Goal: Information Seeking & Learning: Learn about a topic

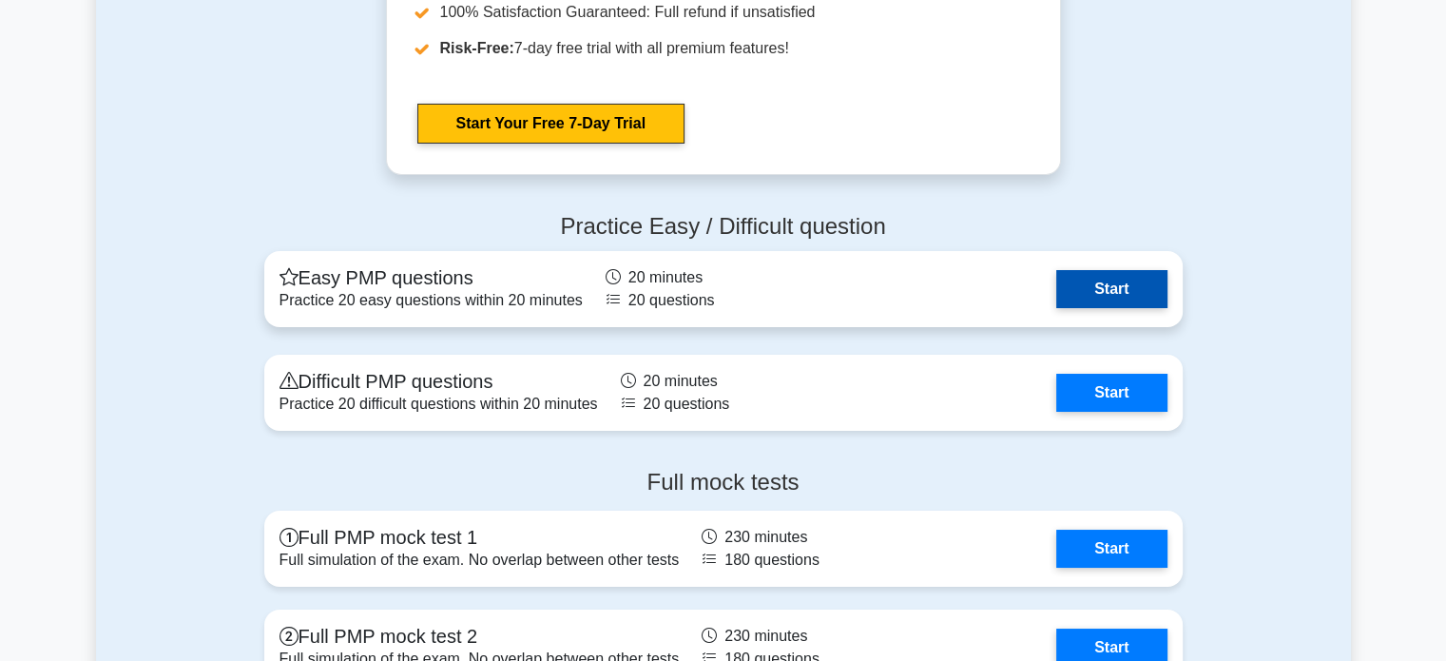
click at [1095, 291] on link "Start" at bounding box center [1111, 289] width 110 height 38
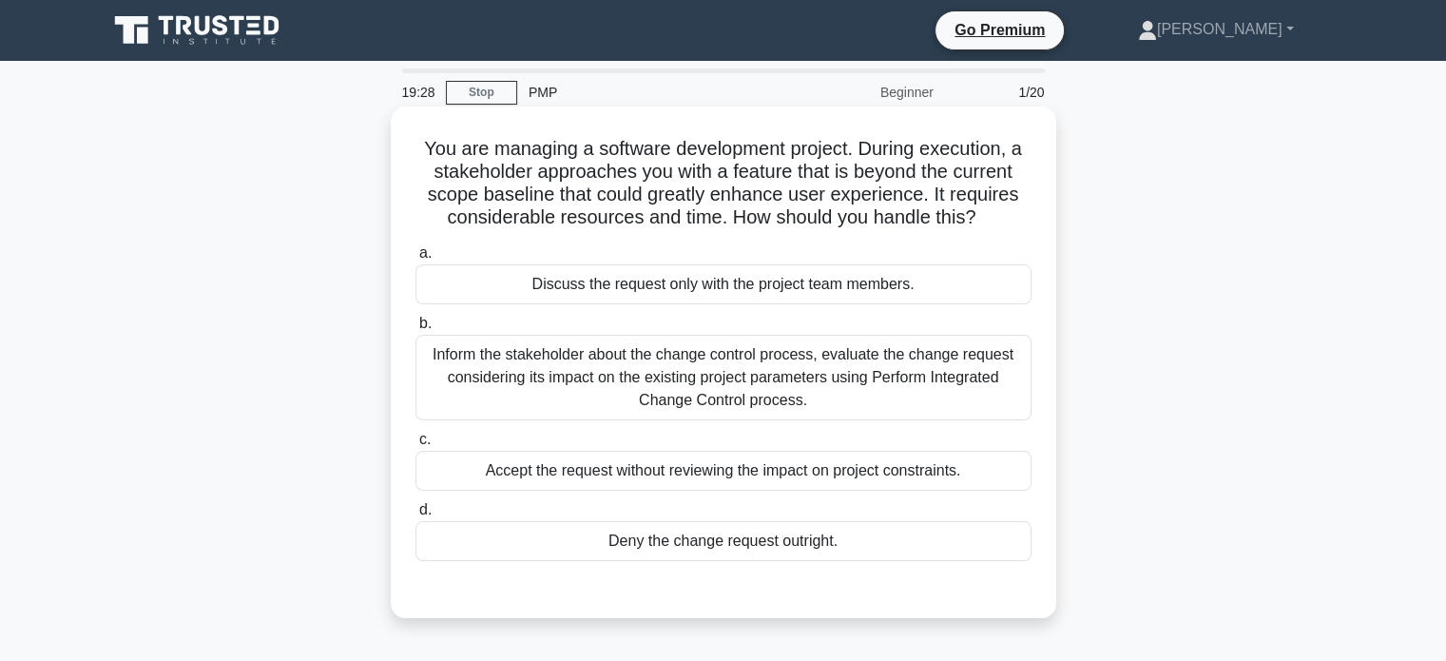
click at [764, 388] on div "Inform the stakeholder about the change control process, evaluate the change re…" at bounding box center [723, 378] width 616 height 86
click at [415, 330] on input "b. Inform the stakeholder about the change control process, evaluate the change…" at bounding box center [415, 323] width 0 height 12
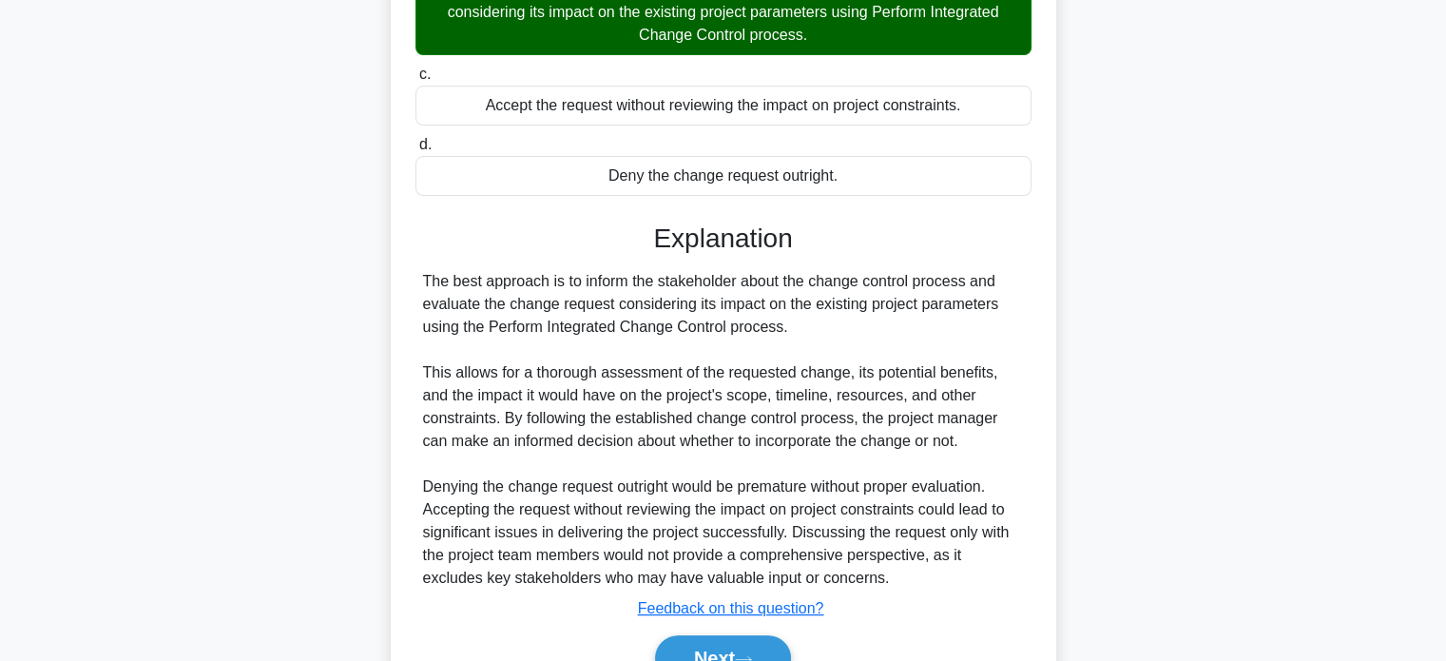
scroll to position [380, 0]
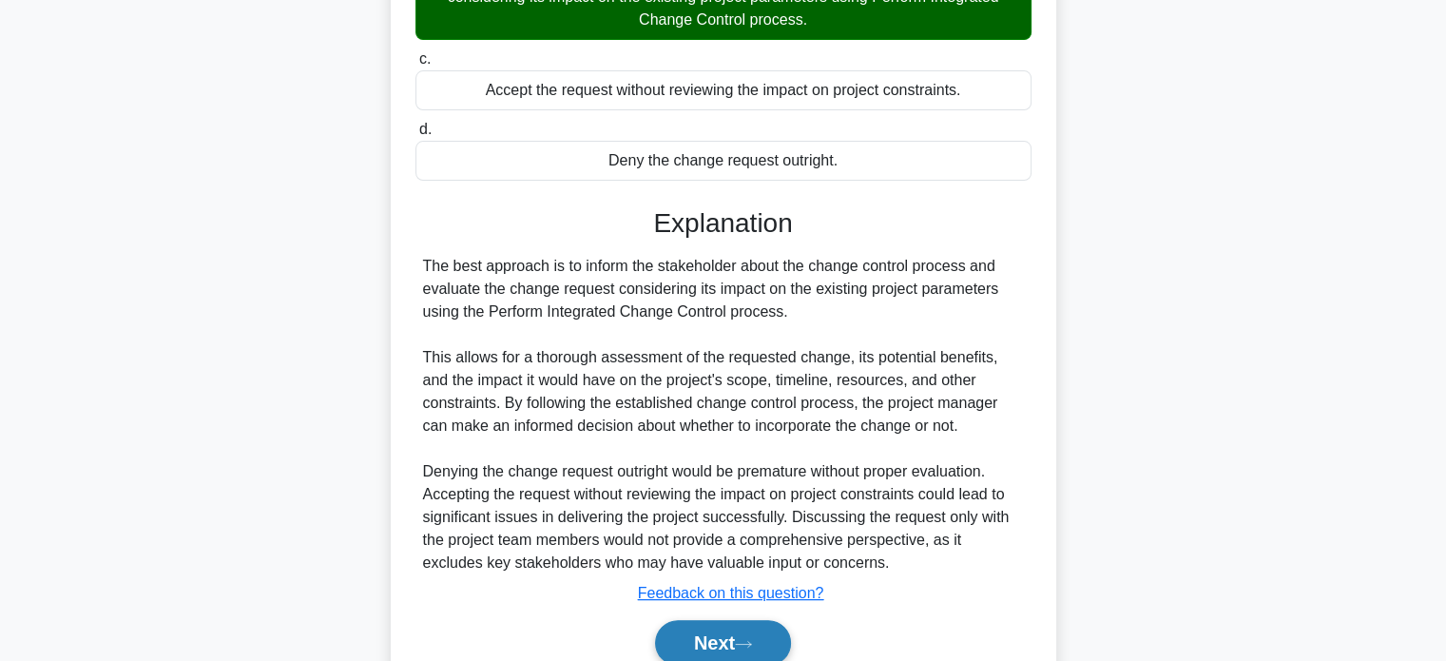
click at [721, 646] on button "Next" at bounding box center [723, 643] width 136 height 46
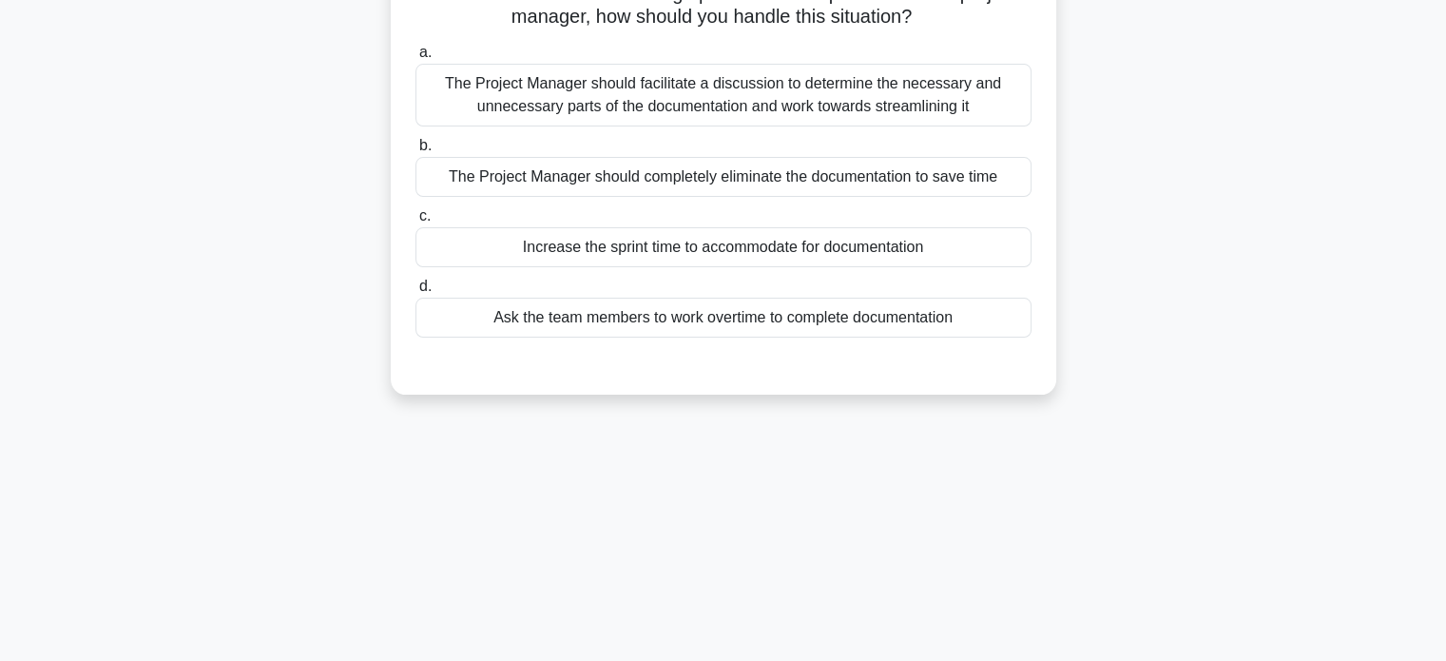
scroll to position [0, 0]
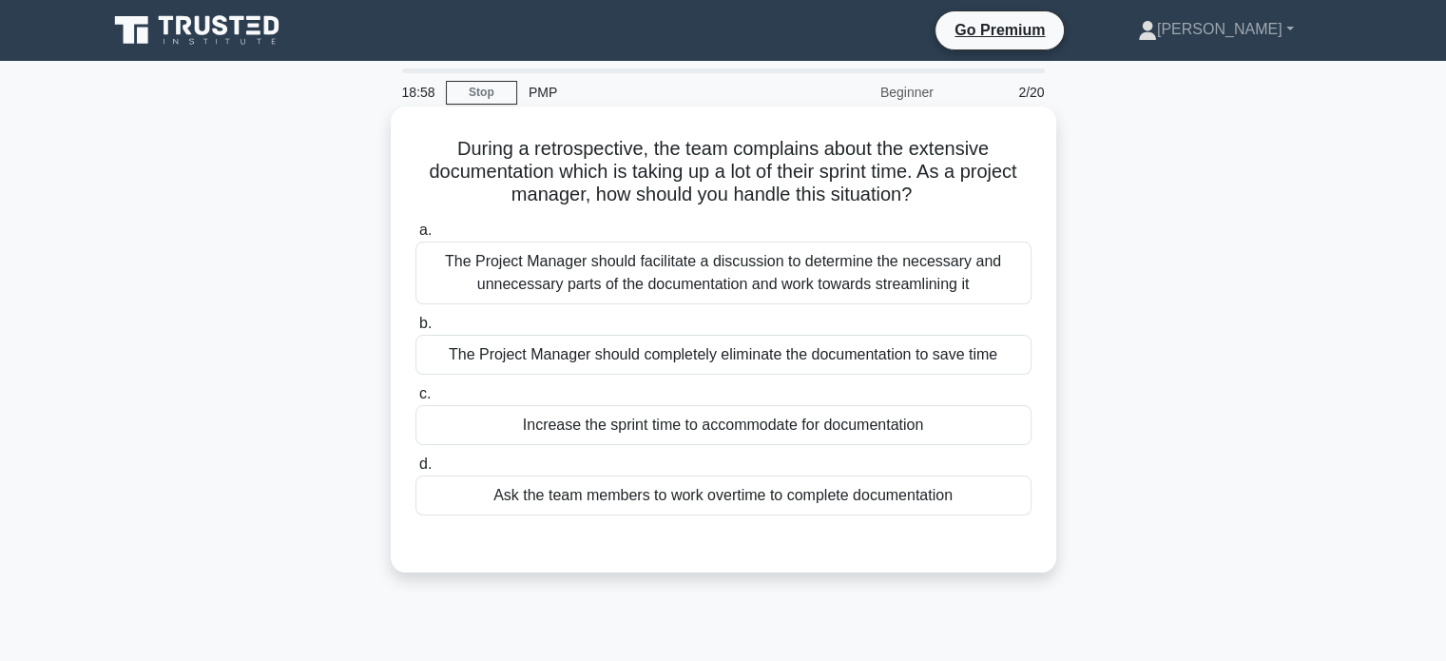
click at [741, 279] on div "The Project Manager should facilitate a discussion to determine the necessary a…" at bounding box center [723, 272] width 616 height 63
click at [415, 237] on input "a. The Project Manager should facilitate a discussion to determine the necessar…" at bounding box center [415, 230] width 0 height 12
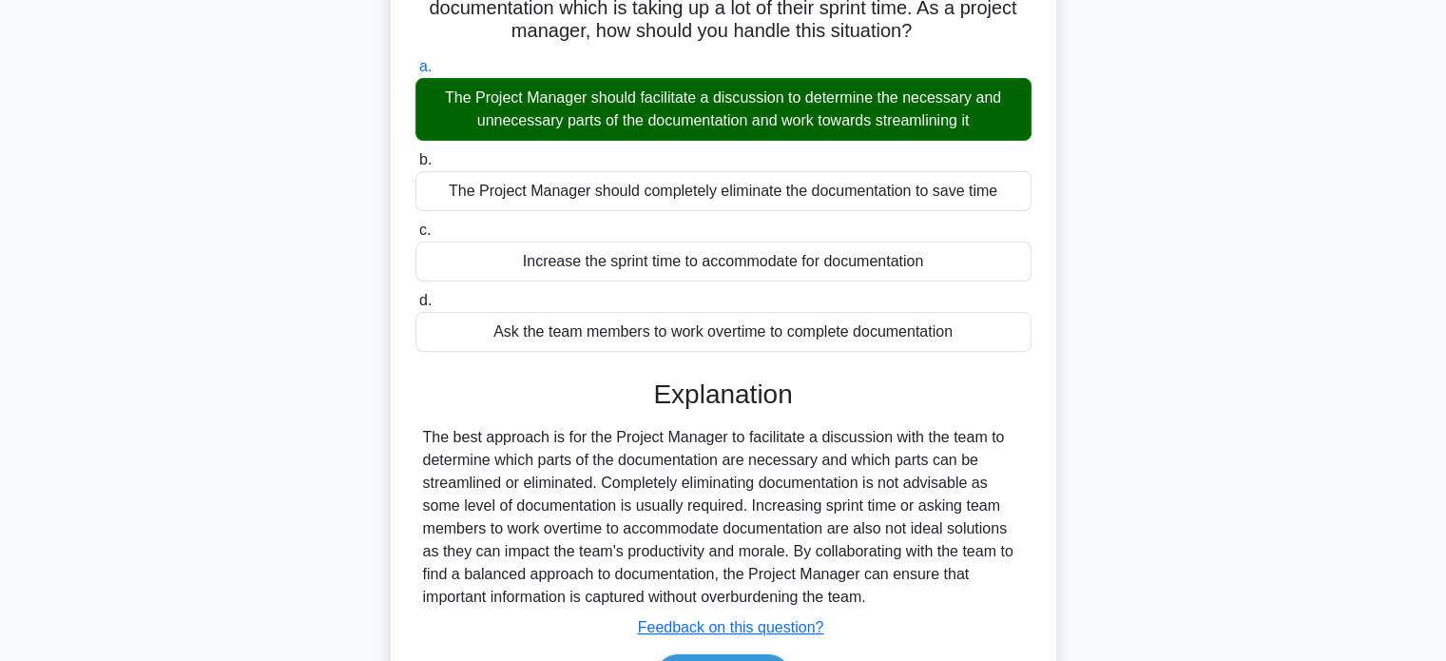
scroll to position [366, 0]
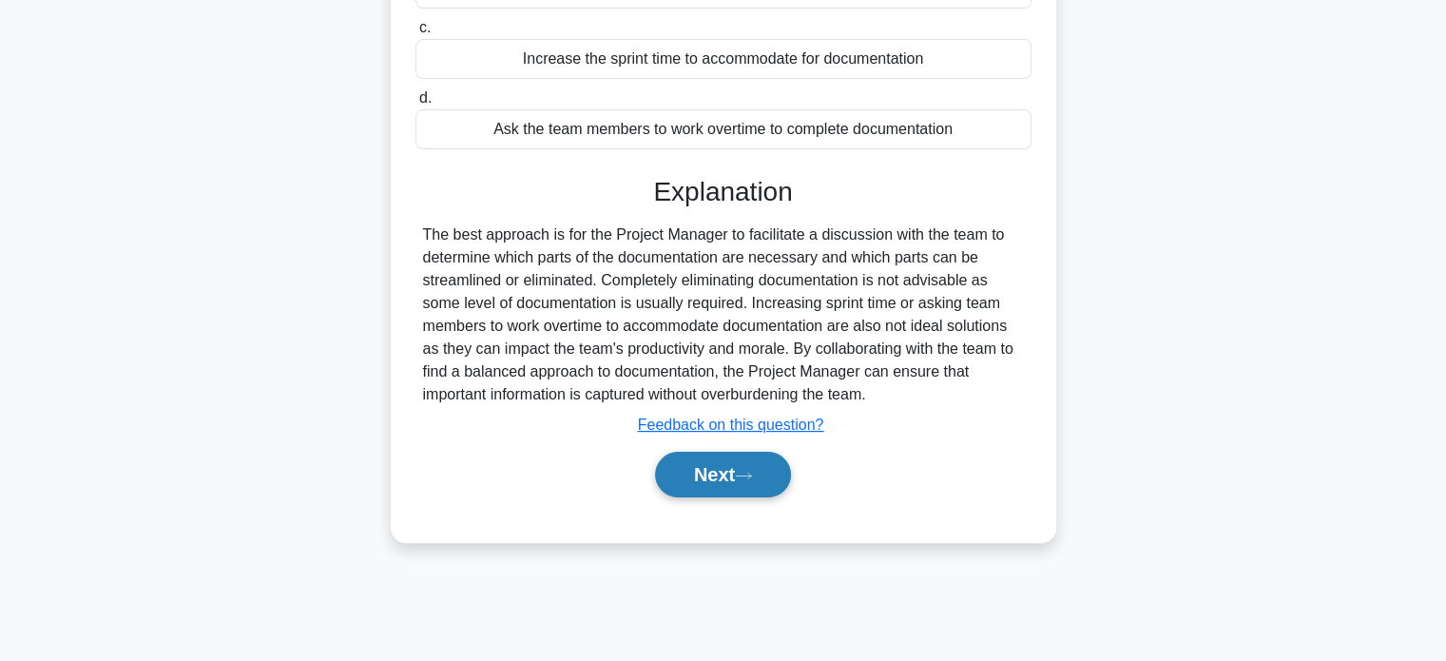
click at [734, 476] on button "Next" at bounding box center [723, 475] width 136 height 46
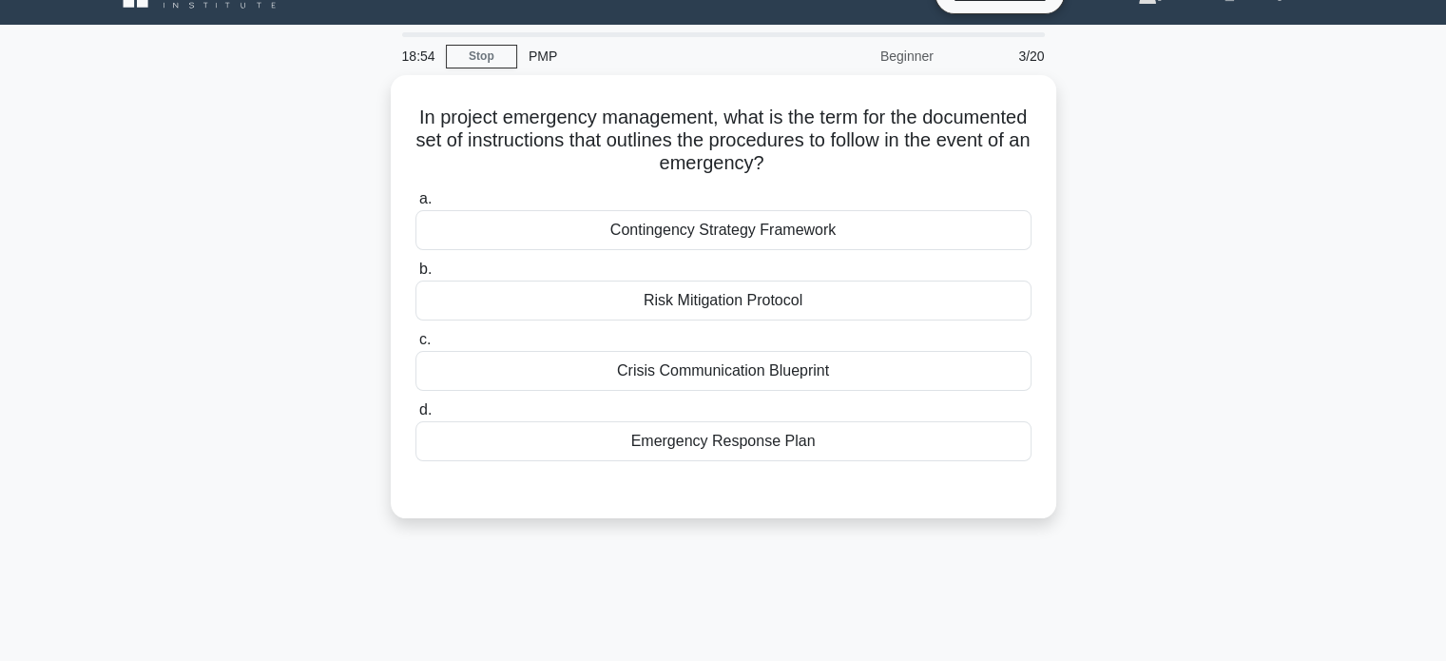
scroll to position [0, 0]
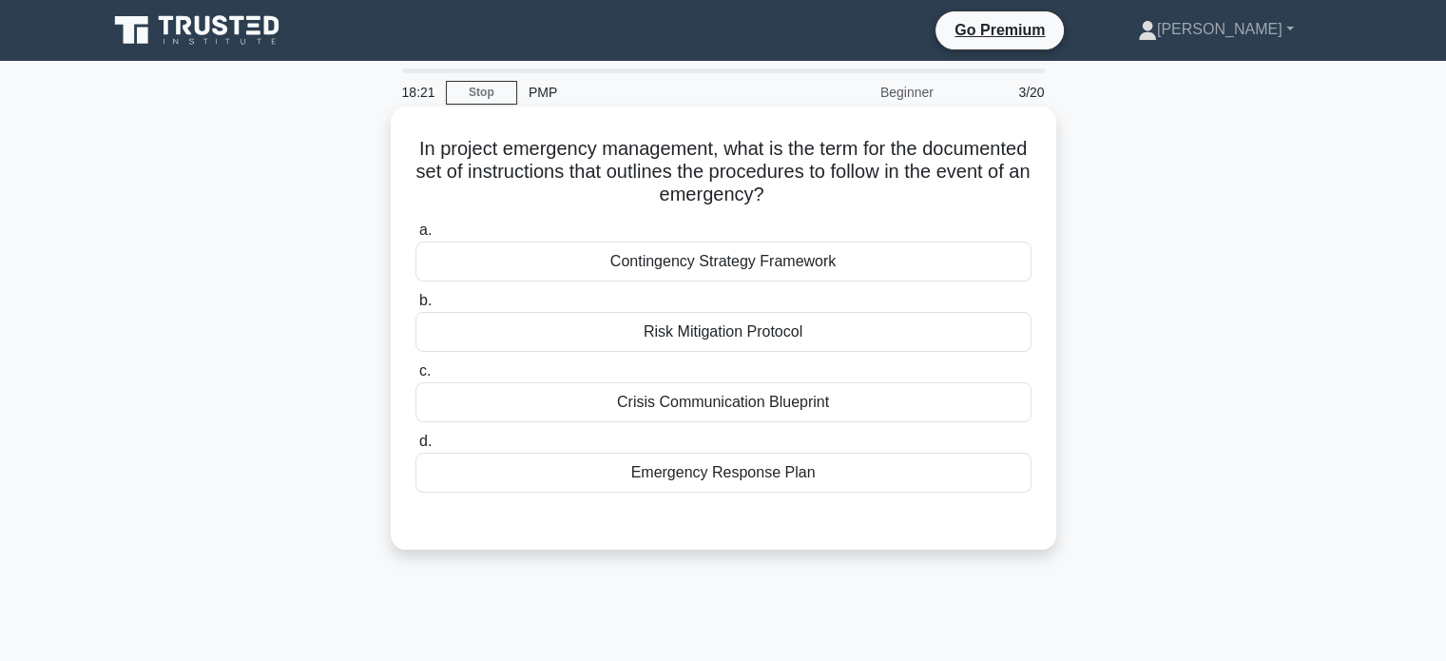
click at [709, 472] on div "Emergency Response Plan" at bounding box center [723, 472] width 616 height 40
click at [415, 448] on input "d. Emergency Response Plan" at bounding box center [415, 441] width 0 height 12
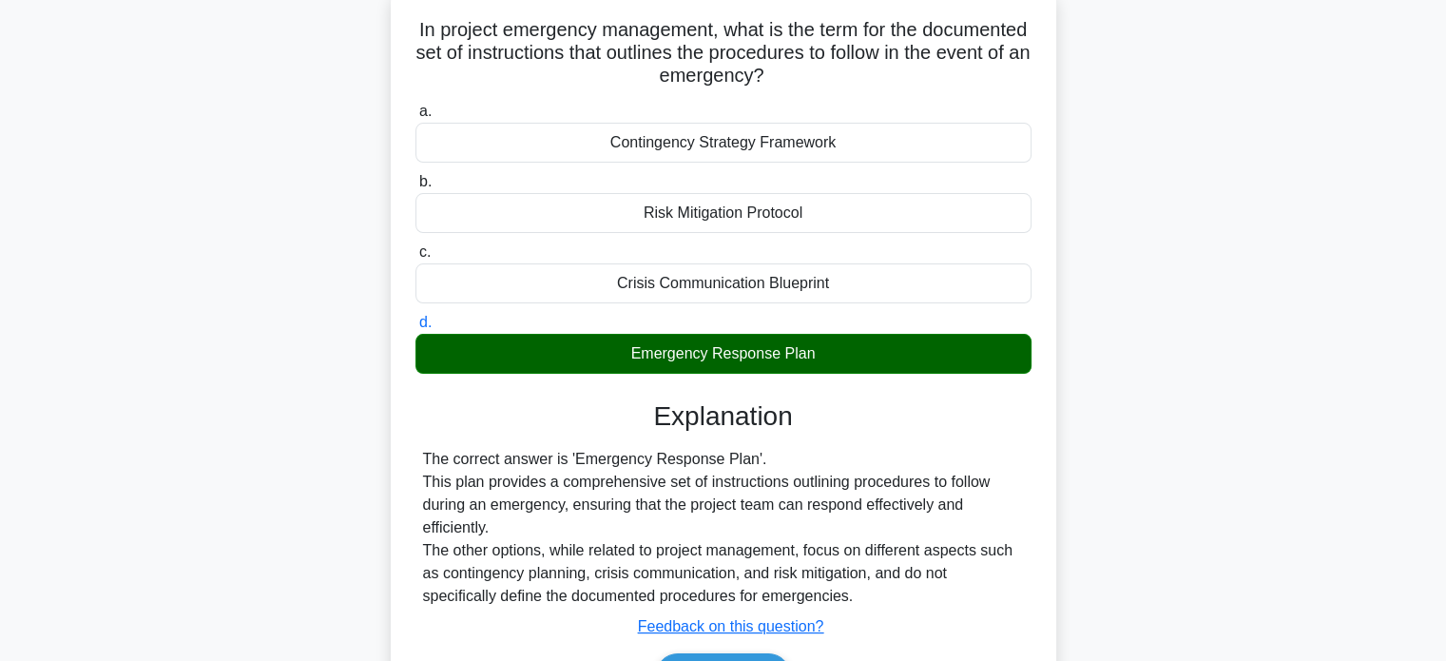
scroll to position [366, 0]
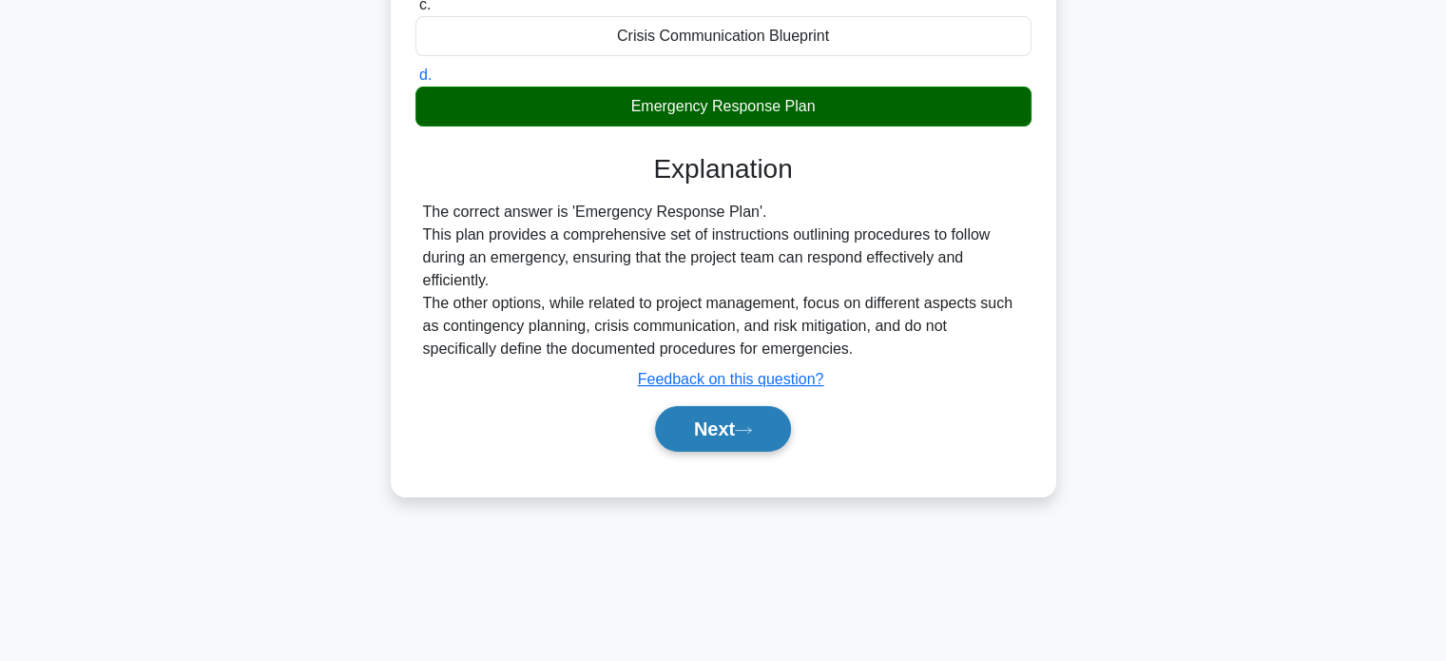
click at [715, 433] on button "Next" at bounding box center [723, 429] width 136 height 46
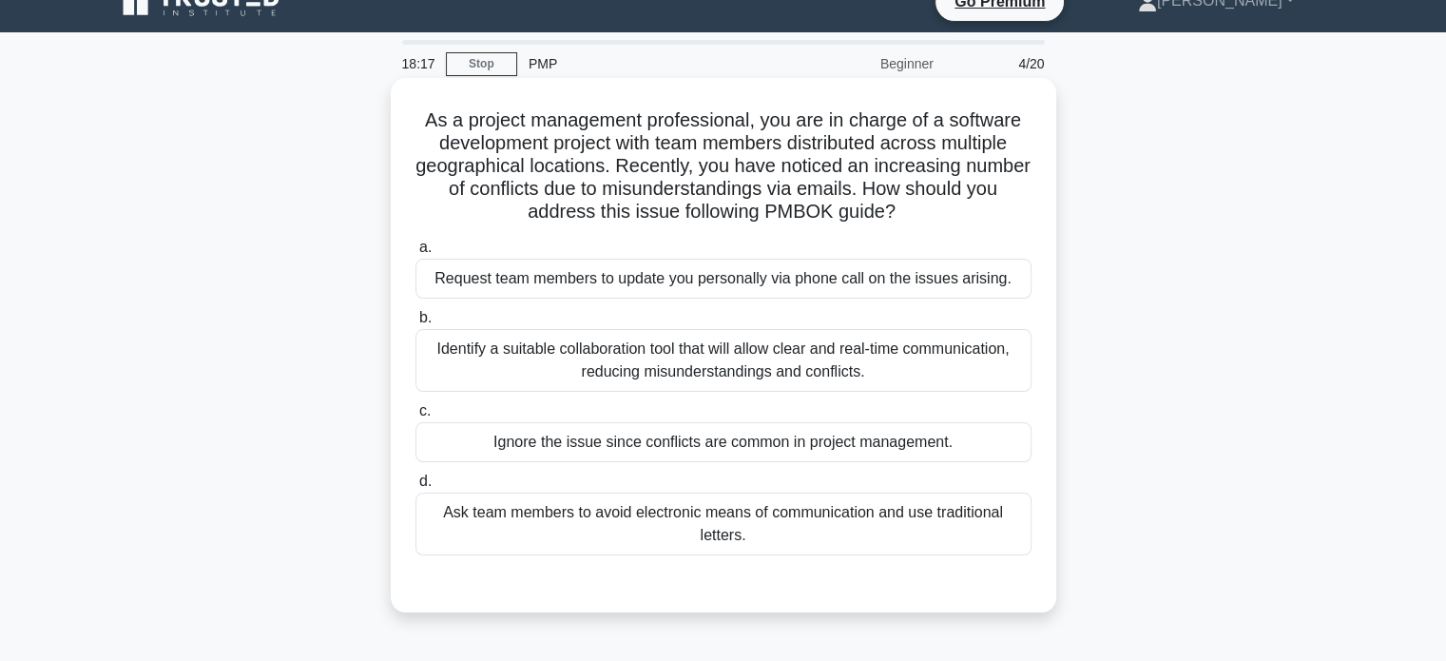
scroll to position [0, 0]
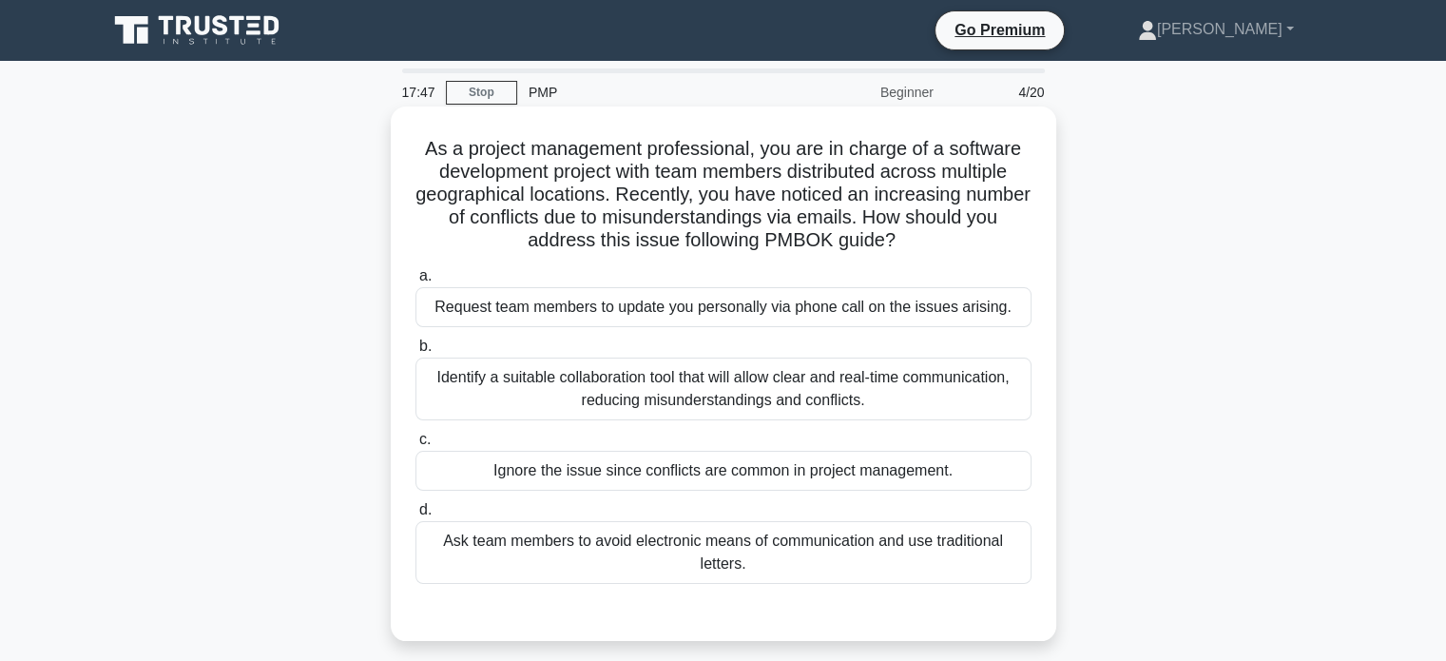
click at [771, 385] on div "Identify a suitable collaboration tool that will allow clear and real-time comm…" at bounding box center [723, 388] width 616 height 63
click at [415, 353] on input "b. Identify a suitable collaboration tool that will allow clear and real-time c…" at bounding box center [415, 346] width 0 height 12
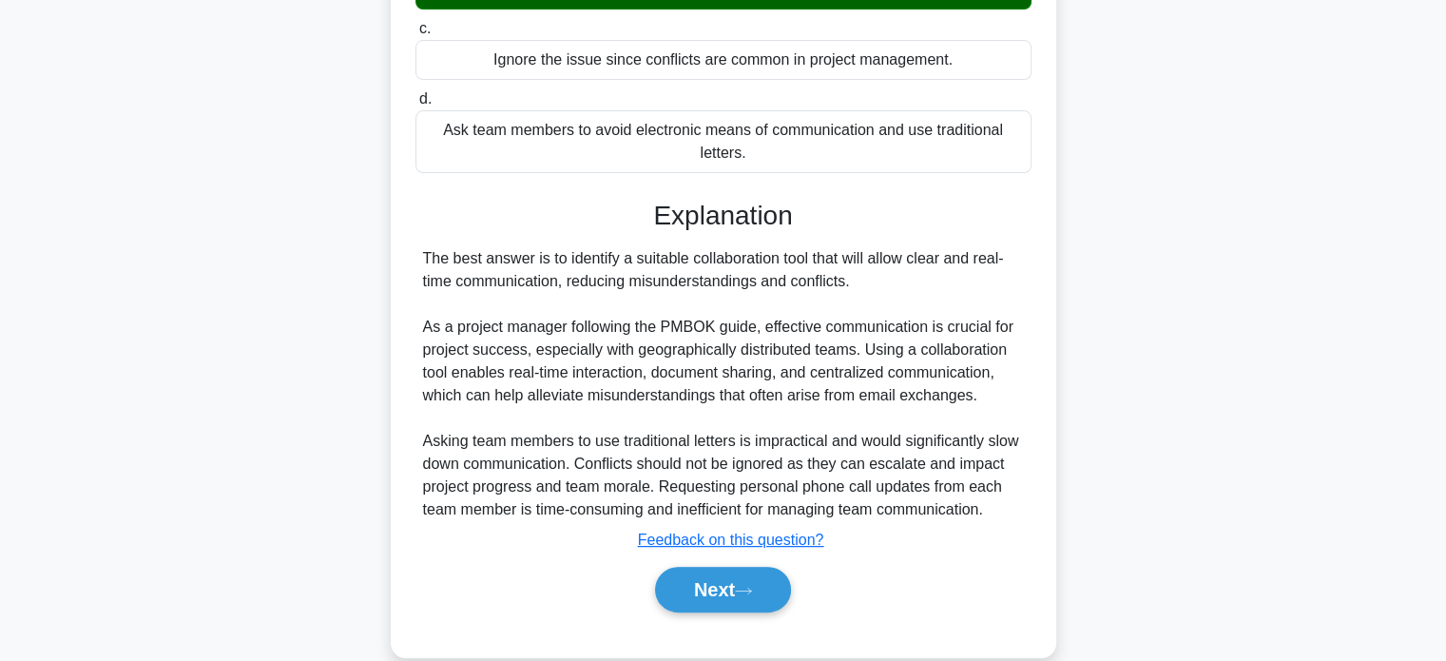
scroll to position [441, 0]
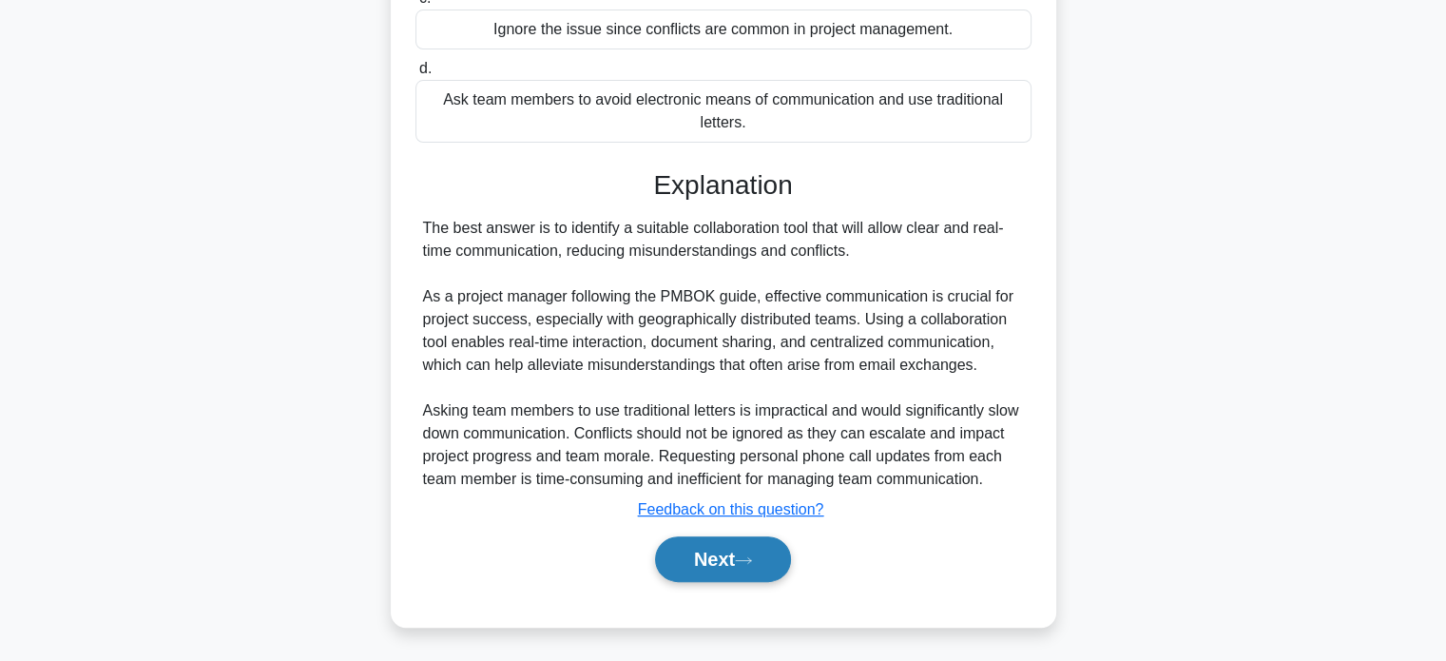
click at [745, 556] on icon at bounding box center [743, 560] width 17 height 10
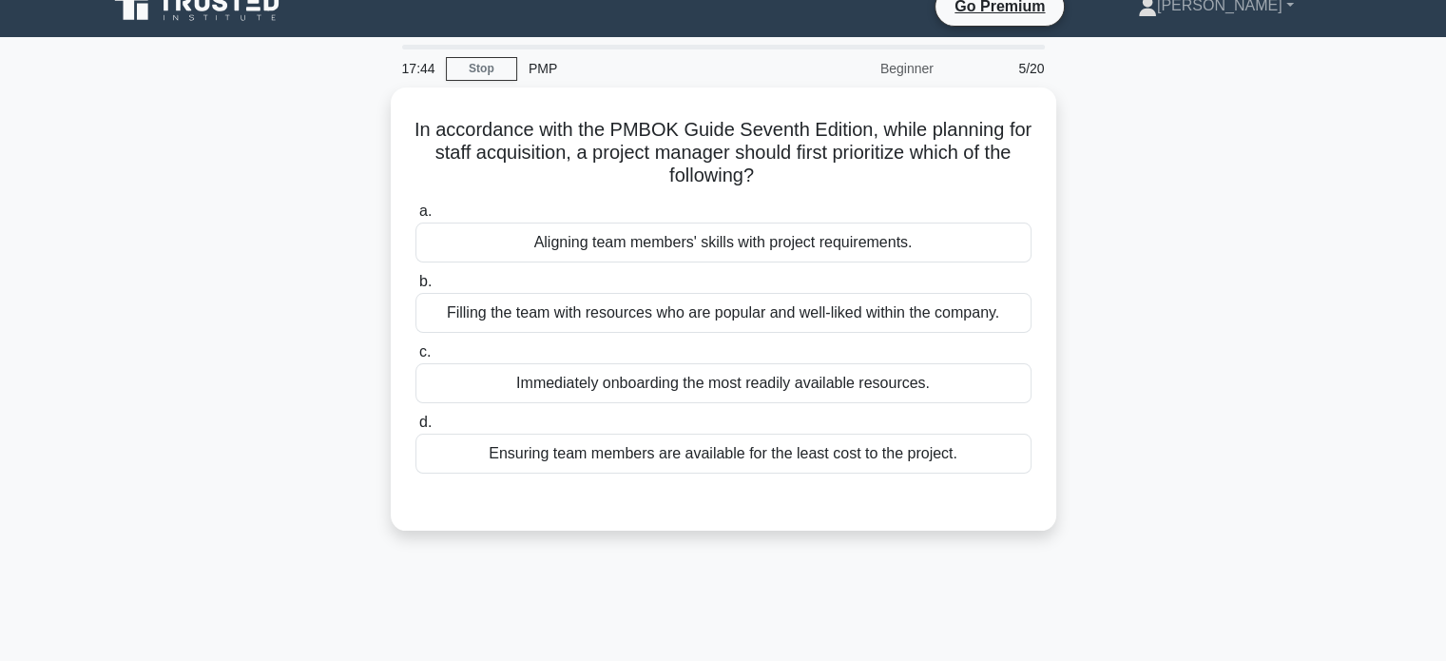
scroll to position [0, 0]
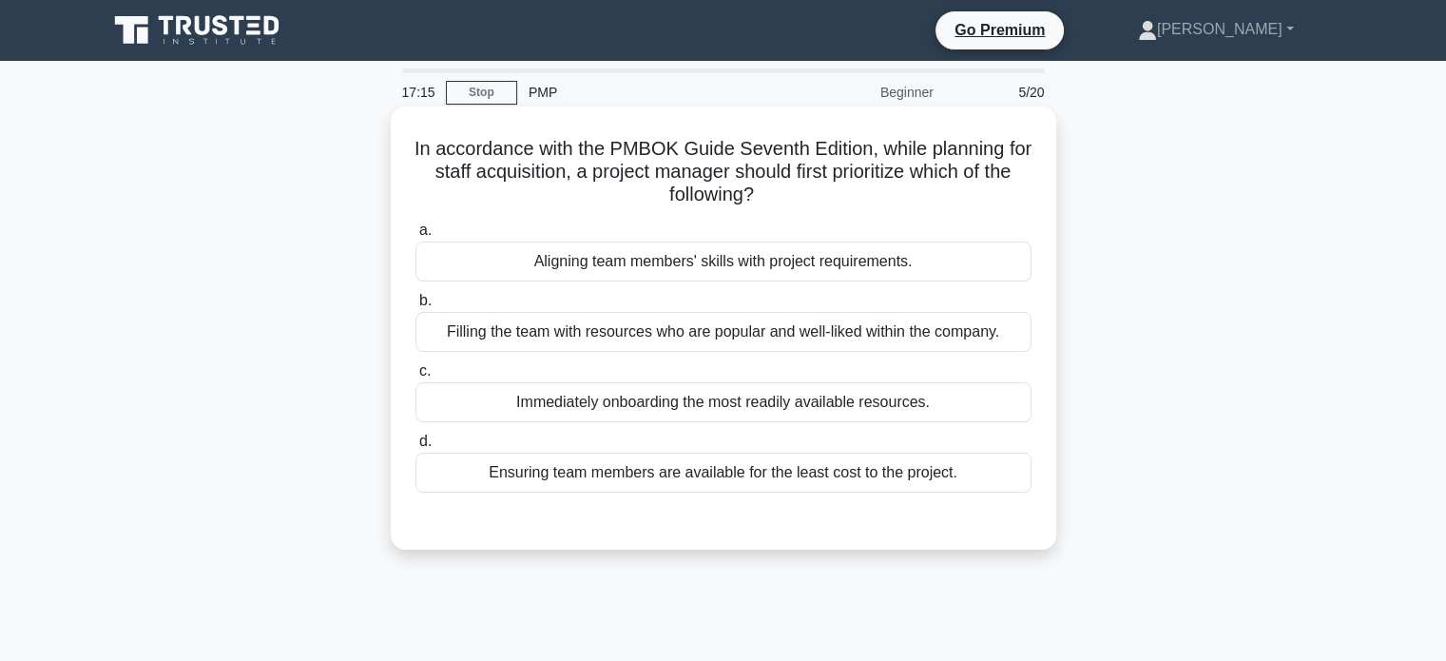
click at [783, 263] on div "Aligning team members' skills with project requirements." at bounding box center [723, 261] width 616 height 40
click at [415, 237] on input "a. Aligning team members' skills with project requirements." at bounding box center [415, 230] width 0 height 12
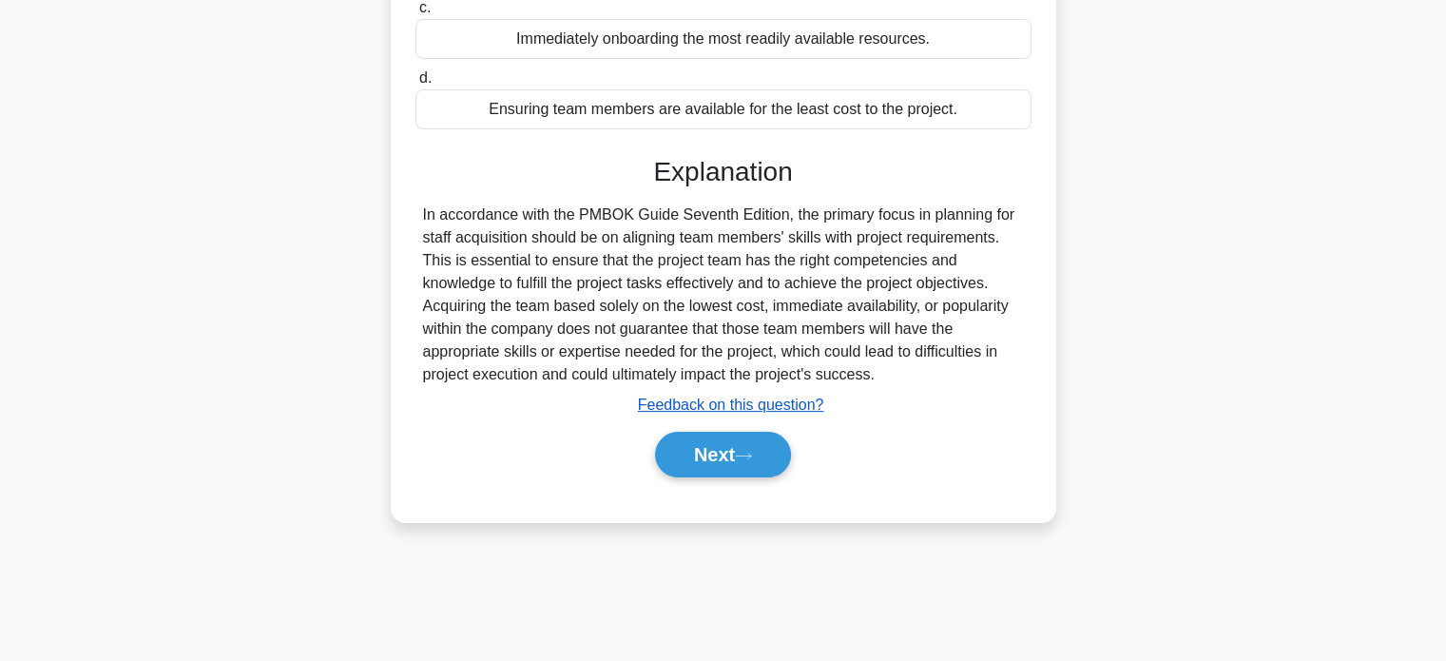
scroll to position [366, 0]
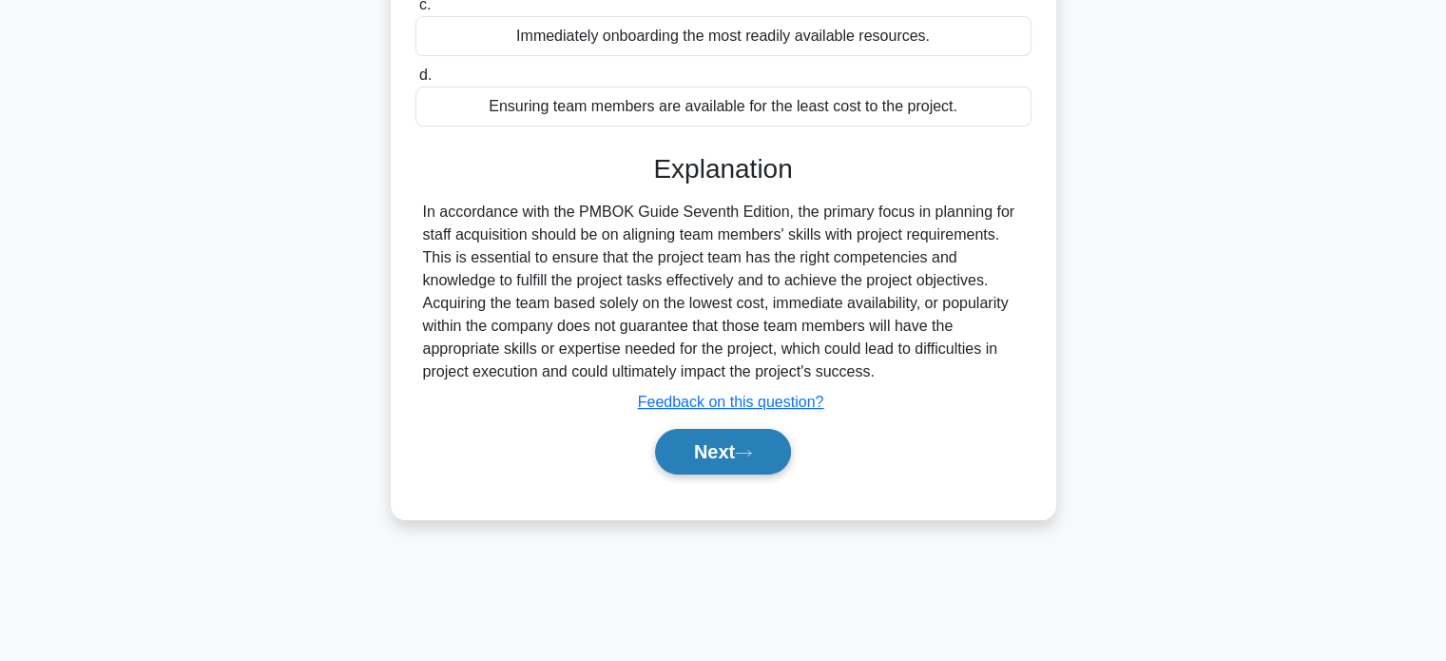
click at [734, 447] on button "Next" at bounding box center [723, 452] width 136 height 46
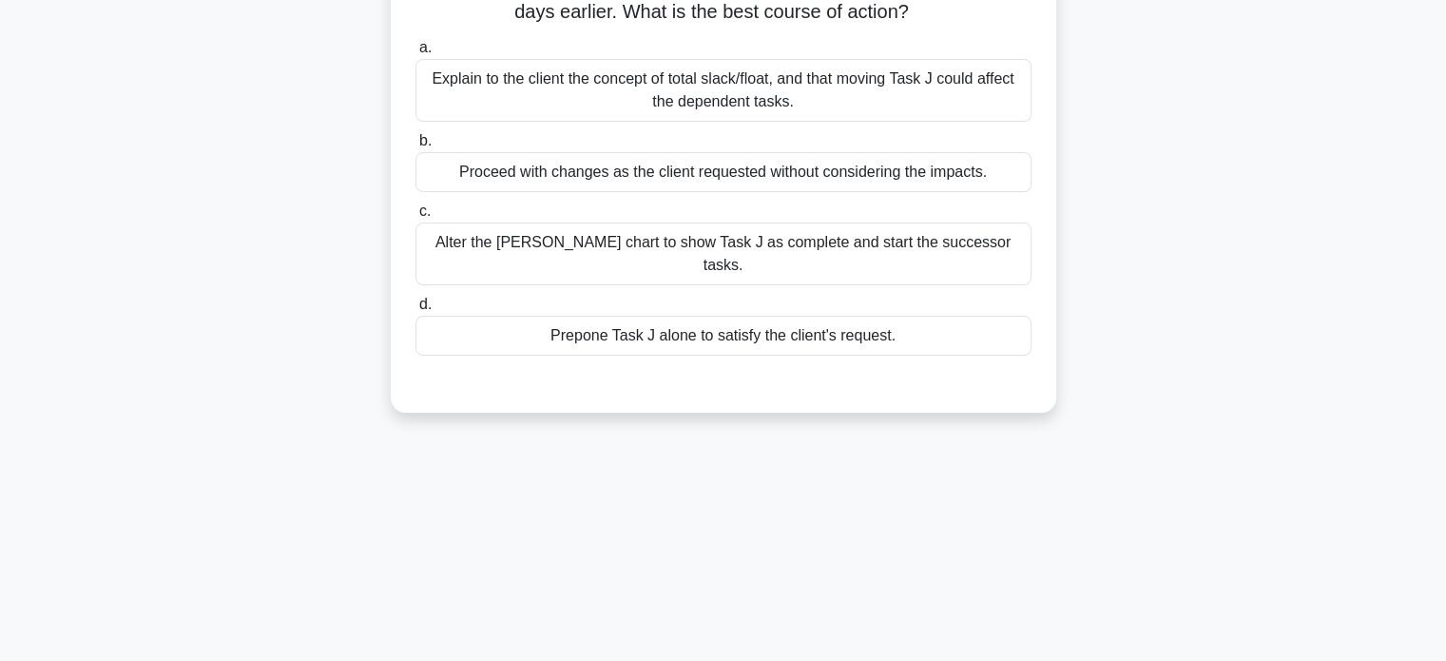
scroll to position [81, 0]
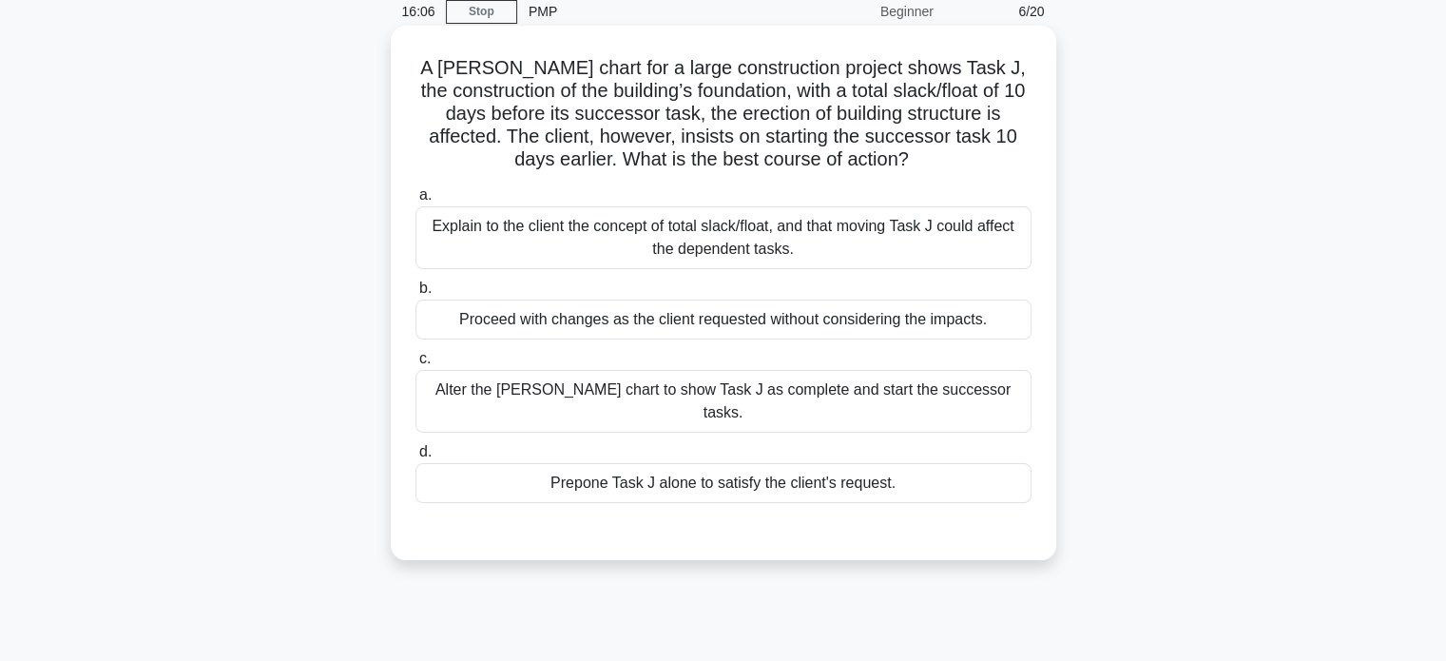
click at [775, 217] on div "Explain to the client the concept of total slack/float, and that moving Task J …" at bounding box center [723, 237] width 616 height 63
click at [415, 202] on input "a. Explain to the client the concept of total slack/float, and that moving Task…" at bounding box center [415, 195] width 0 height 12
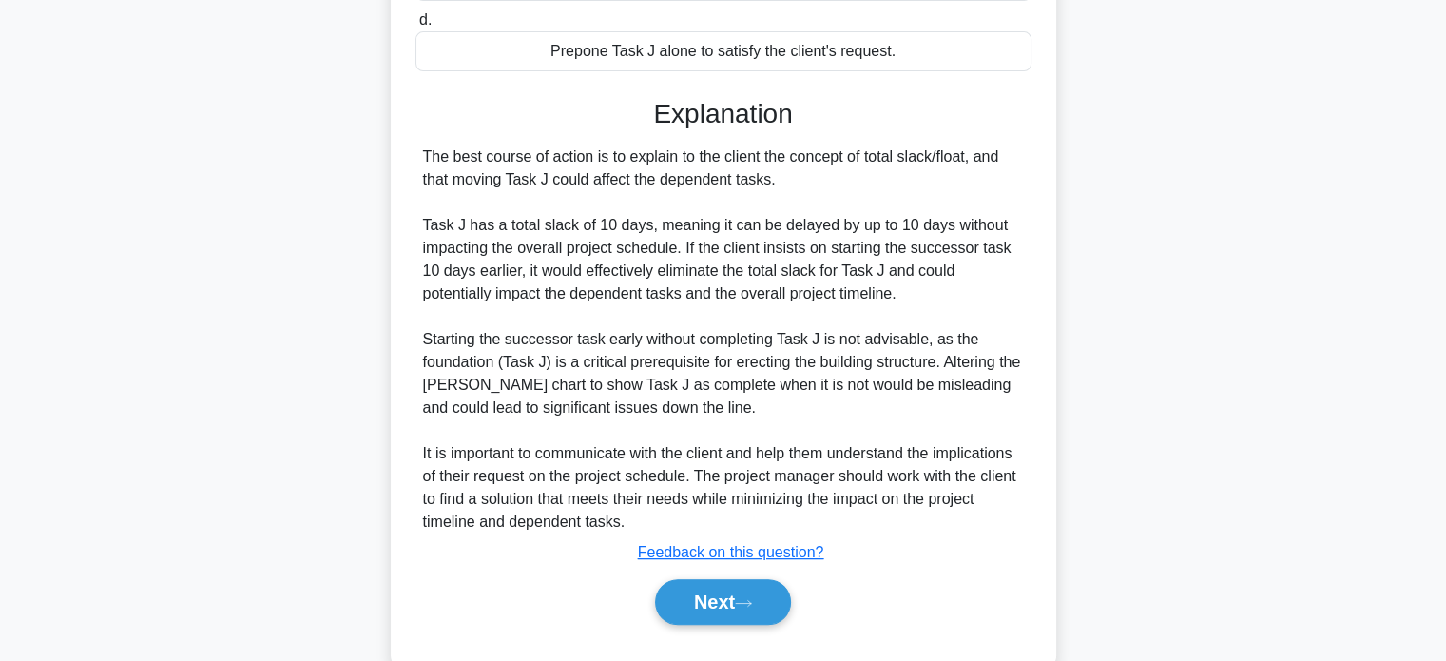
scroll to position [532, 0]
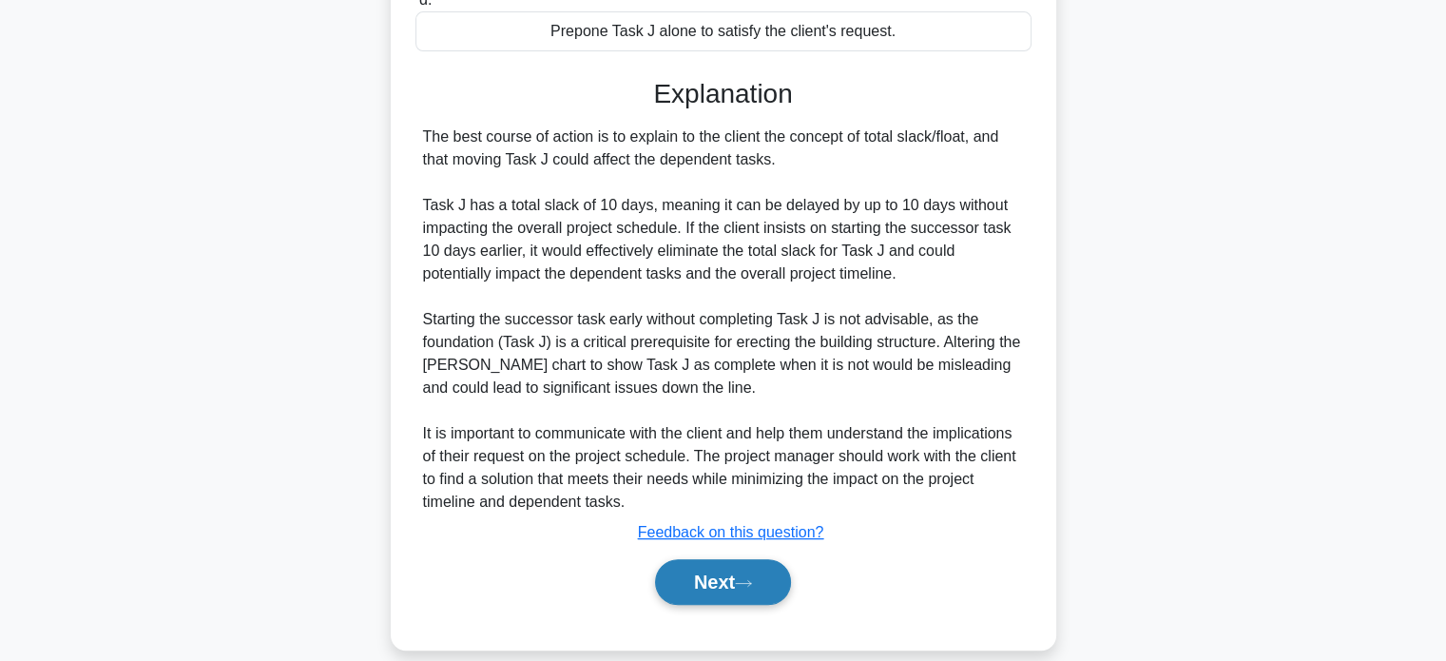
click at [697, 562] on button "Next" at bounding box center [723, 582] width 136 height 46
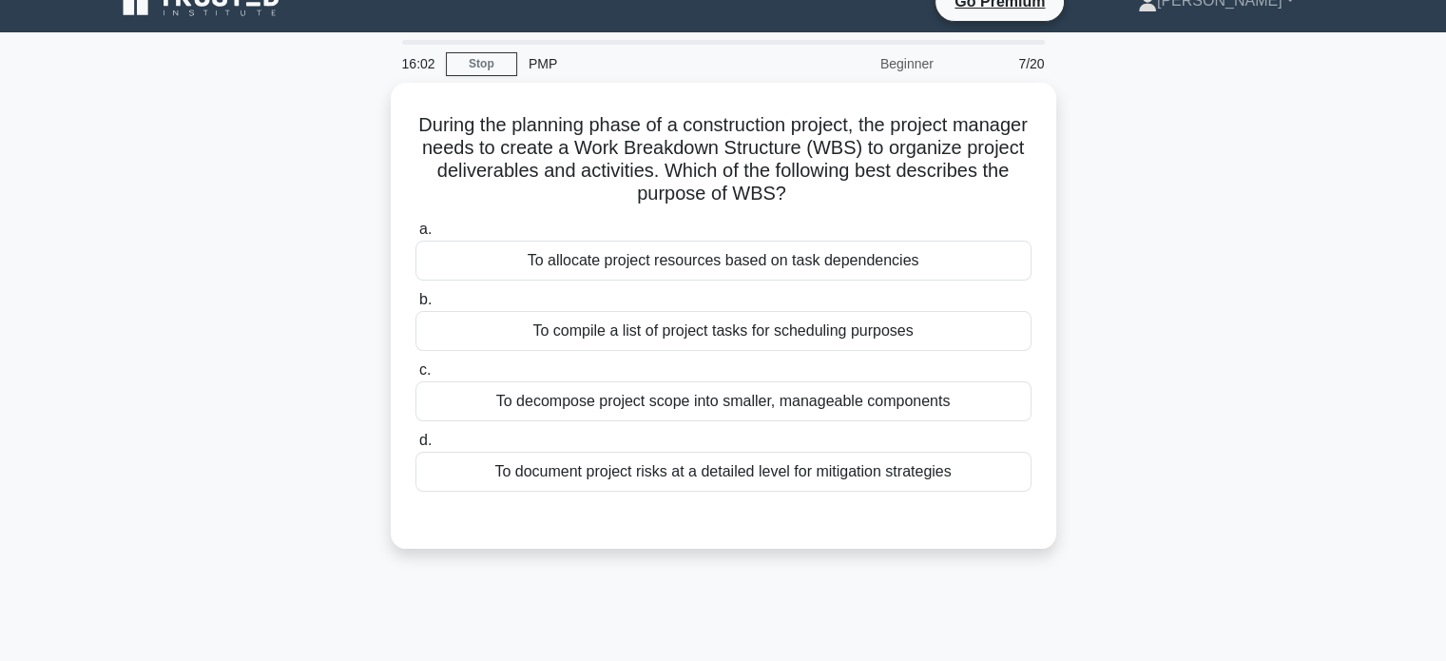
scroll to position [0, 0]
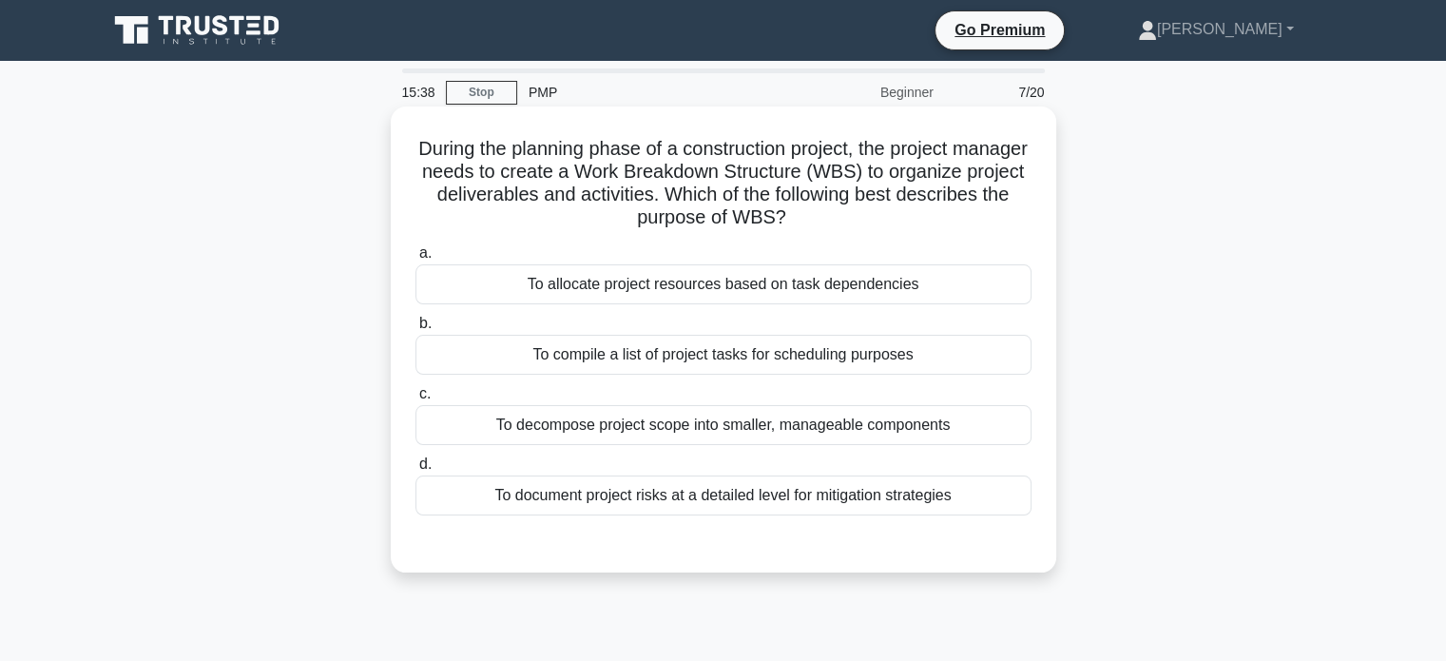
click at [658, 429] on div "To decompose project scope into smaller, manageable components" at bounding box center [723, 425] width 616 height 40
click at [415, 400] on input "c. To decompose project scope into smaller, manageable components" at bounding box center [415, 394] width 0 height 12
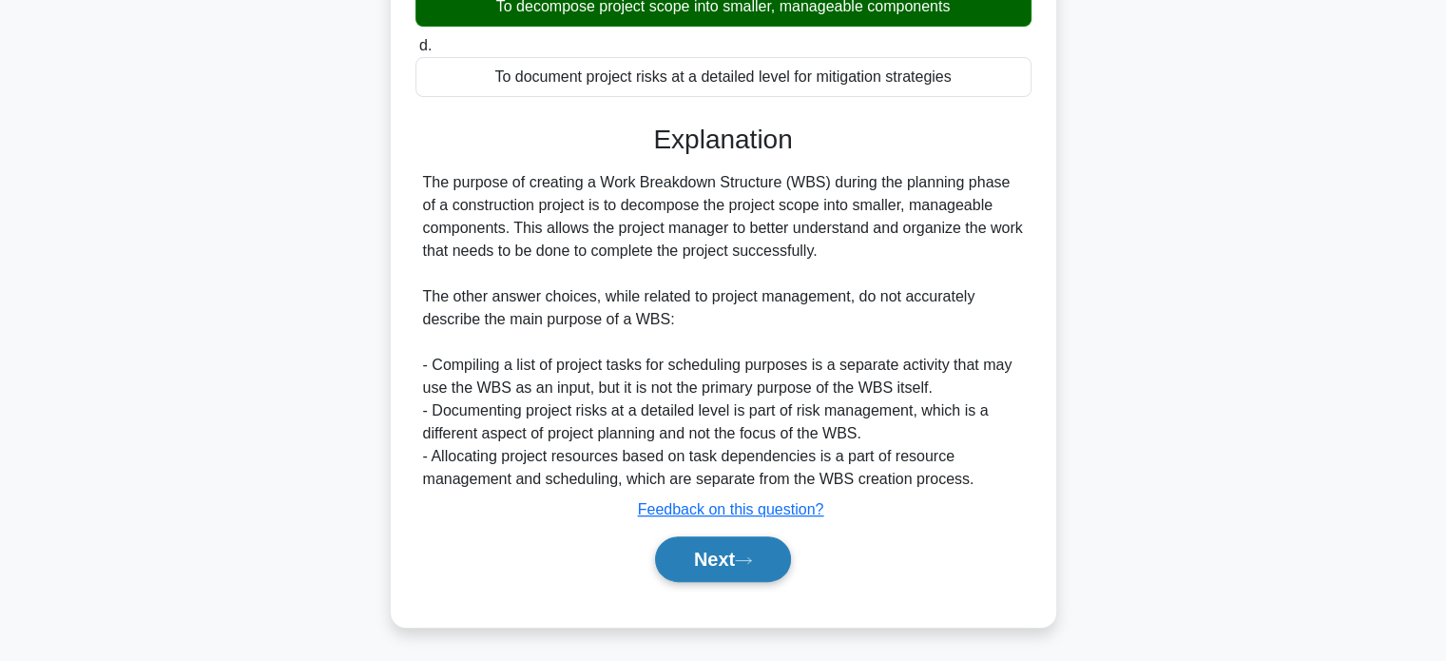
click at [734, 551] on button "Next" at bounding box center [723, 559] width 136 height 46
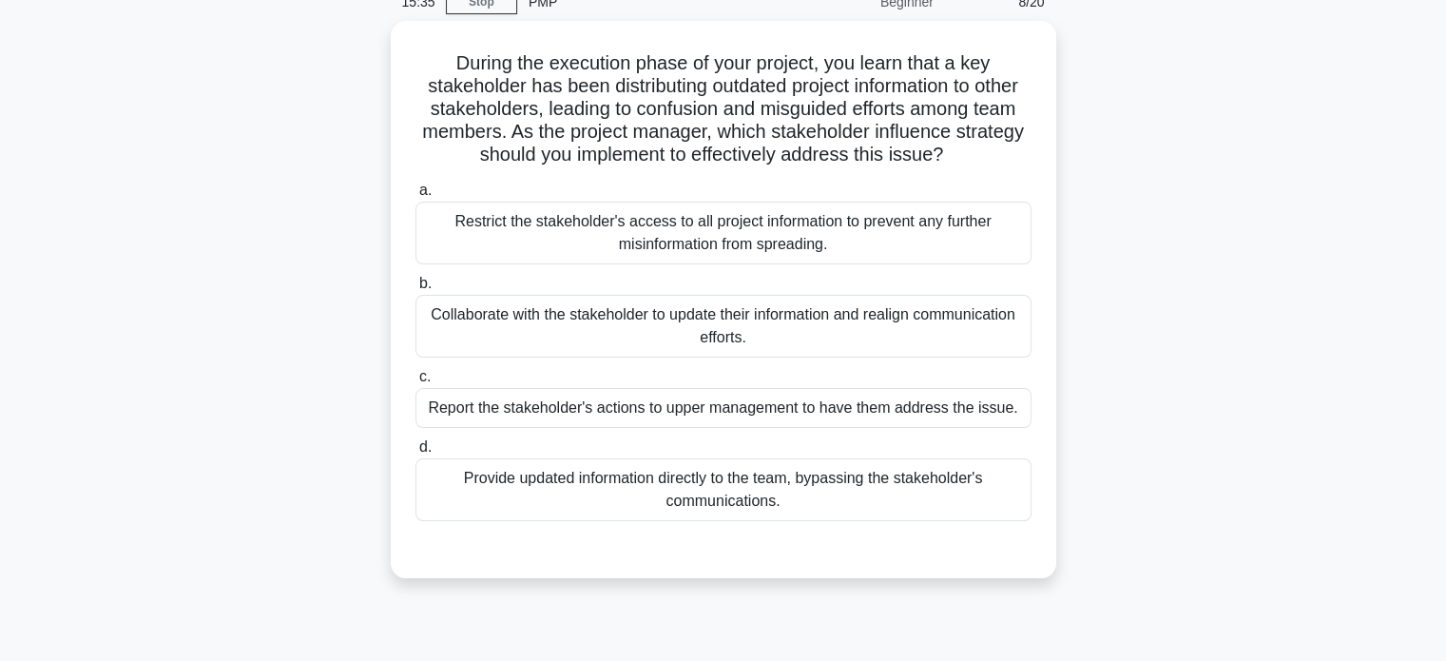
scroll to position [81, 0]
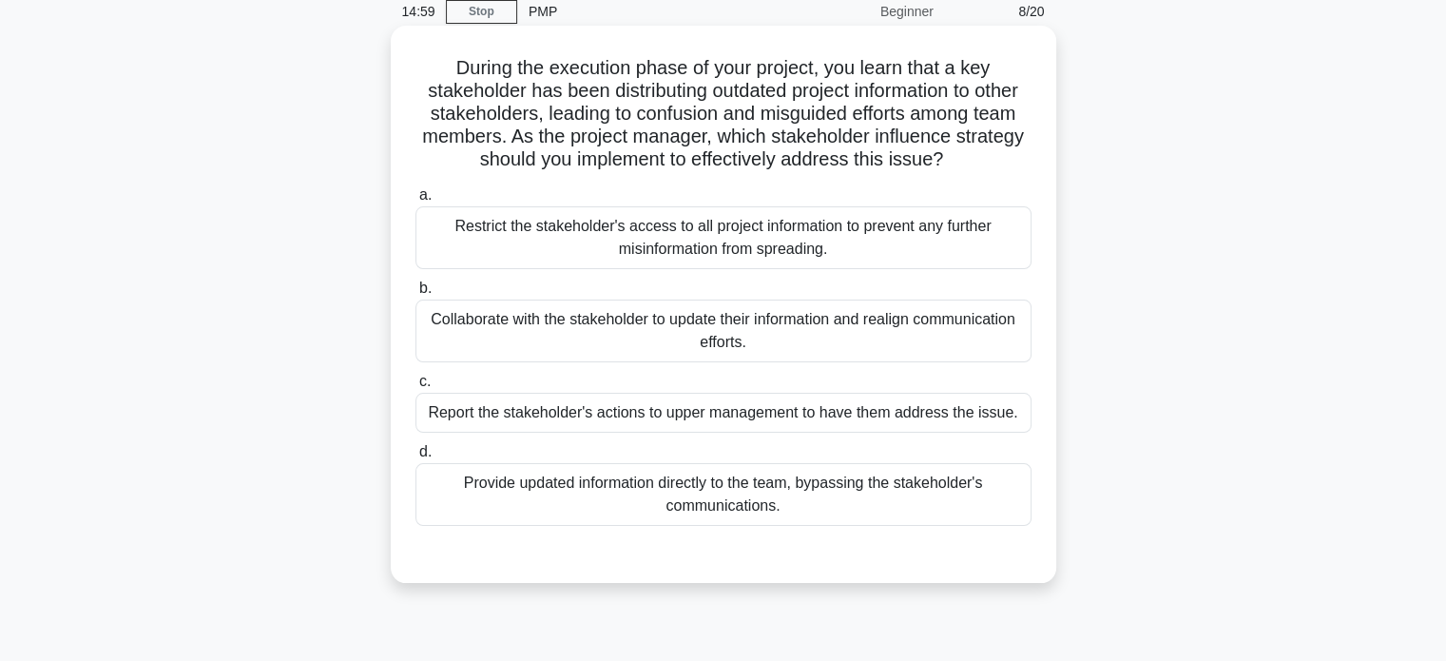
click at [707, 326] on div "Collaborate with the stakeholder to update their information and realign commun…" at bounding box center [723, 330] width 616 height 63
click at [415, 295] on input "b. Collaborate with the stakeholder to update their information and realign com…" at bounding box center [415, 288] width 0 height 12
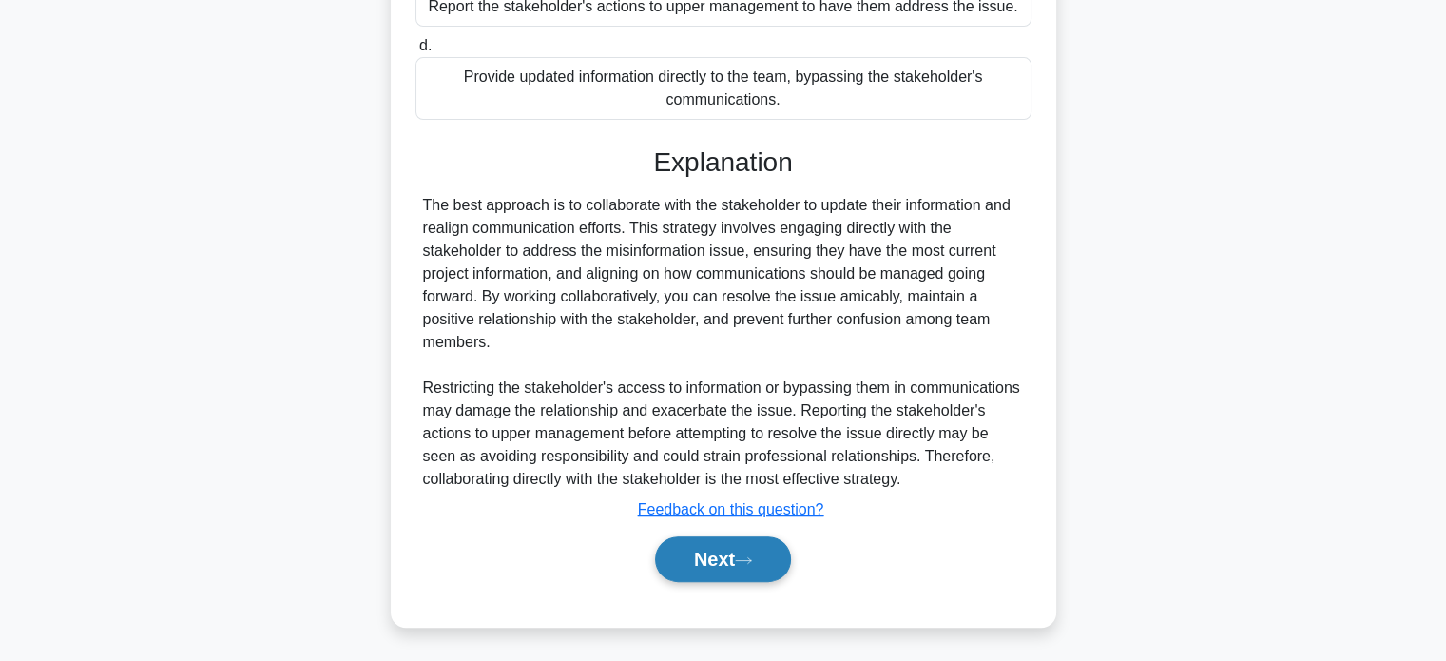
click at [729, 569] on button "Next" at bounding box center [723, 559] width 136 height 46
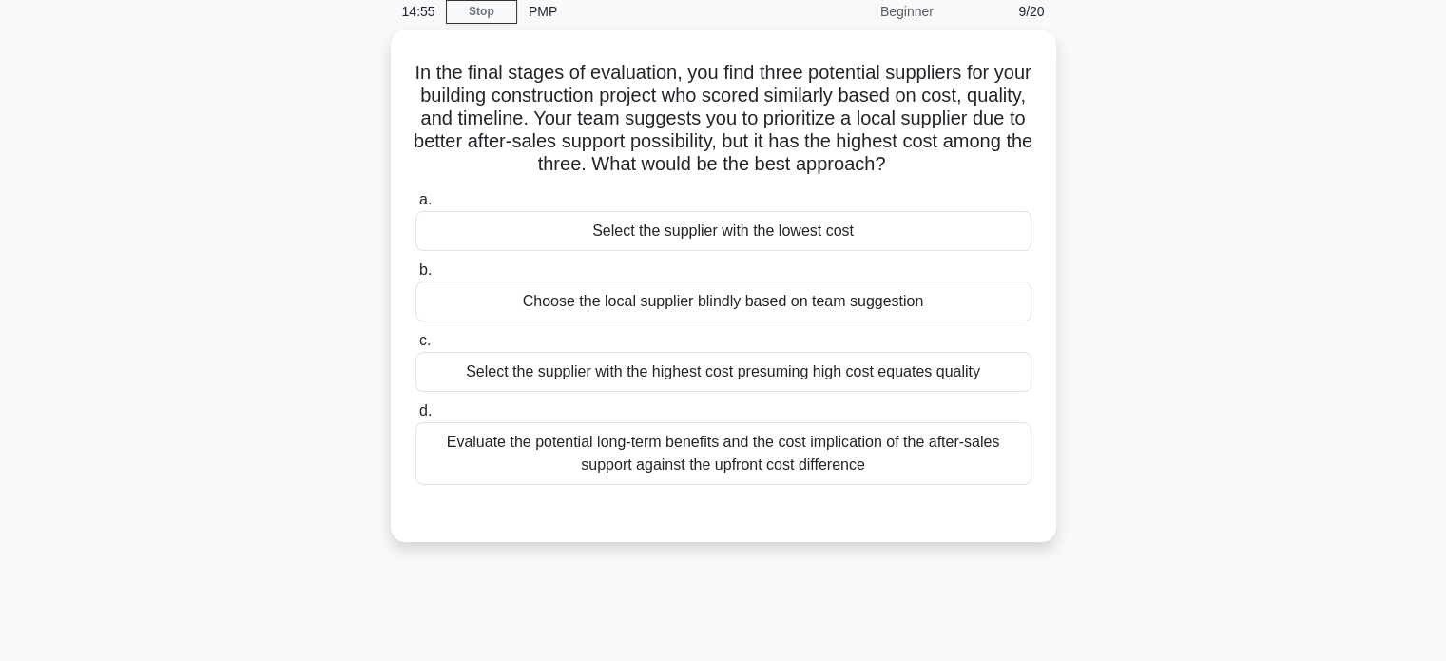
scroll to position [0, 0]
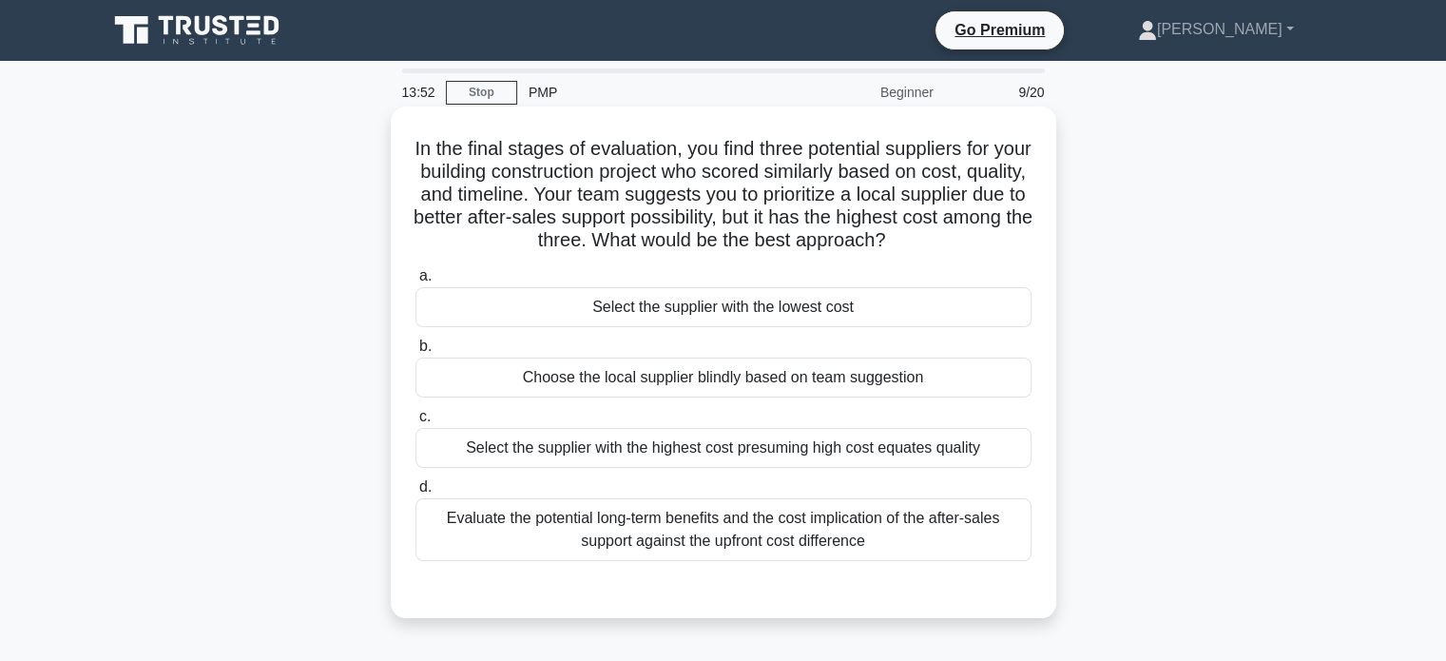
click at [700, 532] on div "Evaluate the potential long-term benefits and the cost implication of the after…" at bounding box center [723, 529] width 616 height 63
click at [415, 493] on input "d. Evaluate the potential long-term benefits and the cost implication of the af…" at bounding box center [415, 487] width 0 height 12
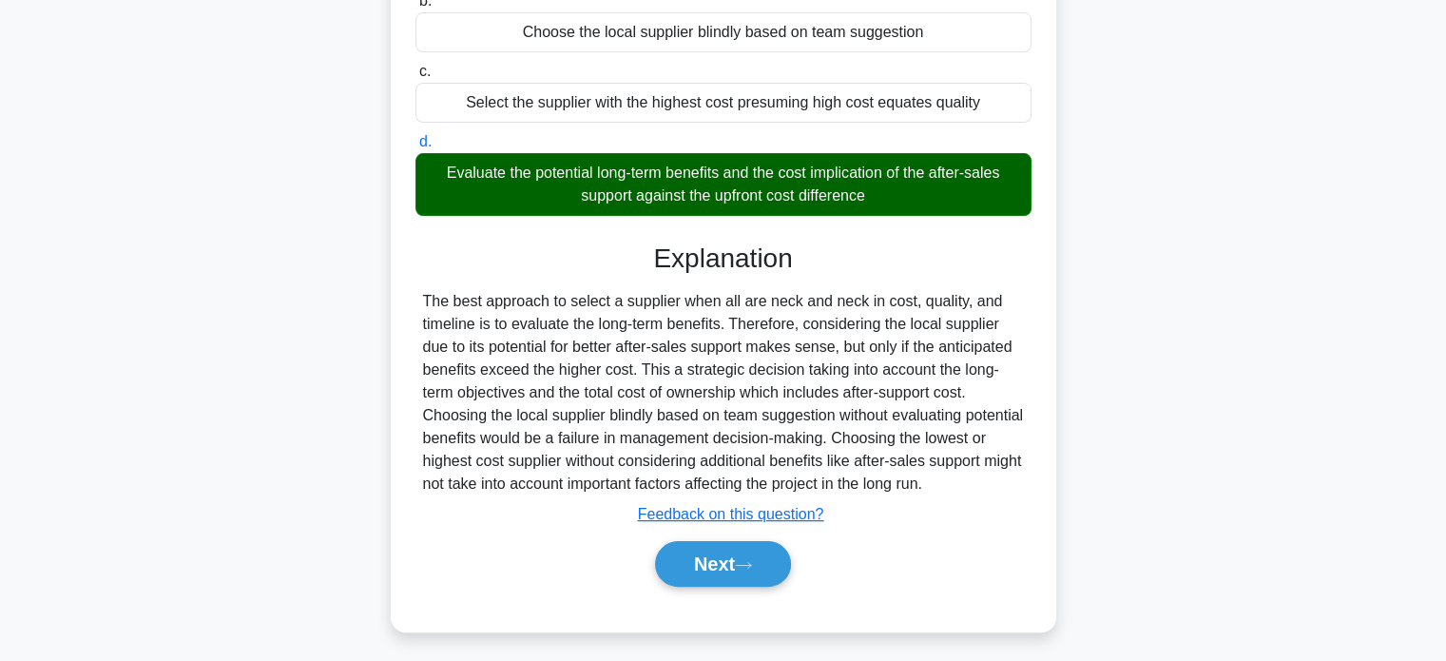
scroll to position [373, 0]
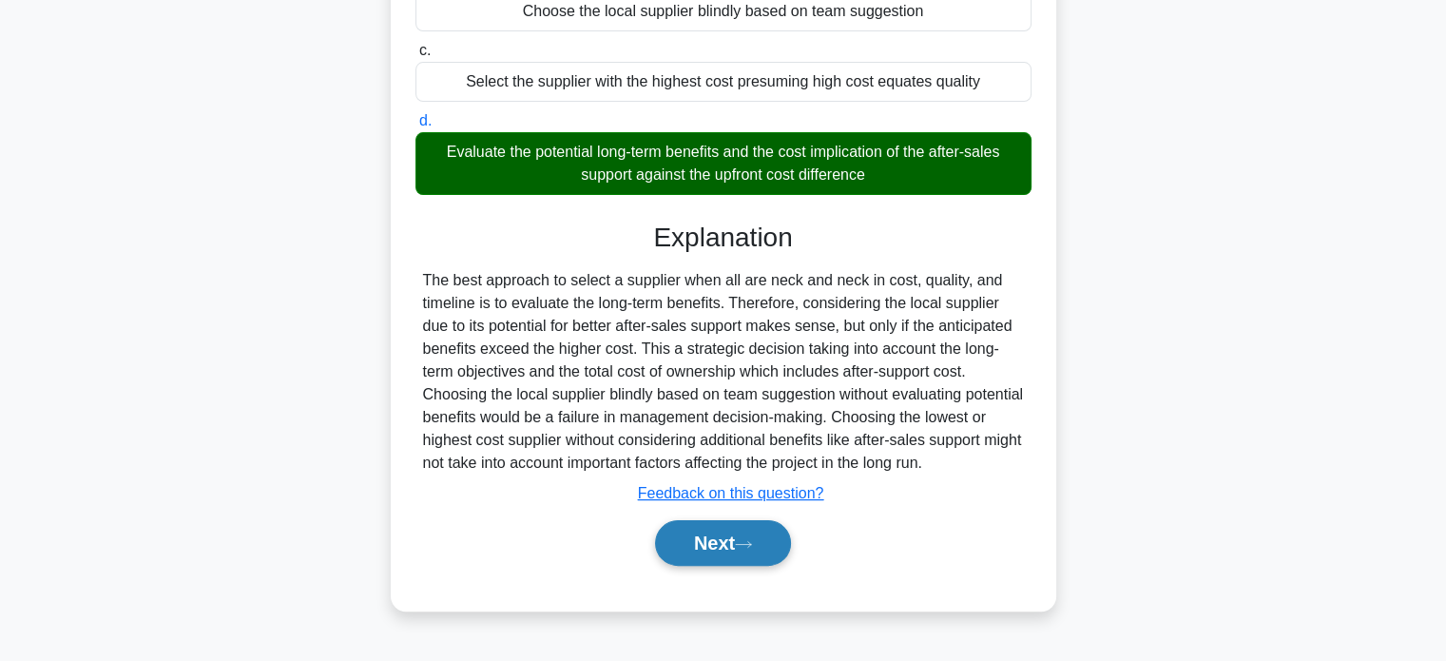
click at [708, 550] on button "Next" at bounding box center [723, 543] width 136 height 46
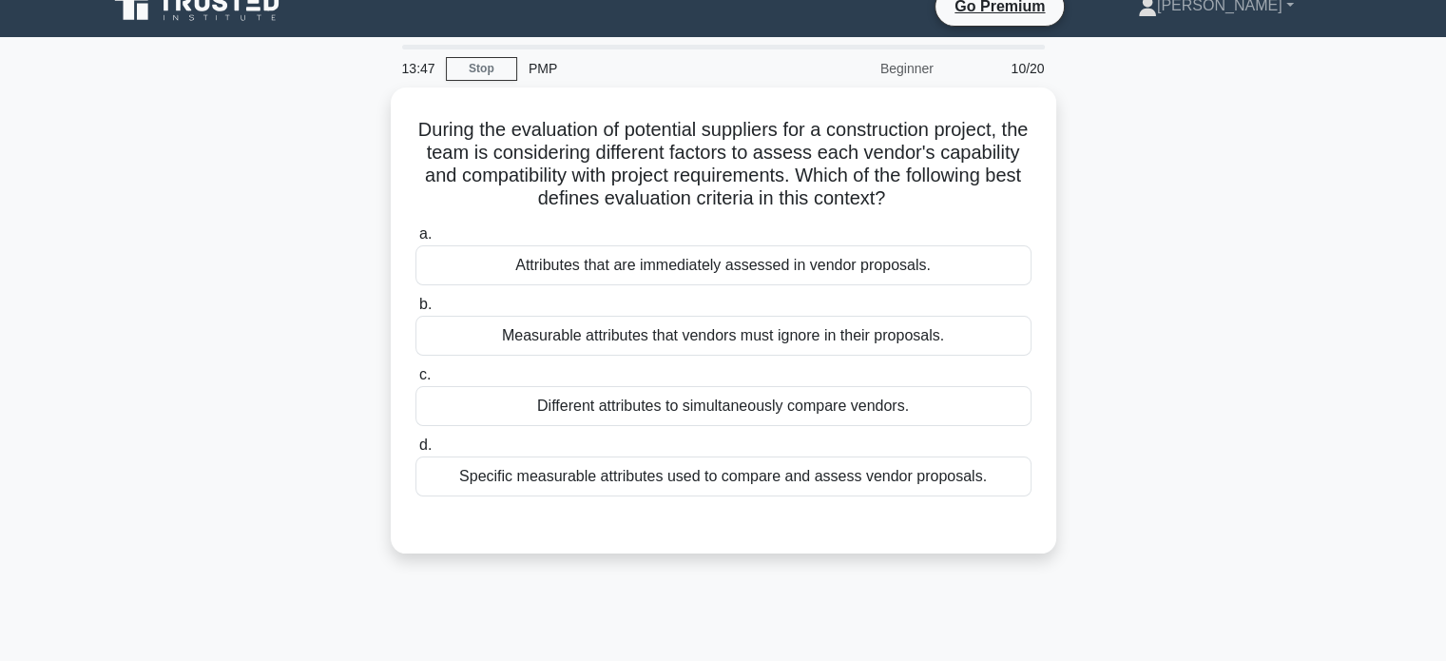
scroll to position [0, 0]
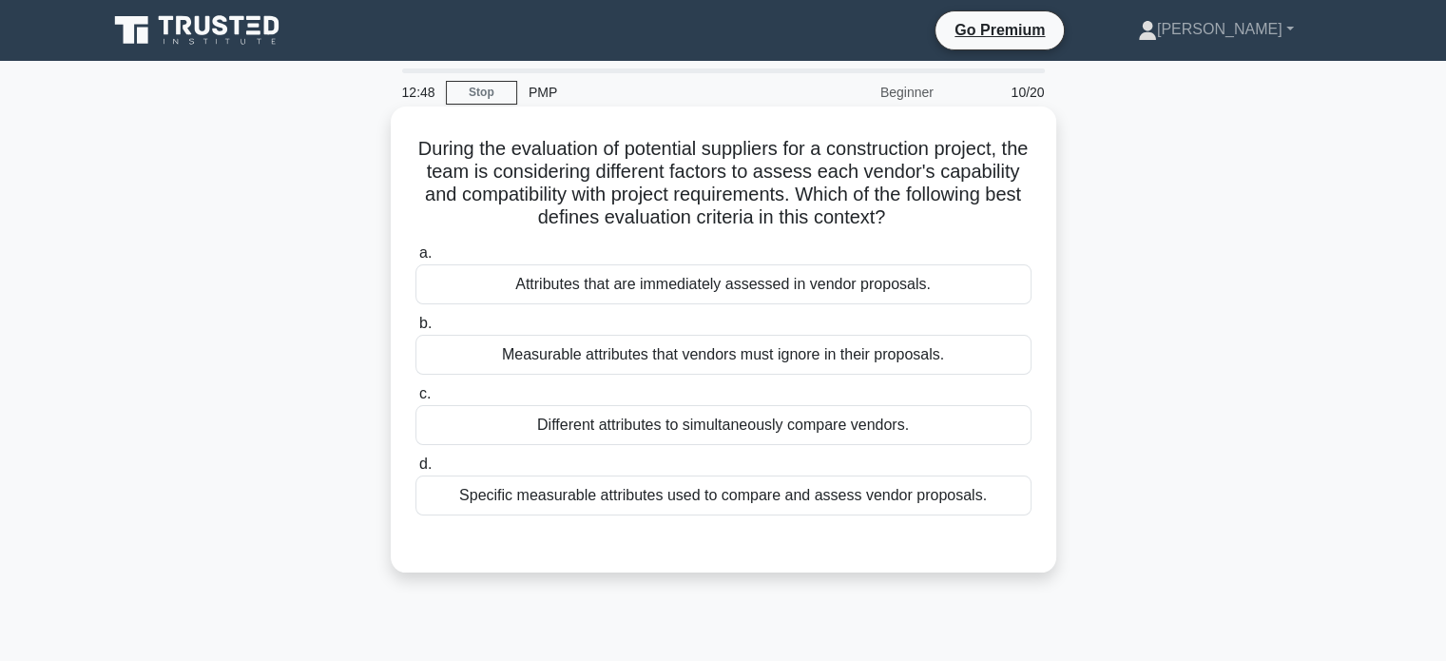
click at [670, 490] on div "Specific measurable attributes used to compare and assess vendor proposals." at bounding box center [723, 495] width 616 height 40
click at [415, 471] on input "d. Specific measurable attributes used to compare and assess vendor proposals." at bounding box center [415, 464] width 0 height 12
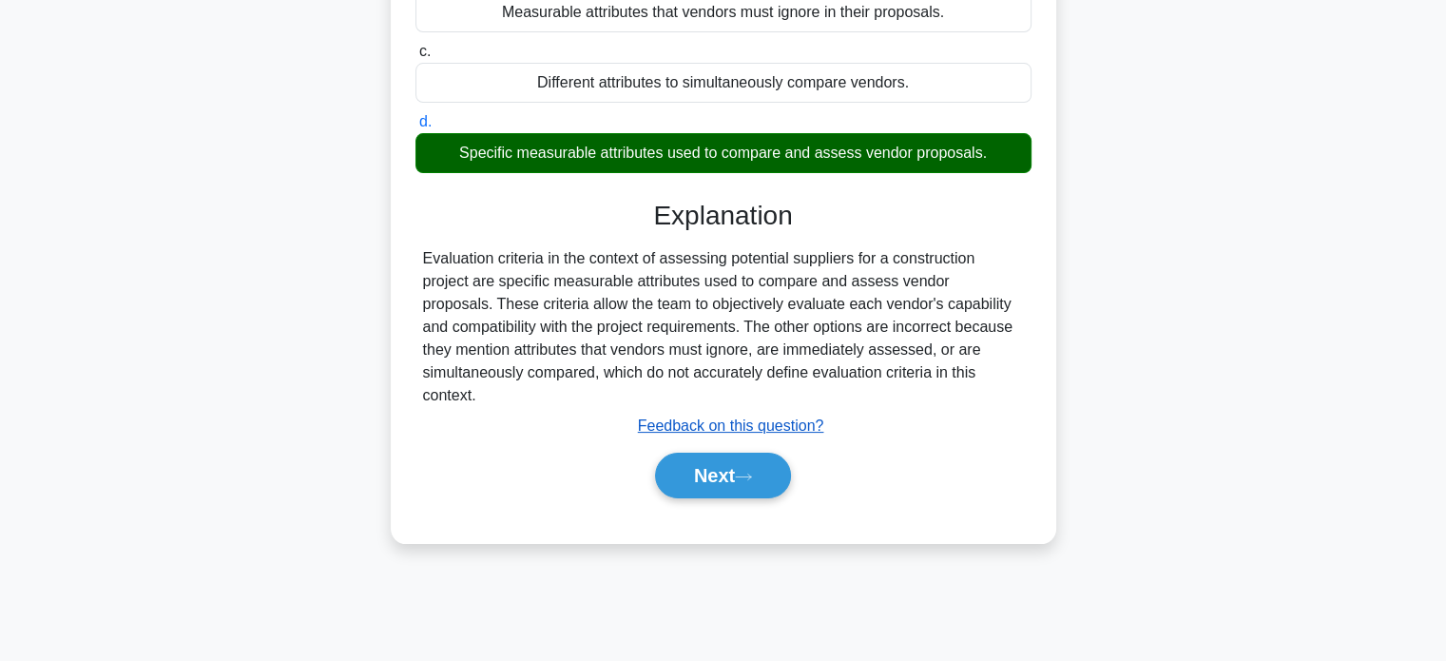
scroll to position [366, 0]
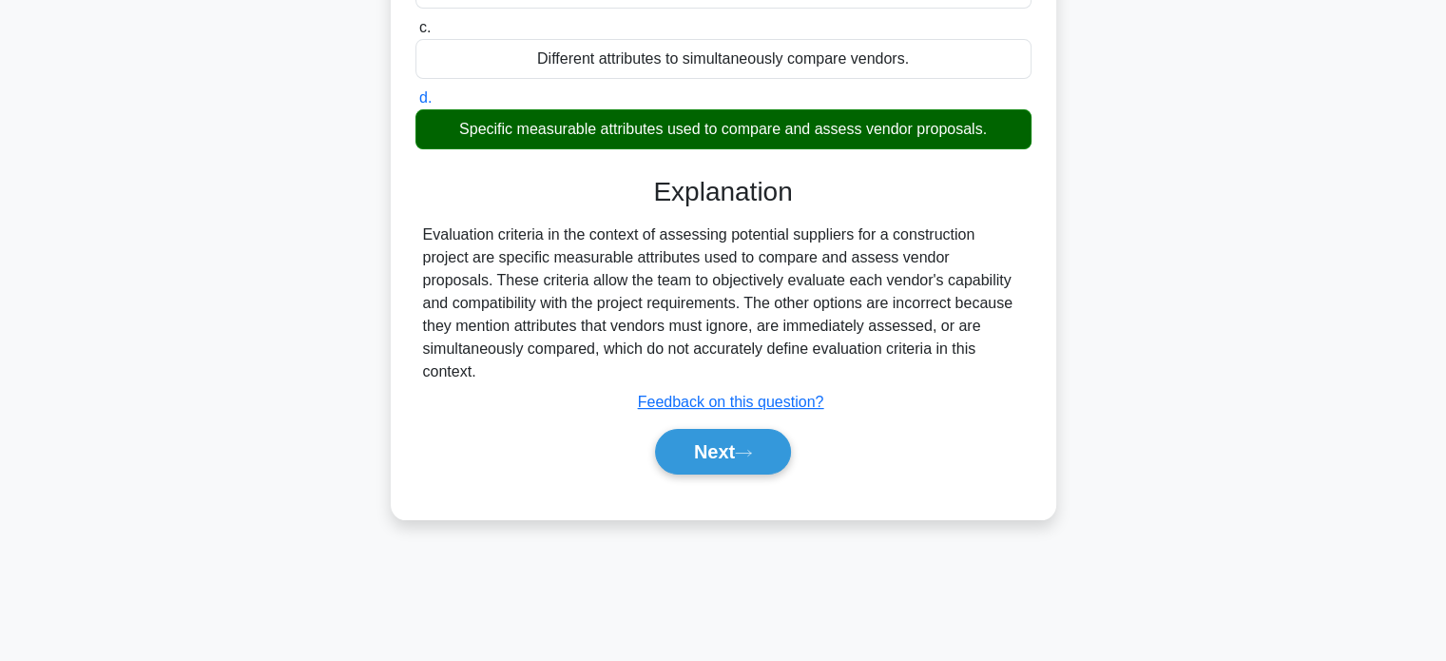
click at [721, 475] on div "Next" at bounding box center [723, 451] width 616 height 61
click at [721, 459] on button "Next" at bounding box center [723, 452] width 136 height 46
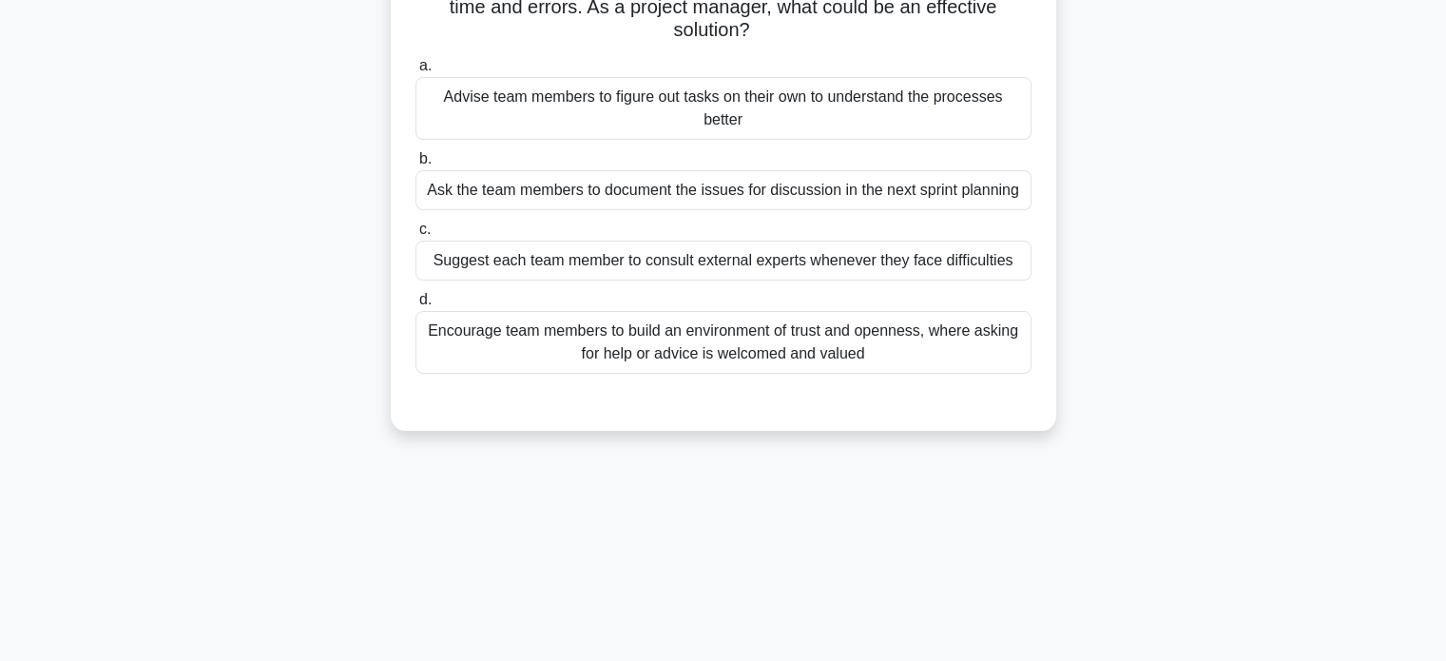
scroll to position [0, 0]
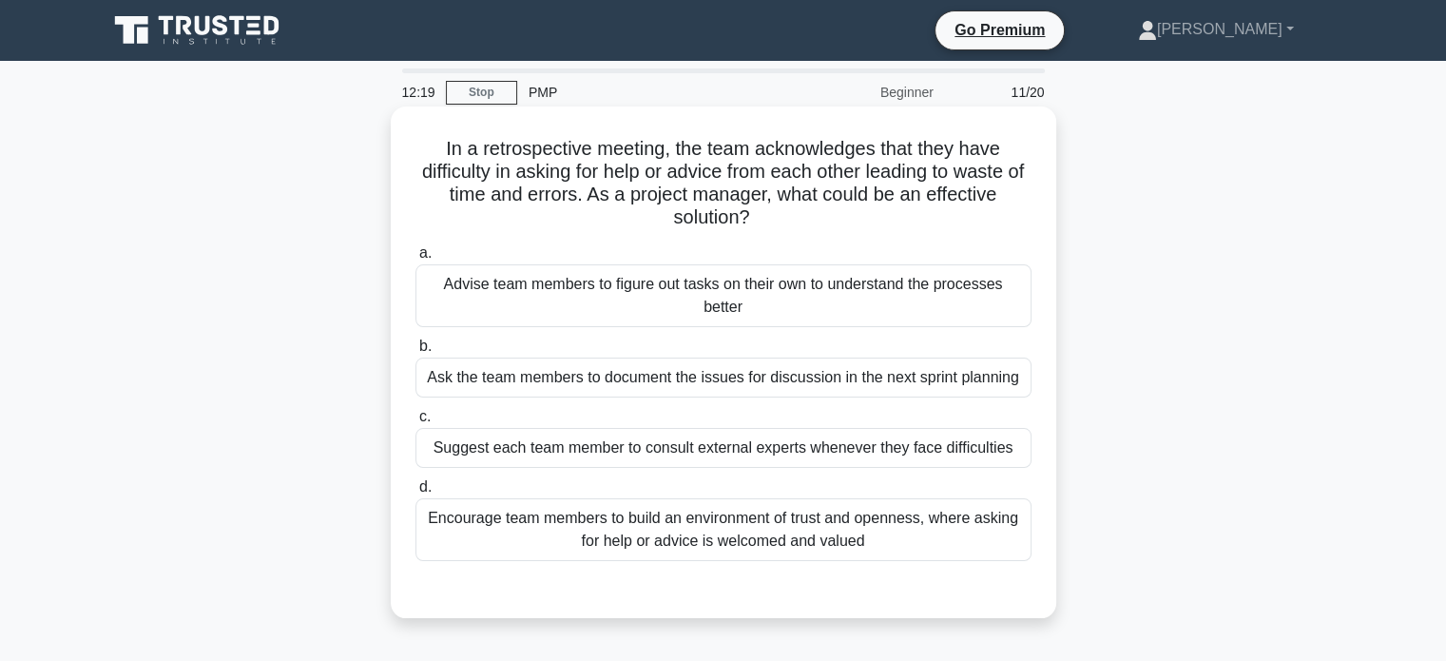
click at [658, 537] on div "Encourage team members to build an environment of trust and openness, where ask…" at bounding box center [723, 529] width 616 height 63
click at [415, 493] on input "d. Encourage team members to build an environment of trust and openness, where …" at bounding box center [415, 487] width 0 height 12
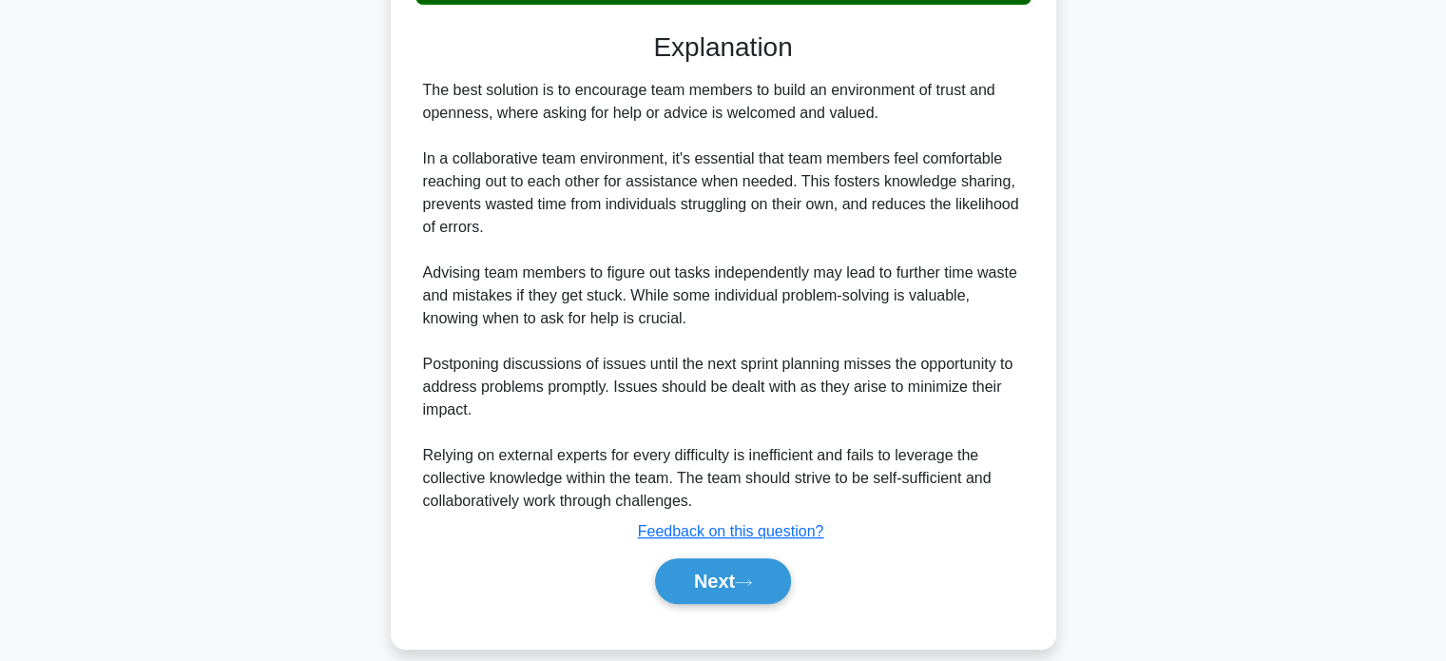
scroll to position [578, 0]
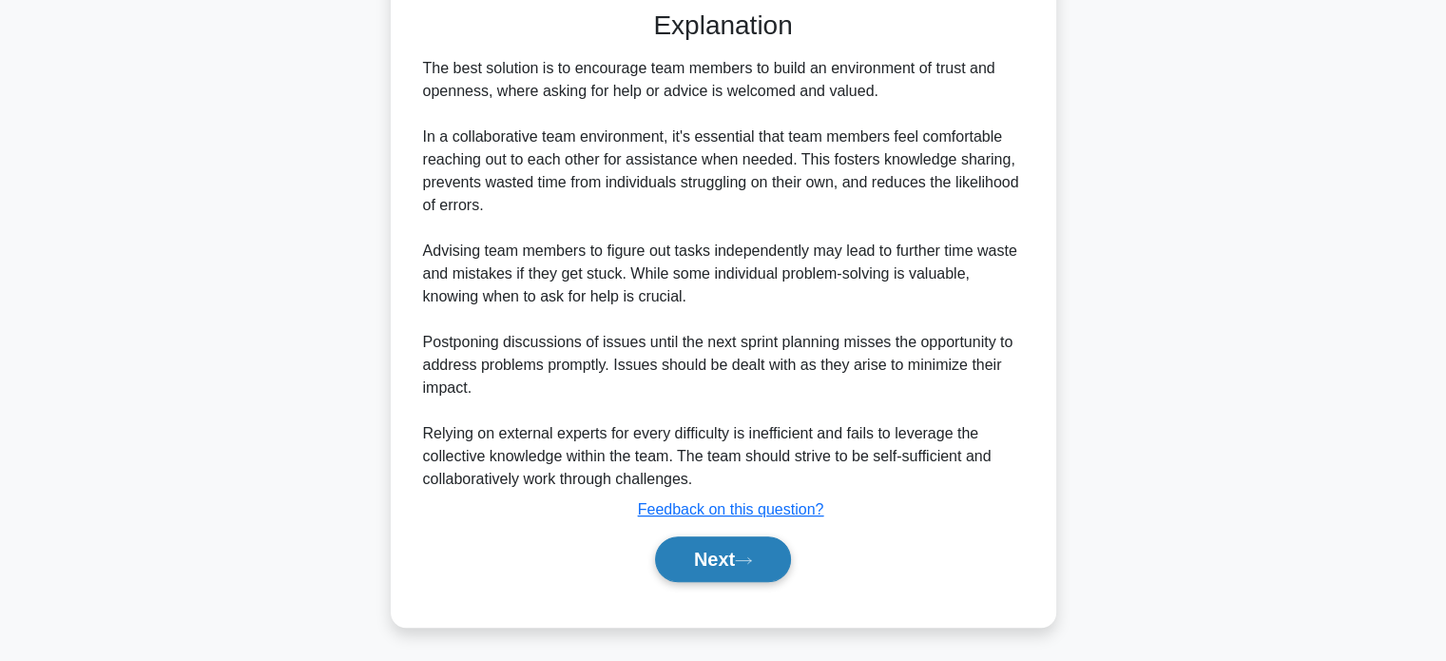
click at [706, 551] on button "Next" at bounding box center [723, 559] width 136 height 46
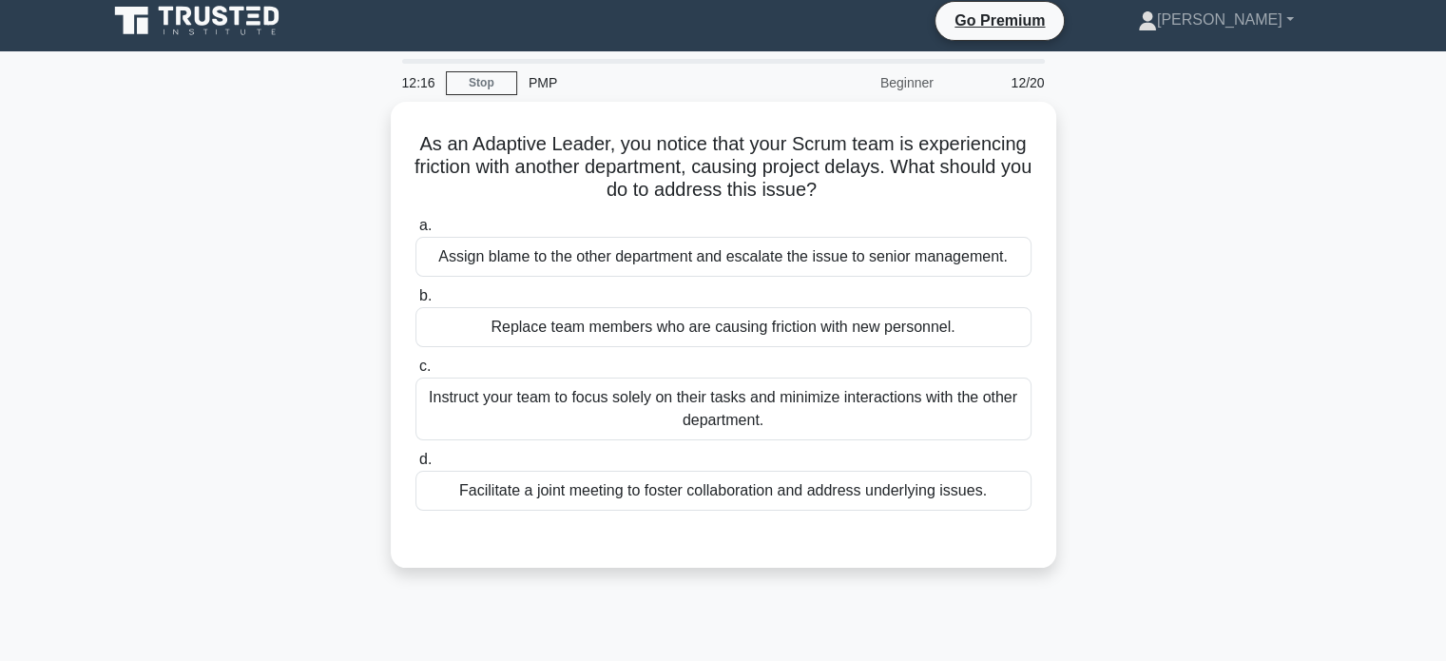
scroll to position [0, 0]
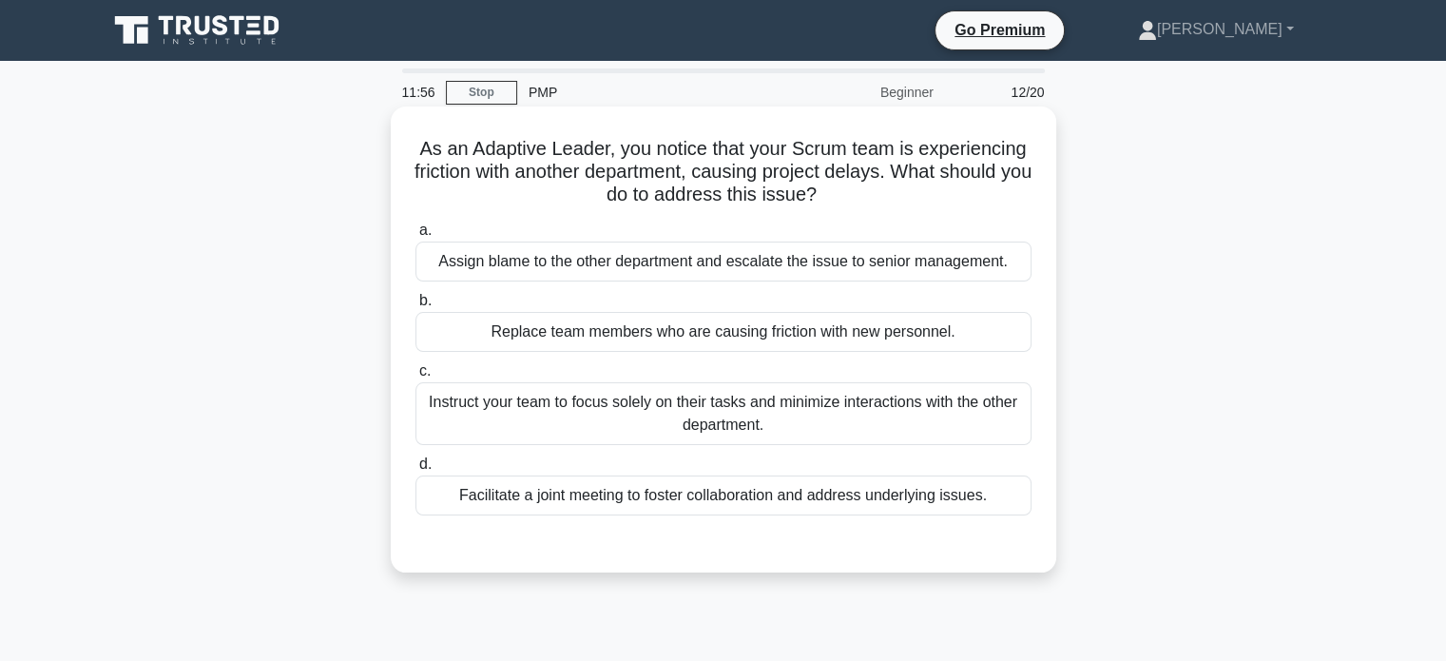
click at [623, 497] on div "Facilitate a joint meeting to foster collaboration and address underlying issue…" at bounding box center [723, 495] width 616 height 40
click at [415, 471] on input "d. Facilitate a joint meeting to foster collaboration and address underlying is…" at bounding box center [415, 464] width 0 height 12
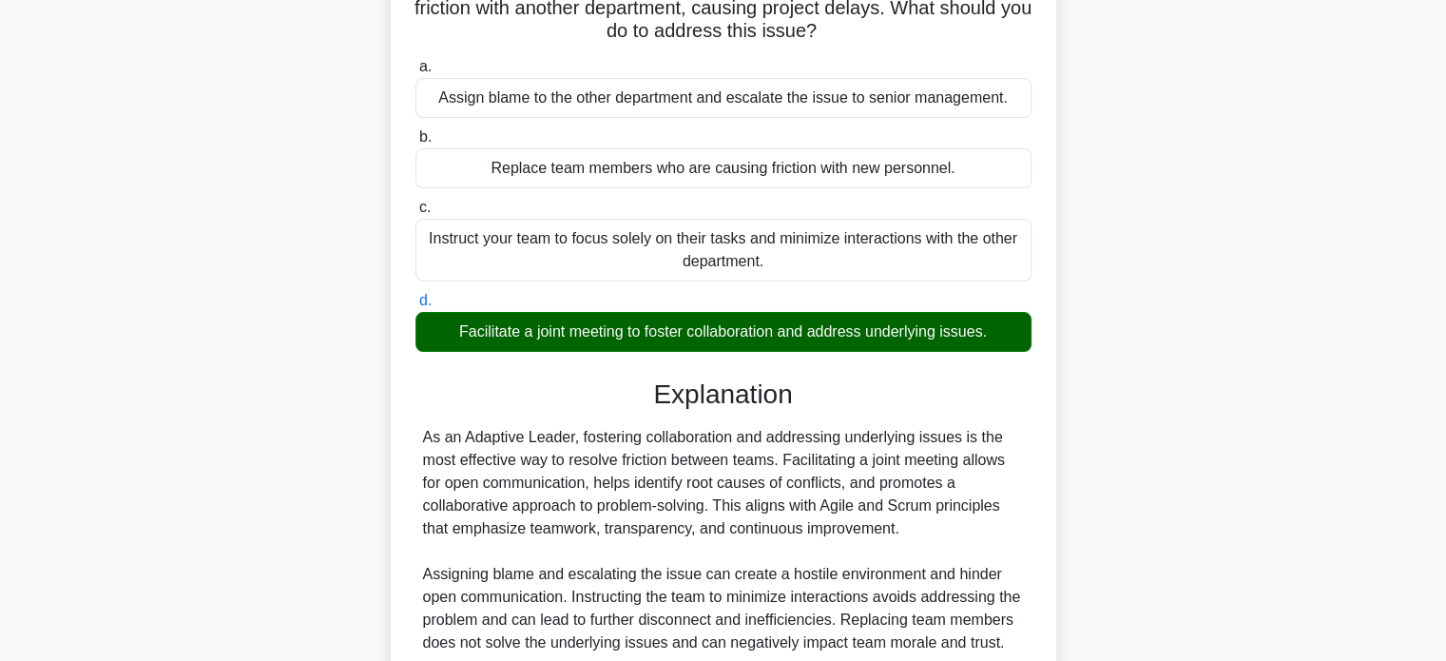
scroll to position [366, 0]
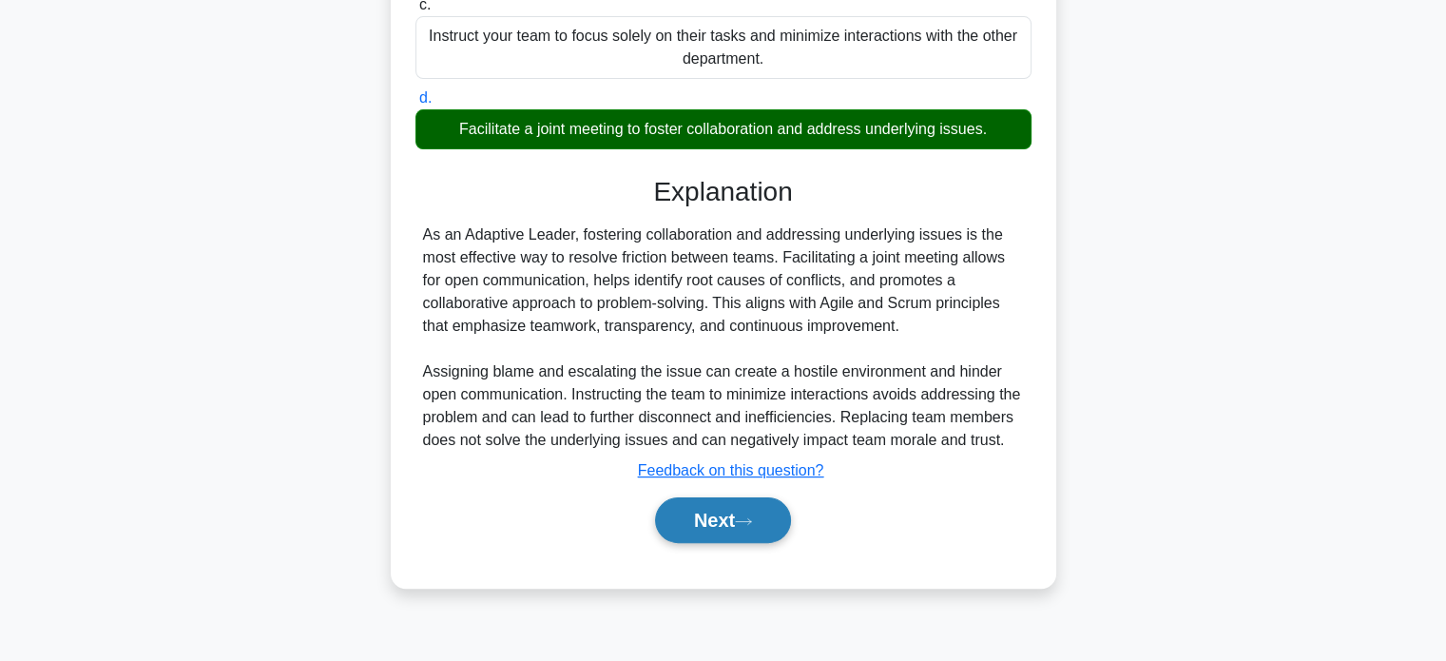
click at [728, 543] on button "Next" at bounding box center [723, 520] width 136 height 46
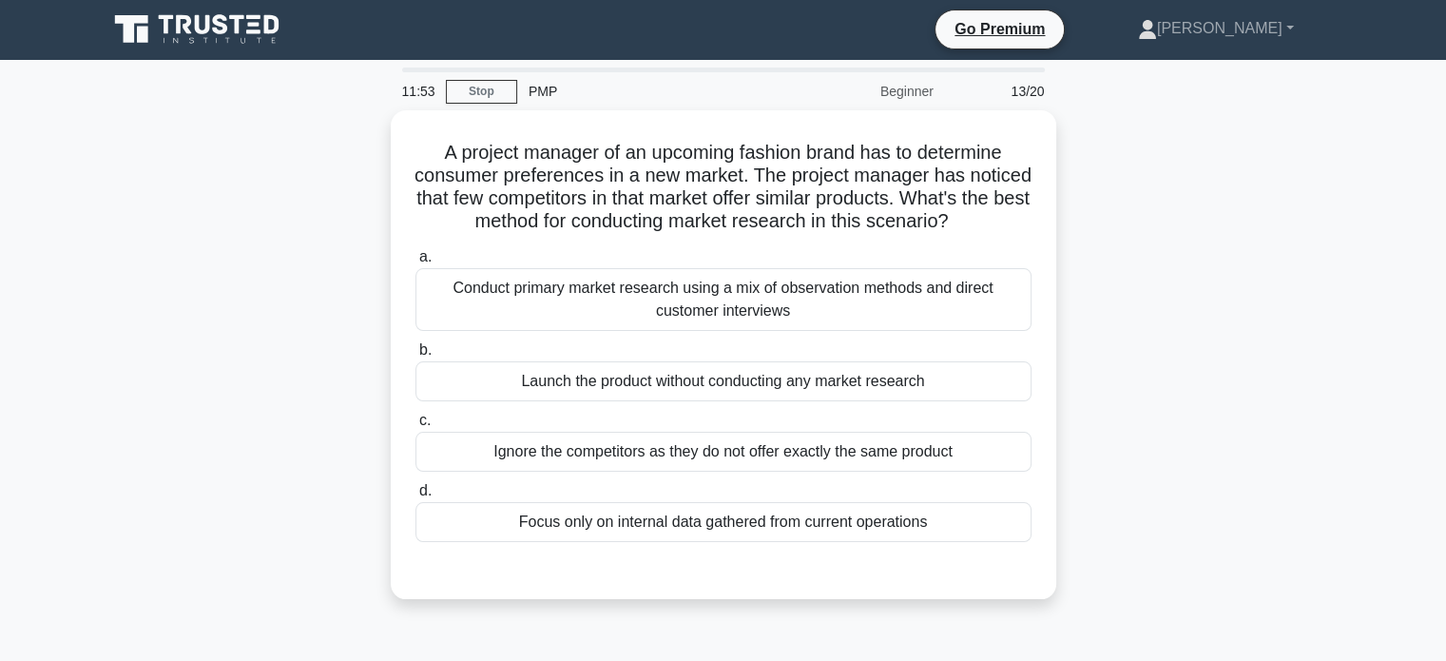
scroll to position [0, 0]
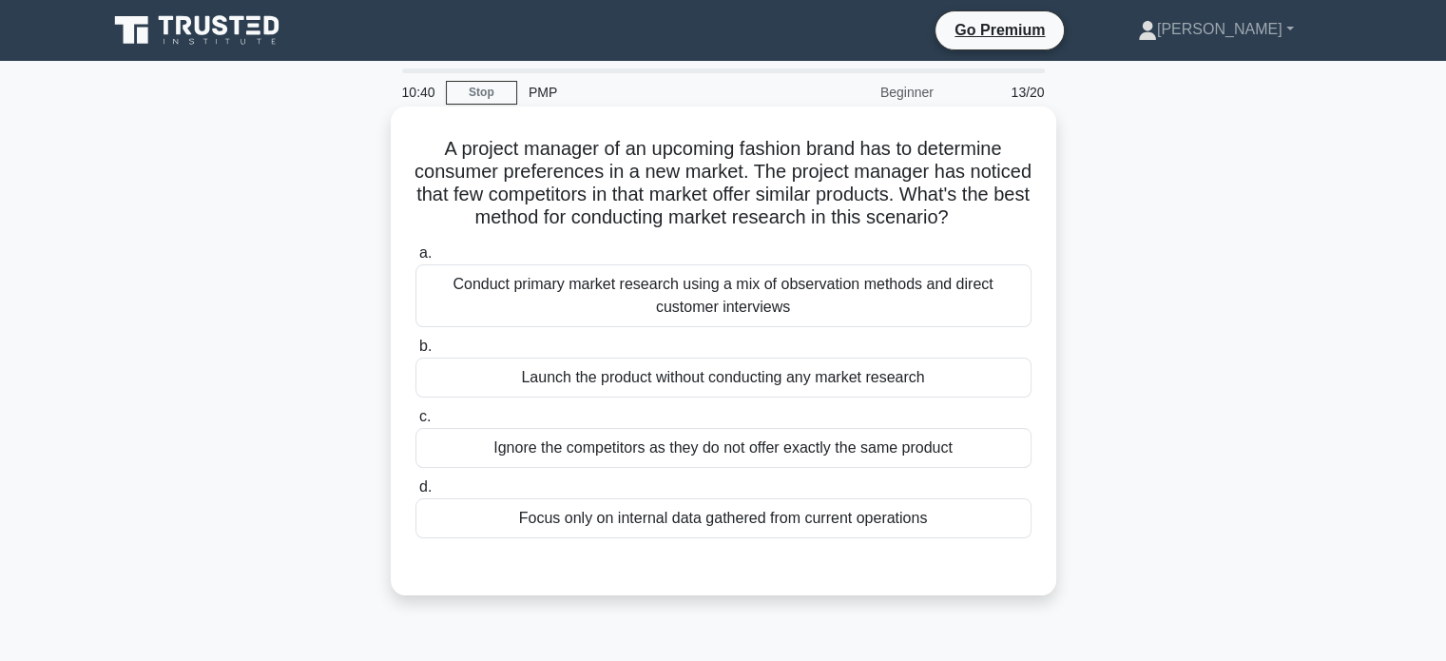
click at [682, 327] on div "Conduct primary market research using a mix of observation methods and direct c…" at bounding box center [723, 295] width 616 height 63
click at [415, 259] on input "a. Conduct primary market research using a mix of observation methods and direc…" at bounding box center [415, 253] width 0 height 12
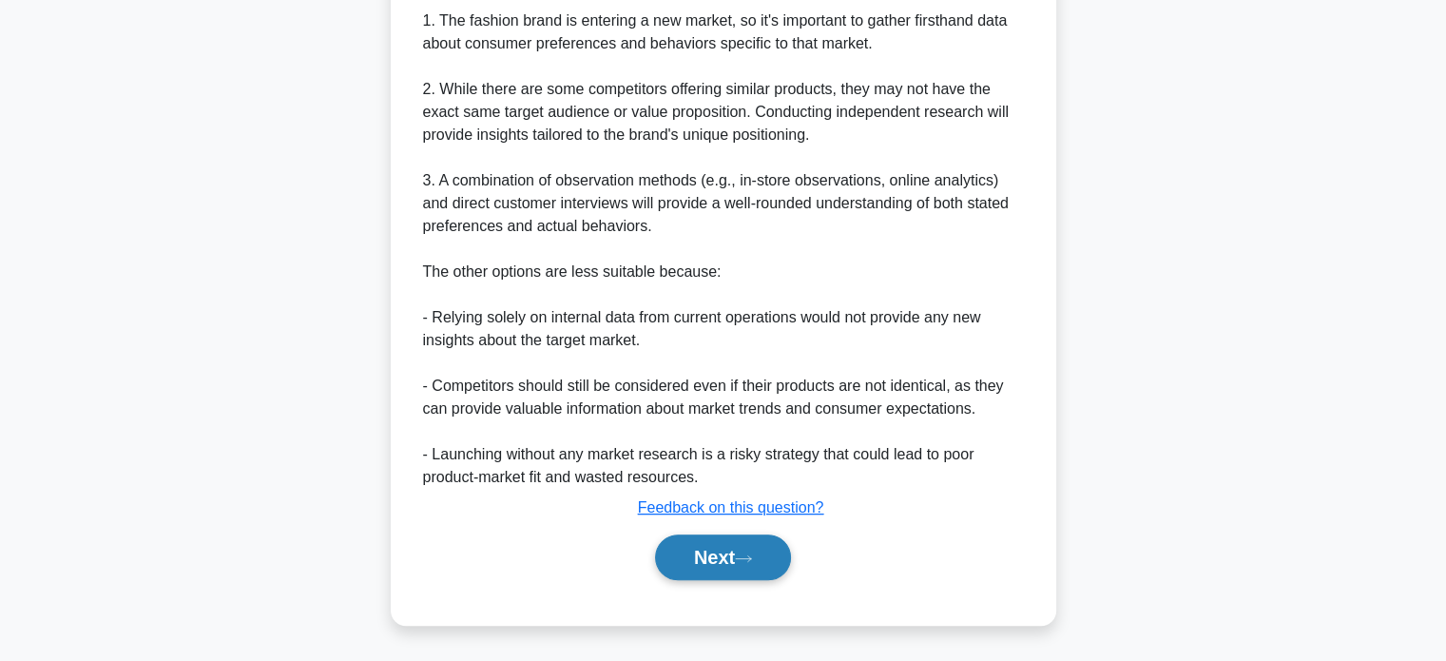
click at [709, 557] on button "Next" at bounding box center [723, 557] width 136 height 46
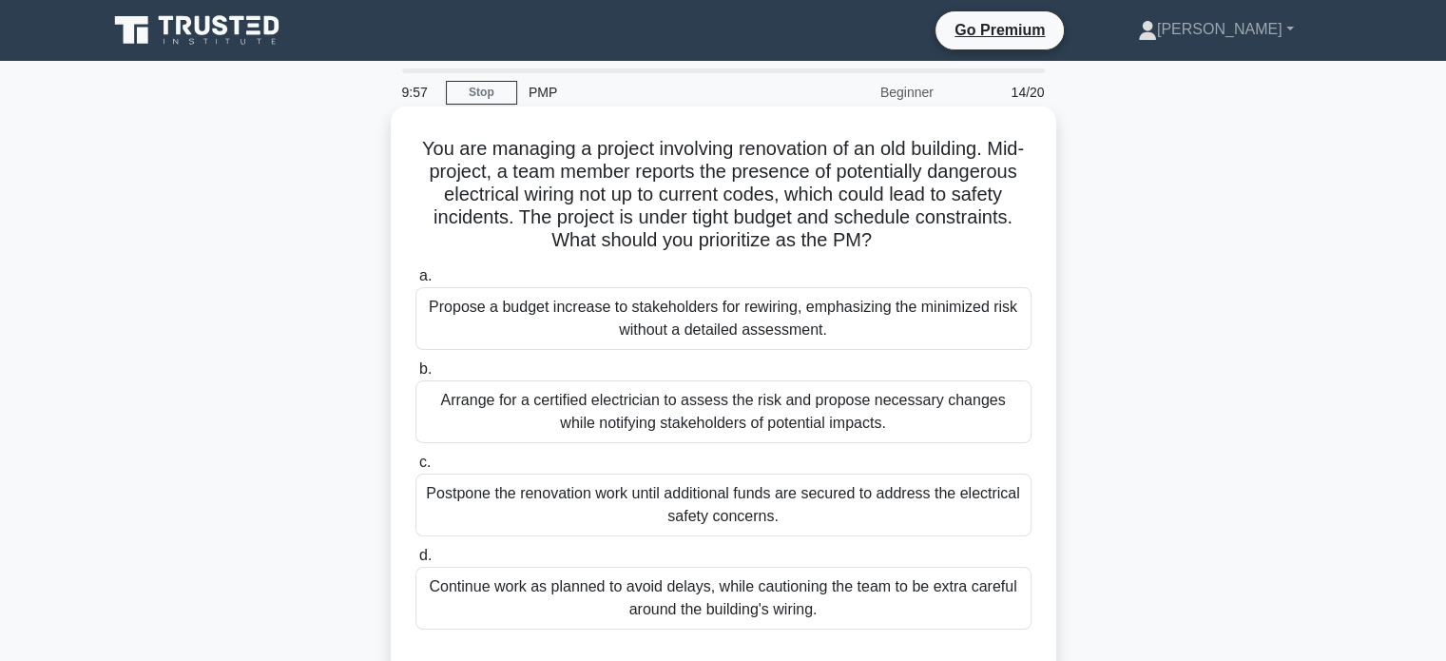
click at [589, 411] on div "Arrange for a certified electrician to assess the risk and propose necessary ch…" at bounding box center [723, 411] width 616 height 63
click at [415, 375] on input "b. Arrange for a certified electrician to assess the risk and propose necessary…" at bounding box center [415, 369] width 0 height 12
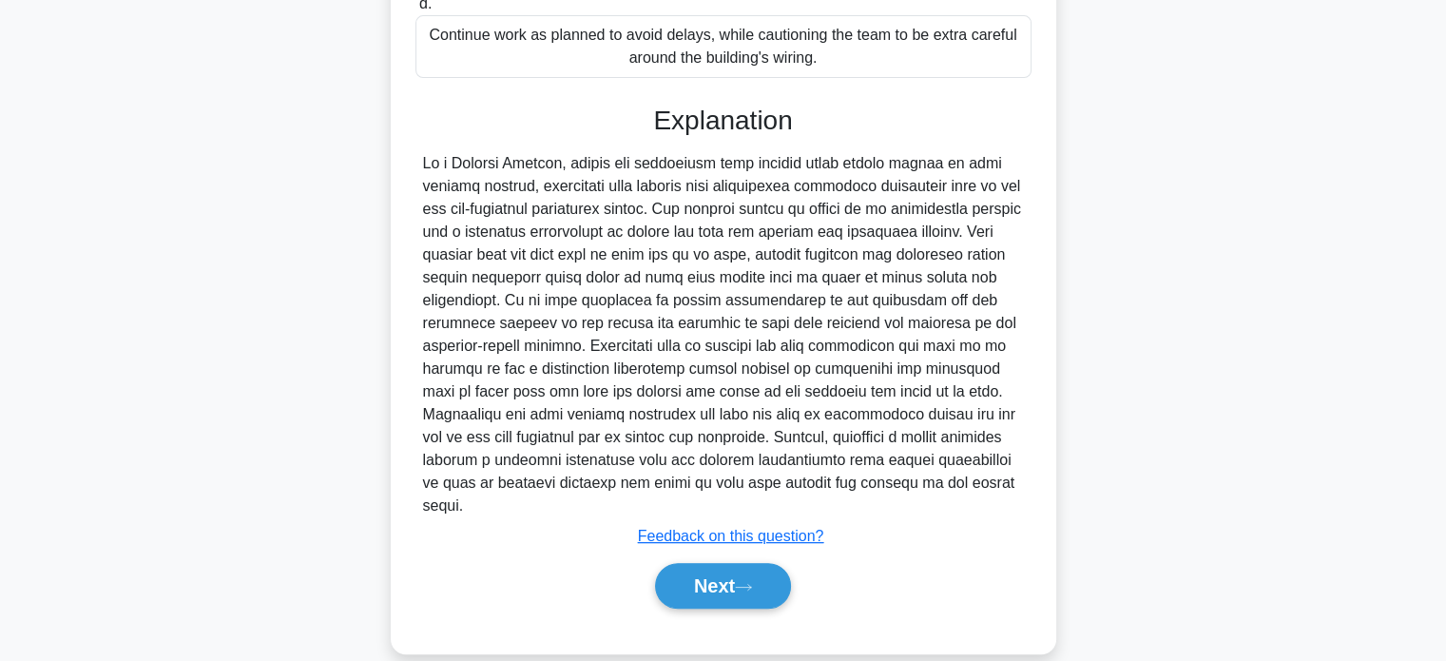
scroll to position [555, 0]
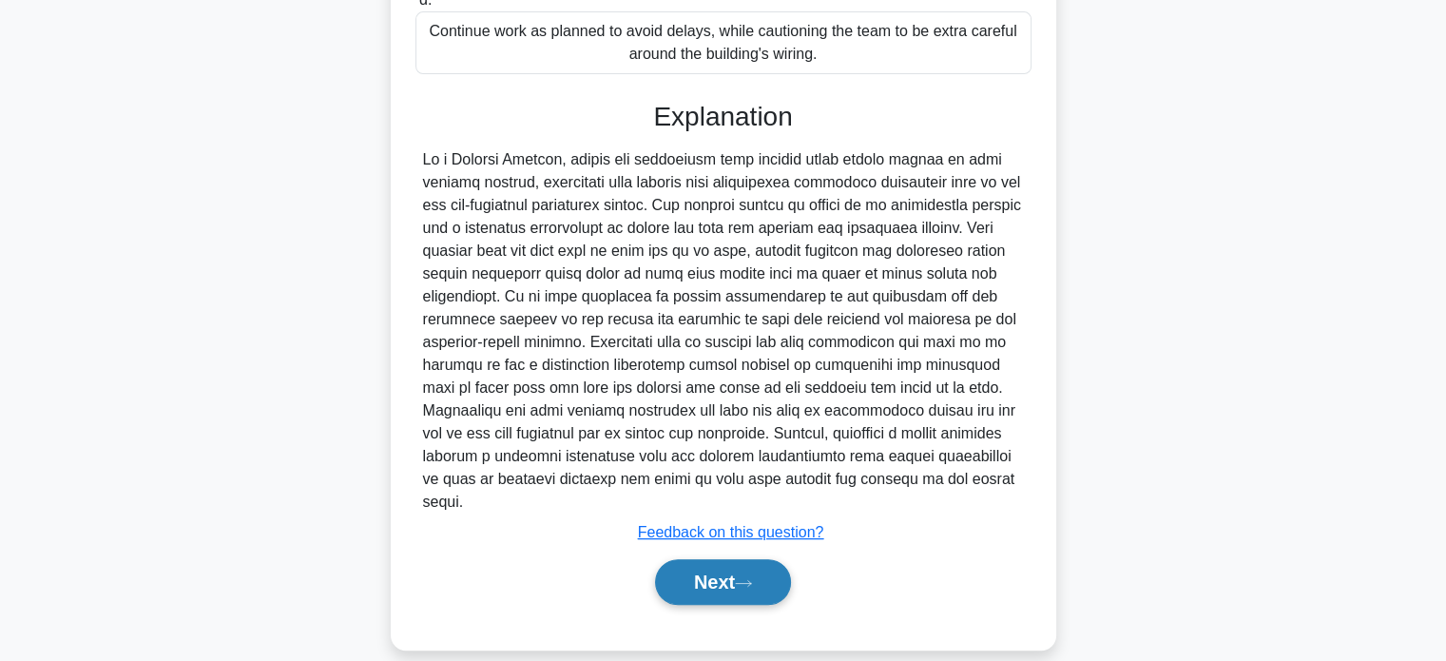
click at [695, 559] on button "Next" at bounding box center [723, 582] width 136 height 46
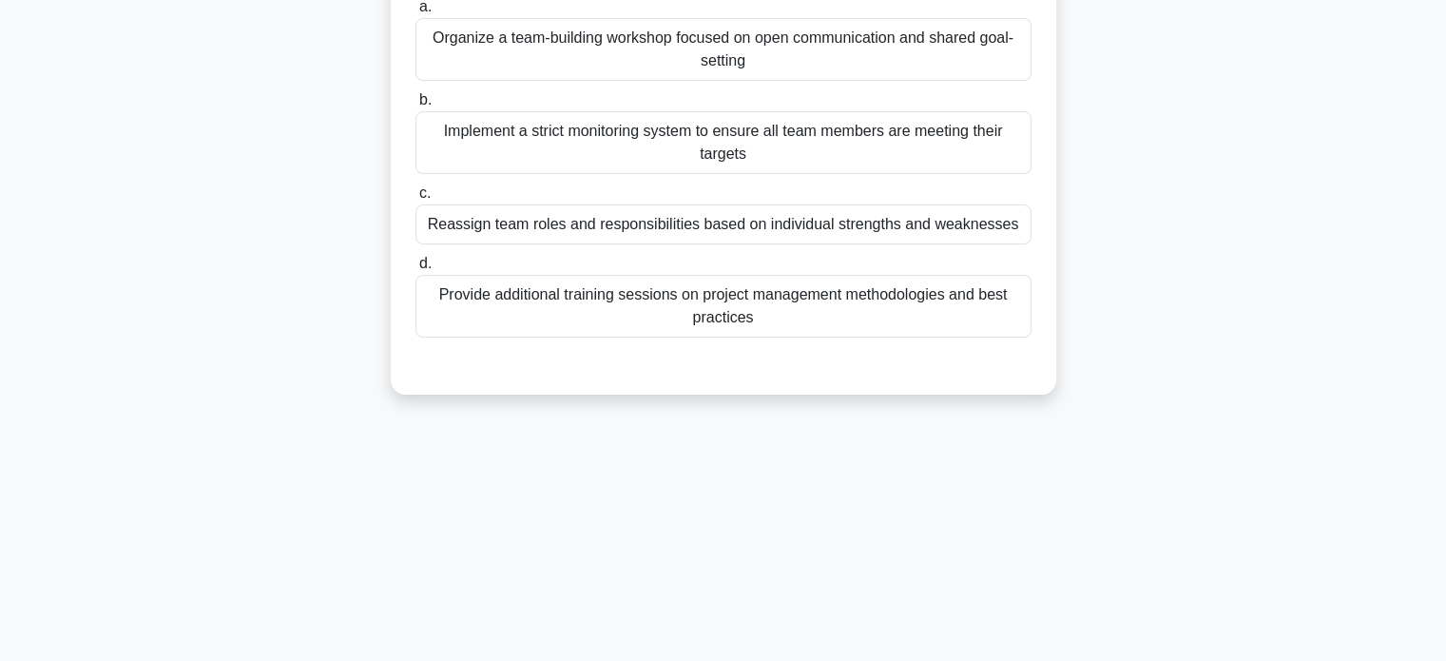
scroll to position [0, 0]
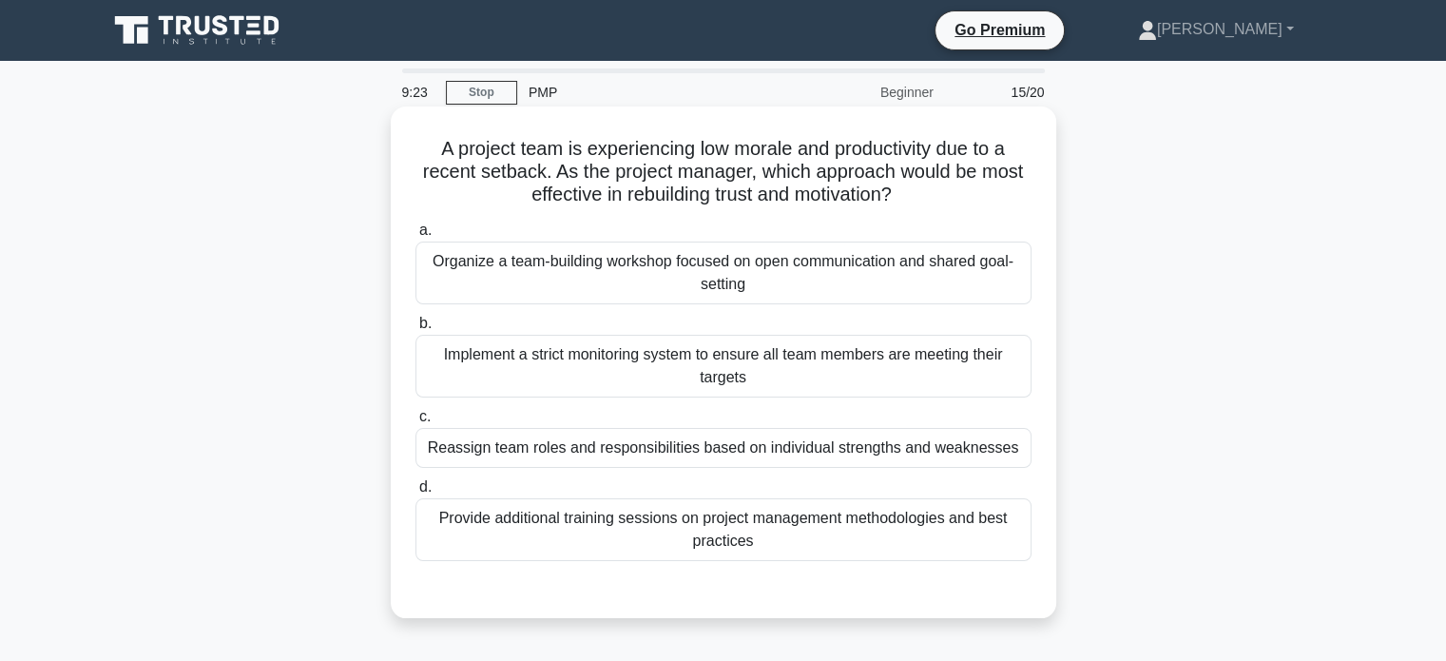
click at [771, 283] on div "Organize a team-building workshop focused on open communication and shared goal…" at bounding box center [723, 272] width 616 height 63
click at [415, 237] on input "a. Organize a team-building workshop focused on open communication and shared g…" at bounding box center [415, 230] width 0 height 12
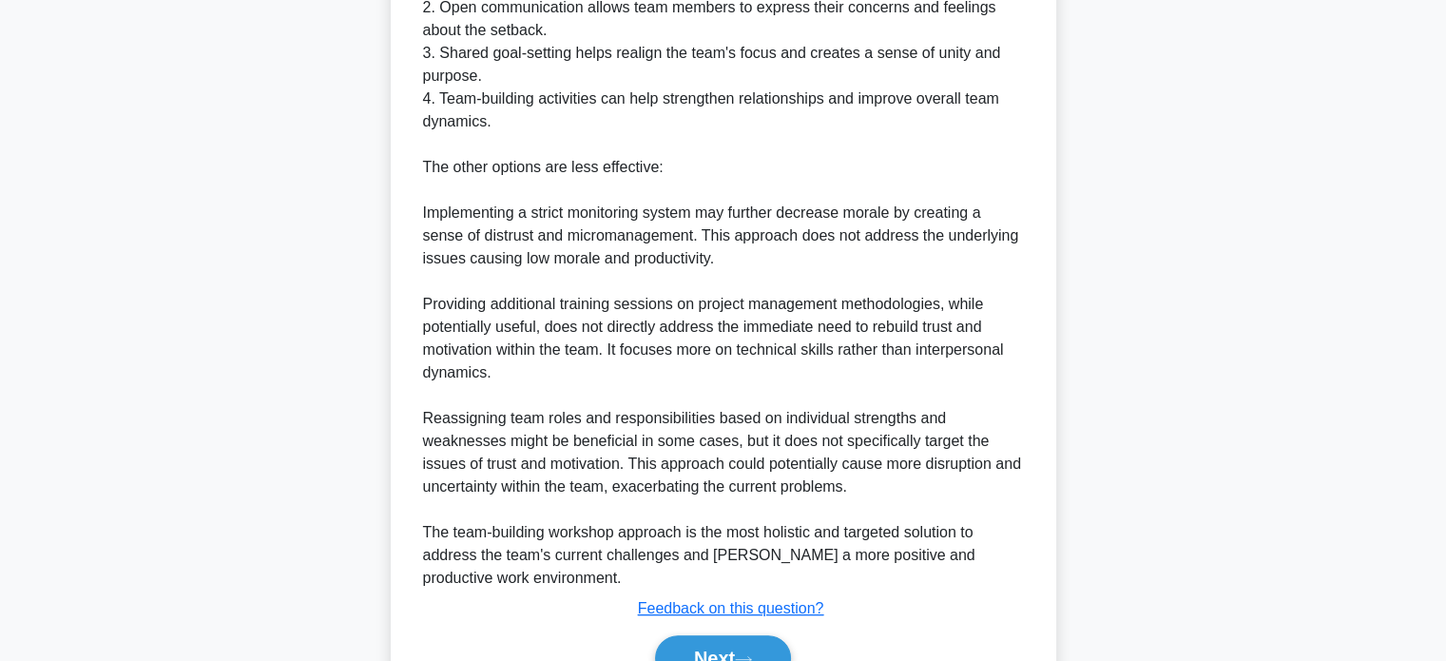
scroll to position [874, 0]
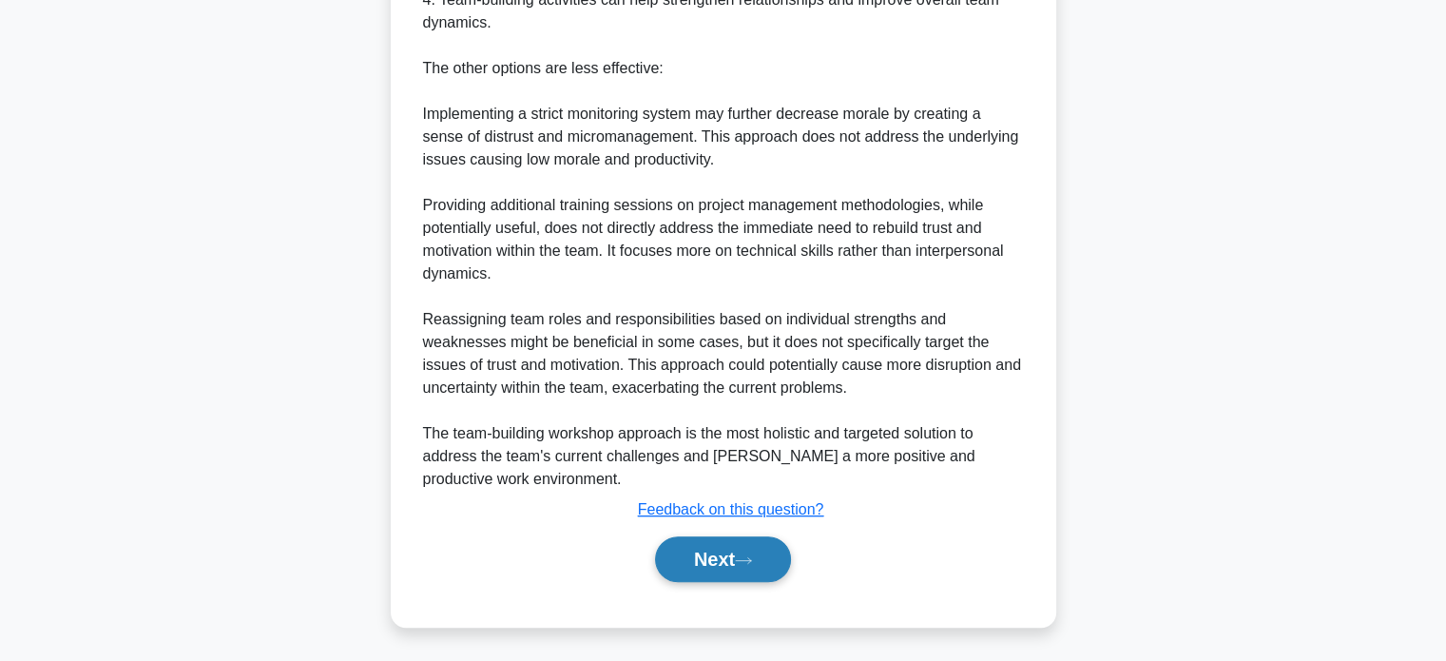
click at [758, 564] on button "Next" at bounding box center [723, 559] width 136 height 46
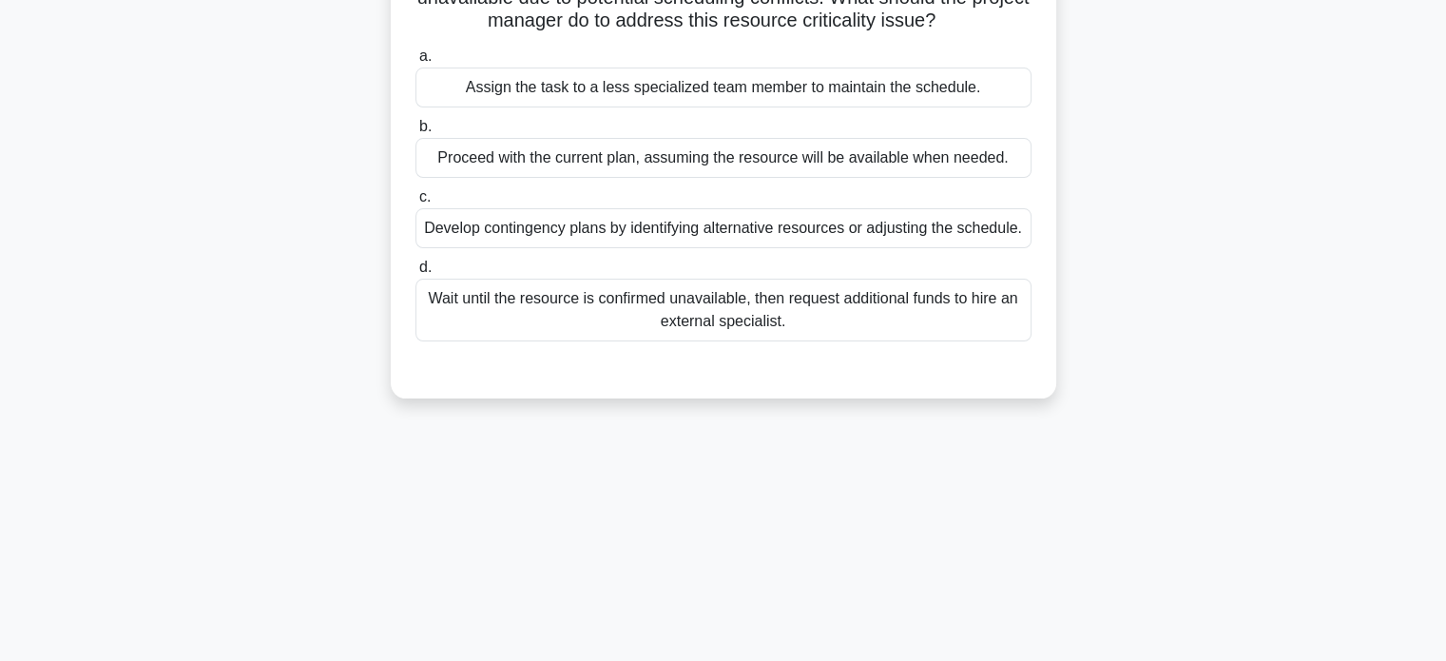
scroll to position [0, 0]
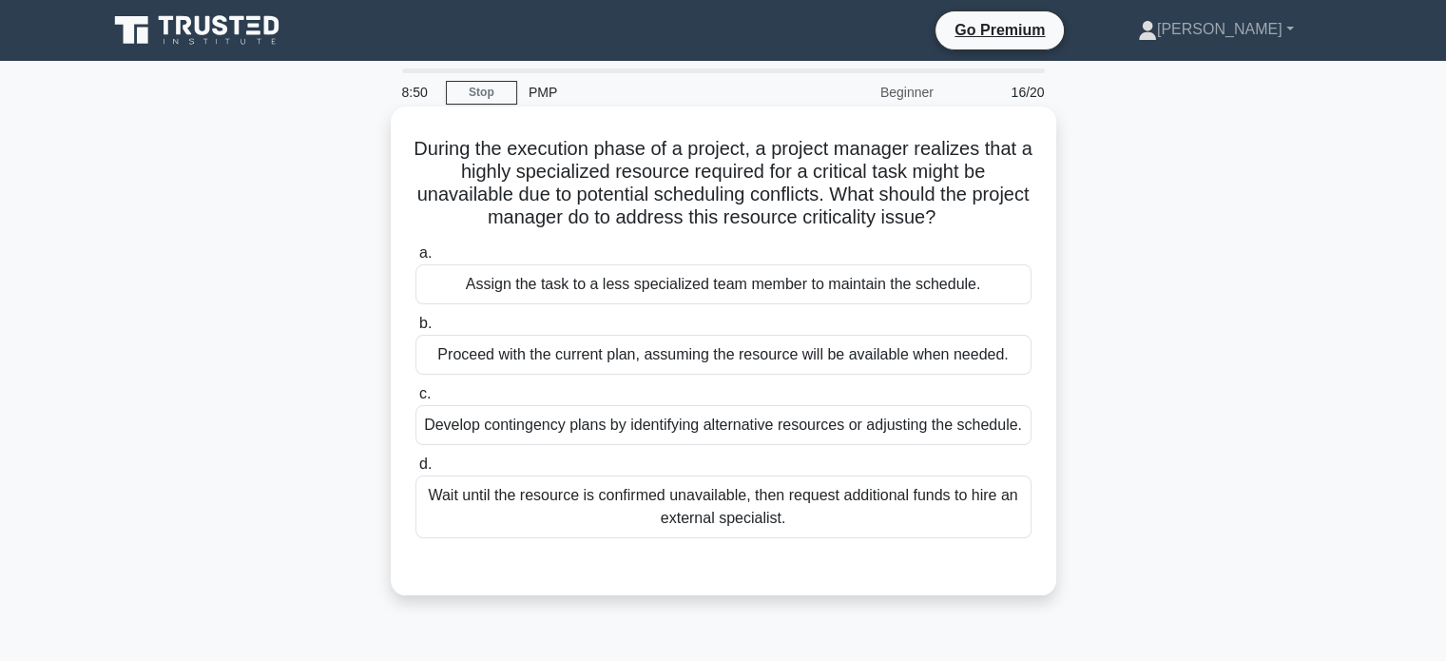
click at [864, 431] on div "Develop contingency plans by identifying alternative resources or adjusting the…" at bounding box center [723, 425] width 616 height 40
click at [415, 400] on input "c. Develop contingency plans by identifying alternative resources or adjusting …" at bounding box center [415, 394] width 0 height 12
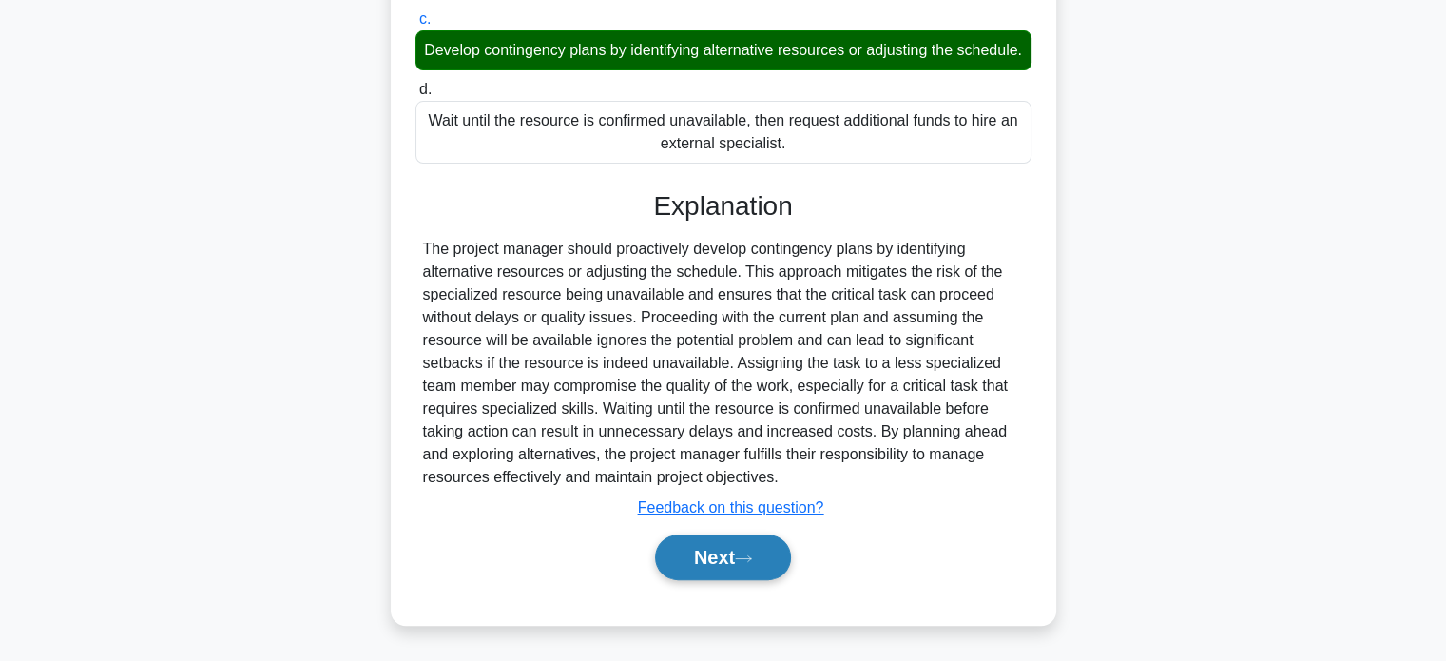
click at [747, 544] on button "Next" at bounding box center [723, 557] width 136 height 46
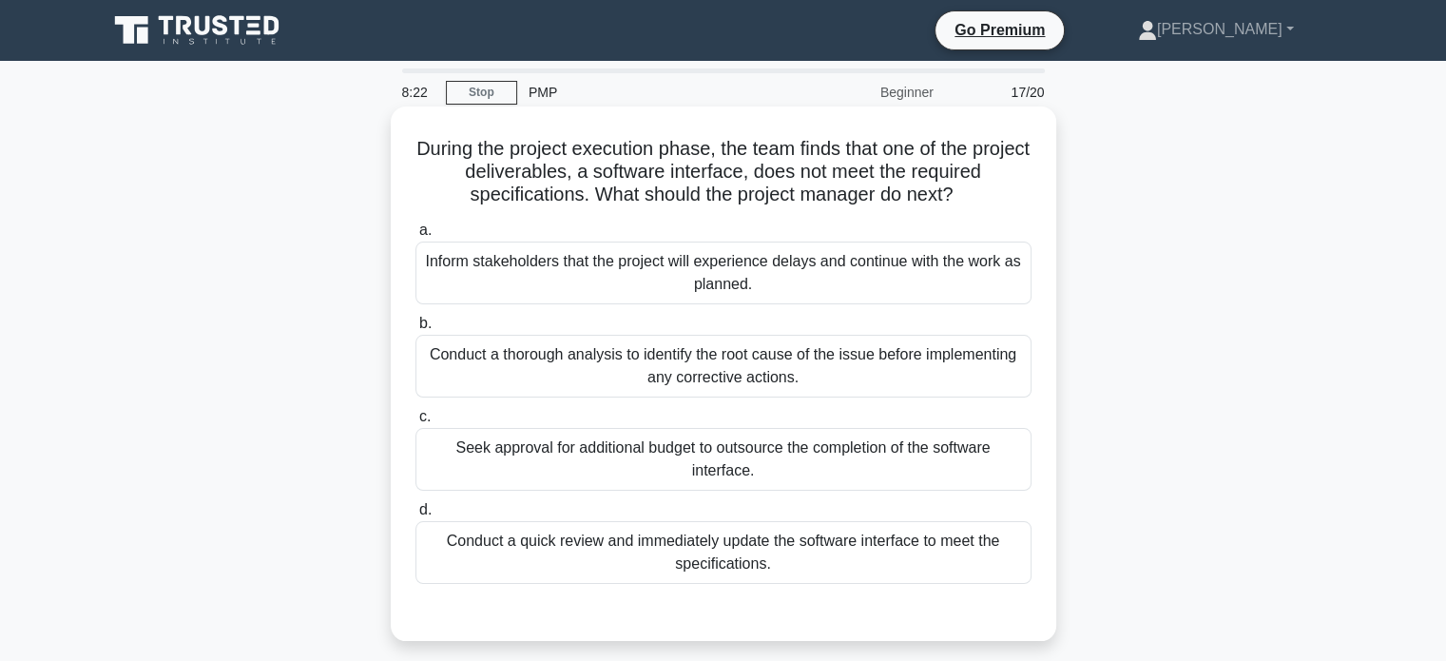
click at [807, 363] on div "Conduct a thorough analysis to identify the root cause of the issue before impl…" at bounding box center [723, 366] width 616 height 63
click at [415, 330] on input "b. Conduct a thorough analysis to identify the root cause of the issue before i…" at bounding box center [415, 323] width 0 height 12
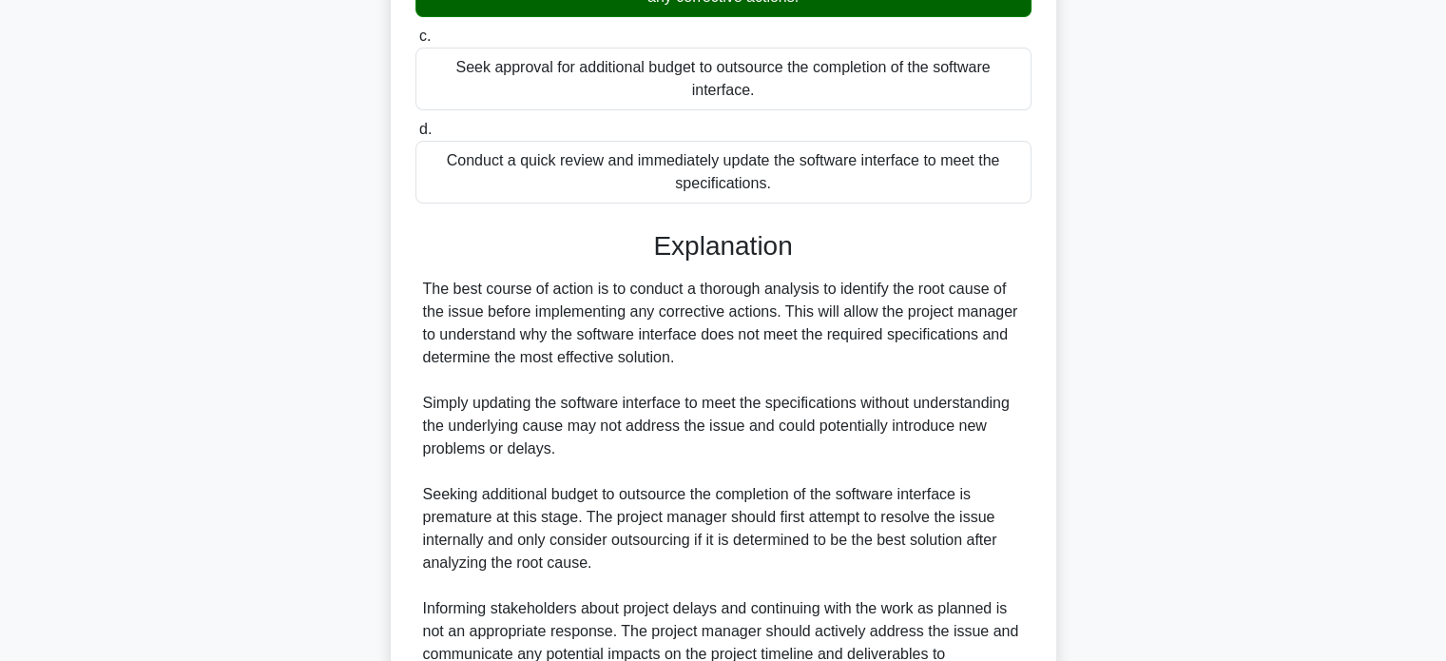
scroll to position [578, 0]
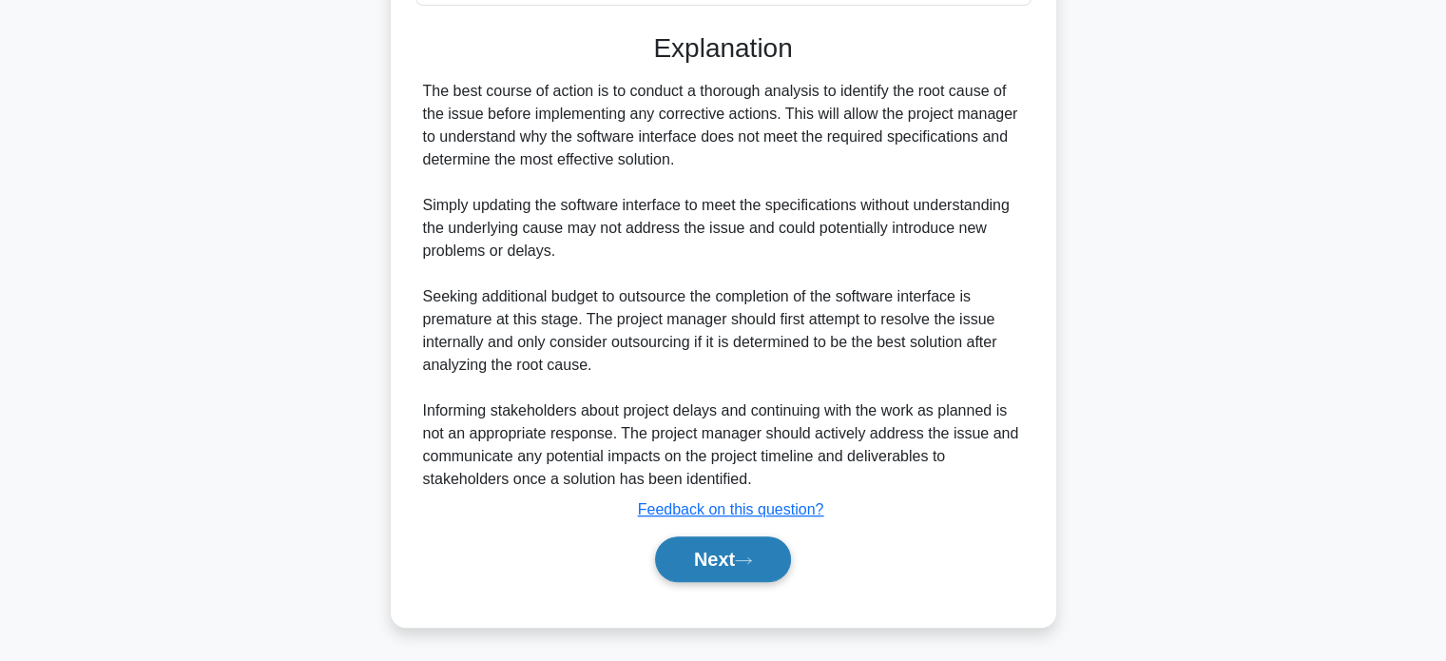
click at [738, 552] on button "Next" at bounding box center [723, 559] width 136 height 46
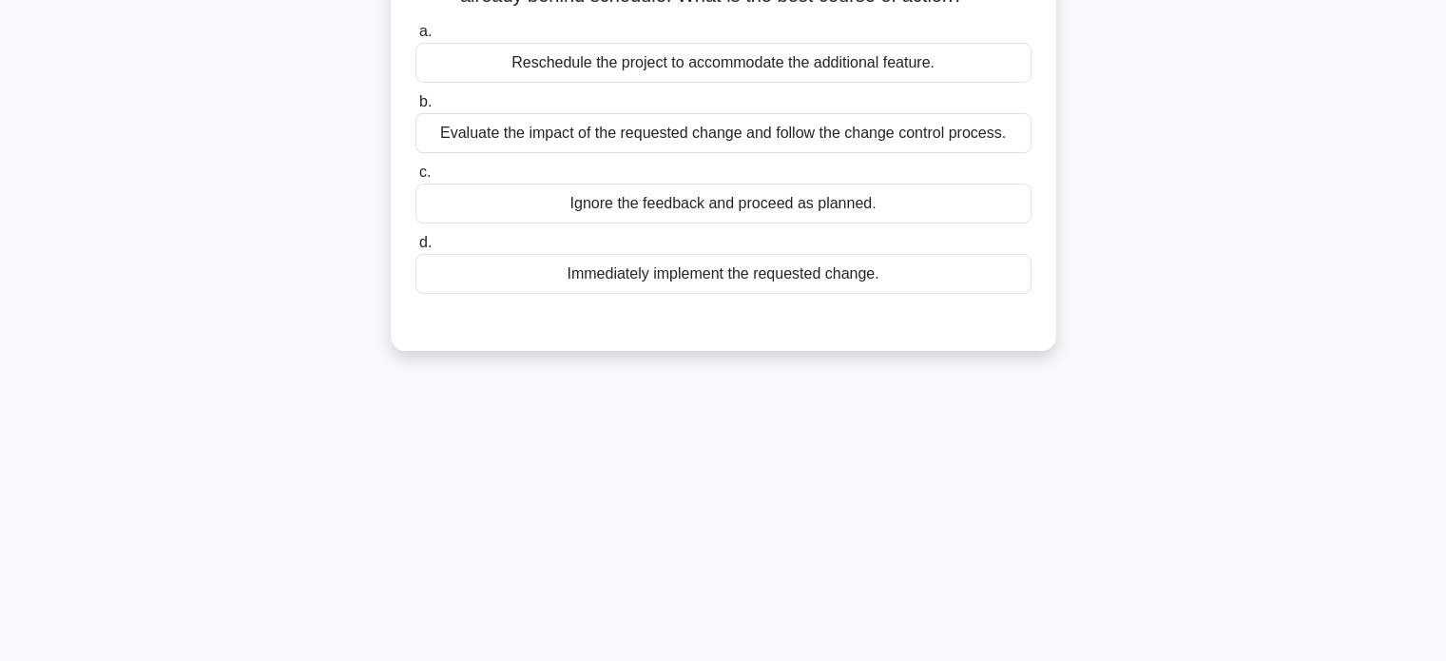
scroll to position [0, 0]
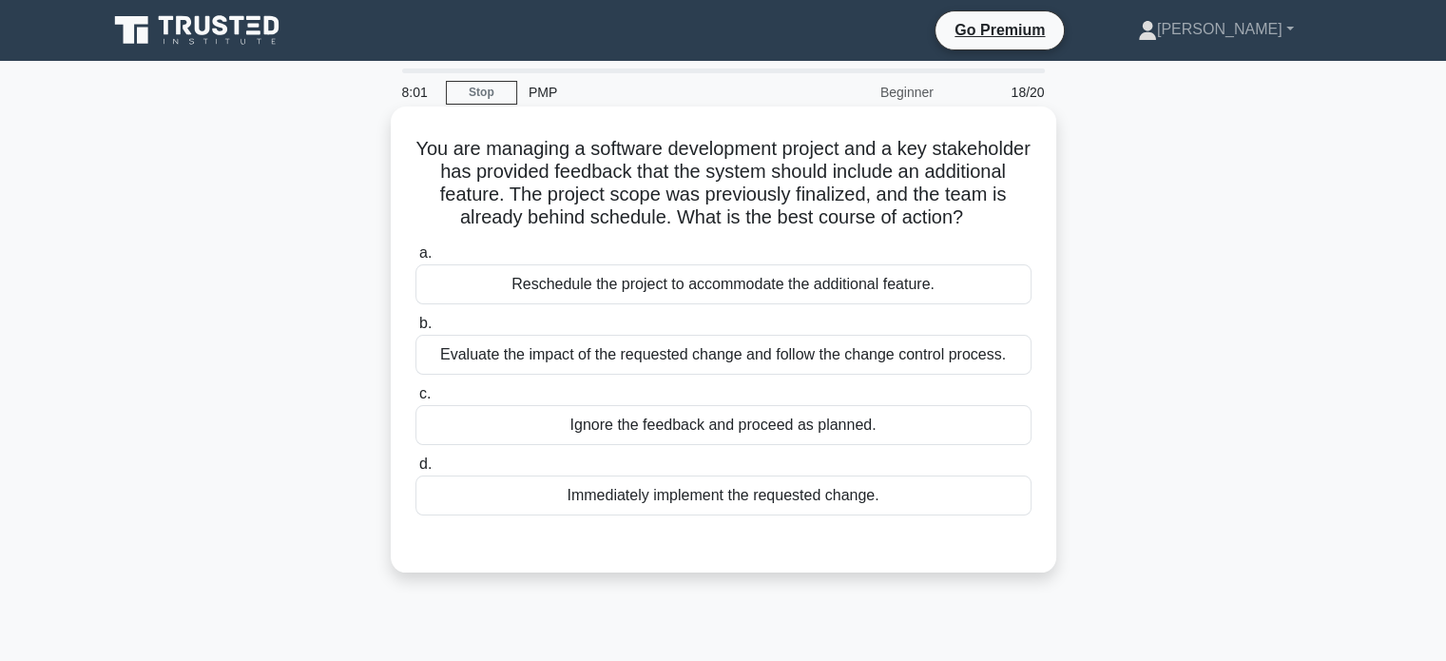
click at [824, 353] on div "Evaluate the impact of the requested change and follow the change control proce…" at bounding box center [723, 355] width 616 height 40
click at [415, 330] on input "b. Evaluate the impact of the requested change and follow the change control pr…" at bounding box center [415, 323] width 0 height 12
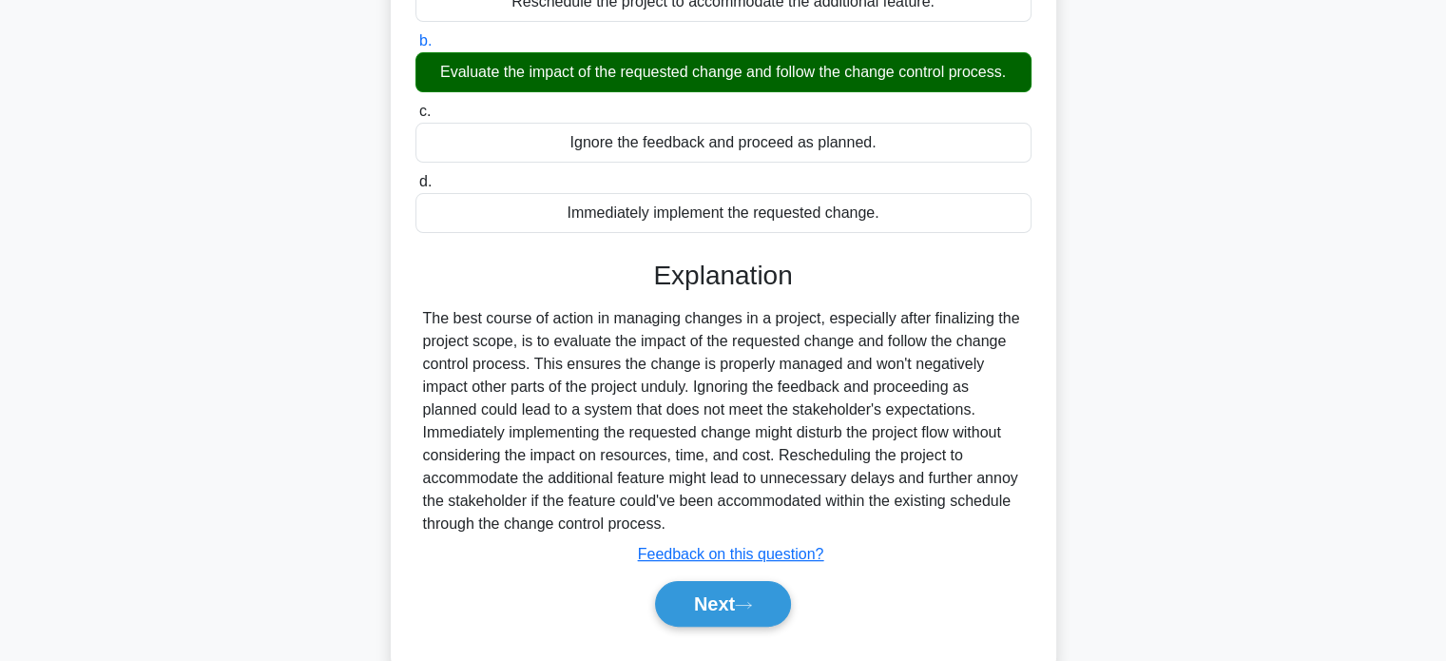
scroll to position [285, 0]
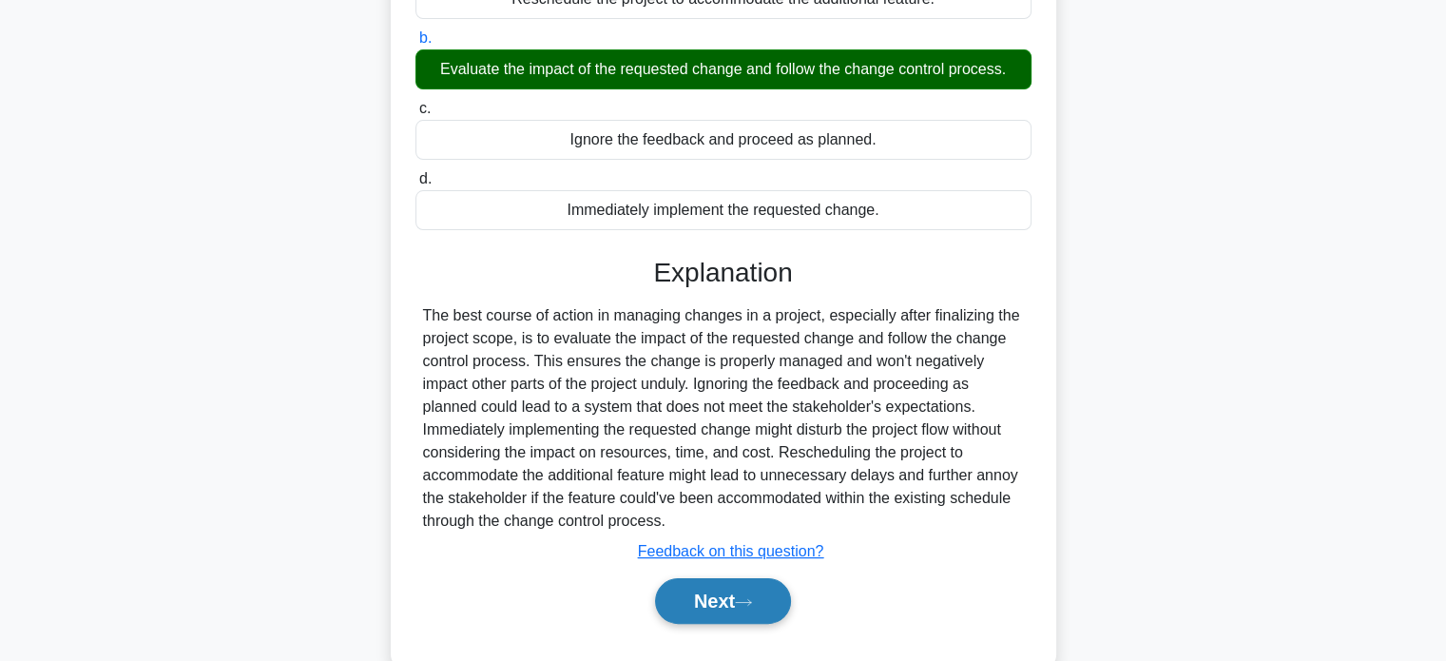
click at [758, 588] on button "Next" at bounding box center [723, 601] width 136 height 46
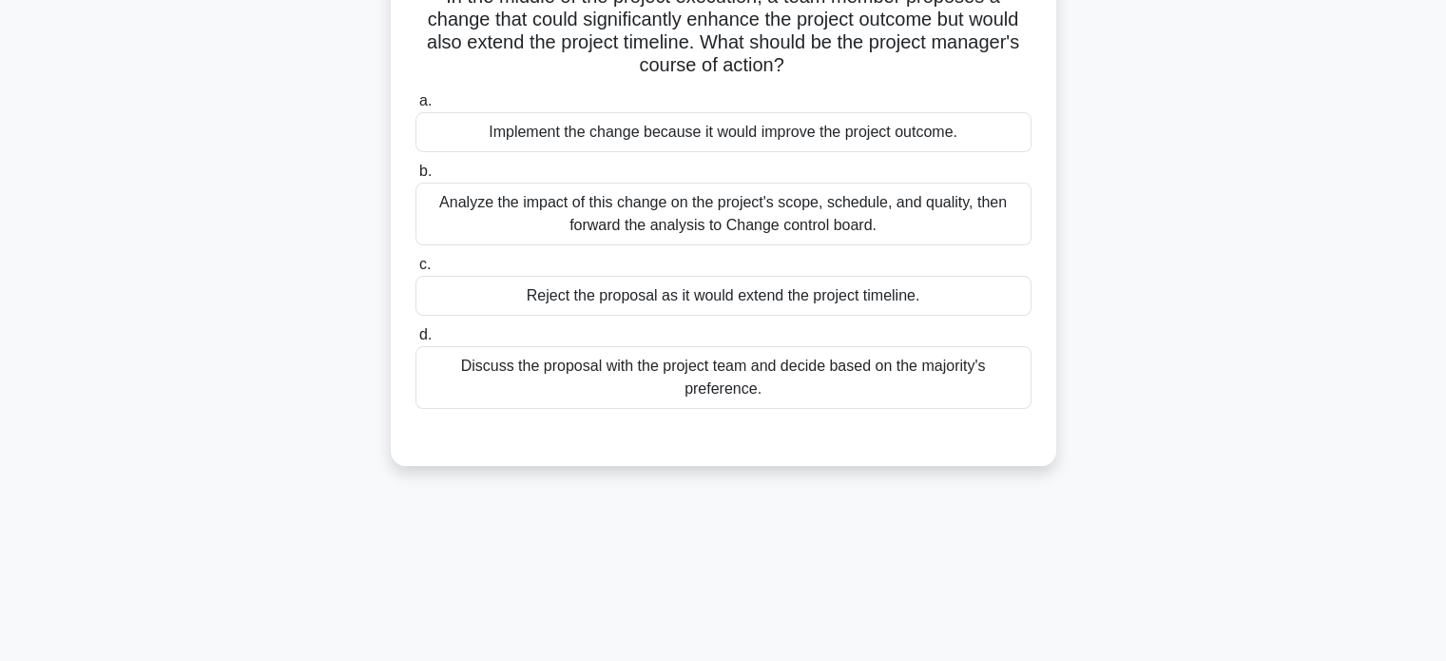
scroll to position [0, 0]
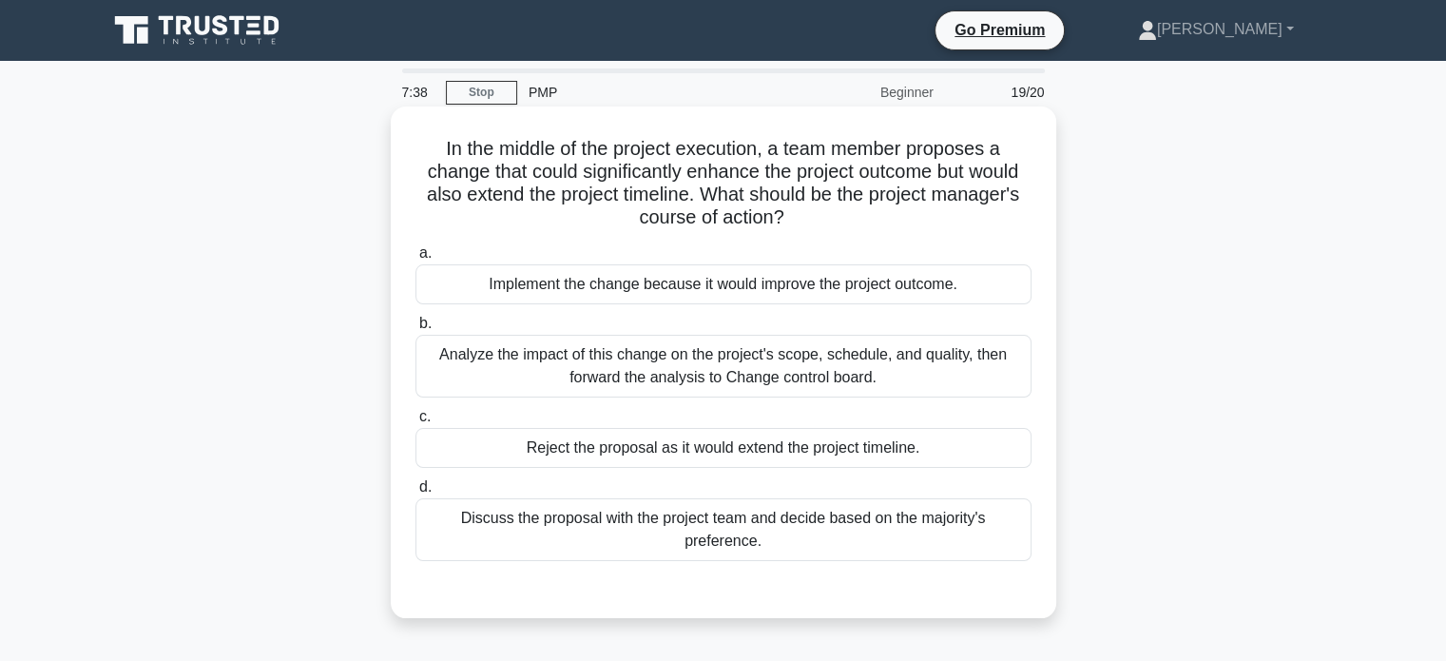
click at [656, 371] on div "Analyze the impact of this change on the project's scope, schedule, and quality…" at bounding box center [723, 366] width 616 height 63
click at [415, 330] on input "b. Analyze the impact of this change on the project's scope, schedule, and qual…" at bounding box center [415, 323] width 0 height 12
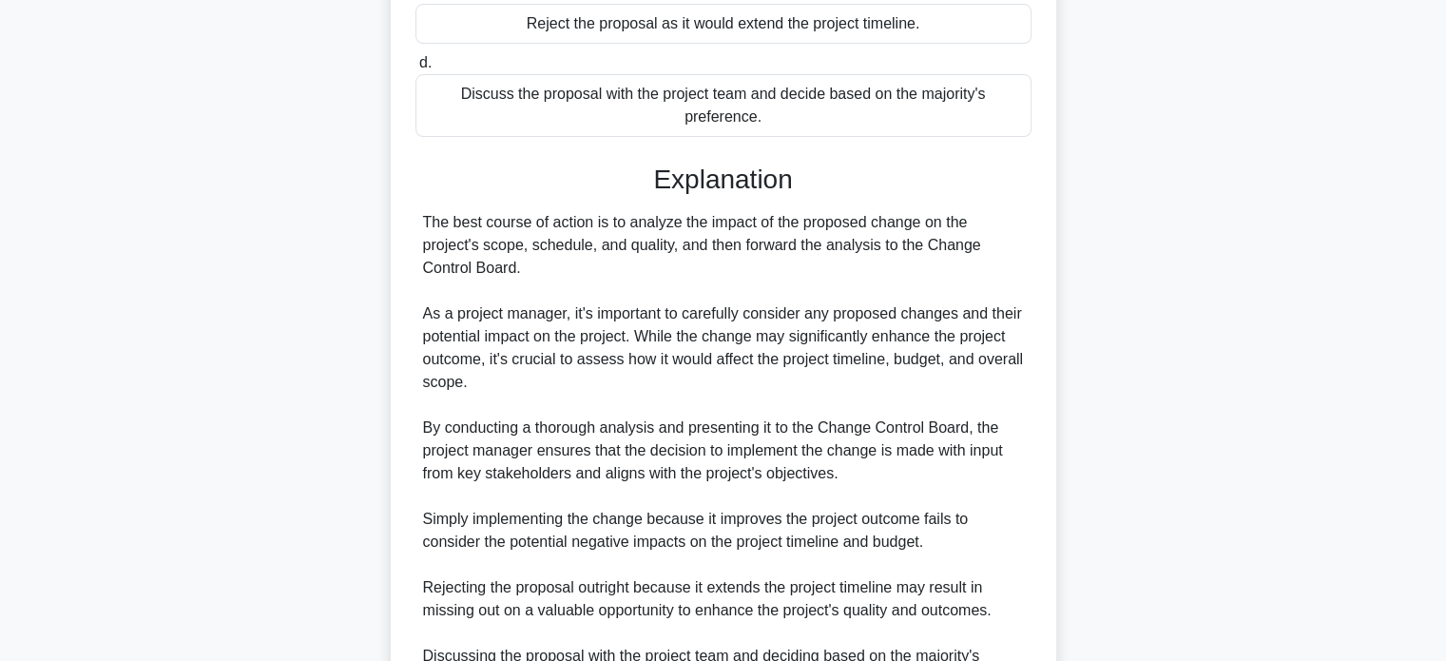
scroll to position [570, 0]
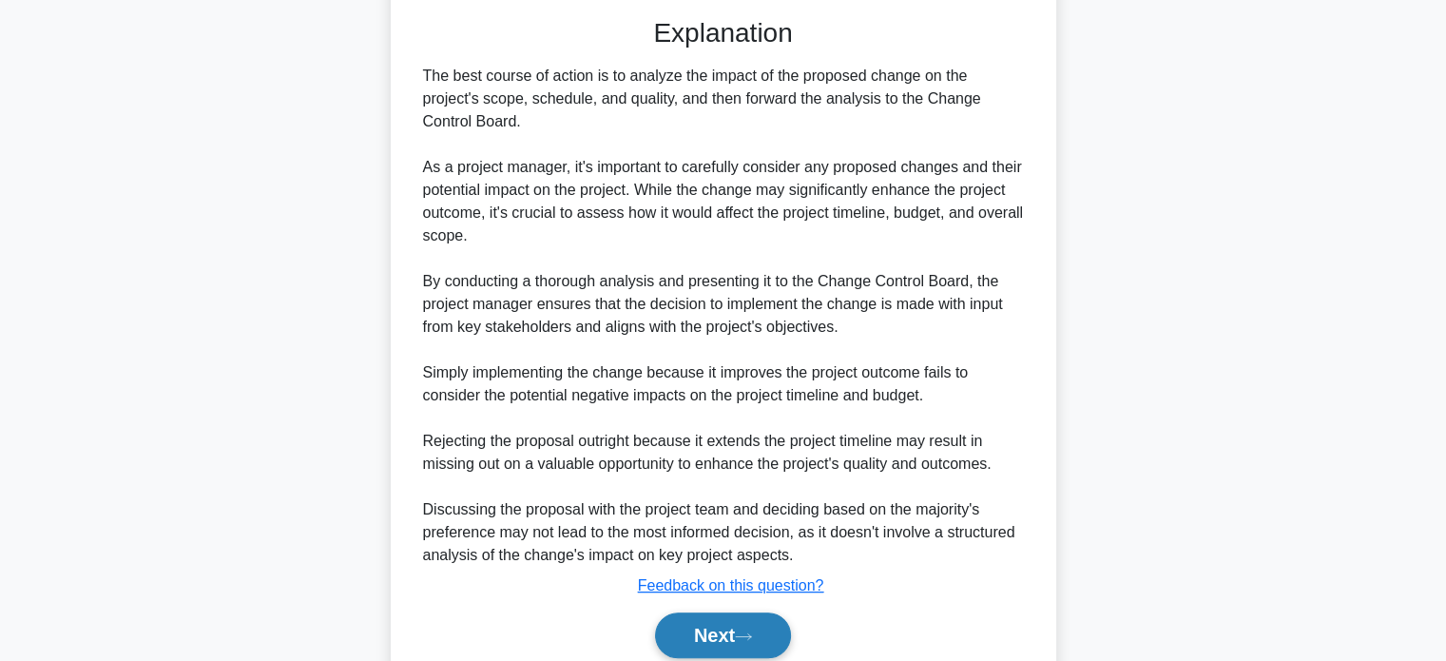
click at [751, 628] on button "Next" at bounding box center [723, 635] width 136 height 46
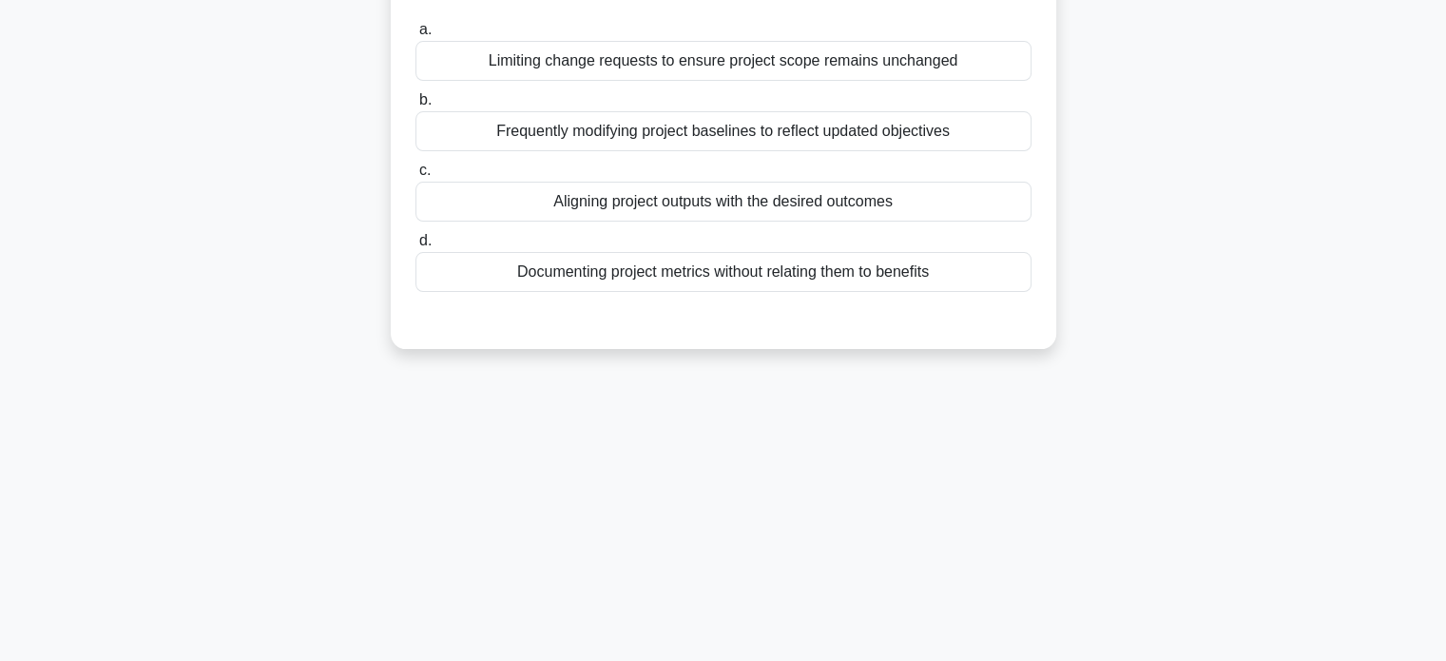
scroll to position [0, 0]
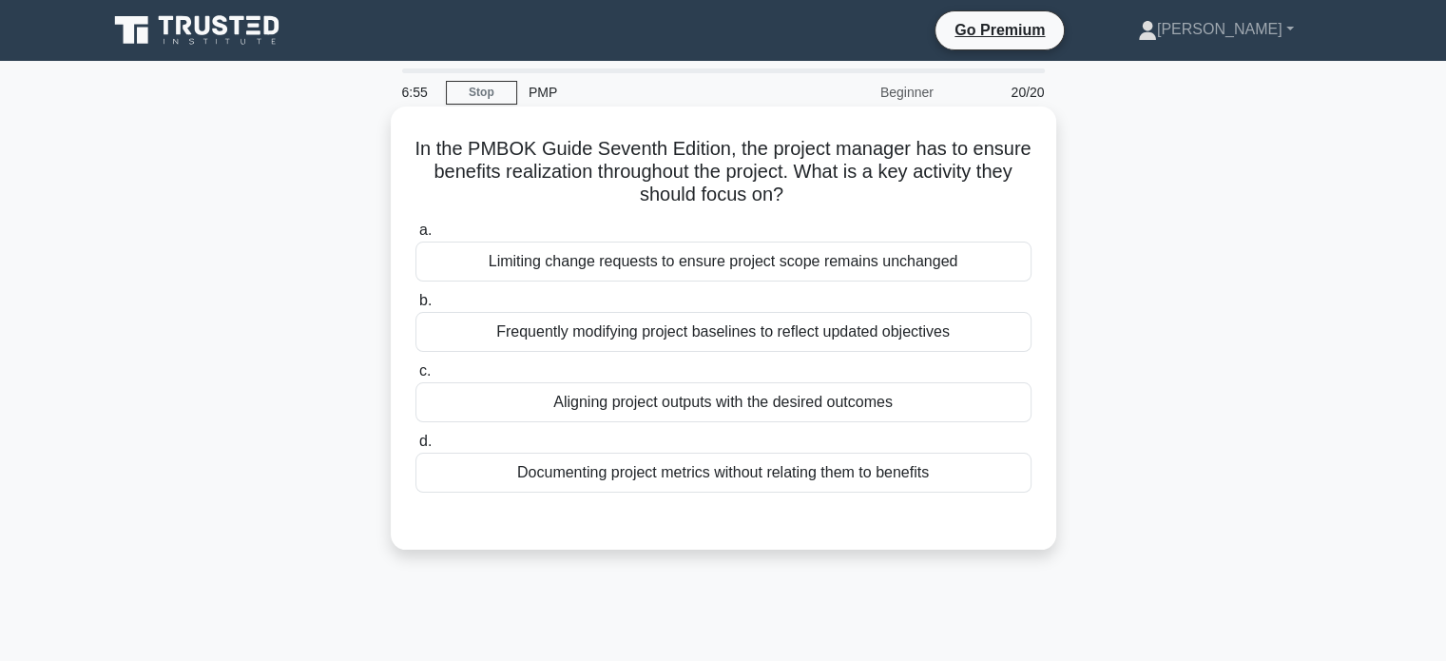
click at [871, 409] on div "Aligning project outputs with the desired outcomes" at bounding box center [723, 402] width 616 height 40
click at [415, 377] on input "c. Aligning project outputs with the desired outcomes" at bounding box center [415, 371] width 0 height 12
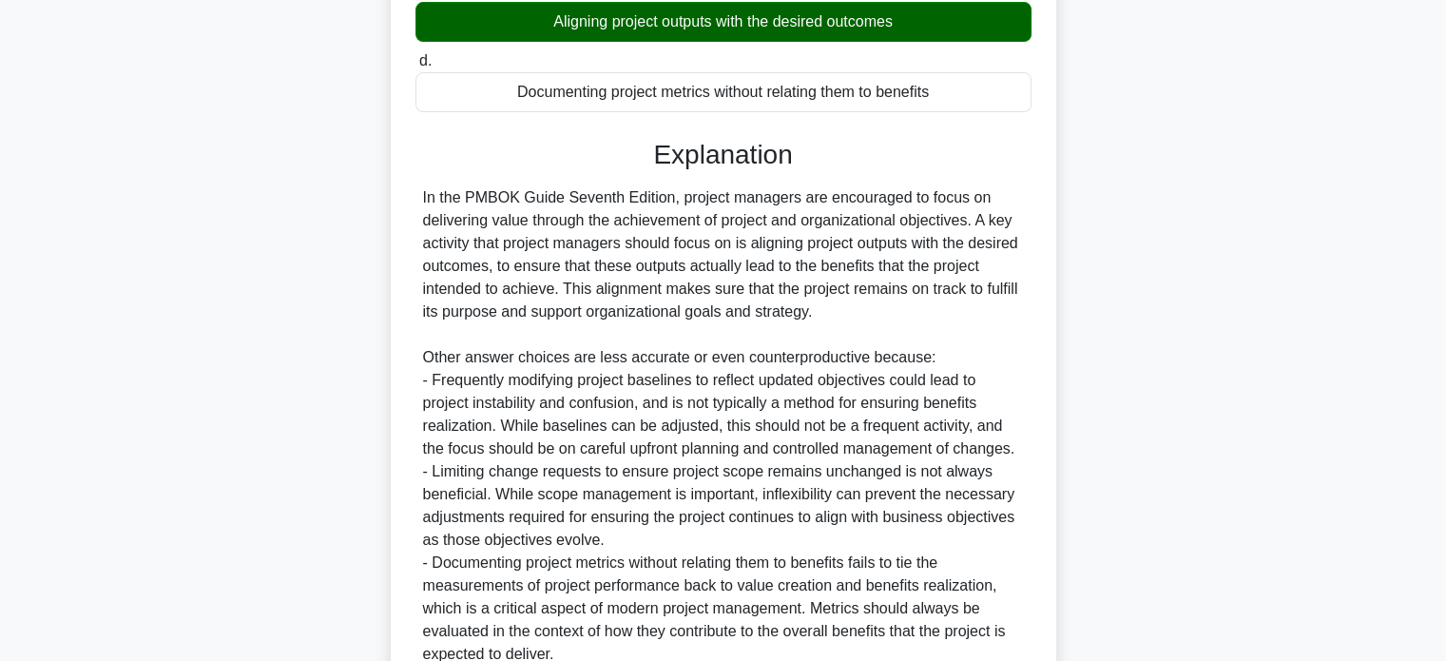
scroll to position [555, 0]
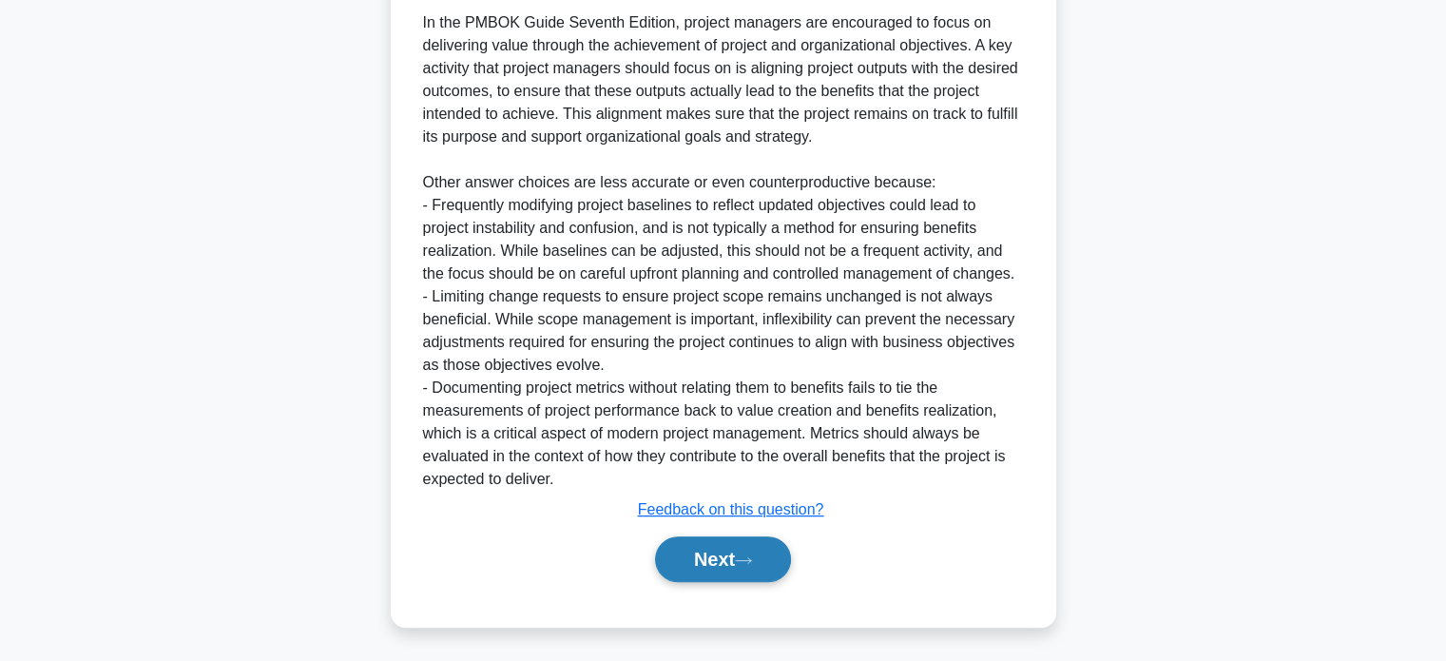
click at [696, 561] on button "Next" at bounding box center [723, 559] width 136 height 46
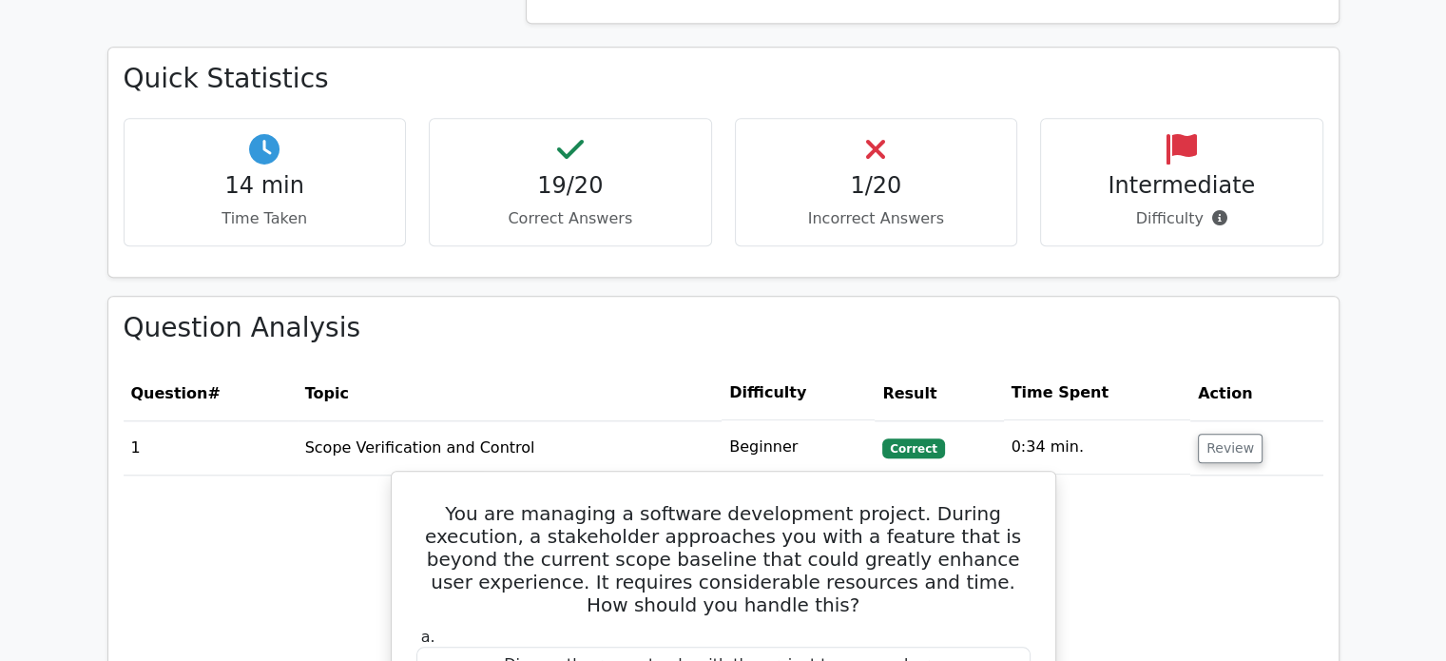
scroll to position [1521, 0]
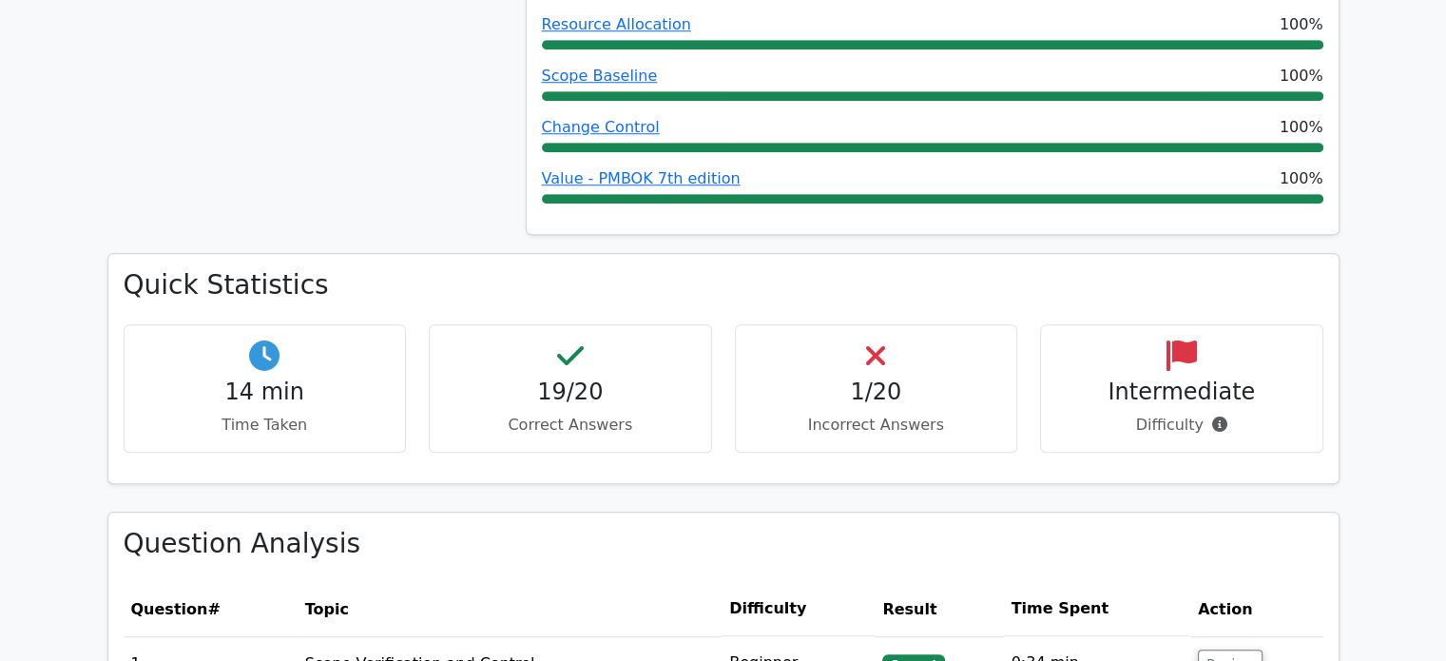
click at [902, 384] on div "1/20 Incorrect Answers" at bounding box center [876, 388] width 283 height 128
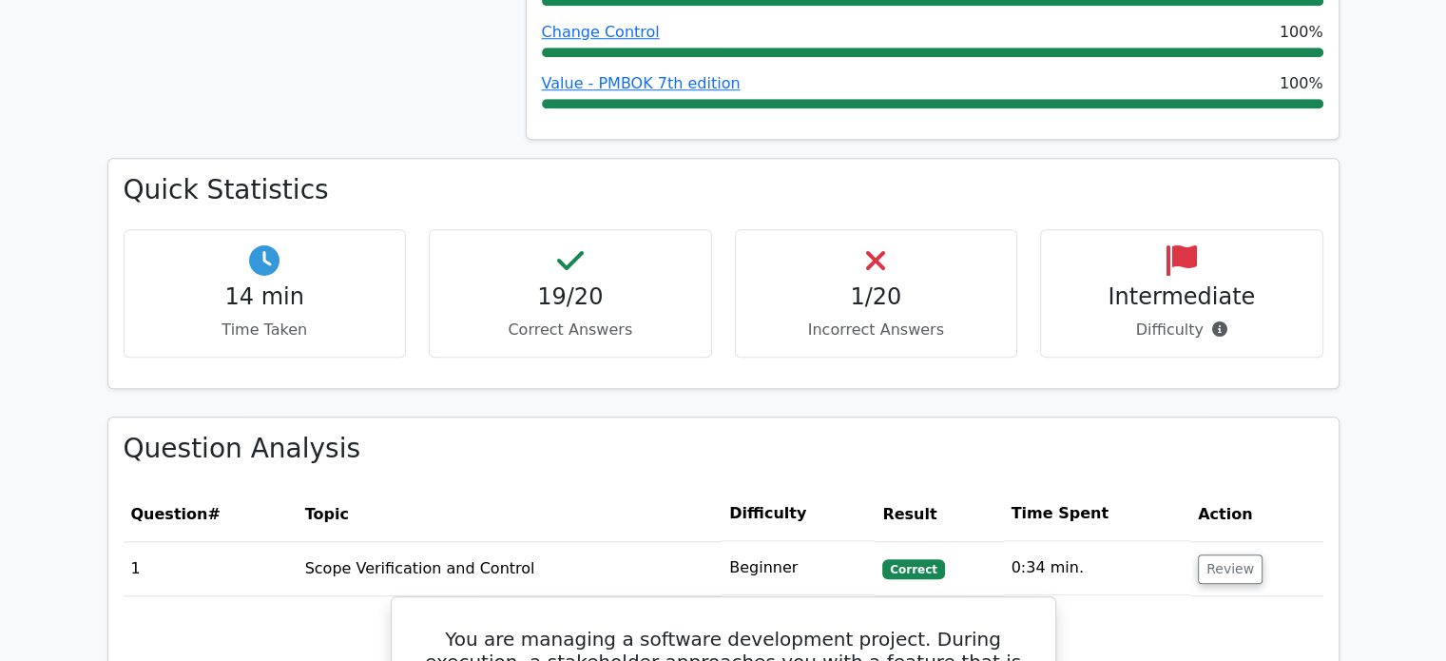
scroll to position [1616, 0]
click at [897, 283] on h4 "1/20" at bounding box center [876, 297] width 251 height 28
click at [882, 252] on div "1/20 Incorrect Answers" at bounding box center [876, 293] width 283 height 128
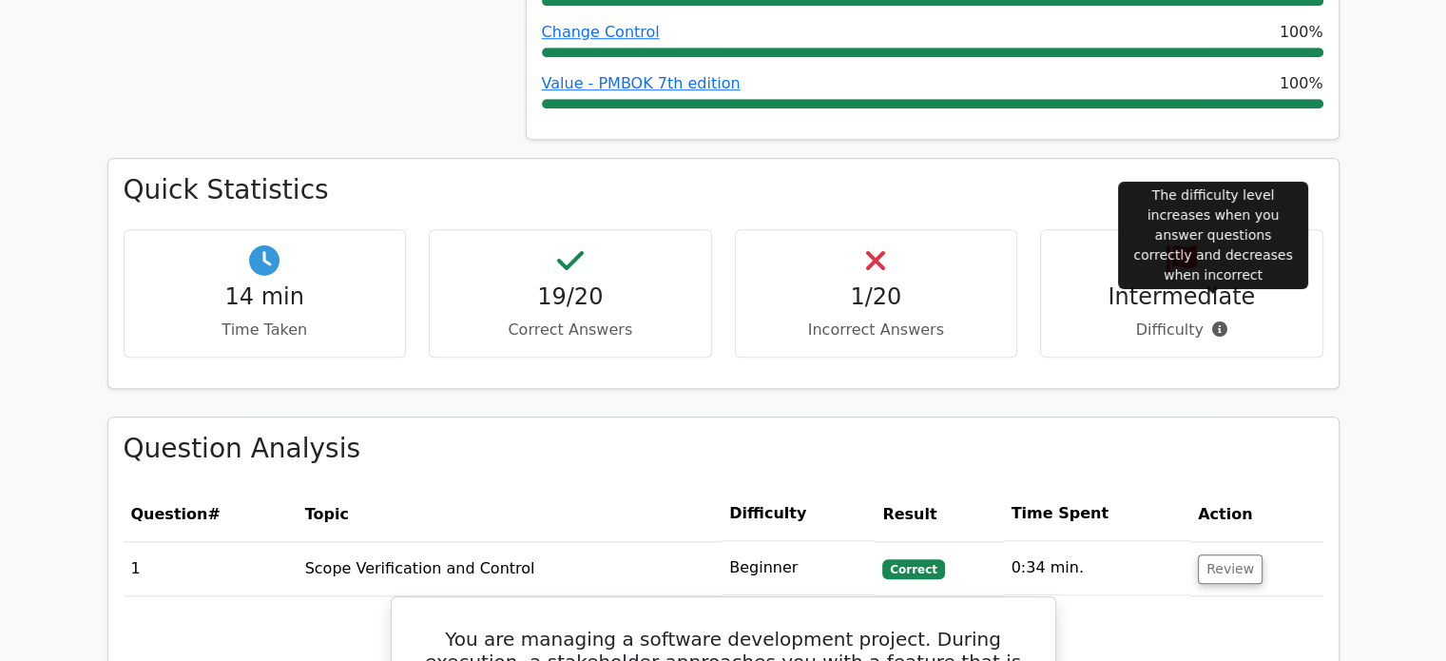
click at [1212, 321] on icon at bounding box center [1219, 328] width 15 height 15
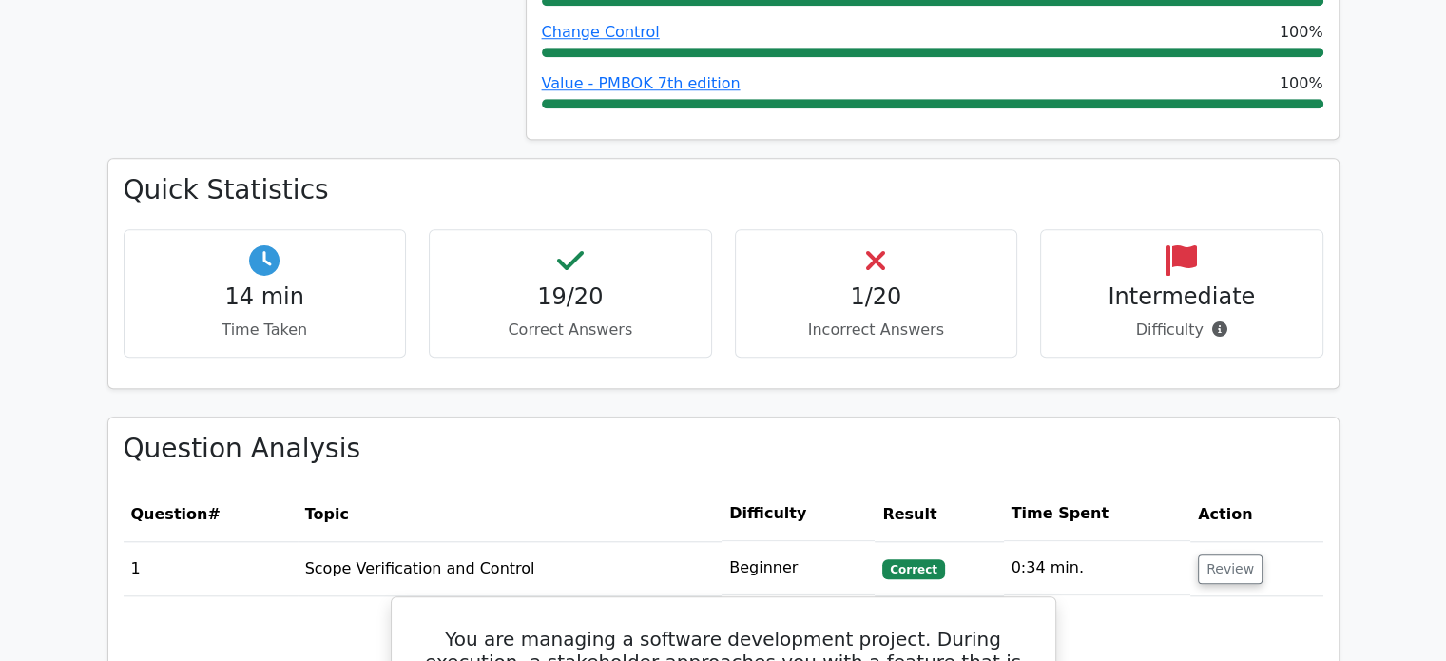
click at [1005, 297] on div "1/20 Incorrect Answers" at bounding box center [876, 293] width 283 height 128
click at [813, 318] on p "Incorrect Answers" at bounding box center [876, 329] width 251 height 23
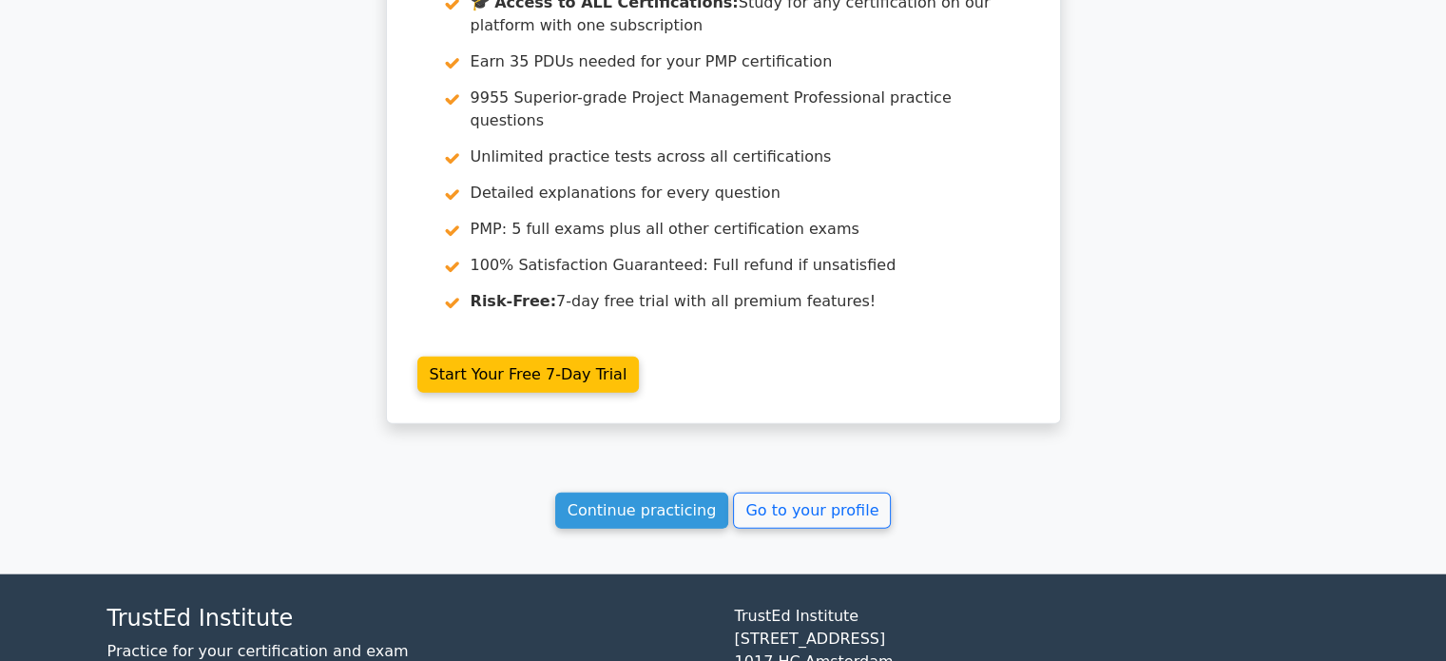
scroll to position [4508, 0]
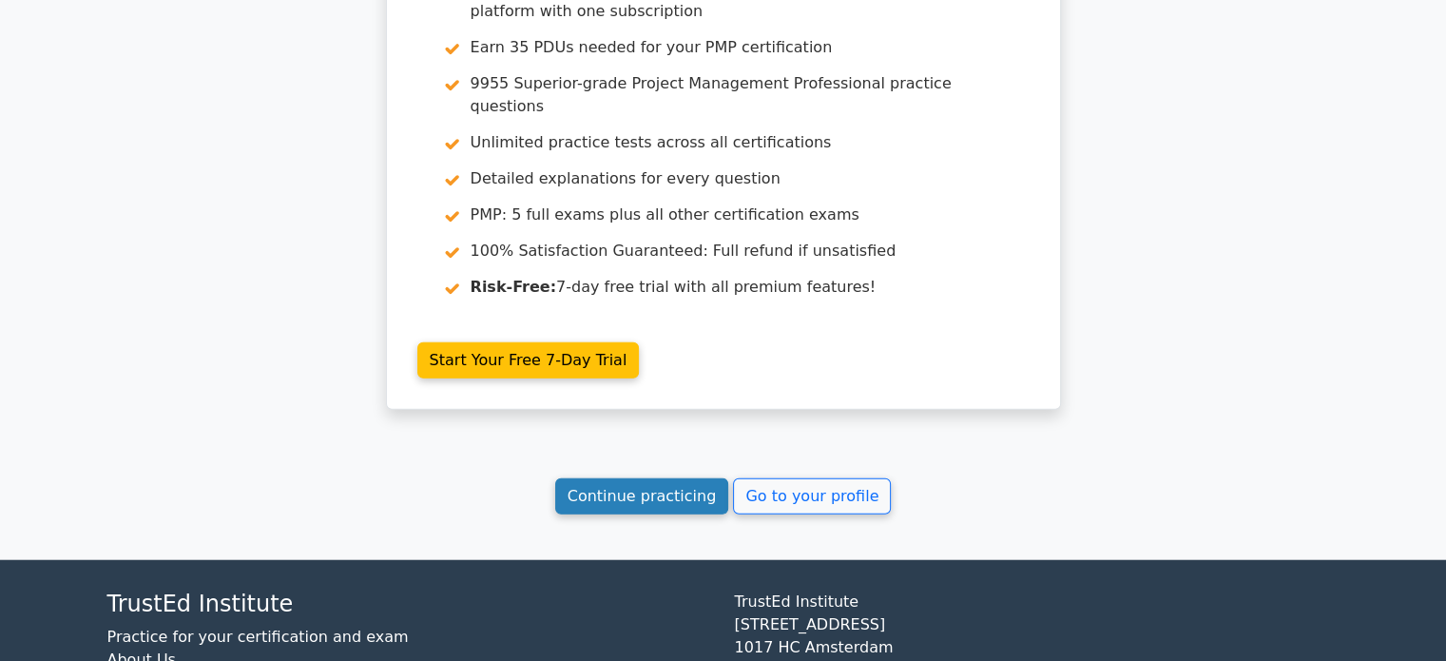
click at [667, 478] on link "Continue practicing" at bounding box center [642, 496] width 174 height 36
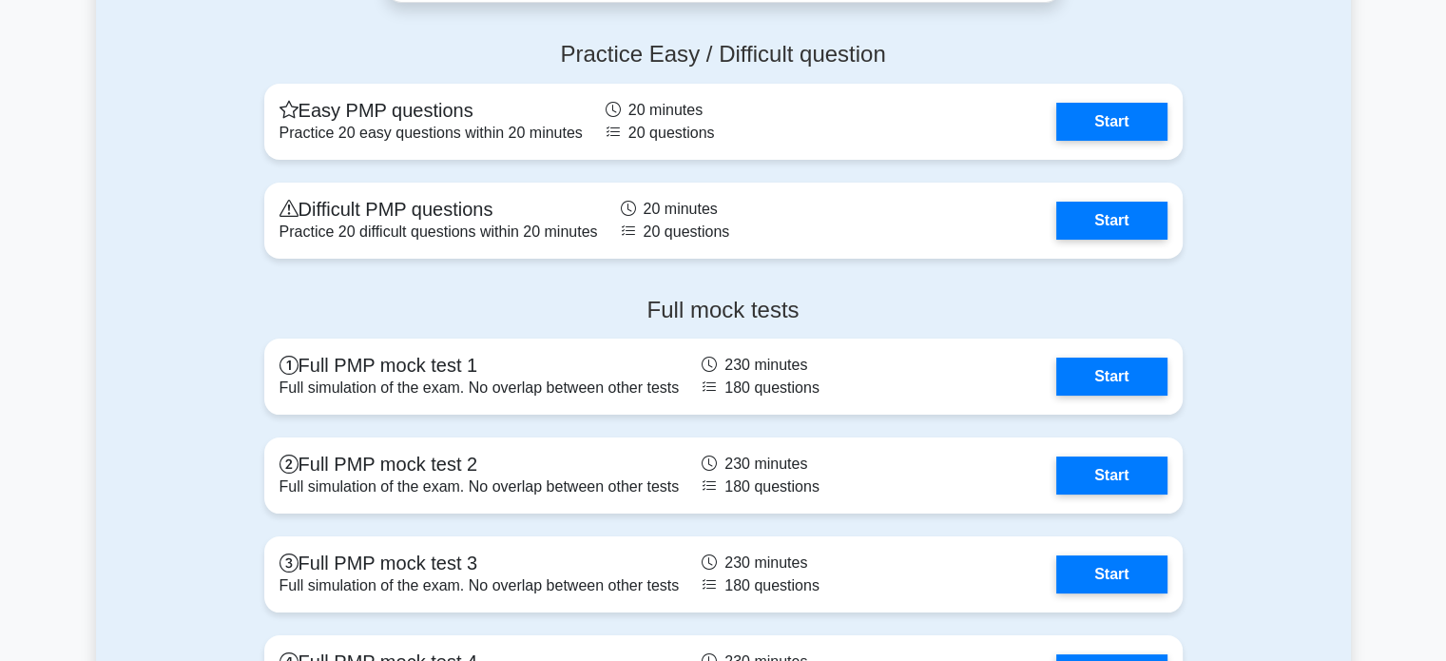
scroll to position [7224, 0]
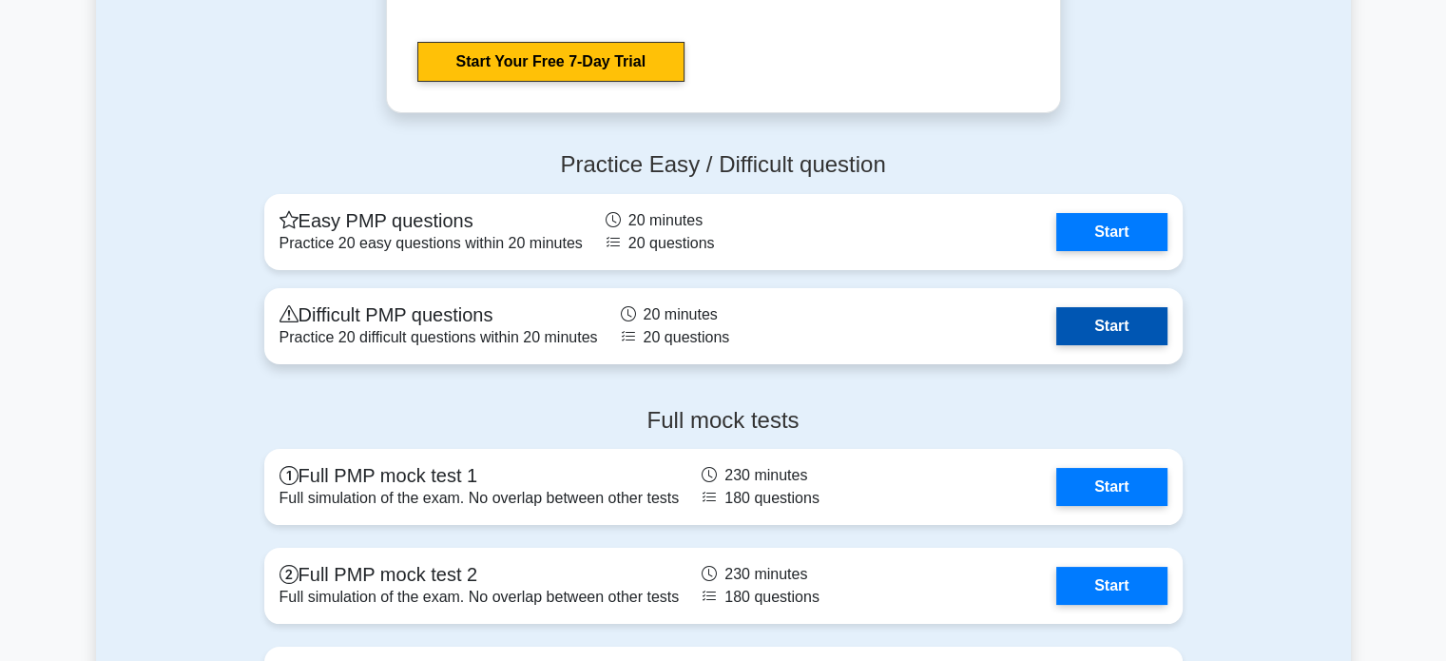
click at [1105, 324] on link "Start" at bounding box center [1111, 326] width 110 height 38
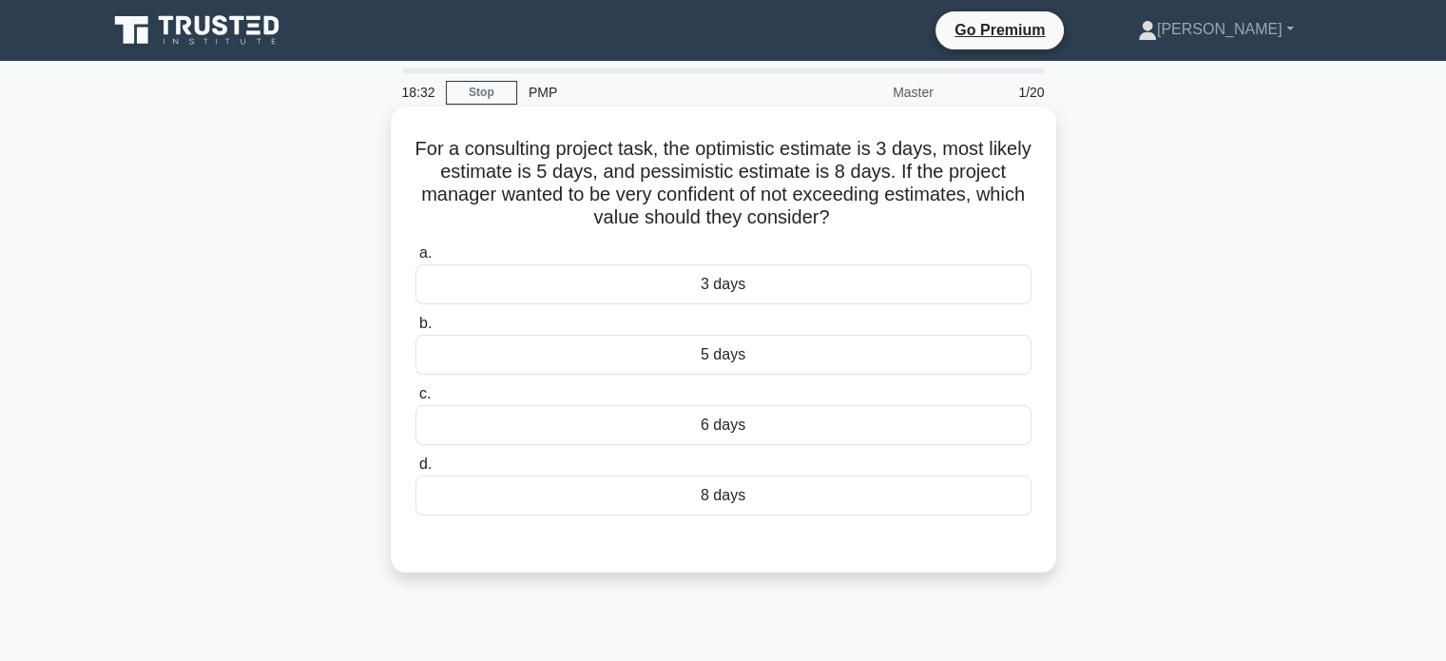
click at [817, 357] on div "5 days" at bounding box center [723, 355] width 616 height 40
click at [415, 330] on input "b. 5 days" at bounding box center [415, 323] width 0 height 12
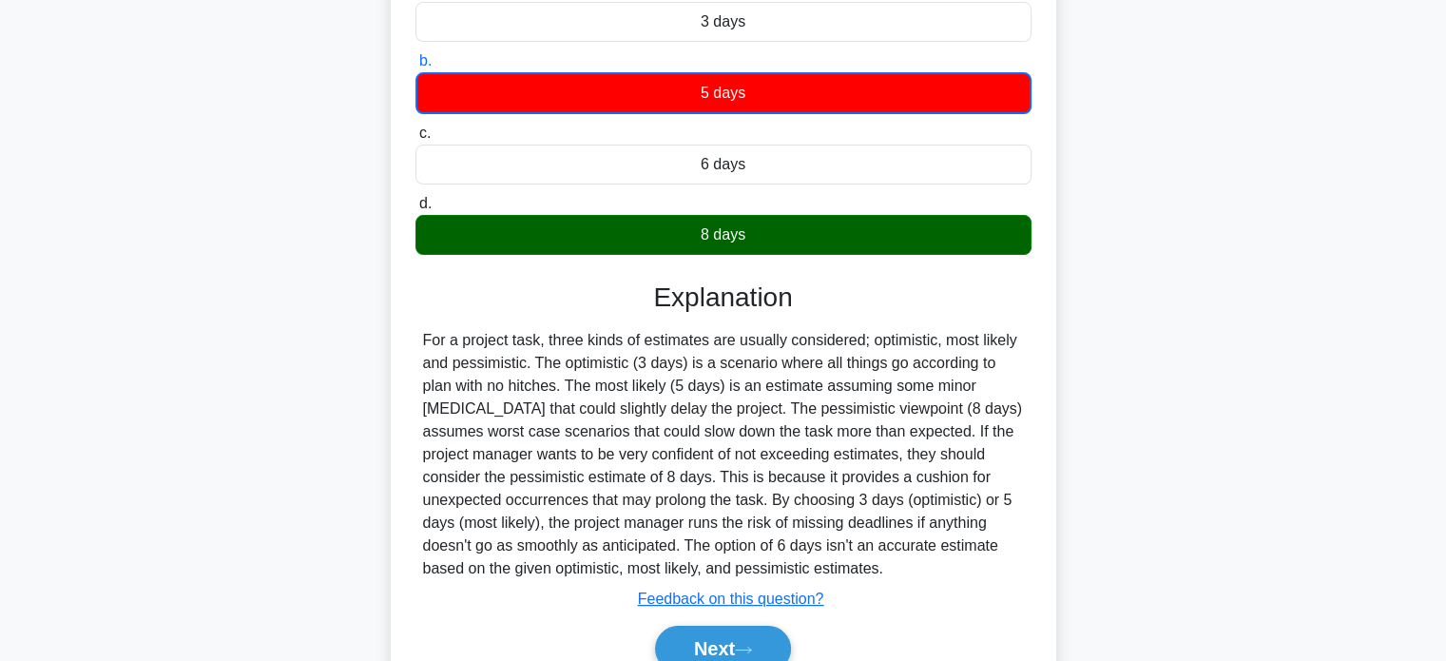
scroll to position [285, 0]
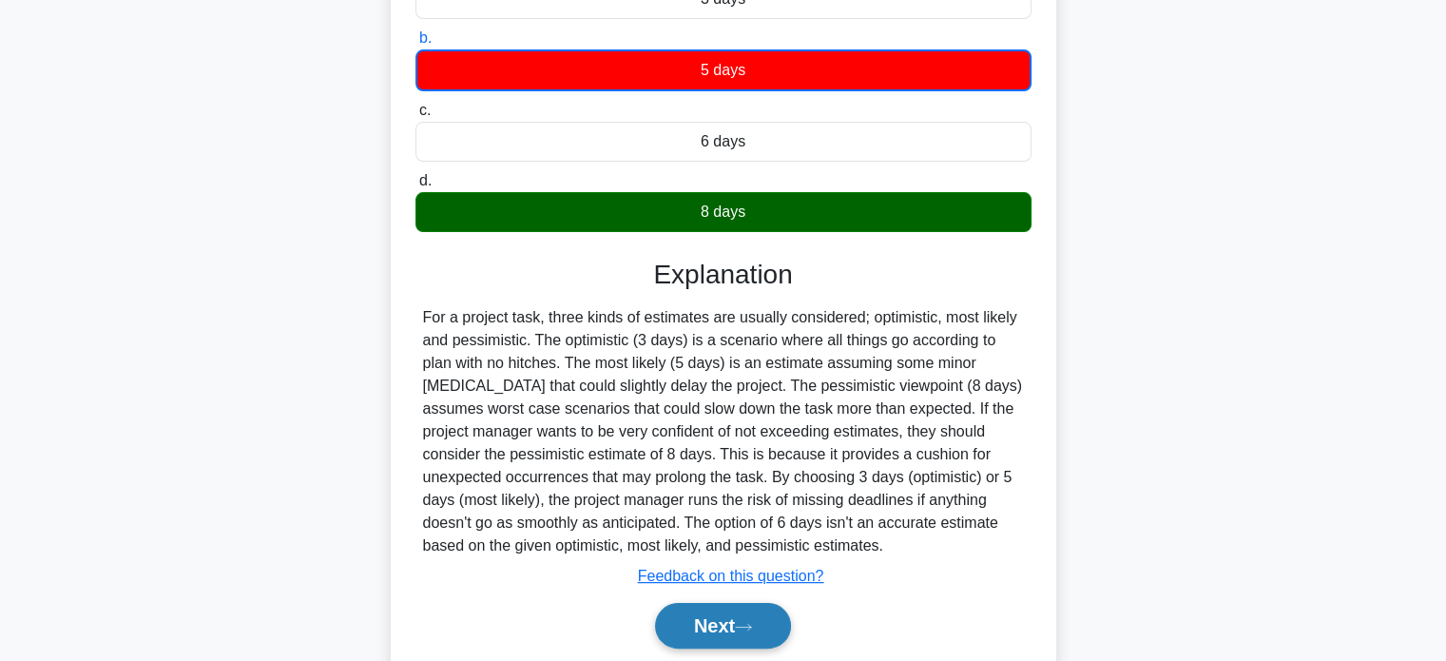
click at [748, 625] on icon at bounding box center [743, 627] width 15 height 6
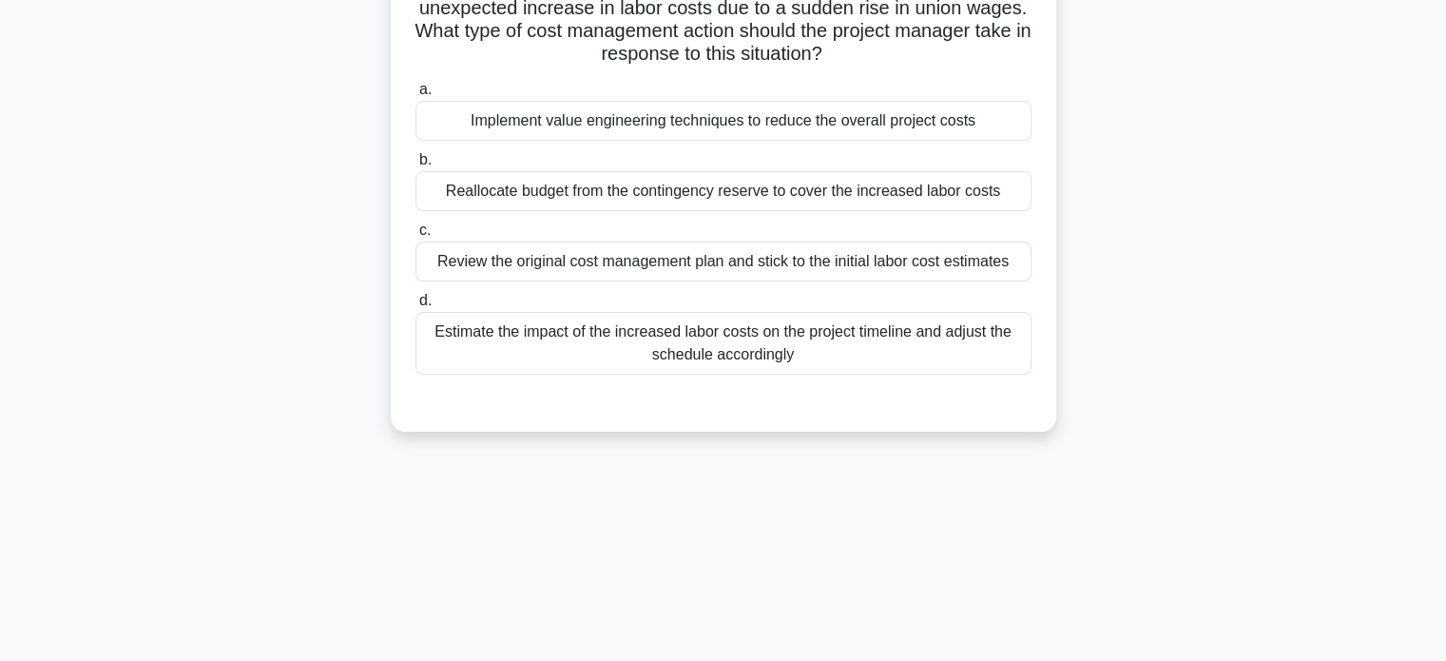
scroll to position [0, 0]
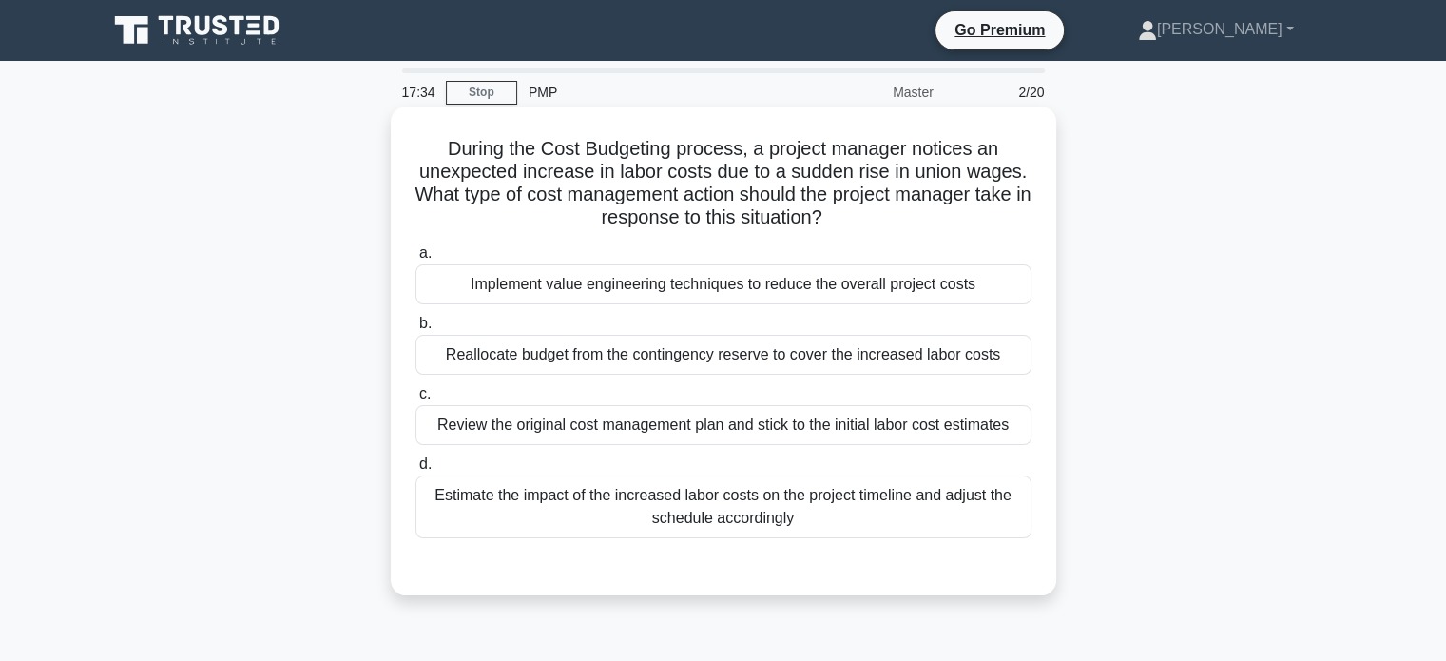
click at [812, 499] on div "Estimate the impact of the increased labor costs on the project timeline and ad…" at bounding box center [723, 506] width 616 height 63
click at [415, 471] on input "d. Estimate the impact of the increased labor costs on the project timeline and…" at bounding box center [415, 464] width 0 height 12
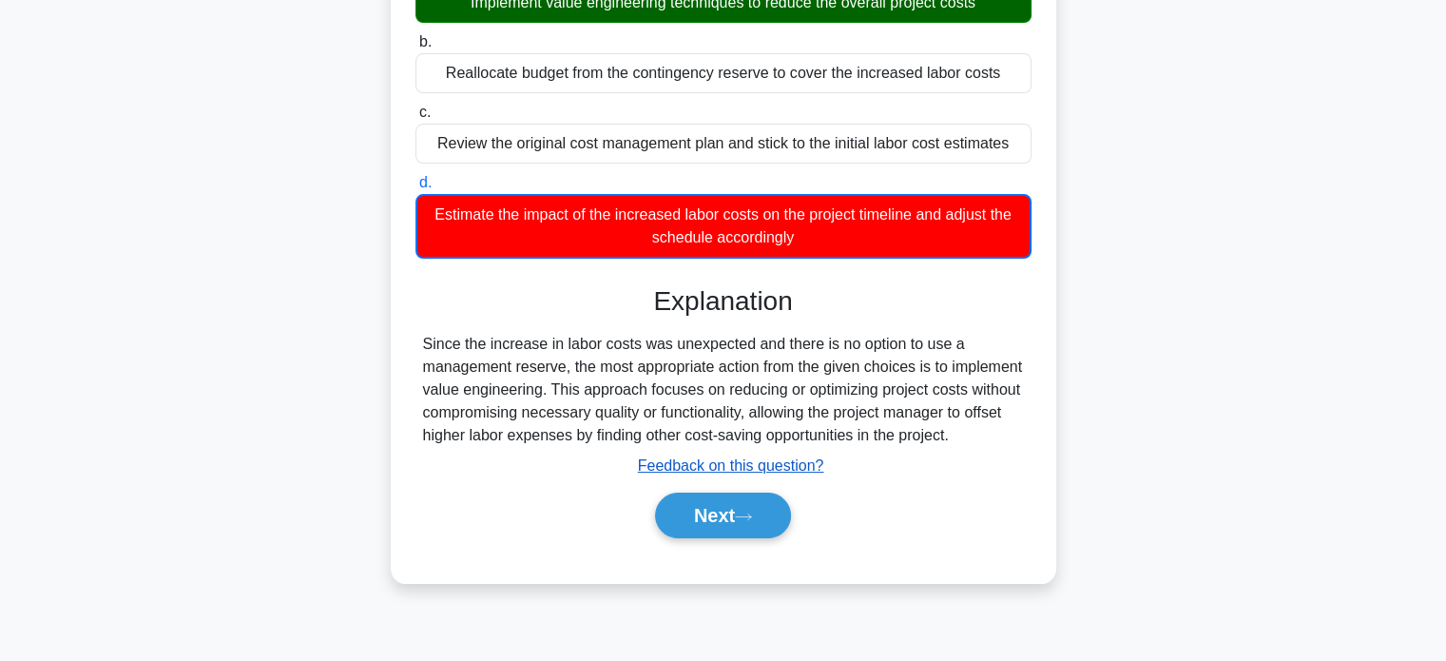
scroll to position [271, 0]
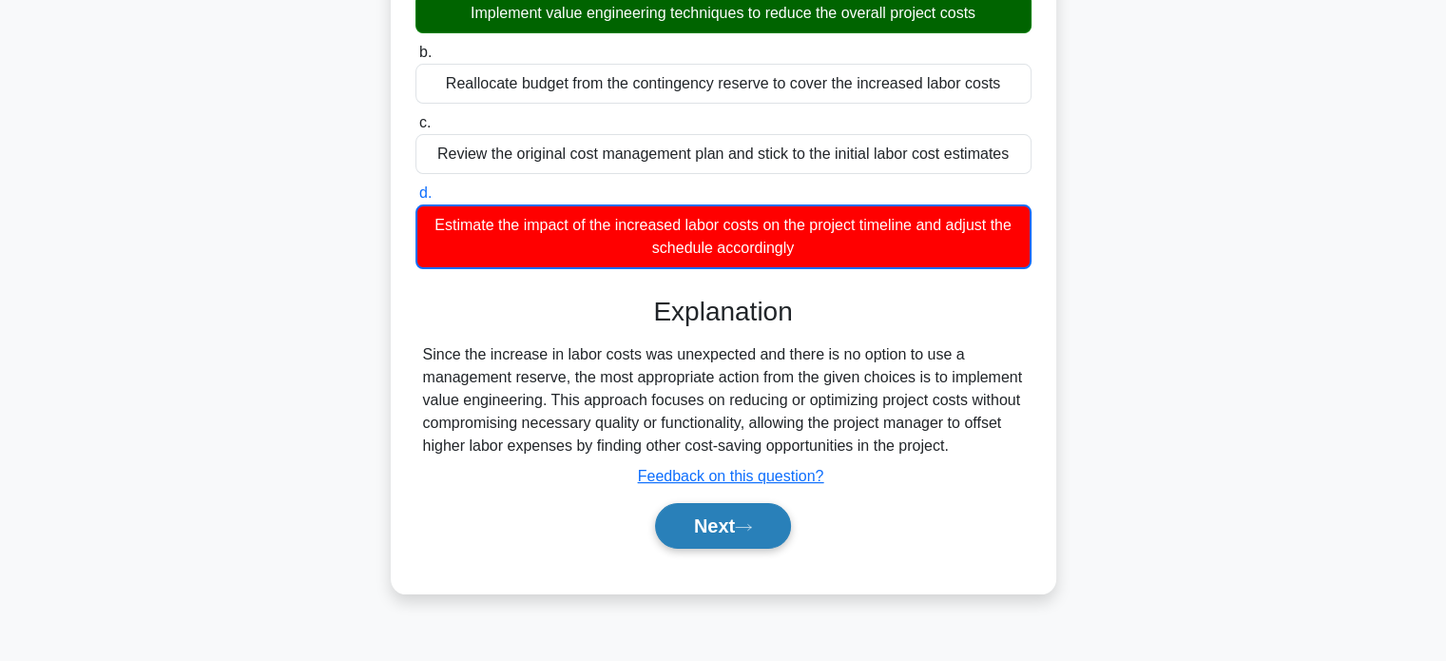
click at [703, 544] on button "Next" at bounding box center [723, 526] width 136 height 46
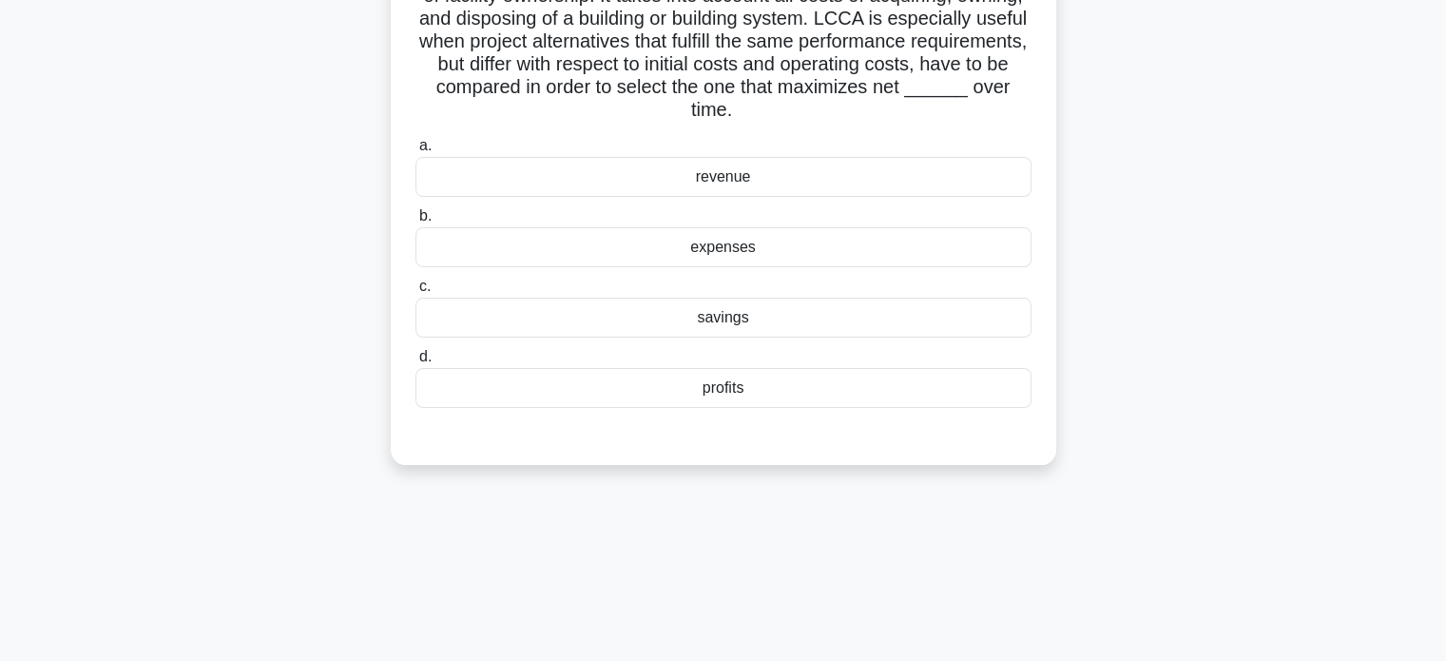
scroll to position [0, 0]
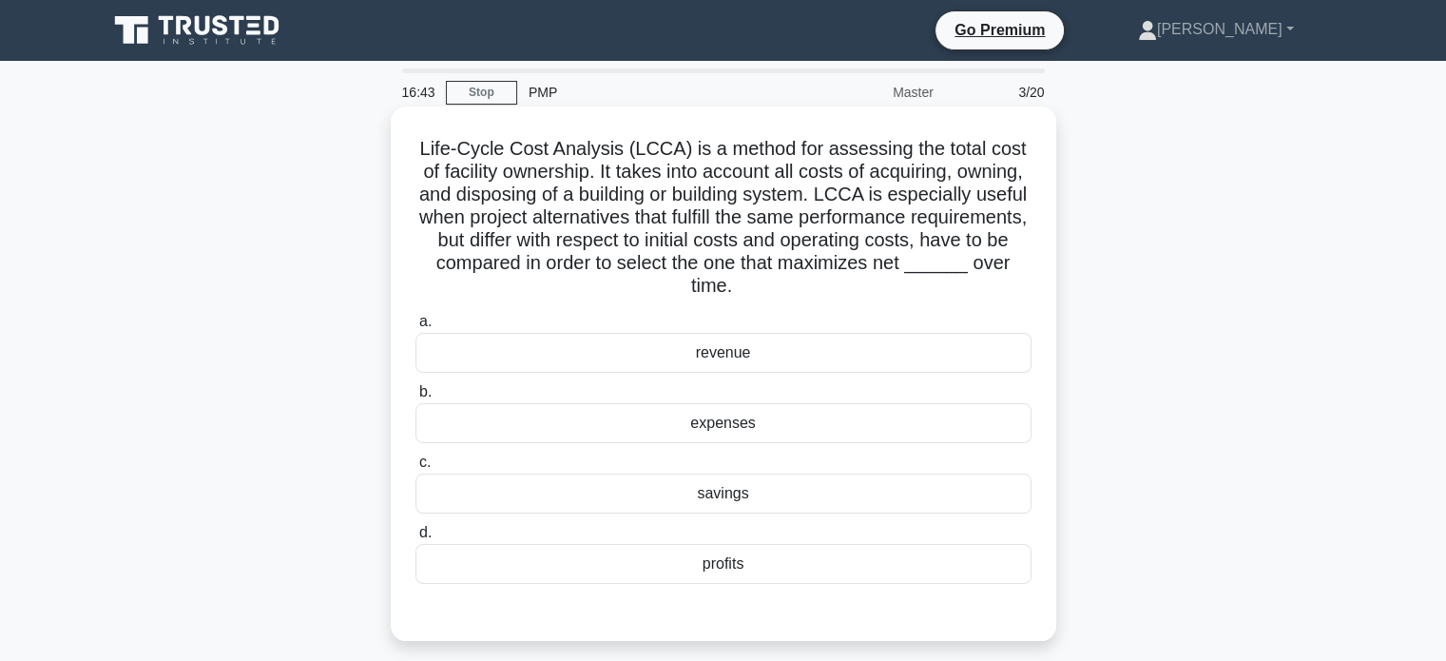
click at [690, 356] on div "revenue" at bounding box center [723, 353] width 616 height 40
click at [415, 328] on input "a. revenue" at bounding box center [415, 322] width 0 height 12
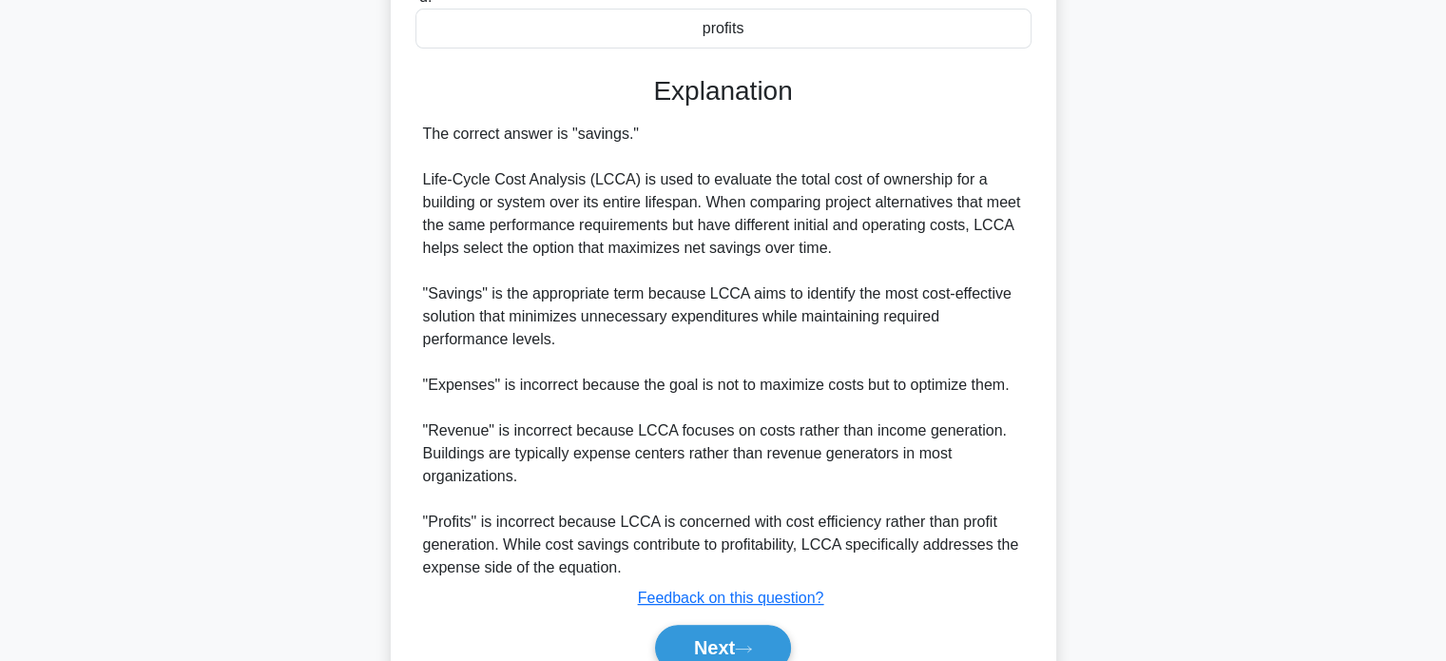
scroll to position [570, 0]
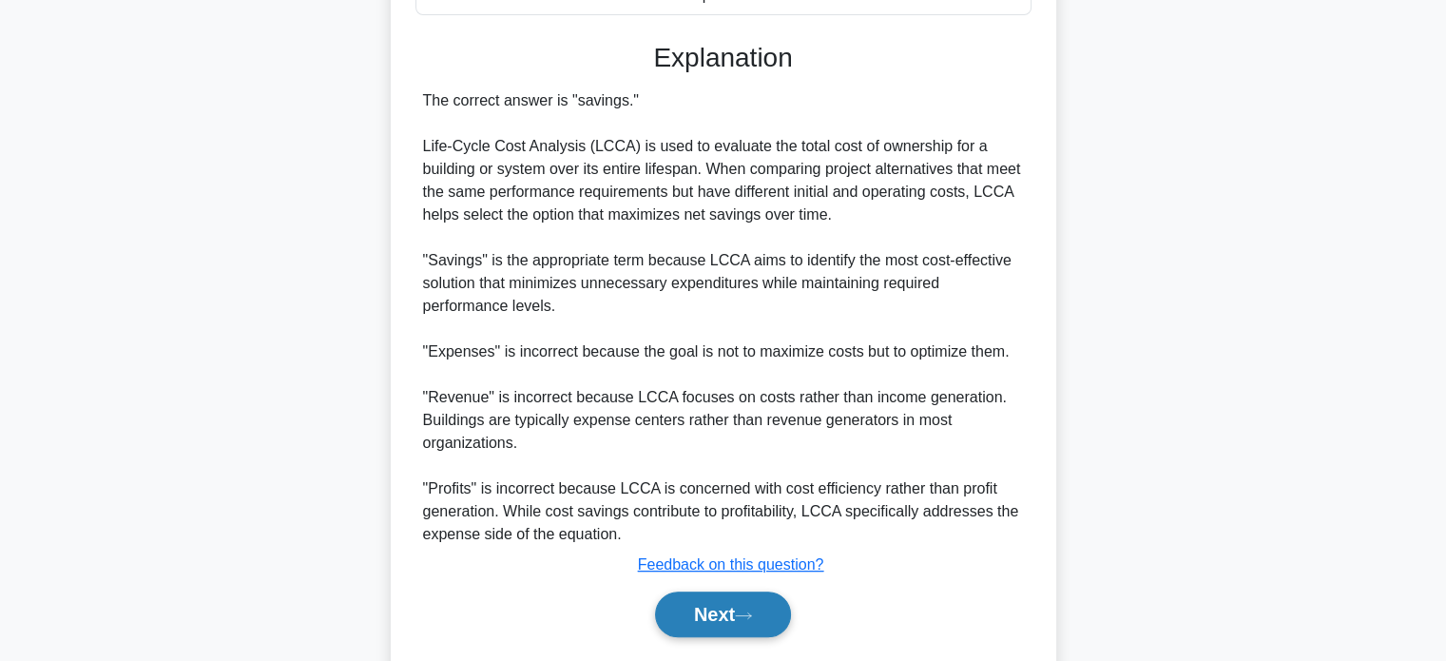
click at [773, 624] on button "Next" at bounding box center [723, 614] width 136 height 46
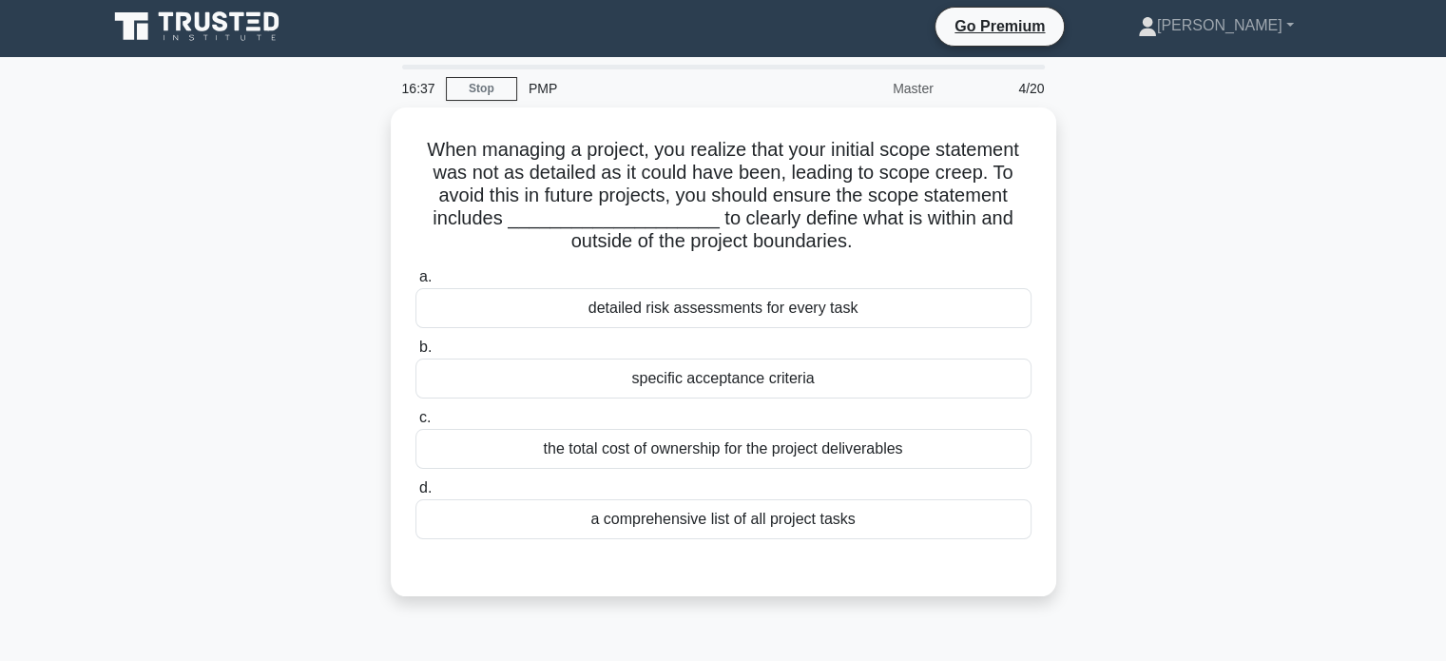
scroll to position [0, 0]
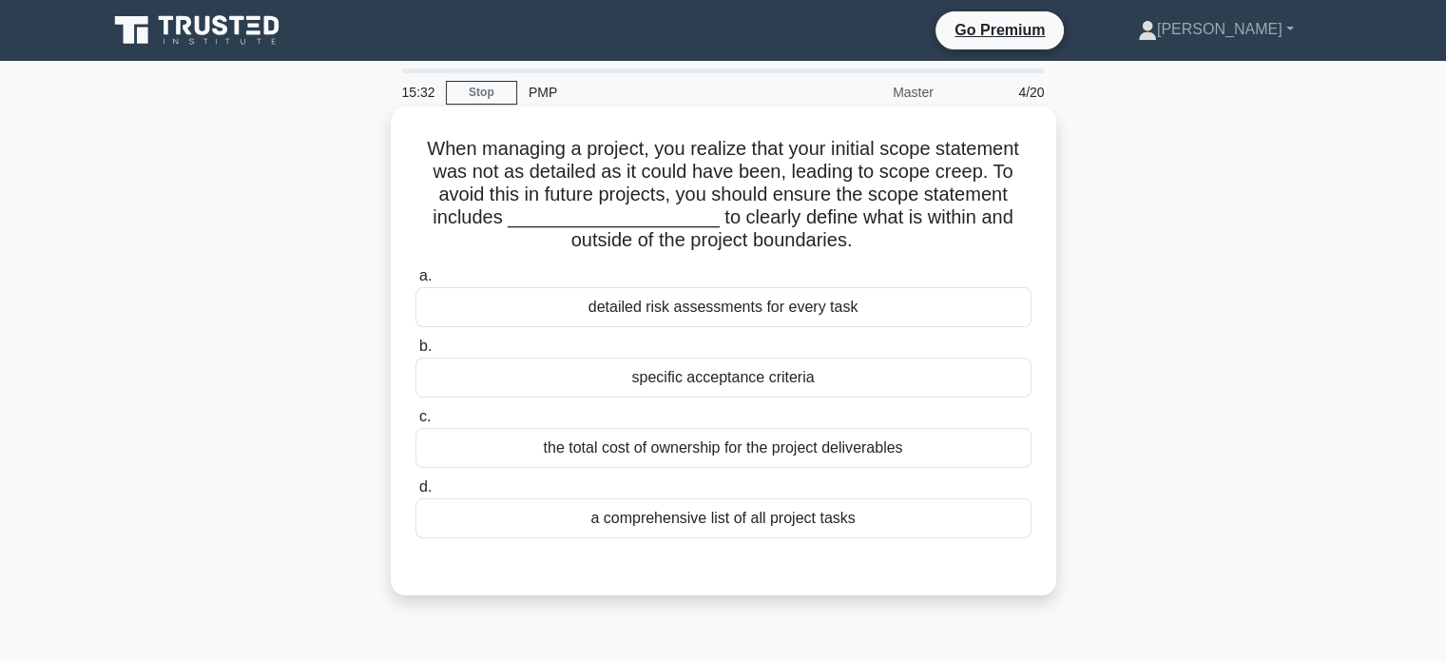
click at [696, 516] on div "a comprehensive list of all project tasks" at bounding box center [723, 518] width 616 height 40
click at [415, 493] on input "d. a comprehensive list of all project tasks" at bounding box center [415, 487] width 0 height 12
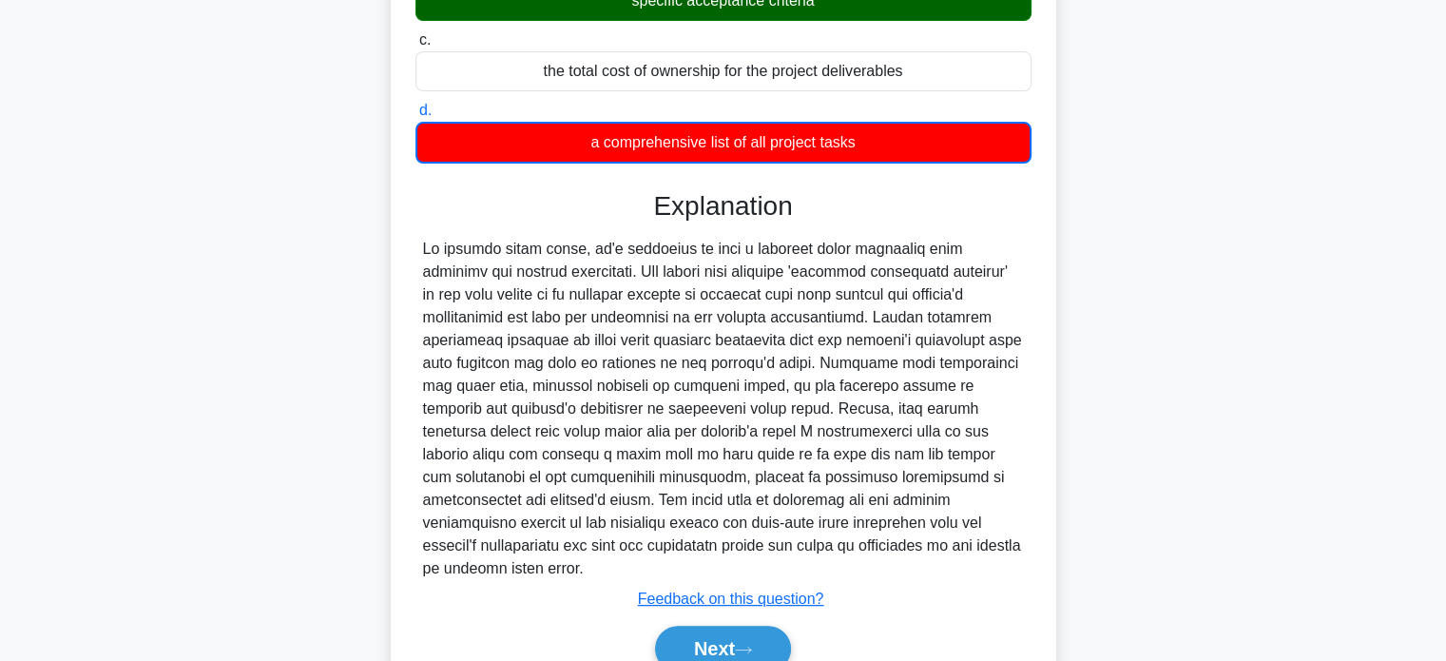
scroll to position [443, 0]
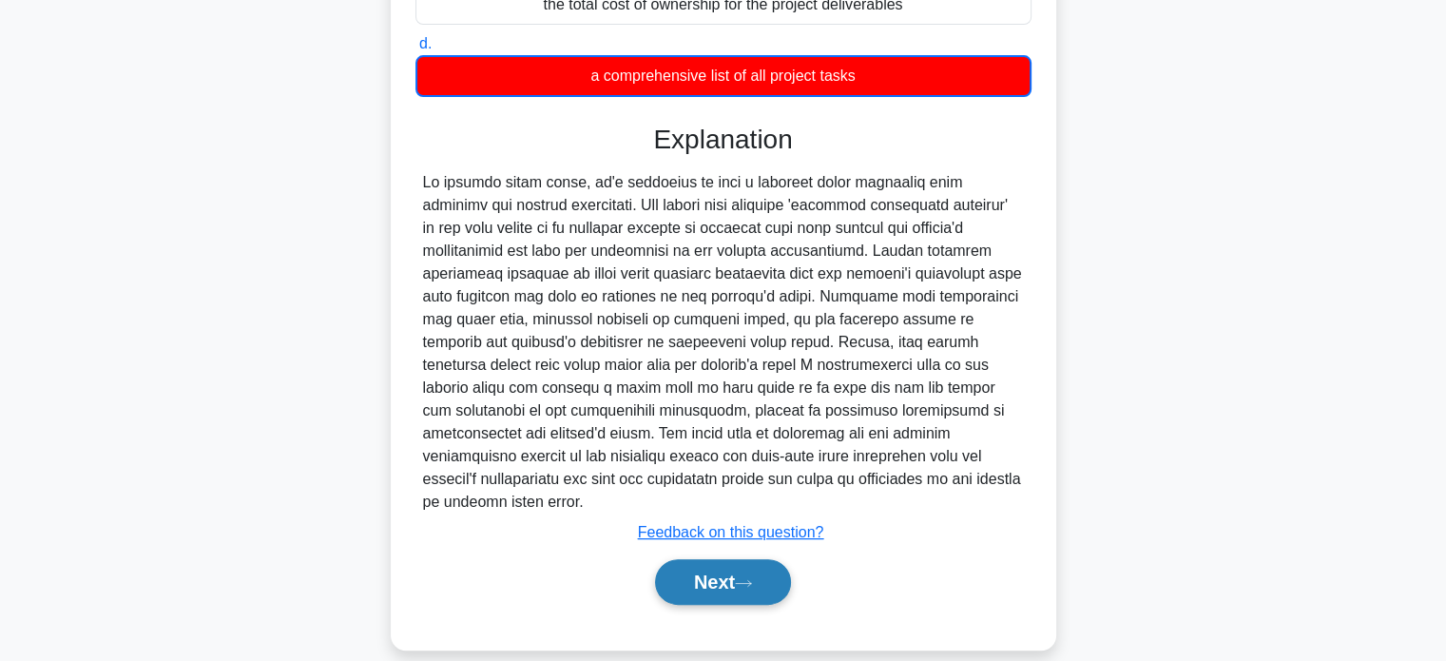
click at [719, 559] on button "Next" at bounding box center [723, 582] width 136 height 46
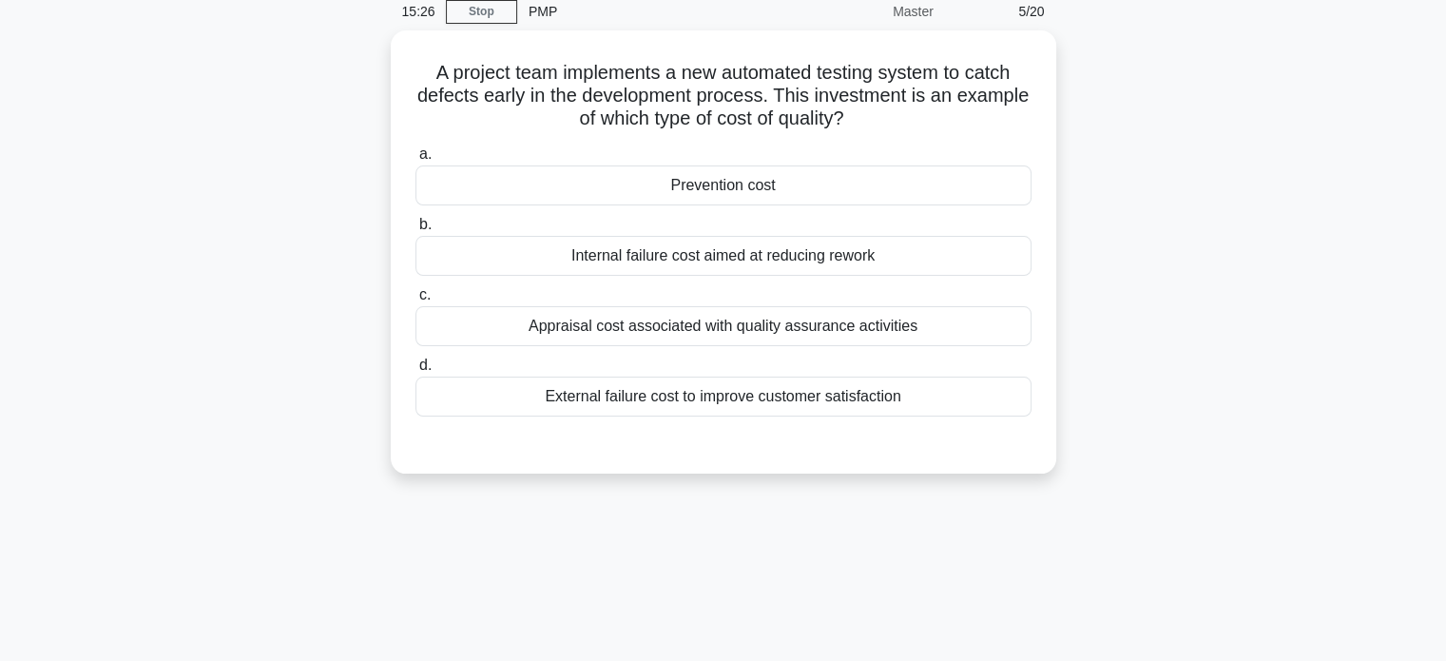
scroll to position [0, 0]
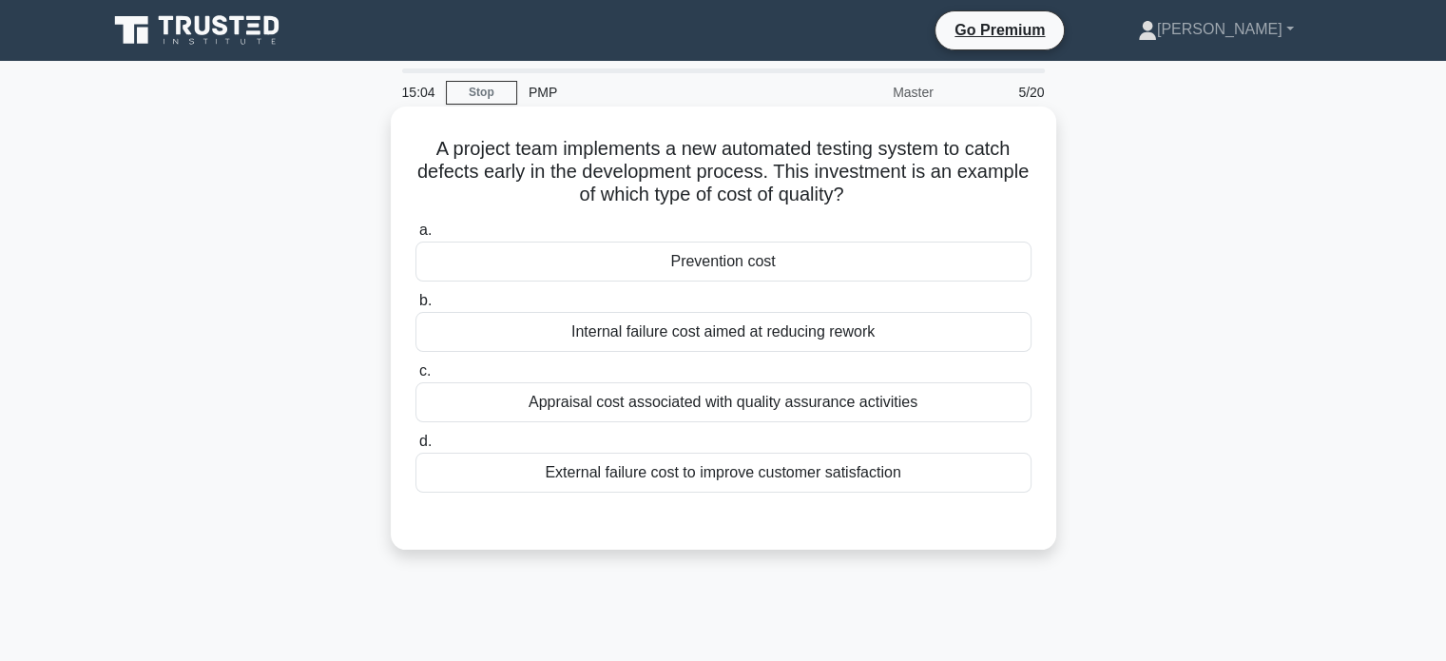
click at [865, 254] on div "Prevention cost" at bounding box center [723, 261] width 616 height 40
click at [415, 237] on input "a. Prevention cost" at bounding box center [415, 230] width 0 height 12
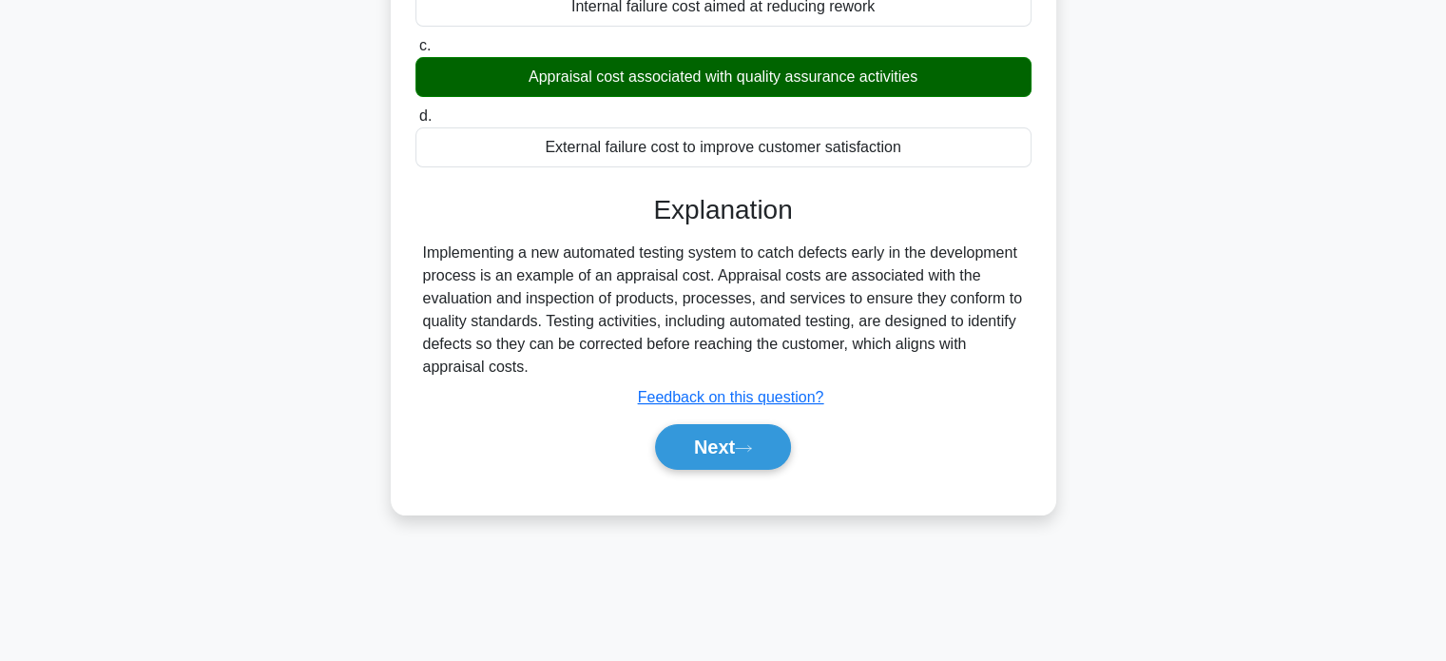
scroll to position [366, 0]
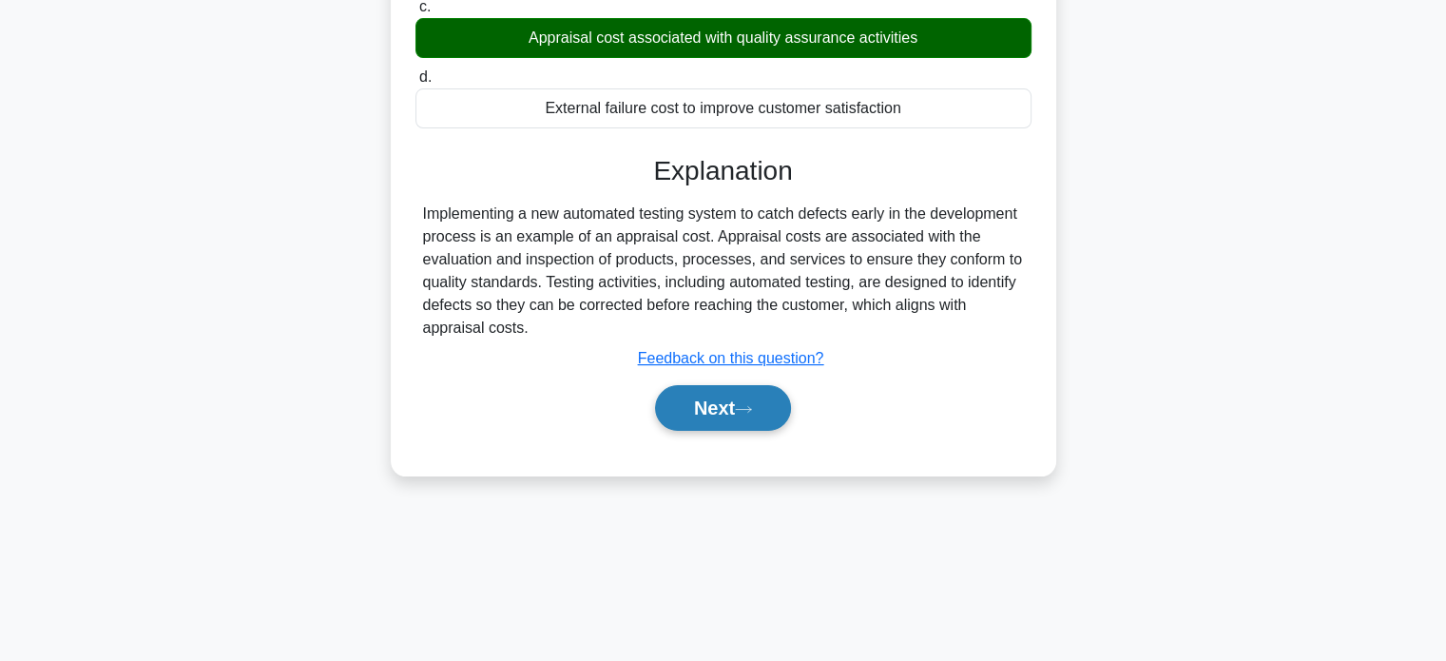
click at [680, 403] on button "Next" at bounding box center [723, 408] width 136 height 46
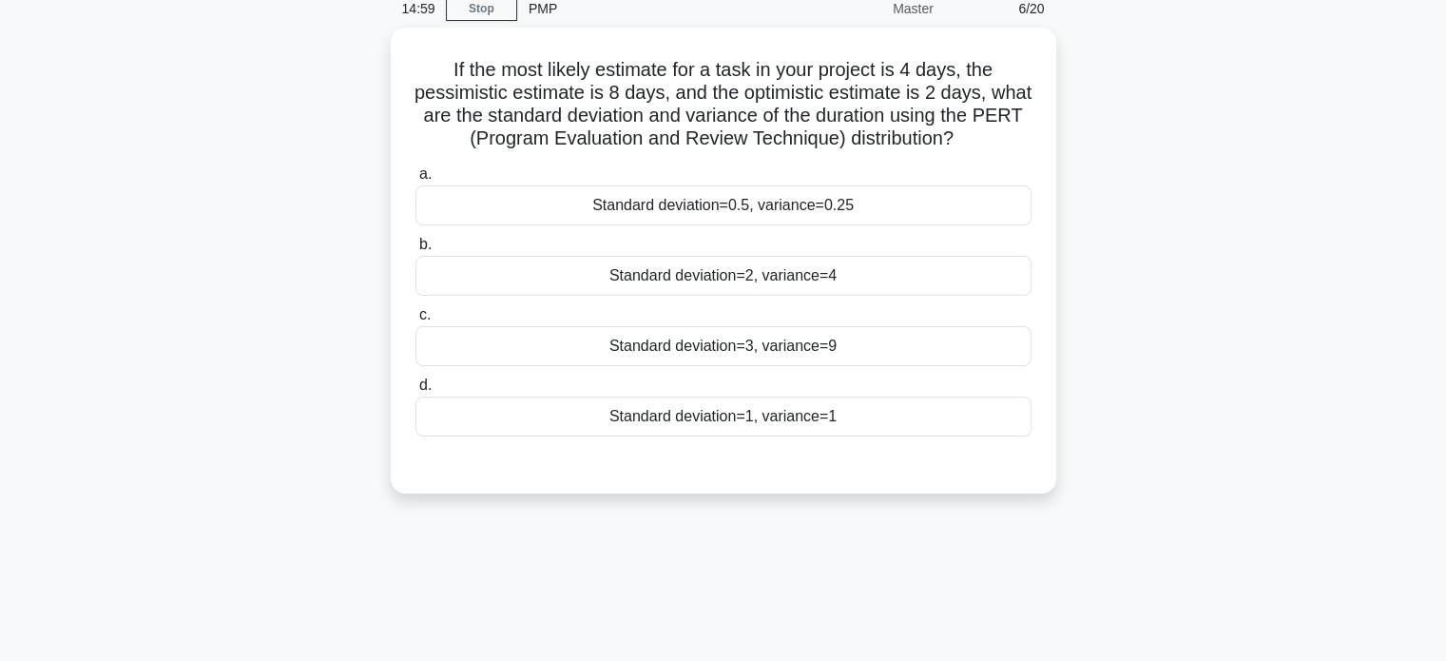
scroll to position [81, 0]
click at [722, 336] on div "Standard deviation=3, variance=9" at bounding box center [723, 344] width 616 height 40
click at [415, 319] on input "c. Standard deviation=3, variance=9" at bounding box center [415, 313] width 0 height 12
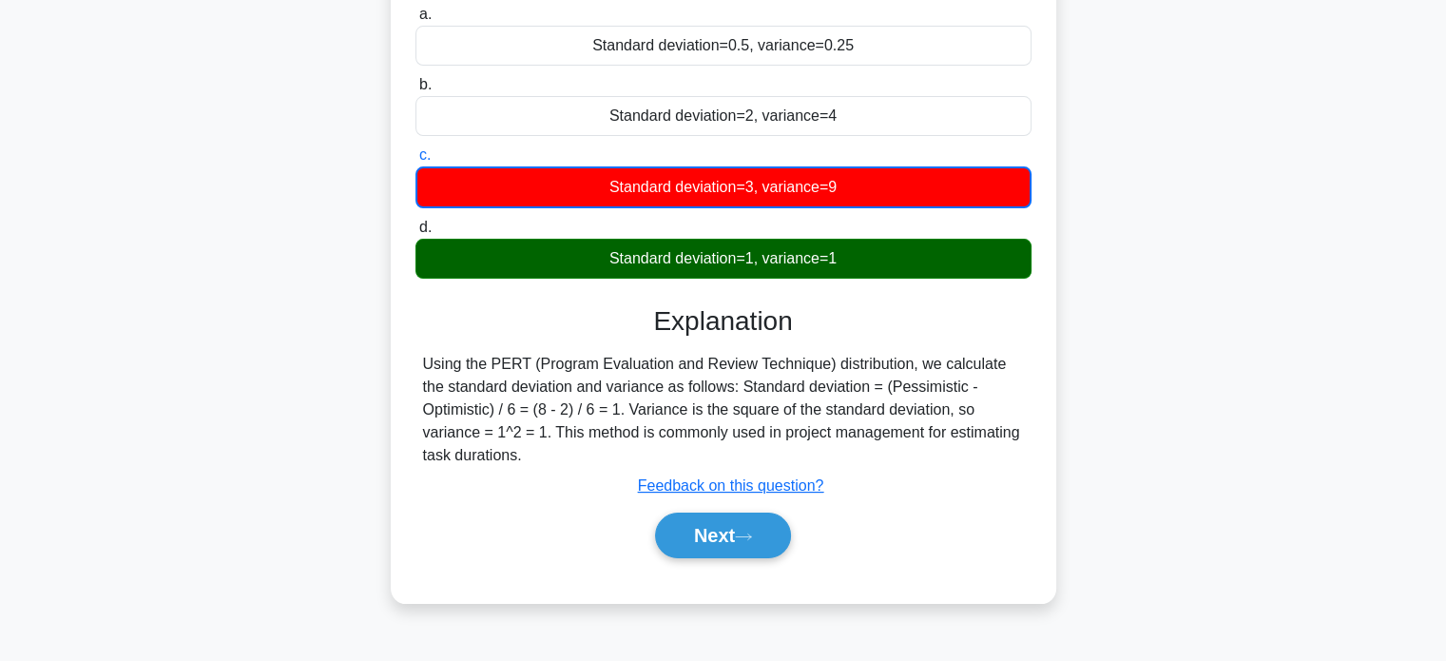
scroll to position [271, 0]
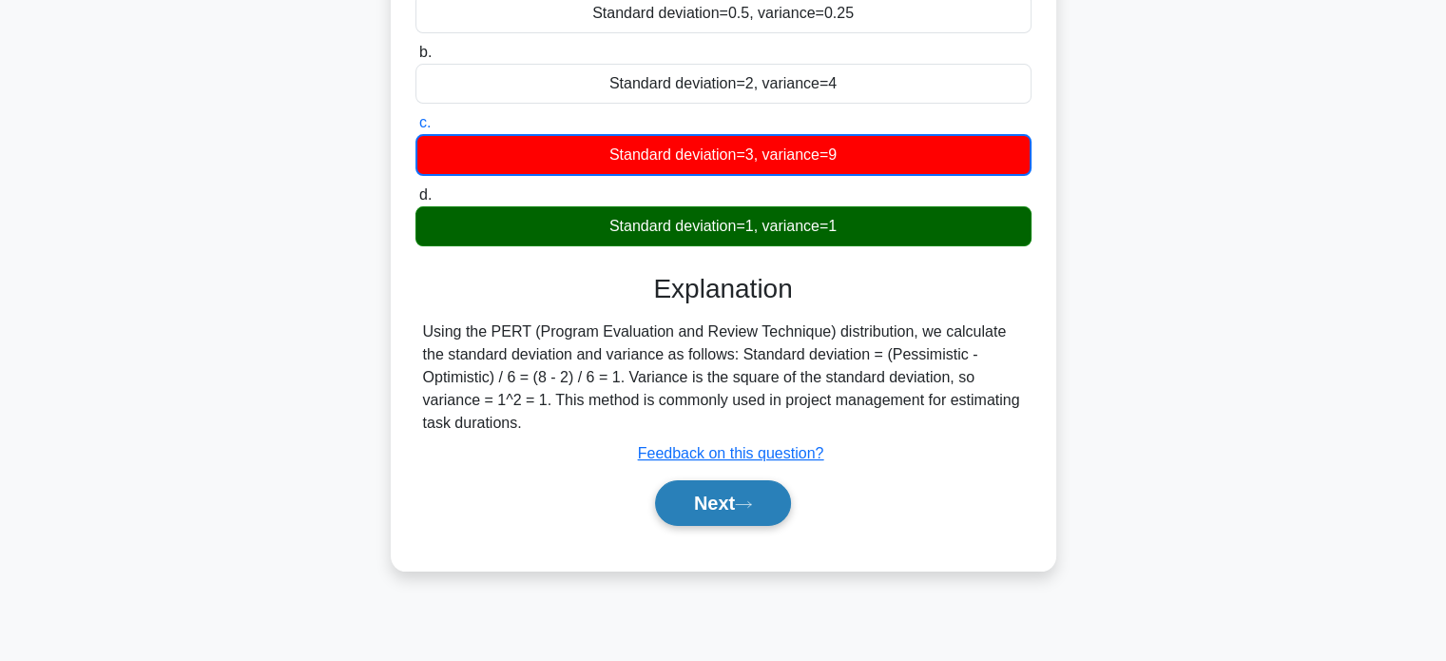
click at [754, 489] on button "Next" at bounding box center [723, 503] width 136 height 46
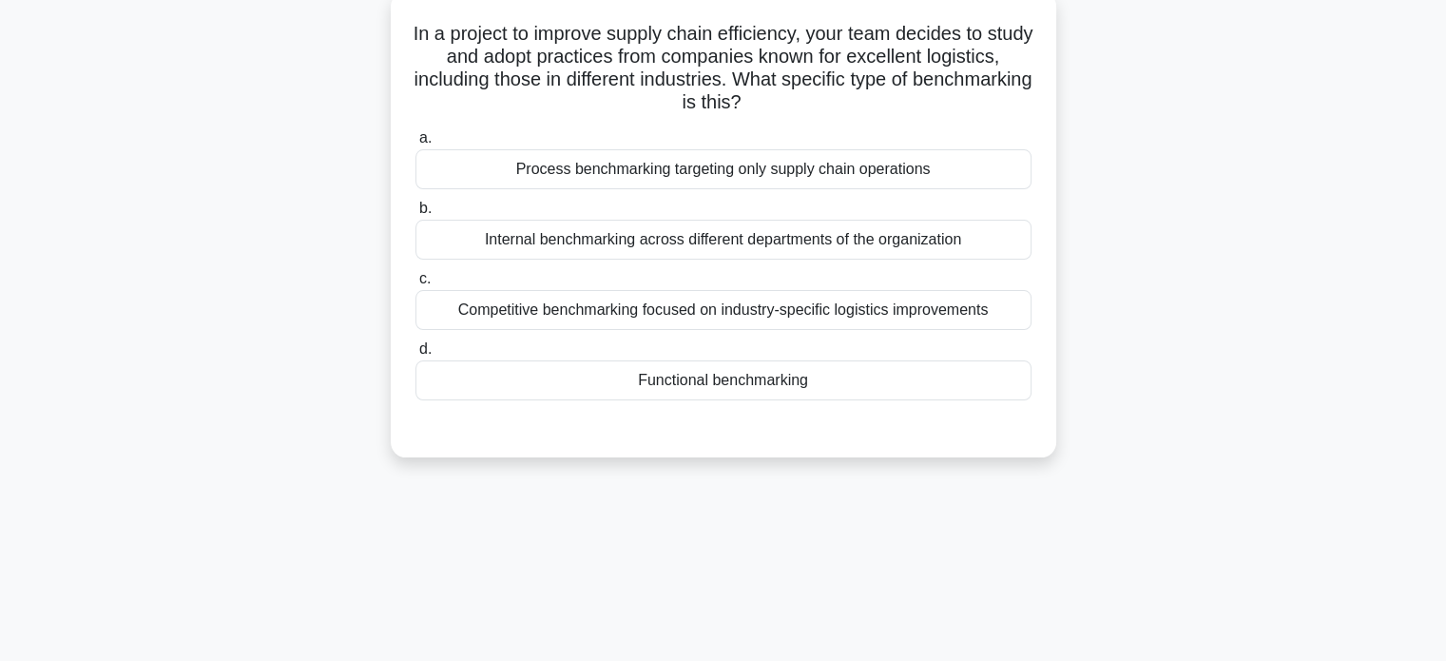
scroll to position [0, 0]
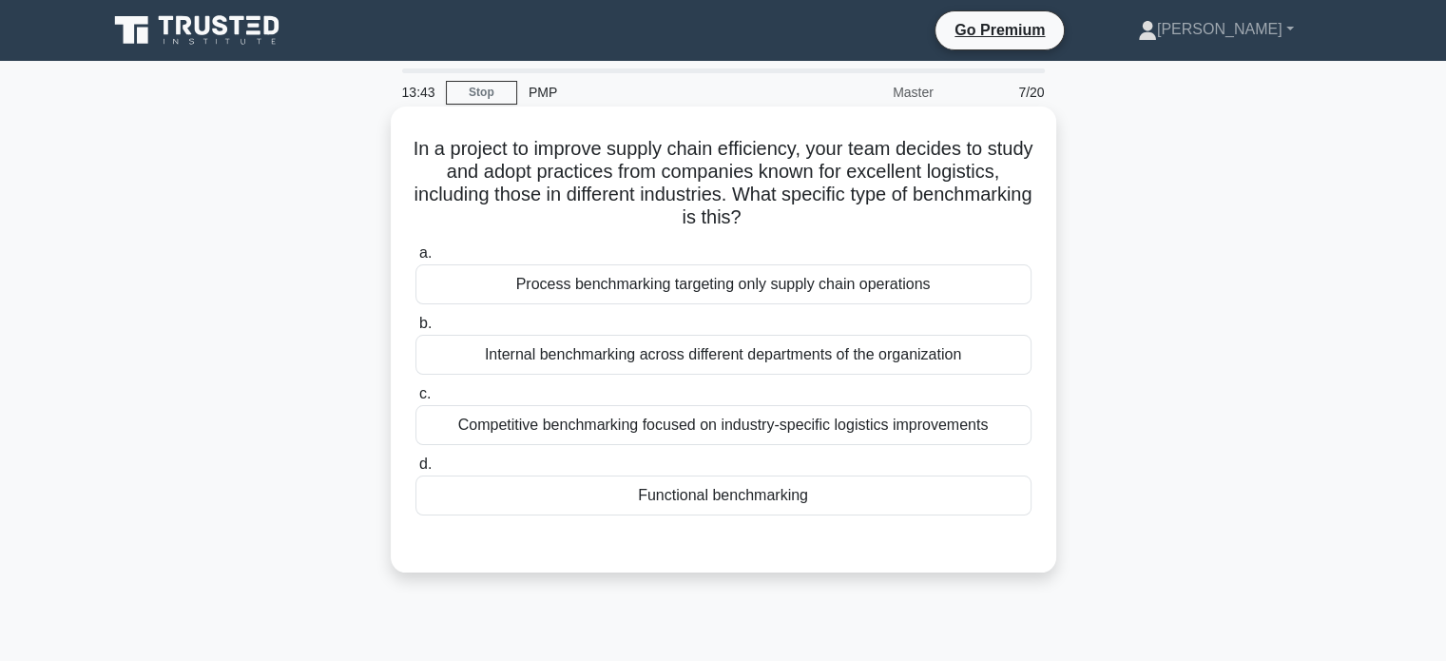
click at [836, 424] on div "Competitive benchmarking focused on industry-specific logistics improvements" at bounding box center [723, 425] width 616 height 40
click at [415, 400] on input "c. Competitive benchmarking focused on industry-specific logistics improvements" at bounding box center [415, 394] width 0 height 12
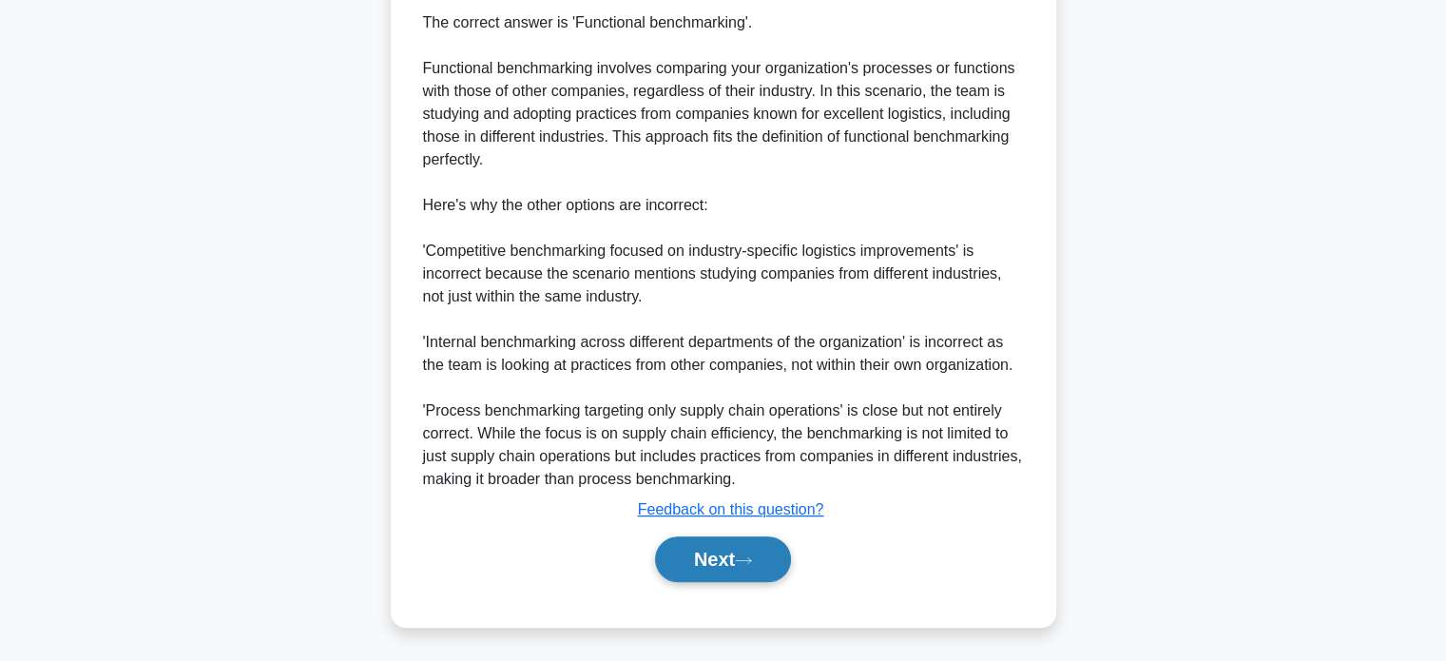
click at [749, 577] on button "Next" at bounding box center [723, 559] width 136 height 46
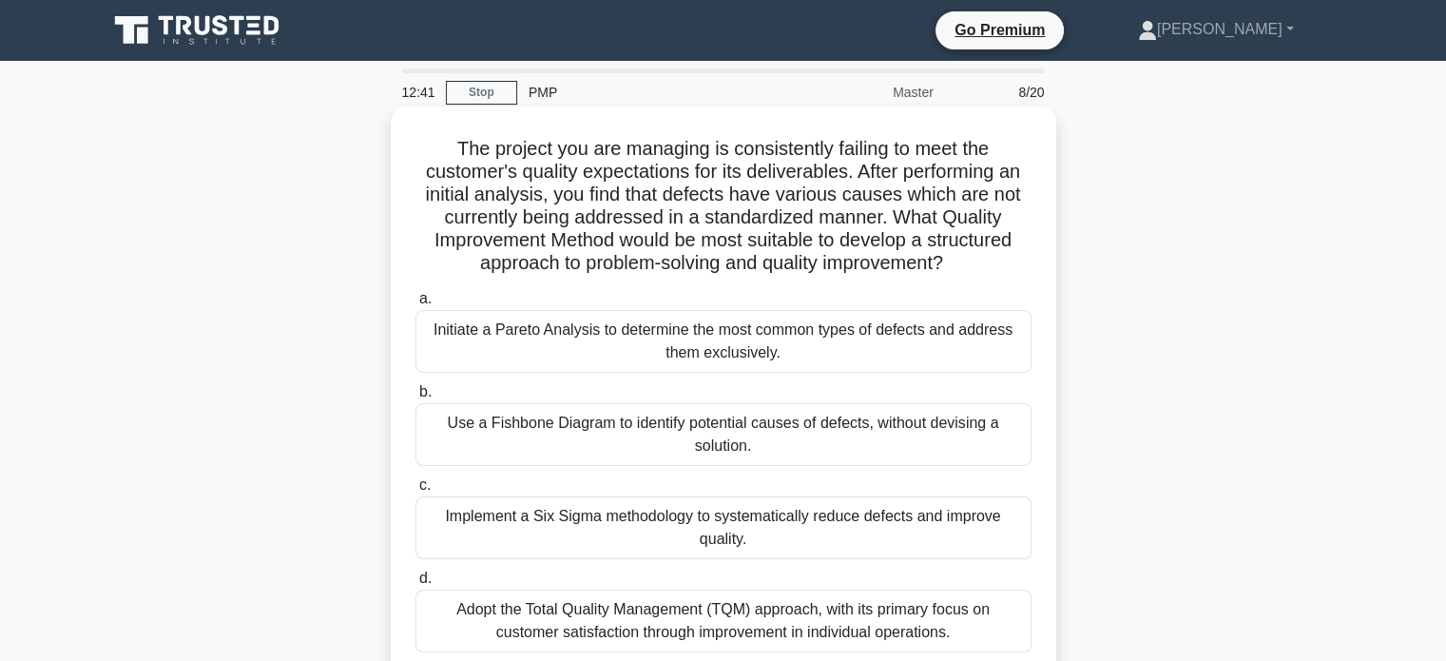
click at [506, 444] on div "Use a Fishbone Diagram to identify potential causes of defects, without devisin…" at bounding box center [723, 434] width 616 height 63
click at [415, 398] on input "b. Use a Fishbone Diagram to identify potential causes of defects, without devi…" at bounding box center [415, 392] width 0 height 12
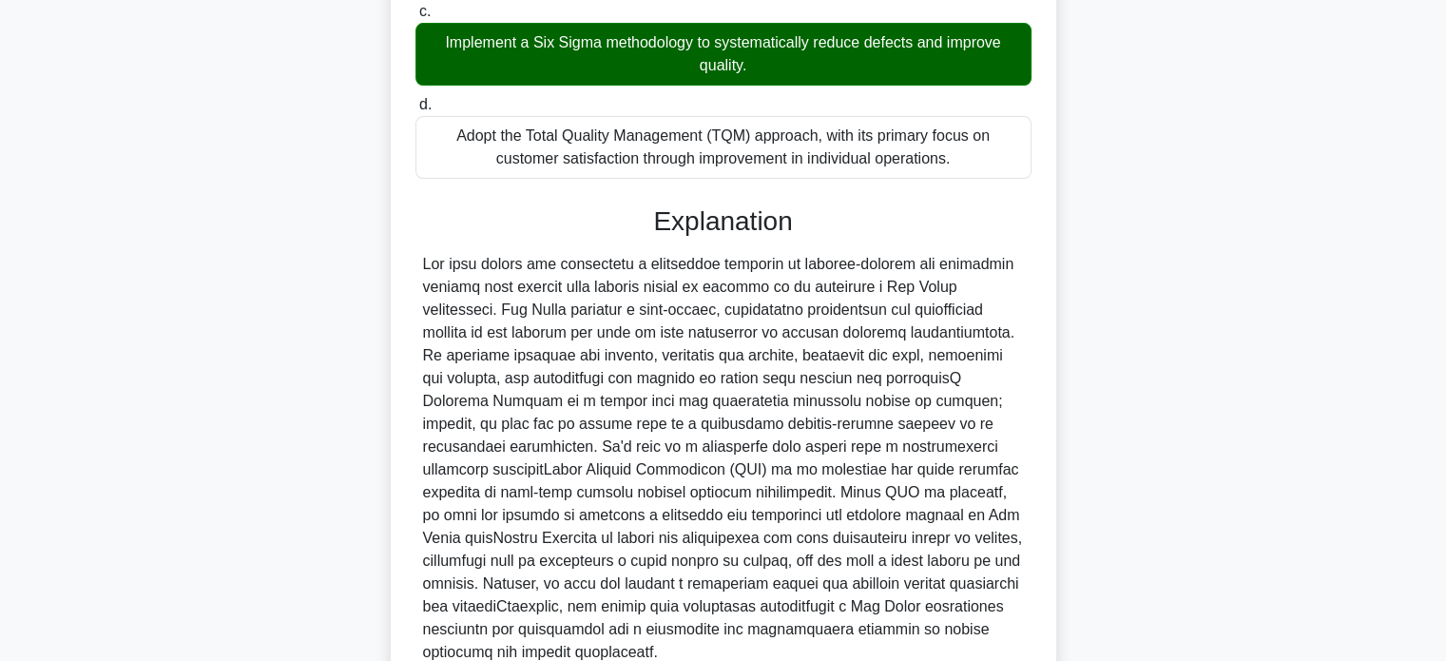
scroll to position [648, 0]
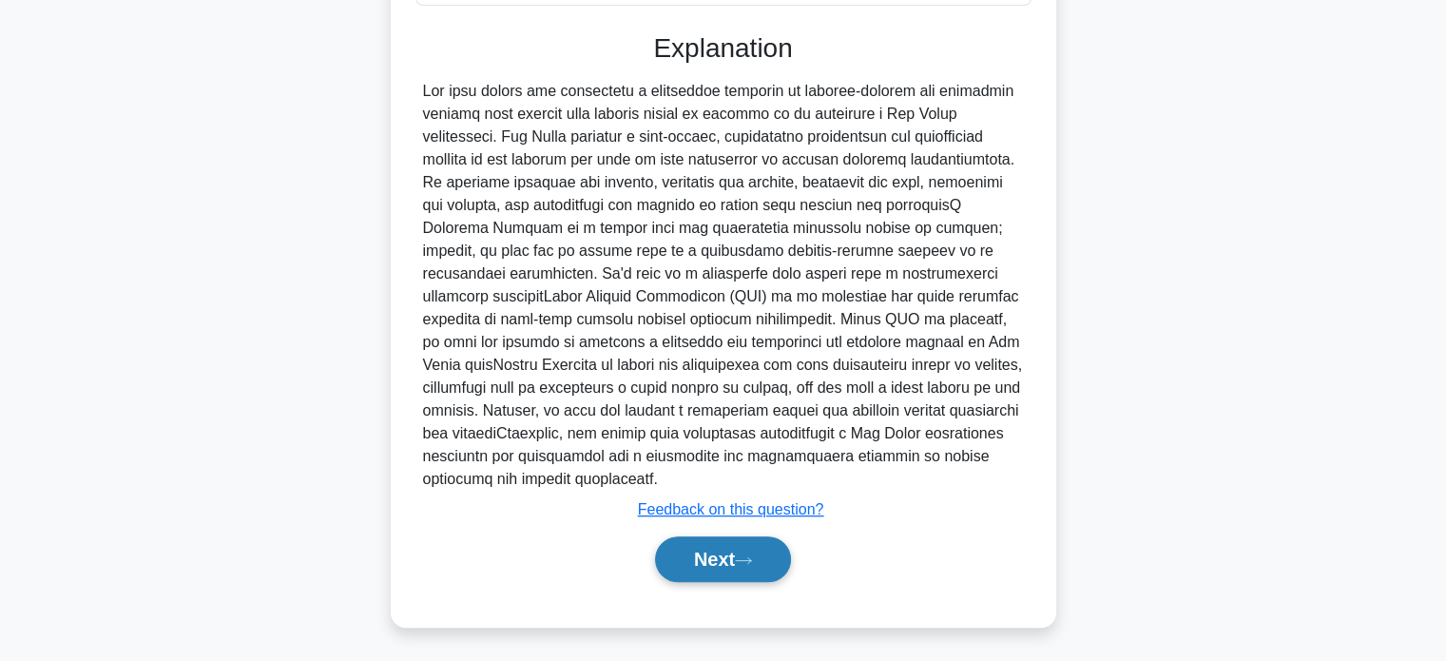
click at [737, 557] on button "Next" at bounding box center [723, 559] width 136 height 46
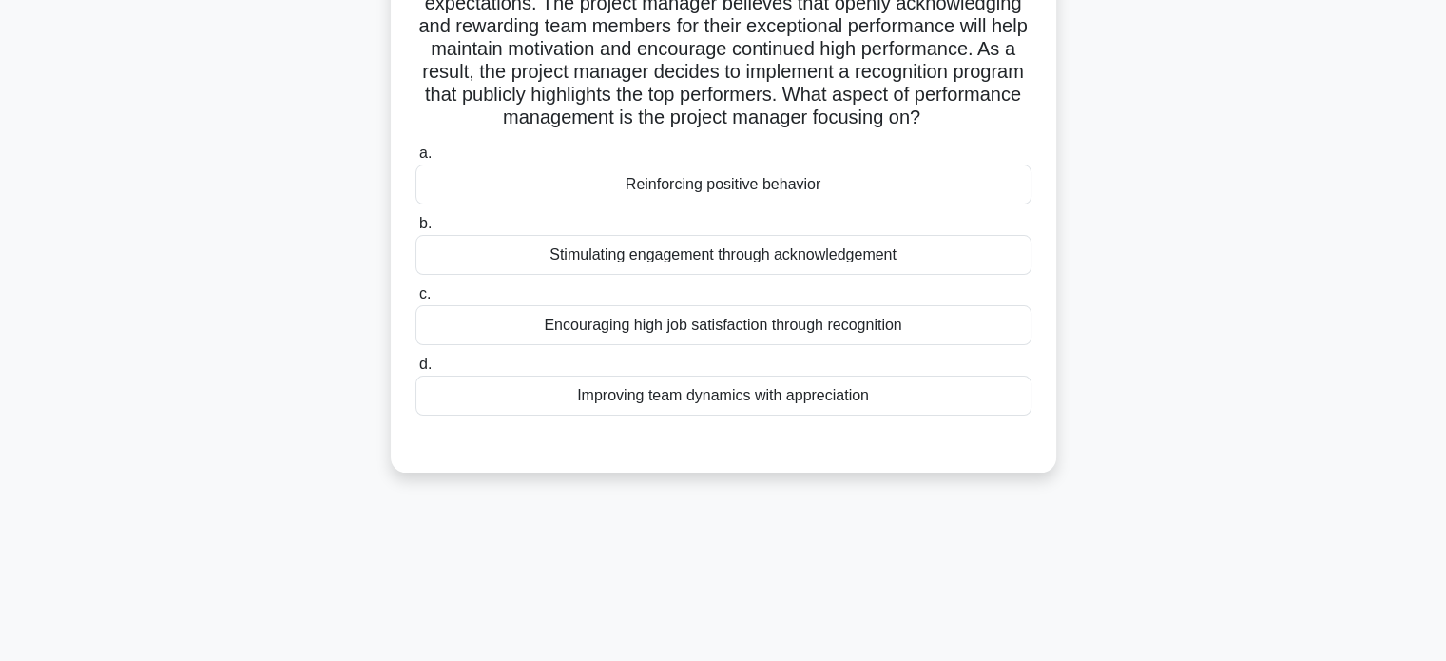
scroll to position [0, 0]
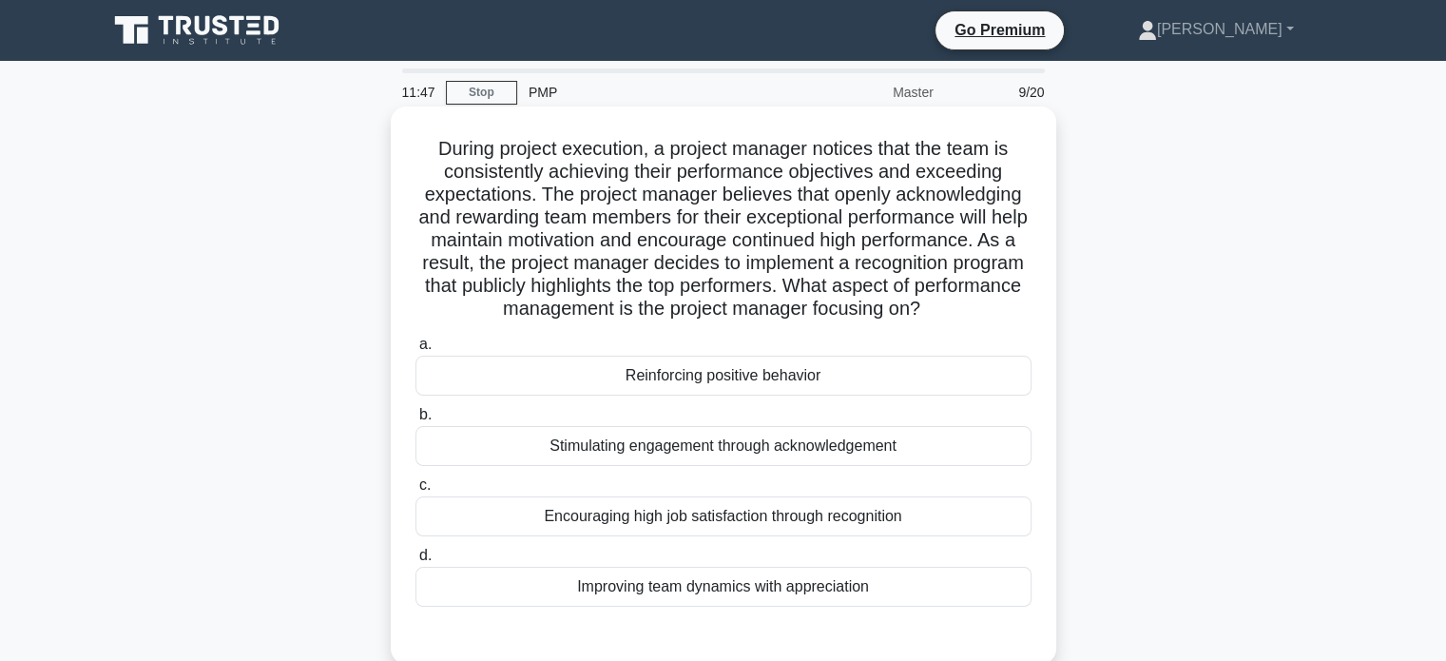
click at [744, 510] on div "Encouraging high job satisfaction through recognition" at bounding box center [723, 516] width 616 height 40
click at [415, 491] on input "c. Encouraging high job satisfaction through recognition" at bounding box center [415, 485] width 0 height 12
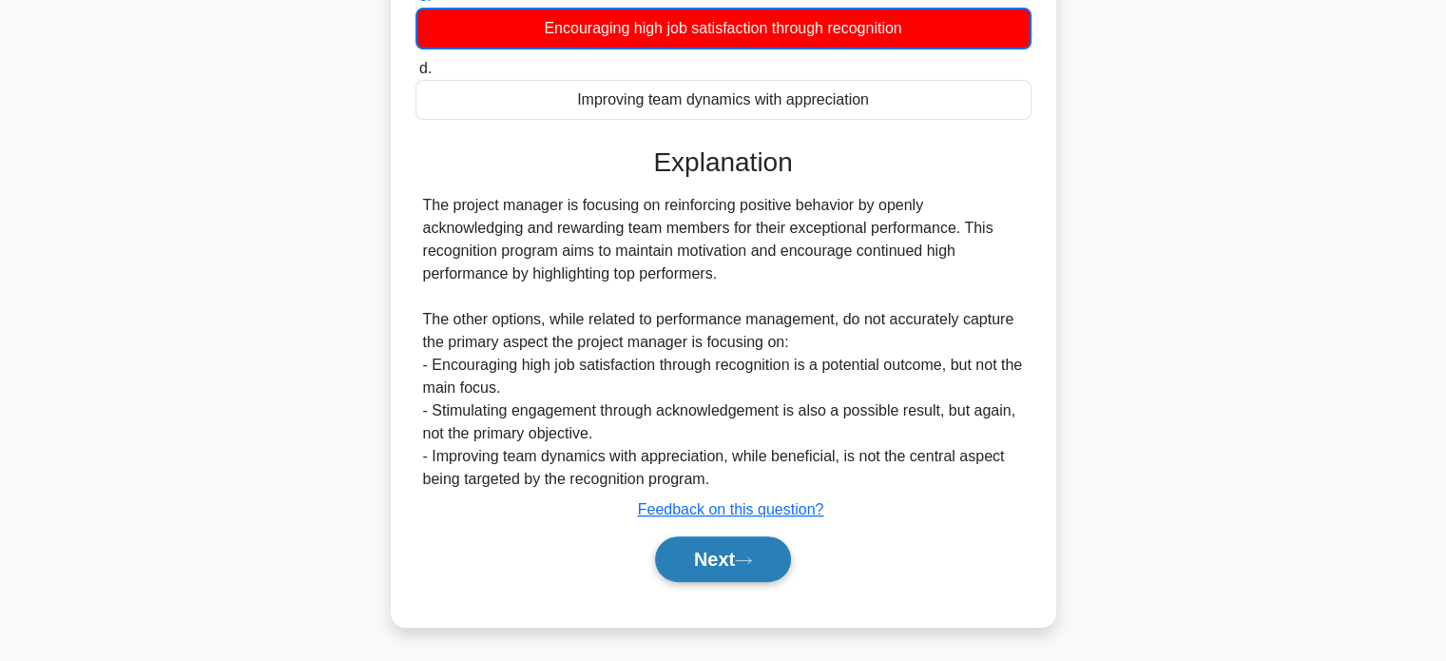
click at [746, 572] on button "Next" at bounding box center [723, 559] width 136 height 46
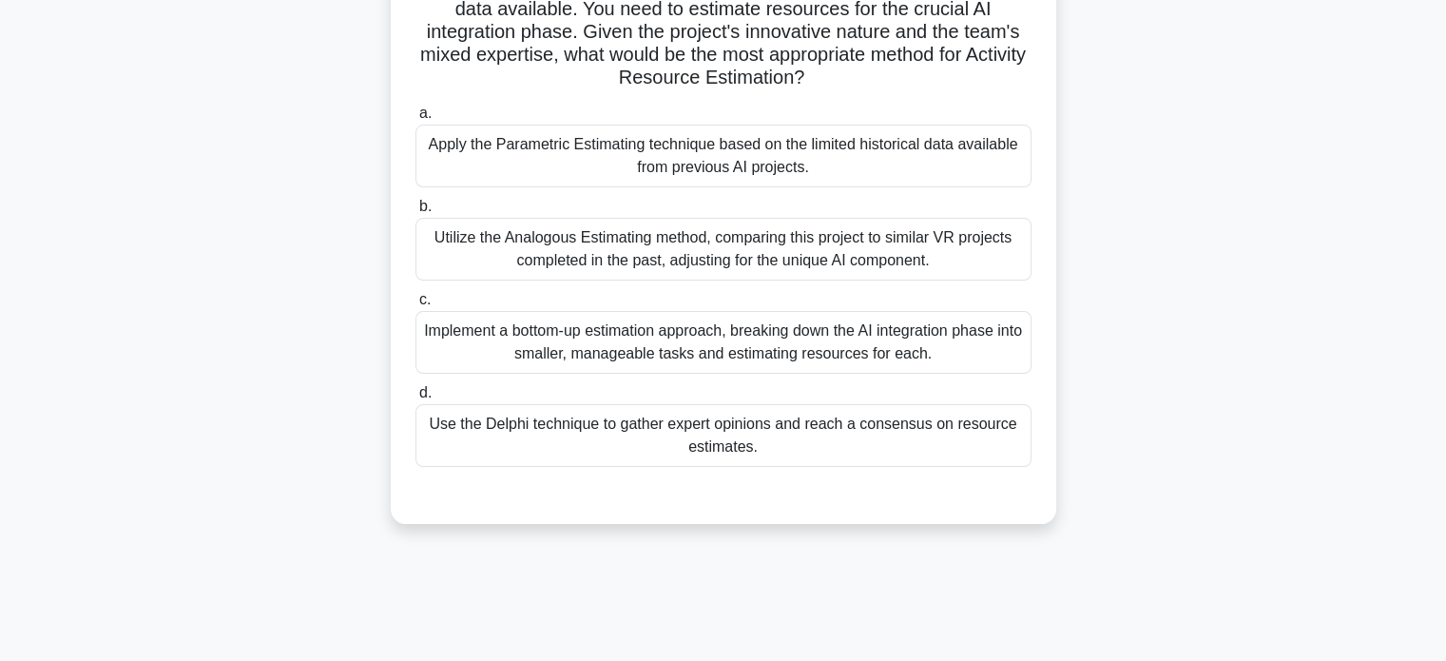
scroll to position [81, 0]
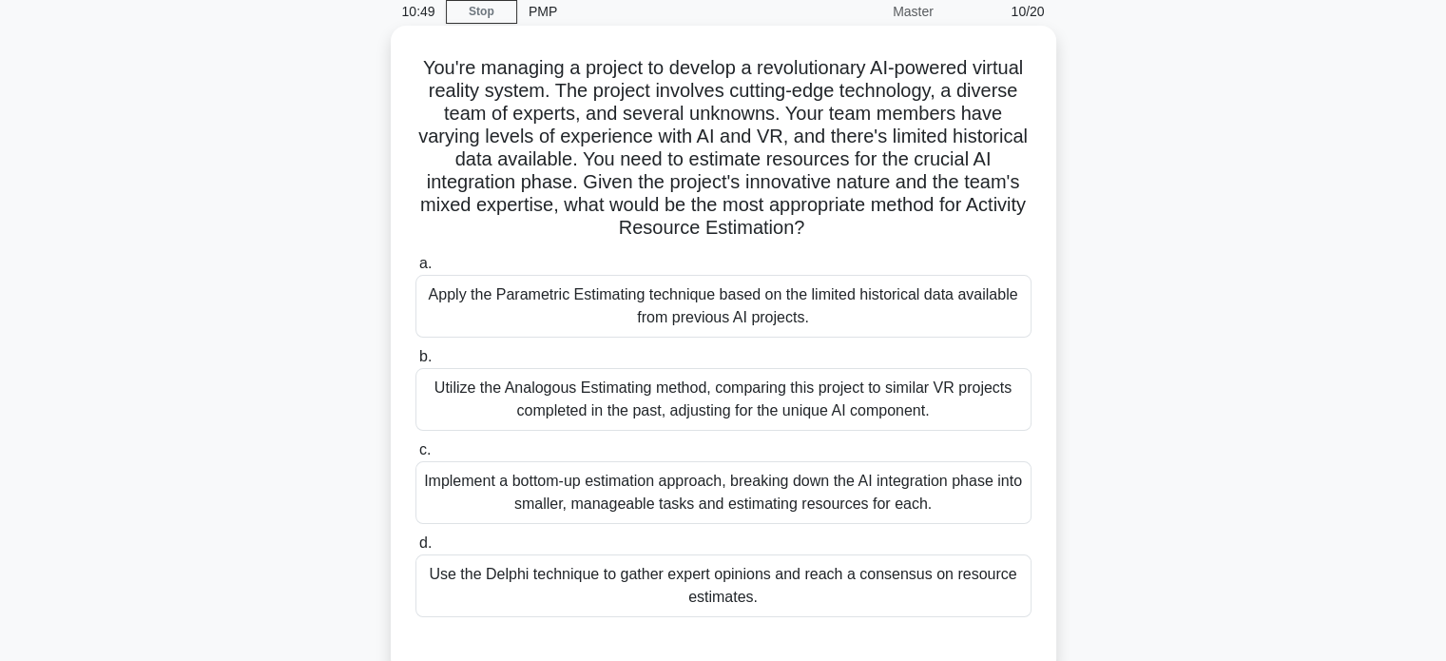
click at [753, 575] on div "Use the Delphi technique to gather expert opinions and reach a consensus on res…" at bounding box center [723, 585] width 616 height 63
click at [415, 549] on input "d. Use the Delphi technique to gather expert opinions and reach a consensus on …" at bounding box center [415, 543] width 0 height 12
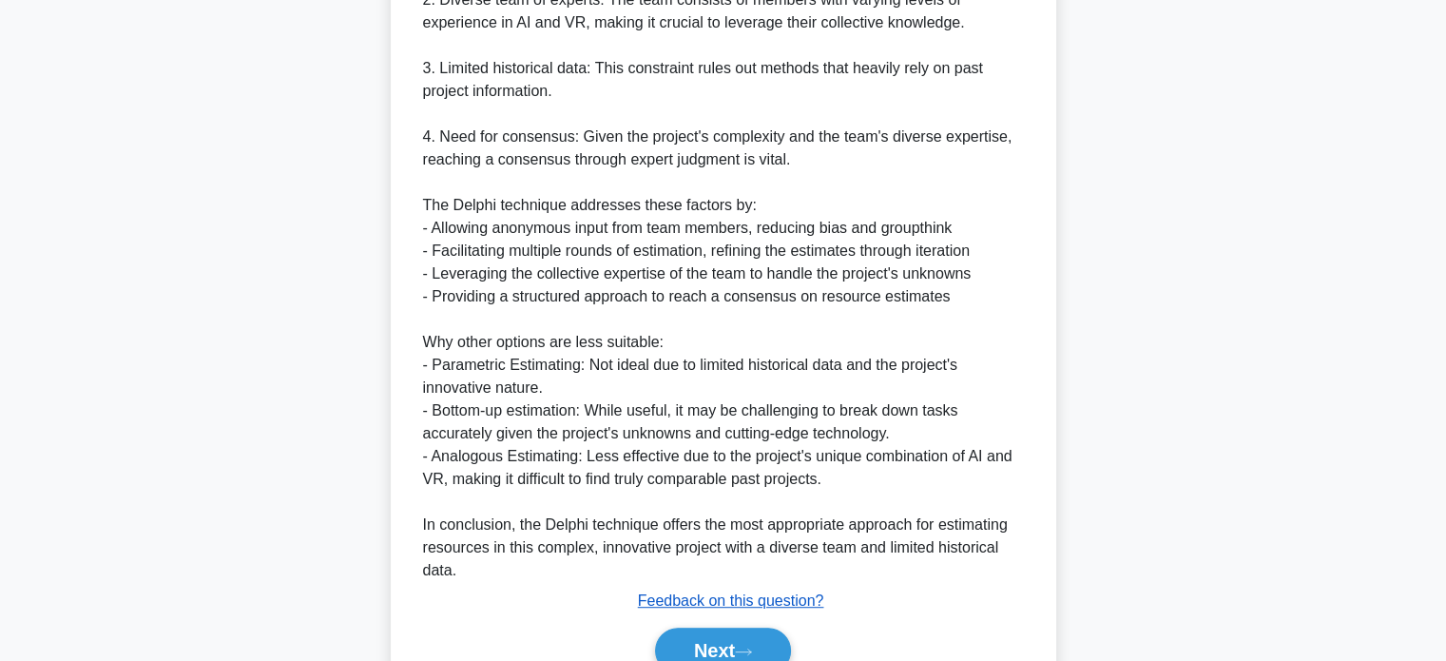
scroll to position [962, 0]
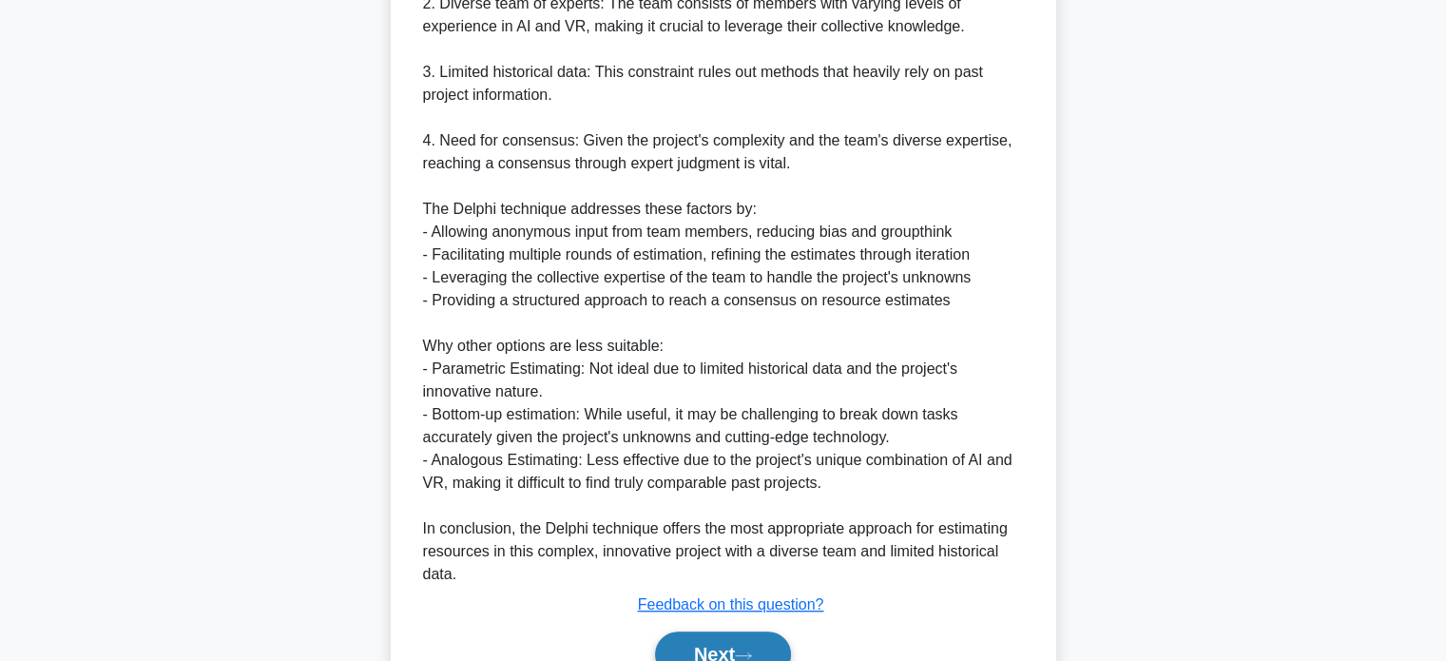
click at [741, 639] on button "Next" at bounding box center [723, 654] width 136 height 46
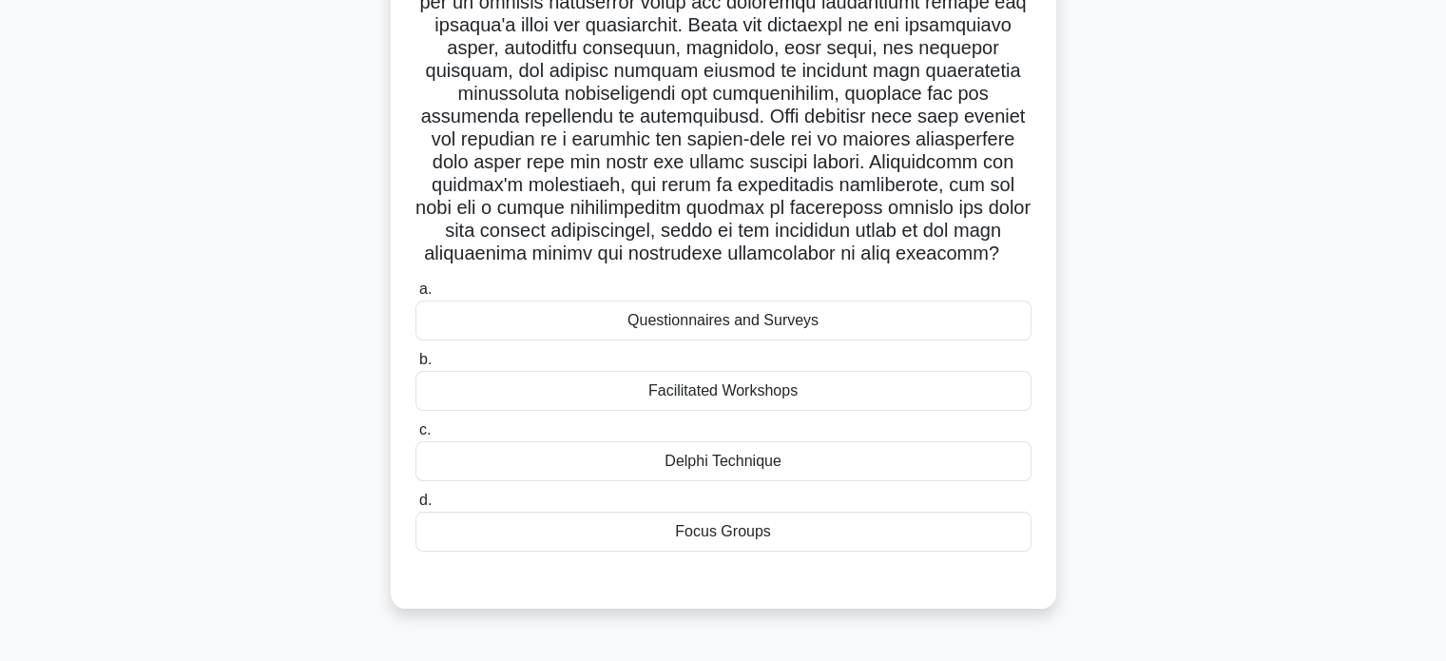
scroll to position [271, 0]
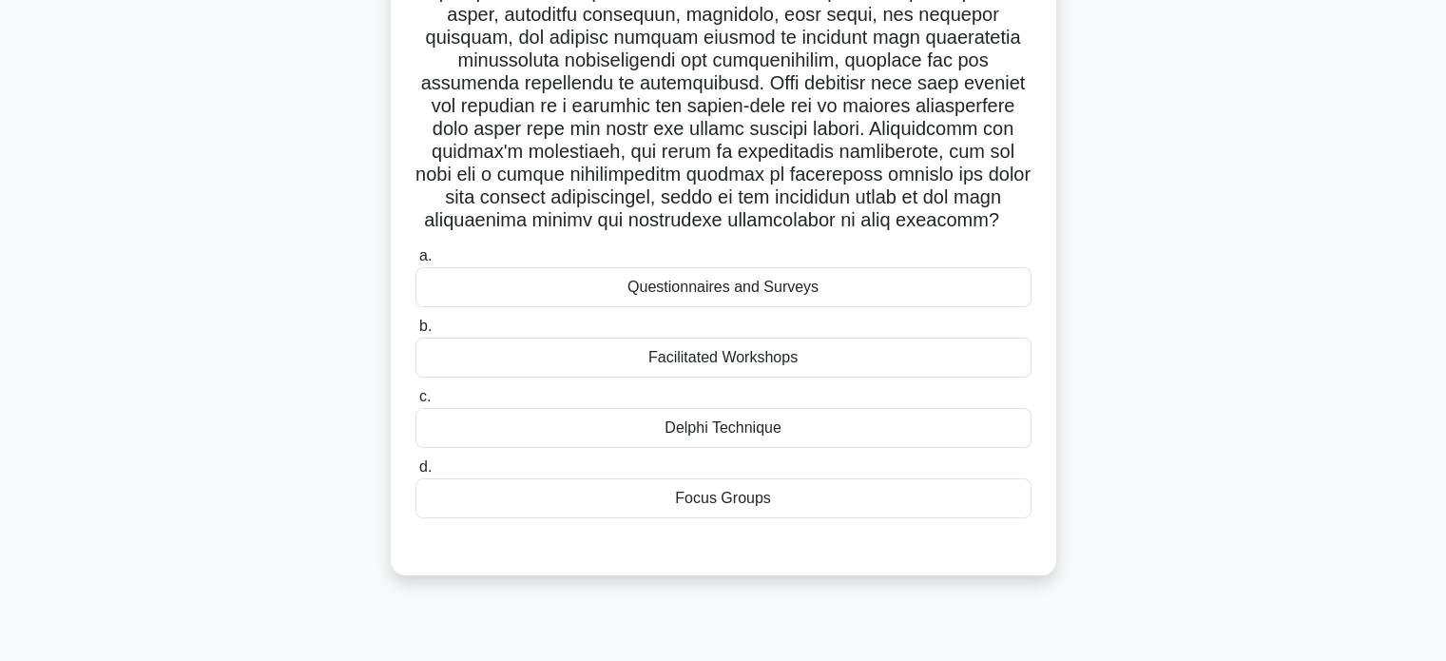
click at [802, 518] on div "Focus Groups" at bounding box center [723, 498] width 616 height 40
click at [415, 473] on input "d. Focus Groups" at bounding box center [415, 467] width 0 height 12
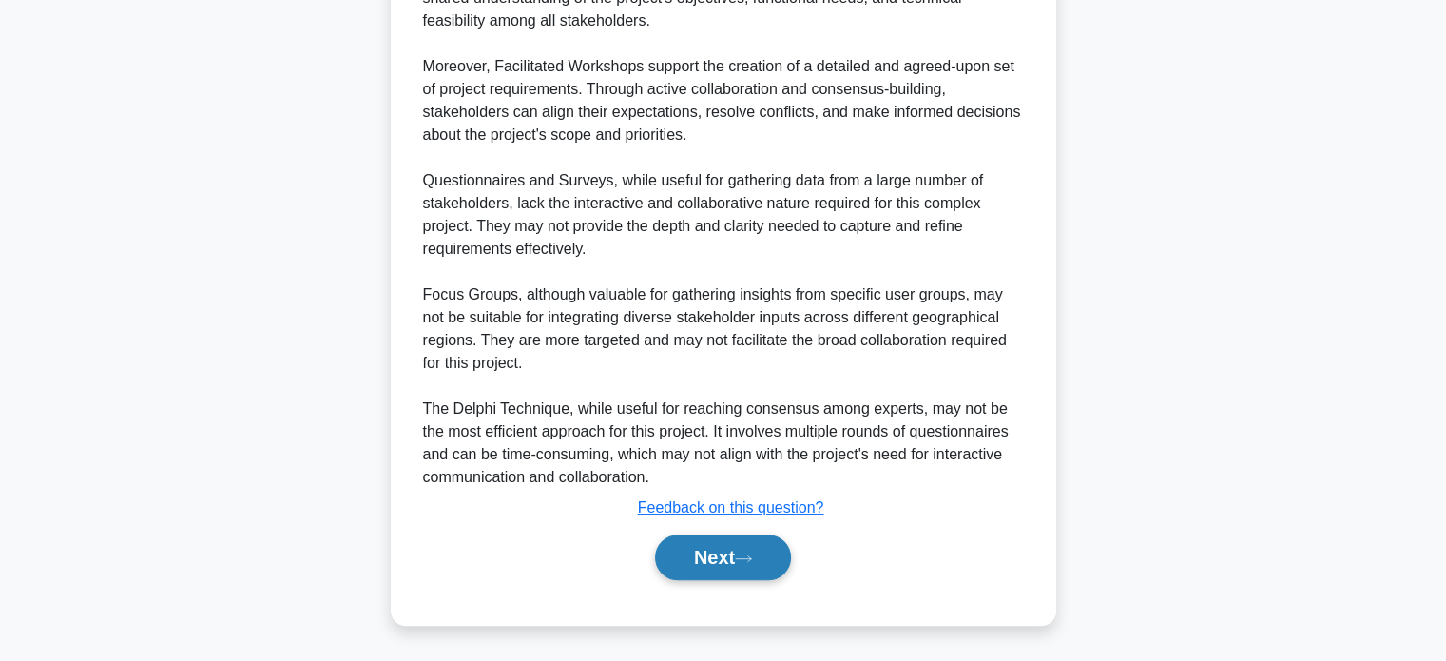
click at [754, 550] on button "Next" at bounding box center [723, 557] width 136 height 46
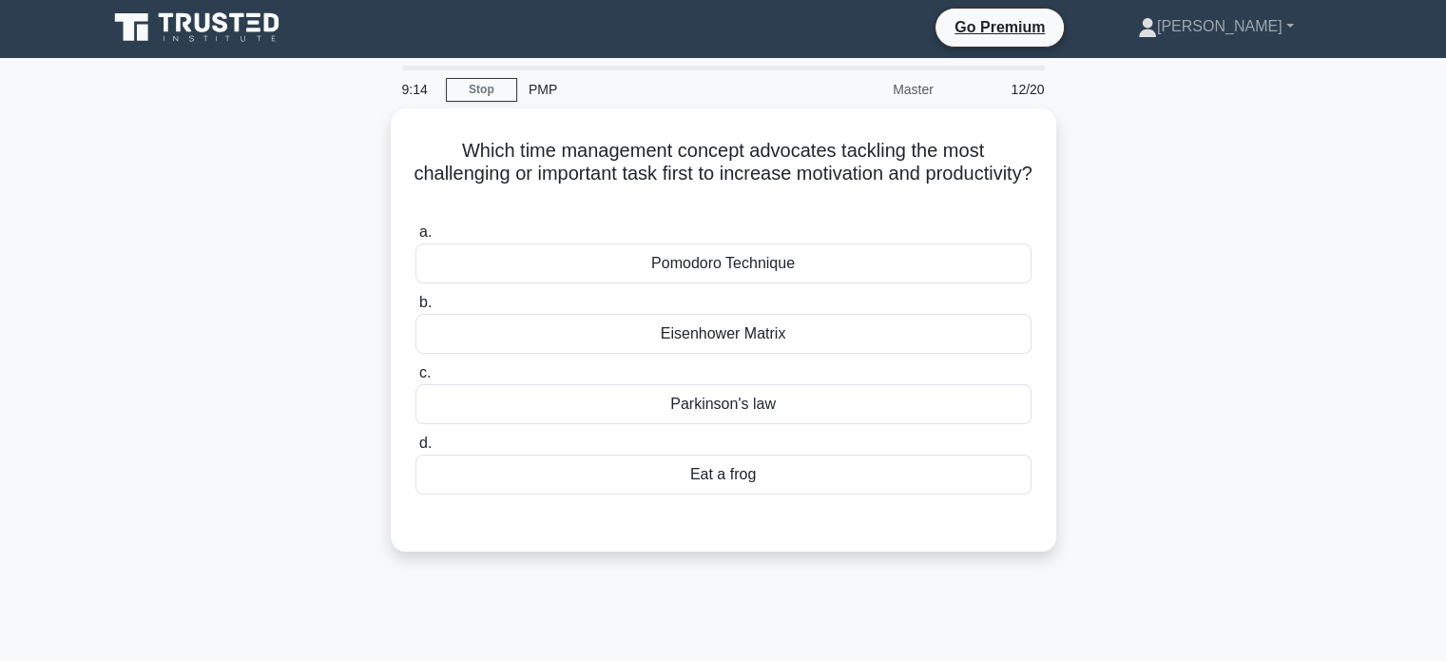
scroll to position [0, 0]
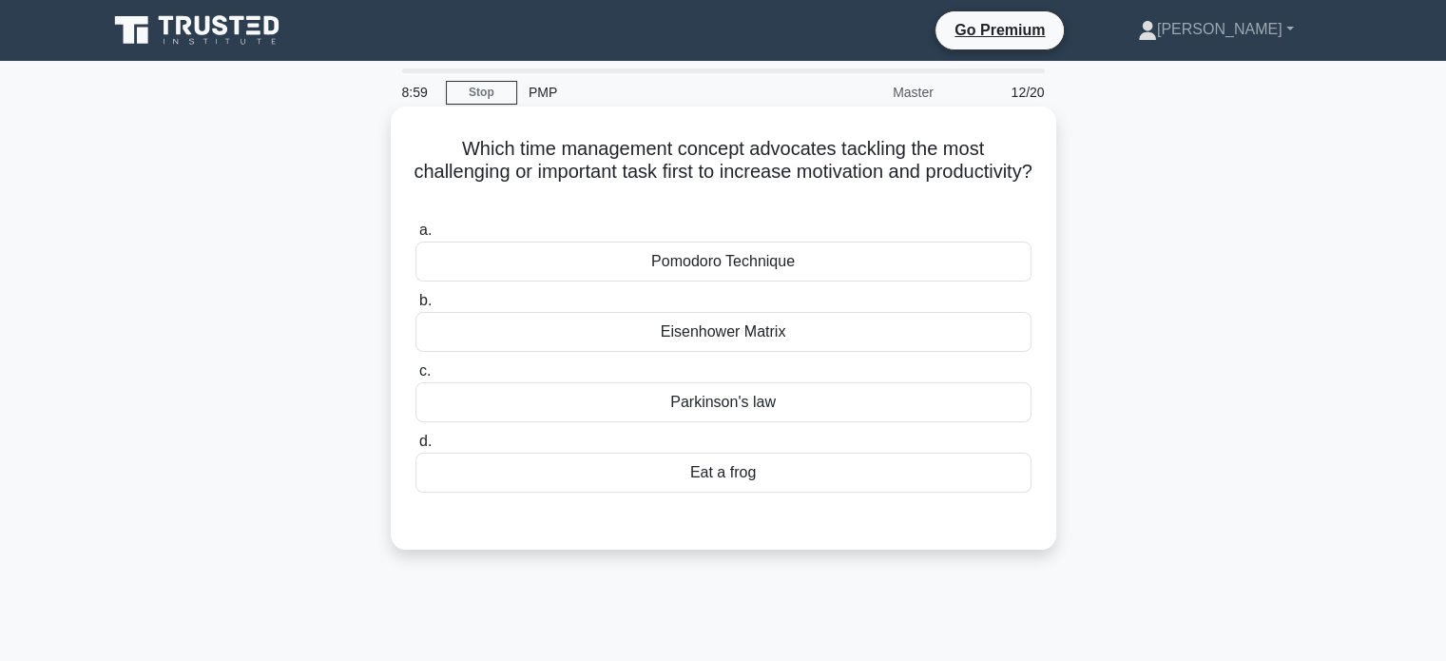
click at [663, 259] on div "Pomodoro Technique" at bounding box center [723, 261] width 616 height 40
click at [415, 237] on input "a. Pomodoro Technique" at bounding box center [415, 230] width 0 height 12
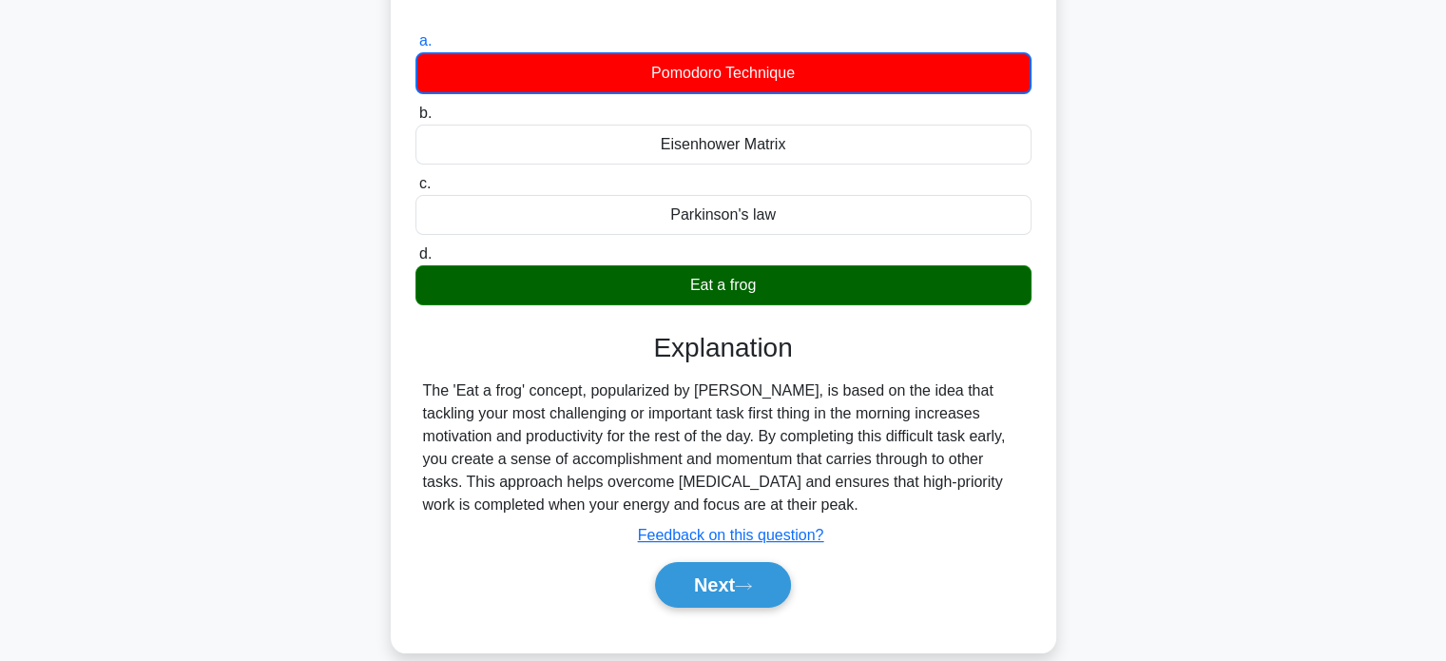
scroll to position [190, 0]
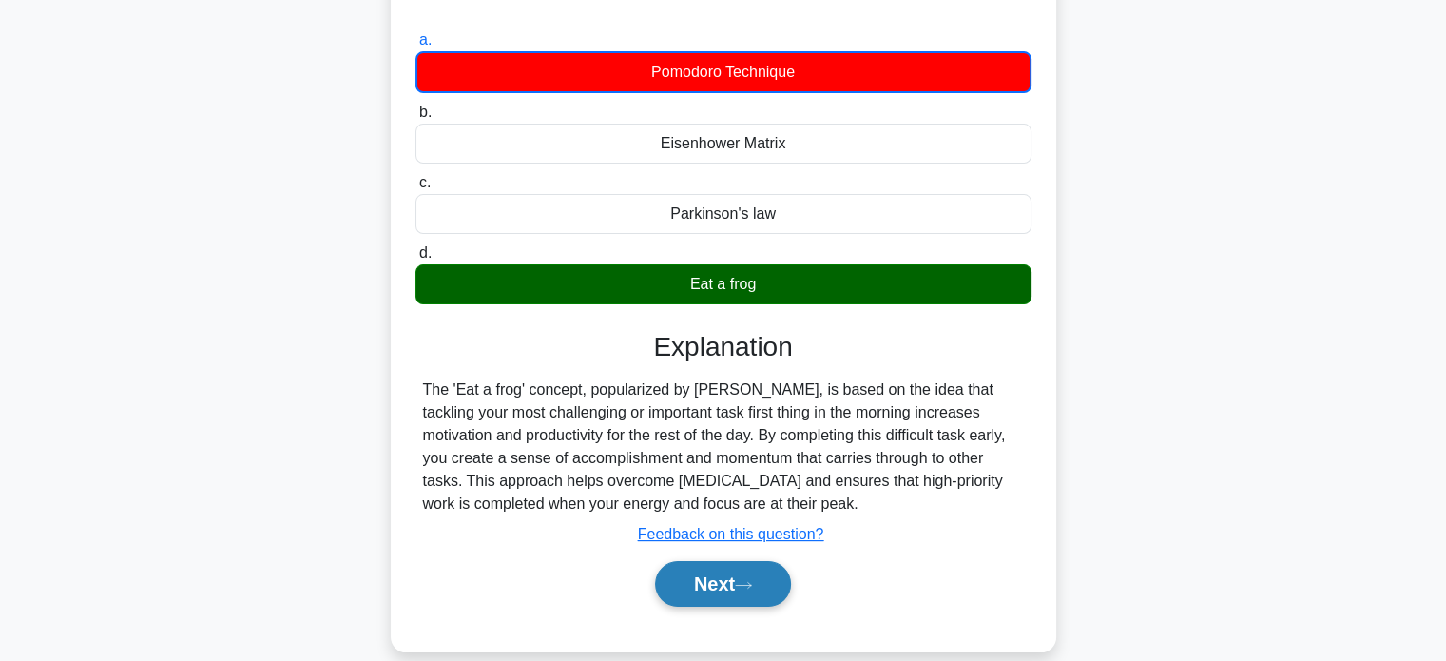
click at [730, 587] on button "Next" at bounding box center [723, 584] width 136 height 46
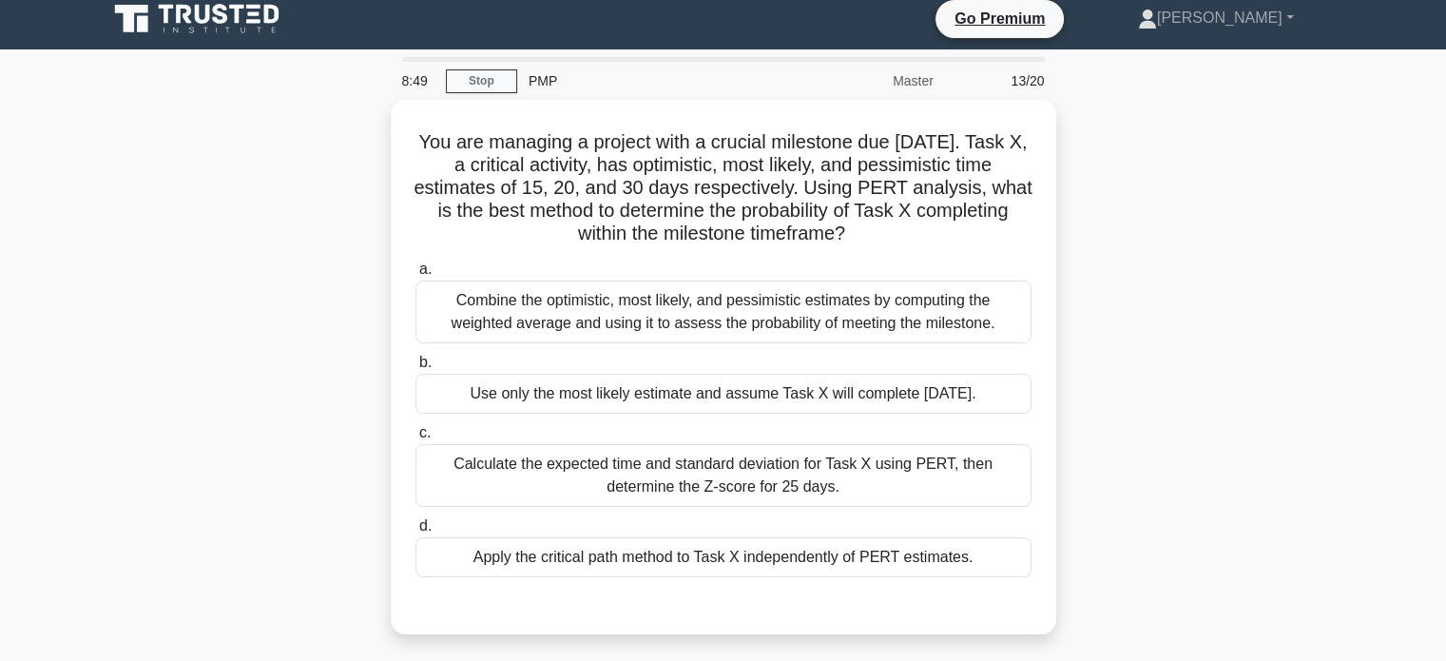
scroll to position [0, 0]
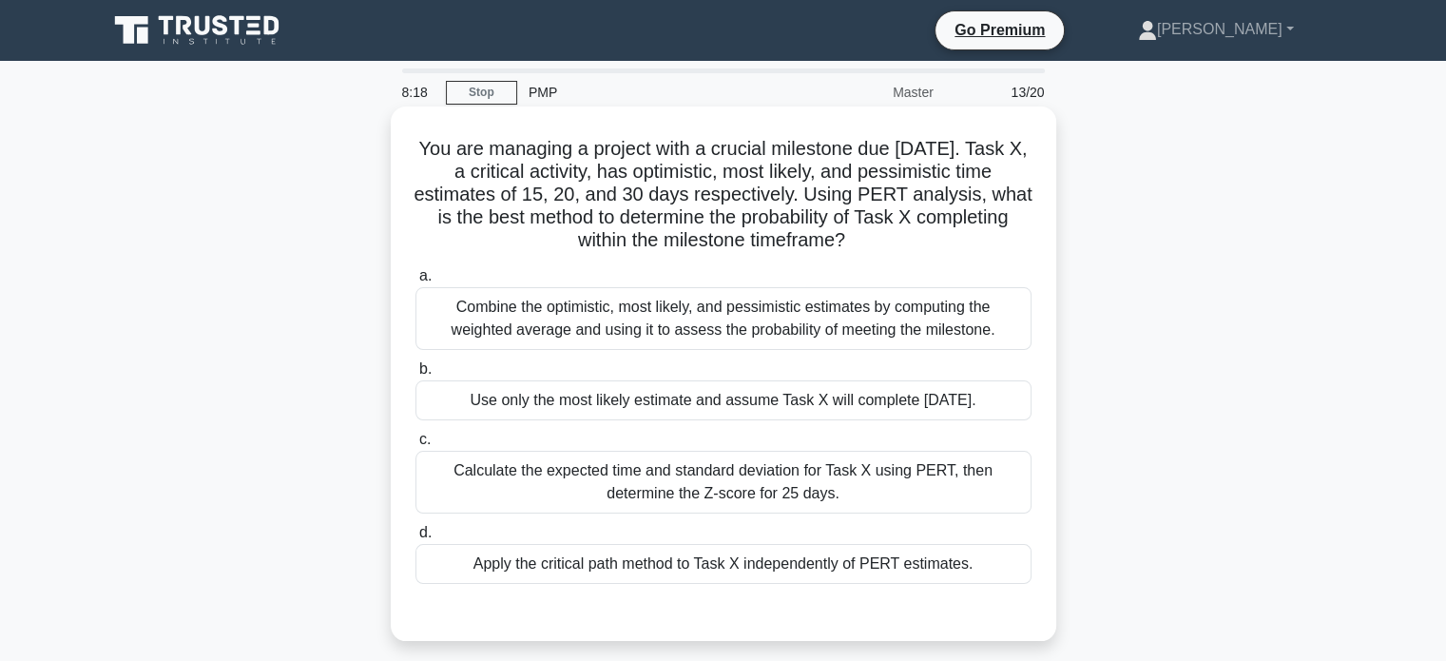
click at [715, 308] on div "Combine the optimistic, most likely, and pessimistic estimates by computing the…" at bounding box center [723, 318] width 616 height 63
click at [415, 282] on input "a. Combine the optimistic, most likely, and pessimistic estimates by computing …" at bounding box center [415, 276] width 0 height 12
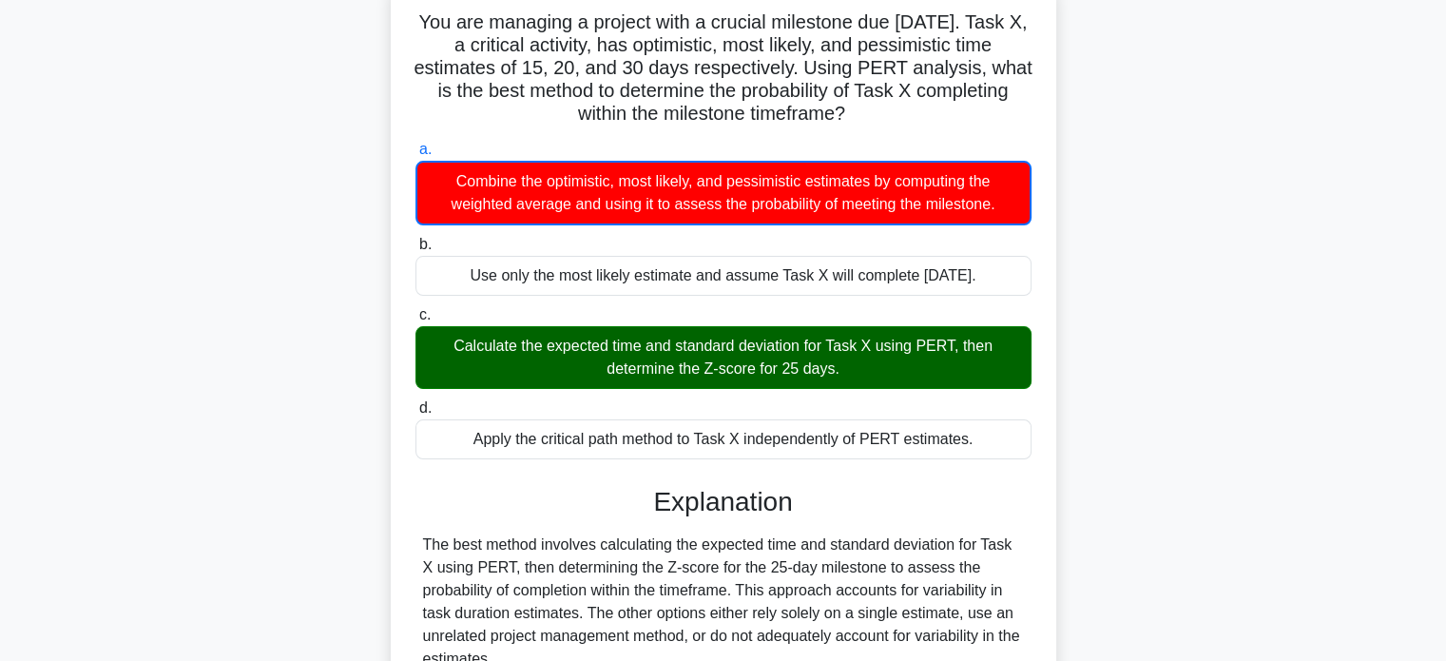
scroll to position [285, 0]
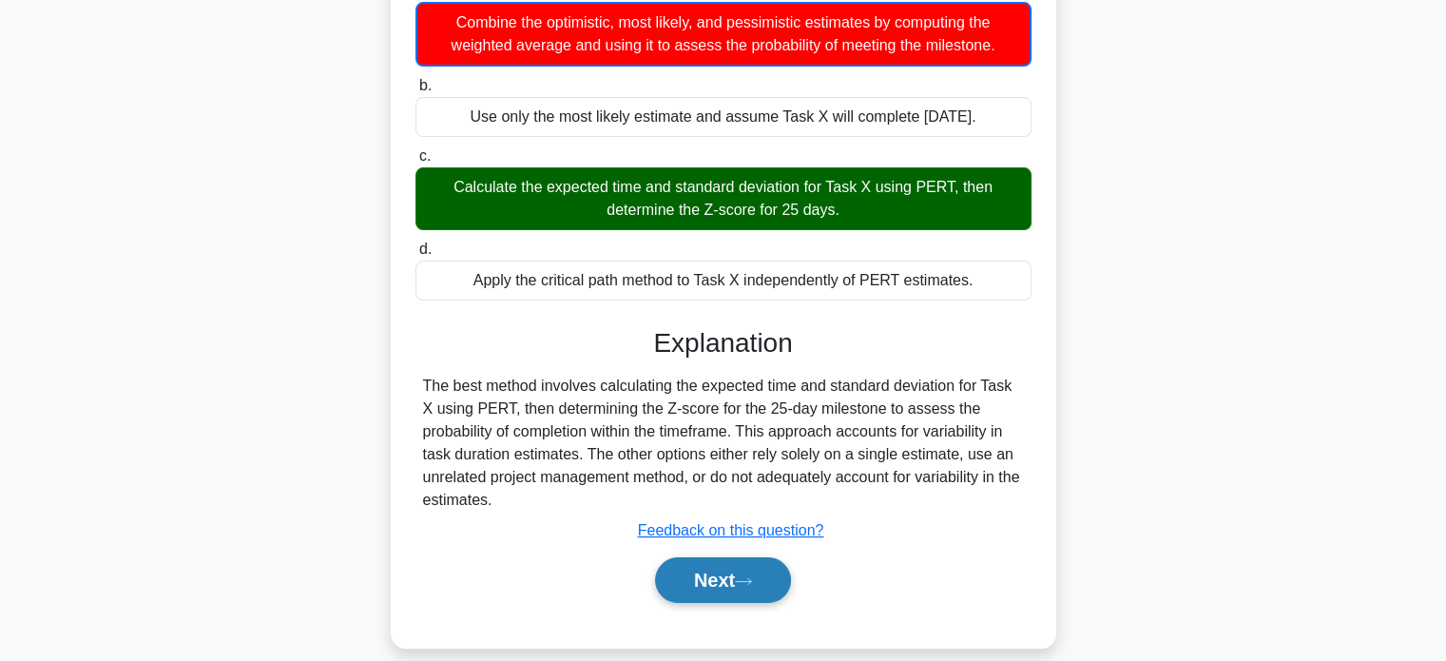
click at [744, 590] on button "Next" at bounding box center [723, 580] width 136 height 46
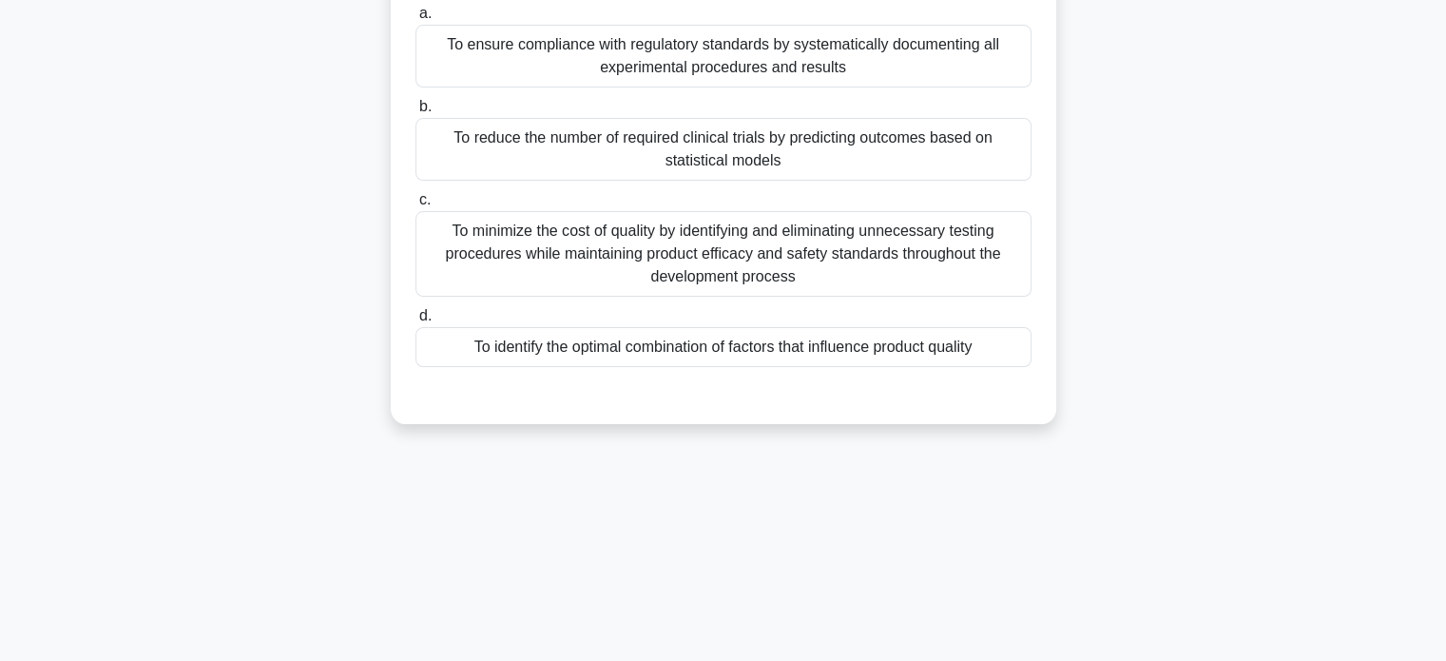
scroll to position [0, 0]
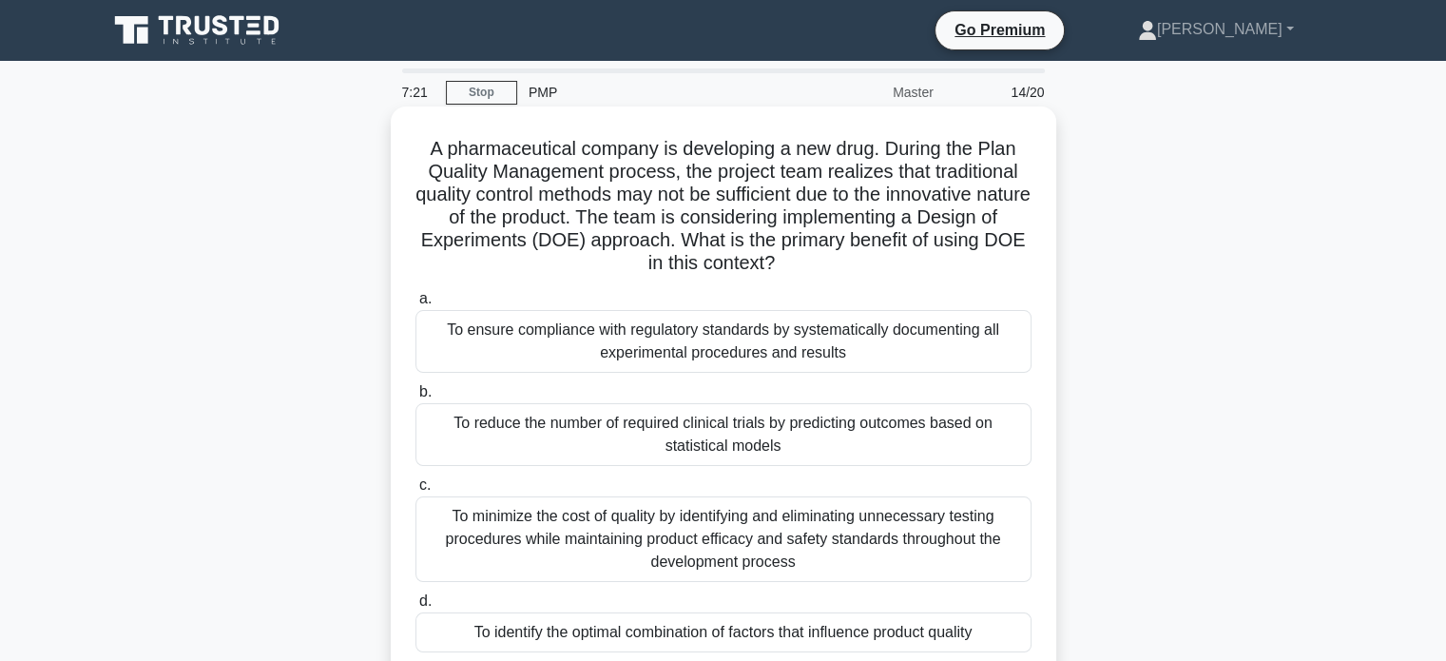
click at [787, 524] on div "To minimize the cost of quality by identifying and eliminating unnecessary test…" at bounding box center [723, 539] width 616 height 86
click at [415, 491] on input "c. To minimize the cost of quality by identifying and eliminating unnecessary t…" at bounding box center [415, 485] width 0 height 12
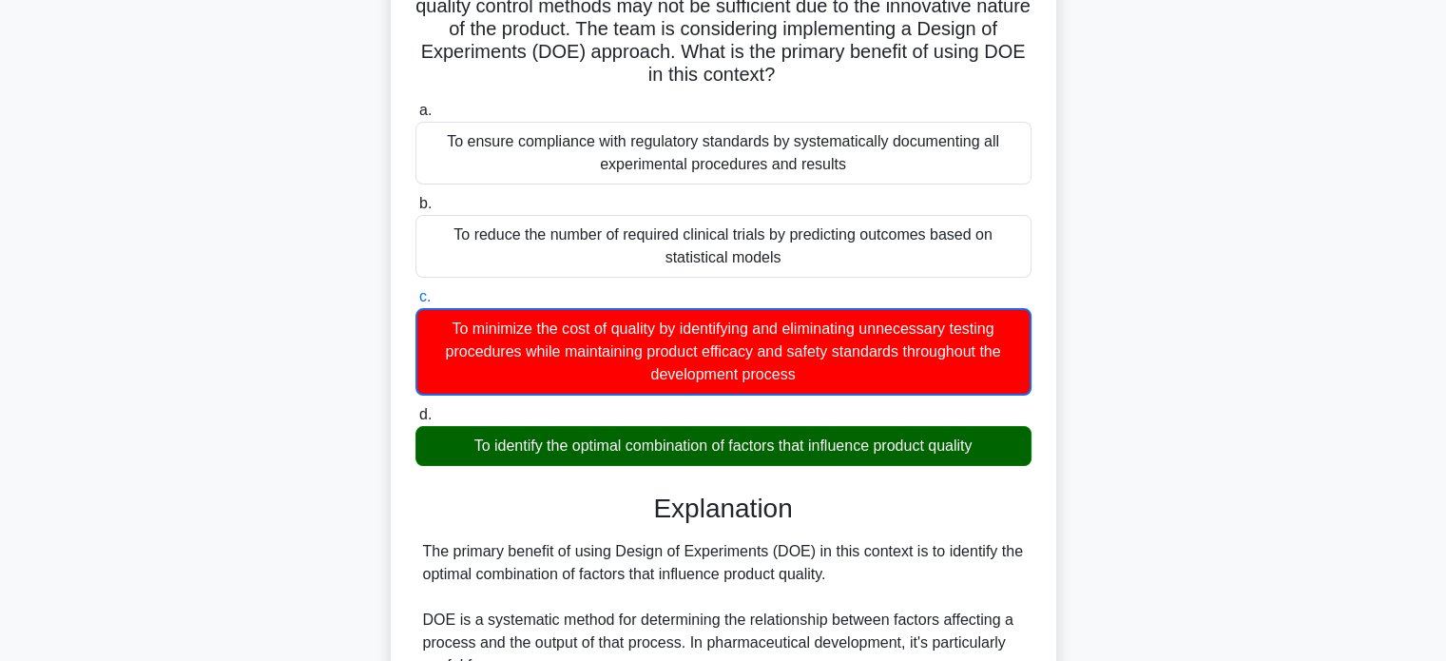
scroll to position [190, 0]
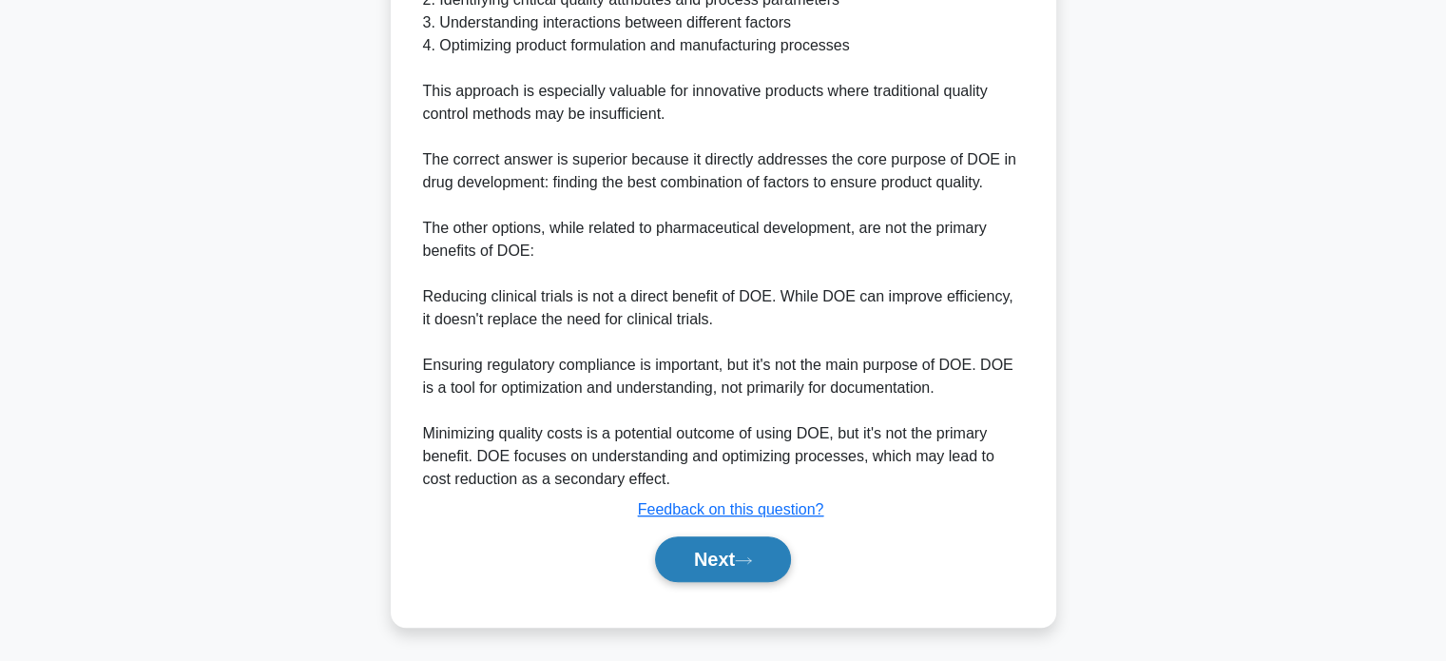
click at [744, 562] on icon at bounding box center [743, 560] width 17 height 10
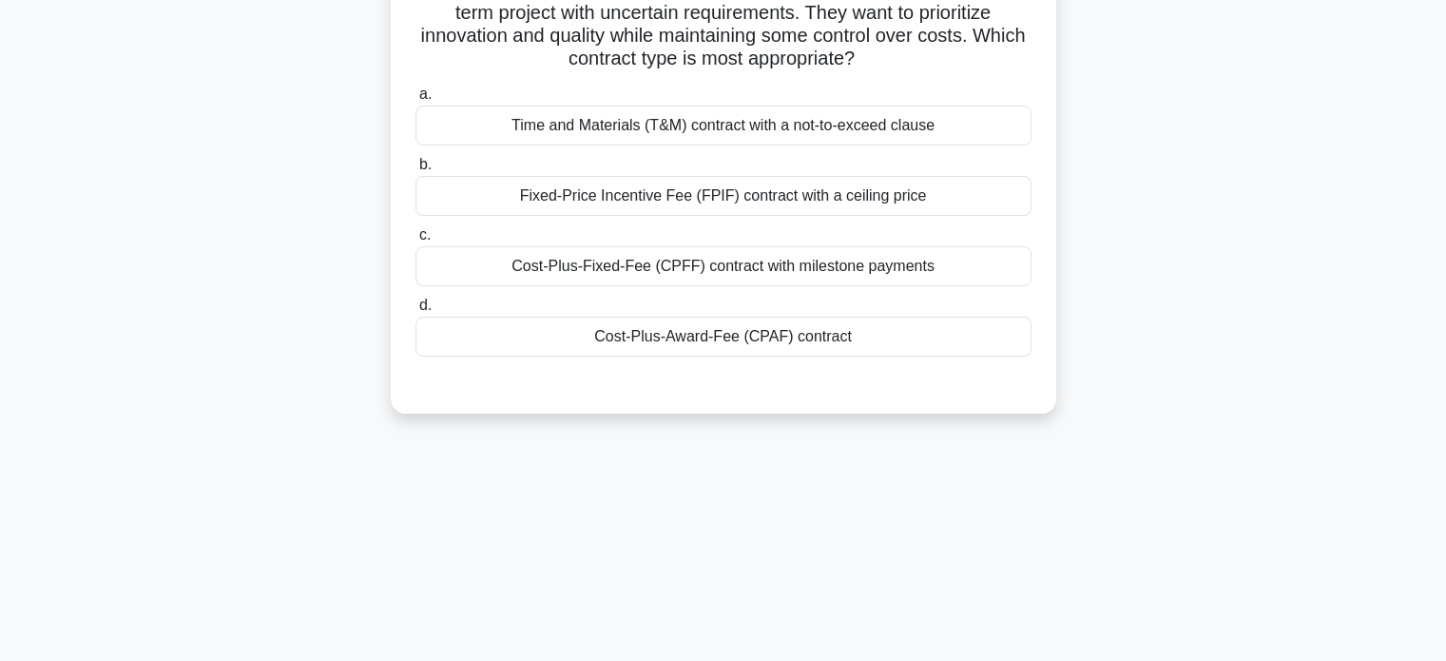
scroll to position [0, 0]
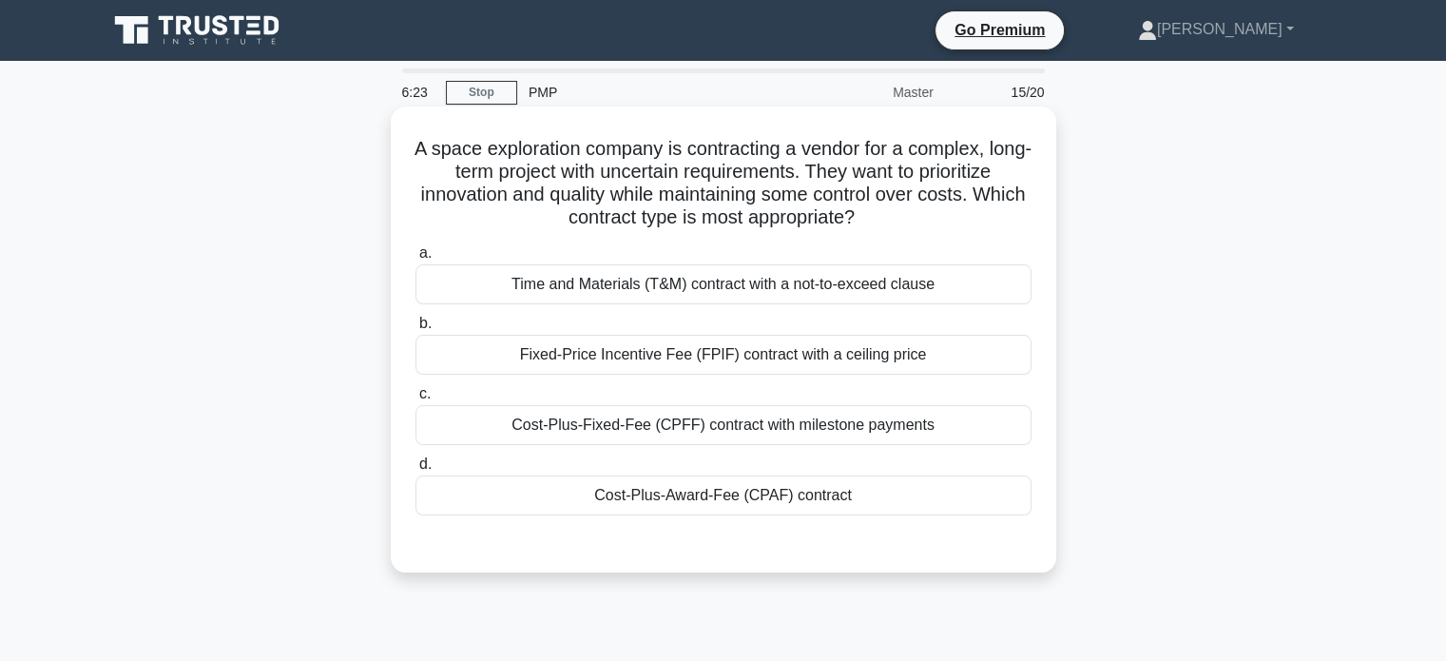
click at [814, 289] on div "Time and Materials (T&M) contract with a not-to-exceed clause" at bounding box center [723, 284] width 616 height 40
click at [415, 259] on input "a. Time and Materials (T&M) contract with a not-to-exceed clause" at bounding box center [415, 253] width 0 height 12
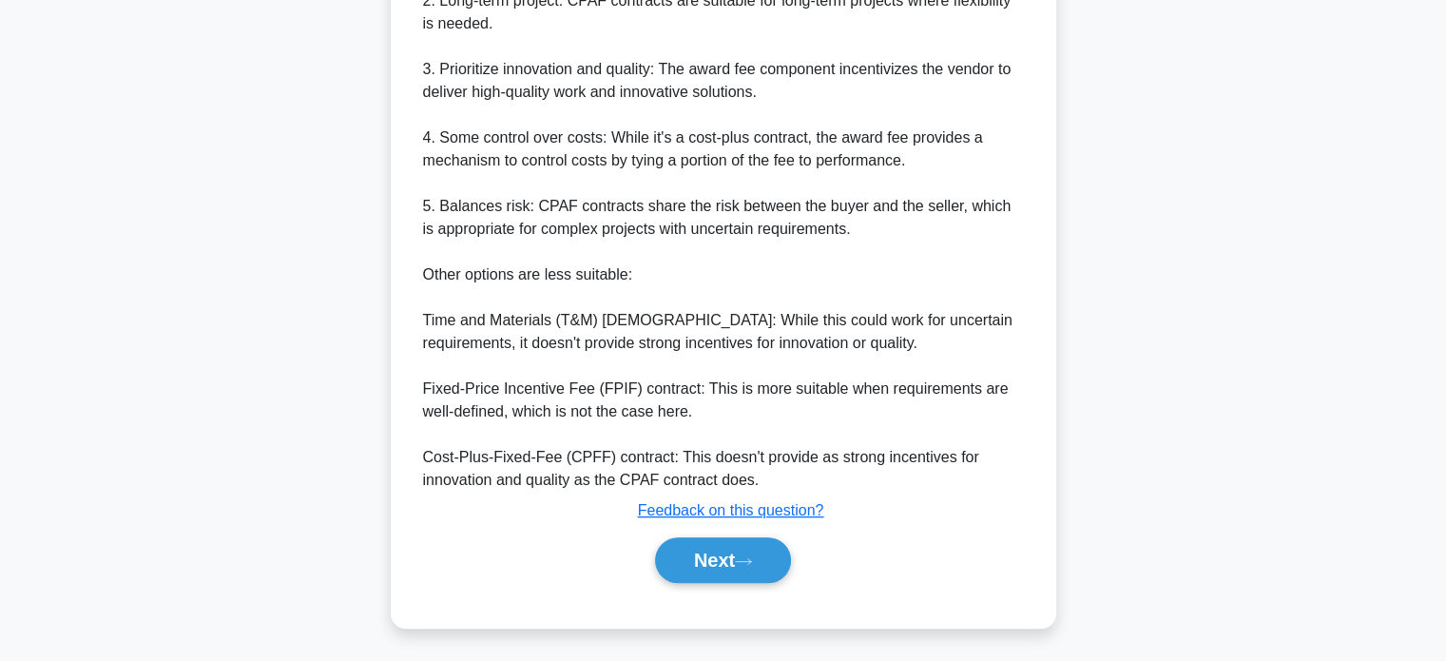
scroll to position [740, 0]
click at [721, 548] on button "Next" at bounding box center [723, 559] width 136 height 46
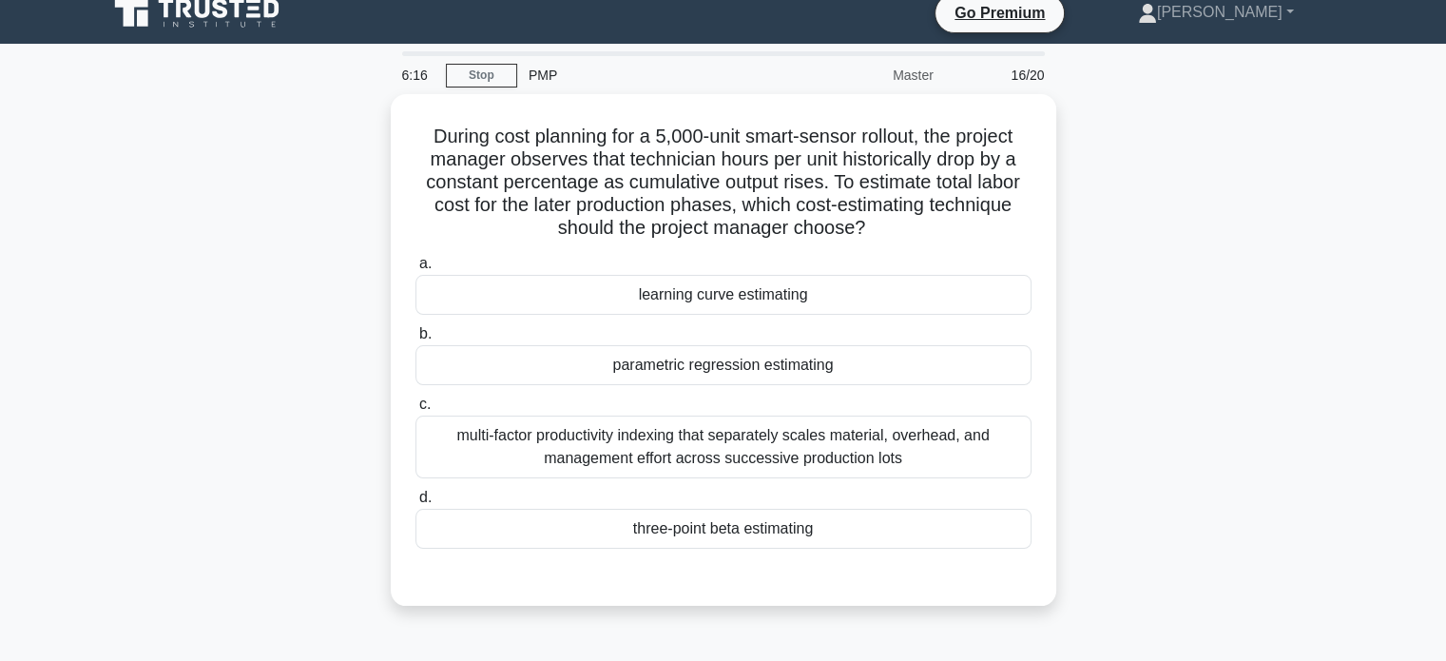
scroll to position [0, 0]
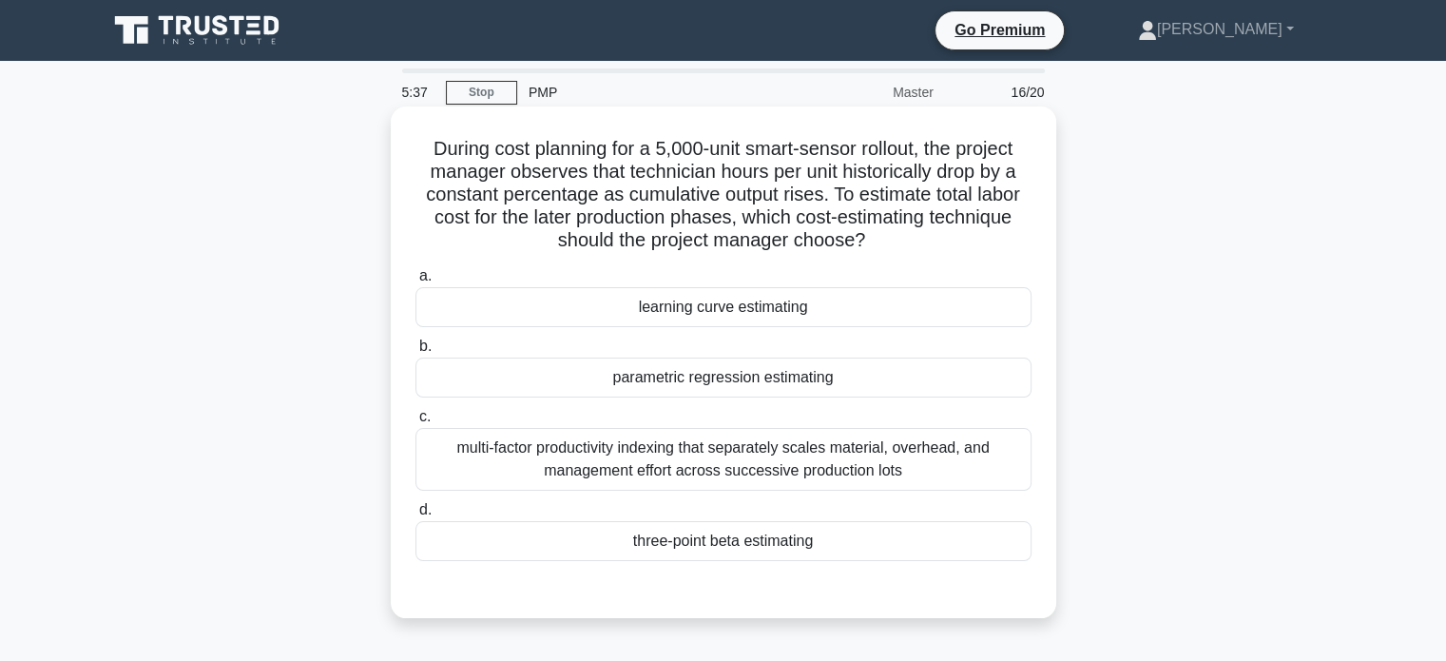
click at [766, 450] on div "multi-factor productivity indexing that separately scales material, overhead, a…" at bounding box center [723, 459] width 616 height 63
click at [415, 423] on input "c. multi-factor productivity indexing that separately scales material, overhead…" at bounding box center [415, 417] width 0 height 12
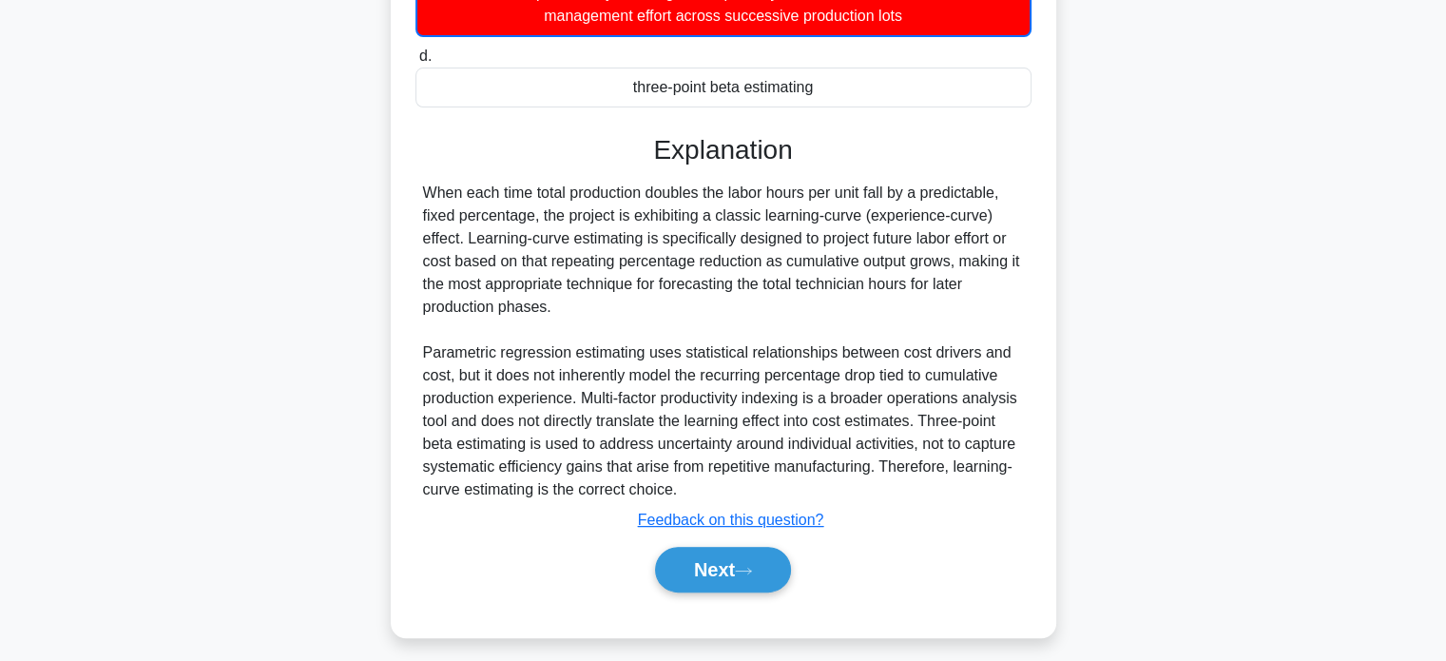
scroll to position [466, 0]
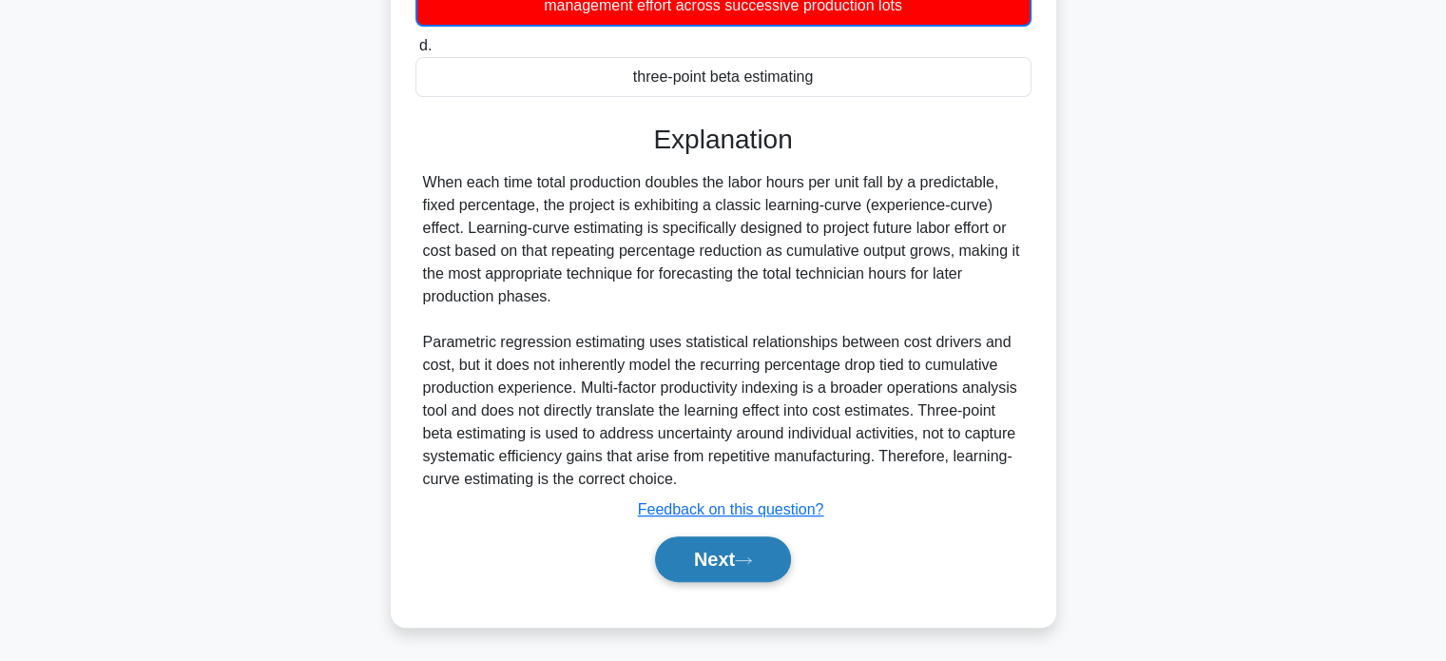
click at [709, 550] on button "Next" at bounding box center [723, 559] width 136 height 46
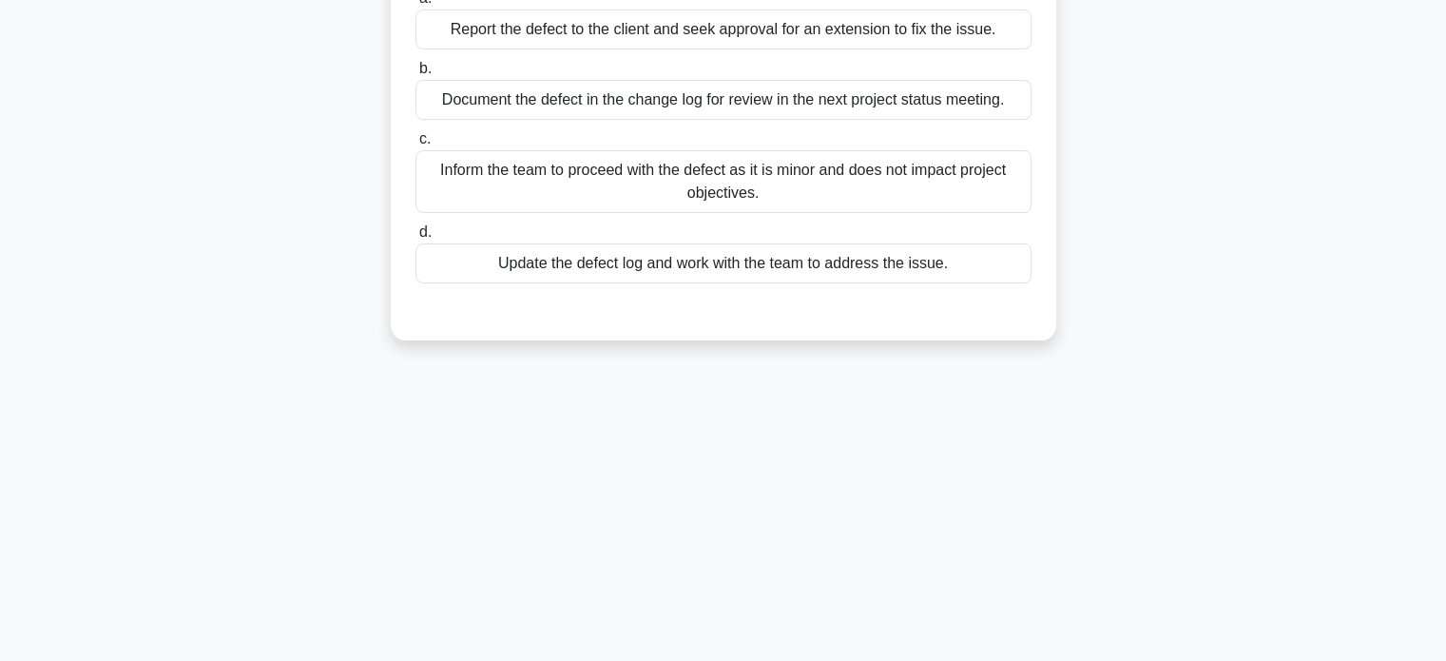
scroll to position [0, 0]
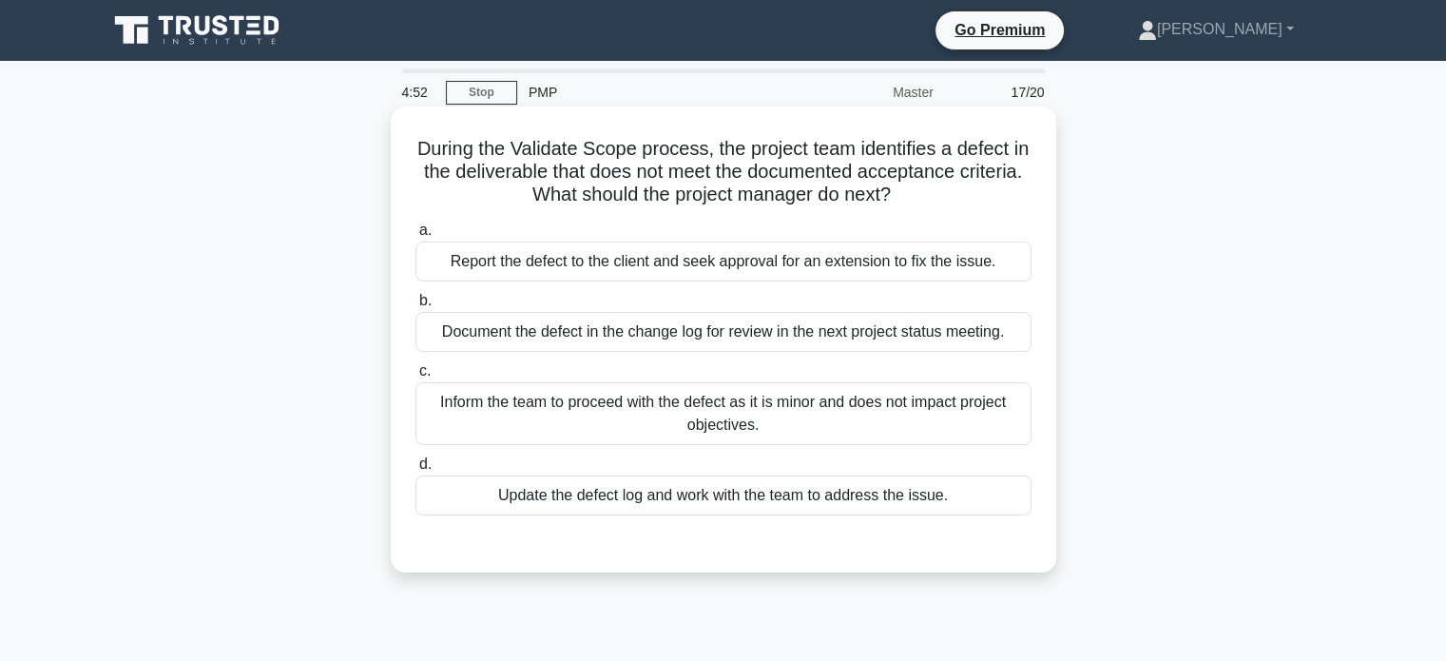
click at [727, 490] on div "Update the defect log and work with the team to address the issue." at bounding box center [723, 495] width 616 height 40
click at [415, 471] on input "d. Update the defect log and work with the team to address the issue." at bounding box center [415, 464] width 0 height 12
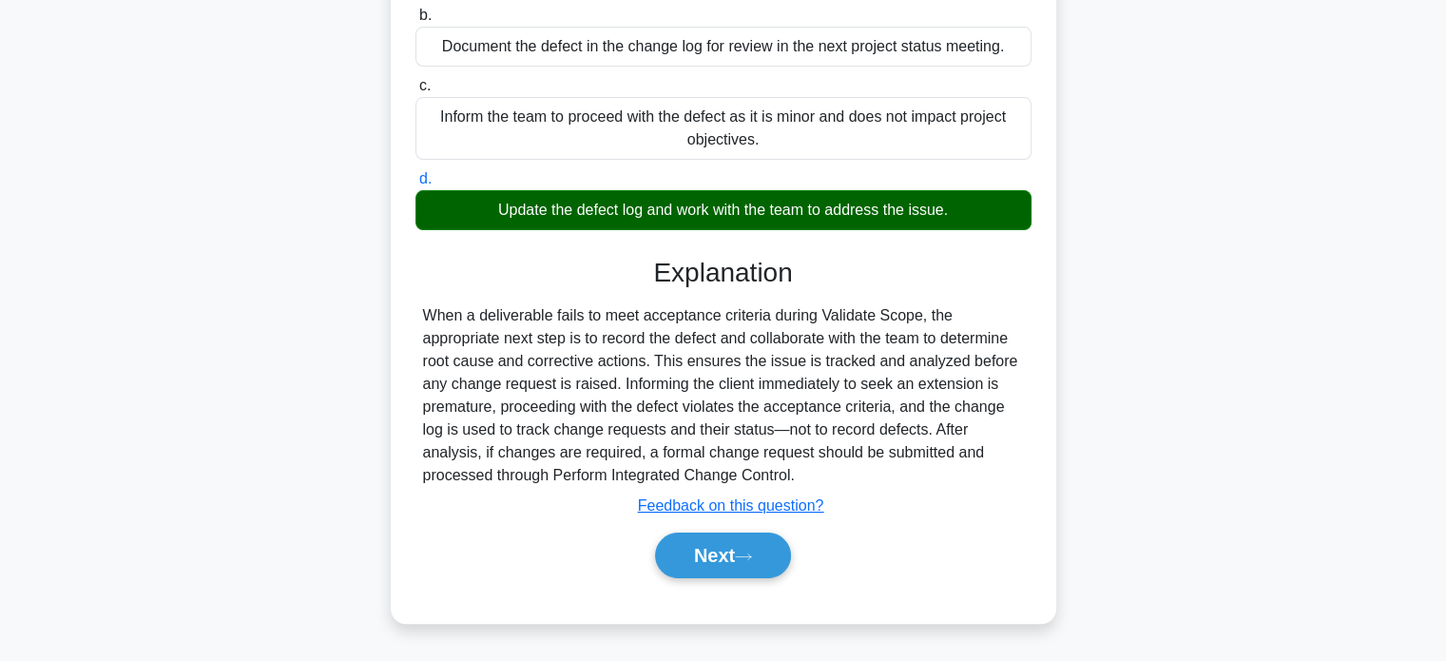
scroll to position [366, 0]
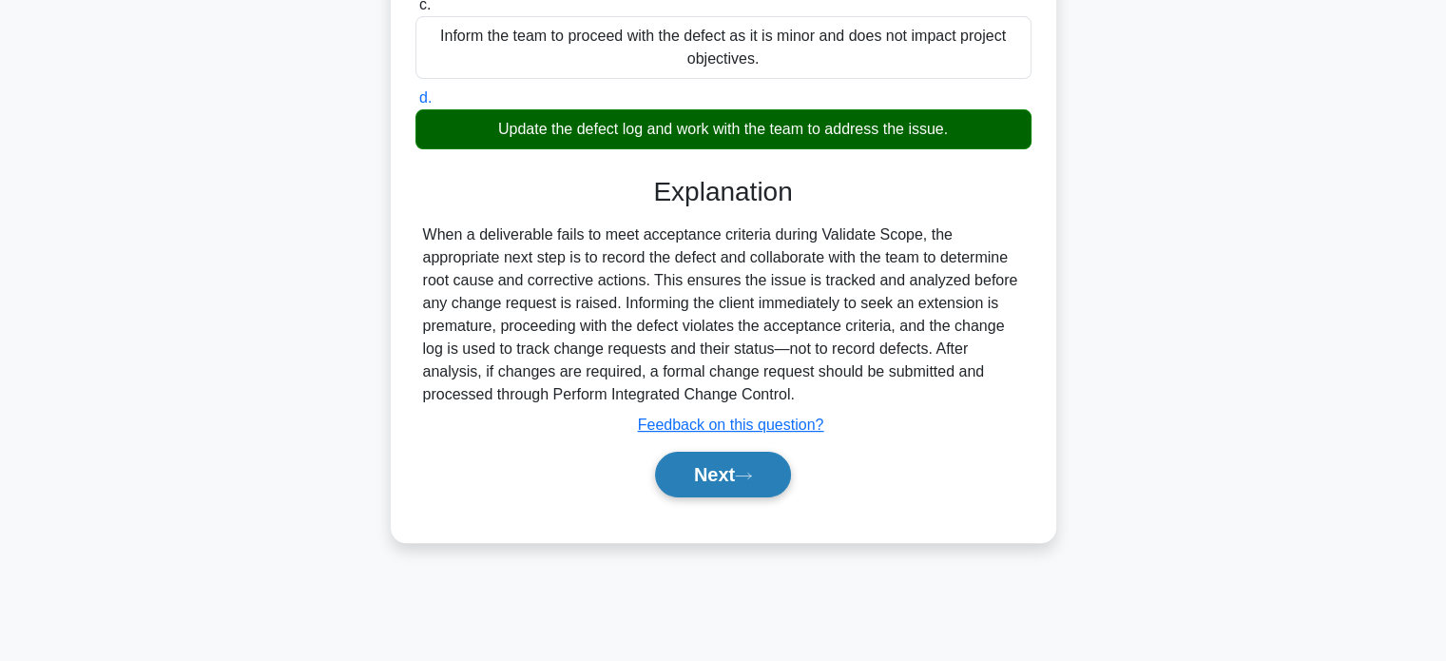
click at [707, 482] on button "Next" at bounding box center [723, 475] width 136 height 46
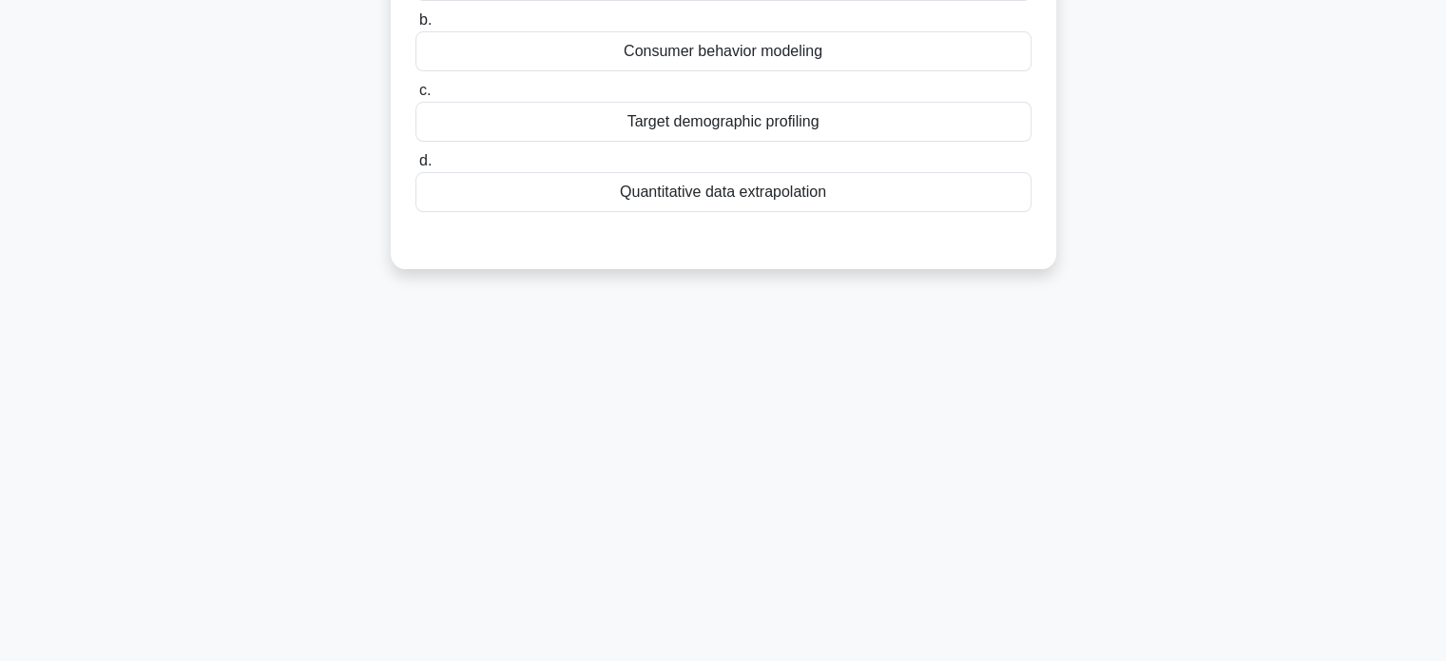
scroll to position [81, 0]
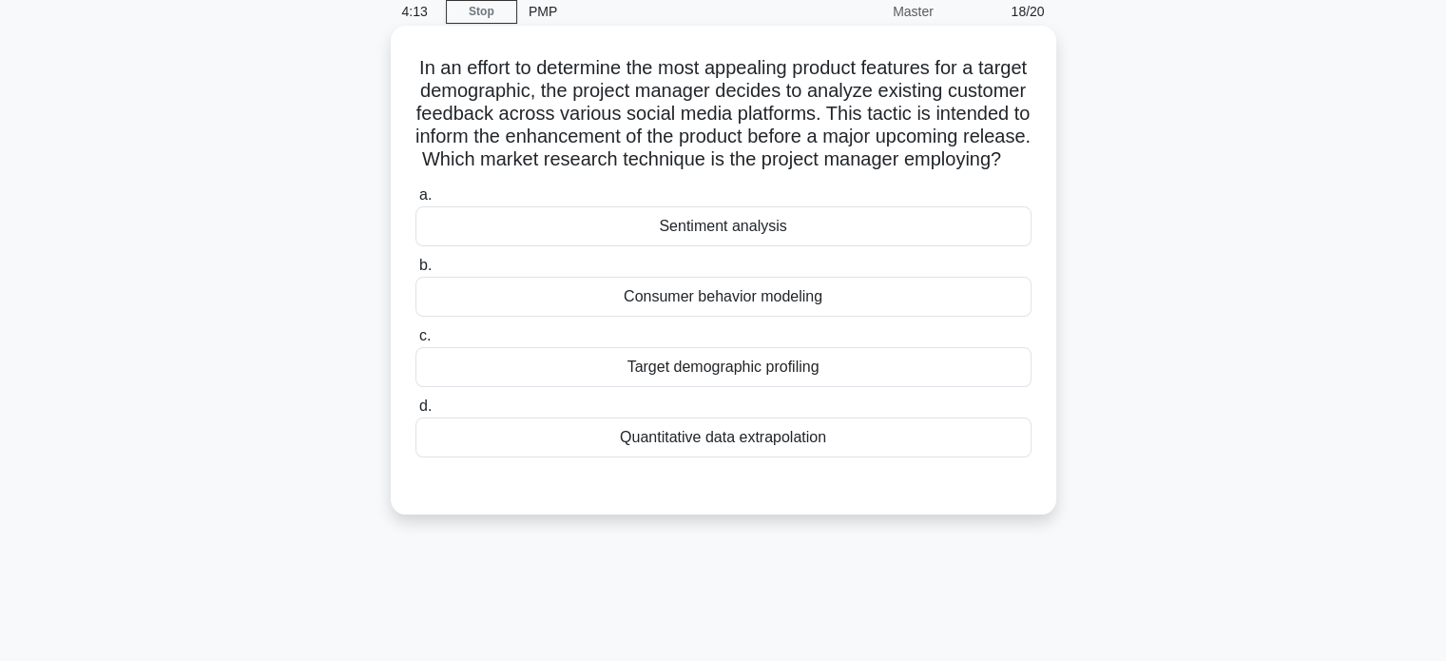
click at [769, 387] on div "Target demographic profiling" at bounding box center [723, 367] width 616 height 40
click at [415, 342] on input "c. Target demographic profiling" at bounding box center [415, 336] width 0 height 12
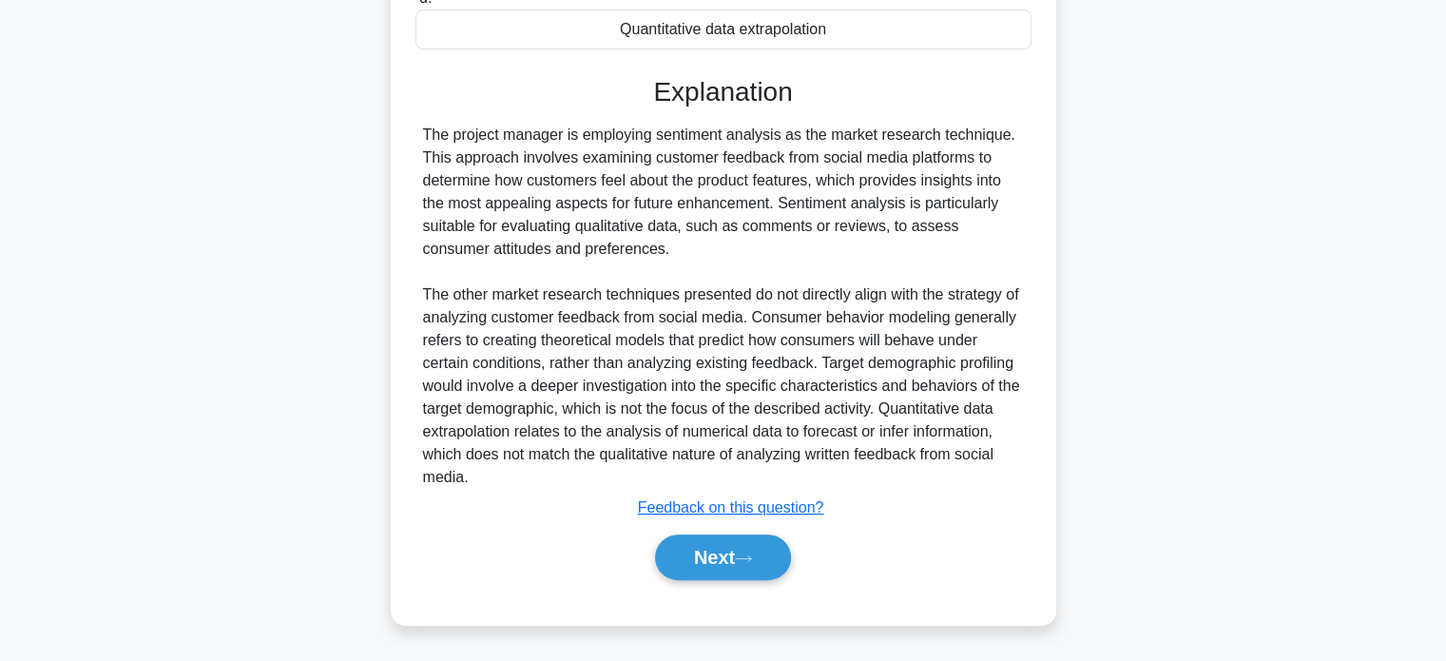
scroll to position [511, 0]
click at [715, 554] on button "Next" at bounding box center [723, 557] width 136 height 46
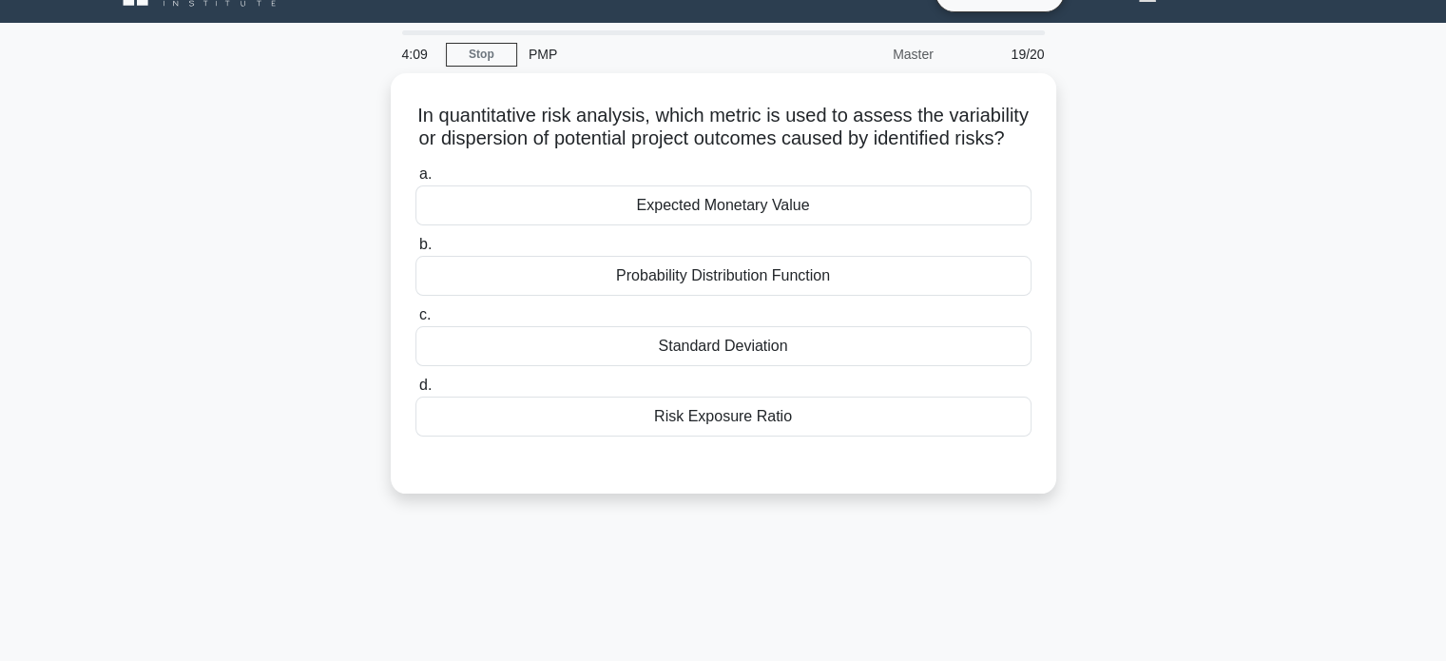
scroll to position [0, 0]
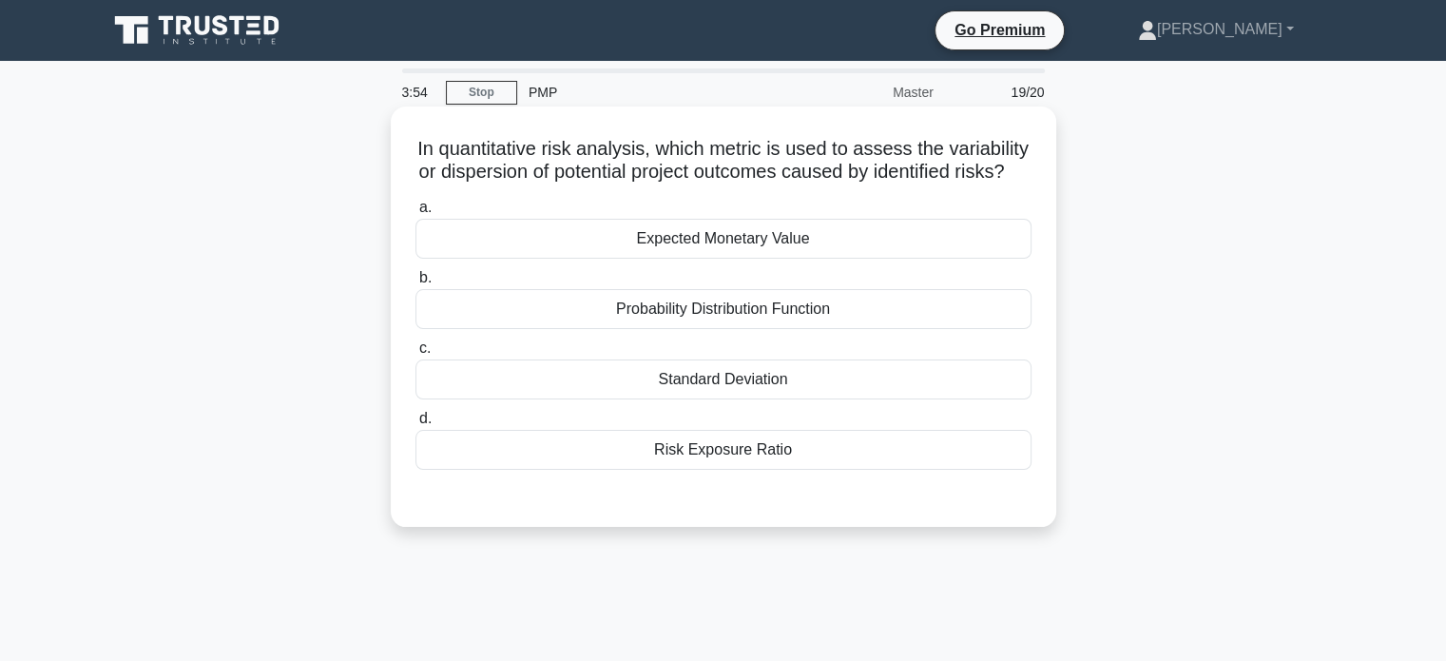
click at [753, 470] on div "Risk Exposure Ratio" at bounding box center [723, 450] width 616 height 40
click at [415, 425] on input "d. Risk Exposure Ratio" at bounding box center [415, 419] width 0 height 12
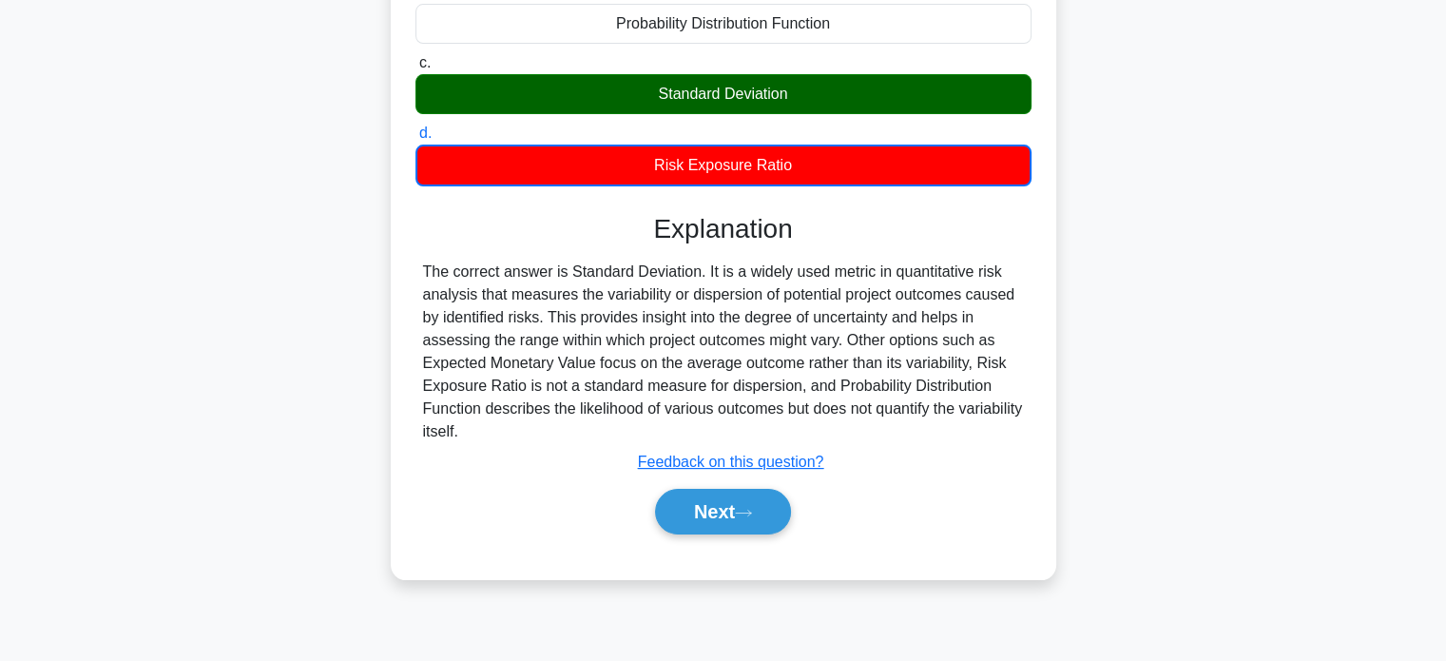
scroll to position [366, 0]
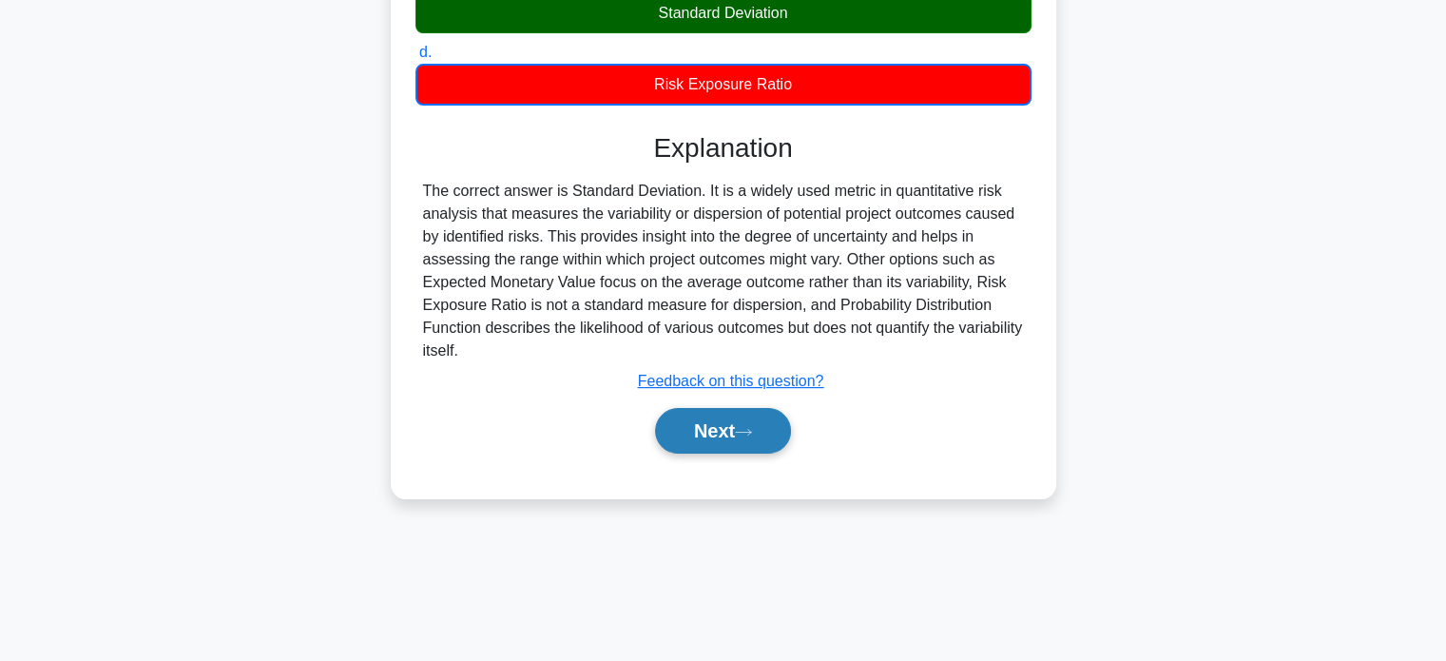
click at [737, 453] on button "Next" at bounding box center [723, 431] width 136 height 46
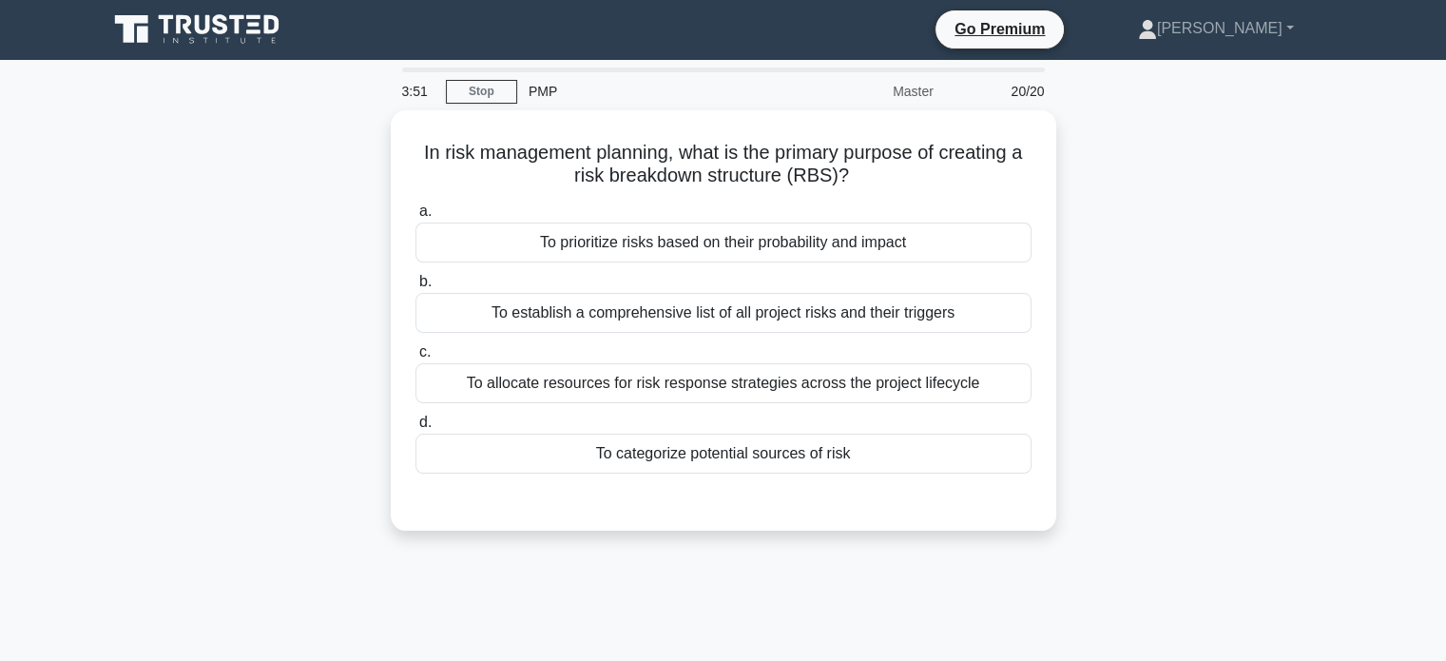
scroll to position [0, 0]
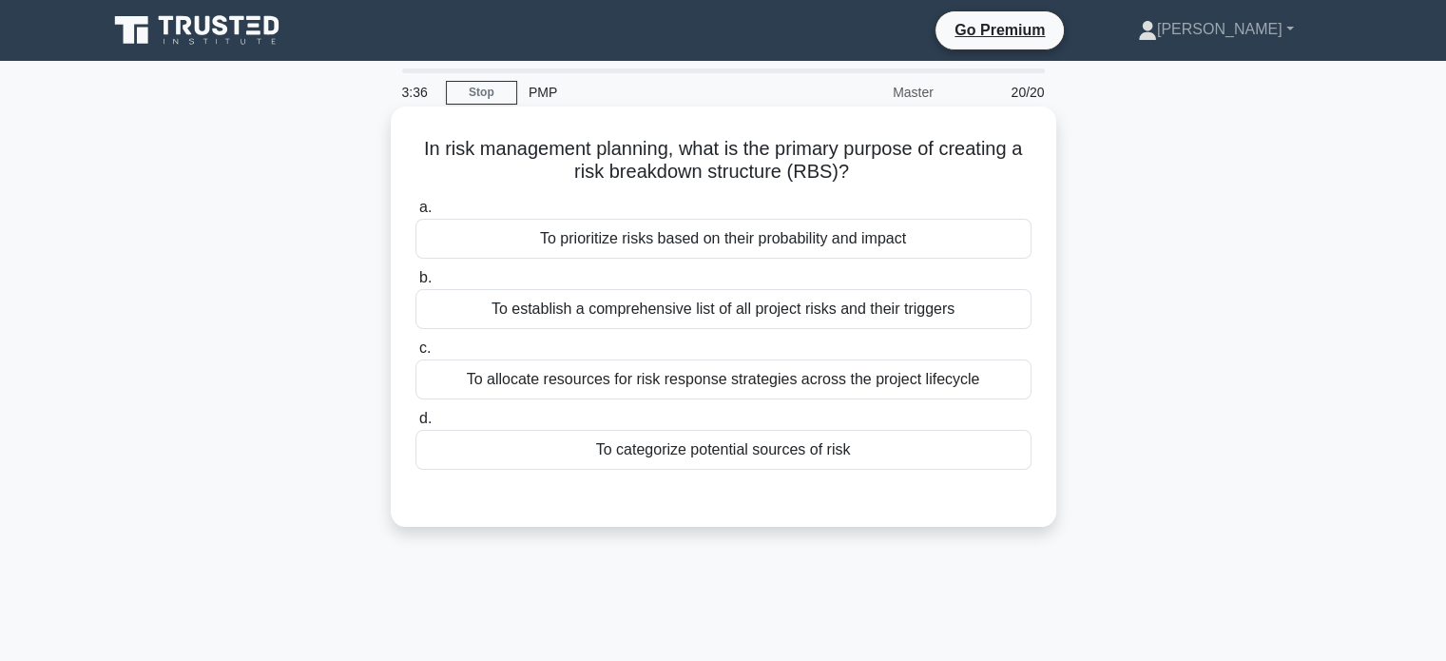
click at [740, 250] on div "To prioritize risks based on their probability and impact" at bounding box center [723, 239] width 616 height 40
click at [415, 214] on input "a. To prioritize risks based on their probability and impact" at bounding box center [415, 208] width 0 height 12
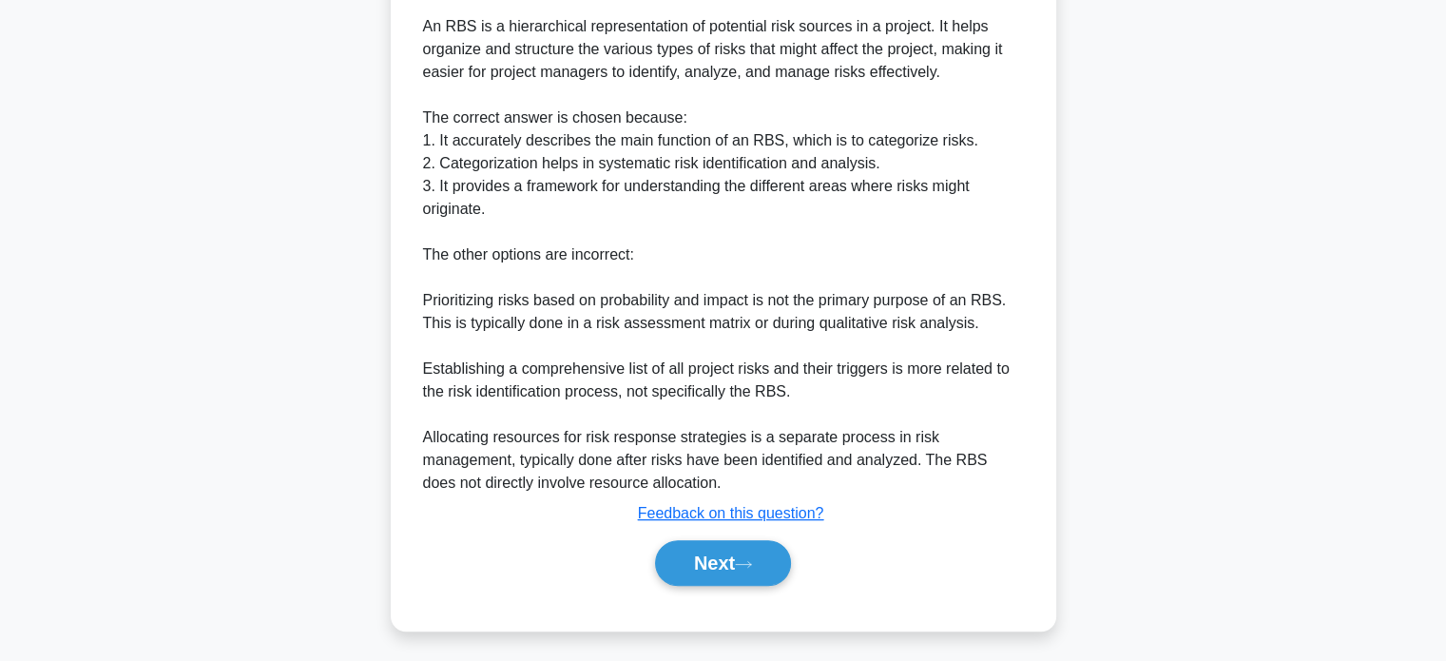
scroll to position [603, 0]
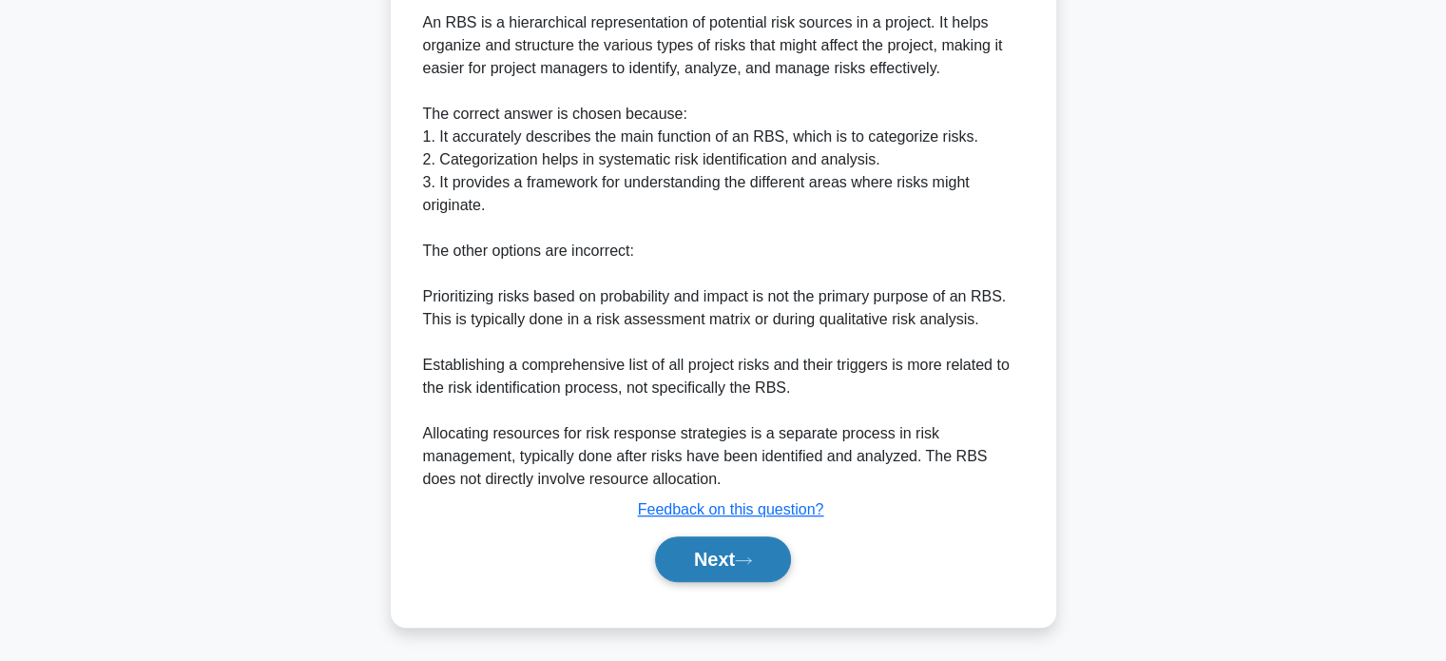
click at [731, 539] on button "Next" at bounding box center [723, 559] width 136 height 46
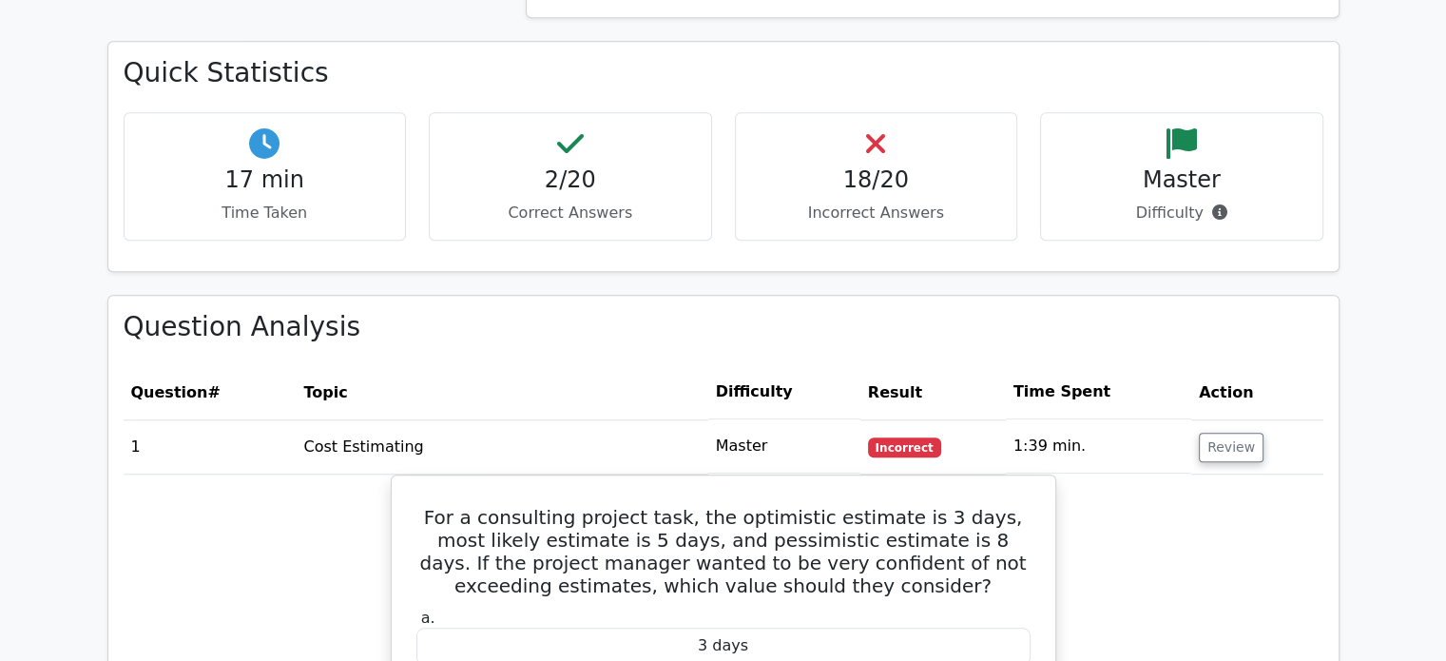
scroll to position [1521, 0]
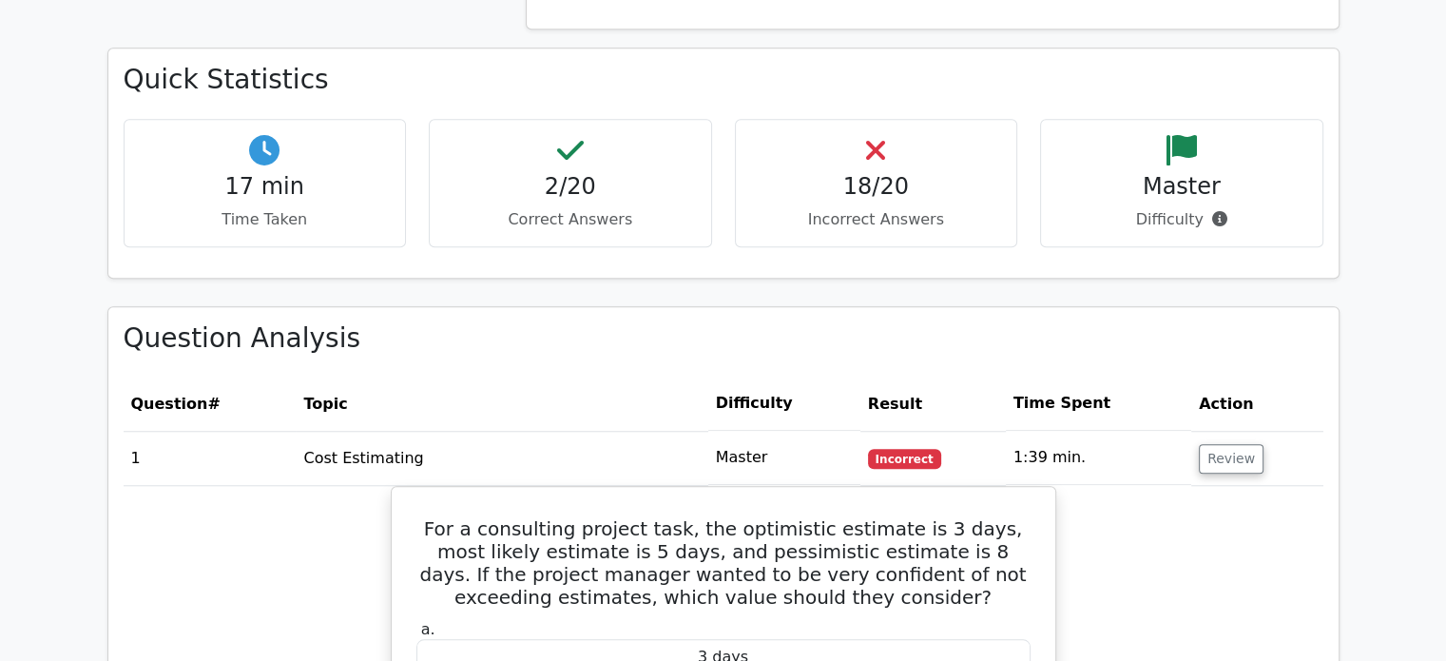
click at [529, 174] on h4 "2/20" at bounding box center [570, 187] width 251 height 28
click at [852, 173] on h4 "18/20" at bounding box center [876, 187] width 251 height 28
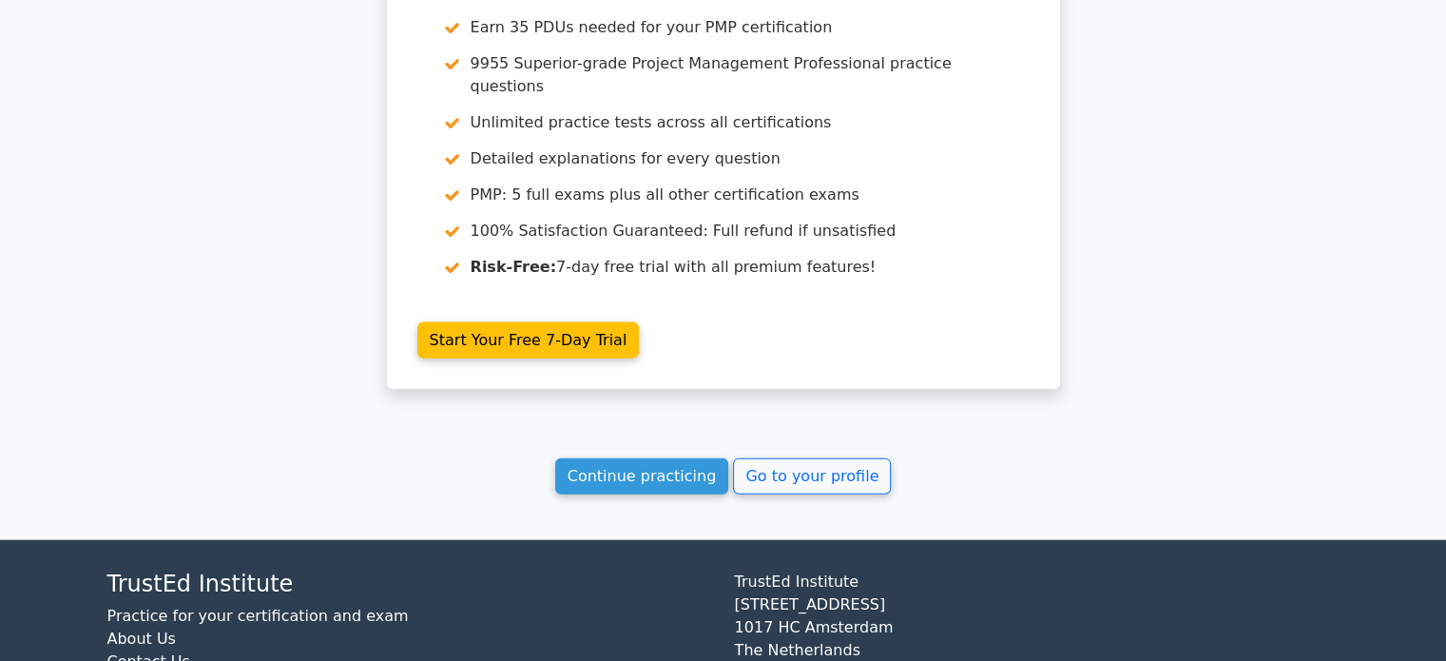
scroll to position [4204, 0]
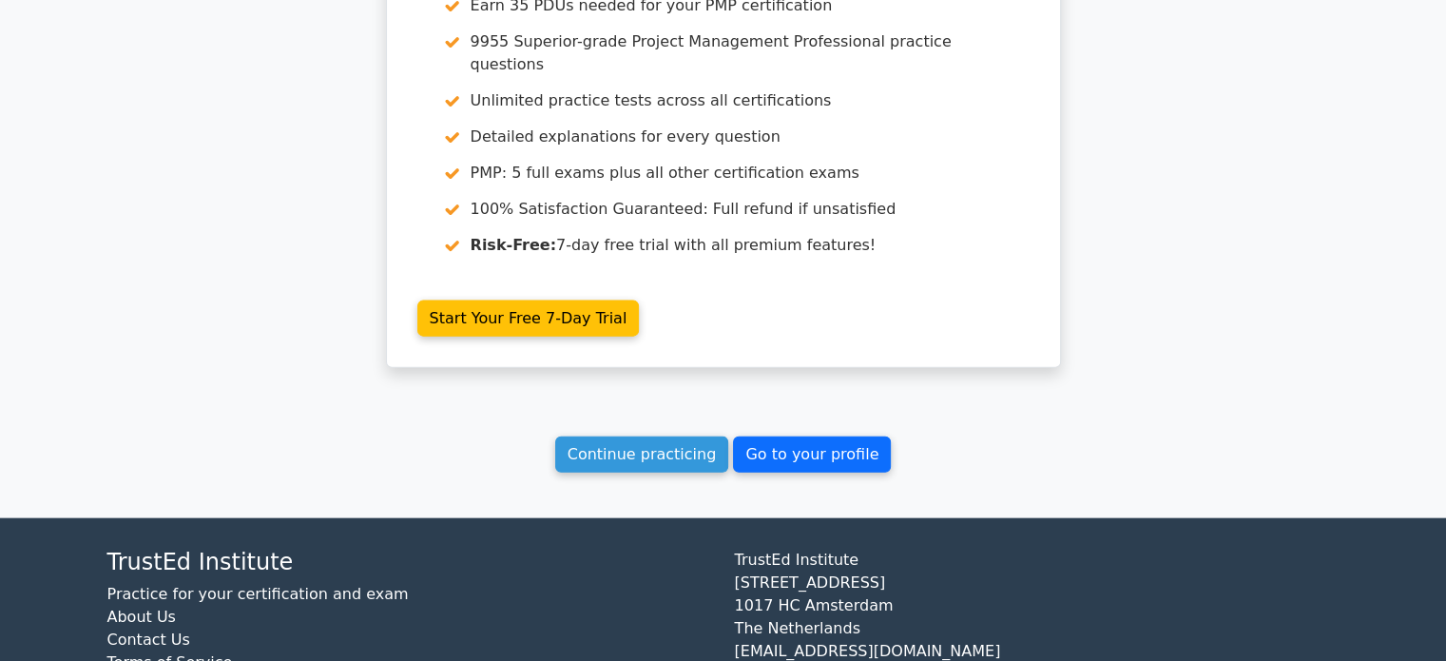
click at [764, 436] on link "Go to your profile" at bounding box center [812, 454] width 158 height 36
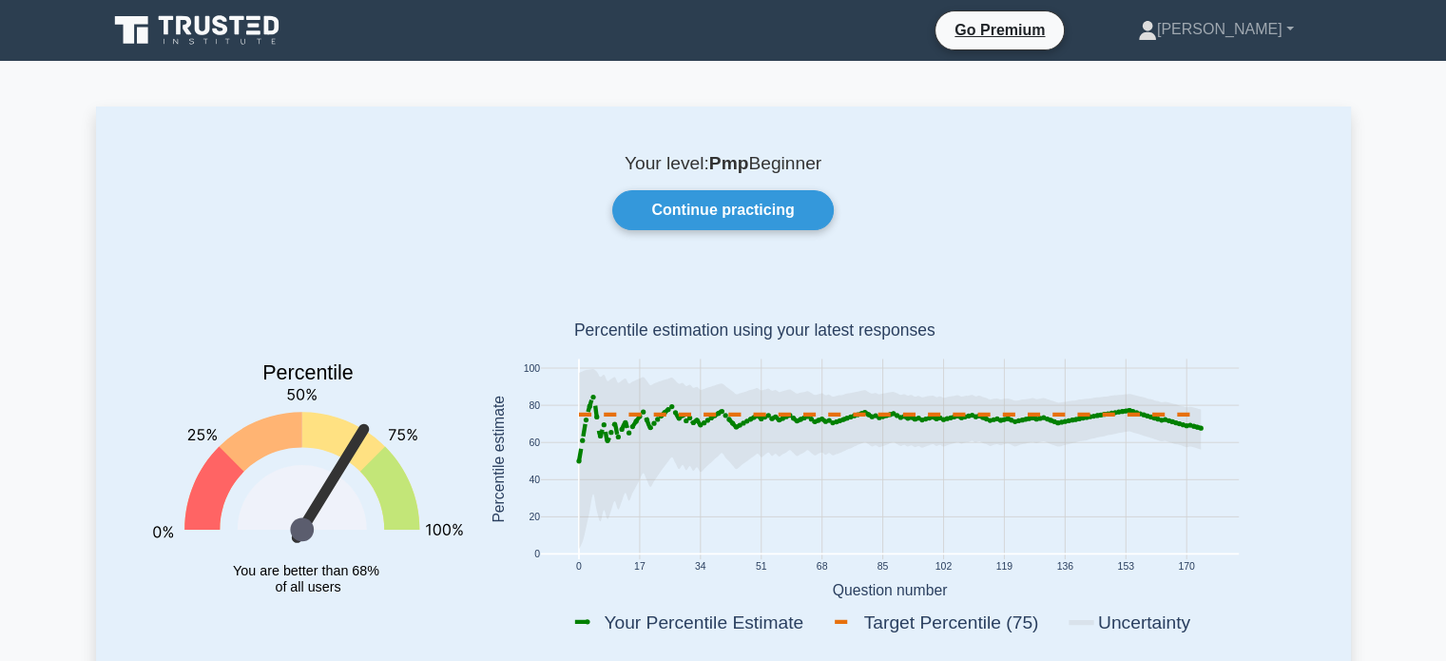
drag, startPoint x: 346, startPoint y: 452, endPoint x: 354, endPoint y: 471, distance: 19.6
click at [346, 454] on icon at bounding box center [330, 483] width 82 height 123
click at [767, 201] on link "Continue practicing" at bounding box center [722, 210] width 221 height 40
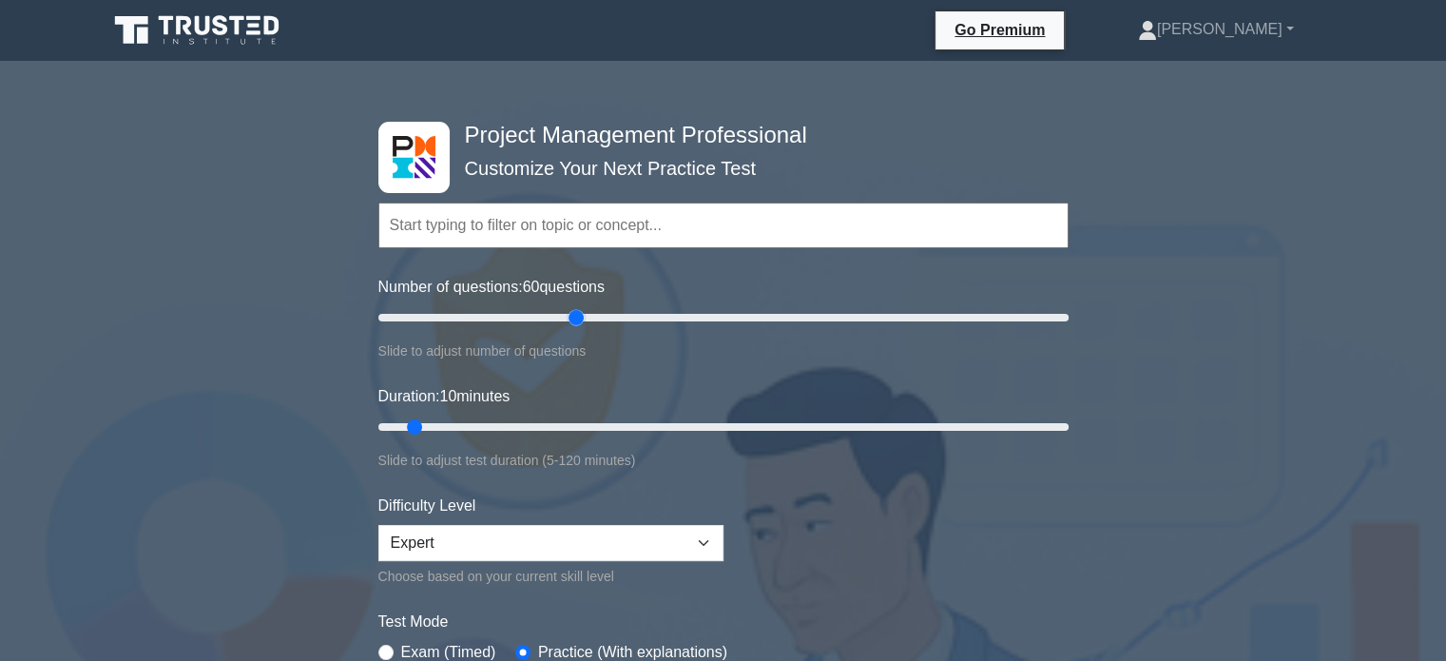
drag, startPoint x: 399, startPoint y: 316, endPoint x: 583, endPoint y: 330, distance: 184.0
type input "60"
click at [583, 329] on input "Number of questions: 60 questions" at bounding box center [723, 317] width 690 height 23
drag, startPoint x: 411, startPoint y: 424, endPoint x: 698, endPoint y: 431, distance: 287.1
type input "60"
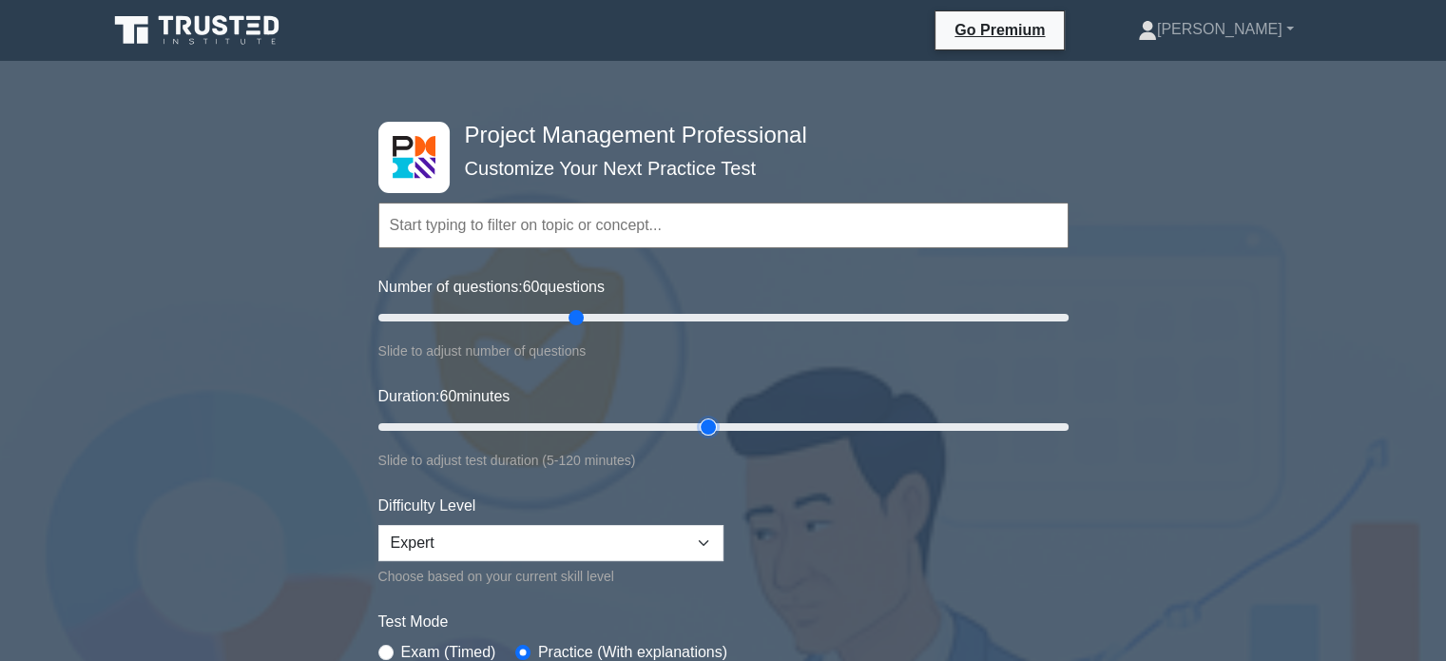
click at [698, 431] on input "Duration: 60 minutes" at bounding box center [723, 426] width 690 height 23
click at [702, 539] on select "Beginner Intermediate Expert" at bounding box center [550, 543] width 345 height 36
select select "intermediate"
click at [378, 525] on select "Beginner Intermediate Expert" at bounding box center [550, 543] width 345 height 36
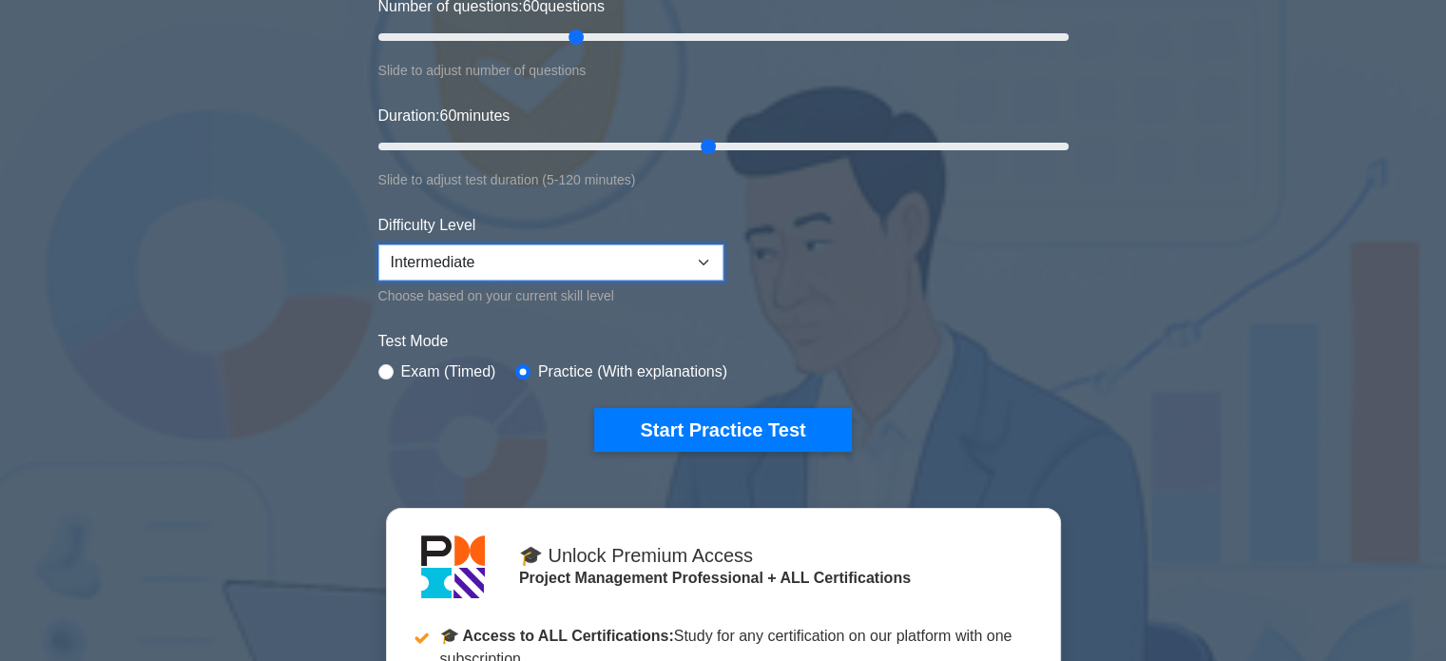
scroll to position [285, 0]
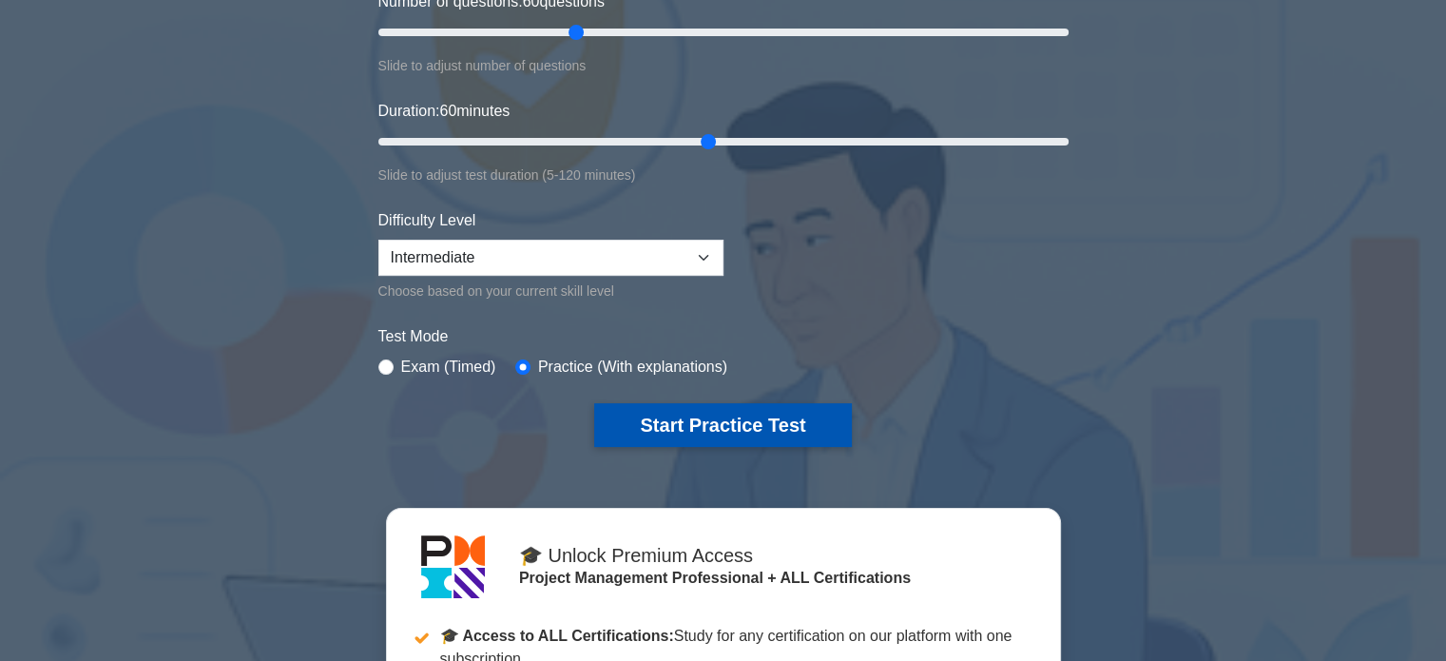
click at [791, 423] on button "Start Practice Test" at bounding box center [722, 425] width 257 height 44
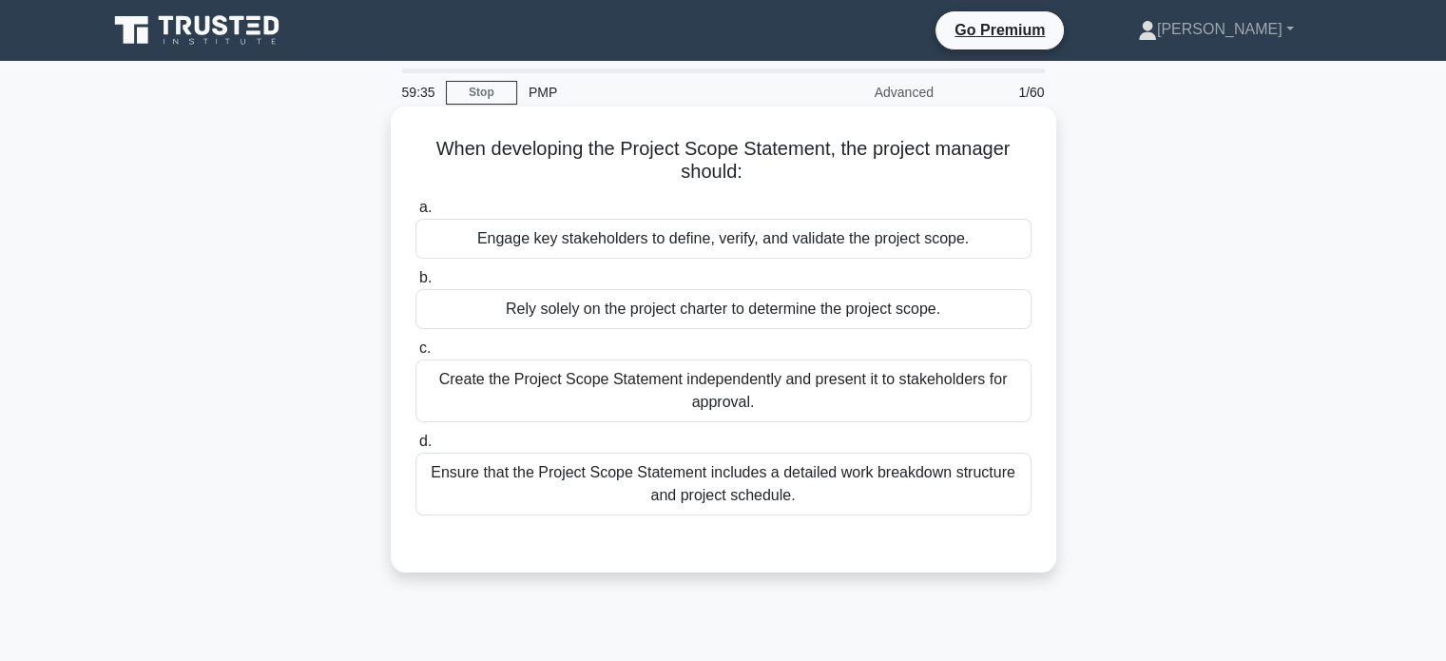
click at [697, 241] on div "Engage key stakeholders to define, verify, and validate the project scope." at bounding box center [723, 239] width 616 height 40
click at [415, 214] on input "a. Engage key stakeholders to define, verify, and validate the project scope." at bounding box center [415, 208] width 0 height 12
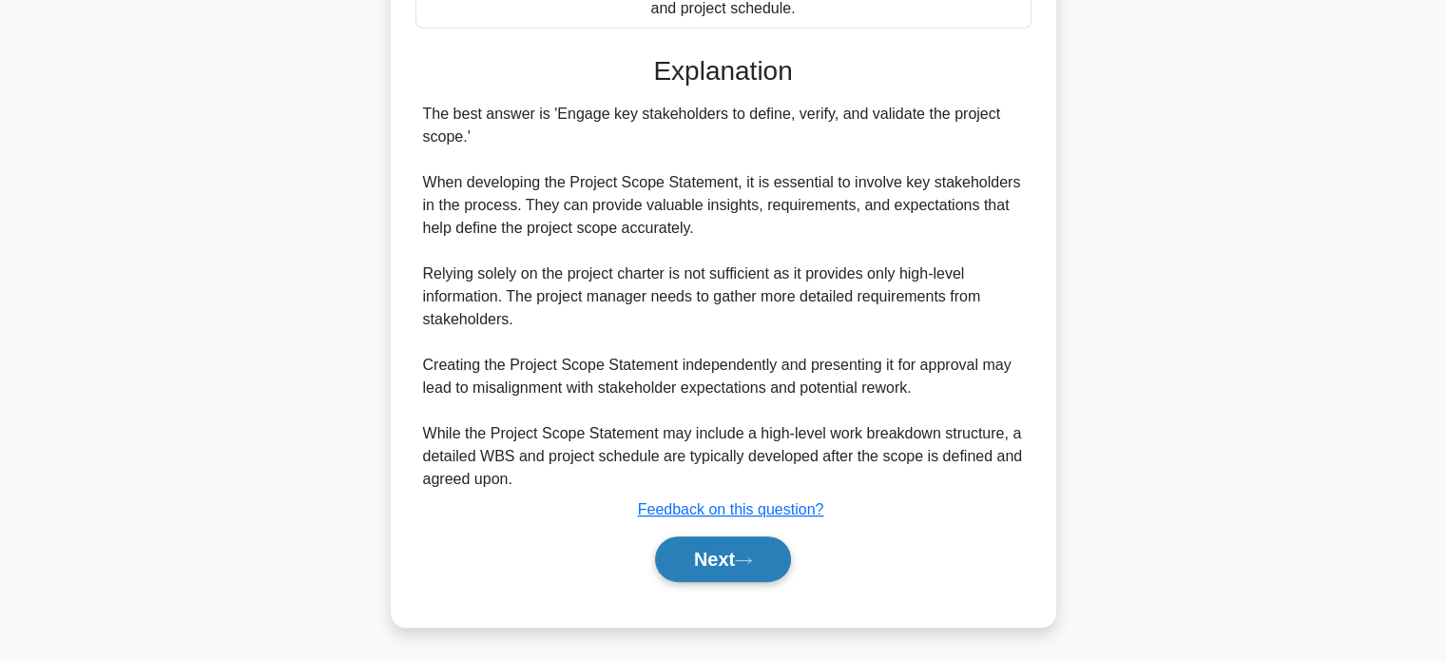
click at [717, 553] on button "Next" at bounding box center [723, 559] width 136 height 46
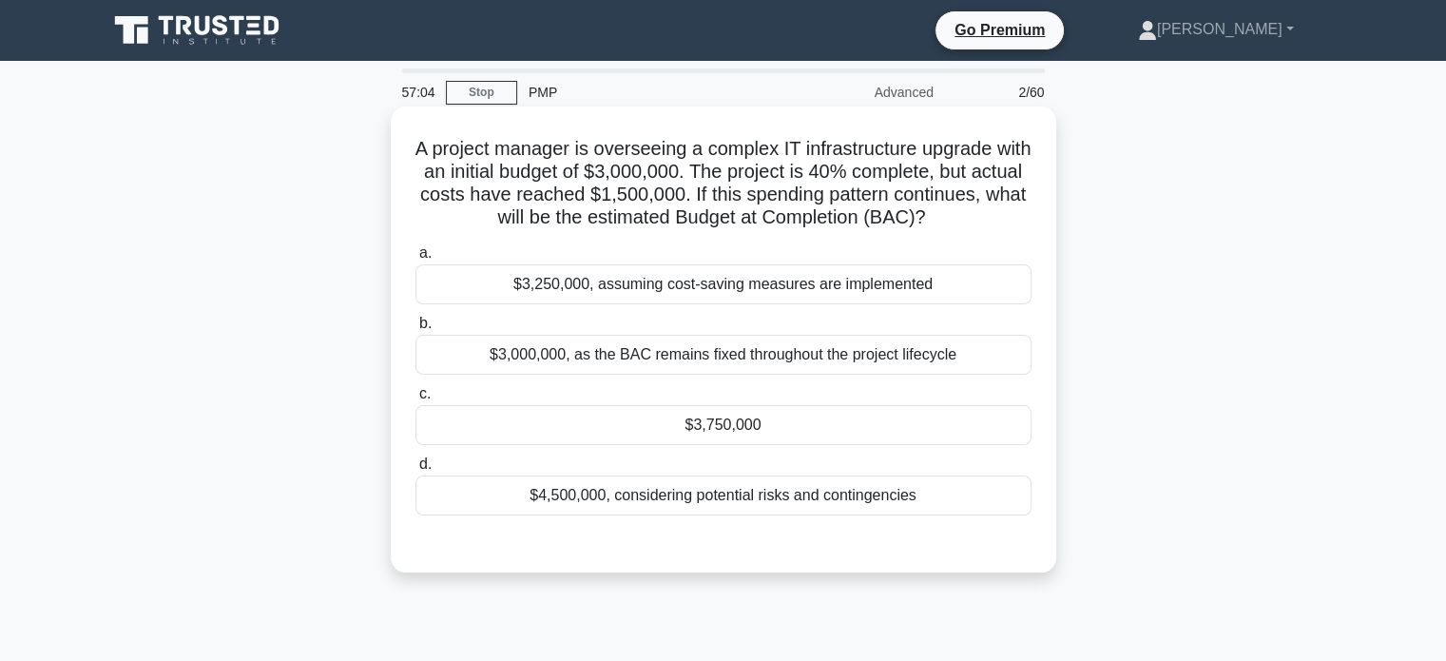
click at [894, 432] on div "$3,750,000" at bounding box center [723, 425] width 616 height 40
click at [415, 400] on input "c. $3,750,000" at bounding box center [415, 394] width 0 height 12
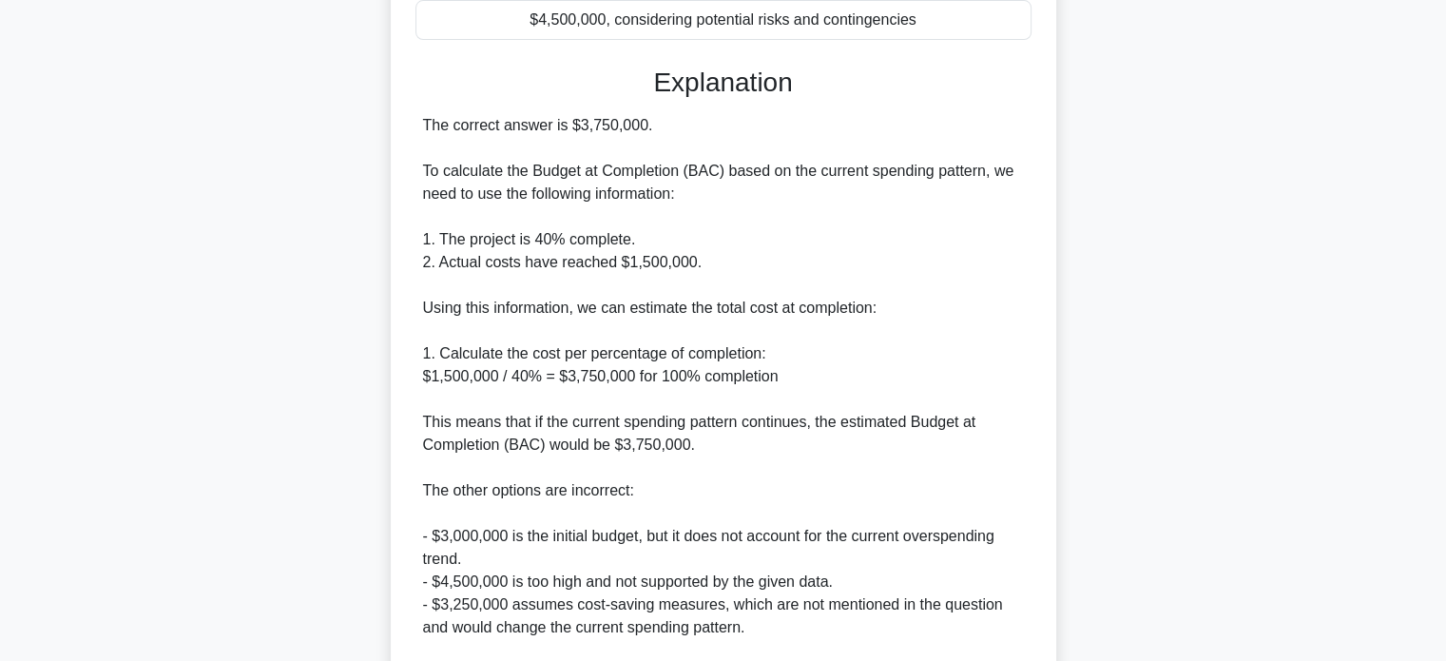
scroll to position [715, 0]
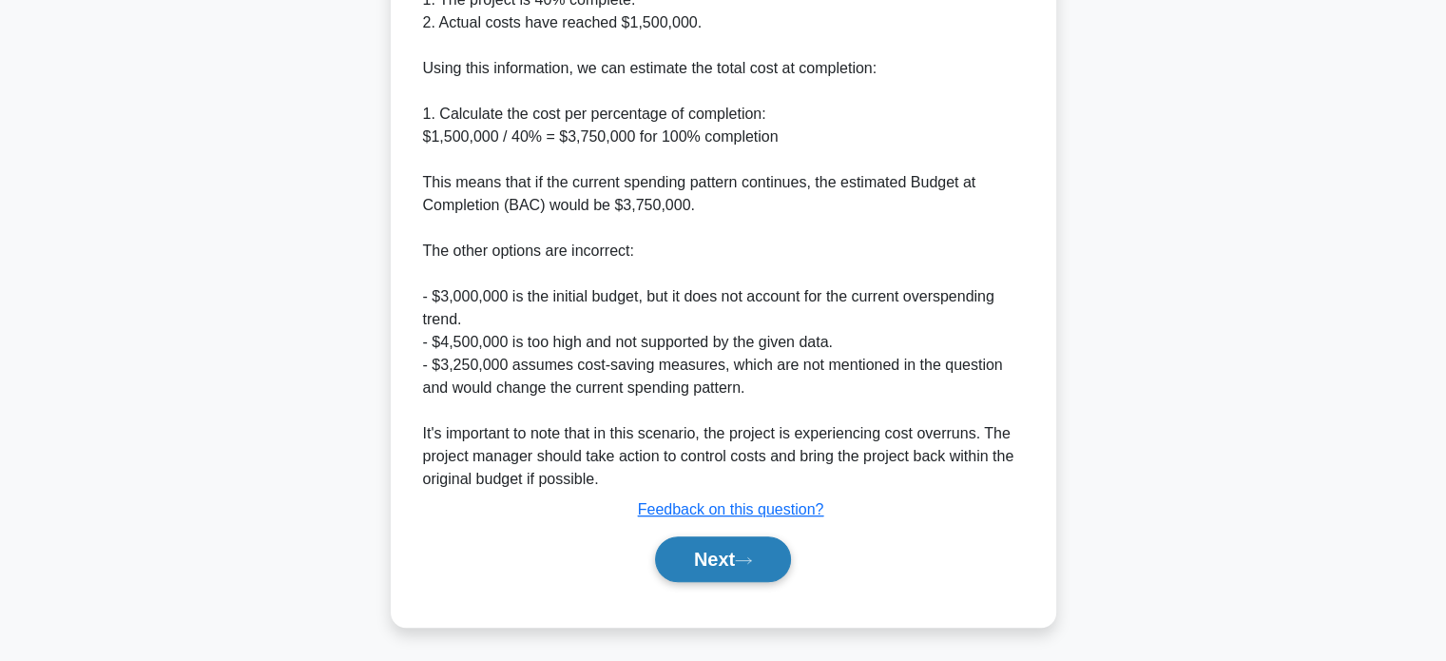
click at [719, 565] on button "Next" at bounding box center [723, 559] width 136 height 46
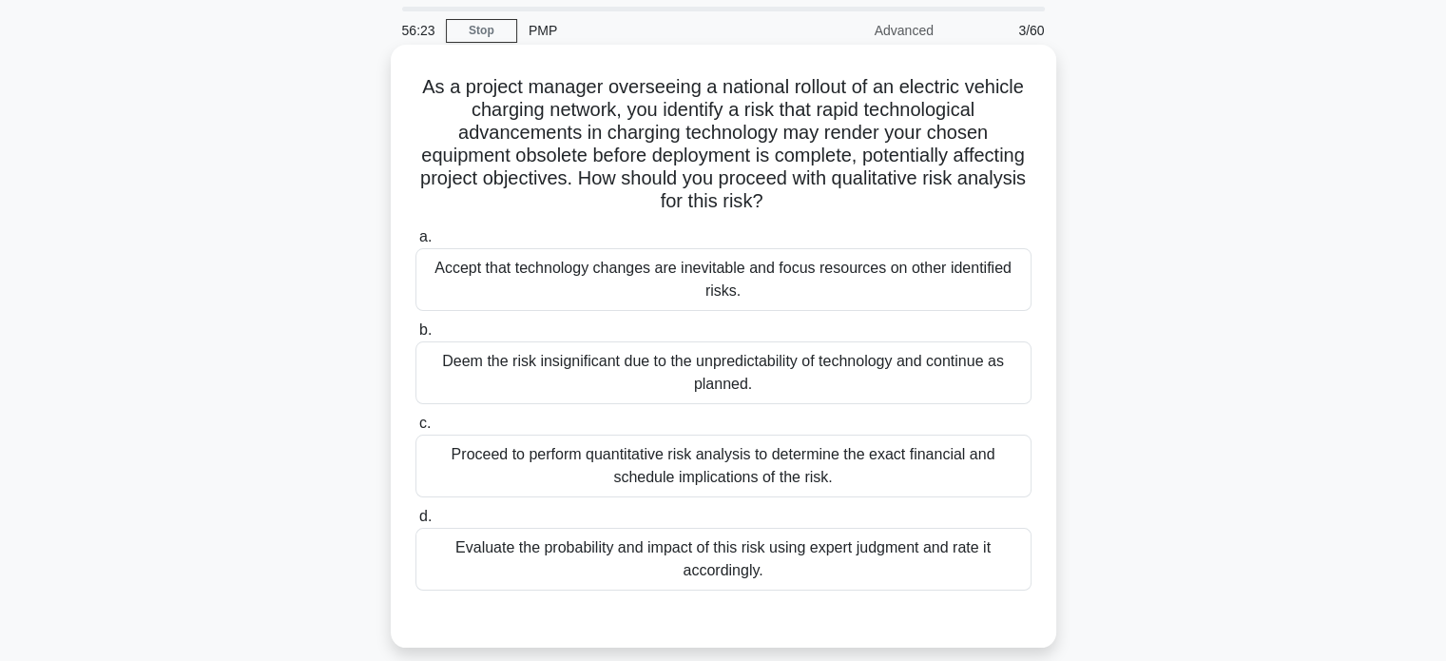
scroll to position [95, 0]
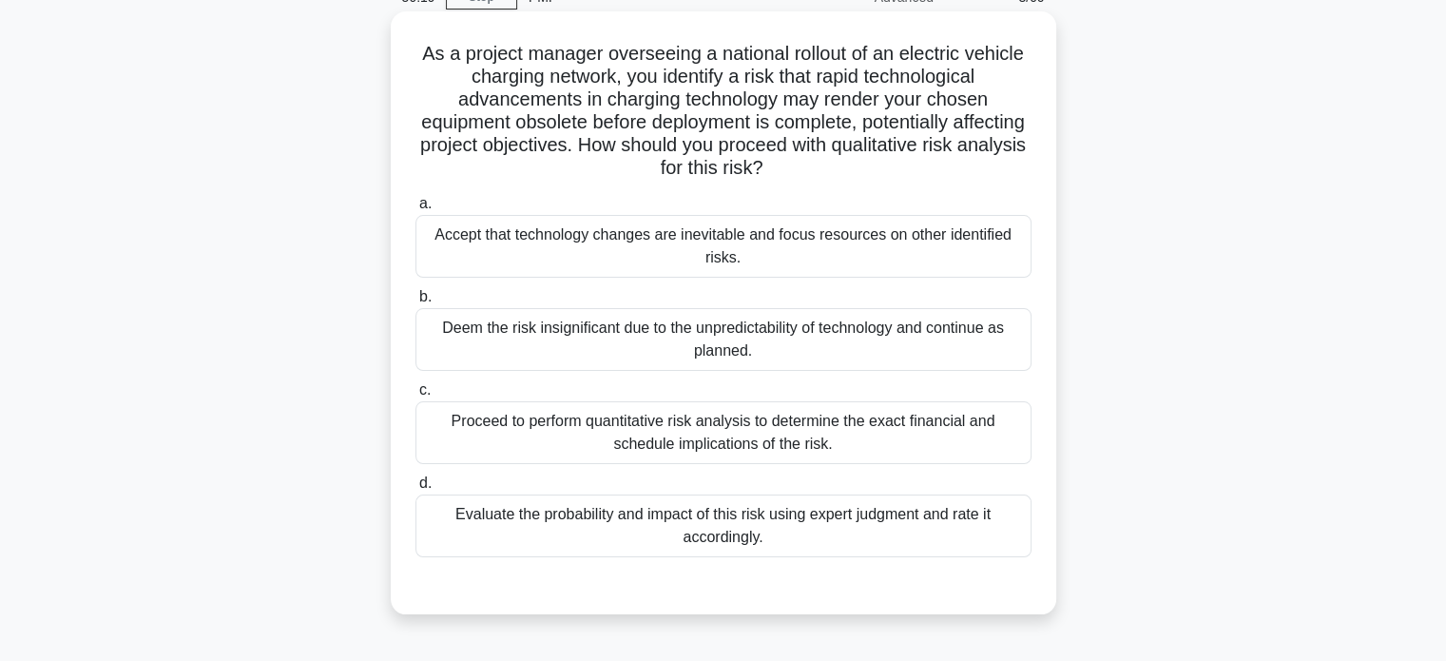
click at [811, 445] on div "Proceed to perform quantitative risk analysis to determine the exact financial …" at bounding box center [723, 432] width 616 height 63
click at [415, 396] on input "c. Proceed to perform quantitative risk analysis to determine the exact financi…" at bounding box center [415, 390] width 0 height 12
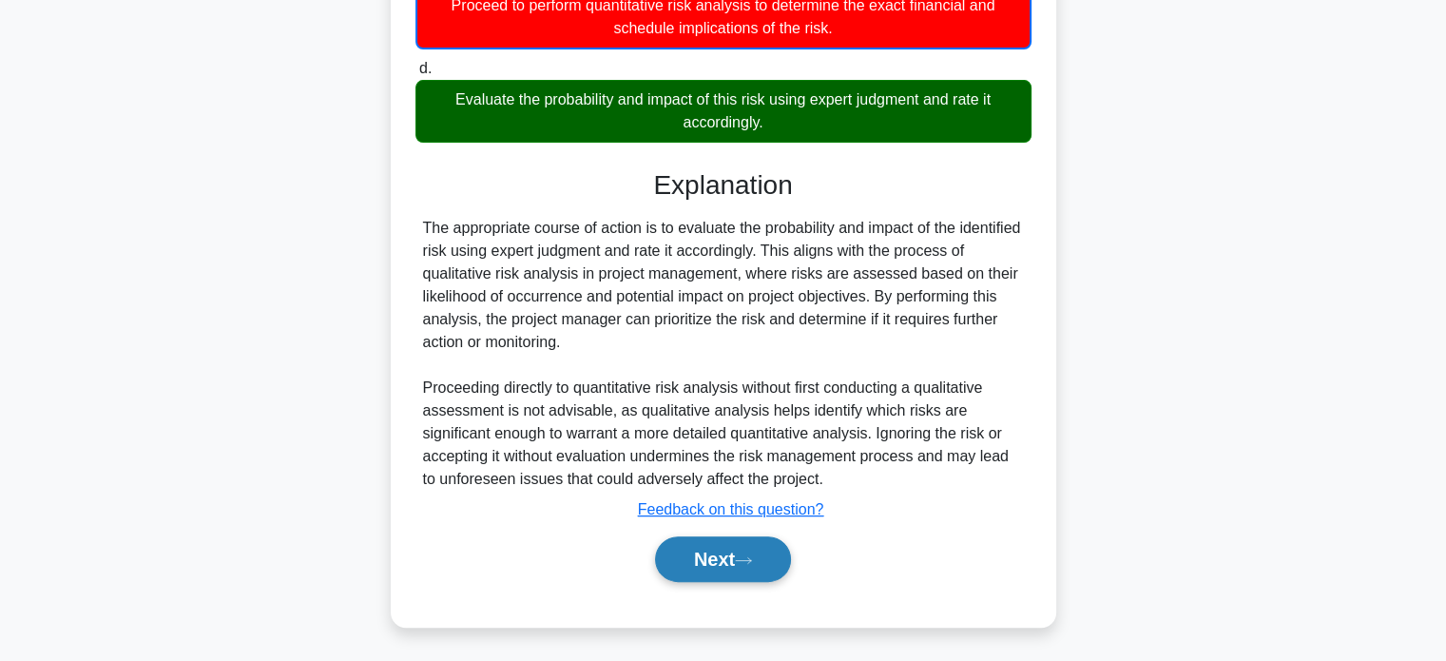
click at [677, 553] on button "Next" at bounding box center [723, 559] width 136 height 46
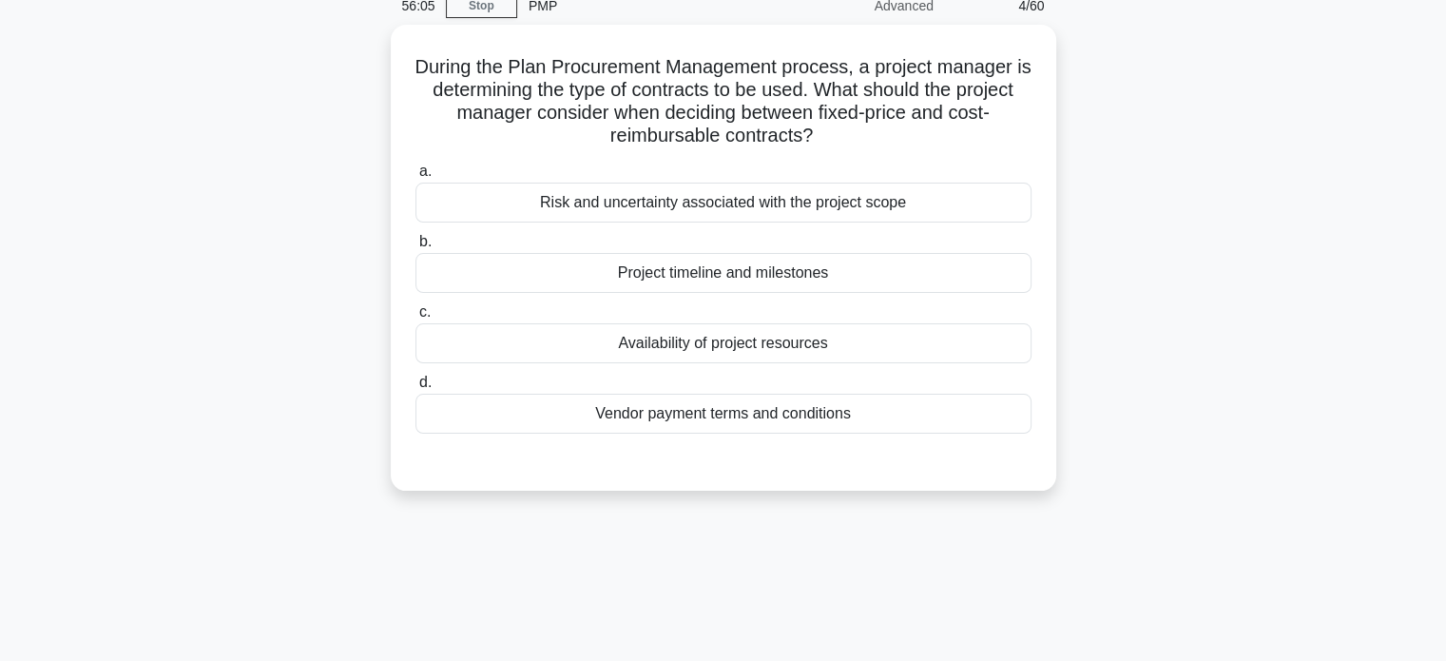
scroll to position [0, 0]
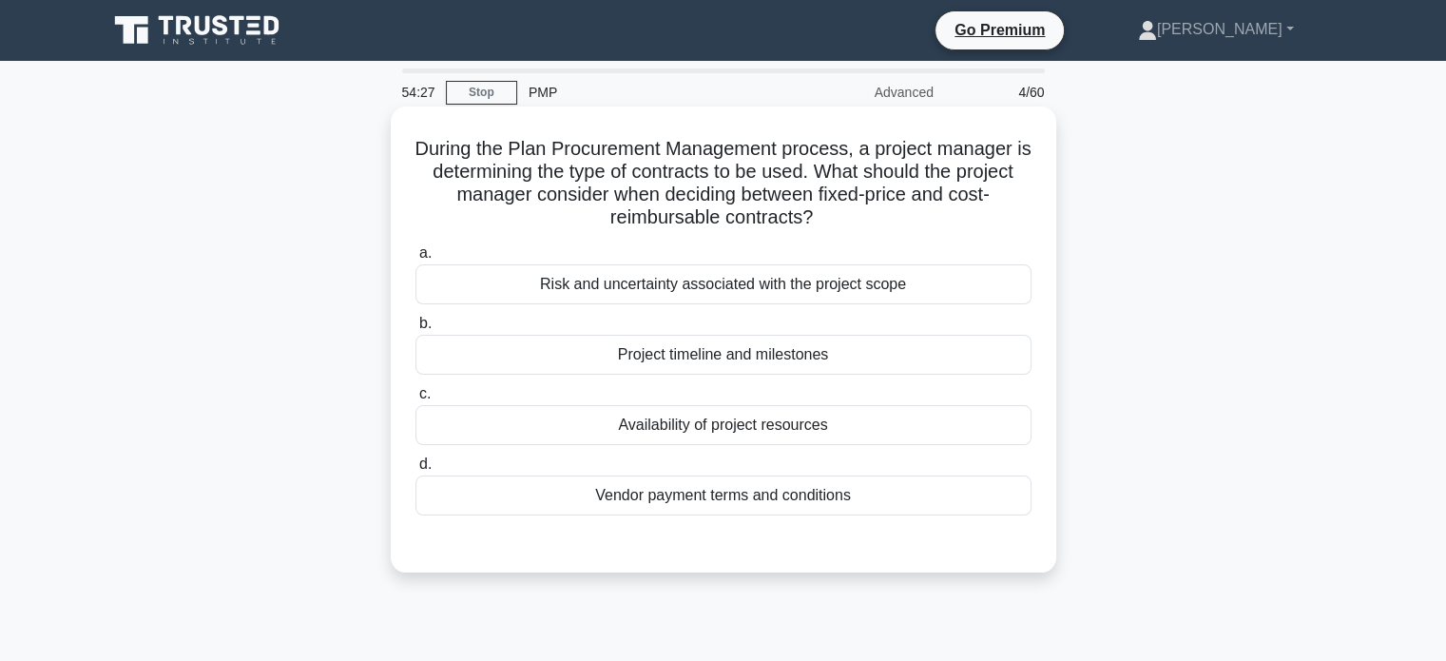
click at [702, 281] on div "Risk and uncertainty associated with the project scope" at bounding box center [723, 284] width 616 height 40
click at [415, 259] on input "a. Risk and uncertainty associated with the project scope" at bounding box center [415, 253] width 0 height 12
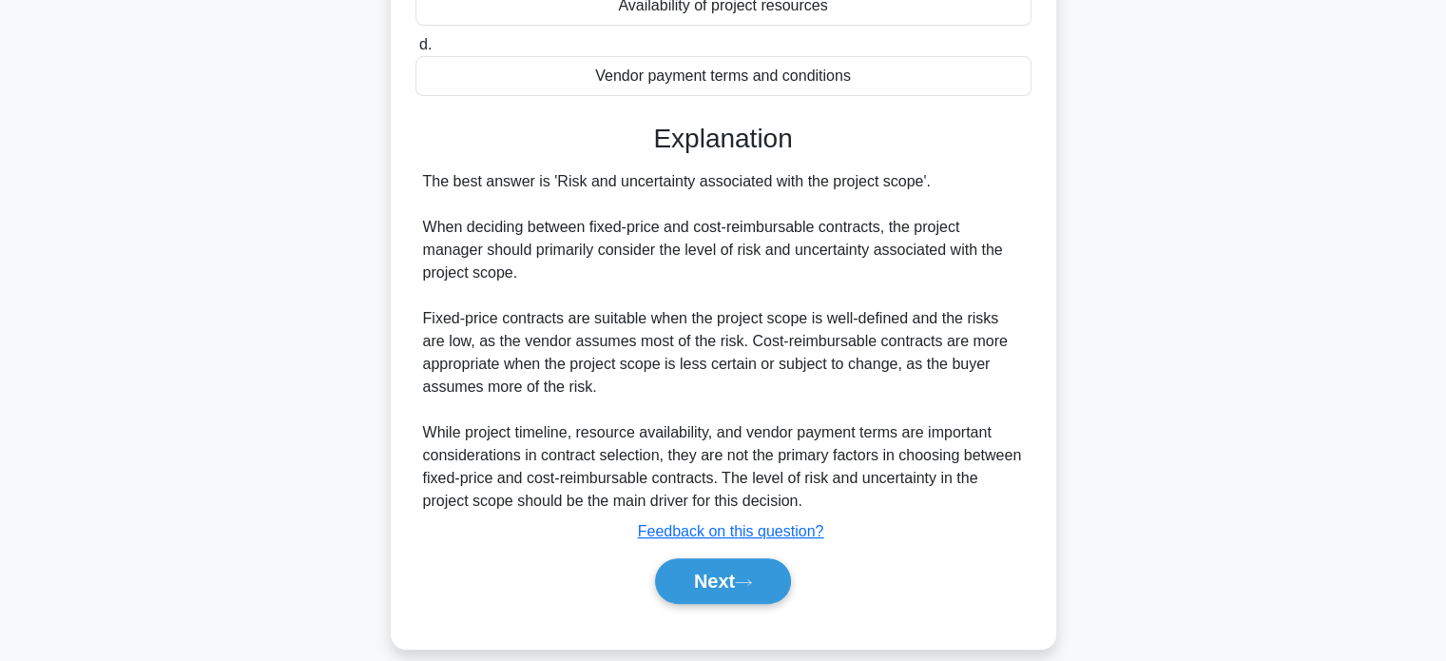
scroll to position [441, 0]
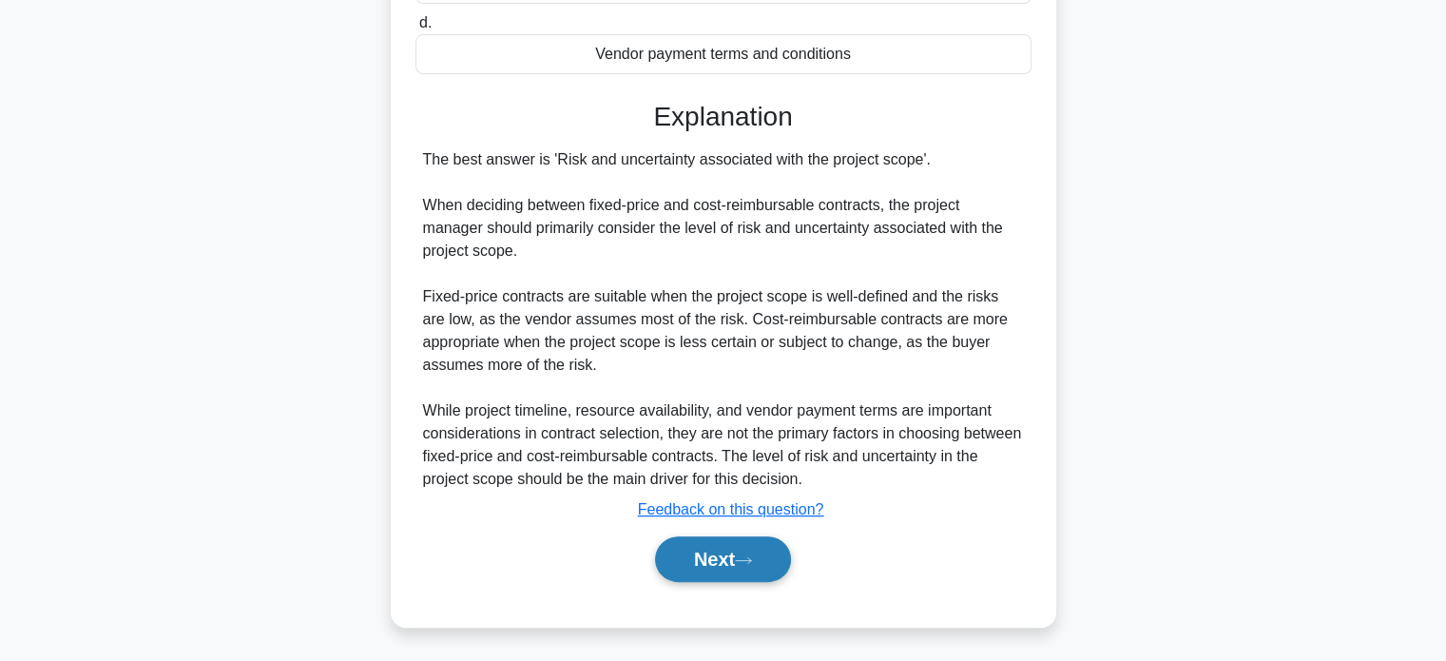
click at [702, 548] on button "Next" at bounding box center [723, 559] width 136 height 46
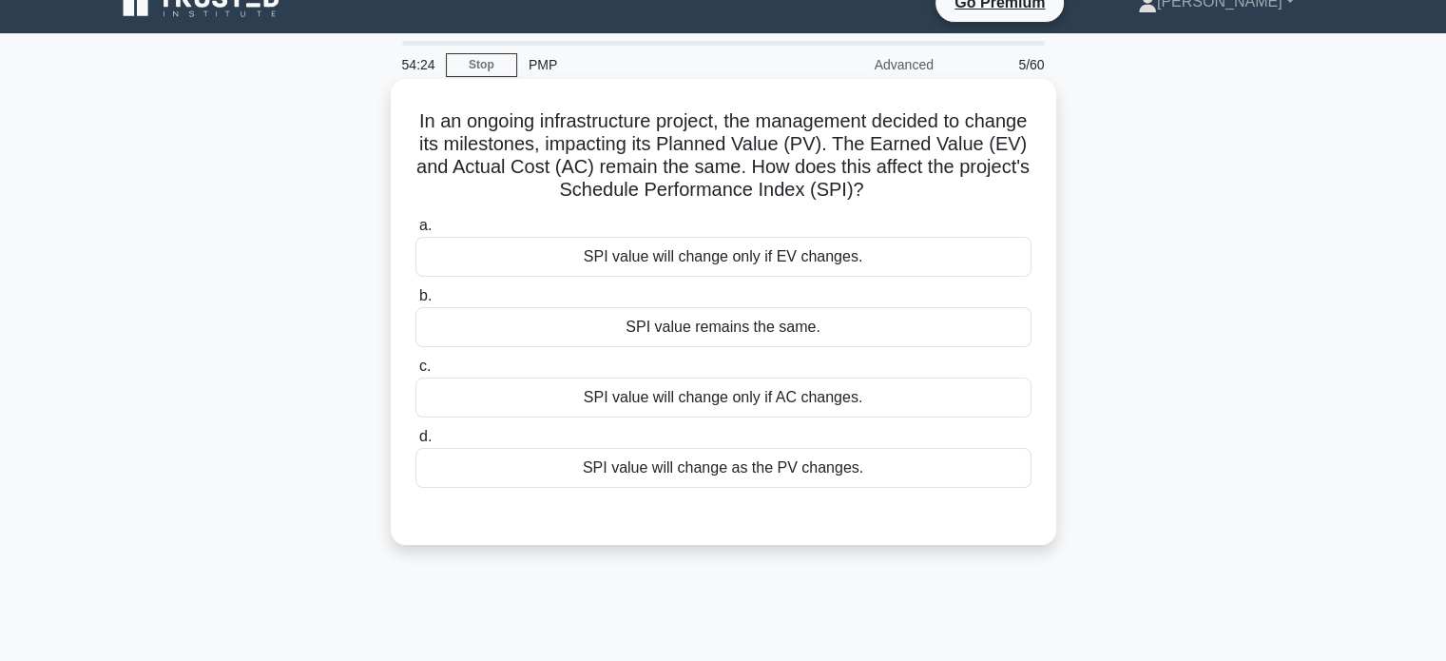
scroll to position [0, 0]
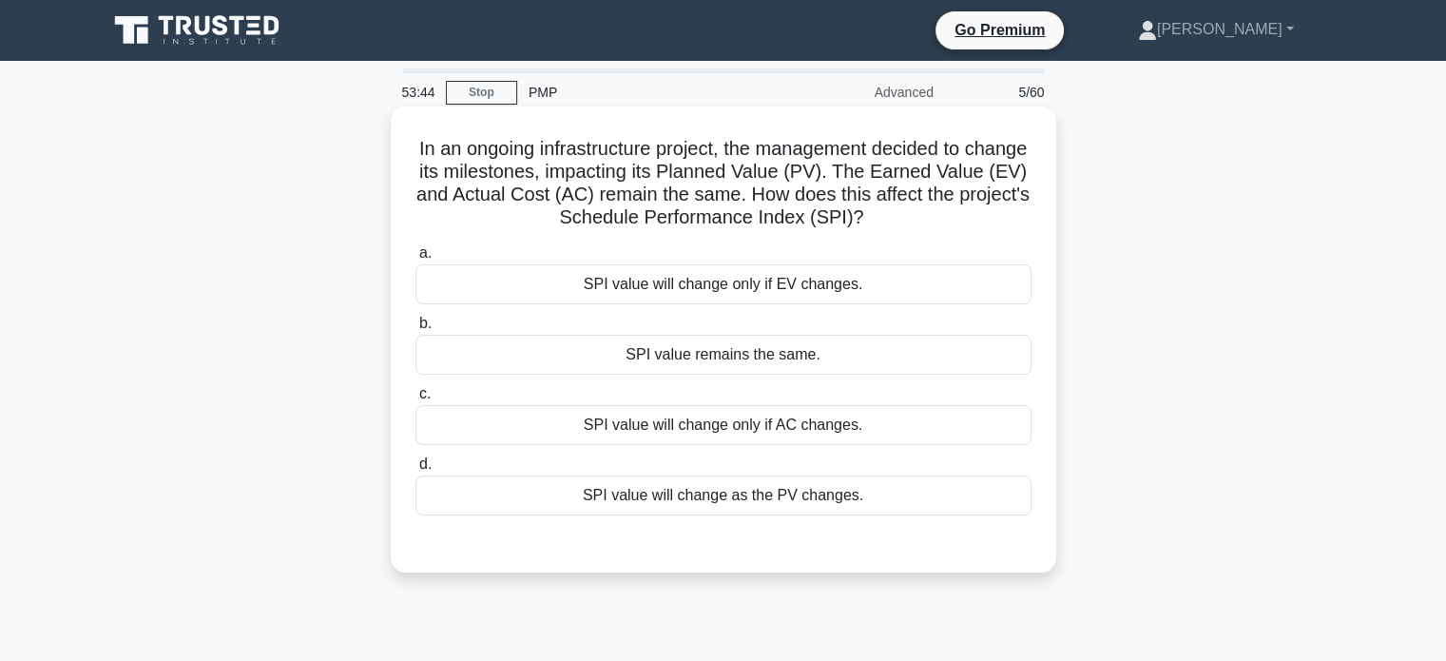
click at [773, 502] on div "SPI value will change as the PV changes." at bounding box center [723, 495] width 616 height 40
click at [415, 471] on input "d. SPI value will change as the PV changes." at bounding box center [415, 464] width 0 height 12
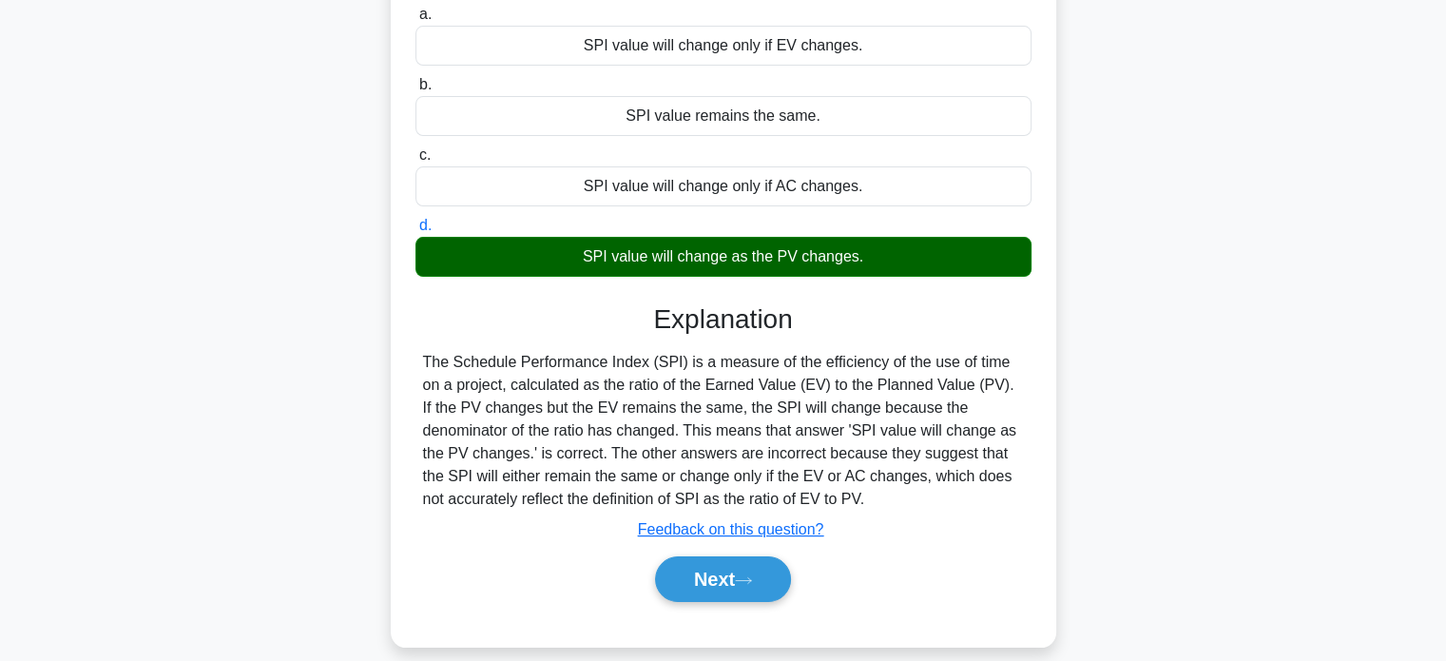
scroll to position [285, 0]
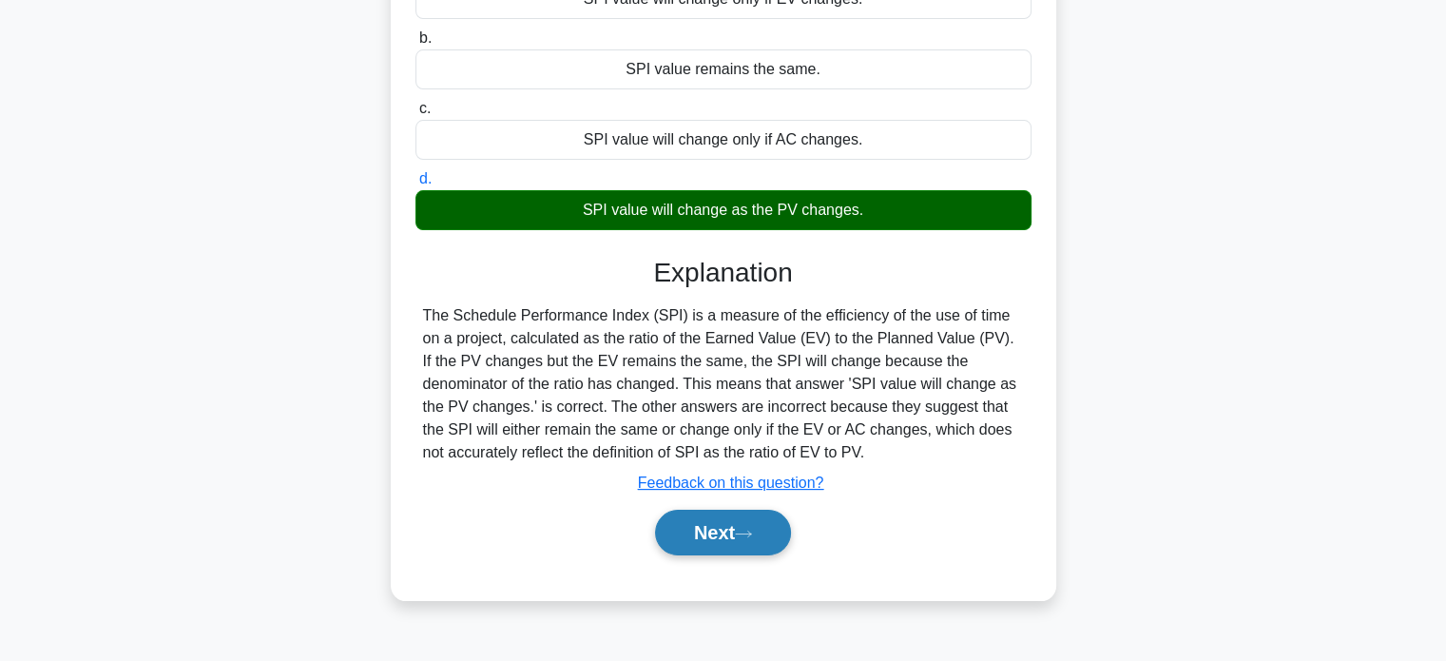
click at [721, 542] on button "Next" at bounding box center [723, 532] width 136 height 46
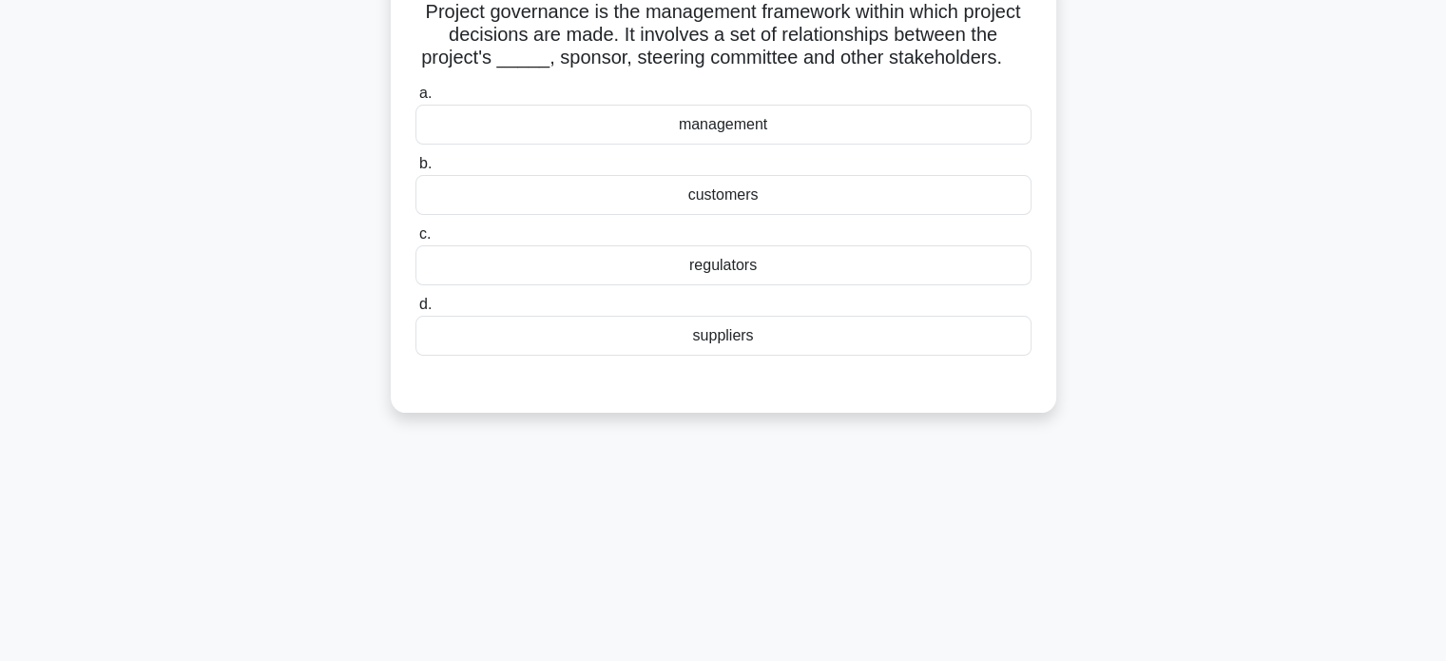
scroll to position [0, 0]
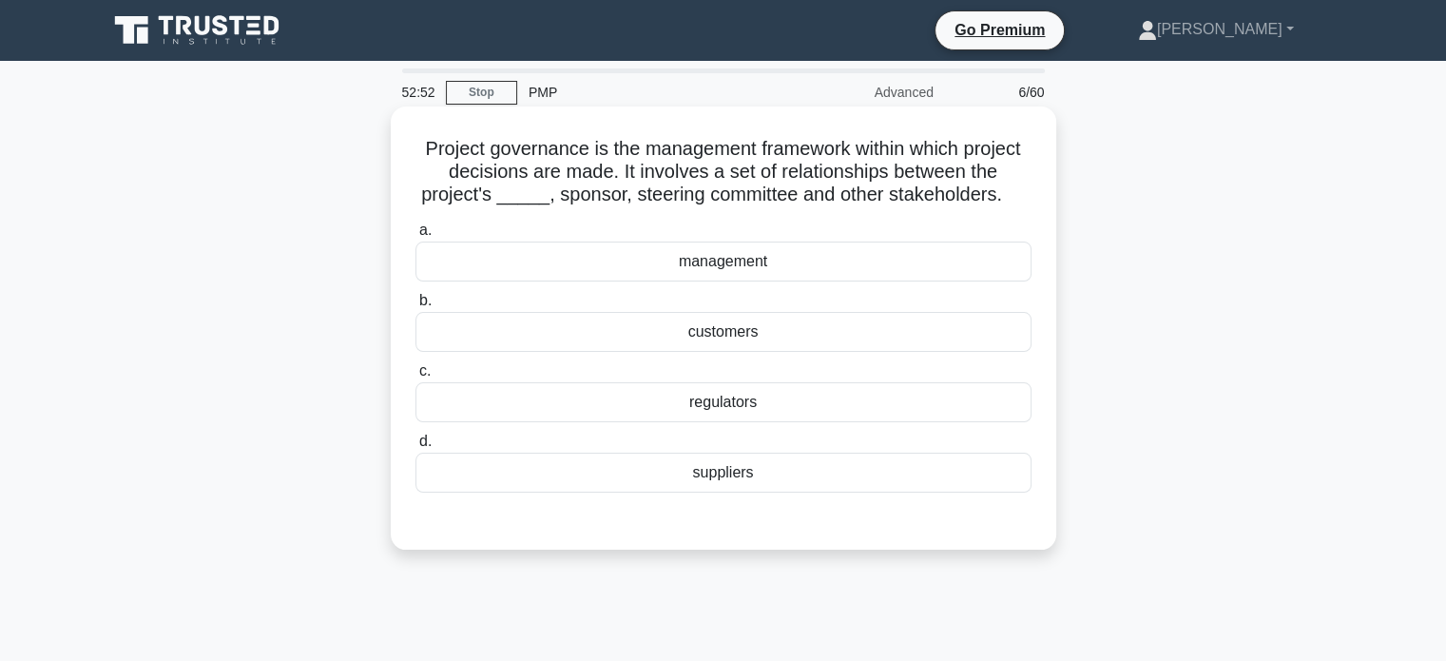
click at [731, 258] on div "management" at bounding box center [723, 261] width 616 height 40
click at [415, 237] on input "a. management" at bounding box center [415, 230] width 0 height 12
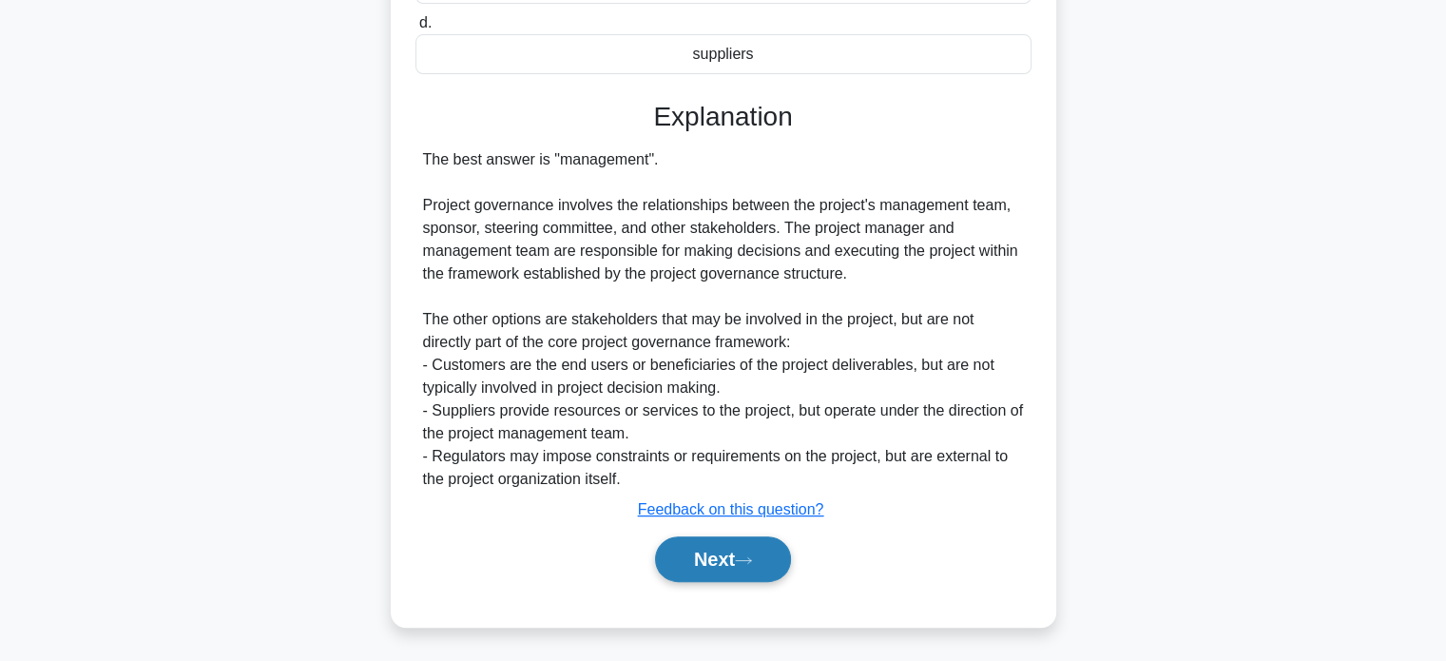
click at [745, 556] on icon at bounding box center [743, 560] width 17 height 10
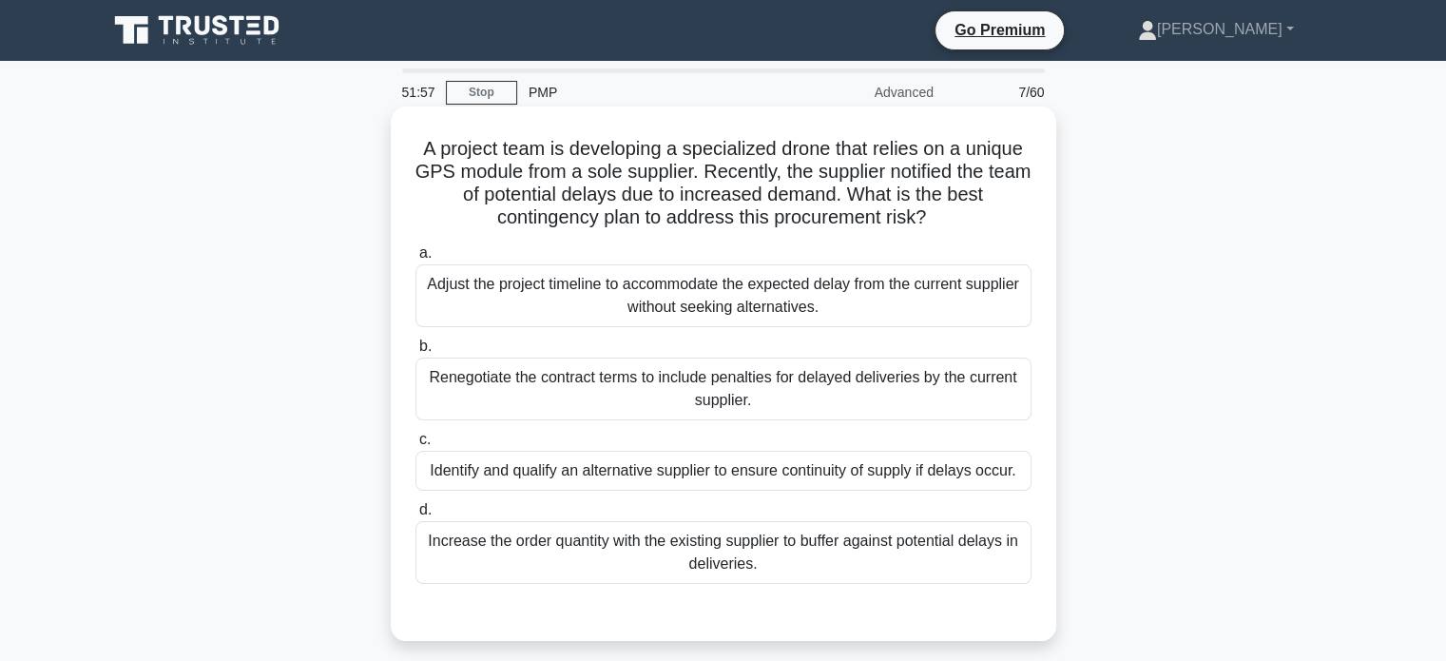
click at [847, 474] on div "Identify and qualify an alternative supplier to ensure continuity of supply if …" at bounding box center [723, 471] width 616 height 40
click at [415, 446] on input "c. Identify and qualify an alternative supplier to ensure continuity of supply …" at bounding box center [415, 439] width 0 height 12
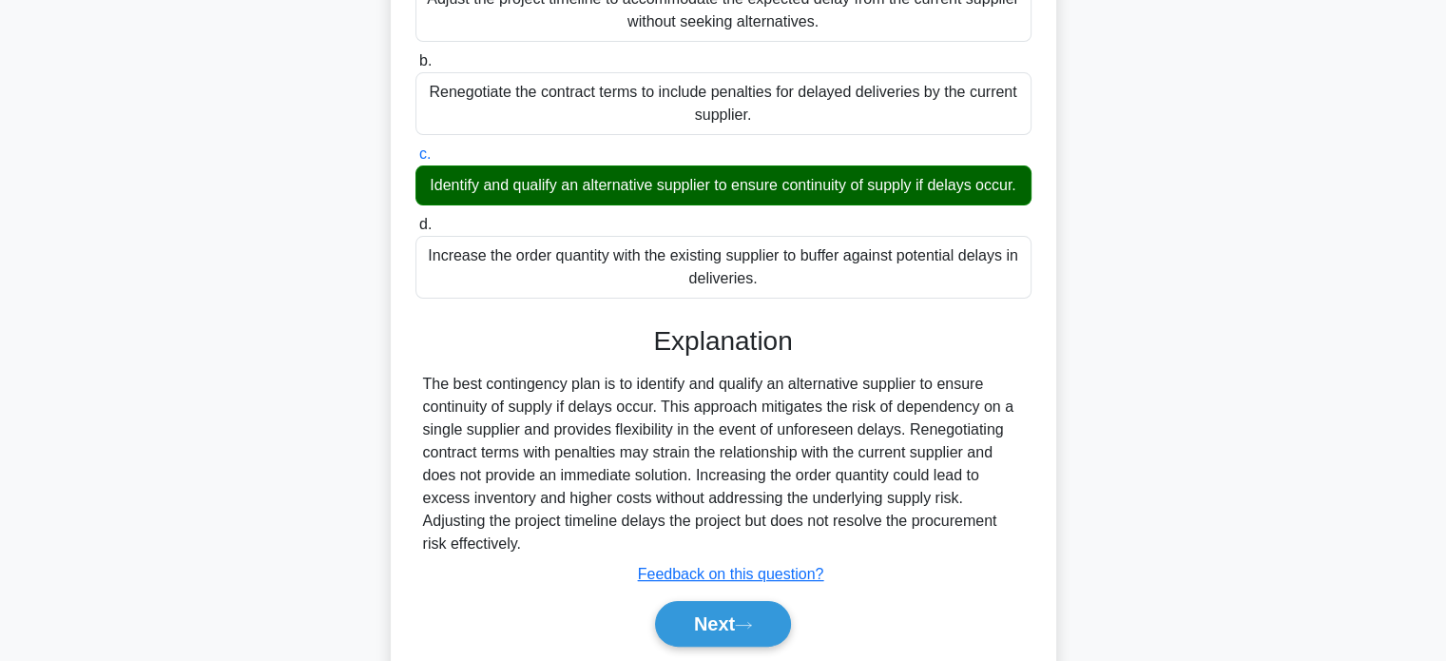
scroll to position [373, 0]
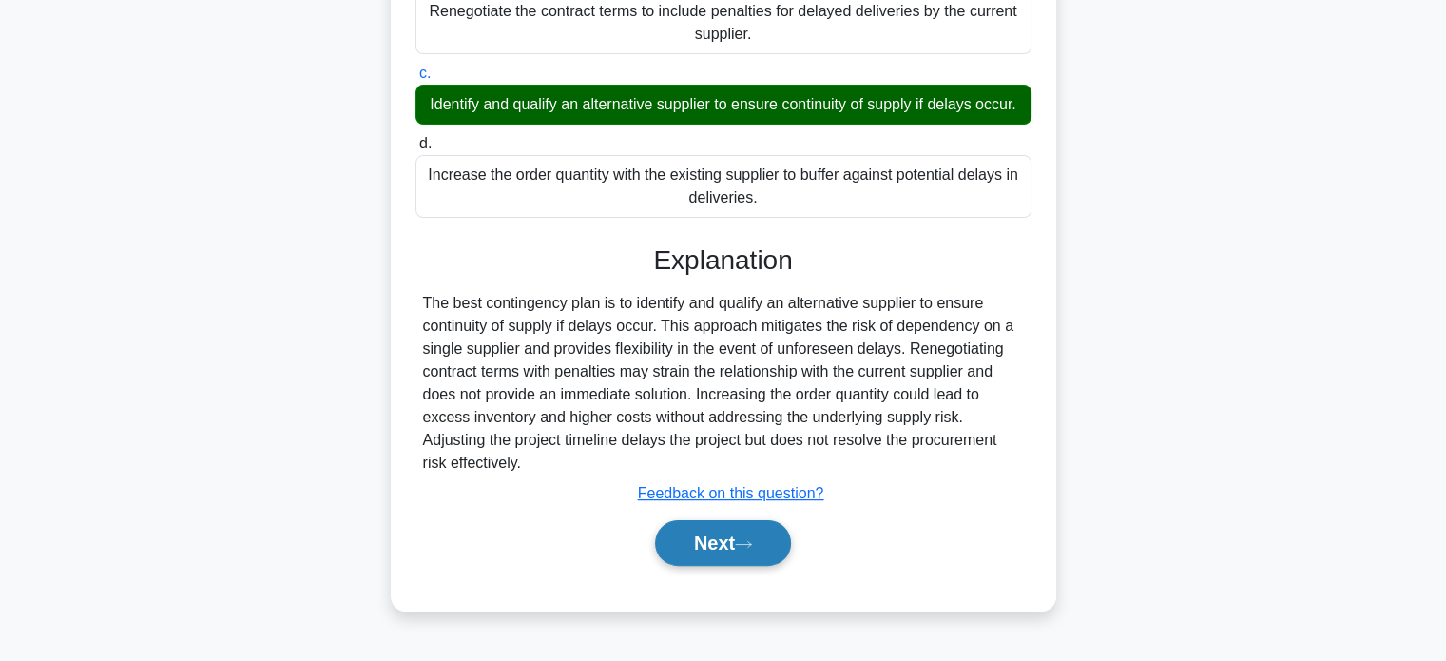
click at [744, 543] on button "Next" at bounding box center [723, 543] width 136 height 46
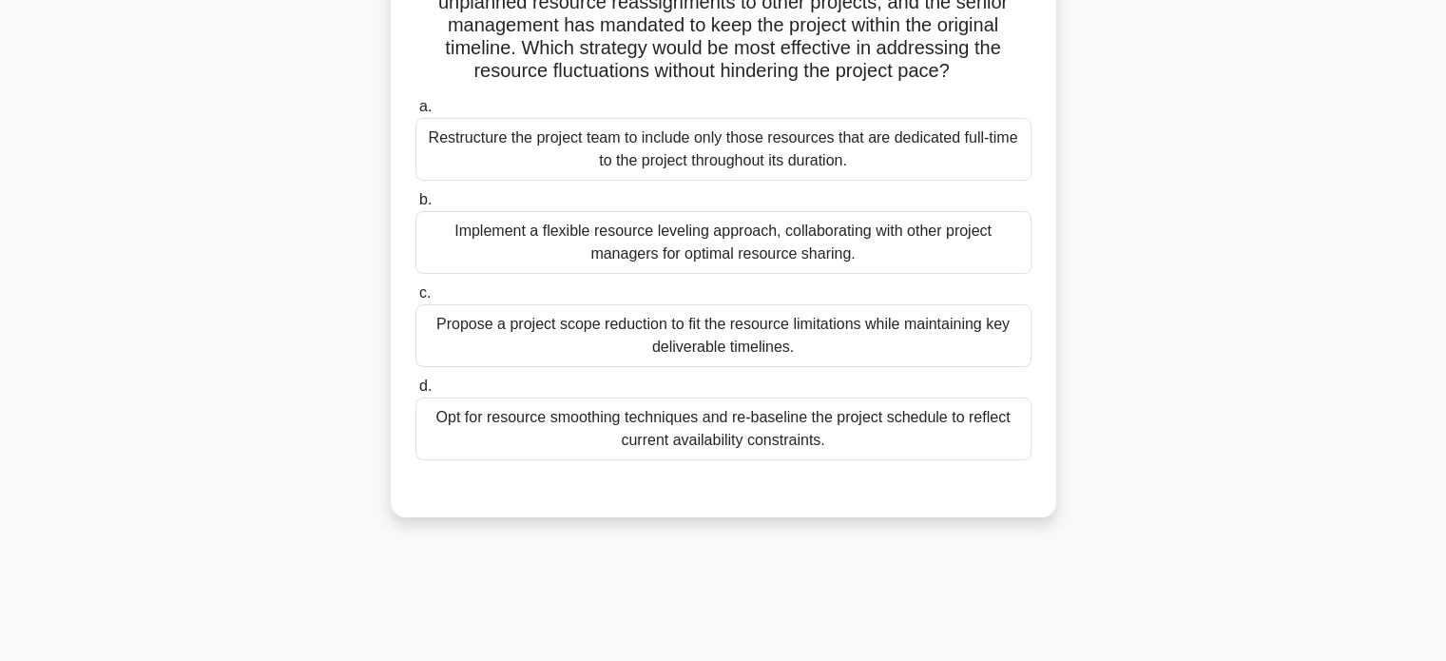
scroll to position [81, 0]
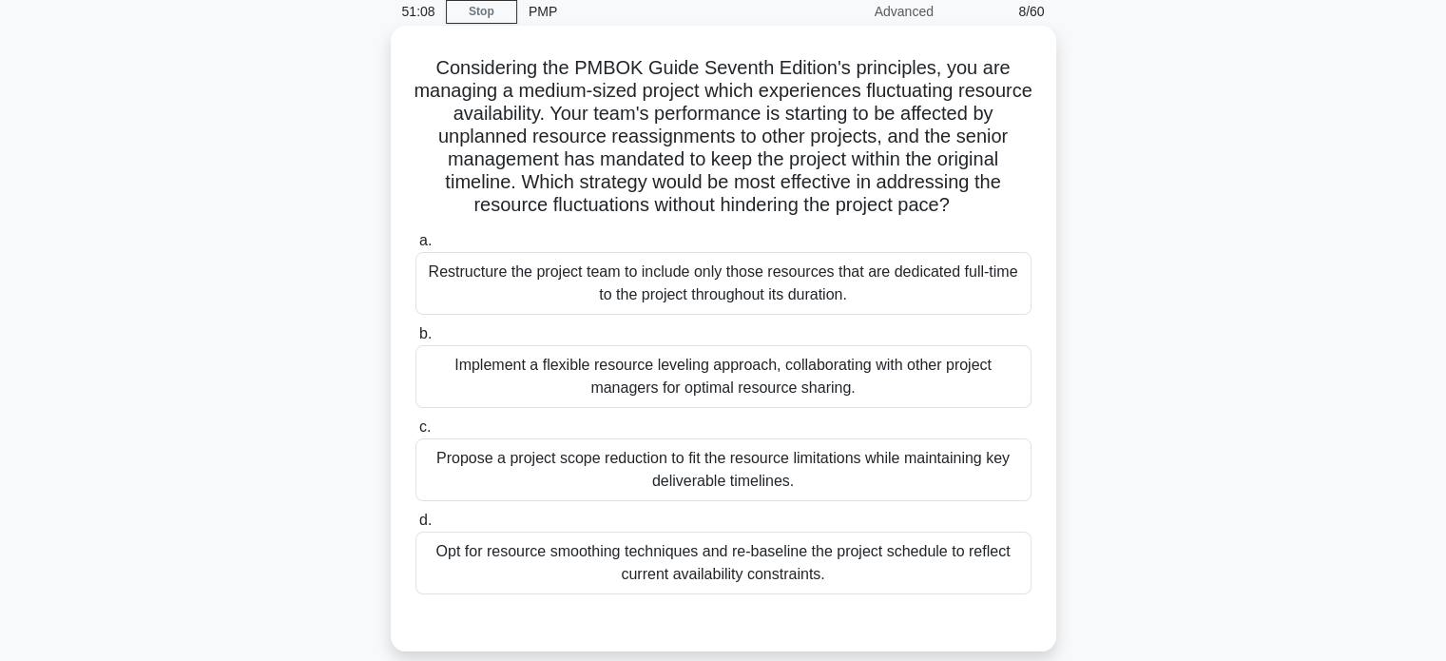
click at [798, 373] on div "Implement a flexible resource leveling approach, collaborating with other proje…" at bounding box center [723, 376] width 616 height 63
click at [415, 340] on input "b. Implement a flexible resource leveling approach, collaborating with other pr…" at bounding box center [415, 334] width 0 height 12
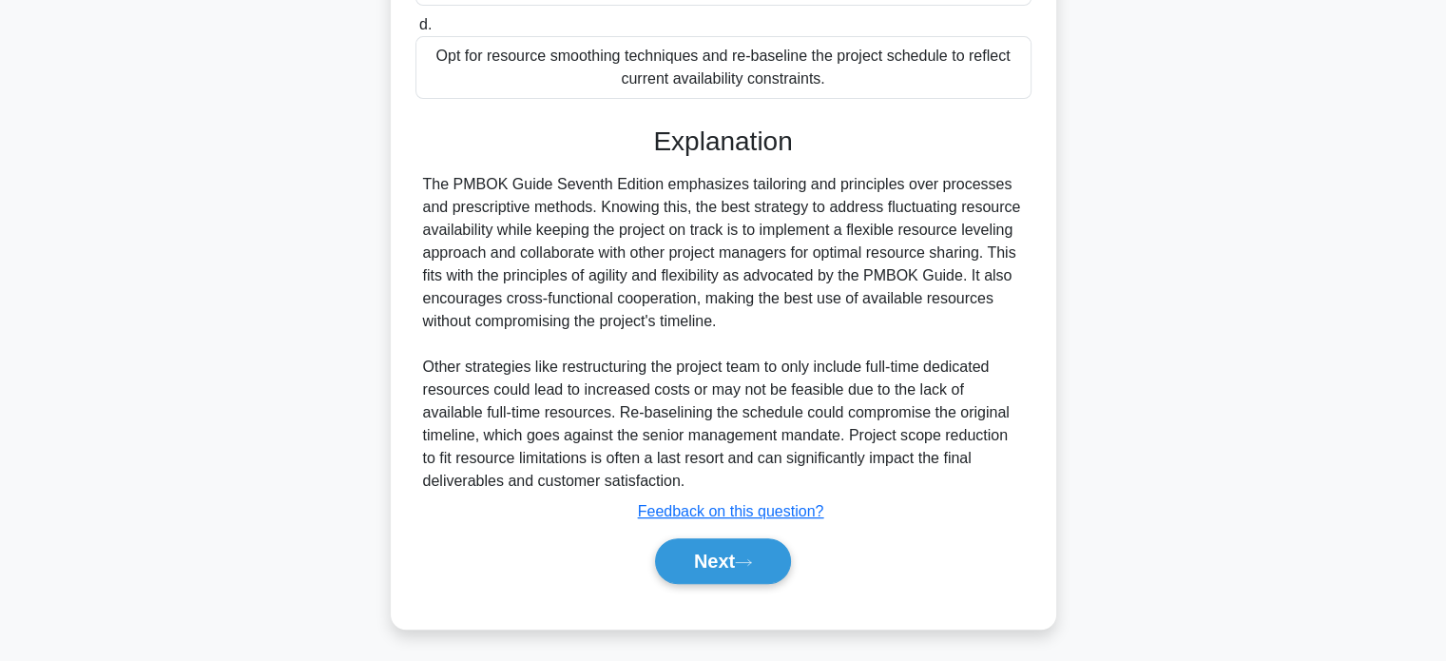
scroll to position [578, 0]
click at [717, 564] on button "Next" at bounding box center [723, 559] width 136 height 46
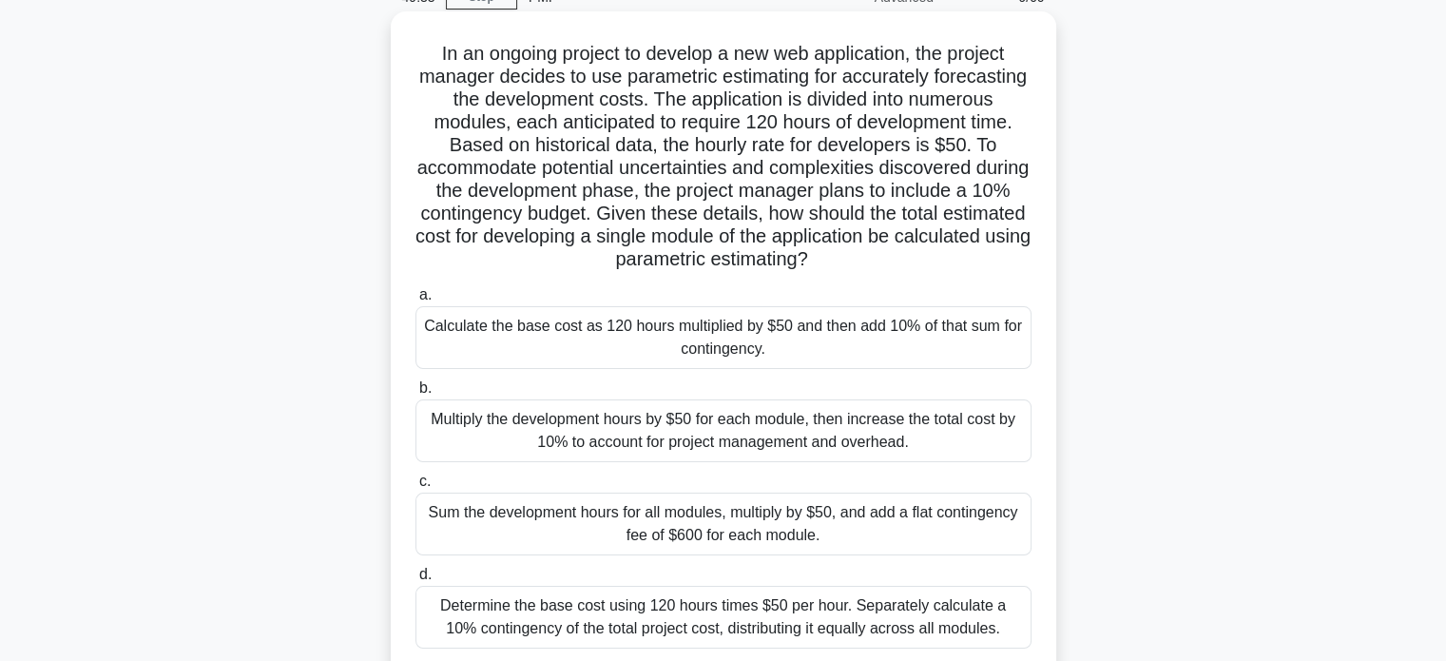
scroll to position [190, 0]
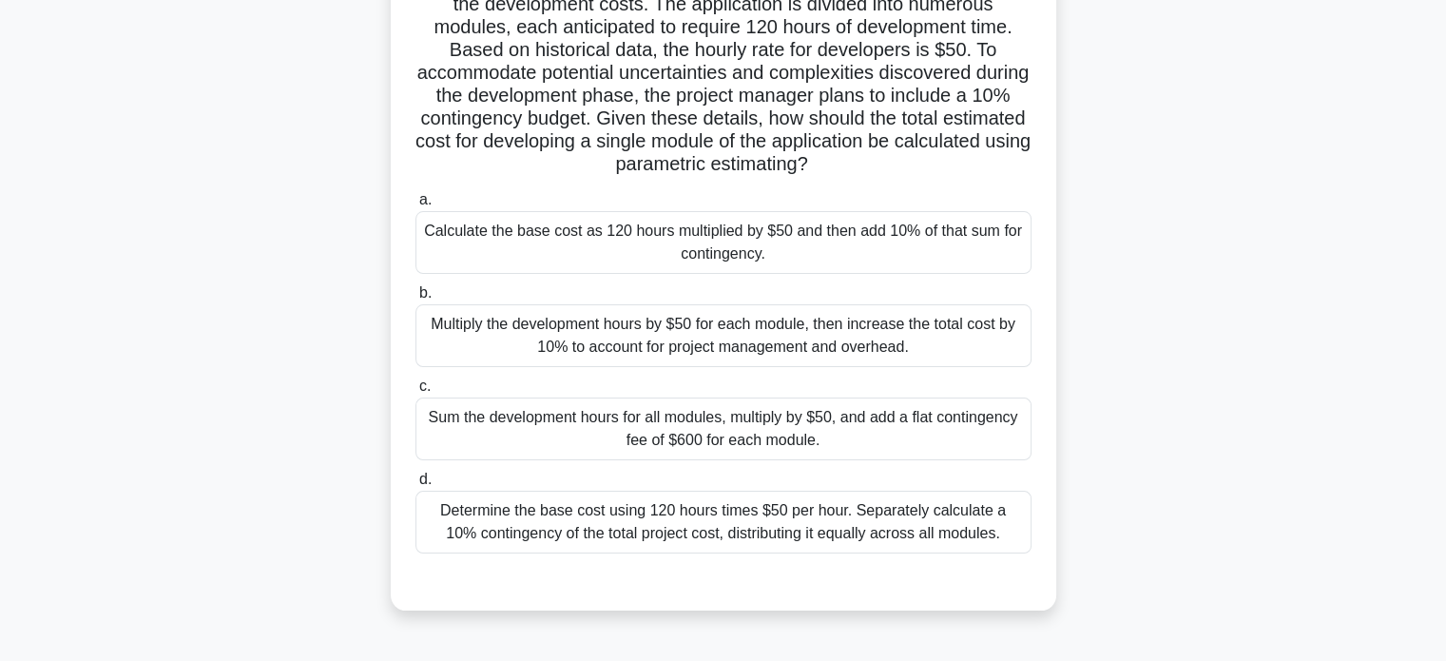
click at [821, 259] on div "Calculate the base cost as 120 hours multiplied by $50 and then add 10% of that…" at bounding box center [723, 242] width 616 height 63
click at [415, 206] on input "a. Calculate the base cost as 120 hours multiplied by $50 and then add 10% of t…" at bounding box center [415, 200] width 0 height 12
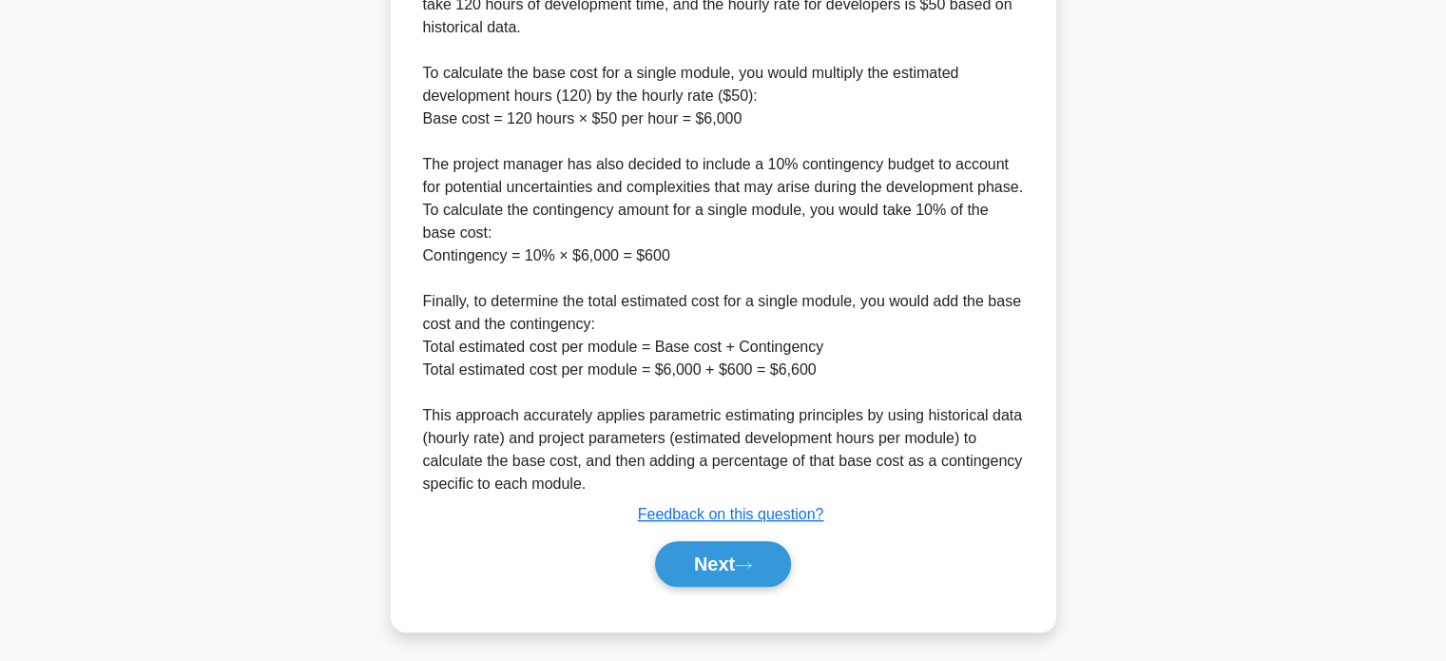
scroll to position [1046, 0]
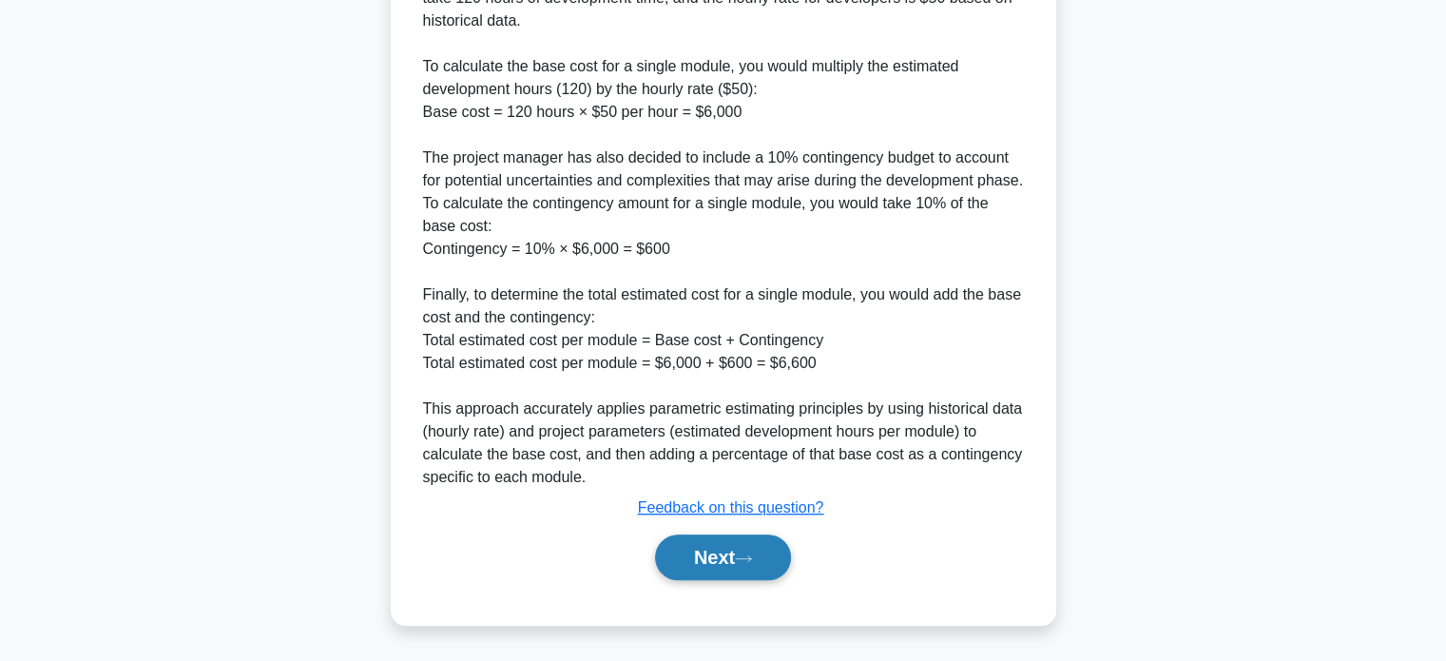
click at [727, 580] on button "Next" at bounding box center [723, 557] width 136 height 46
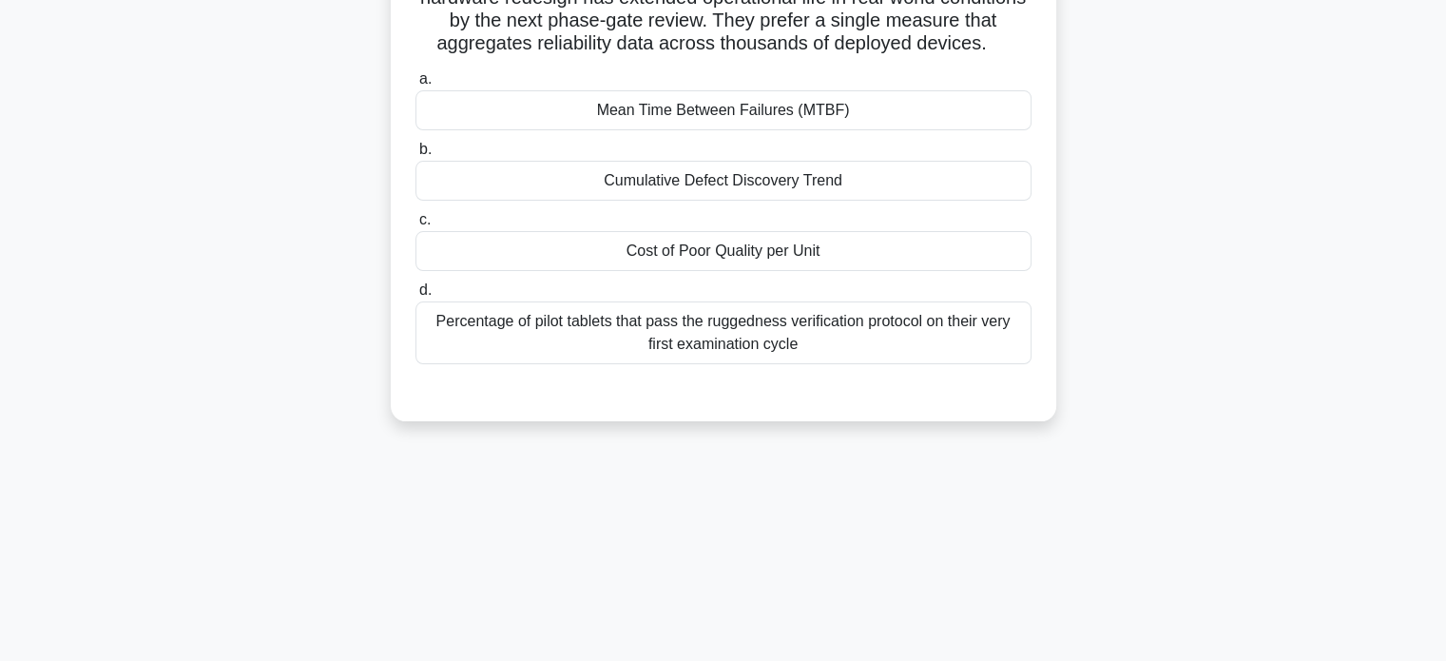
scroll to position [0, 0]
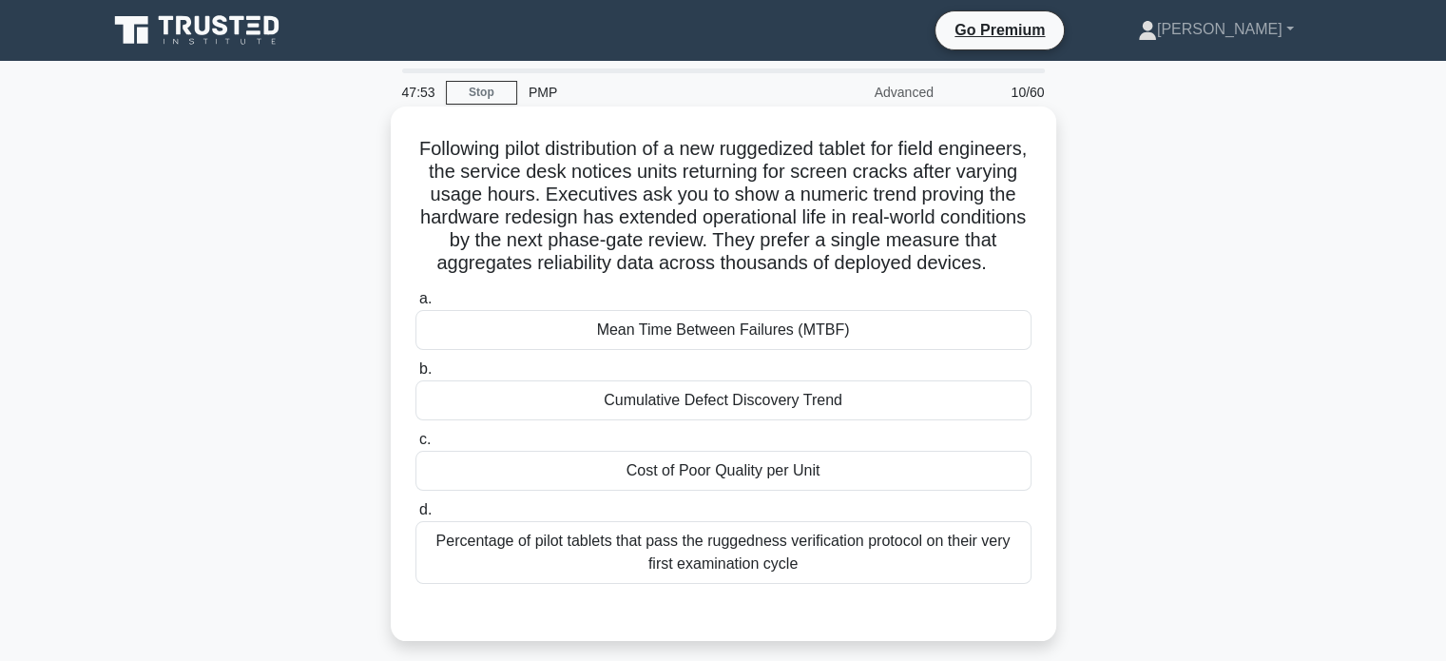
click at [666, 350] on div "Mean Time Between Failures (MTBF)" at bounding box center [723, 330] width 616 height 40
click at [415, 305] on input "a. Mean Time Between Failures (MTBF)" at bounding box center [415, 299] width 0 height 12
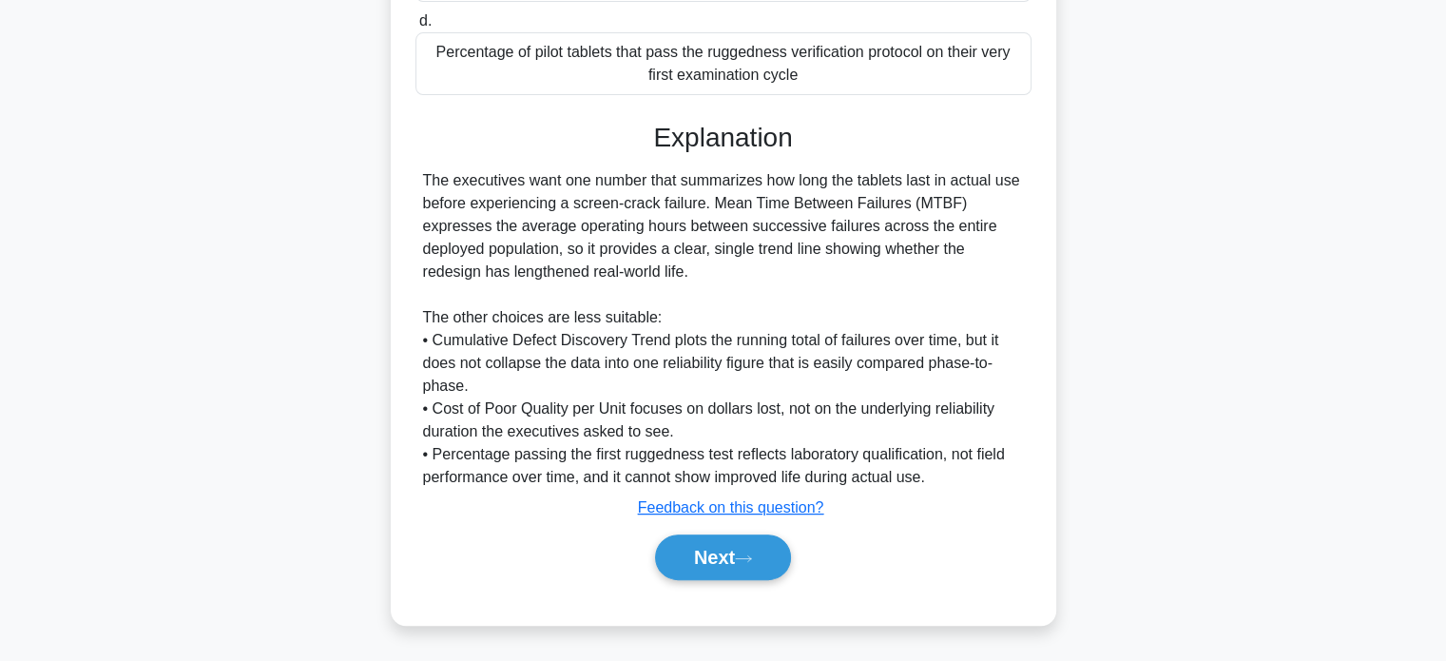
scroll to position [509, 0]
click at [720, 562] on button "Next" at bounding box center [723, 557] width 136 height 46
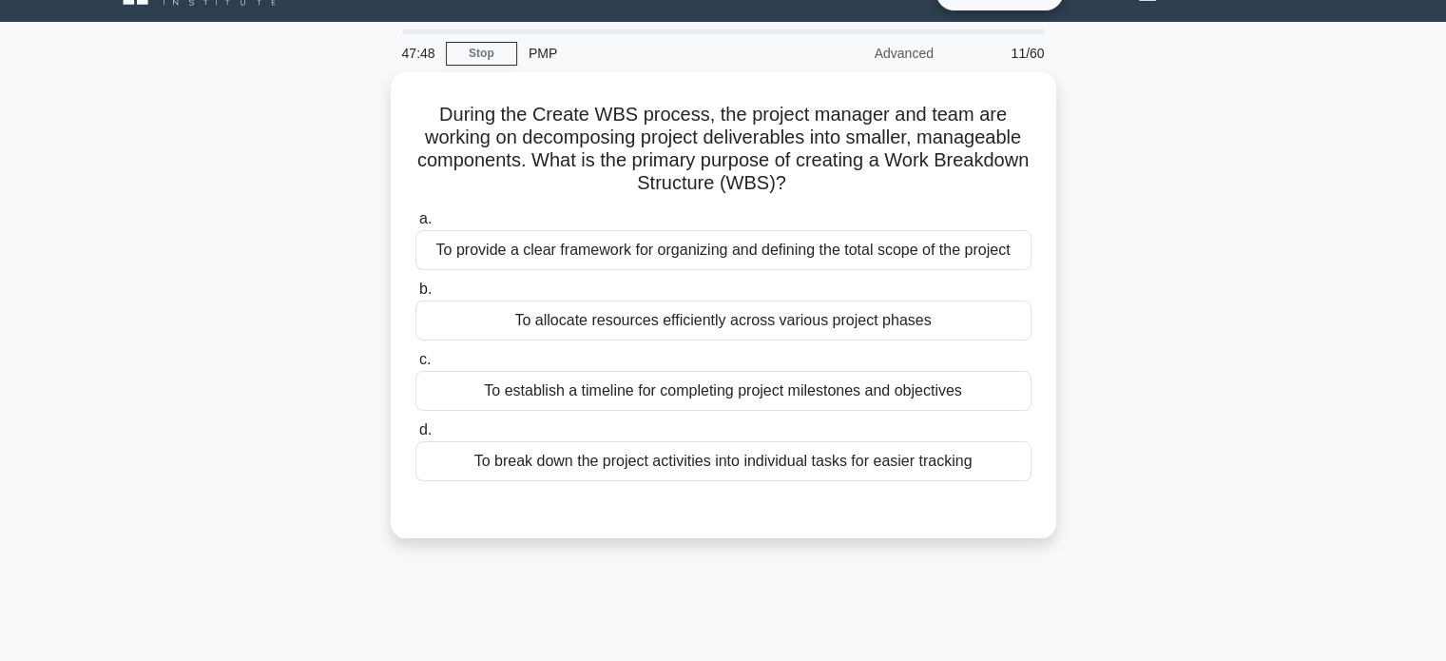
scroll to position [0, 0]
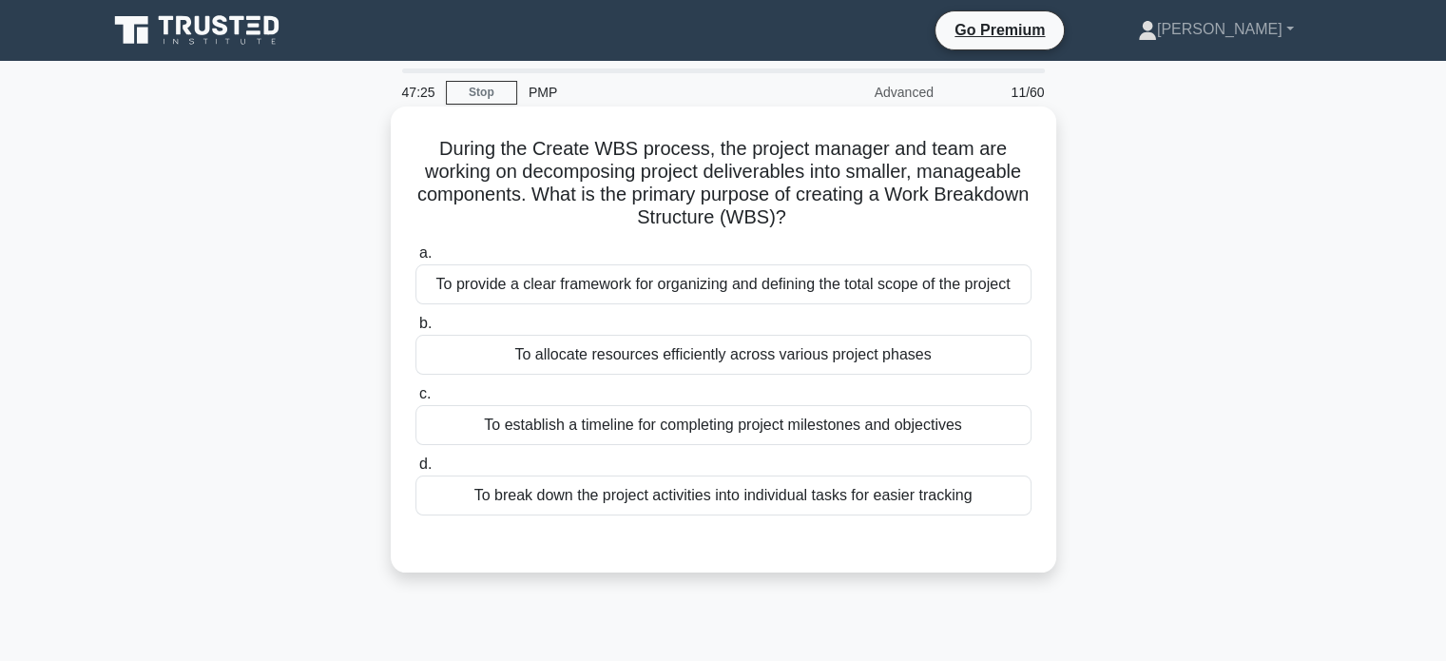
click at [734, 284] on div "To provide a clear framework for organizing and defining the total scope of the…" at bounding box center [723, 284] width 616 height 40
click at [415, 259] on input "a. To provide a clear framework for organizing and defining the total scope of …" at bounding box center [415, 253] width 0 height 12
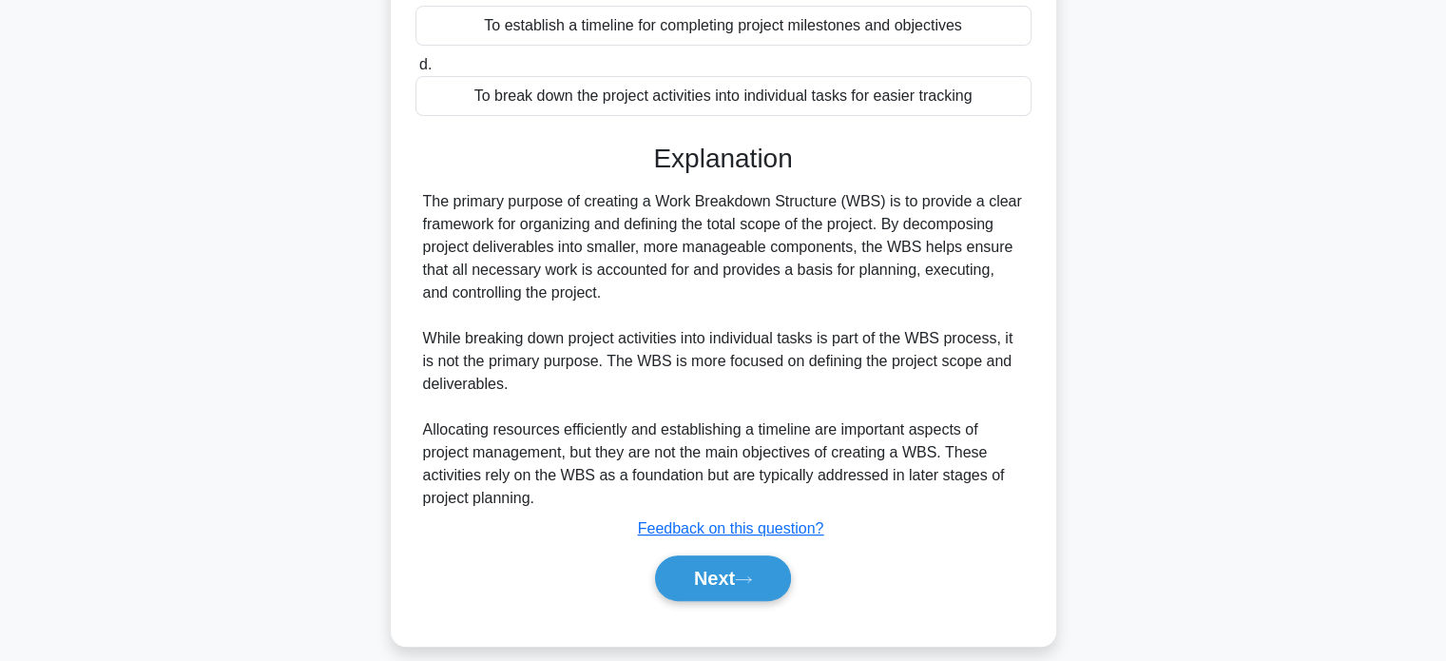
scroll to position [418, 0]
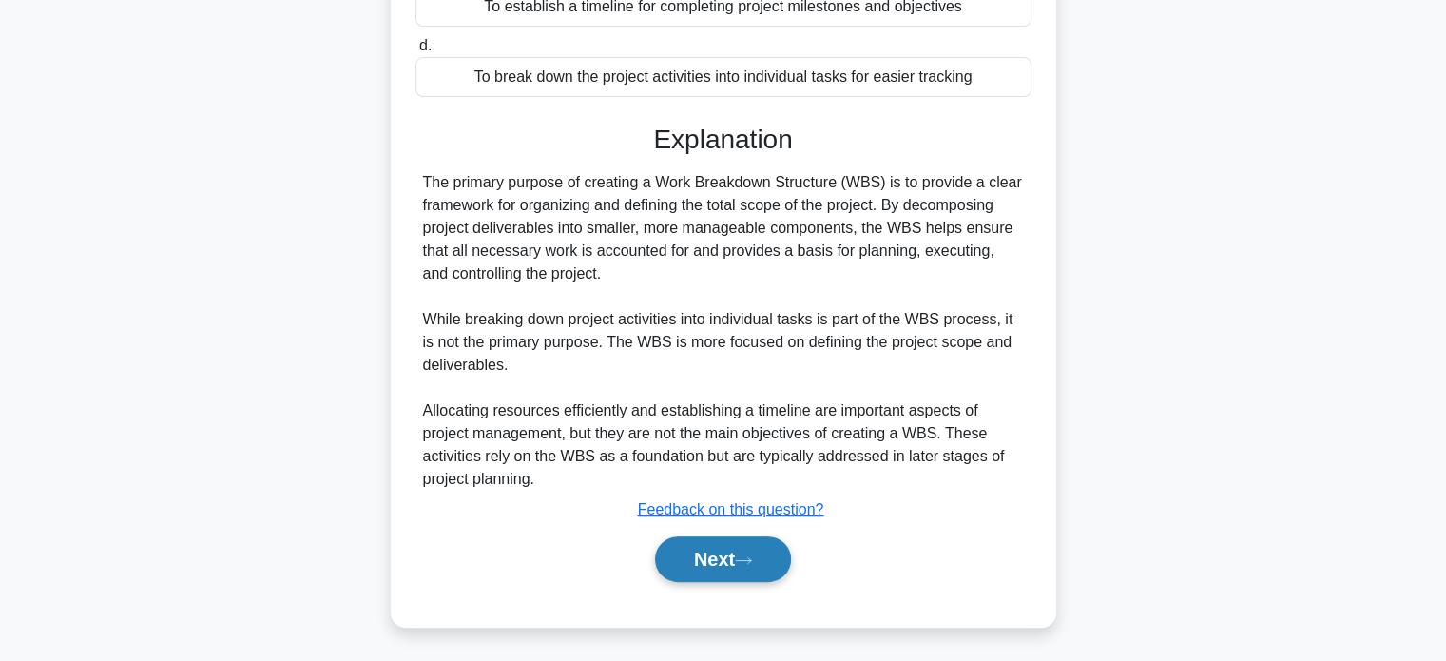
click at [720, 560] on button "Next" at bounding box center [723, 559] width 136 height 46
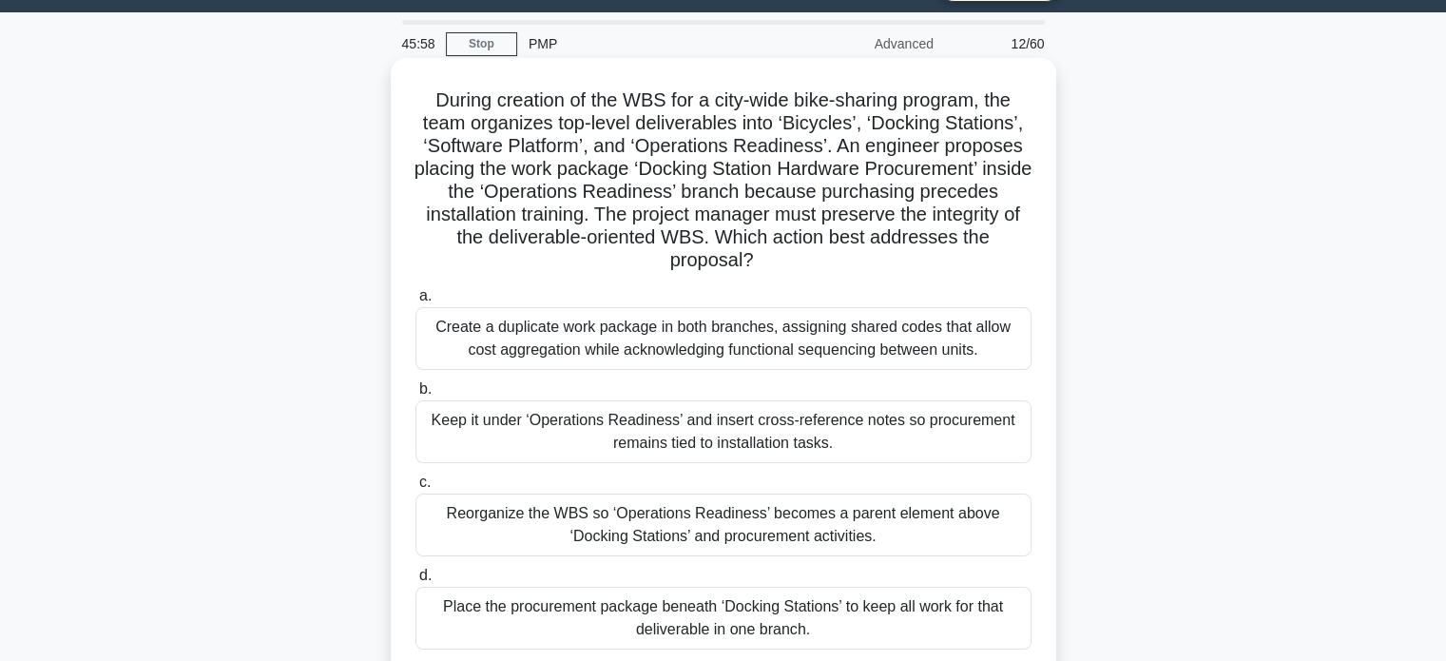
scroll to position [95, 0]
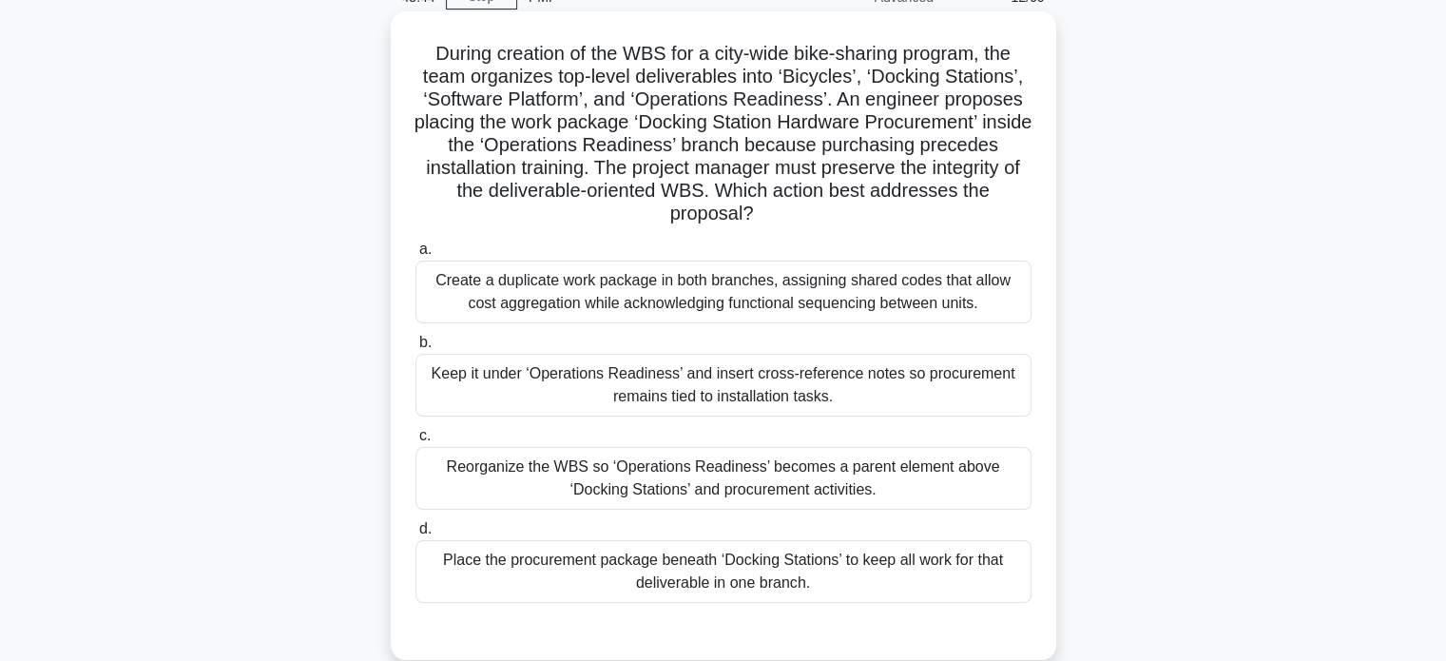
click at [585, 384] on div "Keep it under ‘Operations Readiness’ and insert cross-reference notes so procur…" at bounding box center [723, 385] width 616 height 63
click at [415, 349] on input "b. Keep it under ‘Operations Readiness’ and insert cross-reference notes so pro…" at bounding box center [415, 342] width 0 height 12
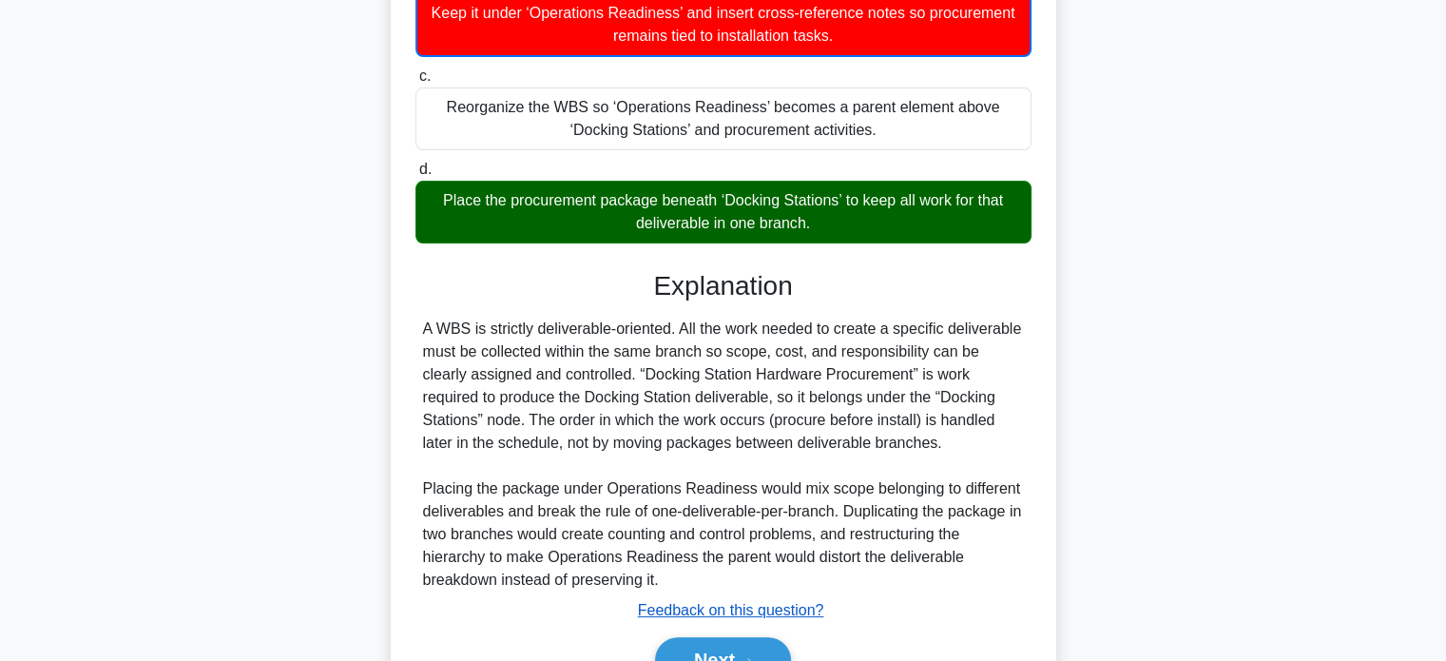
scroll to position [557, 0]
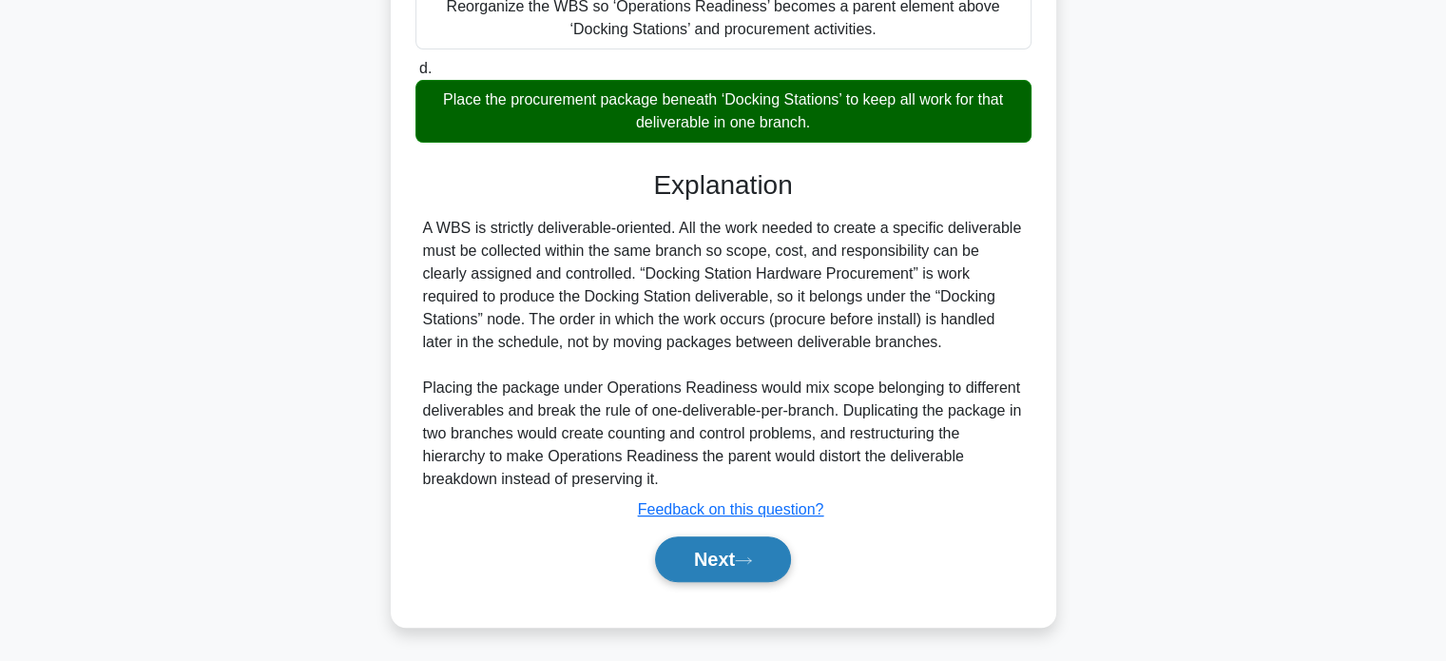
click at [703, 556] on button "Next" at bounding box center [723, 559] width 136 height 46
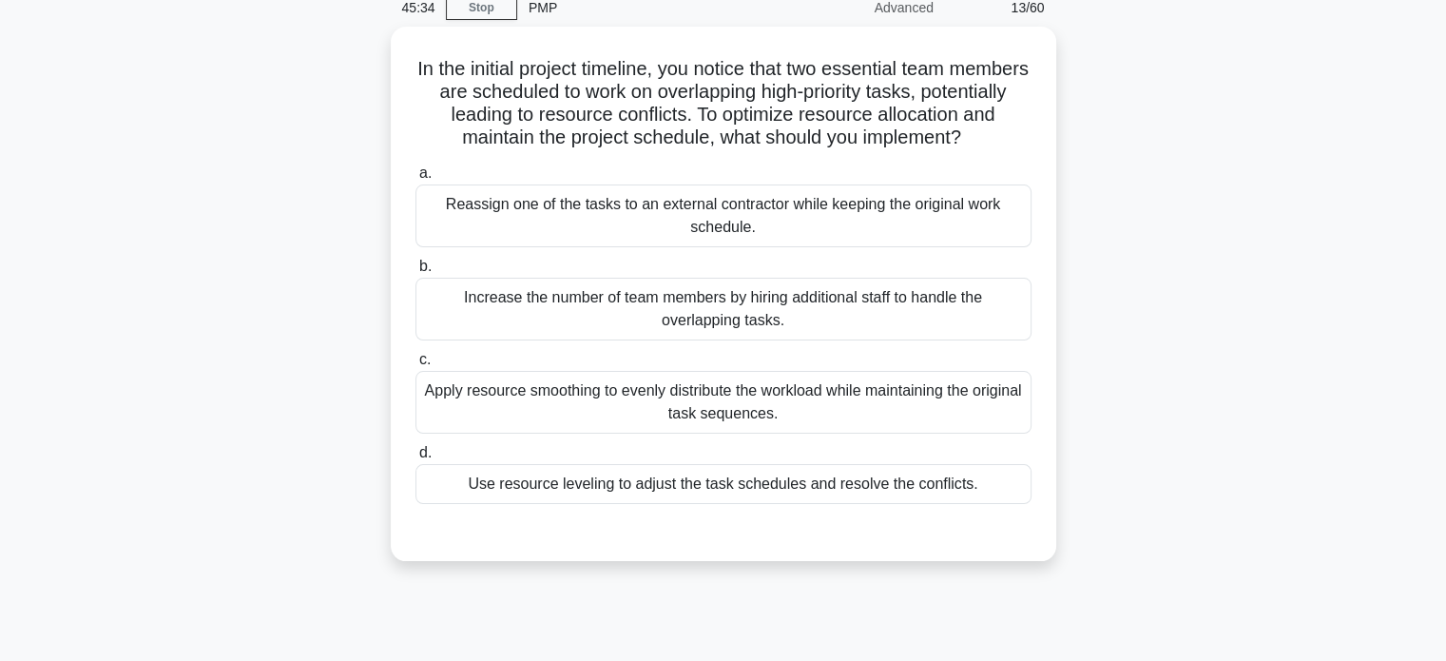
scroll to position [81, 0]
click at [741, 387] on div "Apply resource smoothing to evenly distribute the workload while maintaining th…" at bounding box center [723, 401] width 616 height 63
click at [415, 365] on input "c. Apply resource smoothing to evenly distribute the workload while maintaining…" at bounding box center [415, 359] width 0 height 12
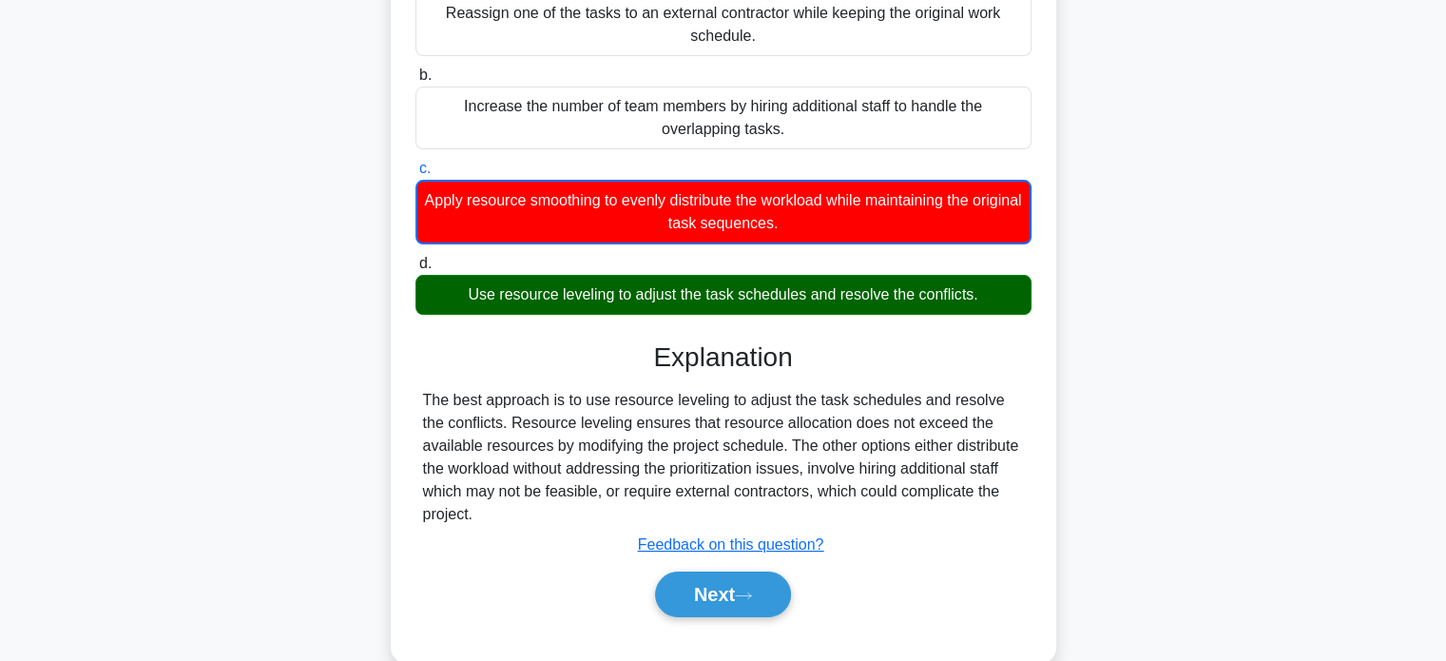
scroll to position [366, 0]
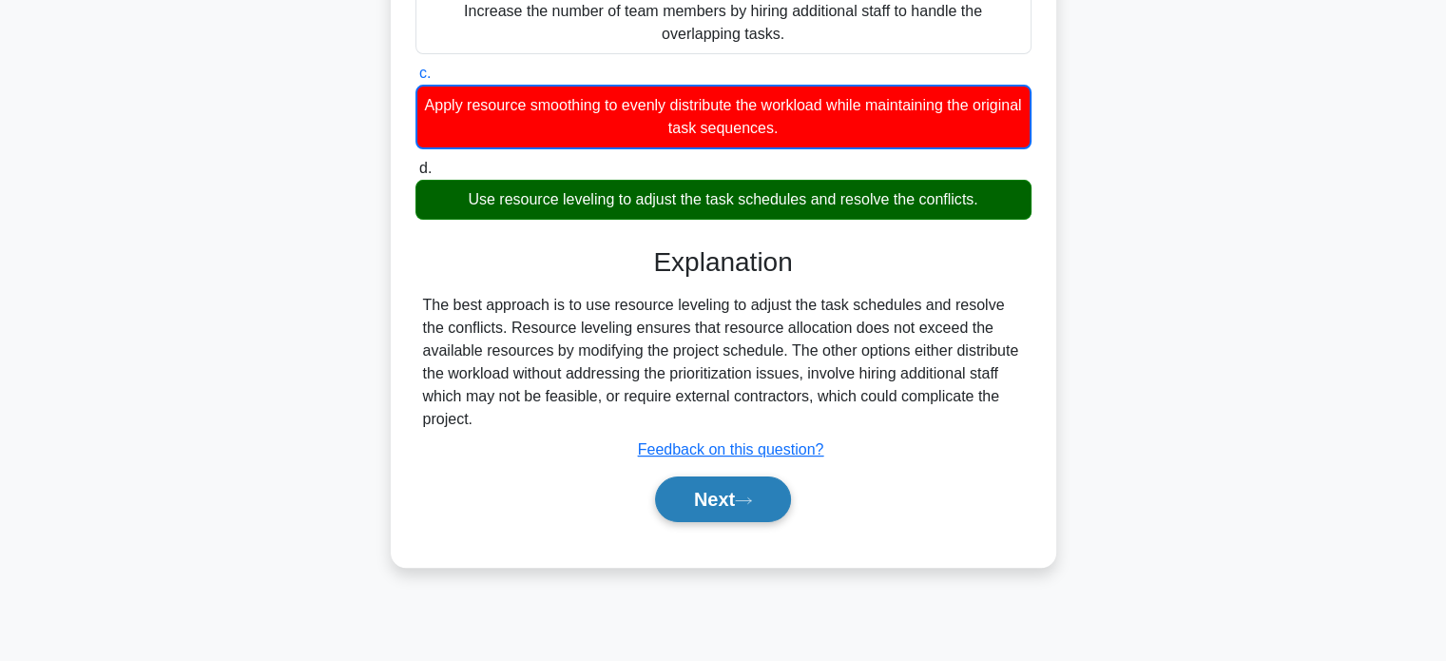
click at [714, 476] on button "Next" at bounding box center [723, 499] width 136 height 46
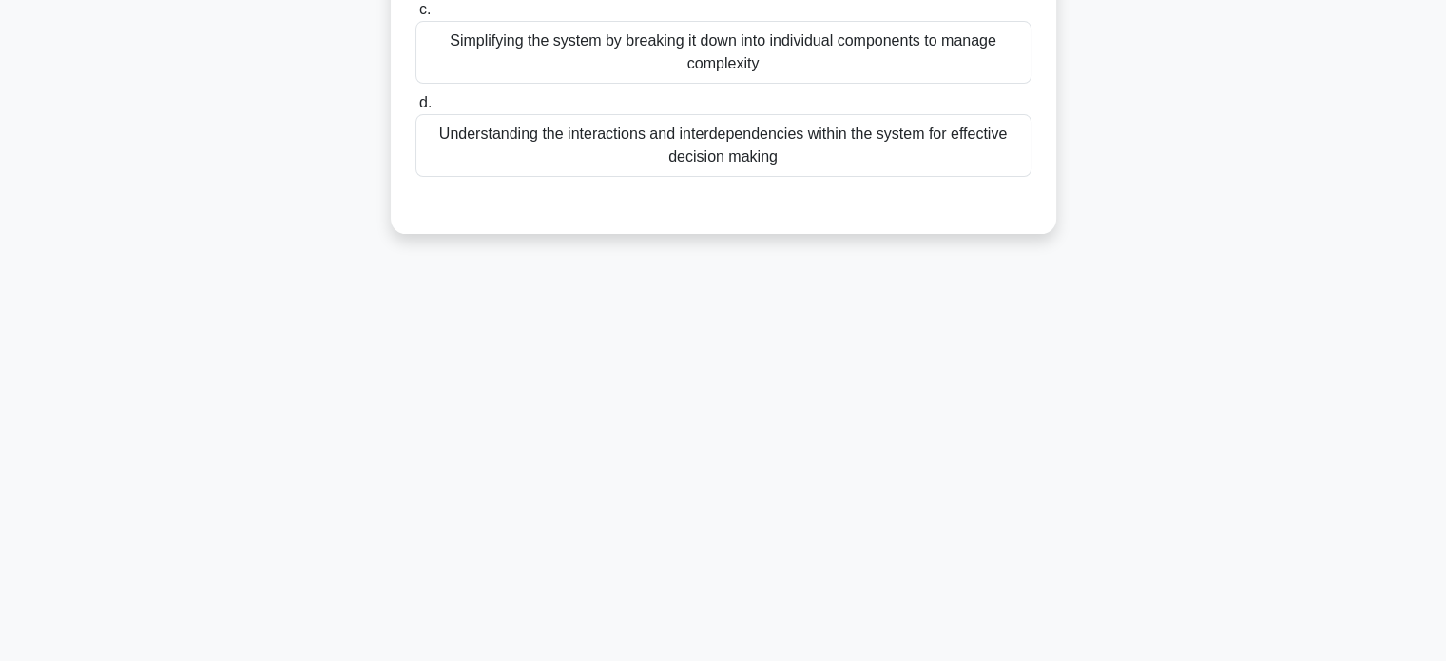
scroll to position [81, 0]
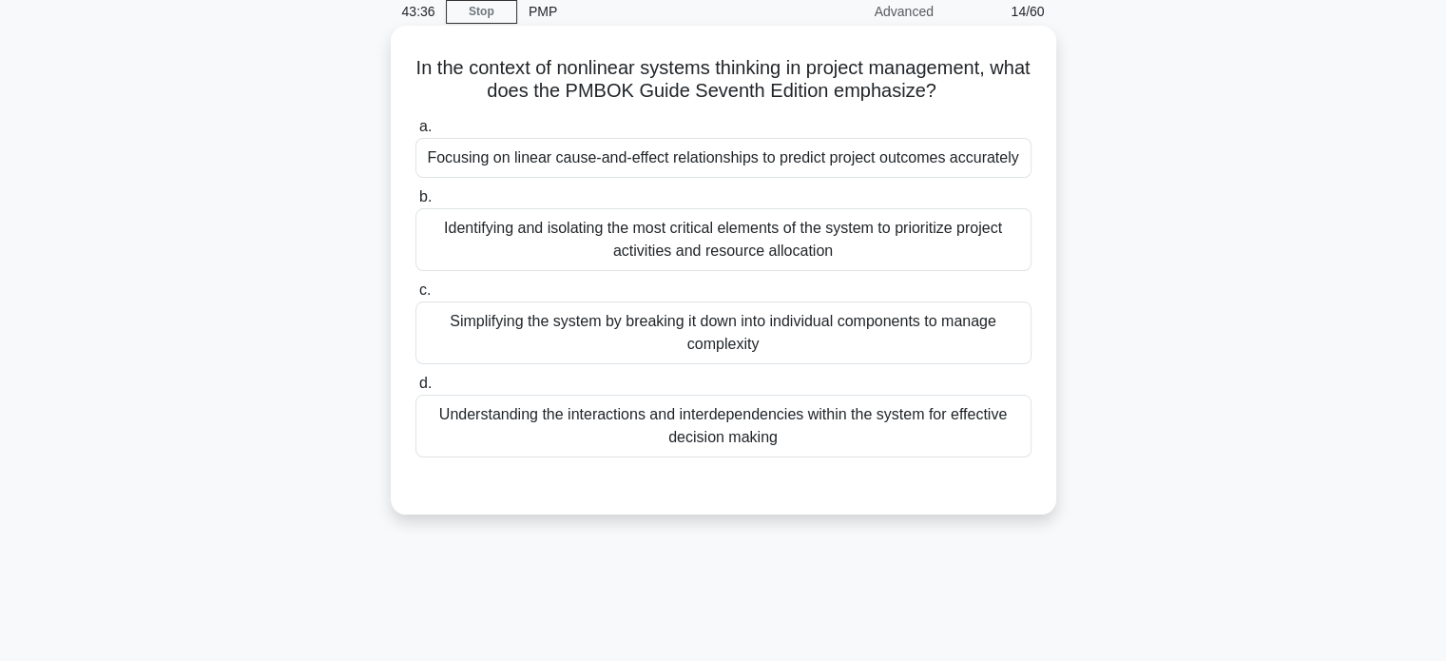
click at [605, 163] on div "Focusing on linear cause-and-effect relationships to predict project outcomes a…" at bounding box center [723, 158] width 616 height 40
click at [415, 133] on input "a. Focusing on linear cause-and-effect relationships to predict project outcome…" at bounding box center [415, 127] width 0 height 12
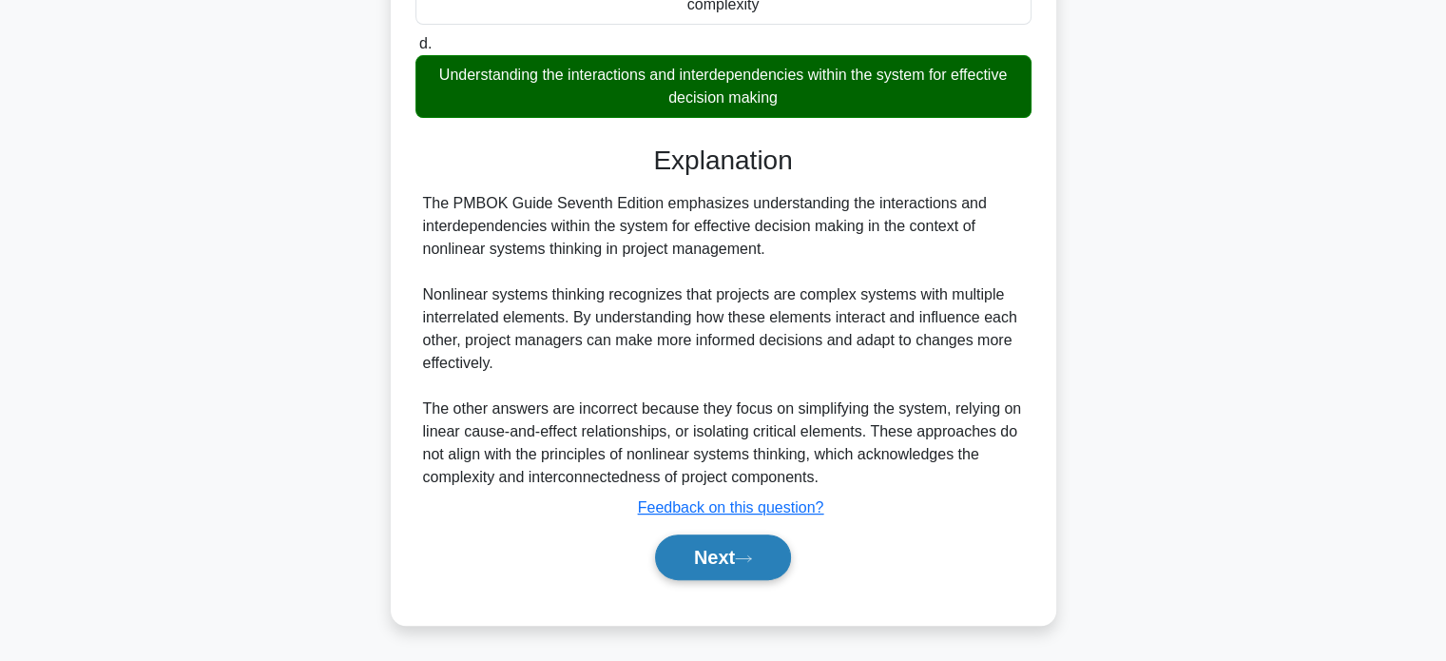
click at [705, 557] on button "Next" at bounding box center [723, 557] width 136 height 46
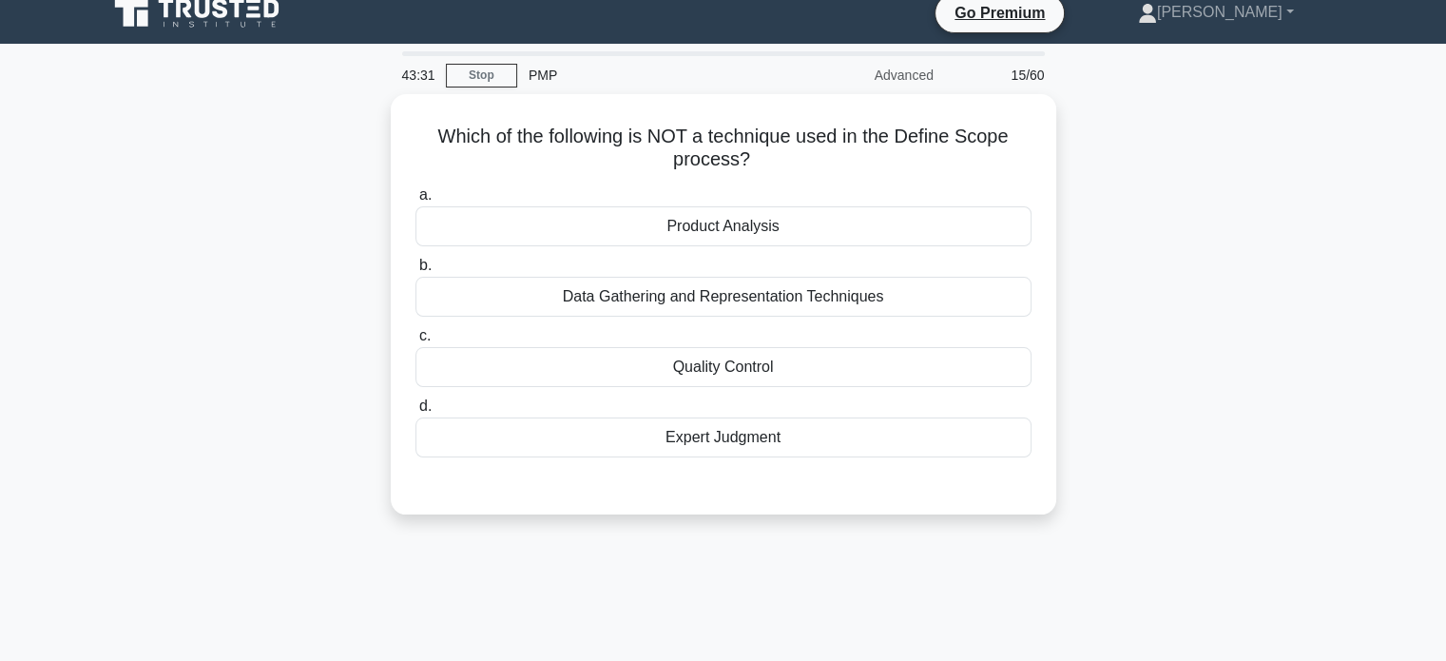
scroll to position [0, 0]
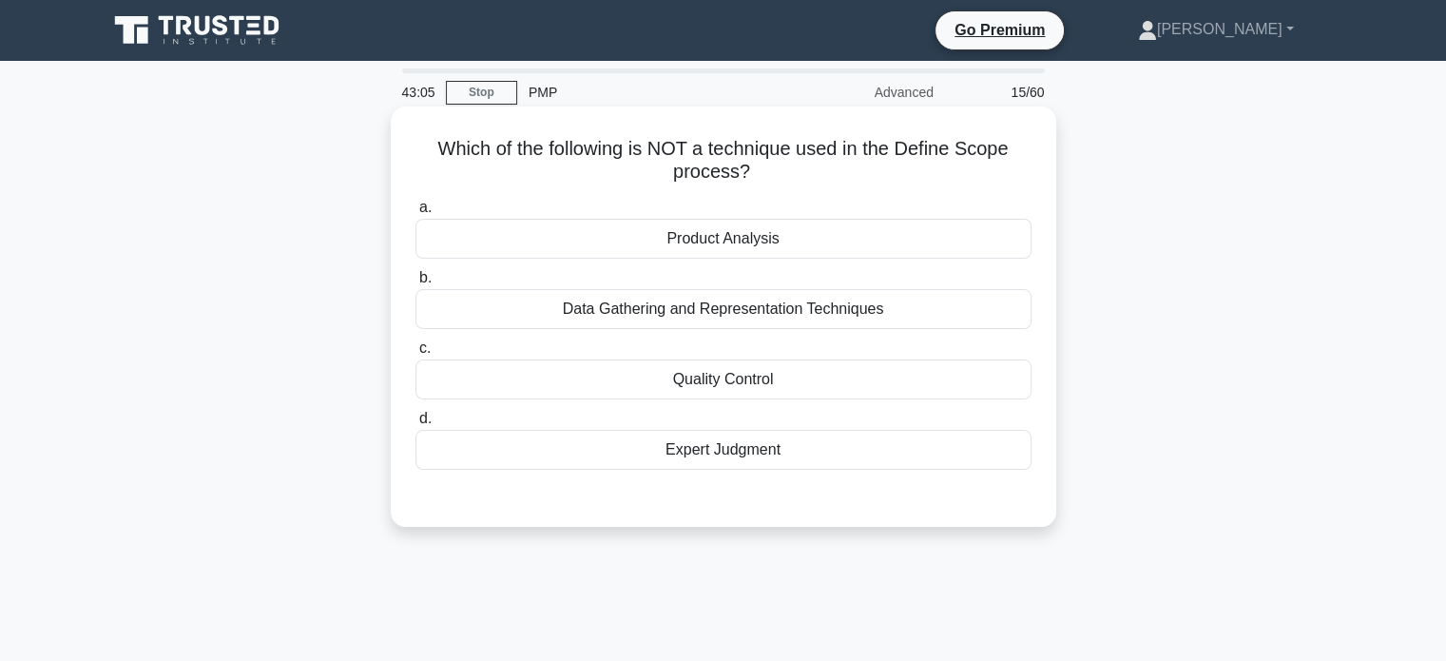
click at [790, 240] on div "Product Analysis" at bounding box center [723, 239] width 616 height 40
click at [415, 214] on input "a. Product Analysis" at bounding box center [415, 208] width 0 height 12
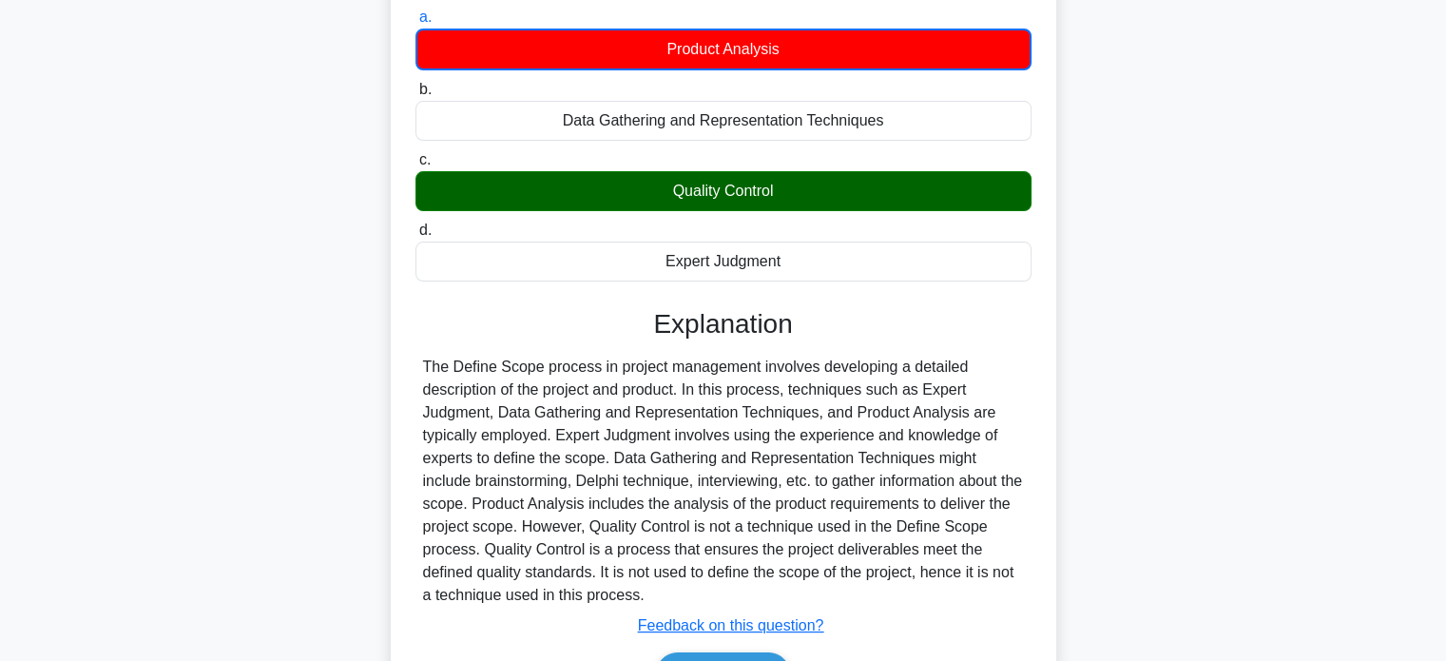
scroll to position [285, 0]
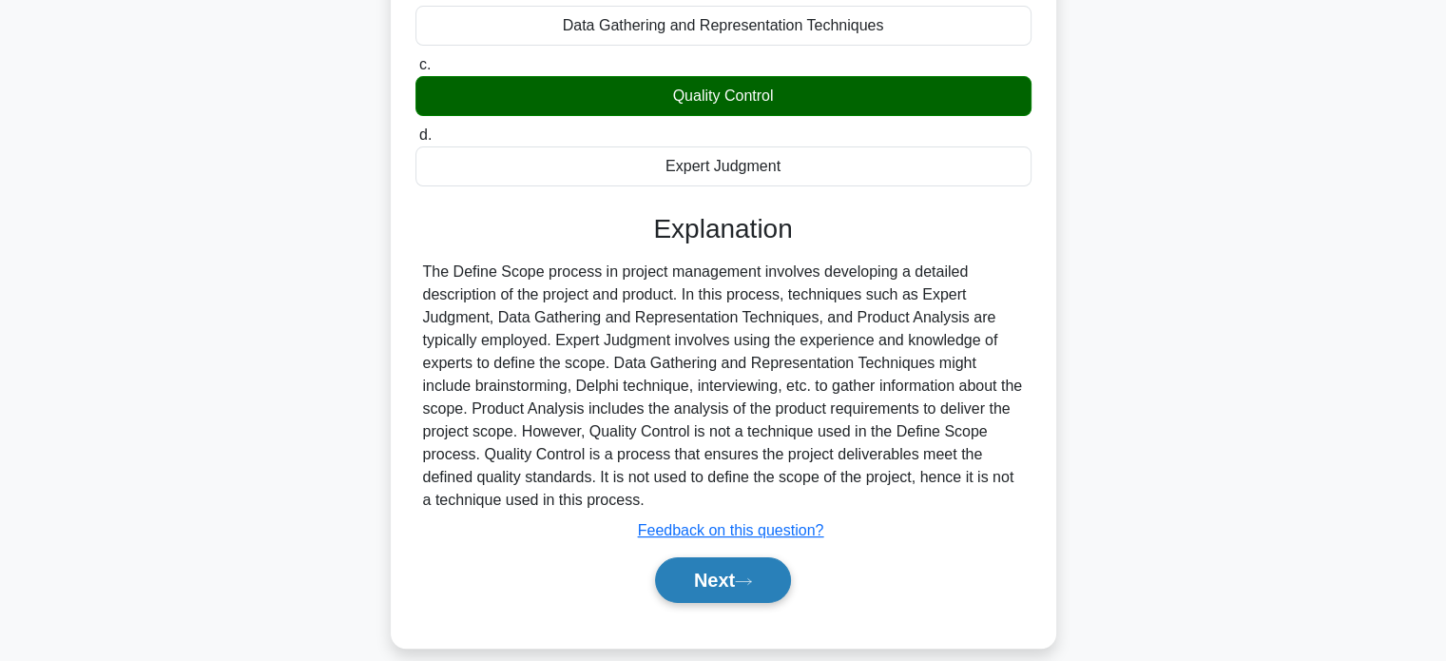
click at [752, 581] on icon at bounding box center [743, 581] width 17 height 10
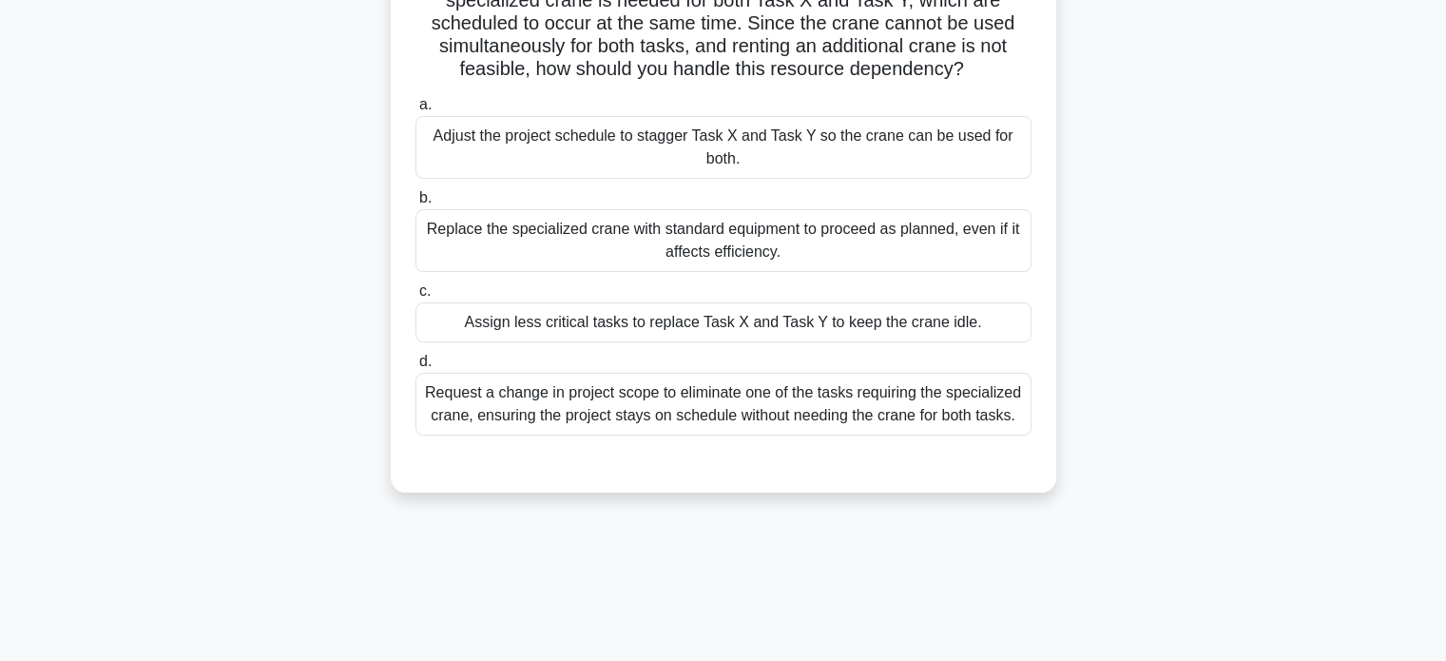
scroll to position [95, 0]
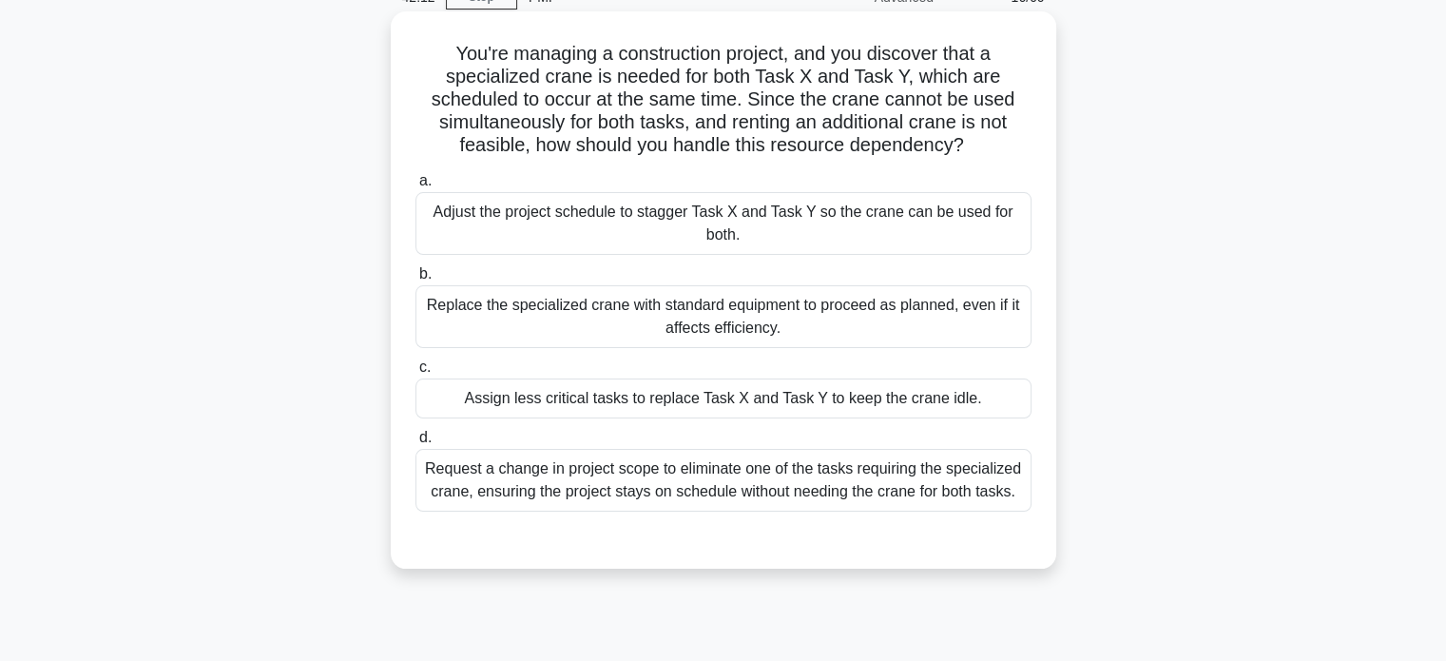
click at [784, 233] on div "Adjust the project schedule to stagger Task X and Task Y so the crane can be us…" at bounding box center [723, 223] width 616 height 63
click at [415, 187] on input "a. Adjust the project schedule to stagger Task X and Task Y so the crane can be…" at bounding box center [415, 181] width 0 height 12
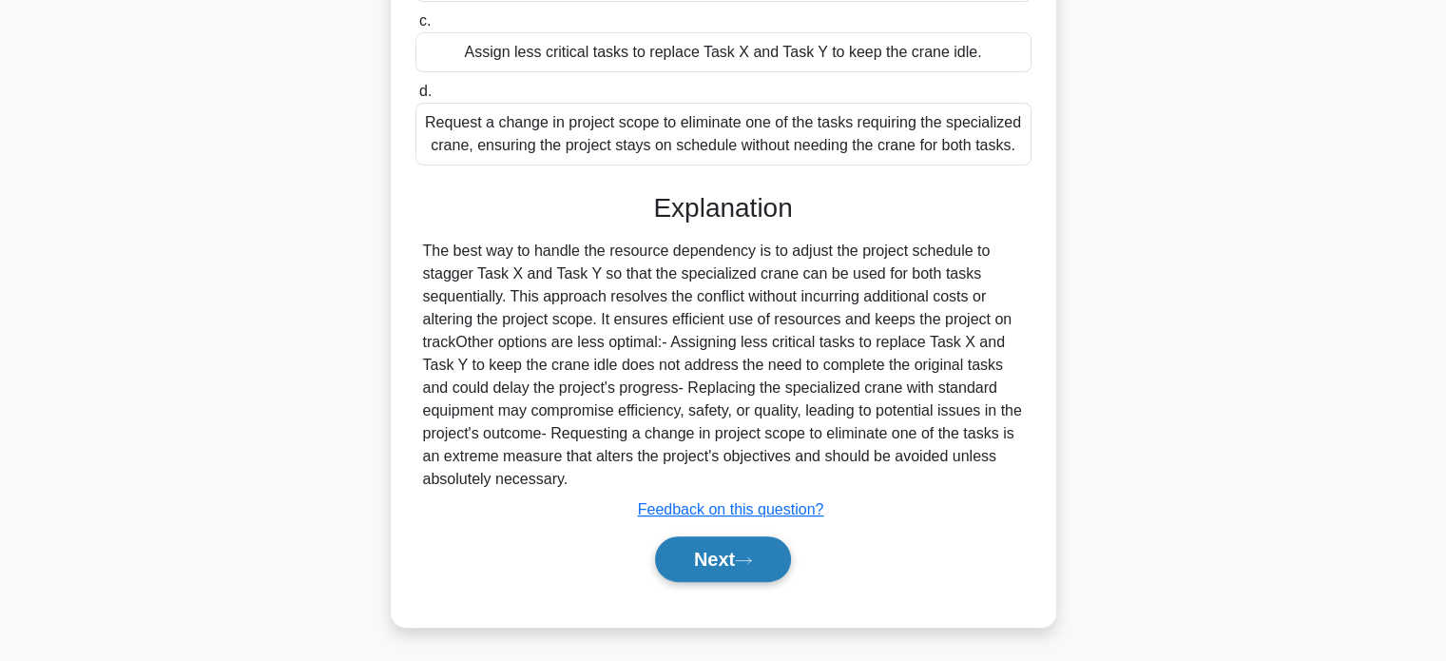
click at [770, 550] on button "Next" at bounding box center [723, 559] width 136 height 46
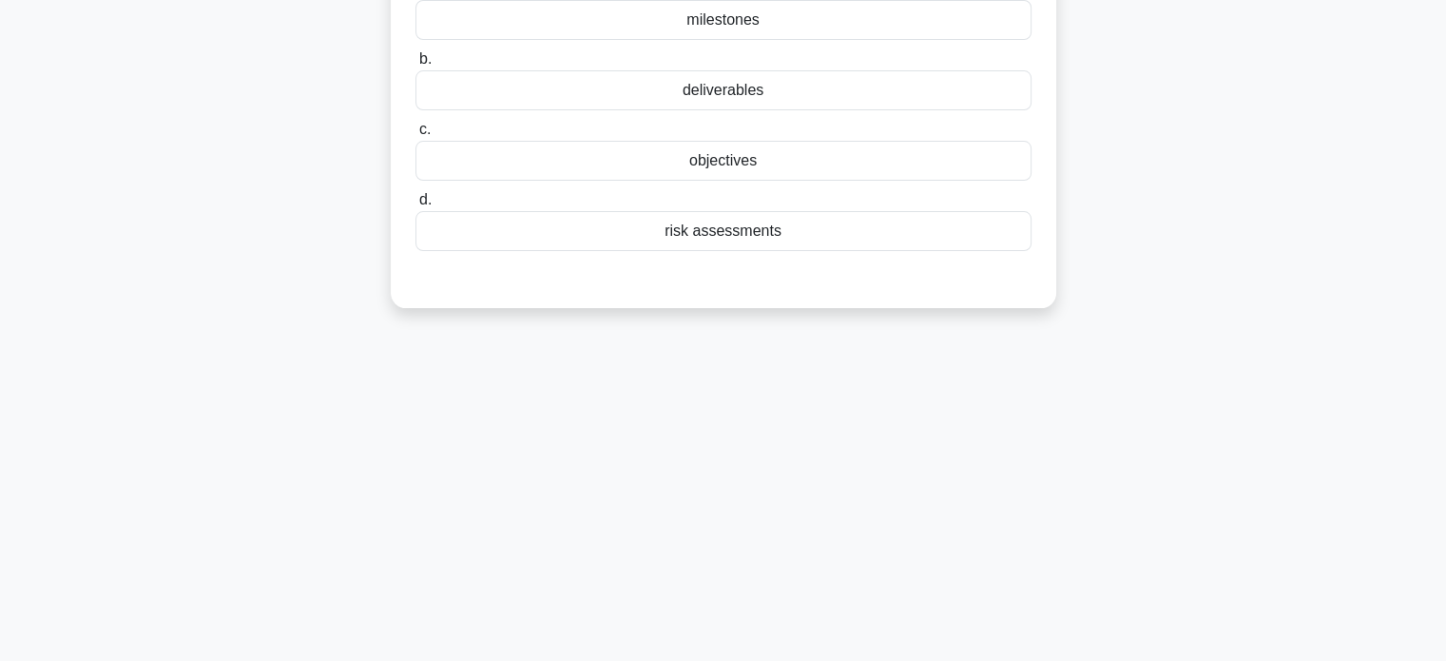
scroll to position [0, 0]
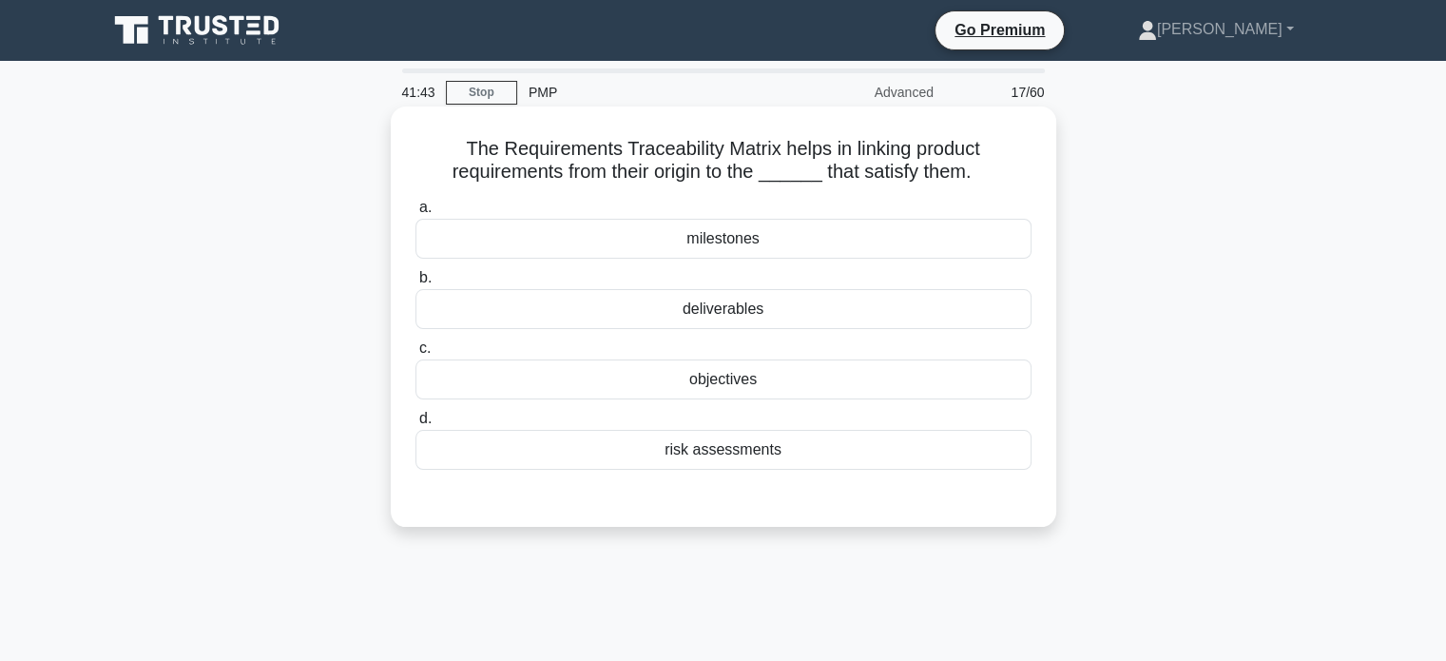
click at [776, 320] on div "deliverables" at bounding box center [723, 309] width 616 height 40
click at [415, 284] on input "b. deliverables" at bounding box center [415, 278] width 0 height 12
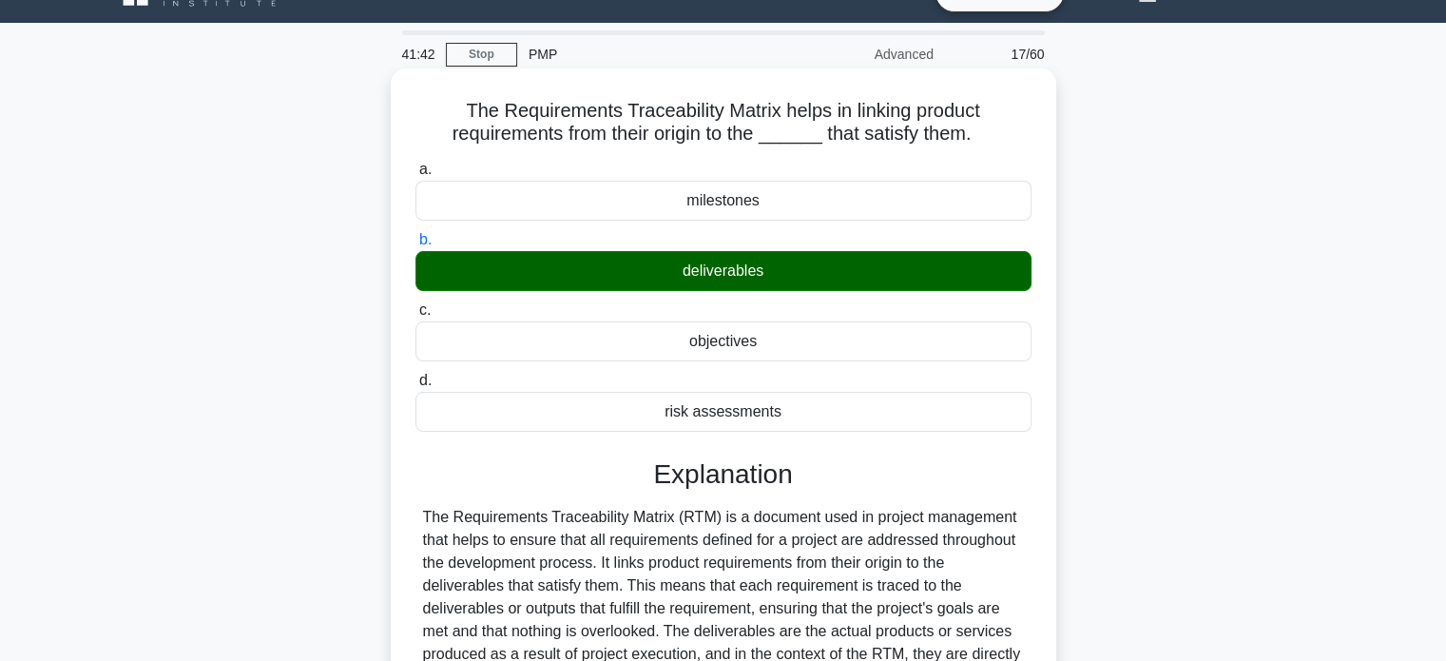
scroll to position [380, 0]
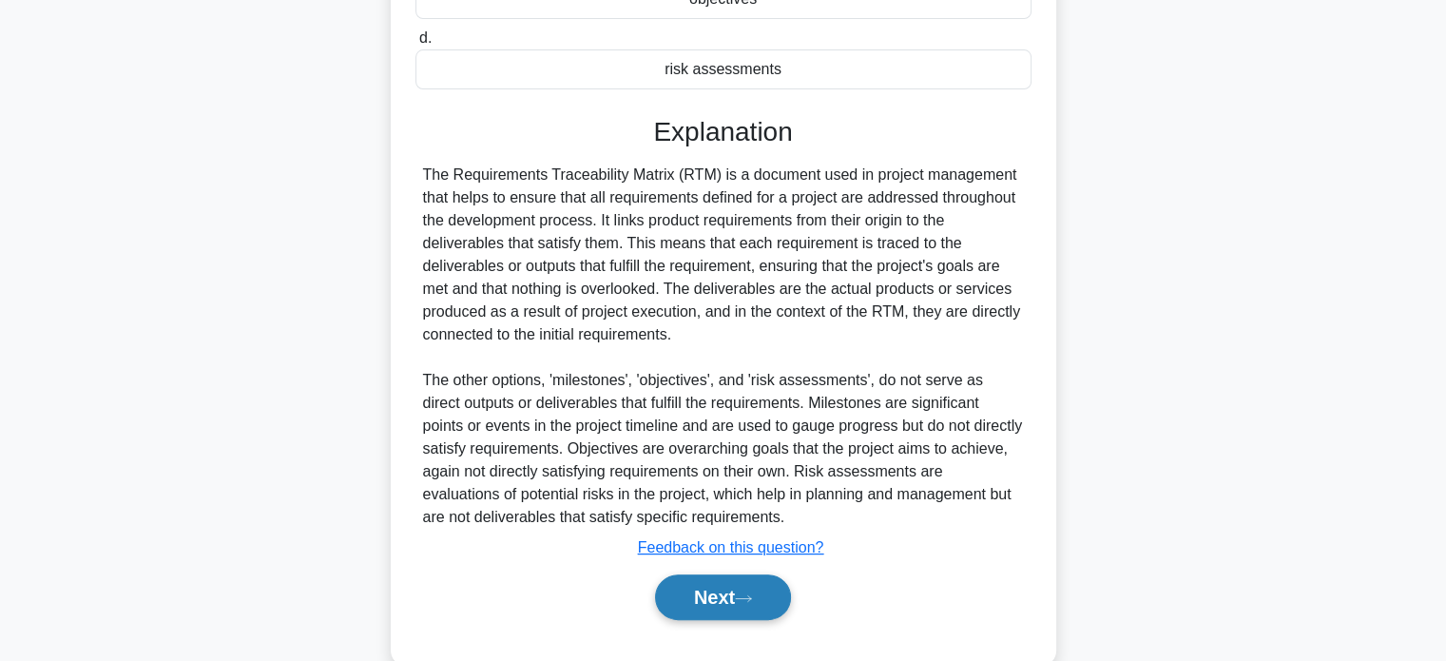
click at [735, 607] on button "Next" at bounding box center [723, 597] width 136 height 46
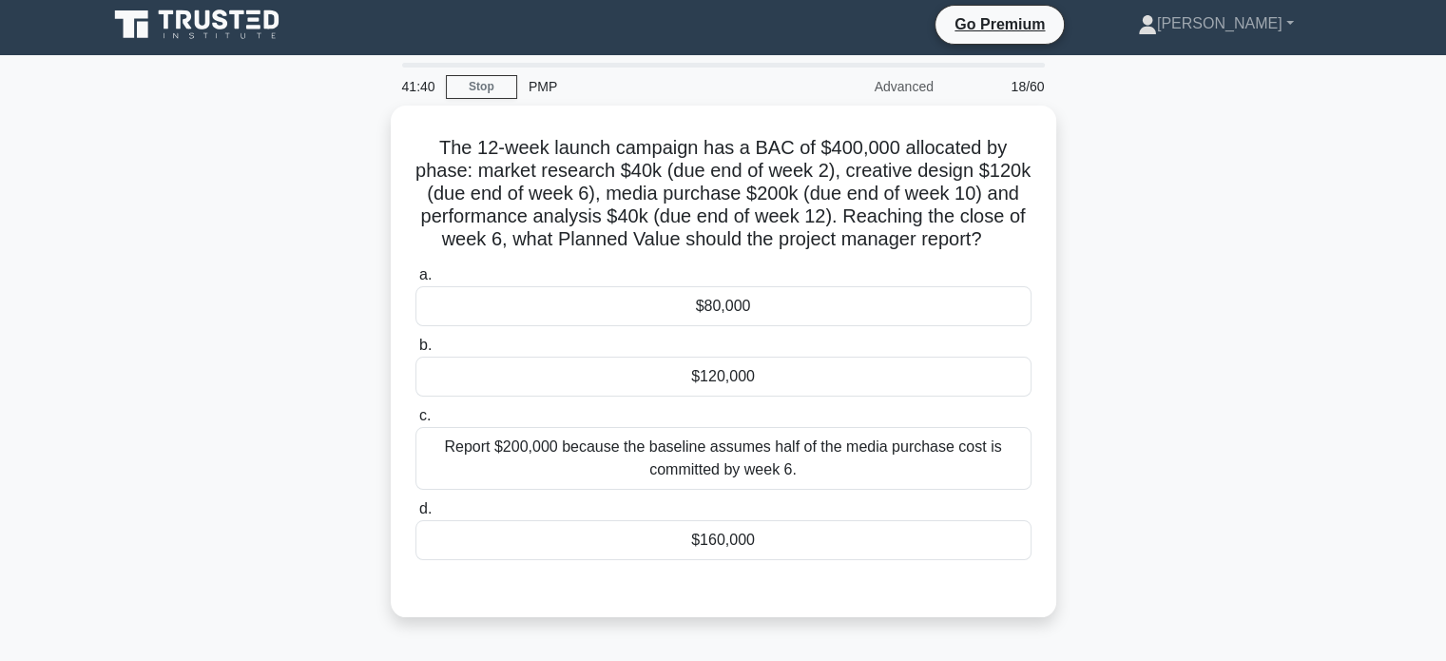
scroll to position [0, 0]
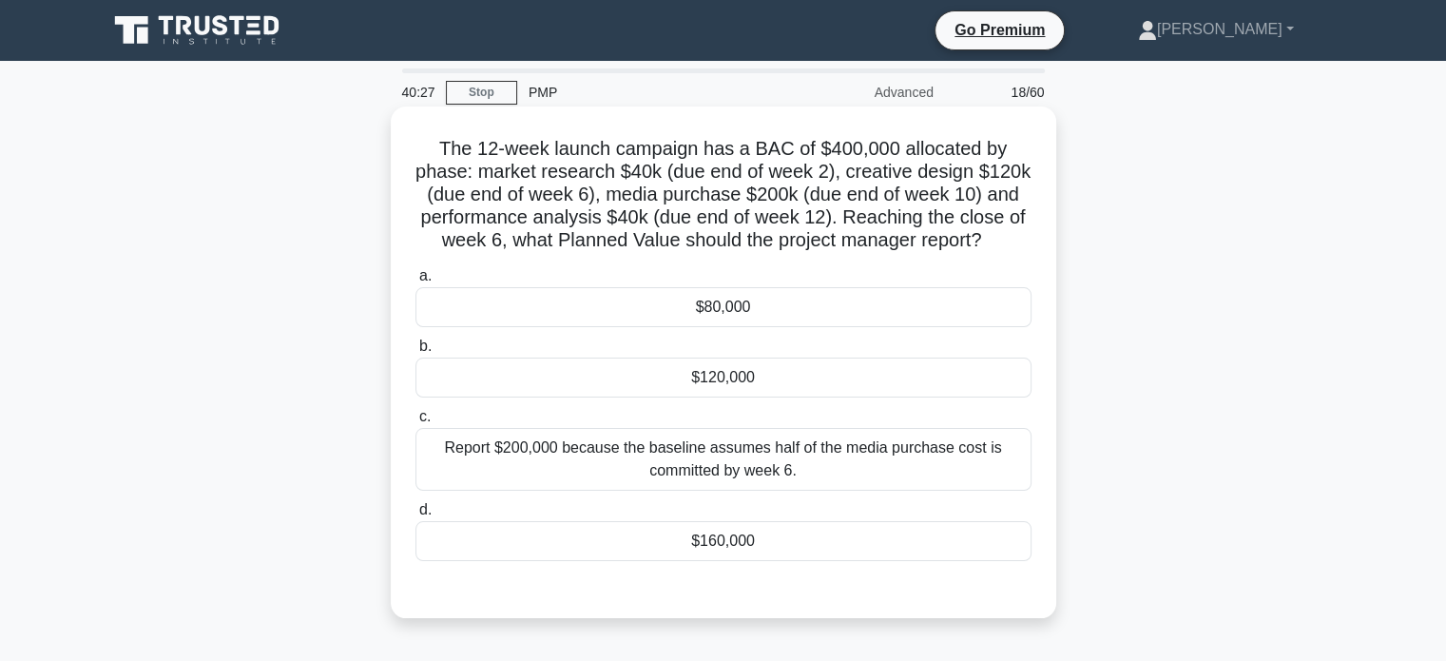
click at [811, 530] on div "$160,000" at bounding box center [723, 541] width 616 height 40
click at [415, 516] on input "d. $160,000" at bounding box center [415, 510] width 0 height 12
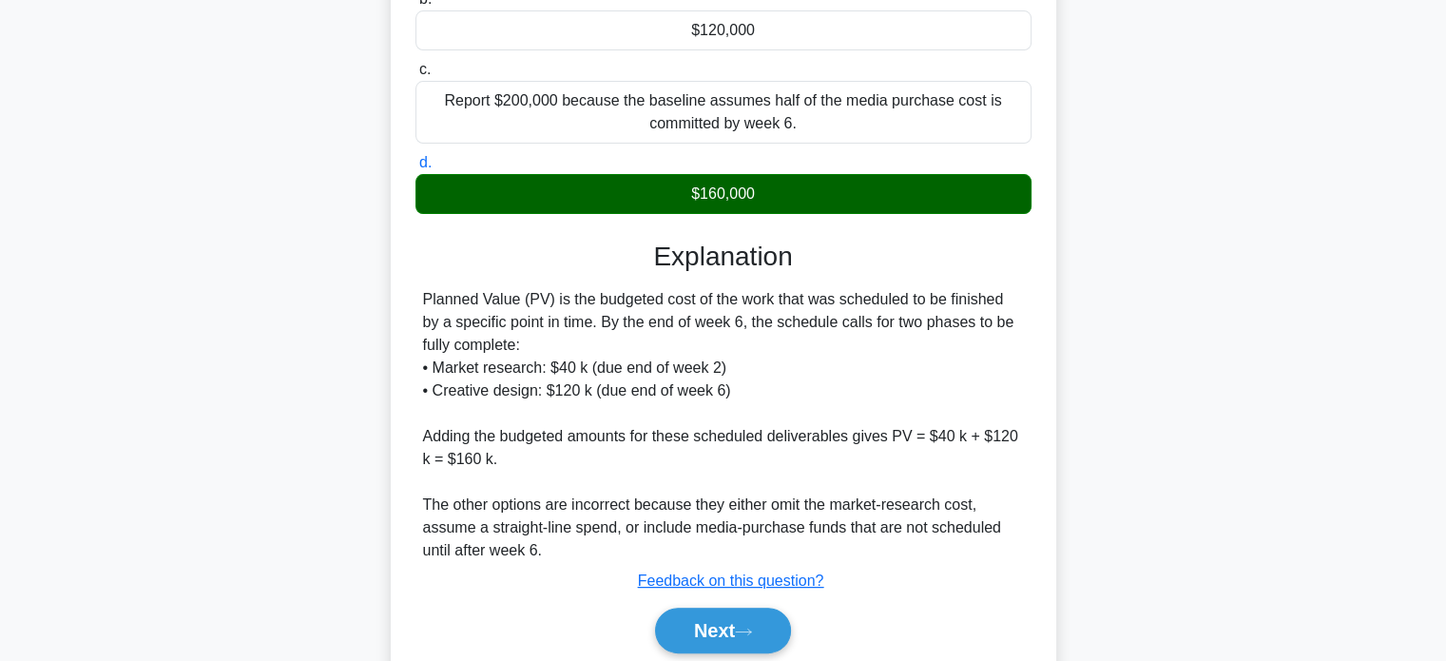
scroll to position [380, 0]
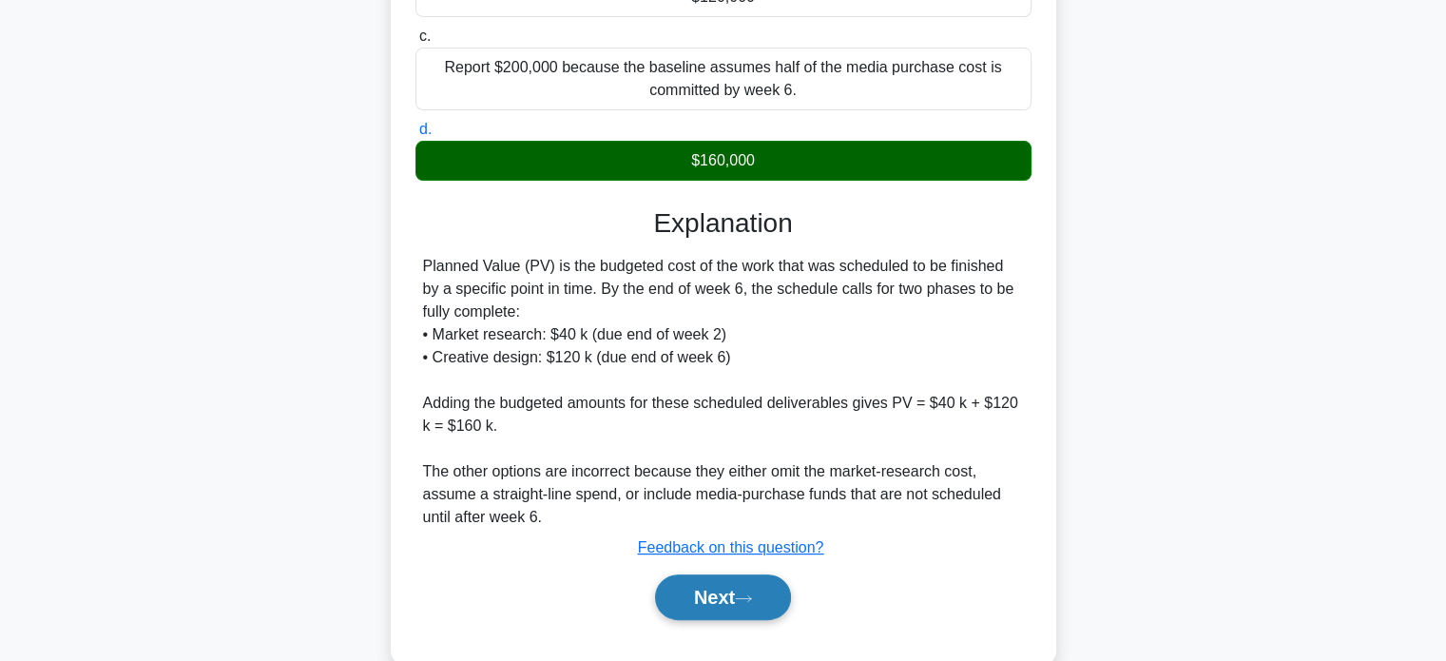
click at [733, 593] on button "Next" at bounding box center [723, 597] width 136 height 46
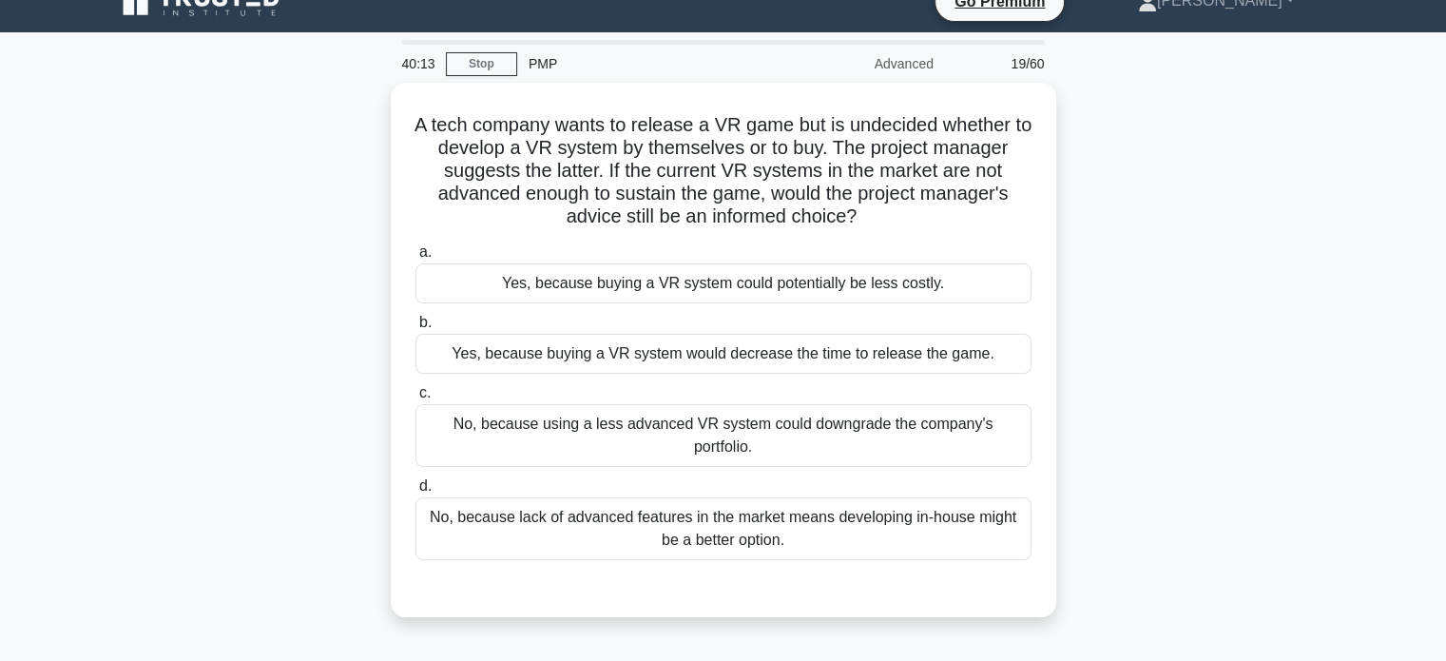
scroll to position [0, 0]
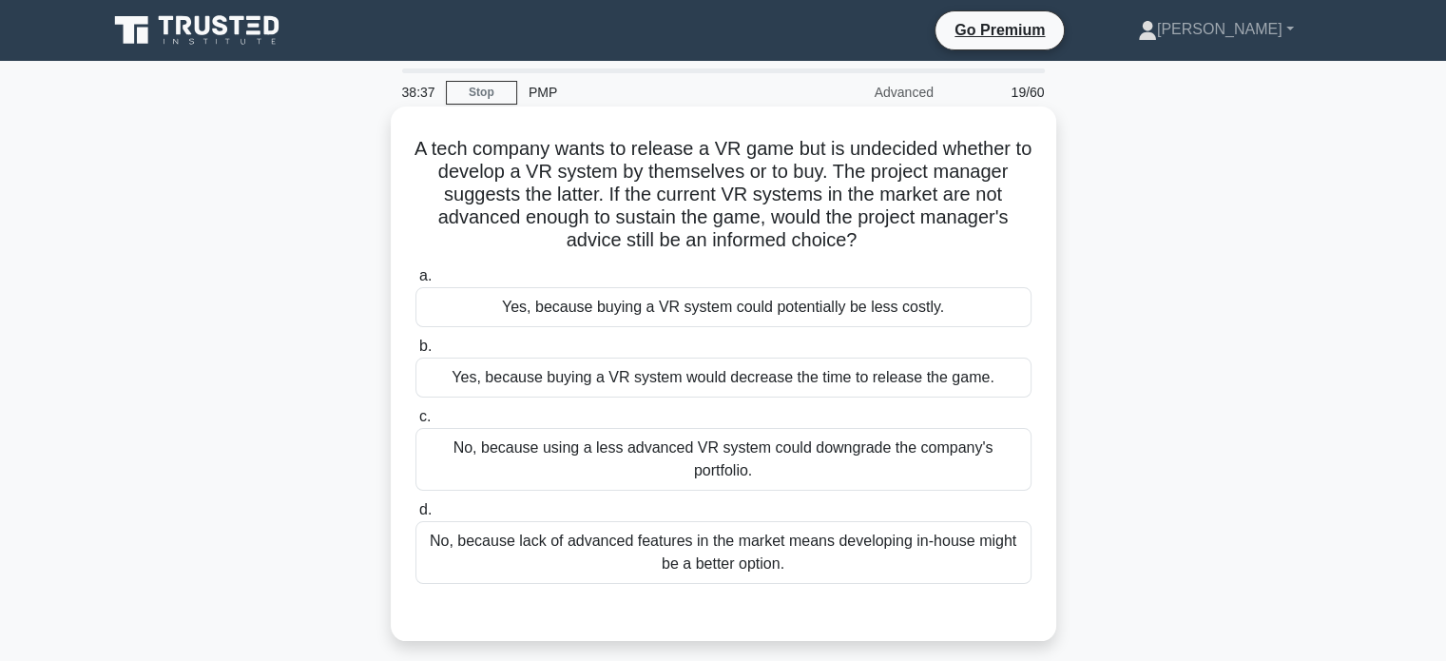
click at [730, 521] on div "No, because lack of advanced features in the market means developing in-house m…" at bounding box center [723, 552] width 616 height 63
click at [415, 516] on input "d. No, because lack of advanced features in the market means developing in-hous…" at bounding box center [415, 510] width 0 height 12
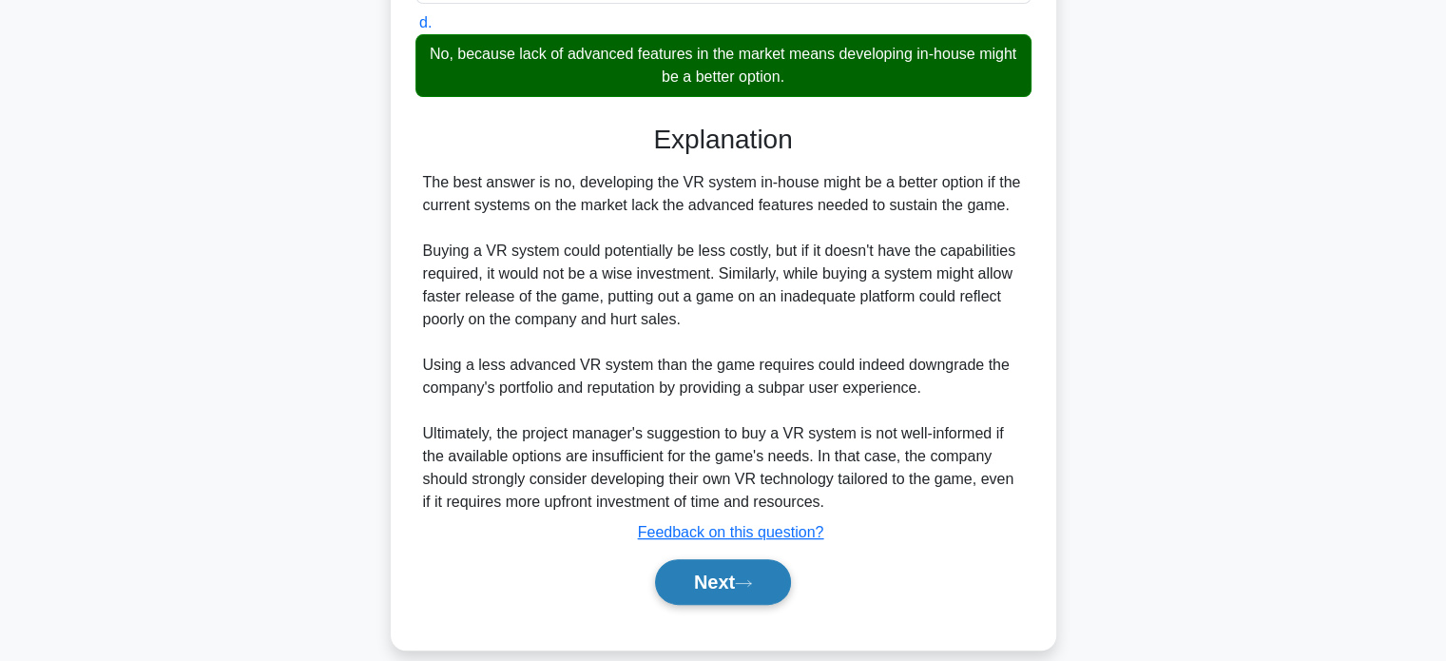
click at [742, 566] on button "Next" at bounding box center [723, 582] width 136 height 46
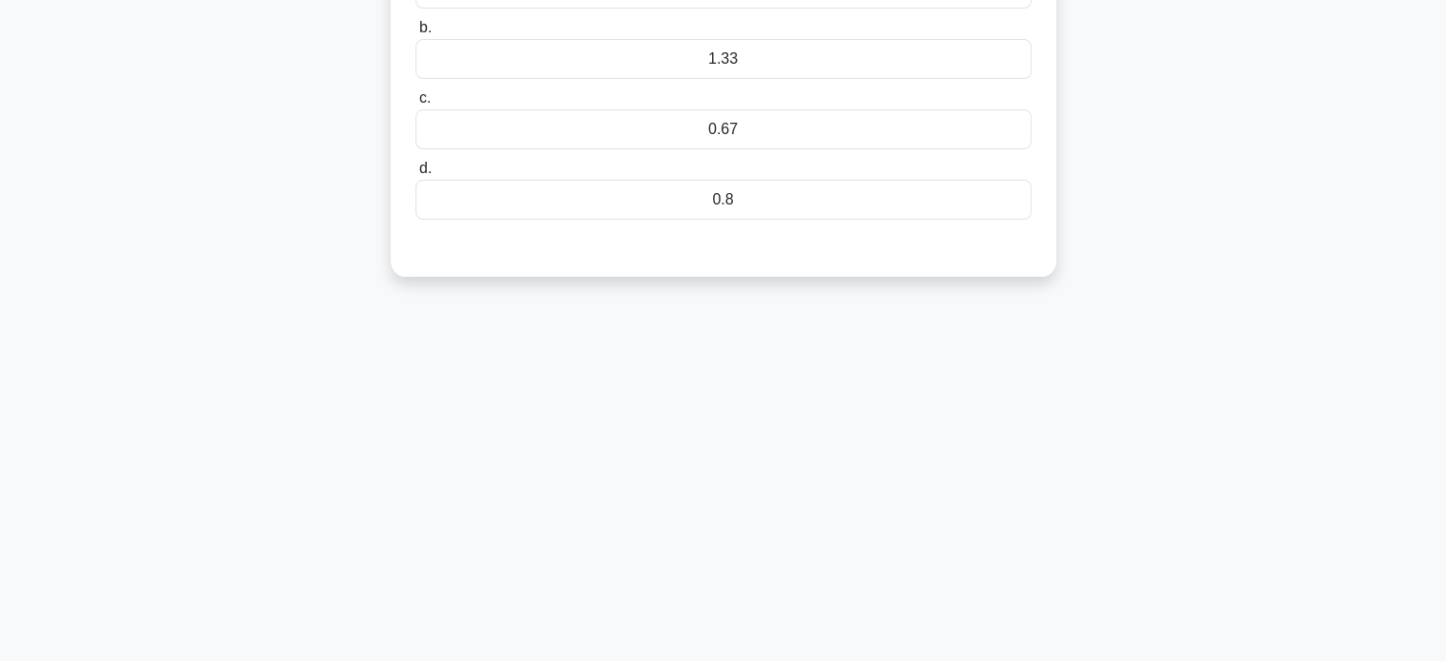
scroll to position [81, 0]
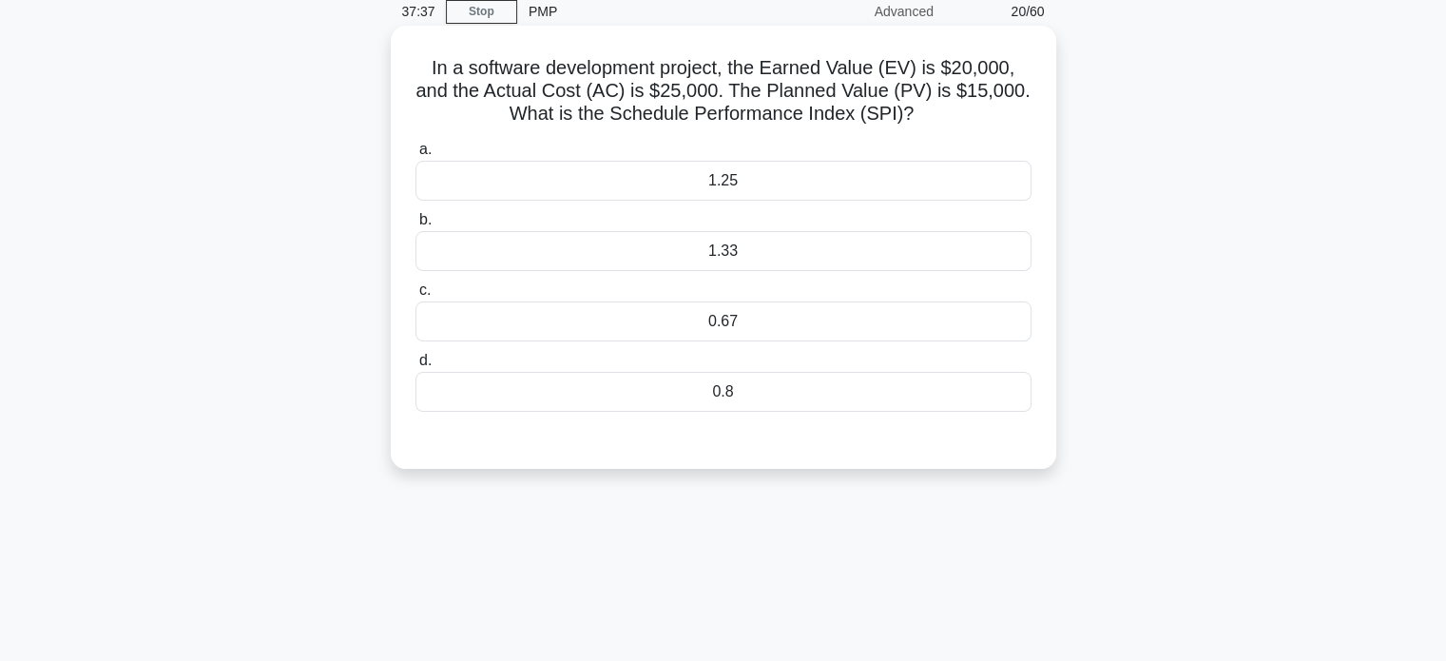
click at [765, 251] on div "1.33" at bounding box center [723, 251] width 616 height 40
click at [415, 226] on input "b. 1.33" at bounding box center [415, 220] width 0 height 12
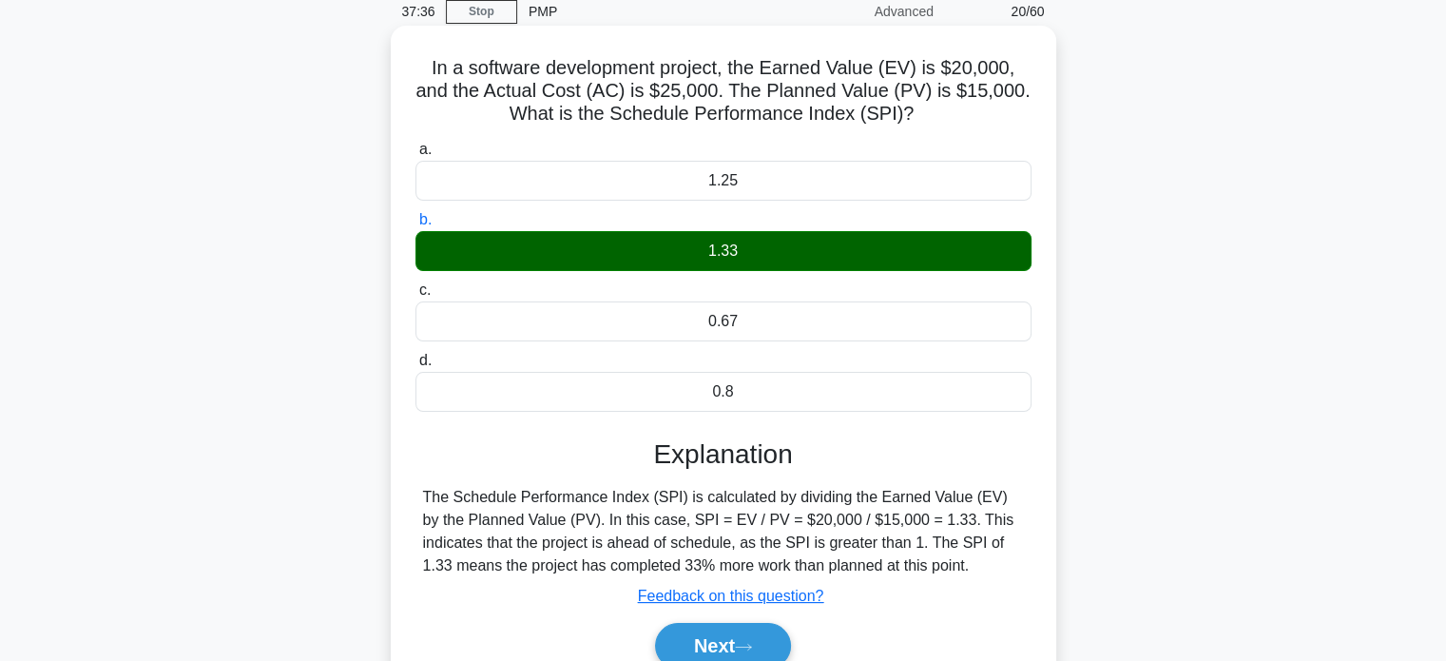
scroll to position [176, 0]
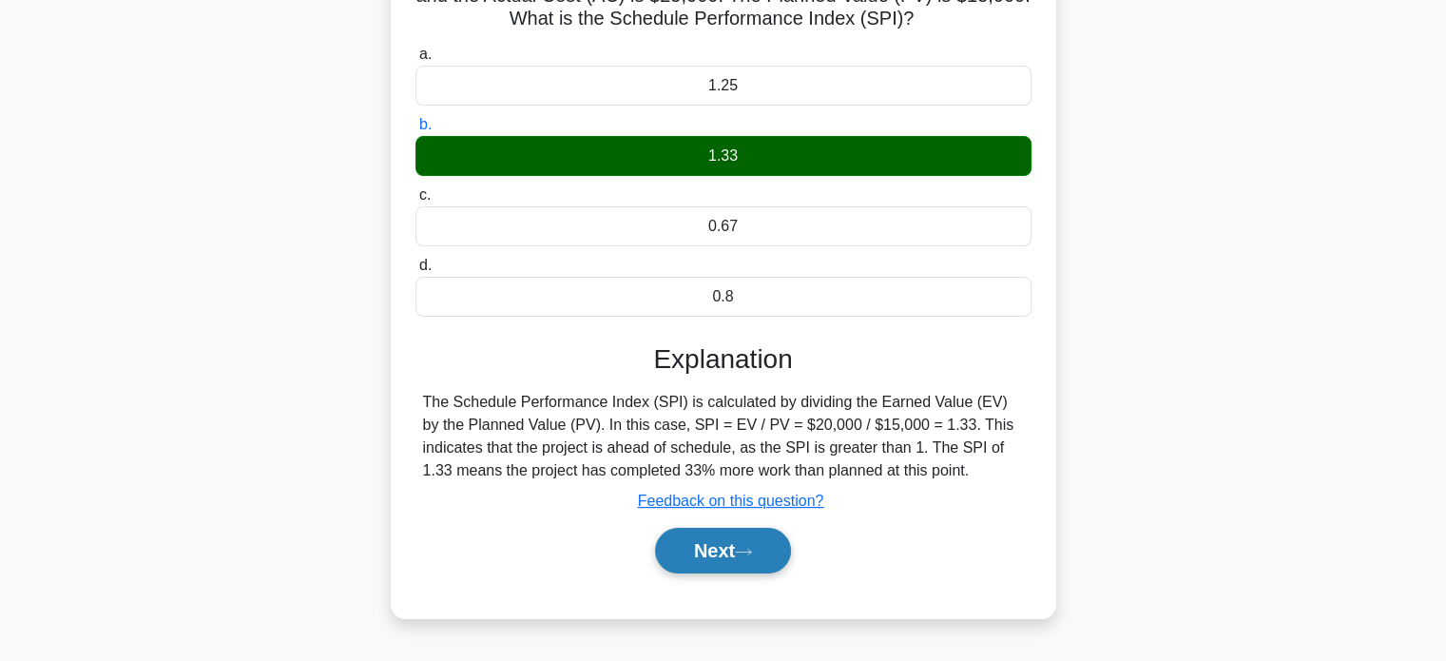
click at [722, 557] on button "Next" at bounding box center [723, 551] width 136 height 46
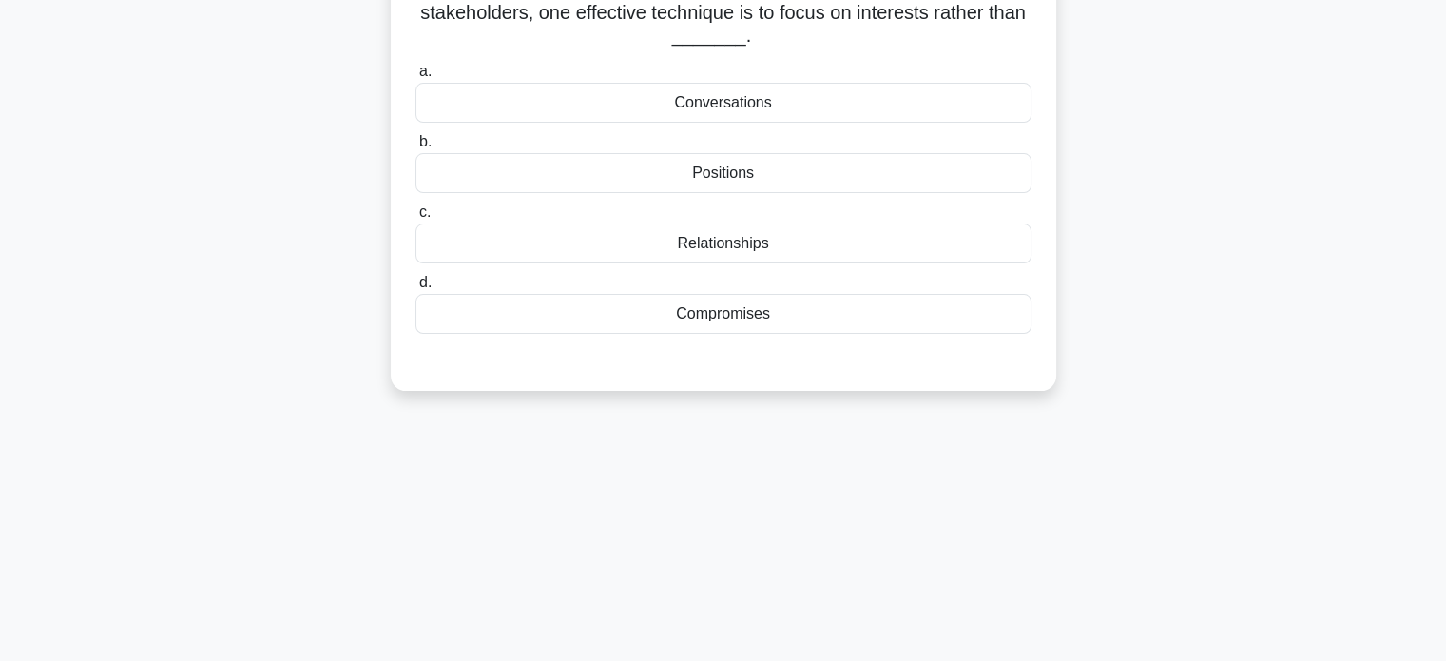
scroll to position [0, 0]
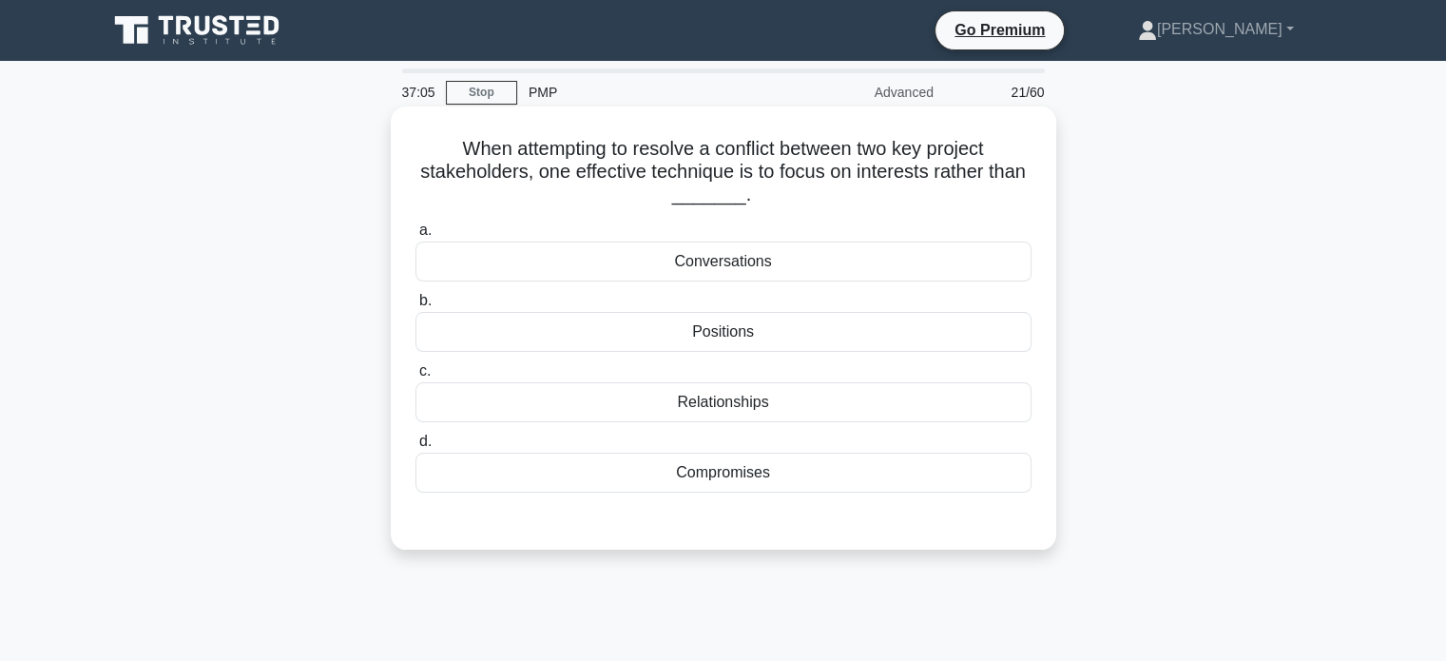
click at [827, 328] on div "Positions" at bounding box center [723, 332] width 616 height 40
click at [415, 307] on input "b. Positions" at bounding box center [415, 301] width 0 height 12
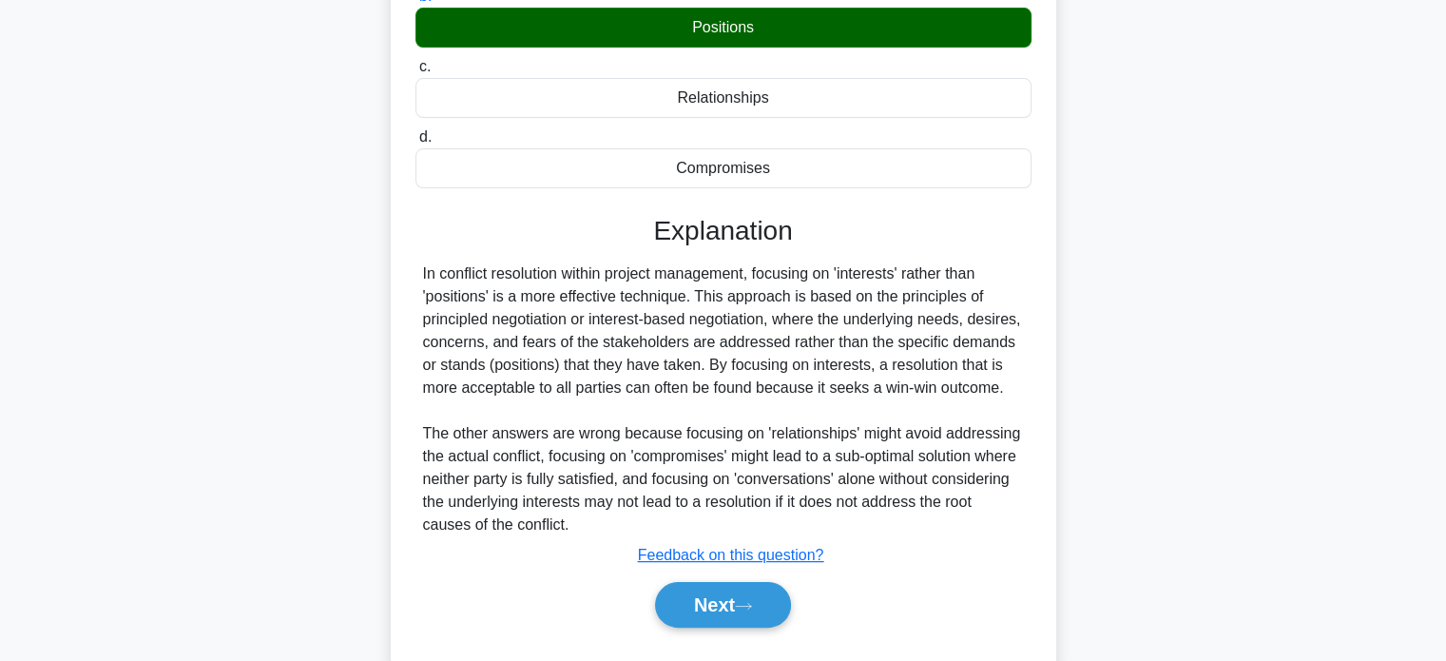
scroll to position [366, 0]
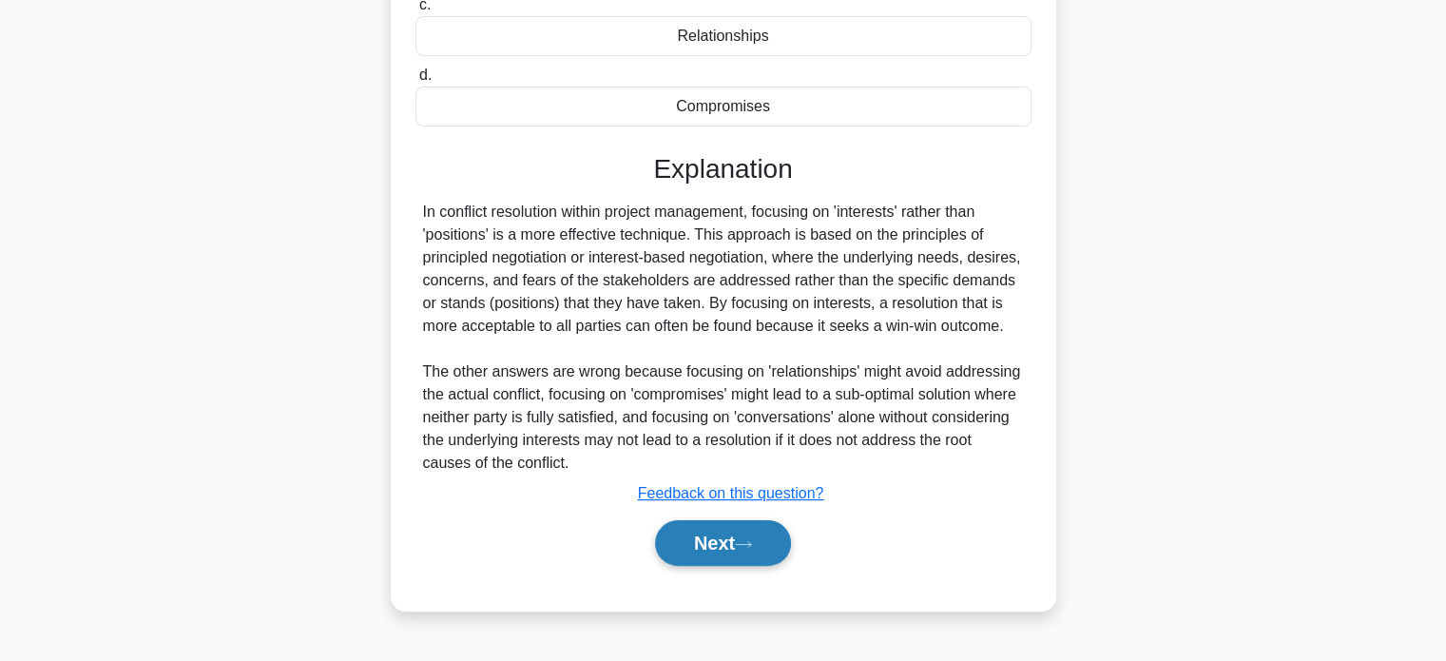
click at [737, 548] on button "Next" at bounding box center [723, 543] width 136 height 46
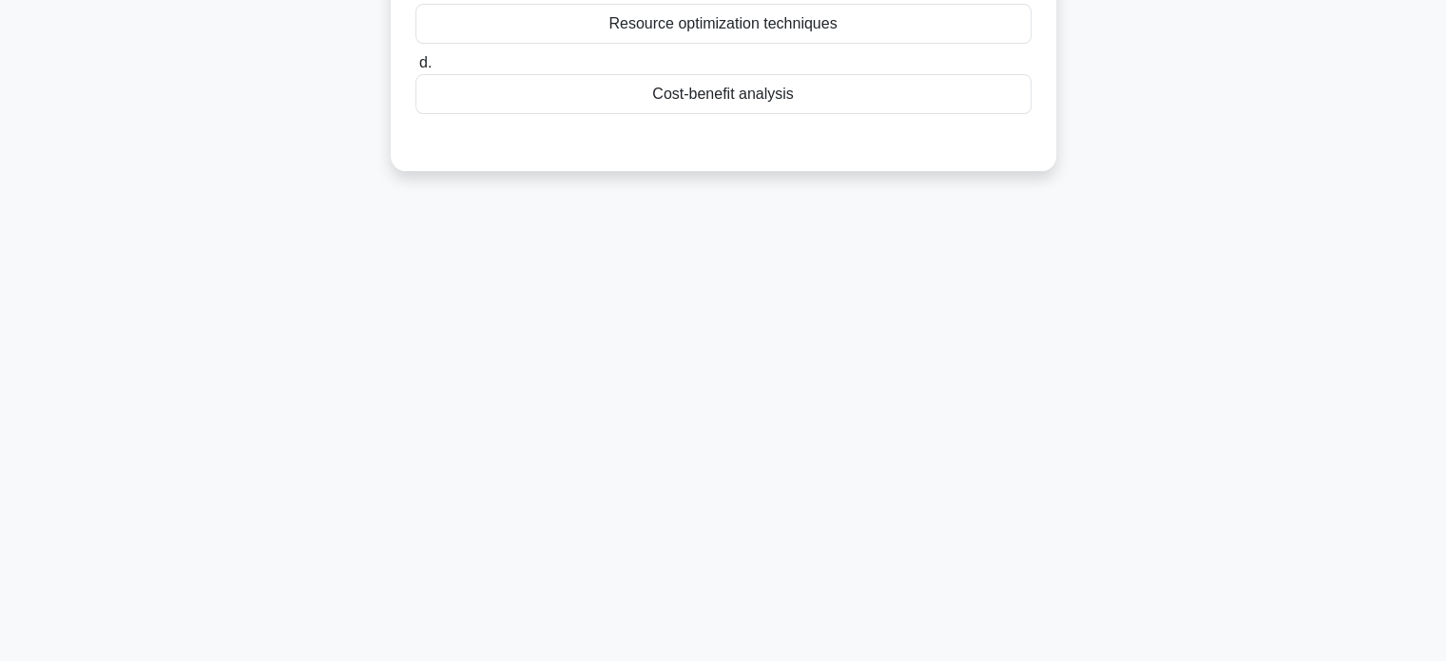
scroll to position [81, 0]
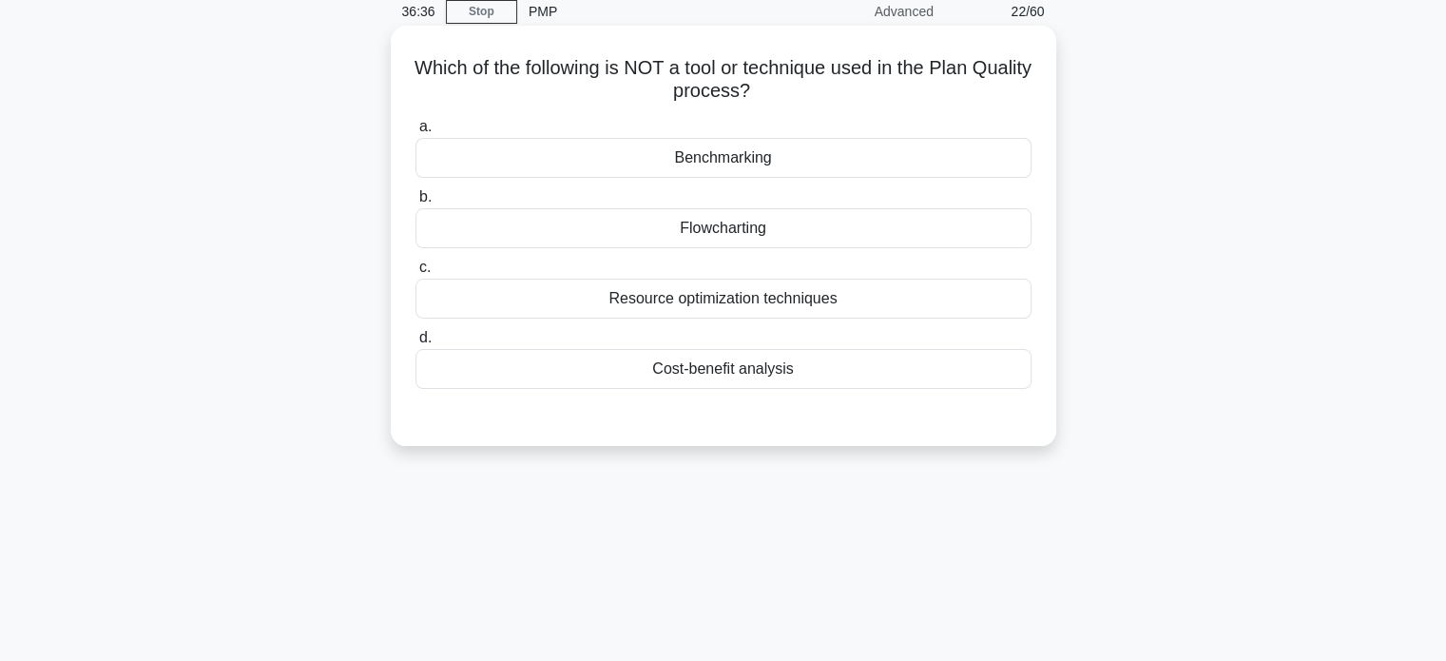
click at [754, 235] on div "Flowcharting" at bounding box center [723, 228] width 616 height 40
click at [415, 203] on input "b. Flowcharting" at bounding box center [415, 197] width 0 height 12
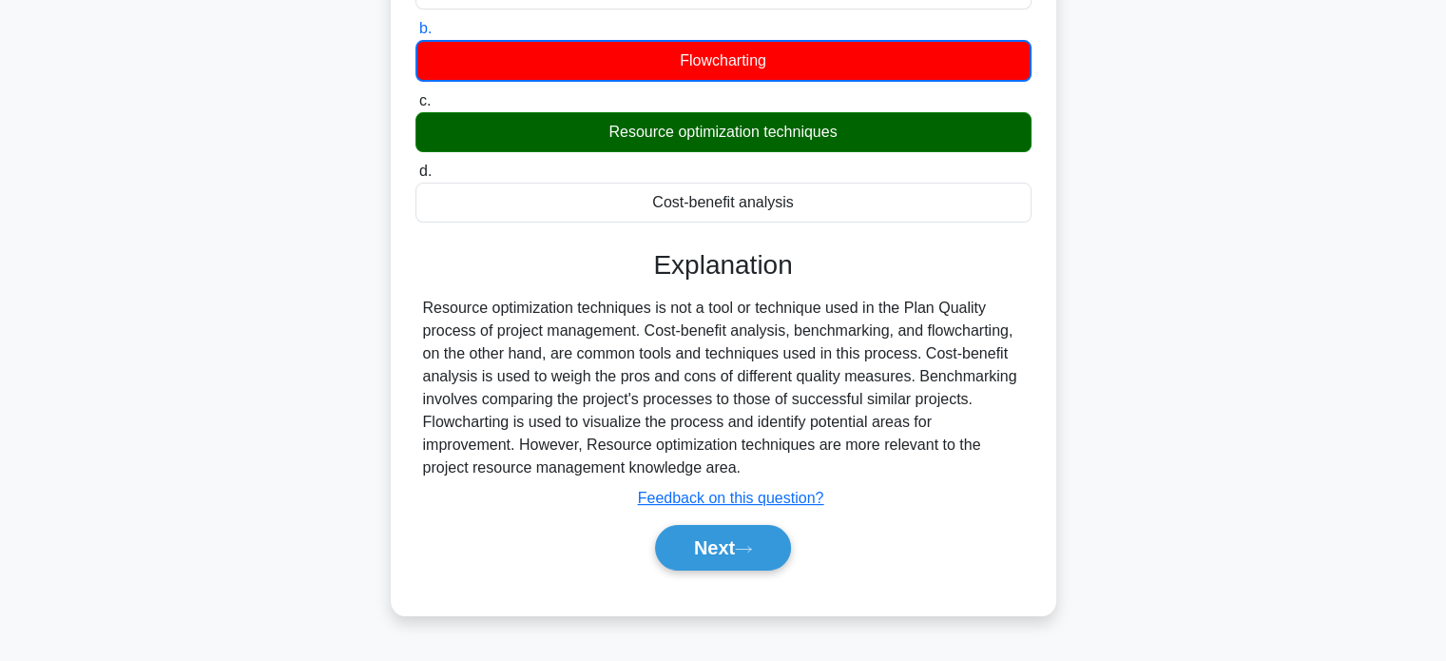
scroll to position [271, 0]
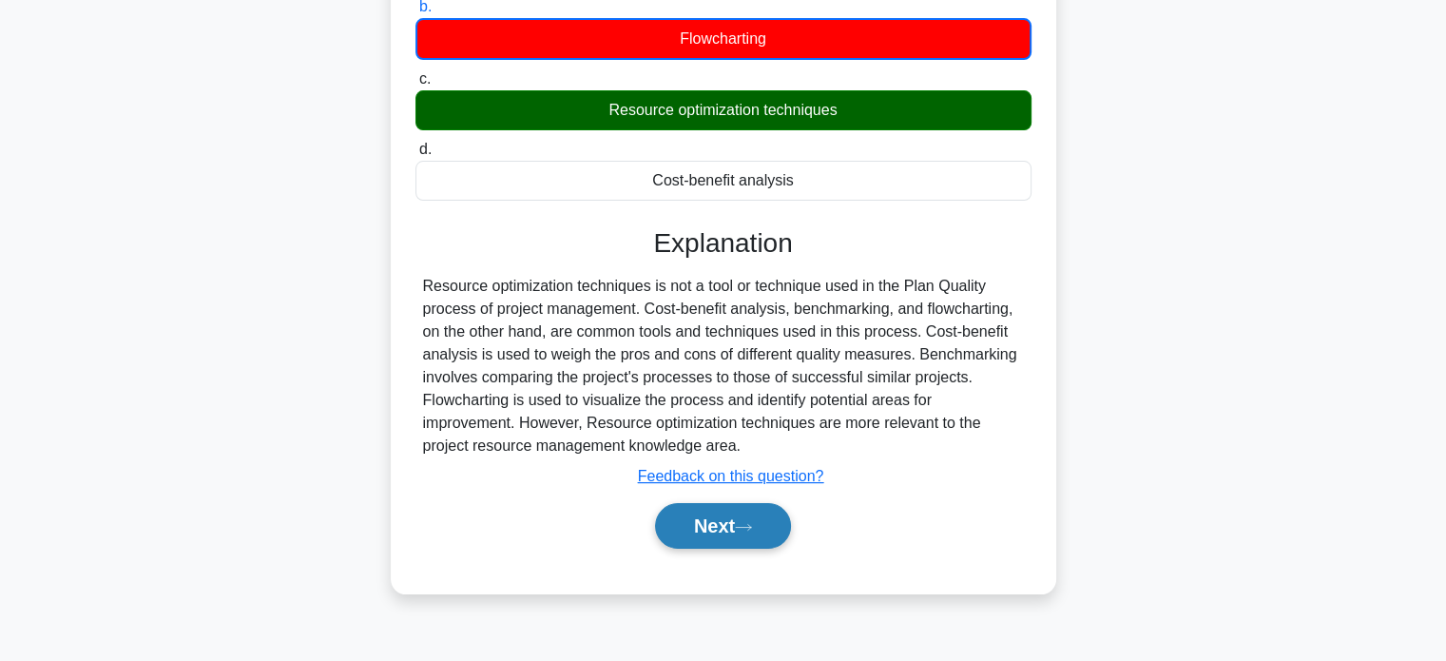
click at [725, 527] on button "Next" at bounding box center [723, 526] width 136 height 46
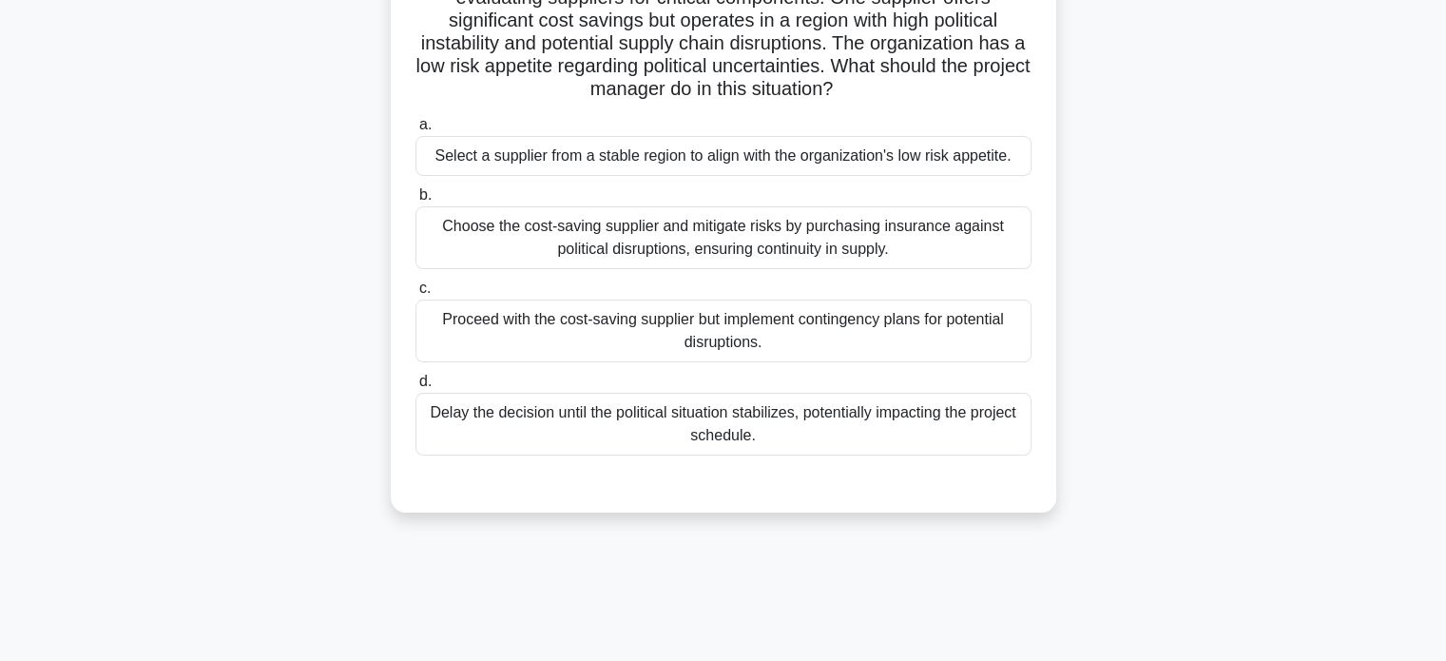
scroll to position [81, 0]
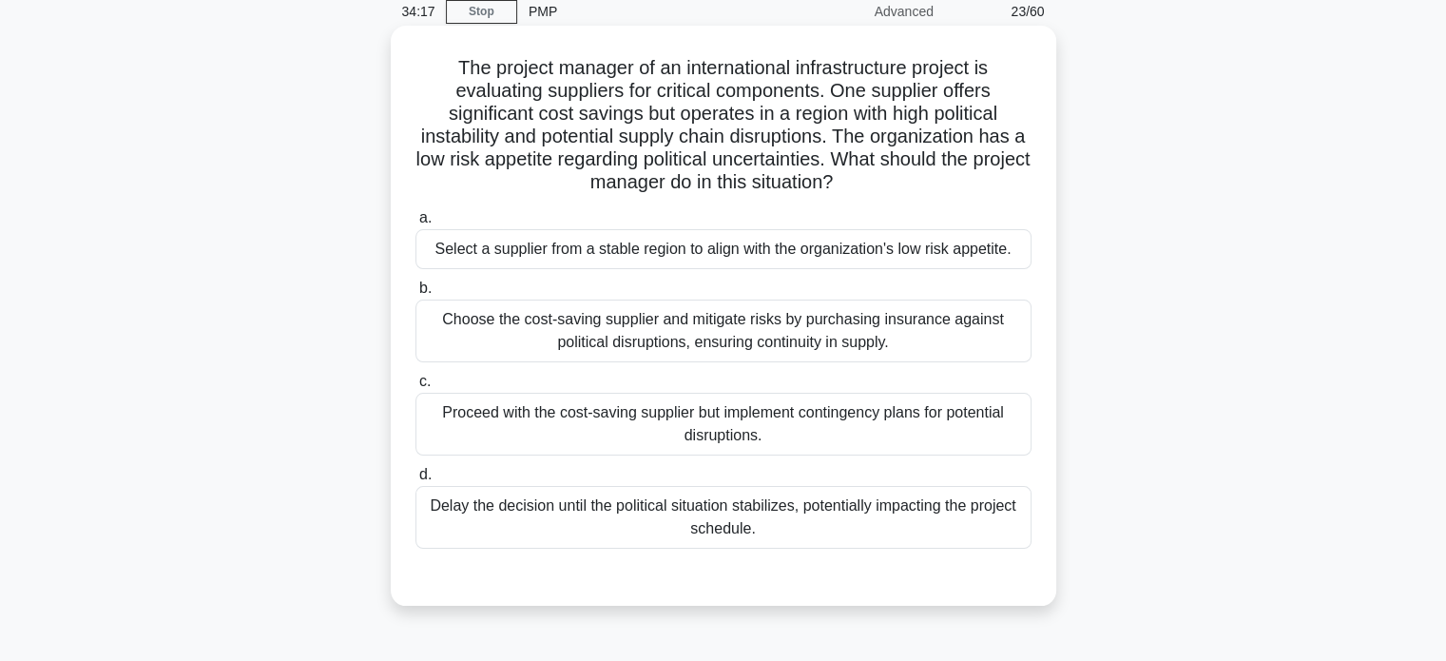
click at [771, 430] on div "Proceed with the cost-saving supplier but implement contingency plans for poten…" at bounding box center [723, 424] width 616 height 63
click at [415, 388] on input "c. Proceed with the cost-saving supplier but implement contingency plans for po…" at bounding box center [415, 381] width 0 height 12
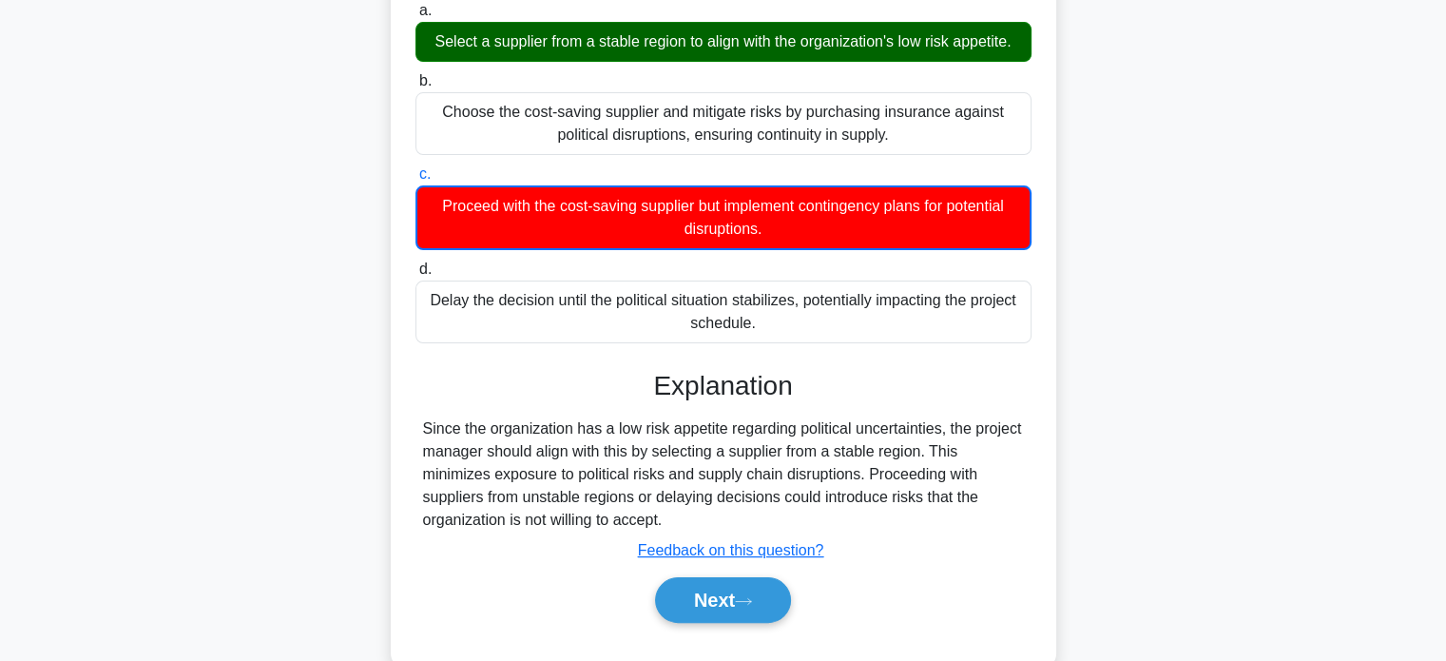
scroll to position [366, 0]
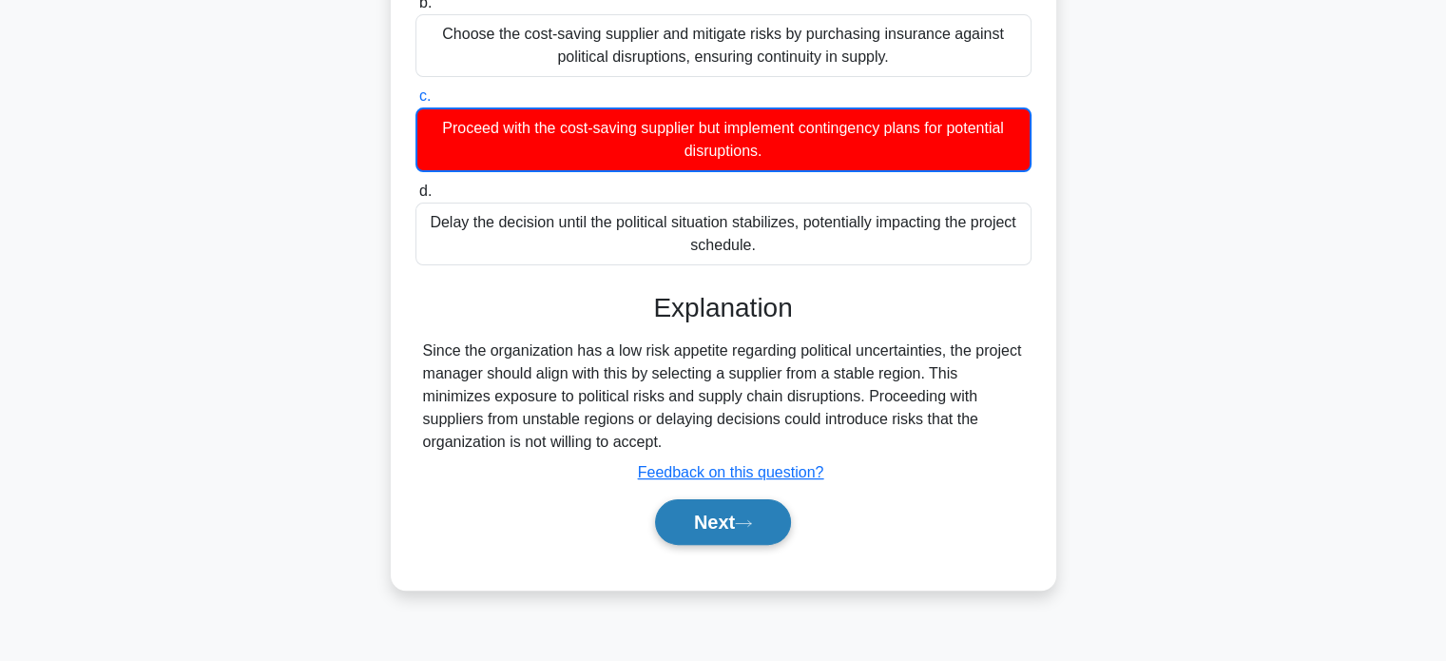
click at [751, 521] on icon at bounding box center [743, 523] width 15 height 6
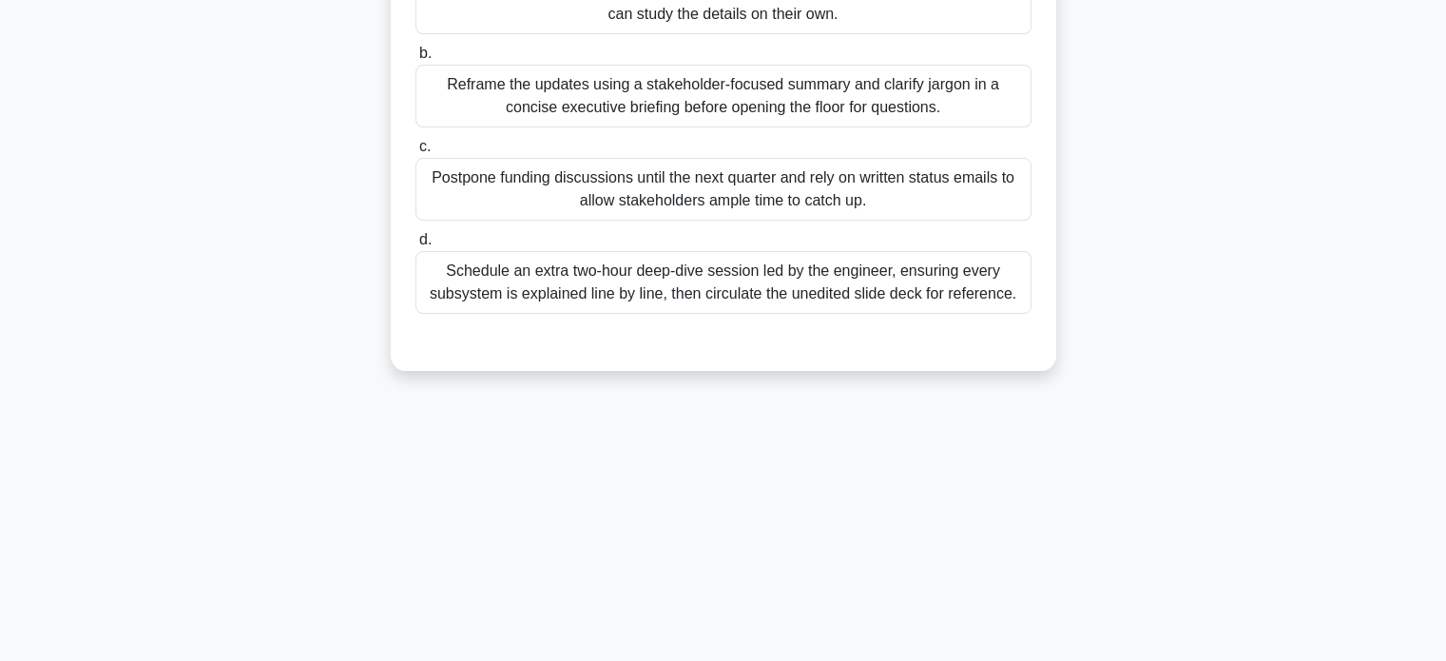
scroll to position [81, 0]
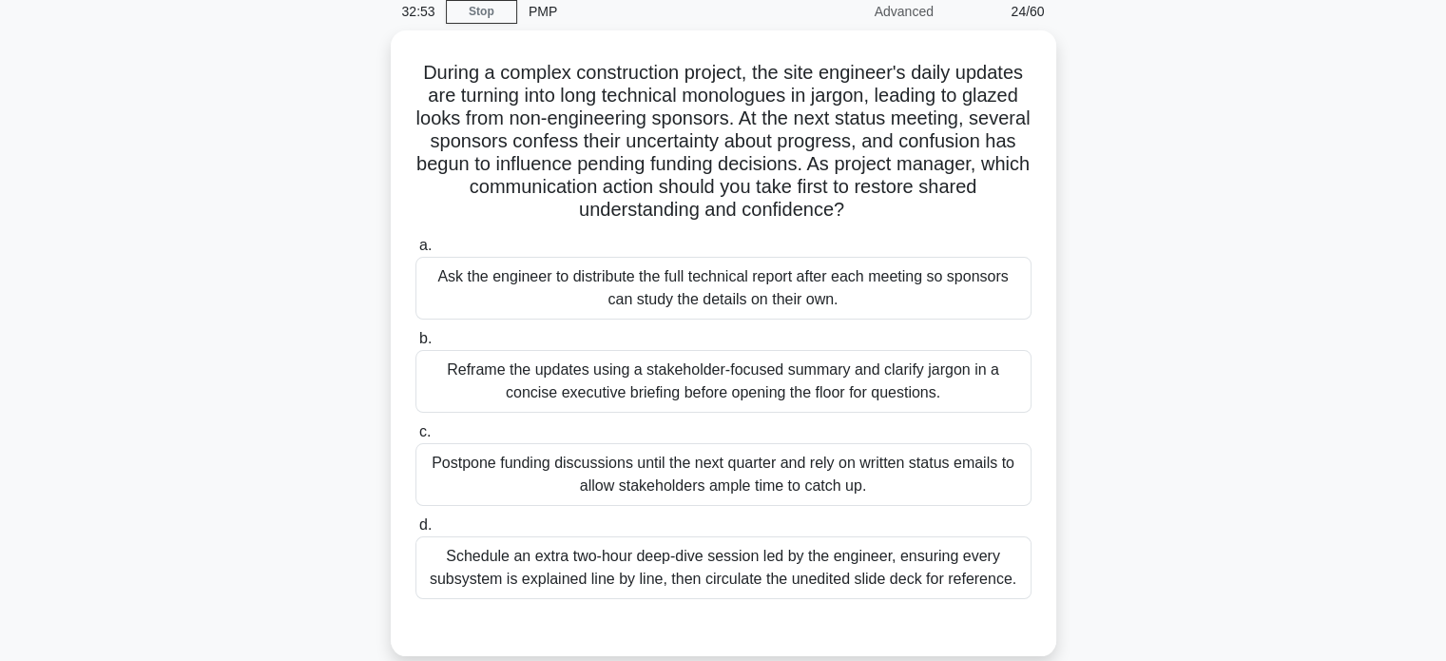
click at [606, 380] on div "Reframe the updates using a stakeholder-focused summary and clarify jargon in a…" at bounding box center [723, 381] width 616 height 63
click at [415, 345] on input "b. Reframe the updates using a stakeholder-focused summary and clarify jargon i…" at bounding box center [415, 339] width 0 height 12
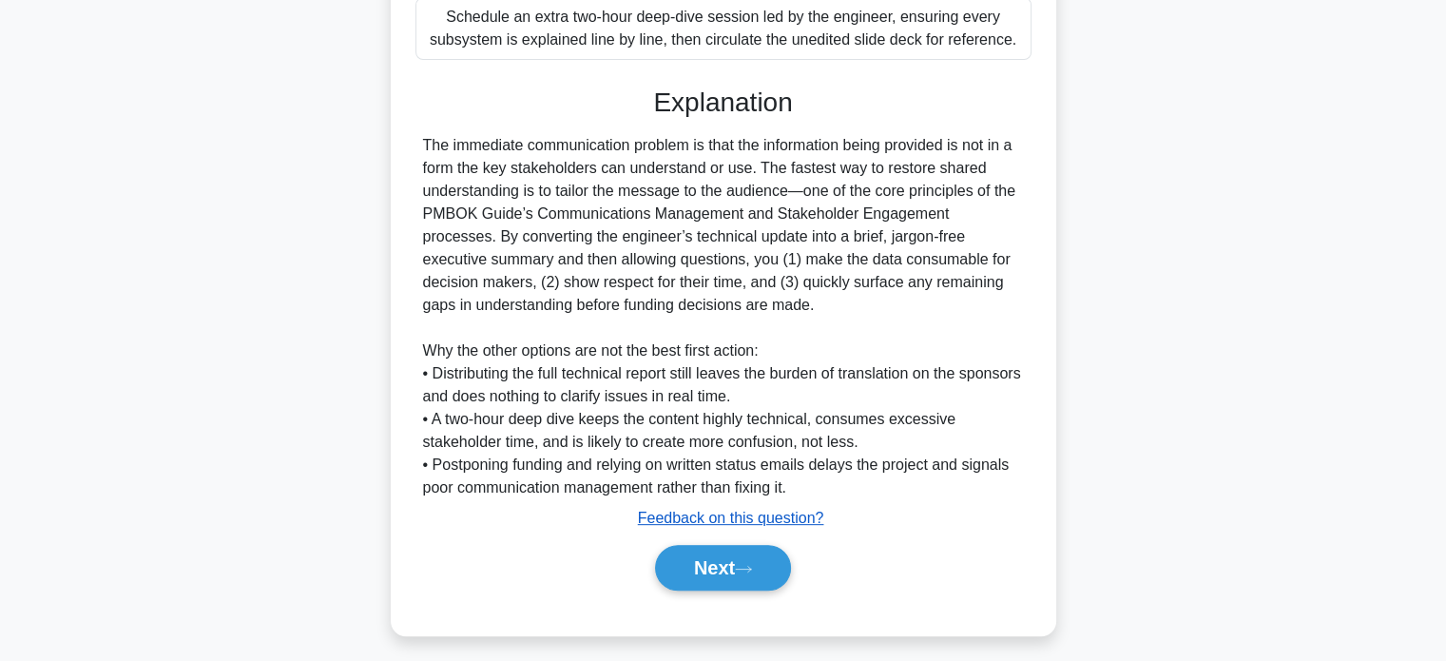
scroll to position [624, 0]
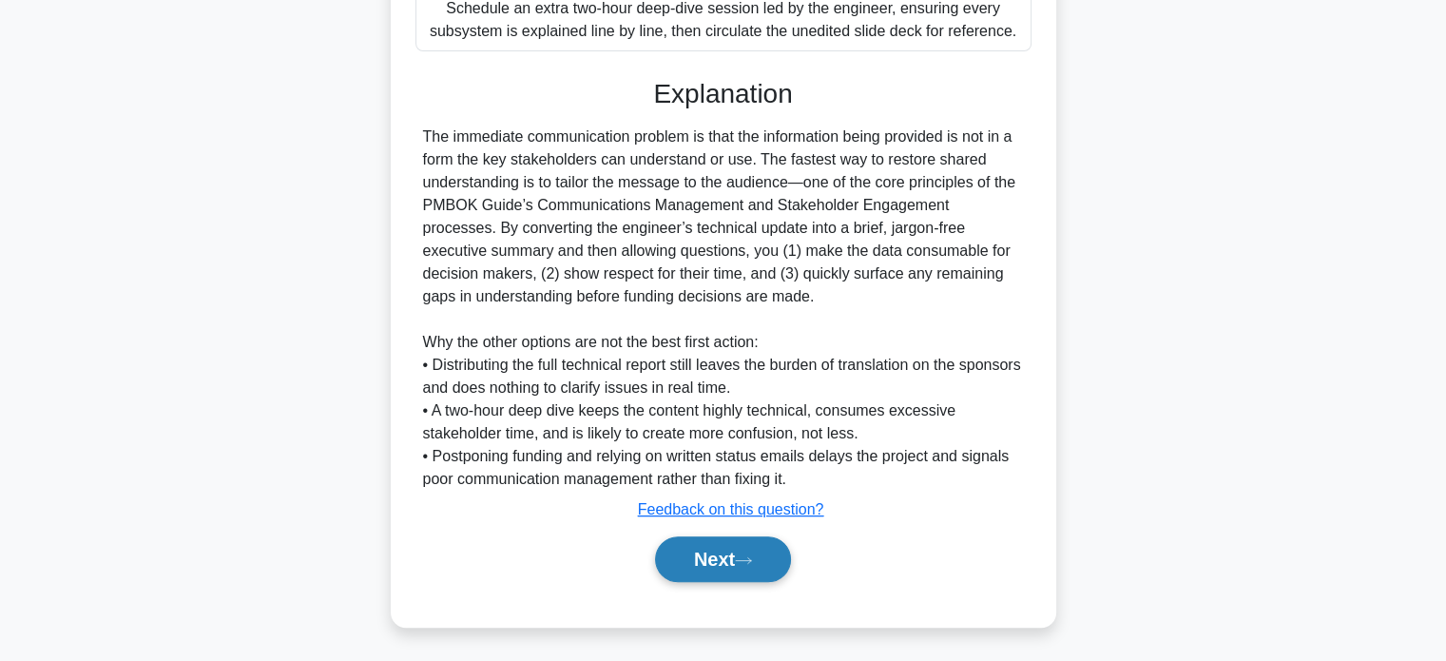
click at [725, 563] on button "Next" at bounding box center [723, 559] width 136 height 46
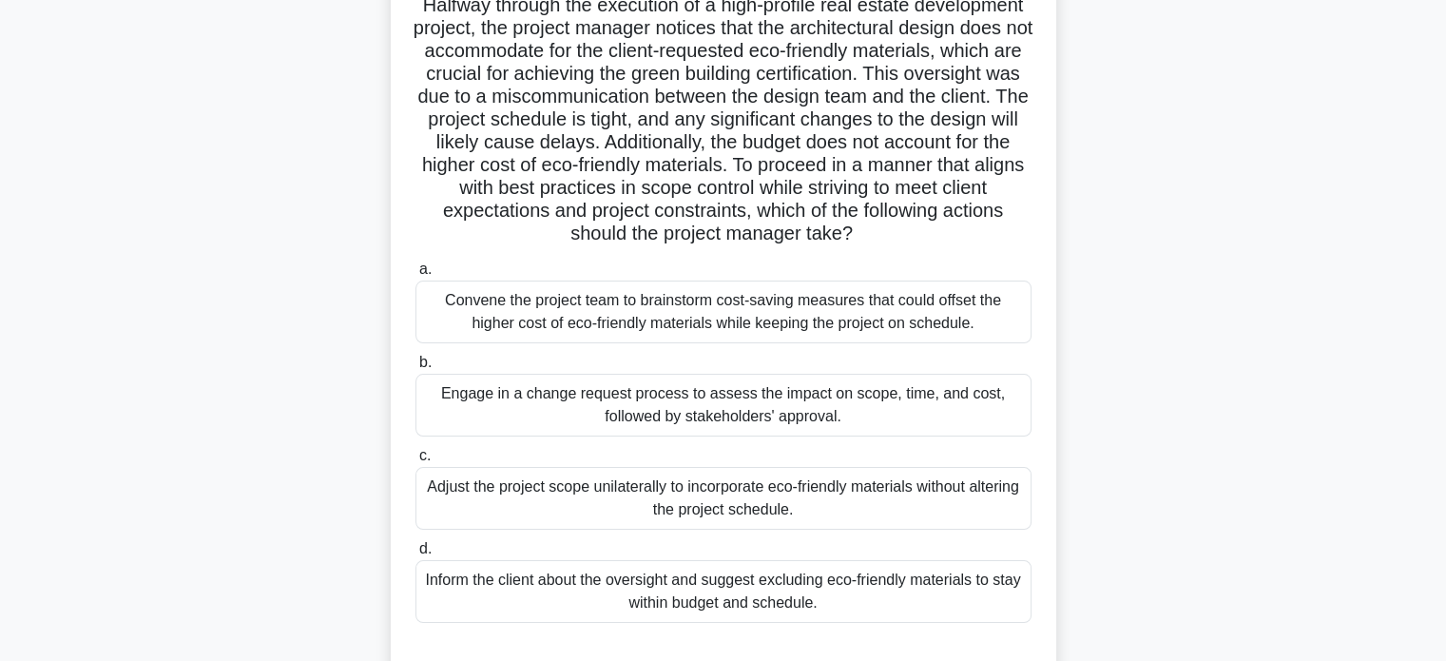
scroll to position [176, 0]
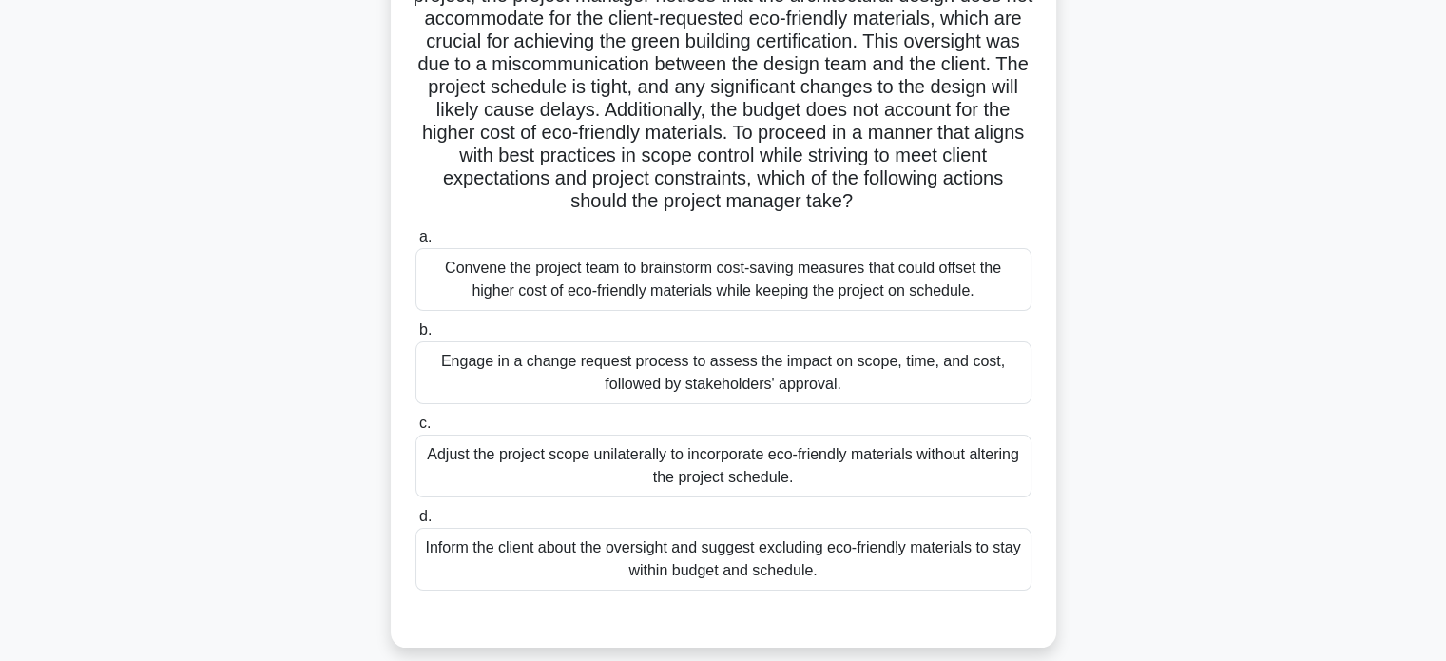
click at [598, 391] on div "Engage in a change request process to assess the impact on scope, time, and cos…" at bounding box center [723, 372] width 616 height 63
click at [415, 336] on input "b. Engage in a change request process to assess the impact on scope, time, and …" at bounding box center [415, 330] width 0 height 12
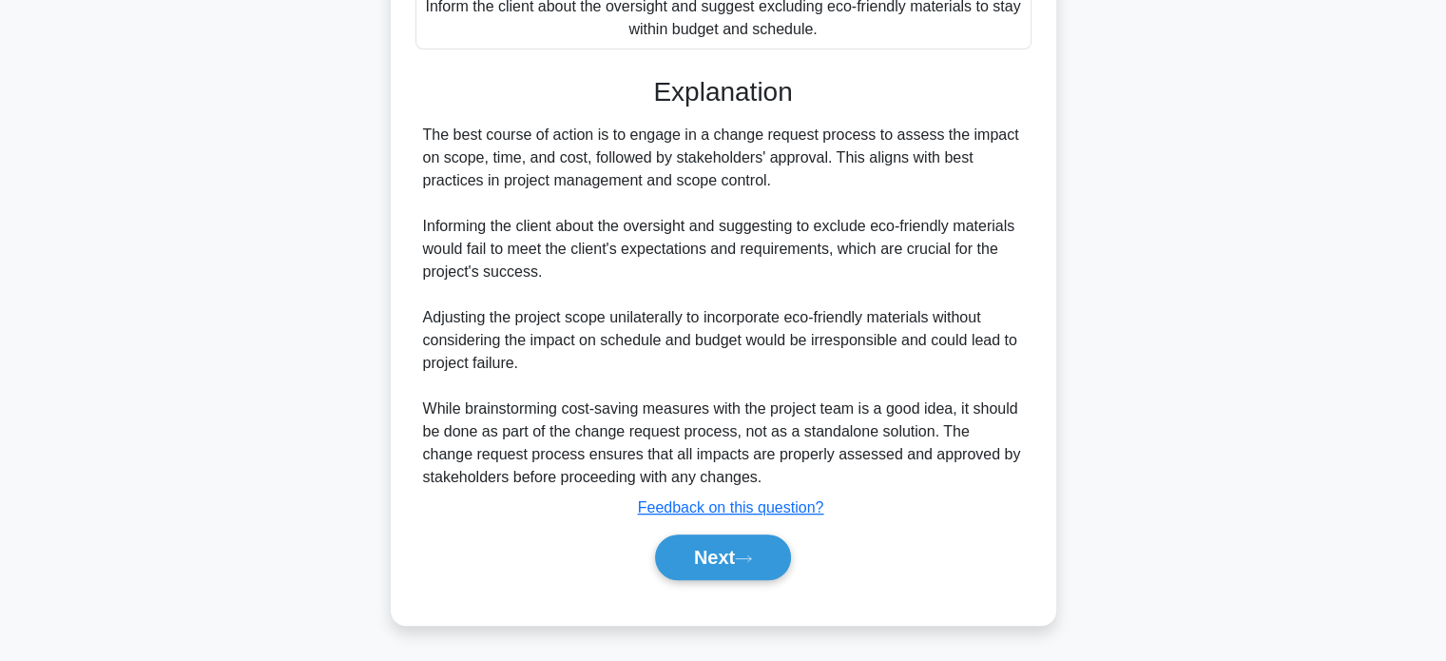
scroll to position [738, 0]
click at [702, 554] on button "Next" at bounding box center [723, 557] width 136 height 46
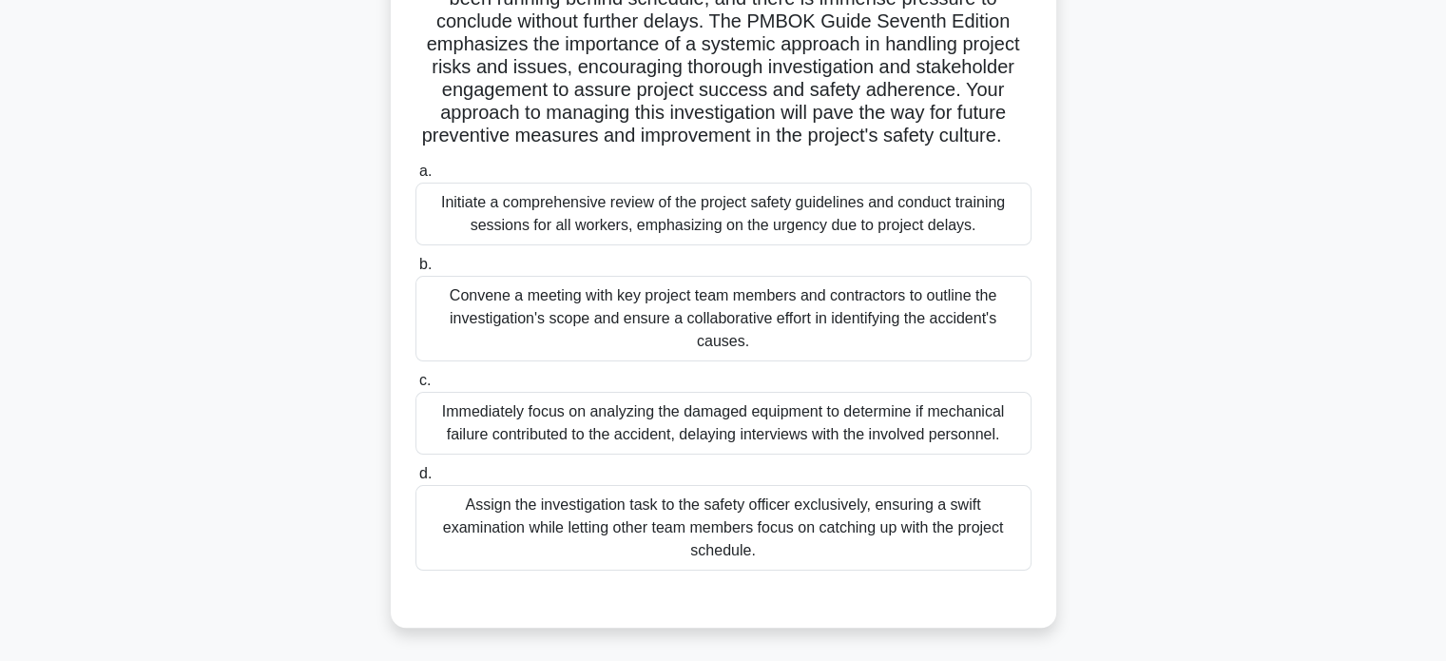
scroll to position [366, 0]
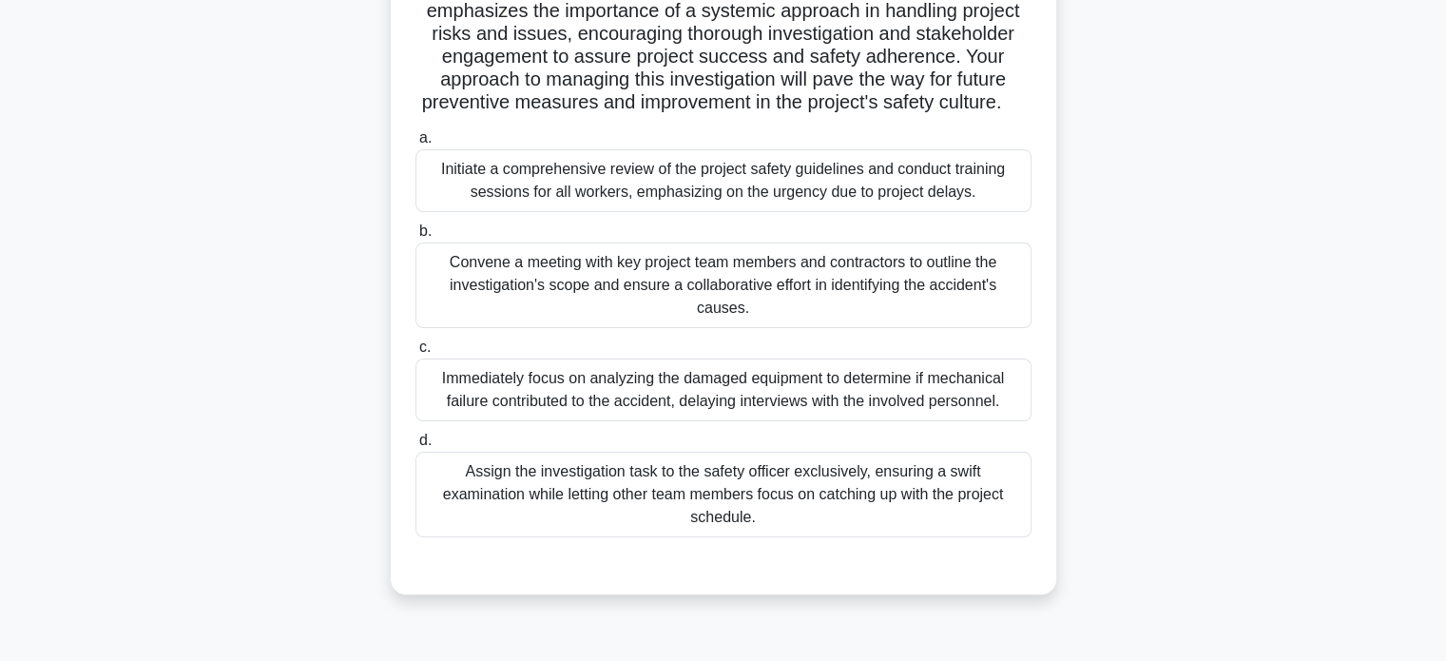
click at [761, 325] on div "Convene a meeting with key project team members and contractors to outline the …" at bounding box center [723, 285] width 616 height 86
click at [415, 238] on input "b. Convene a meeting with key project team members and contractors to outline t…" at bounding box center [415, 231] width 0 height 12
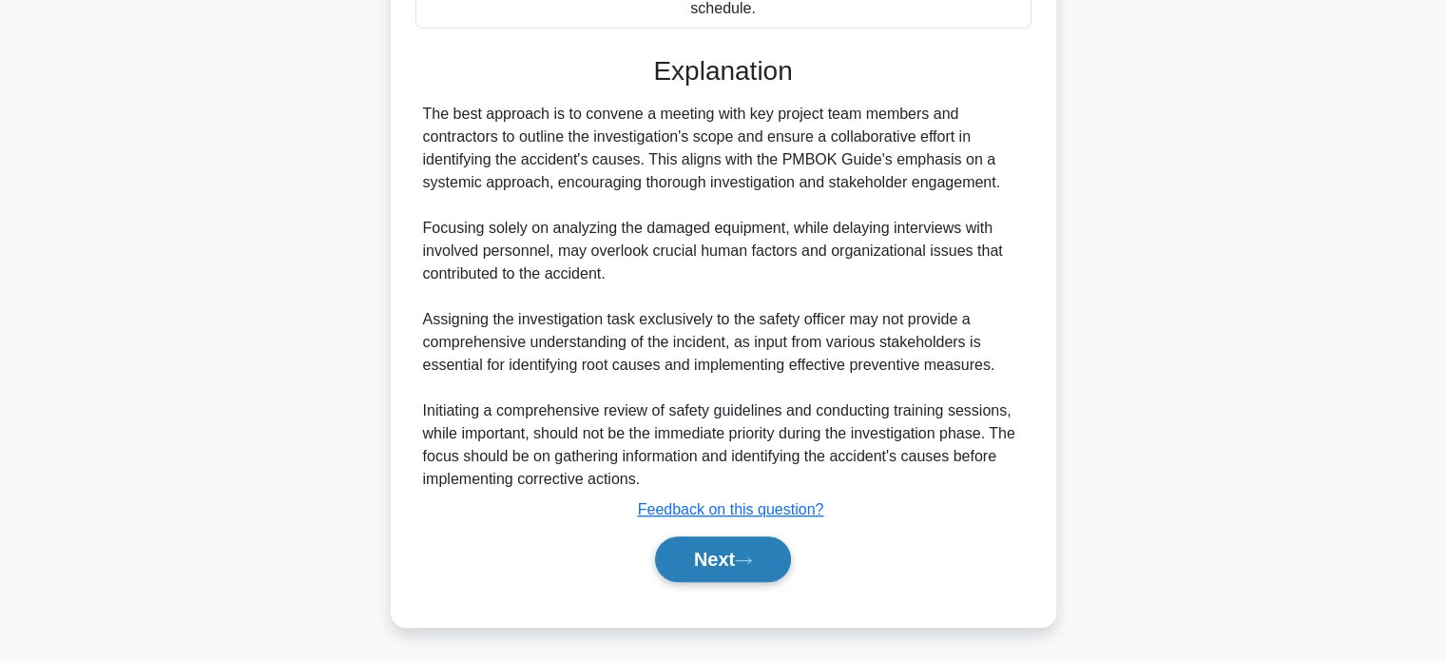
click at [727, 569] on button "Next" at bounding box center [723, 559] width 136 height 46
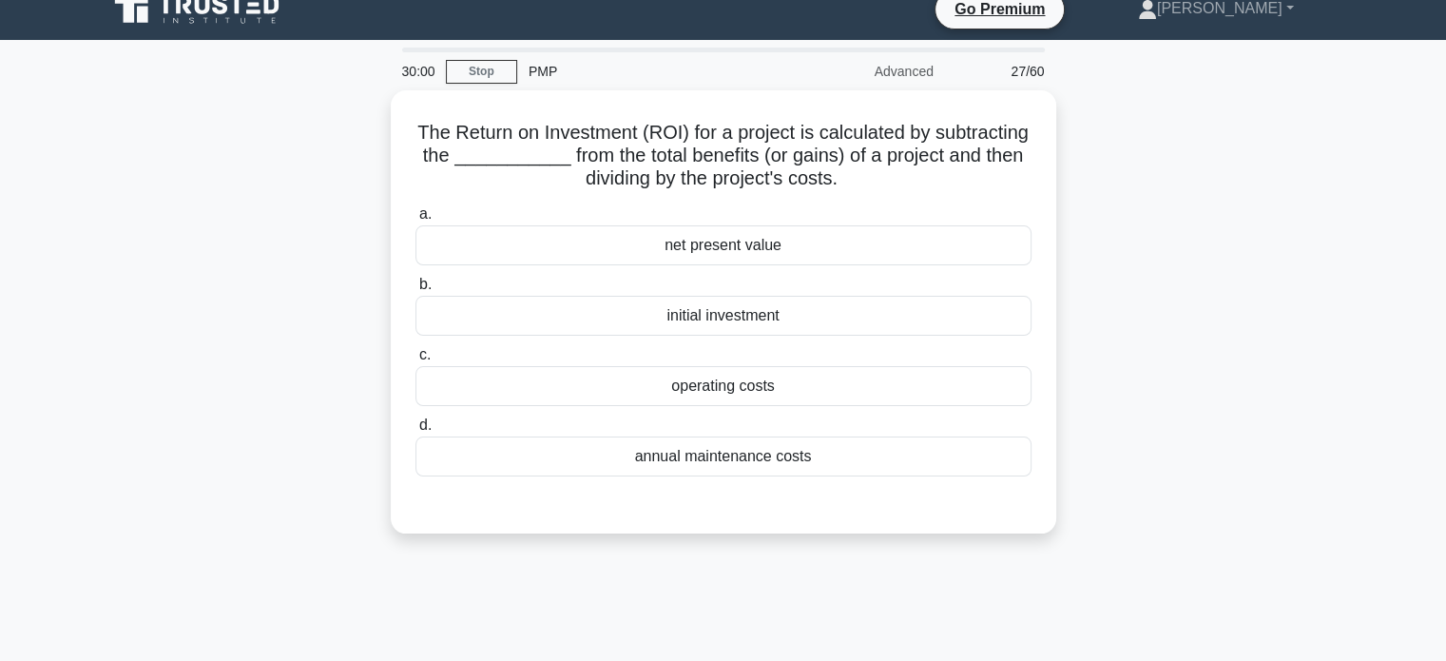
scroll to position [0, 0]
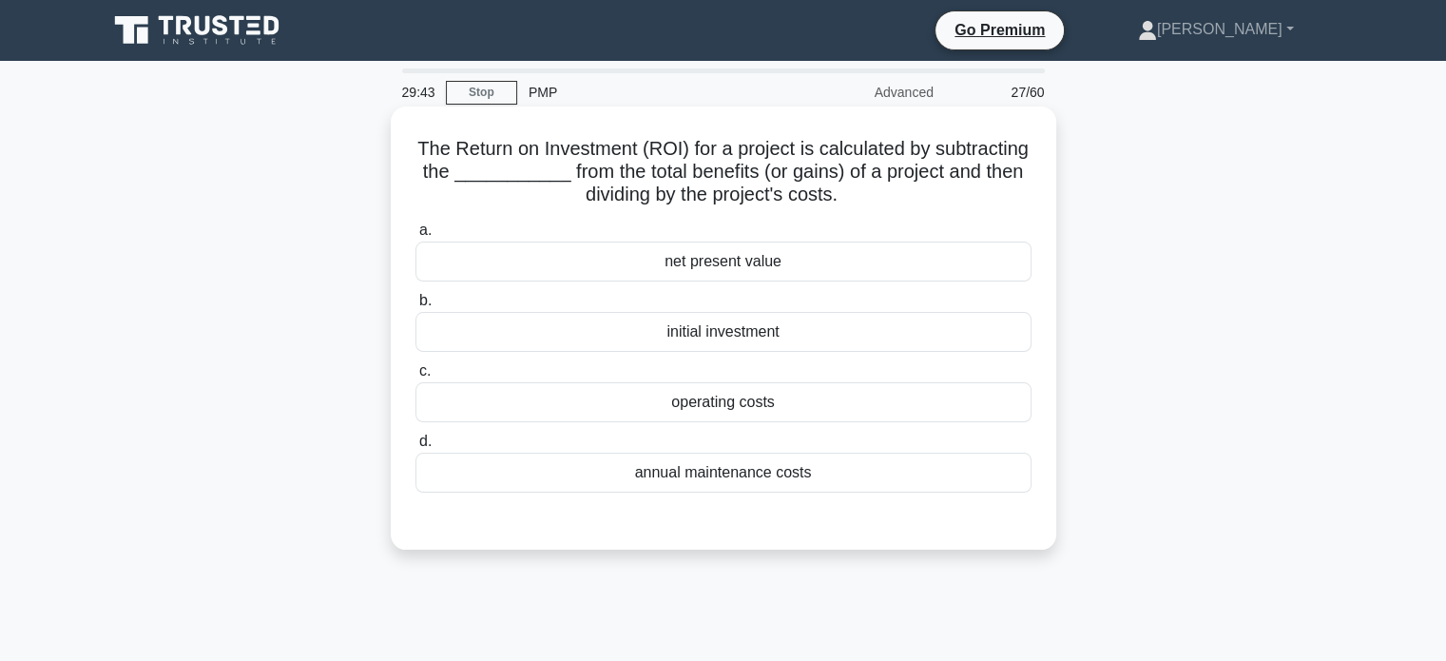
click at [819, 315] on div "initial investment" at bounding box center [723, 332] width 616 height 40
click at [415, 307] on input "b. initial investment" at bounding box center [415, 301] width 0 height 12
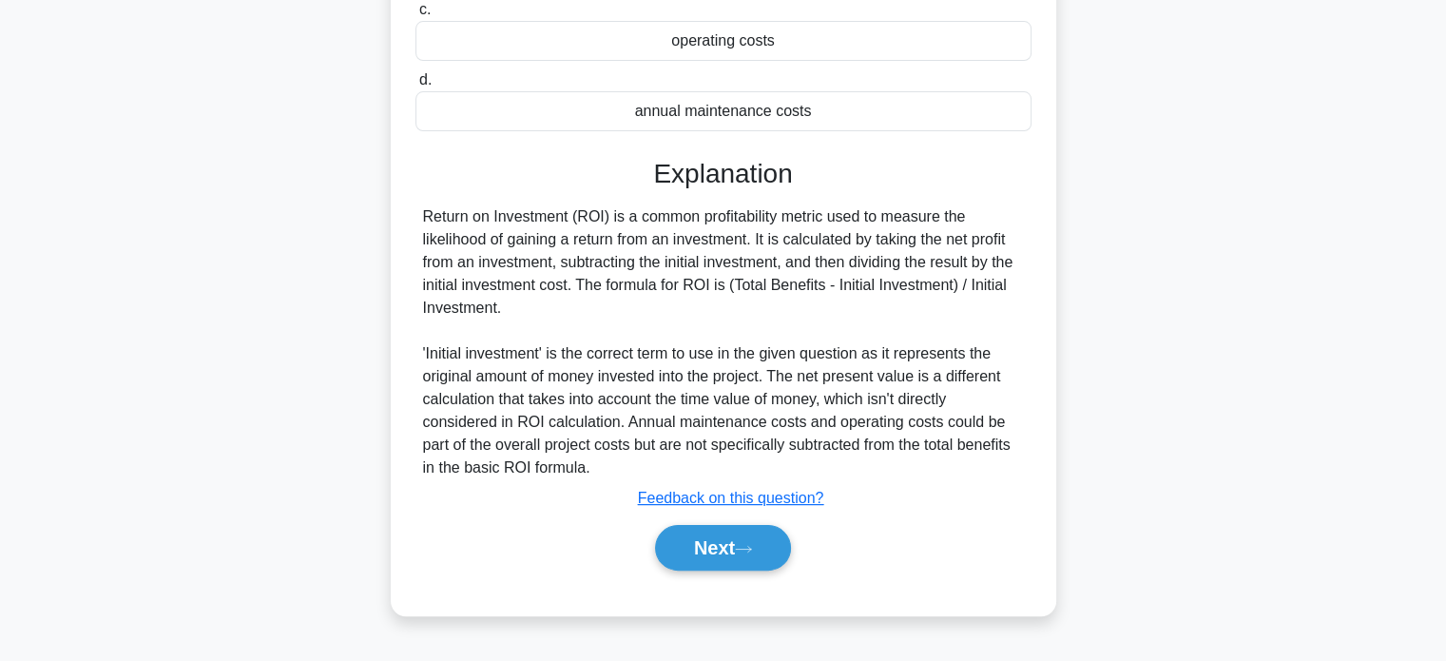
scroll to position [366, 0]
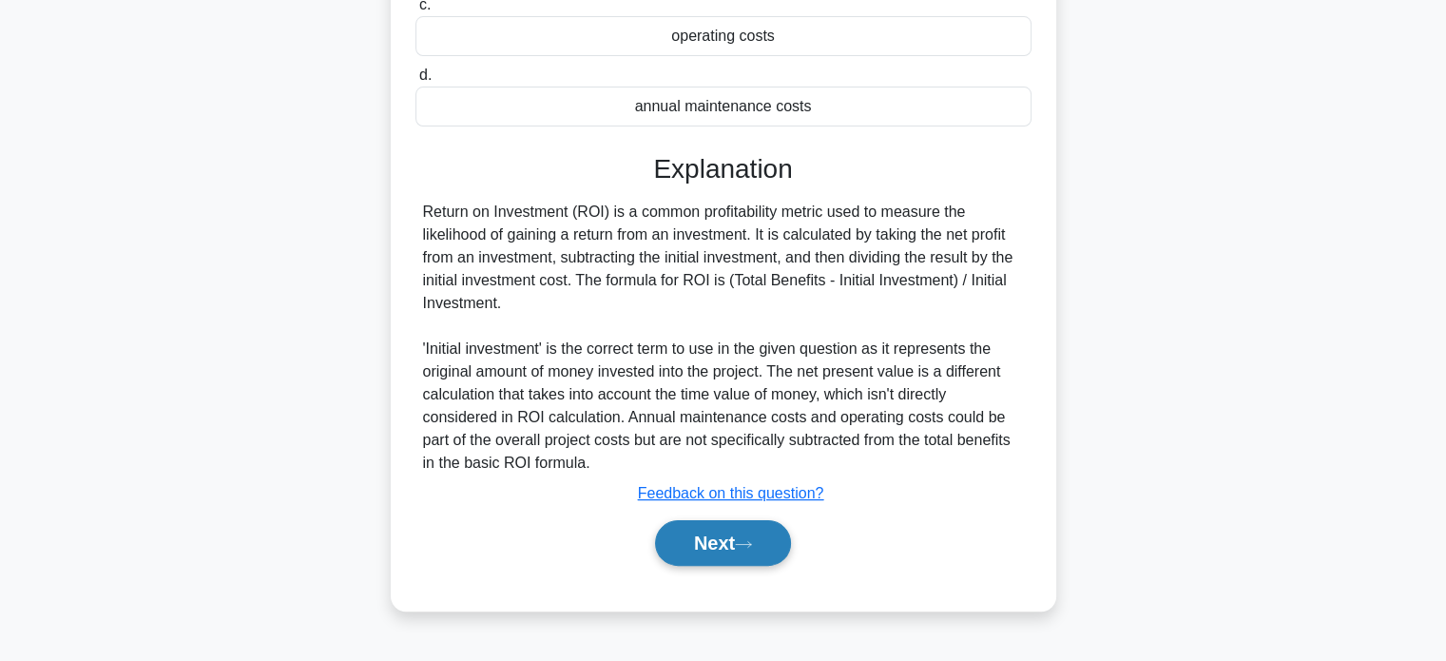
click at [703, 528] on button "Next" at bounding box center [723, 543] width 136 height 46
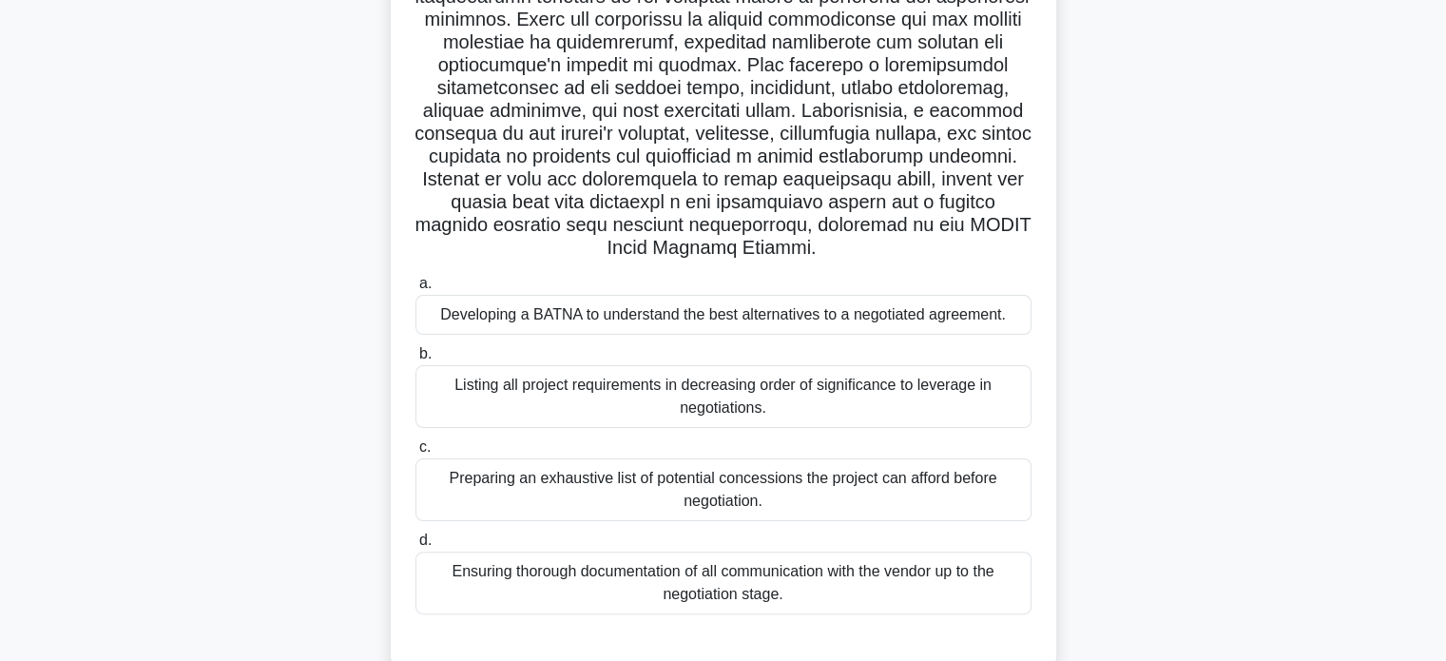
scroll to position [449, 0]
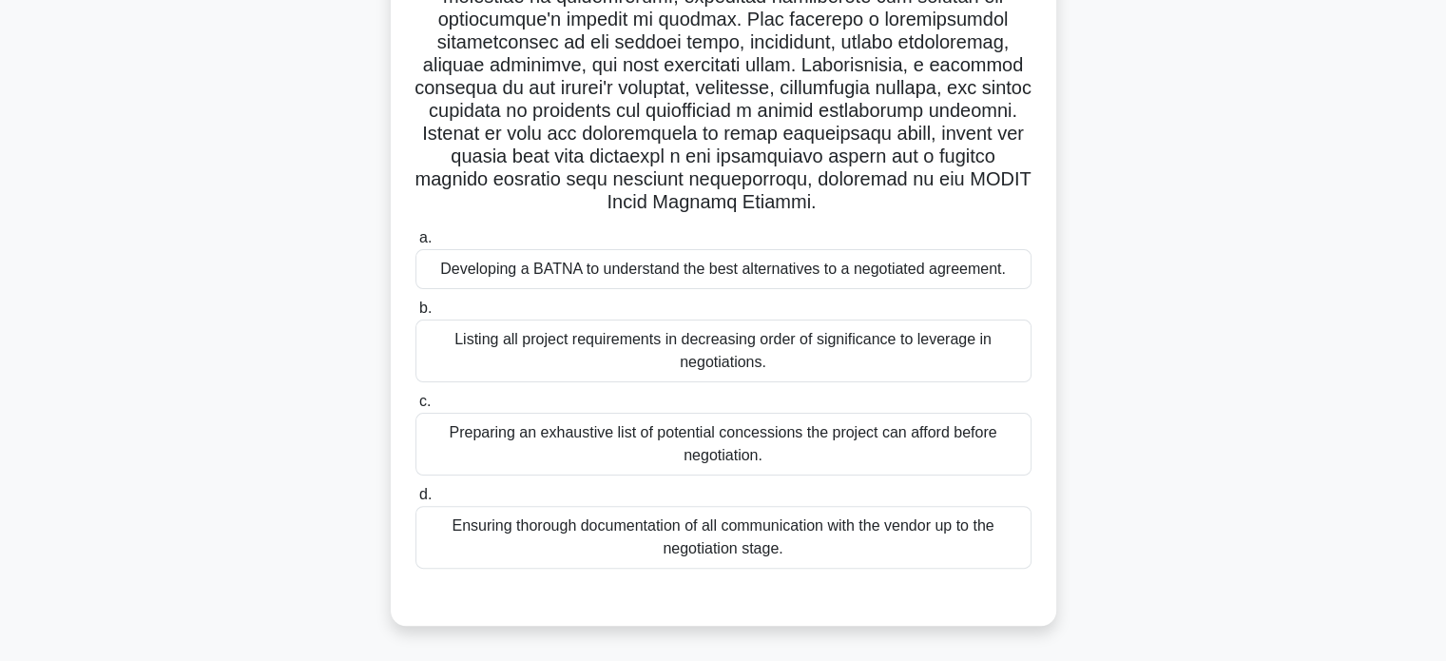
click at [793, 359] on div "Listing all project requirements in decreasing order of significance to leverag…" at bounding box center [723, 350] width 616 height 63
click at [415, 315] on input "b. Listing all project requirements in decreasing order of significance to leve…" at bounding box center [415, 308] width 0 height 12
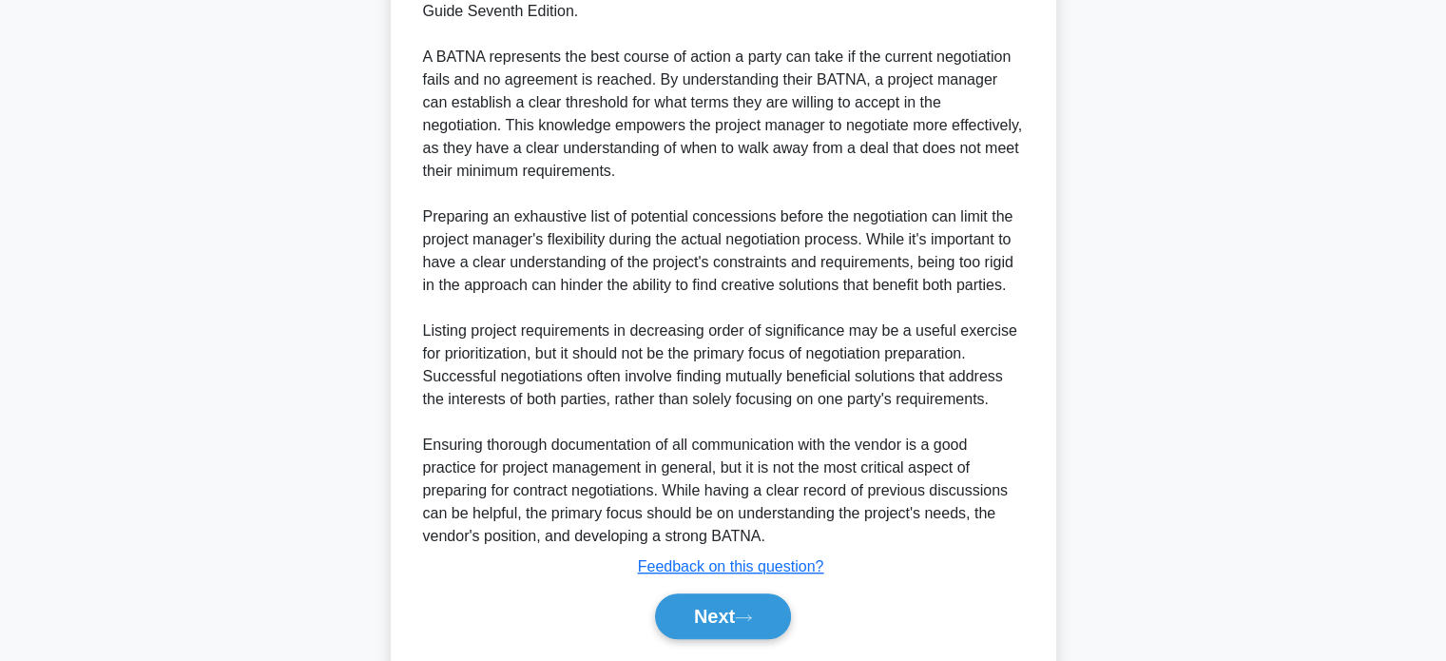
scroll to position [1196, 0]
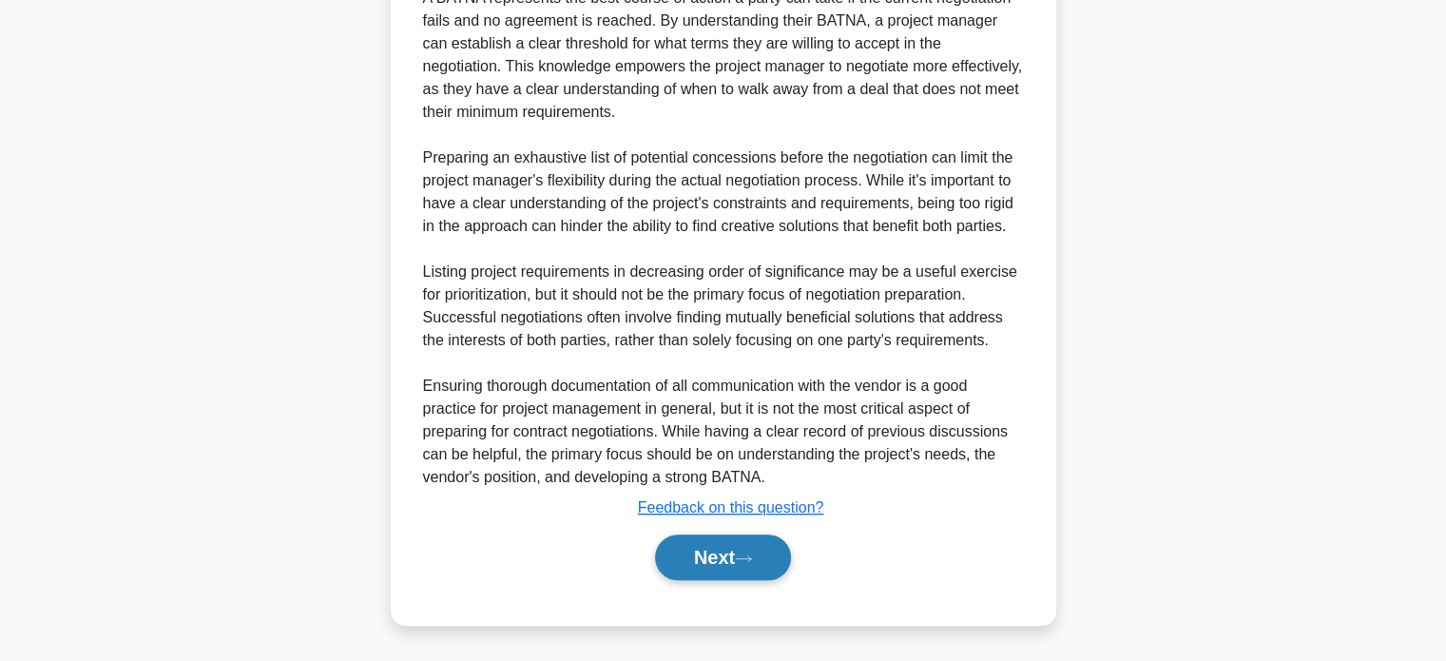
click at [725, 562] on button "Next" at bounding box center [723, 557] width 136 height 46
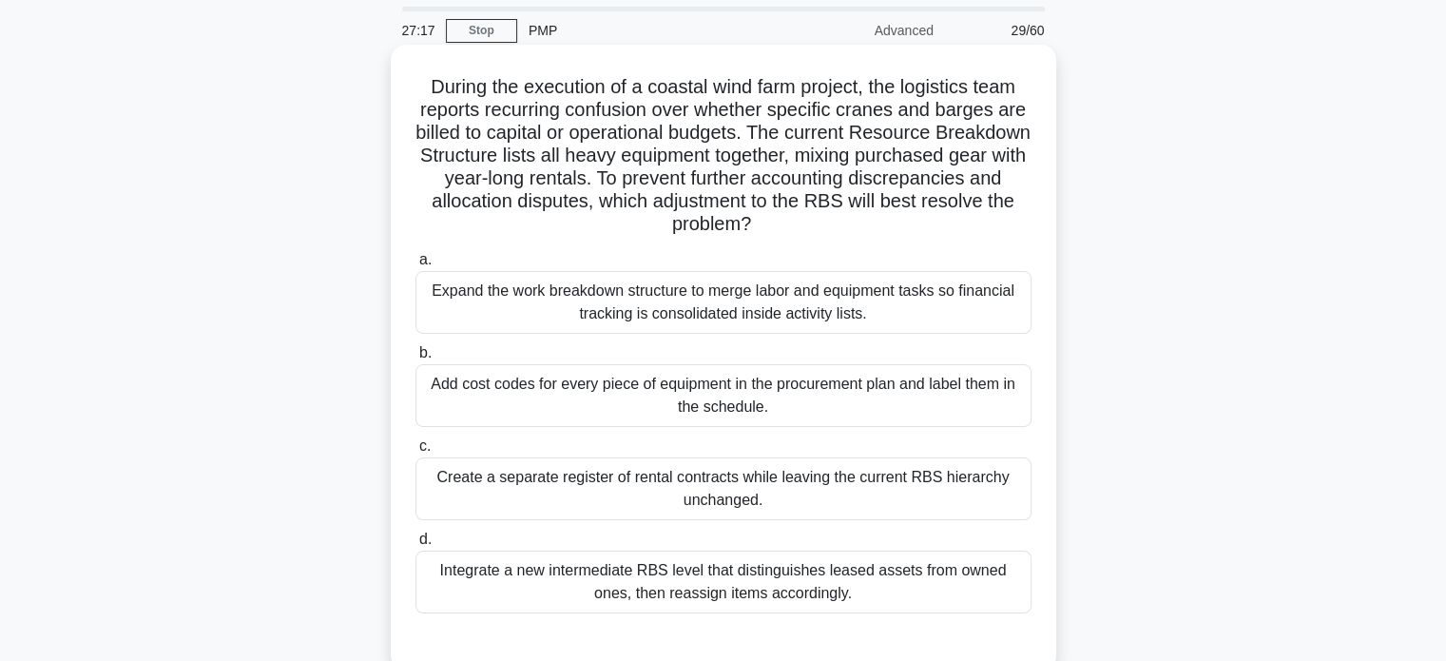
scroll to position [95, 0]
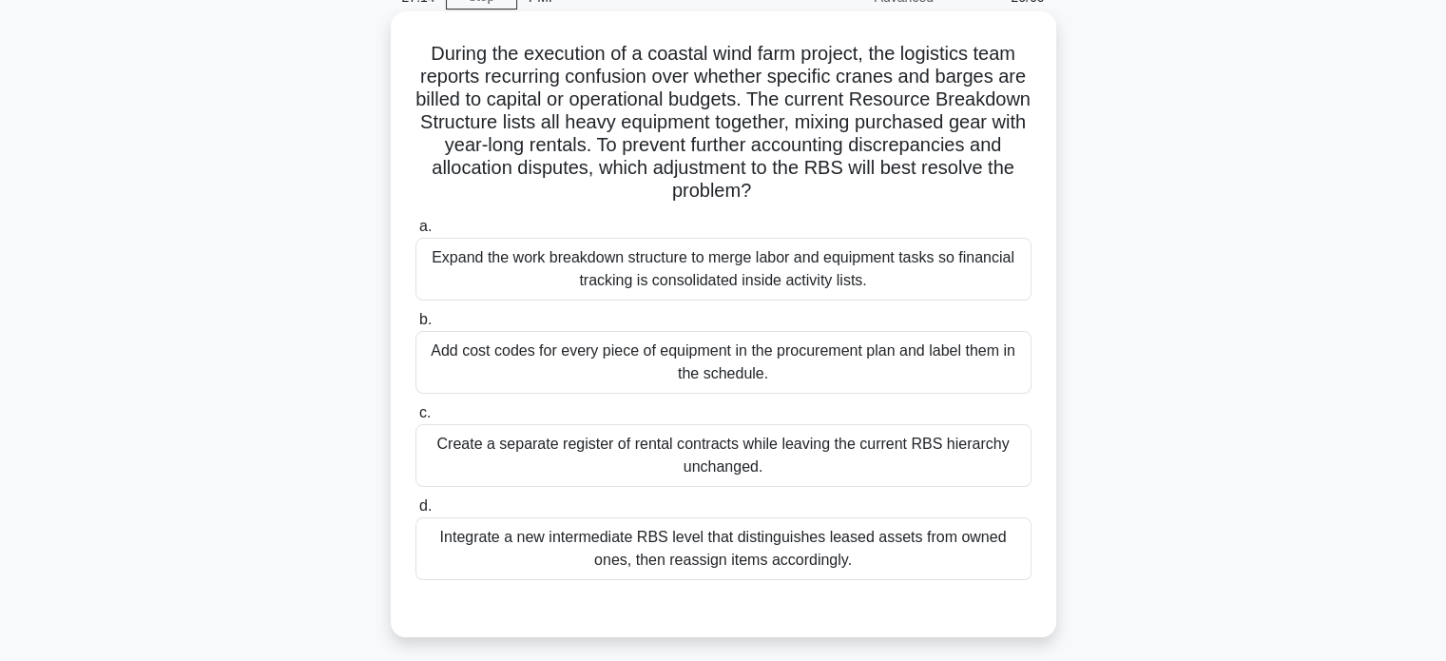
click at [707, 271] on div "Expand the work breakdown structure to merge labor and equipment tasks so finan…" at bounding box center [723, 269] width 616 height 63
click at [415, 233] on input "a. Expand the work breakdown structure to merge labor and equipment tasks so fi…" at bounding box center [415, 227] width 0 height 12
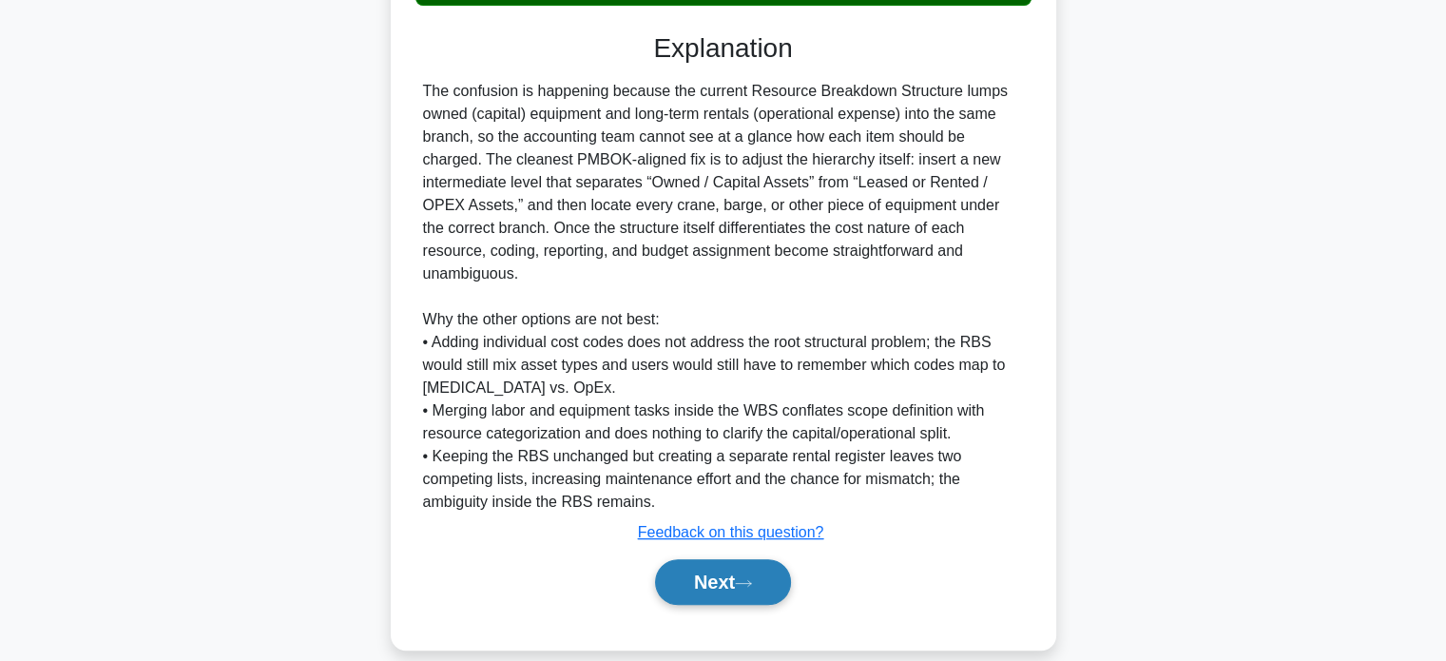
click at [764, 559] on button "Next" at bounding box center [723, 582] width 136 height 46
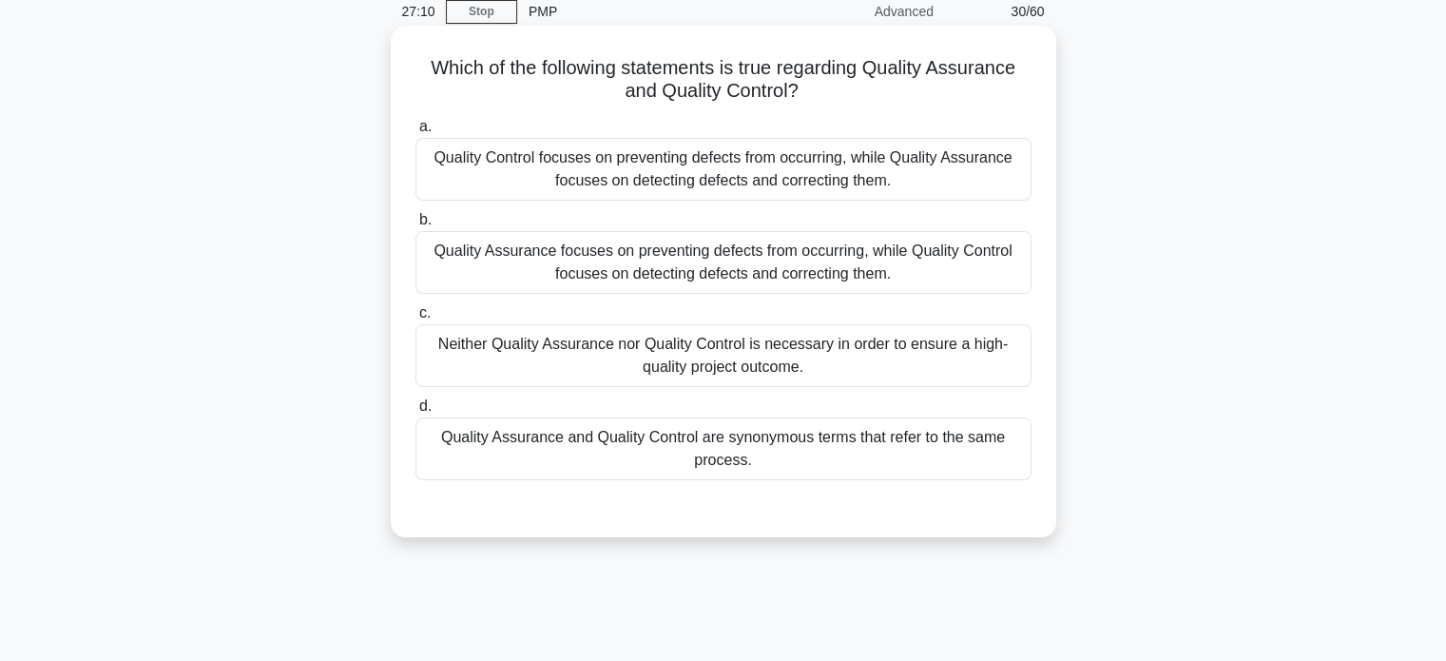
scroll to position [0, 0]
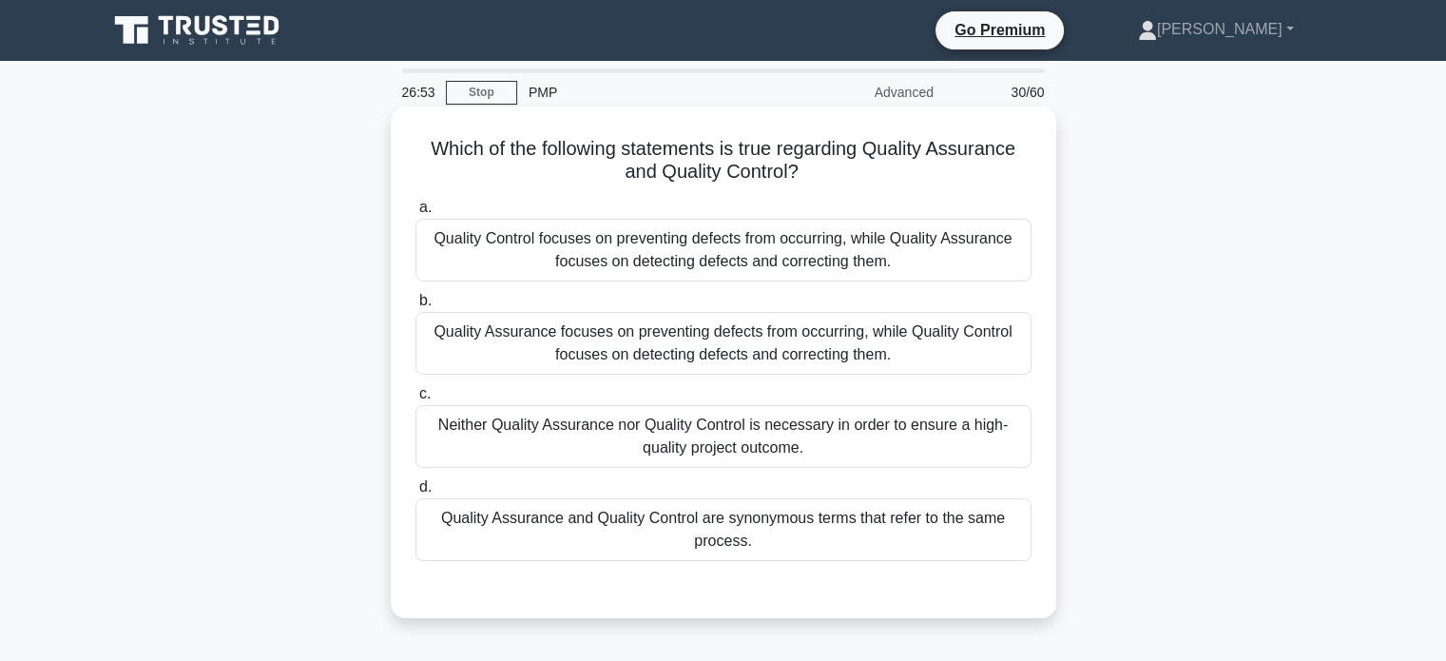
click at [901, 256] on div "Quality Control focuses on preventing defects from occurring, while Quality Ass…" at bounding box center [723, 250] width 616 height 63
click at [415, 214] on input "a. Quality Control focuses on preventing defects from occurring, while Quality …" at bounding box center [415, 208] width 0 height 12
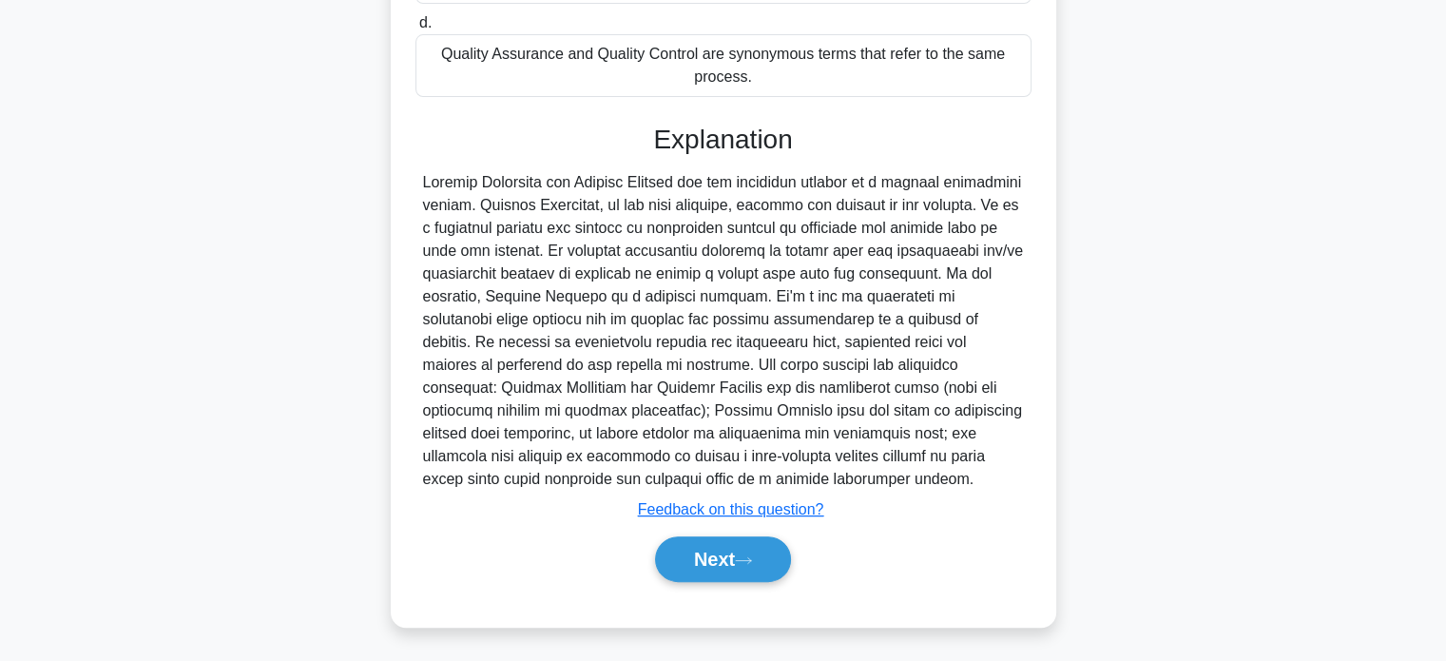
scroll to position [86, 0]
click at [760, 566] on button "Next" at bounding box center [723, 559] width 136 height 46
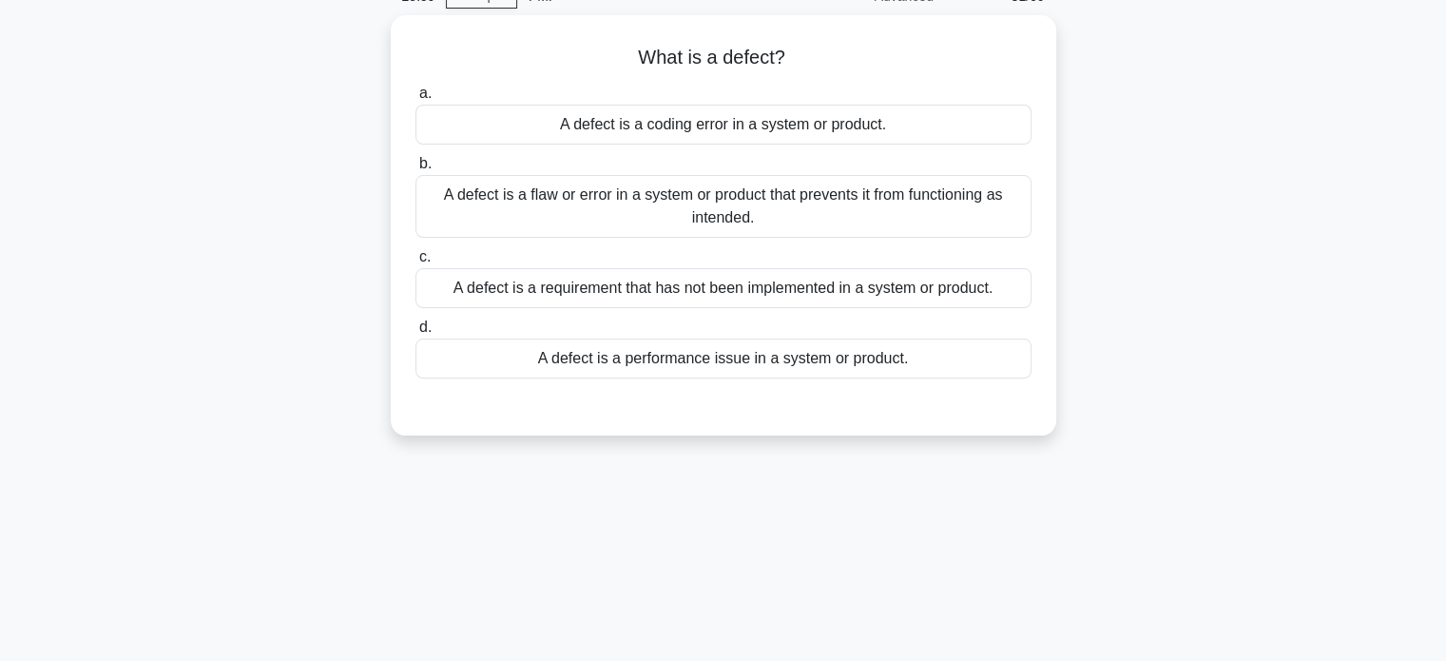
scroll to position [81, 0]
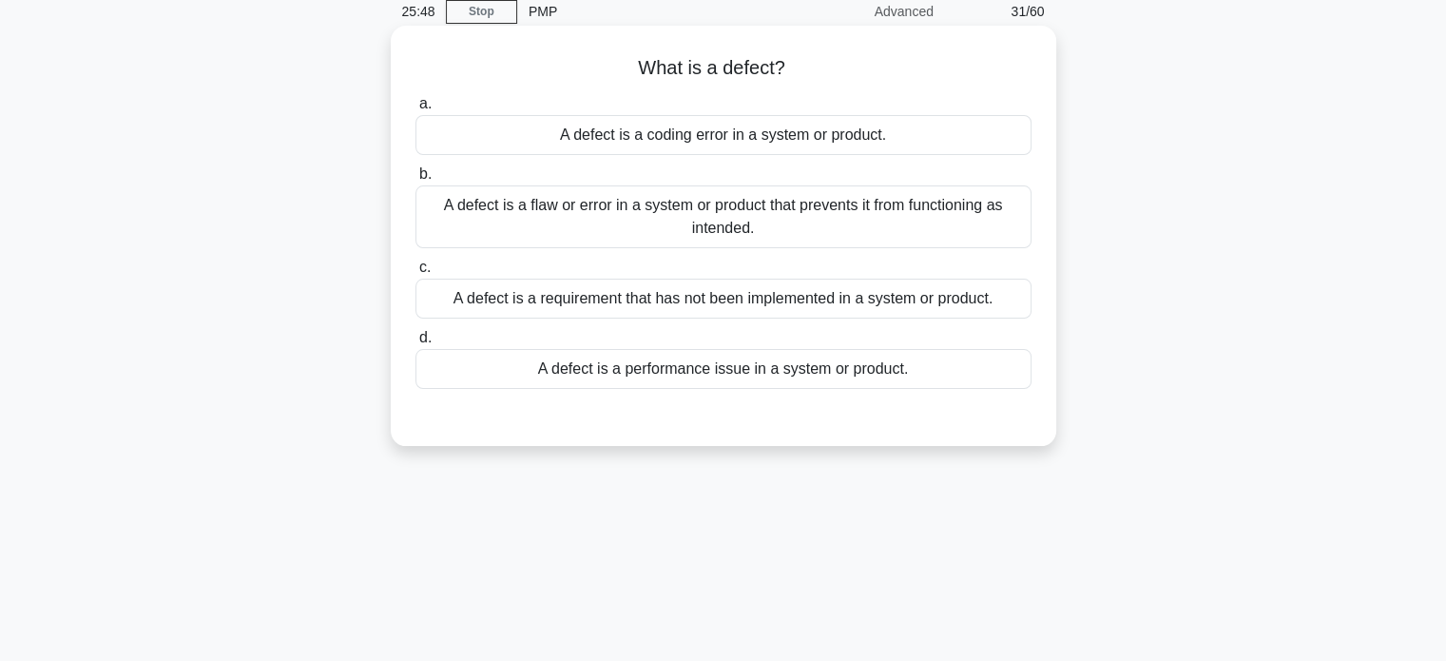
click at [776, 202] on div "A defect is a flaw or error in a system or product that prevents it from functi…" at bounding box center [723, 216] width 616 height 63
click at [415, 181] on input "b. A defect is a flaw or error in a system or product that prevents it from fun…" at bounding box center [415, 174] width 0 height 12
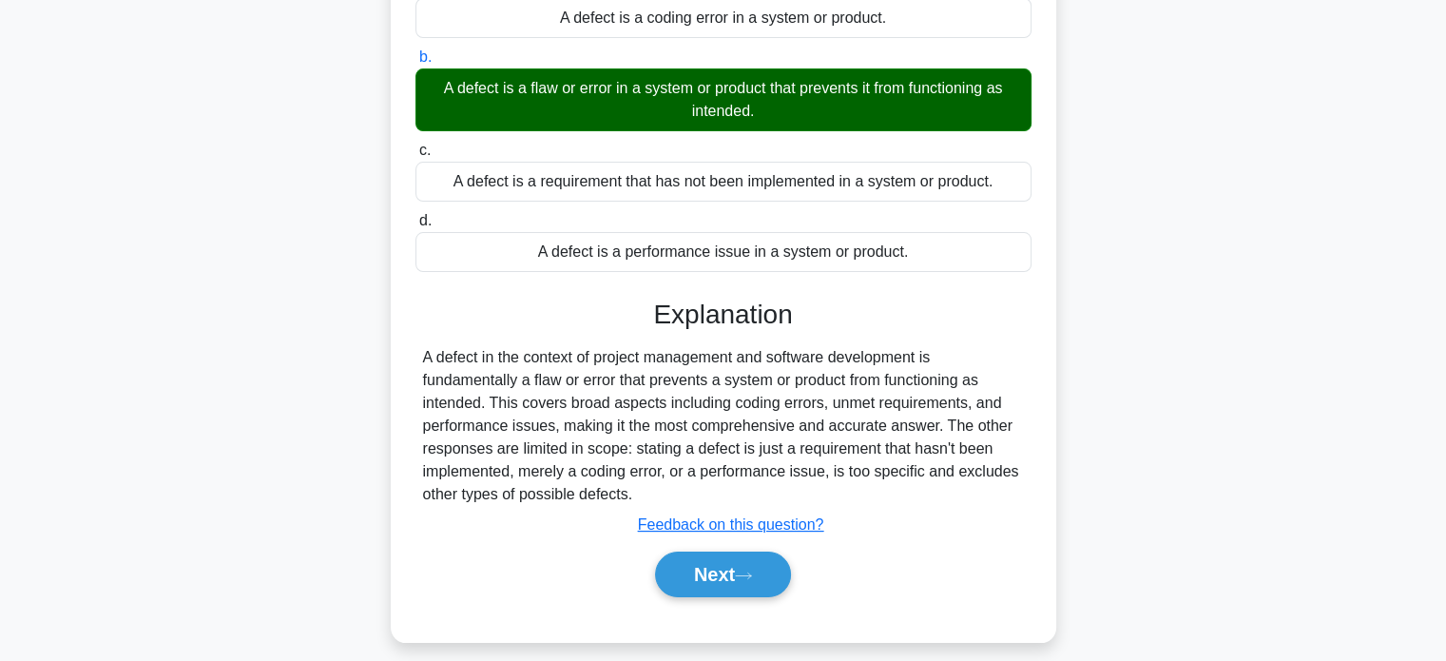
scroll to position [366, 0]
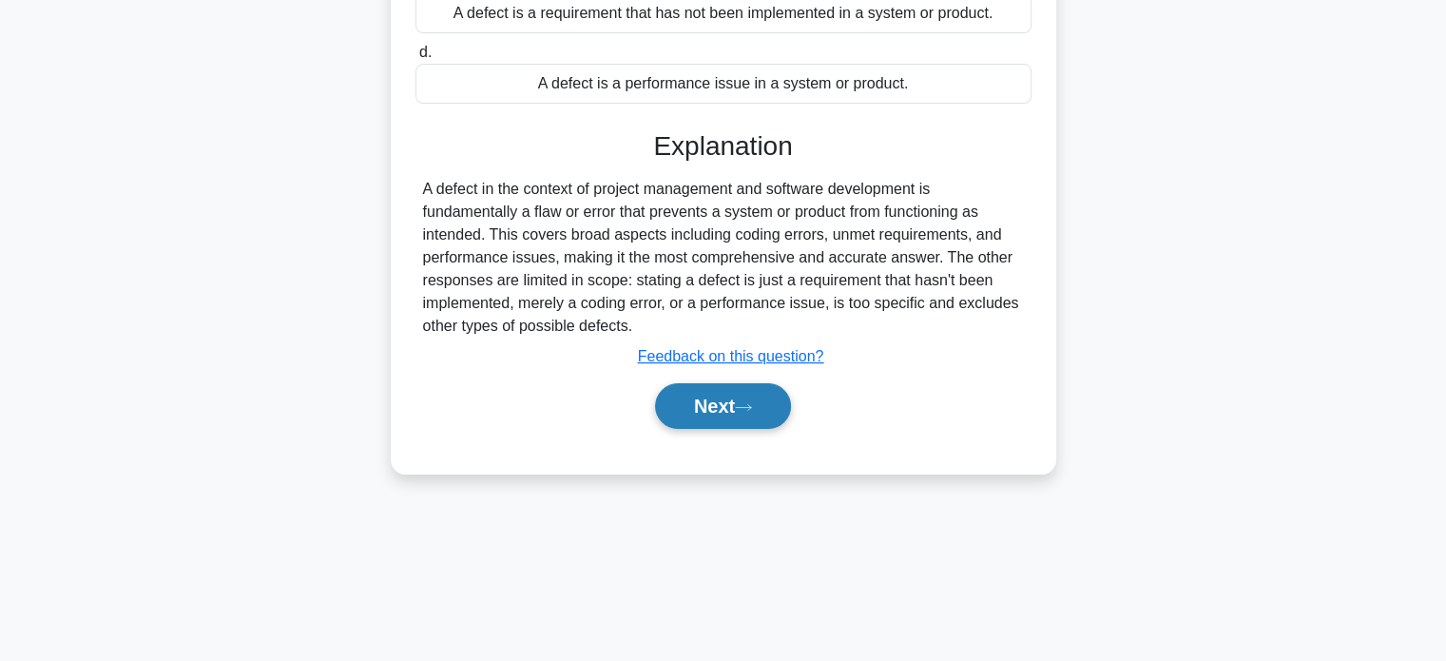
click at [737, 413] on button "Next" at bounding box center [723, 406] width 136 height 46
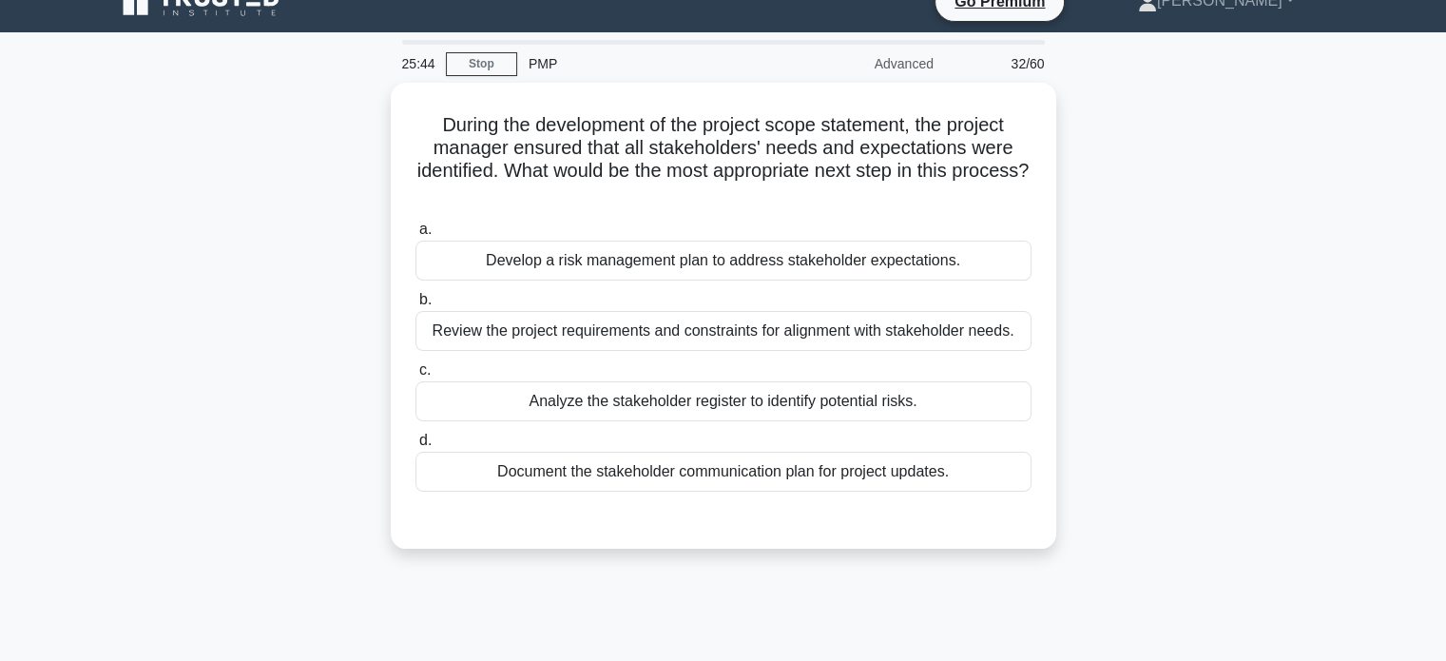
scroll to position [0, 0]
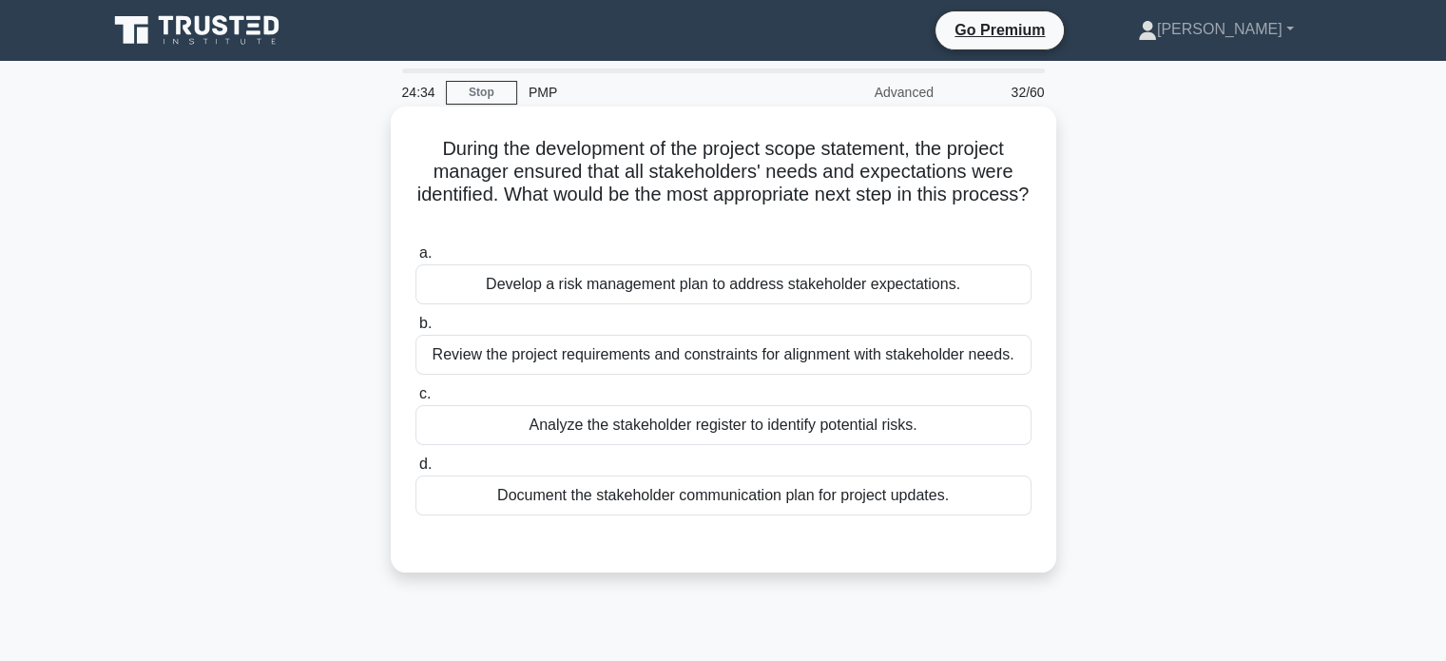
click at [715, 497] on div "Document the stakeholder communication plan for project updates." at bounding box center [723, 495] width 616 height 40
click at [415, 471] on input "d. Document the stakeholder communication plan for project updates." at bounding box center [415, 464] width 0 height 12
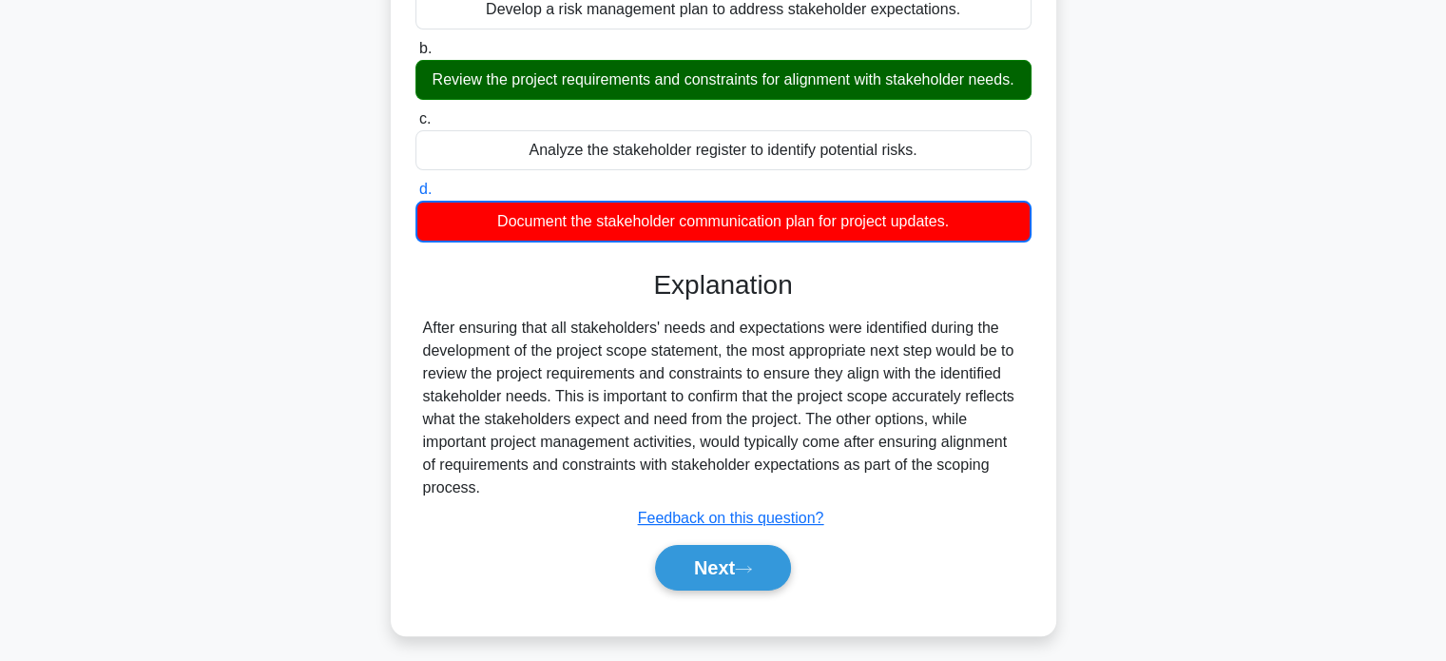
scroll to position [285, 0]
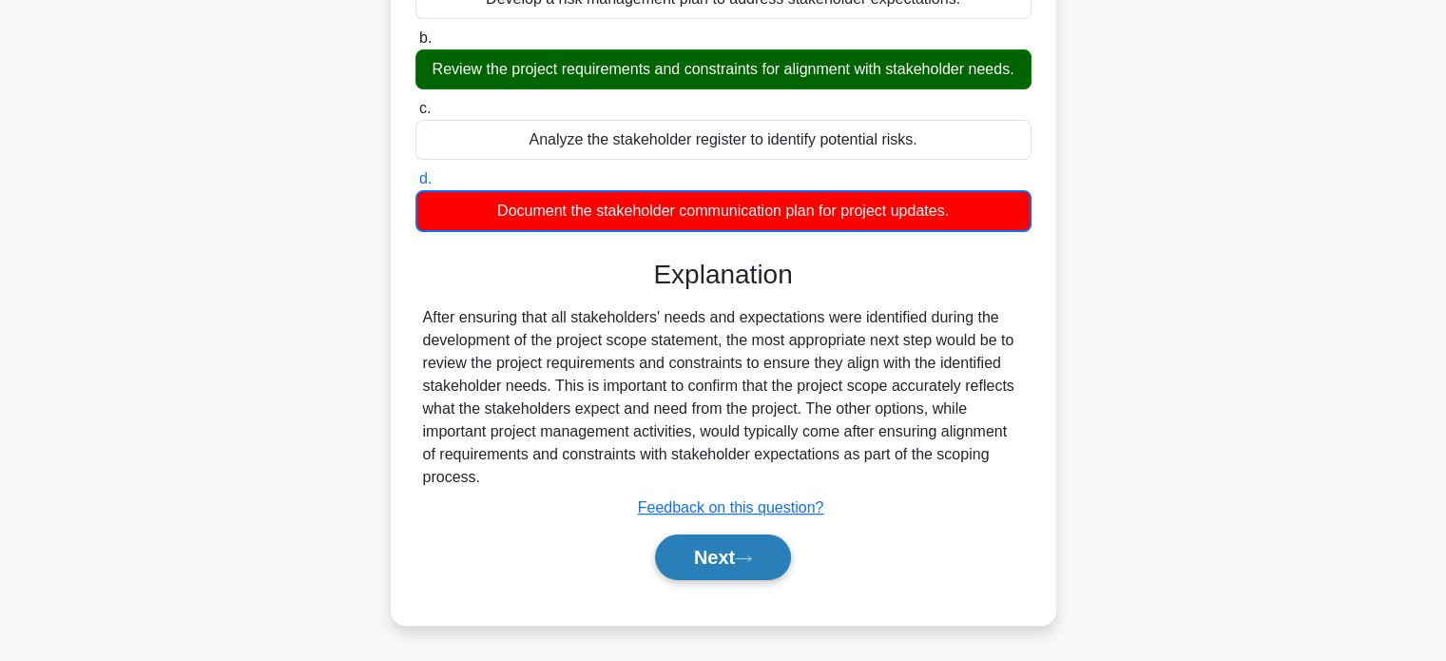
click at [693, 550] on button "Next" at bounding box center [723, 557] width 136 height 46
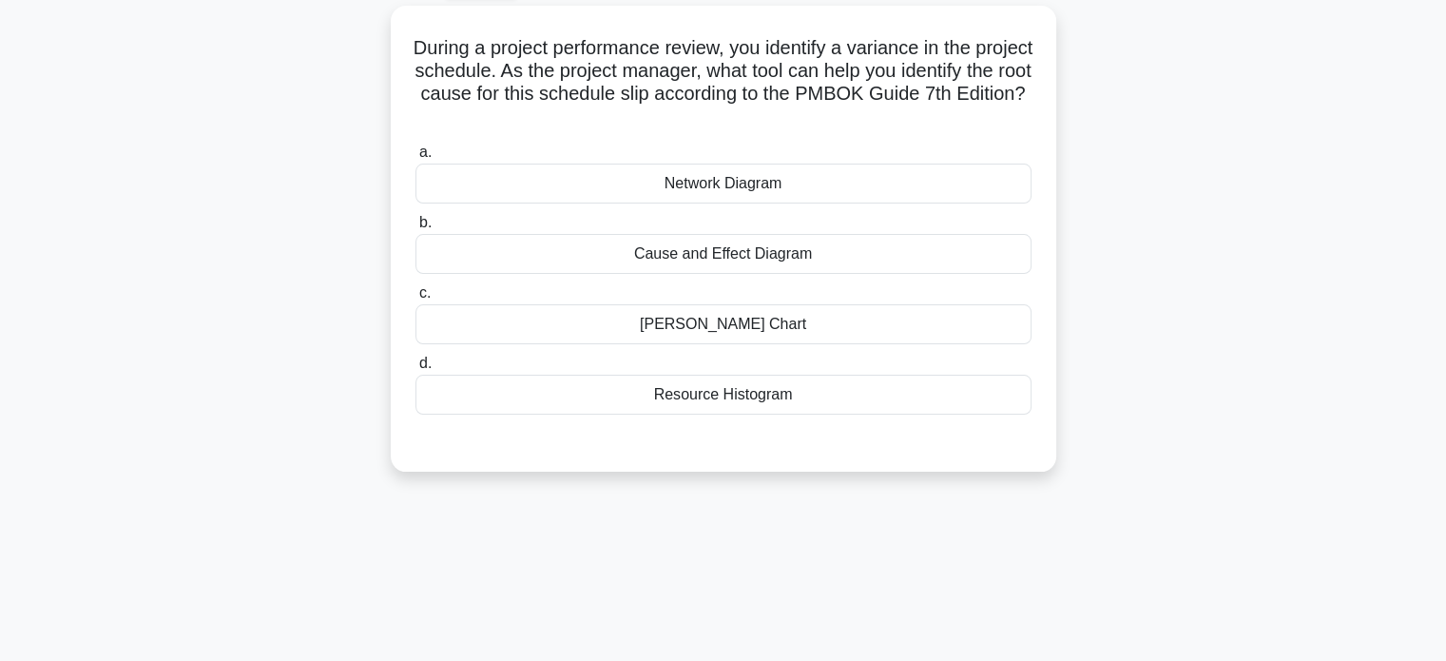
scroll to position [95, 0]
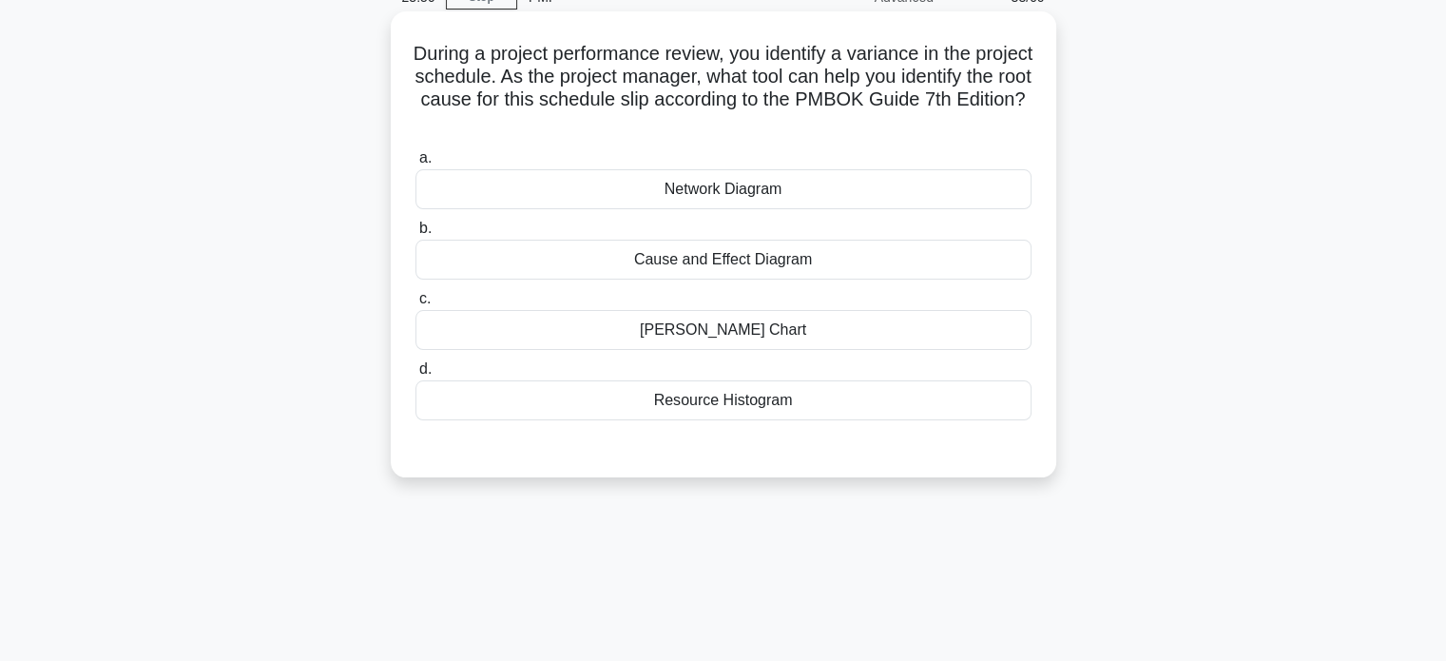
click at [782, 260] on div "Cause and Effect Diagram" at bounding box center [723, 260] width 616 height 40
click at [415, 235] on input "b. Cause and Effect Diagram" at bounding box center [415, 228] width 0 height 12
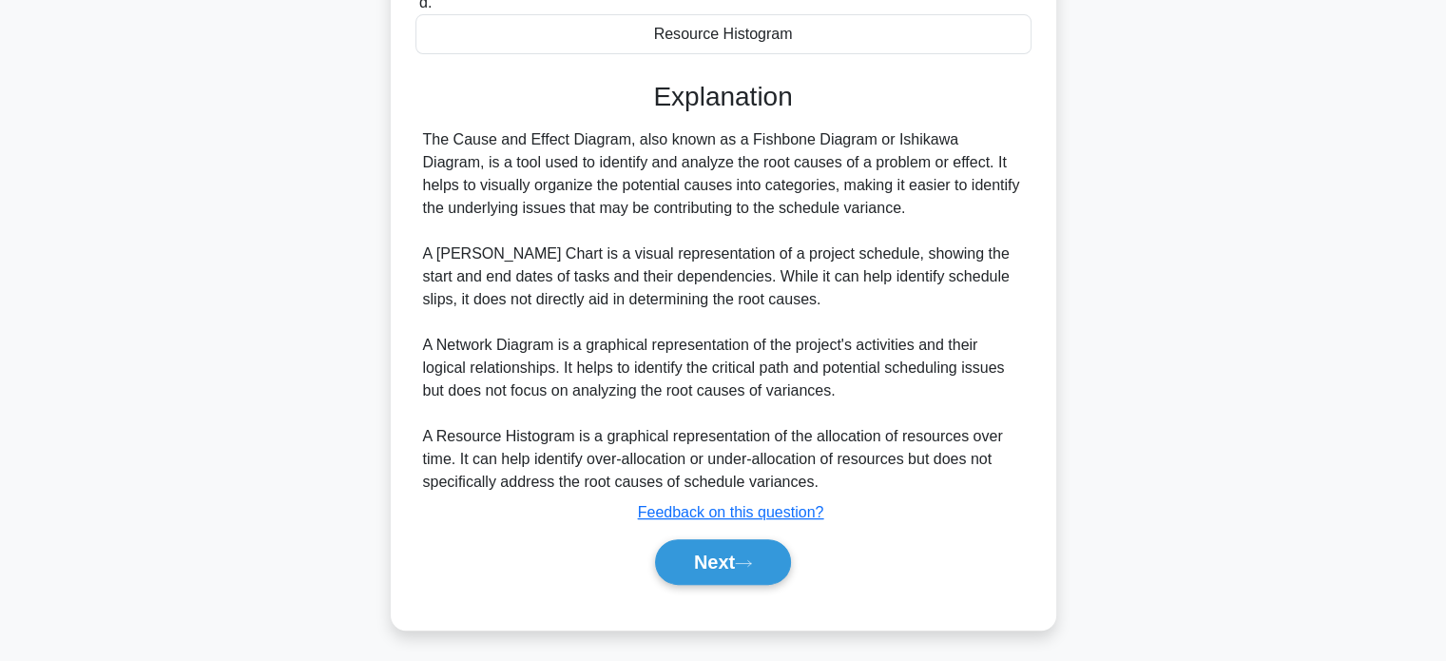
scroll to position [464, 0]
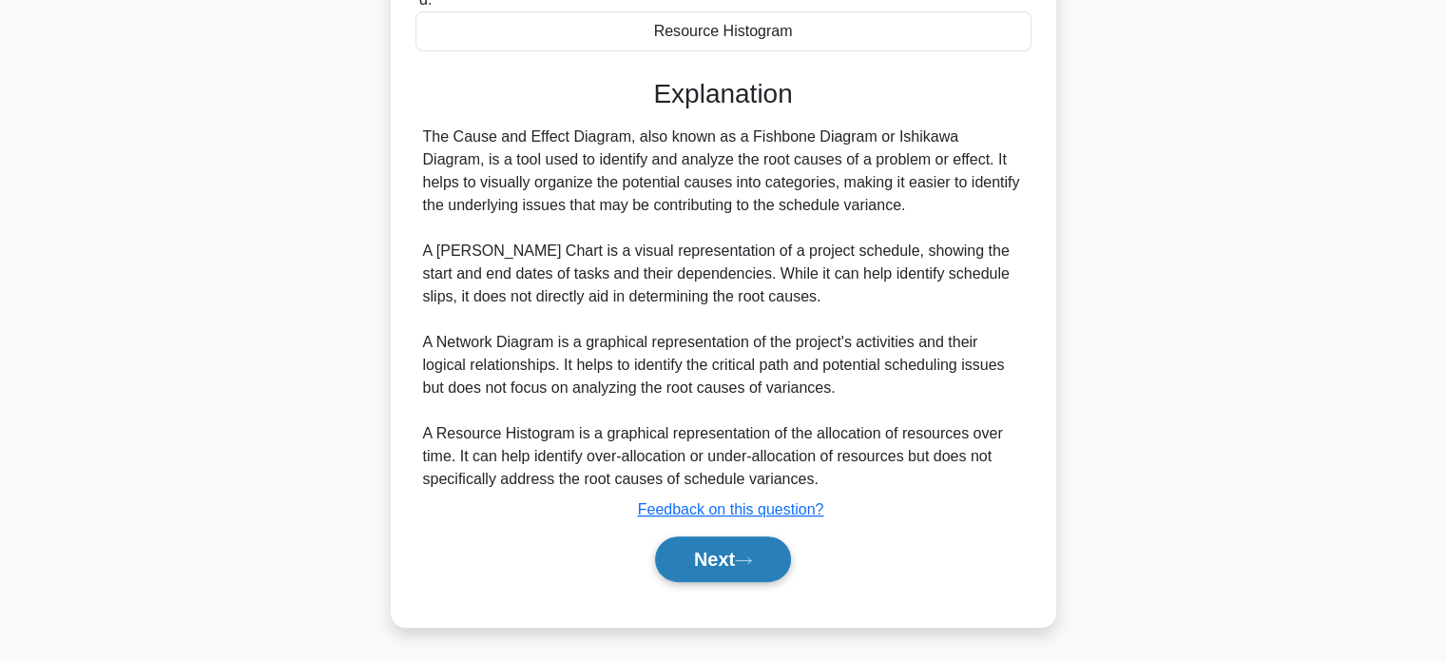
click at [688, 550] on button "Next" at bounding box center [723, 559] width 136 height 46
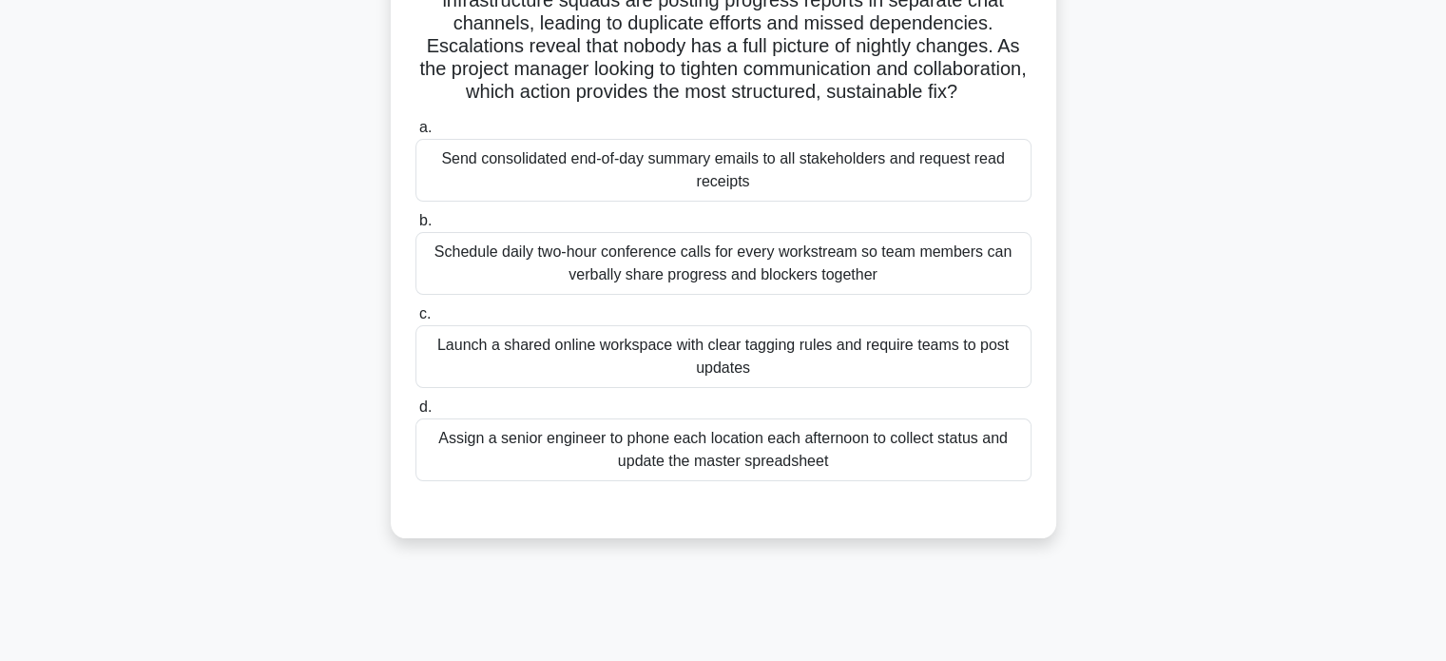
scroll to position [81, 0]
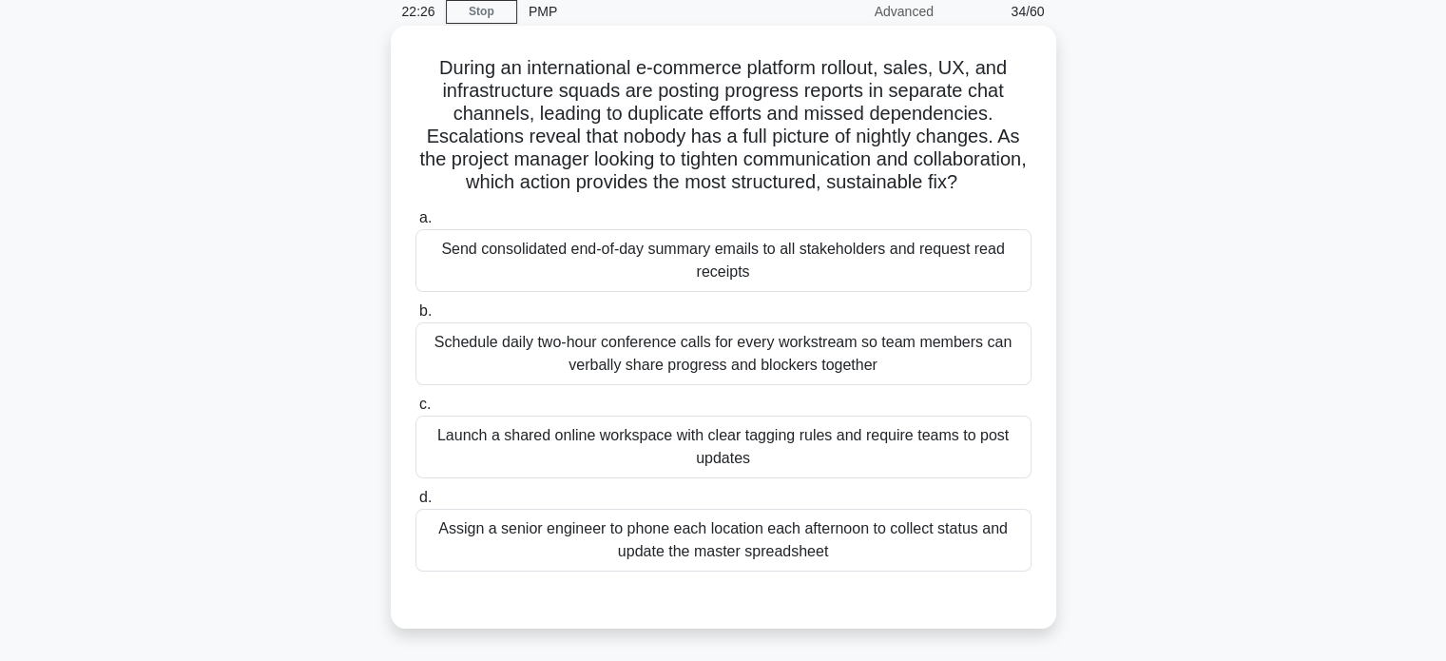
click at [589, 462] on div "Launch a shared online workspace with clear tagging rules and require teams to …" at bounding box center [723, 446] width 616 height 63
click at [415, 411] on input "c. Launch a shared online workspace with clear tagging rules and require teams …" at bounding box center [415, 404] width 0 height 12
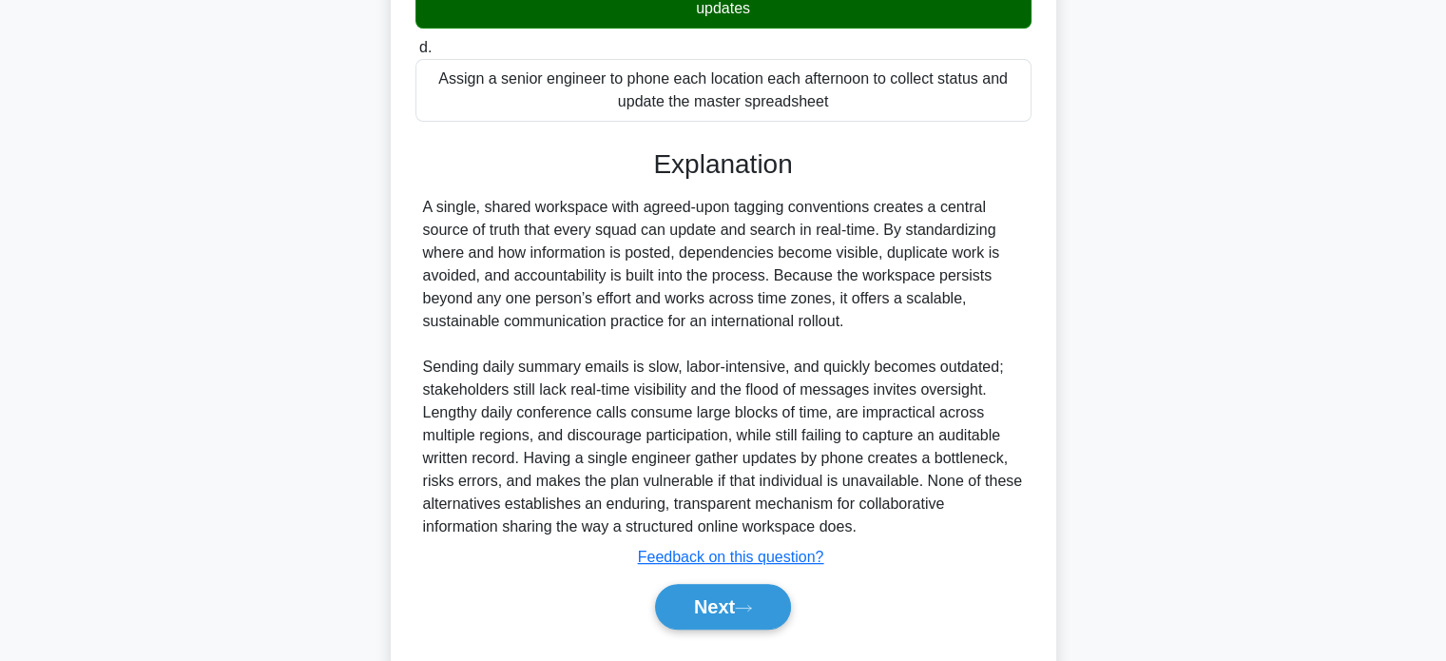
scroll to position [601, 0]
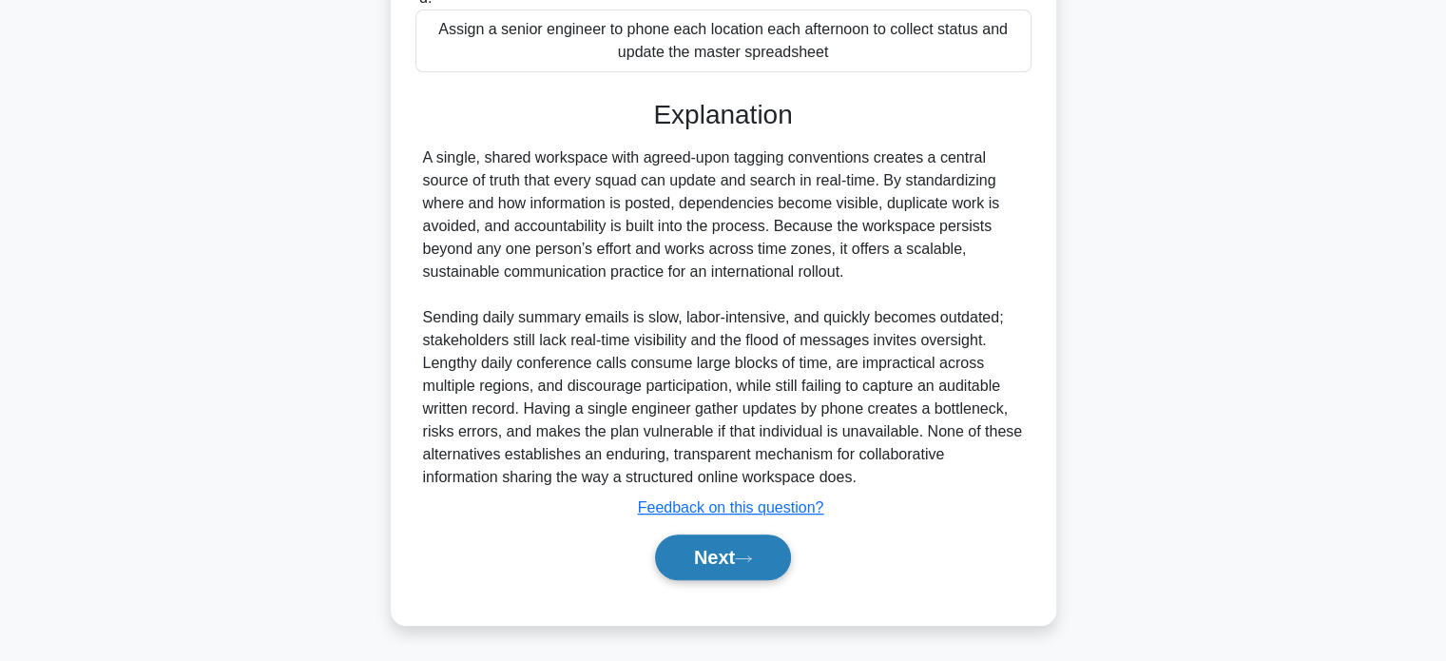
click at [703, 542] on button "Next" at bounding box center [723, 557] width 136 height 46
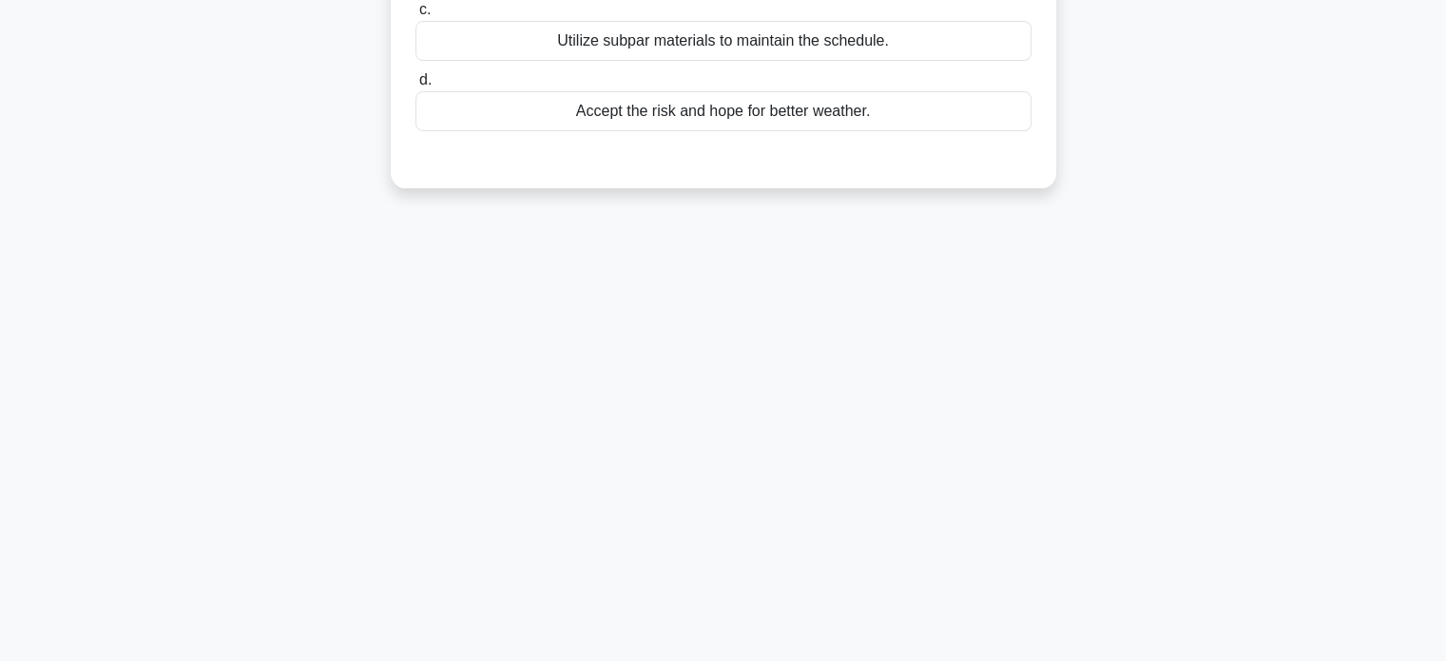
scroll to position [0, 0]
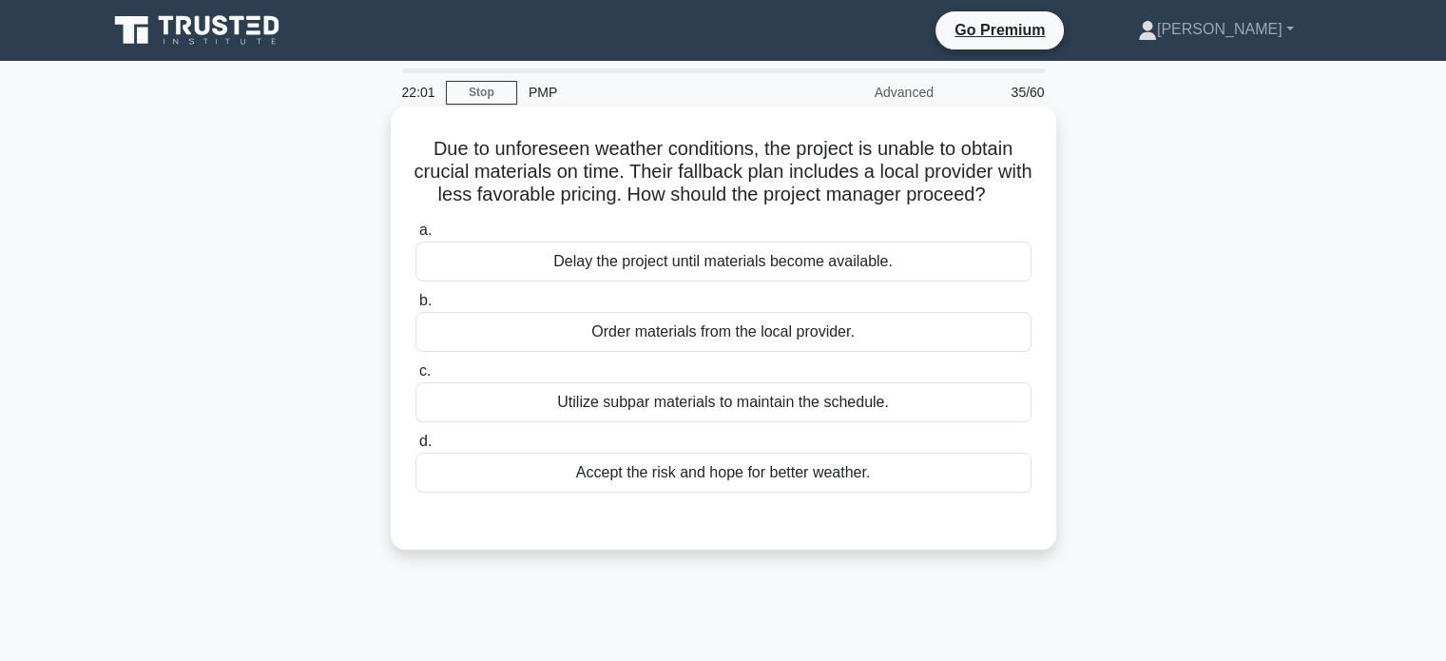
click at [633, 352] on div "Order materials from the local provider." at bounding box center [723, 332] width 616 height 40
click at [415, 307] on input "b. Order materials from the local provider." at bounding box center [415, 301] width 0 height 12
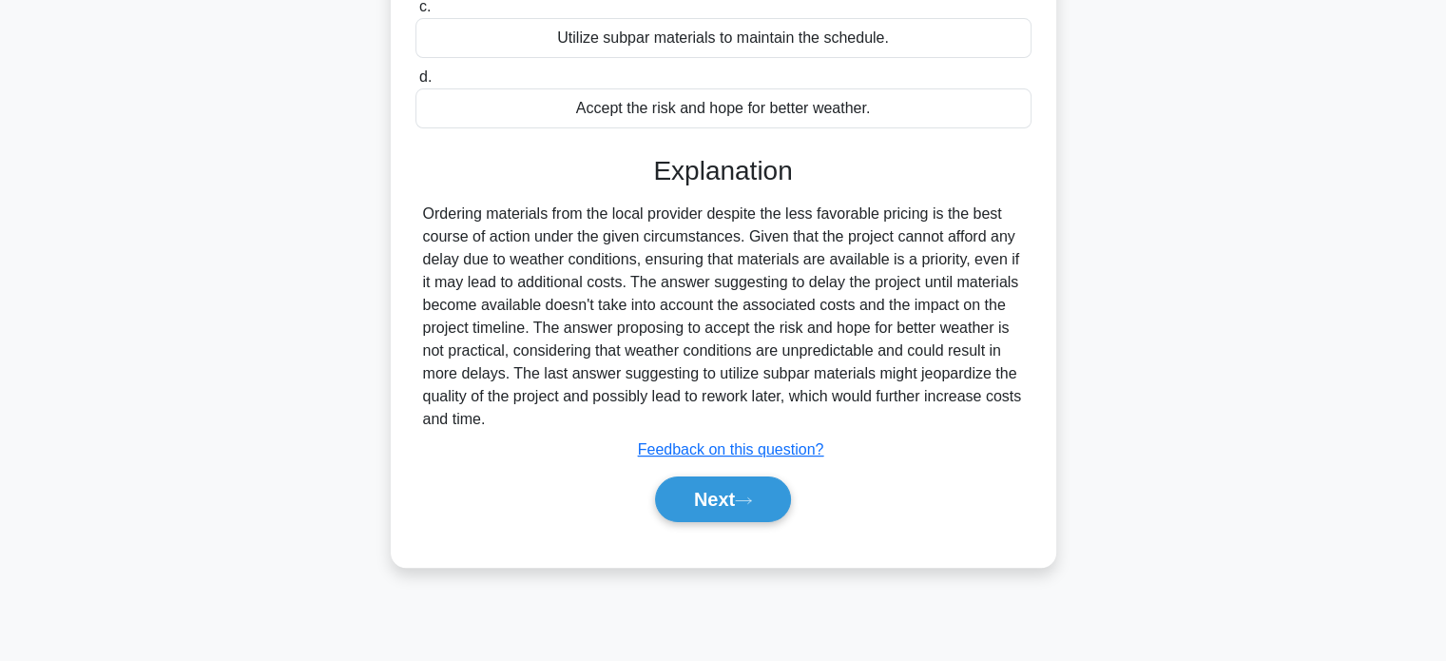
scroll to position [366, 0]
click at [734, 520] on button "Next" at bounding box center [723, 497] width 136 height 46
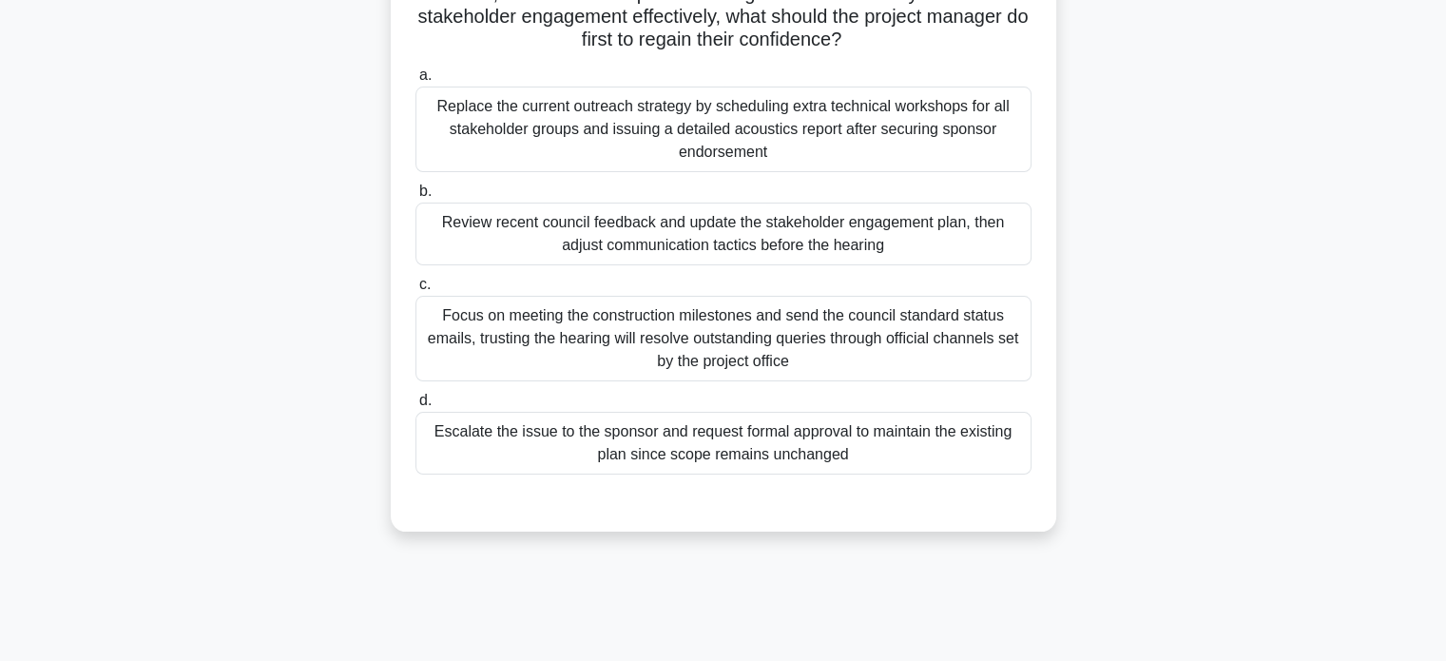
scroll to position [81, 0]
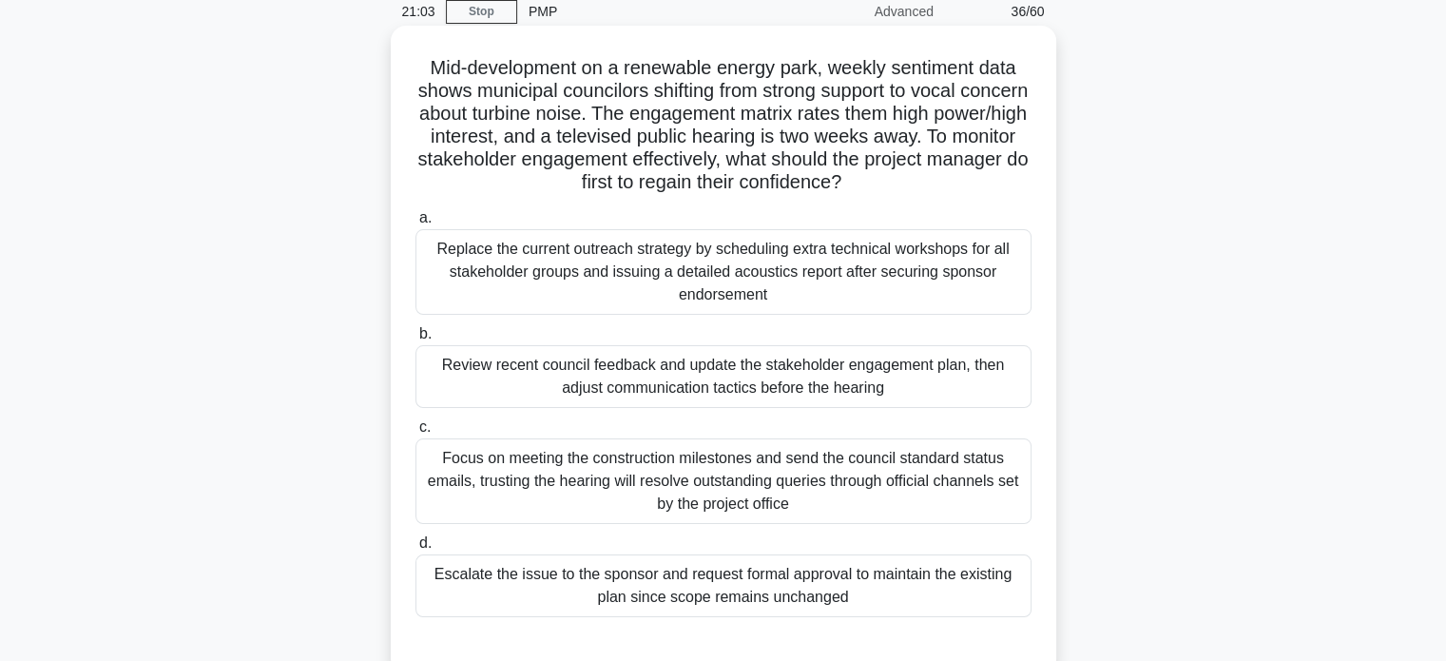
click at [754, 375] on div "Review recent council feedback and update the stakeholder engagement plan, then…" at bounding box center [723, 376] width 616 height 63
click at [415, 340] on input "b. Review recent council feedback and update the stakeholder engagement plan, t…" at bounding box center [415, 334] width 0 height 12
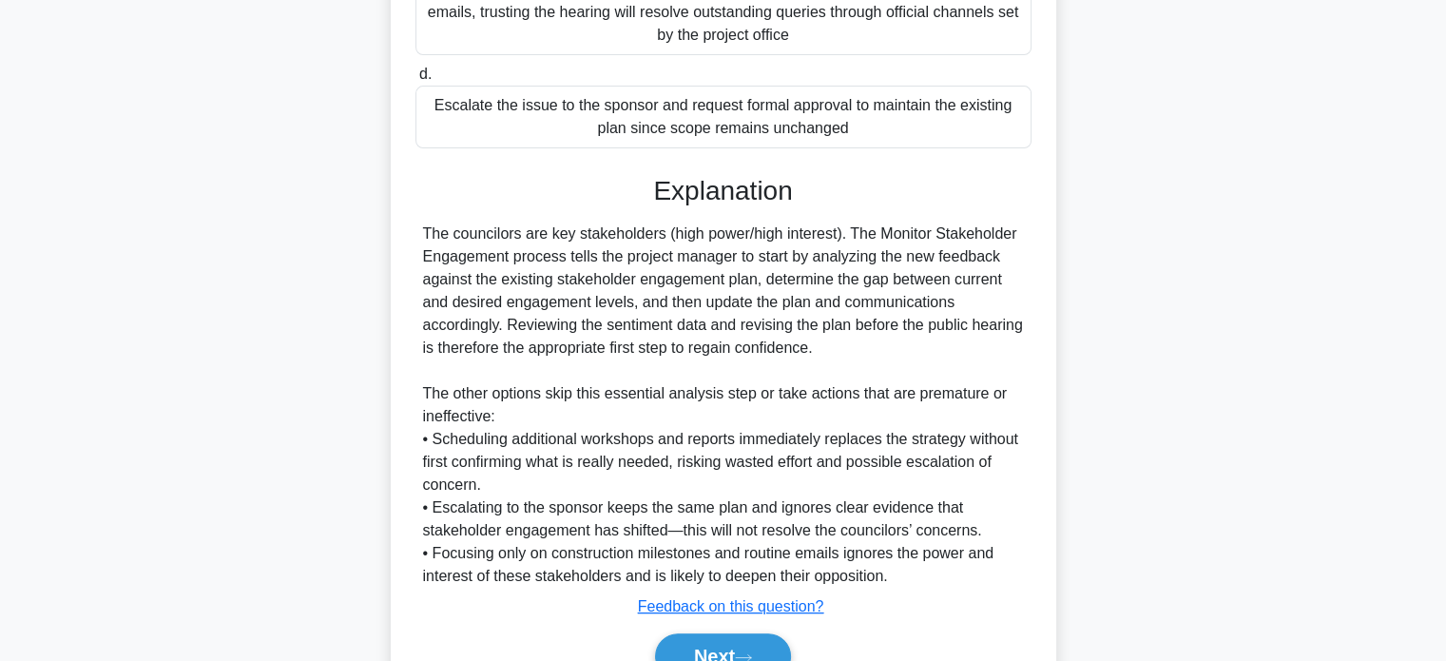
scroll to position [646, 0]
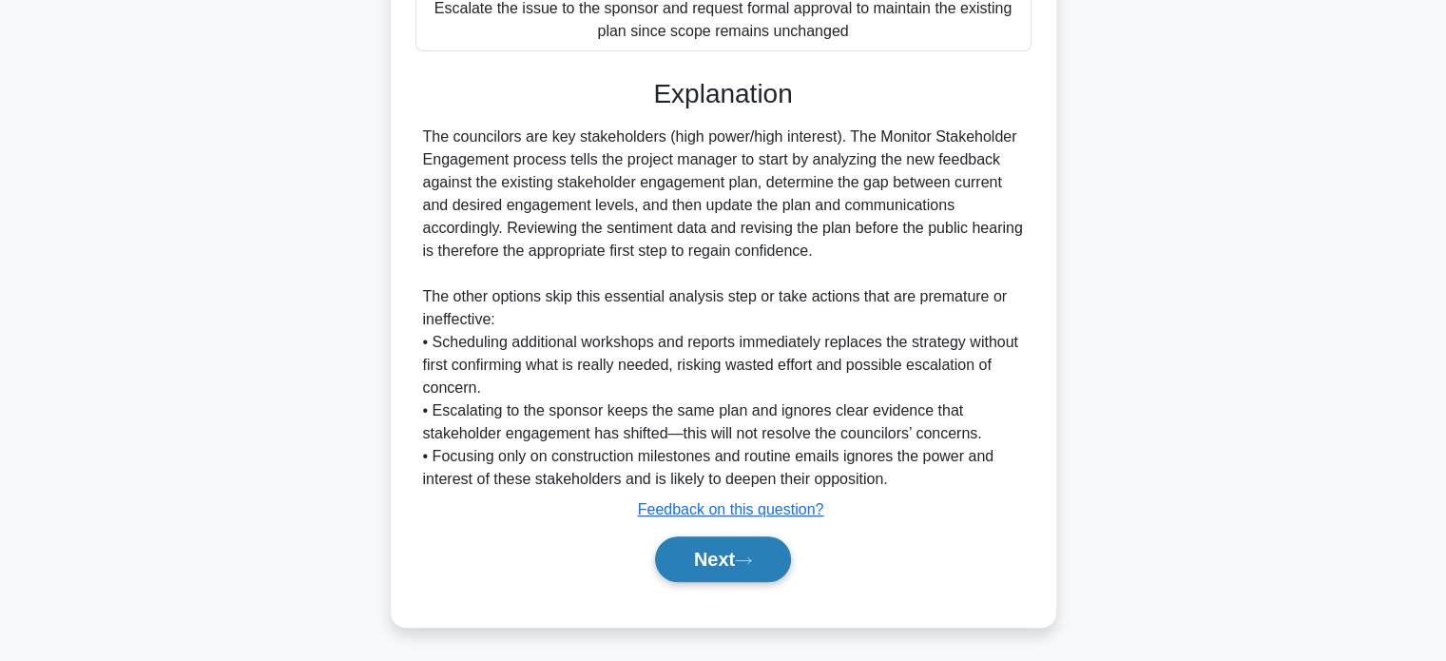
click at [707, 559] on button "Next" at bounding box center [723, 559] width 136 height 46
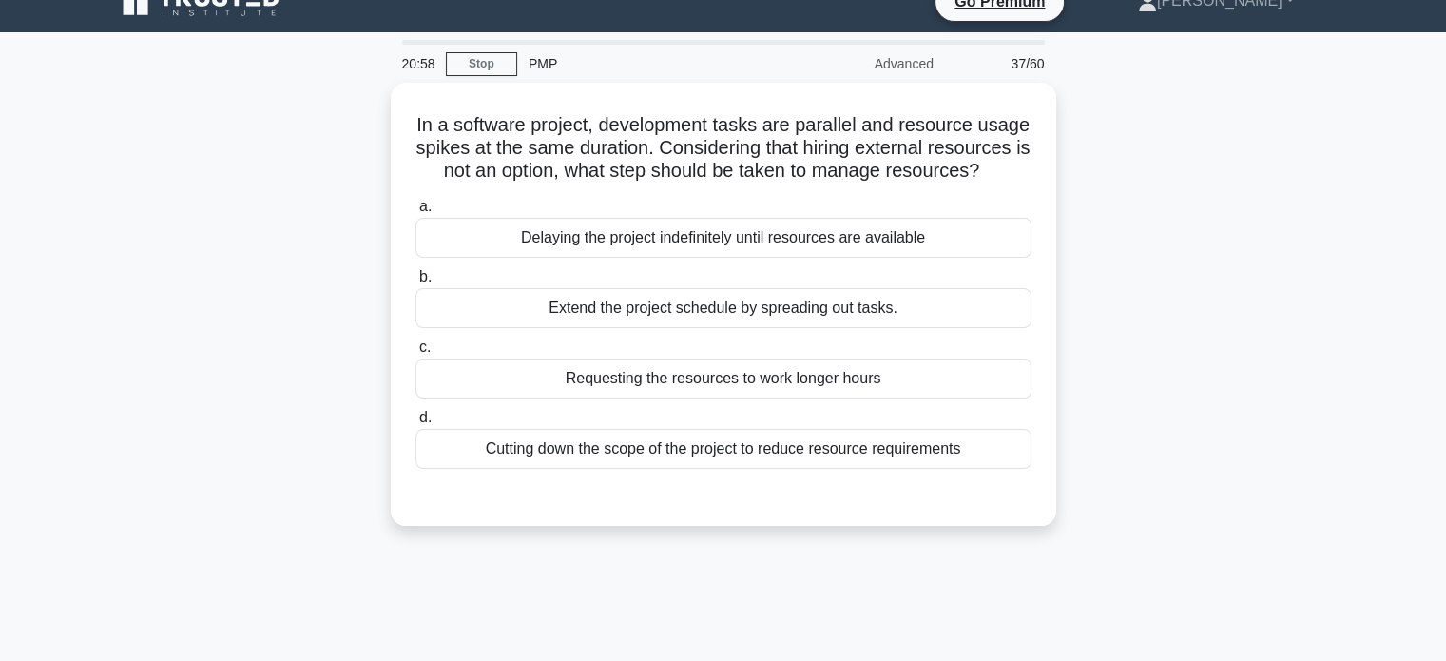
scroll to position [0, 0]
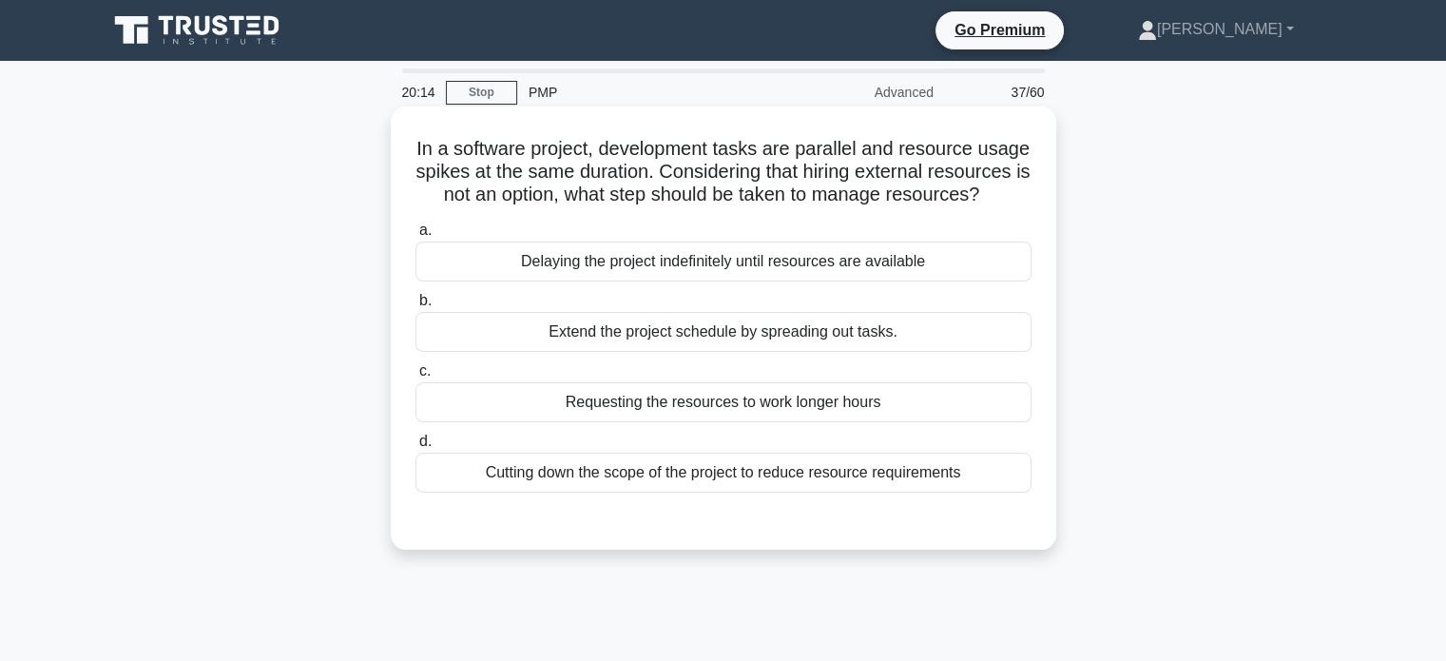
click at [742, 352] on div "Extend the project schedule by spreading out tasks." at bounding box center [723, 332] width 616 height 40
click at [415, 307] on input "b. Extend the project schedule by spreading out tasks." at bounding box center [415, 301] width 0 height 12
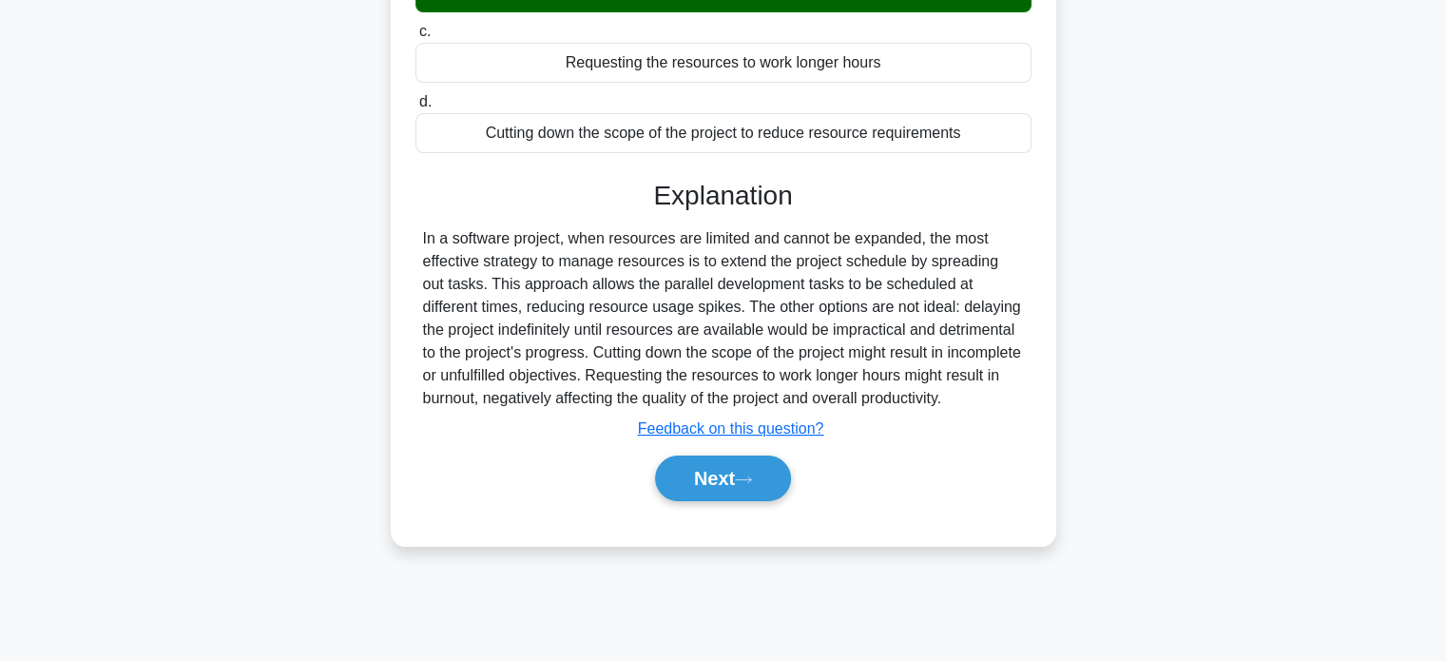
scroll to position [366, 0]
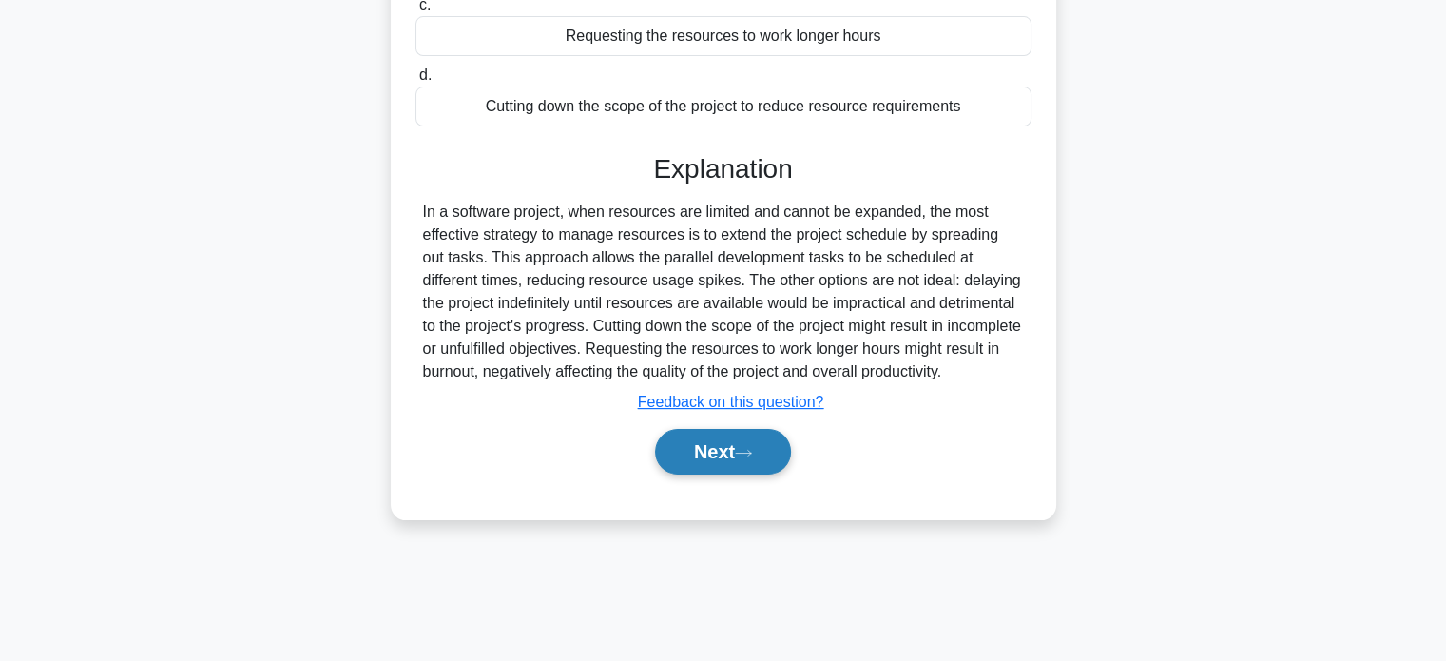
click at [714, 474] on button "Next" at bounding box center [723, 452] width 136 height 46
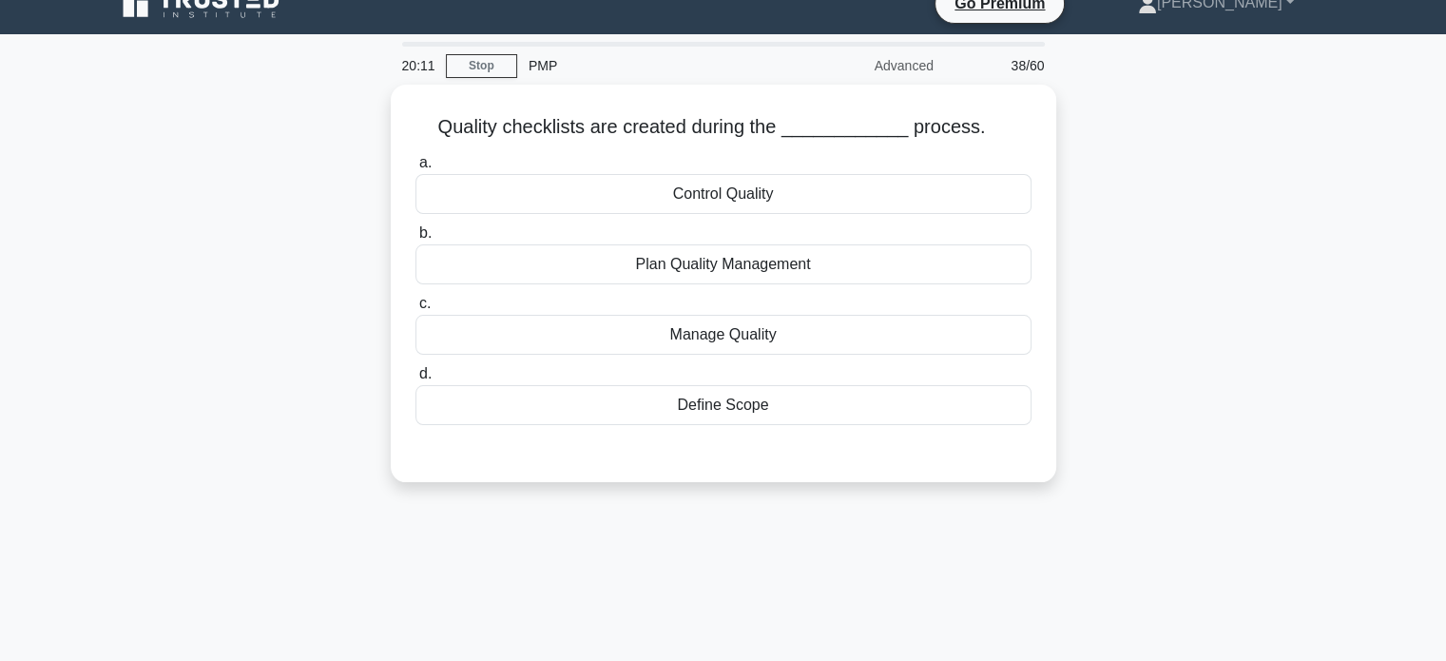
scroll to position [0, 0]
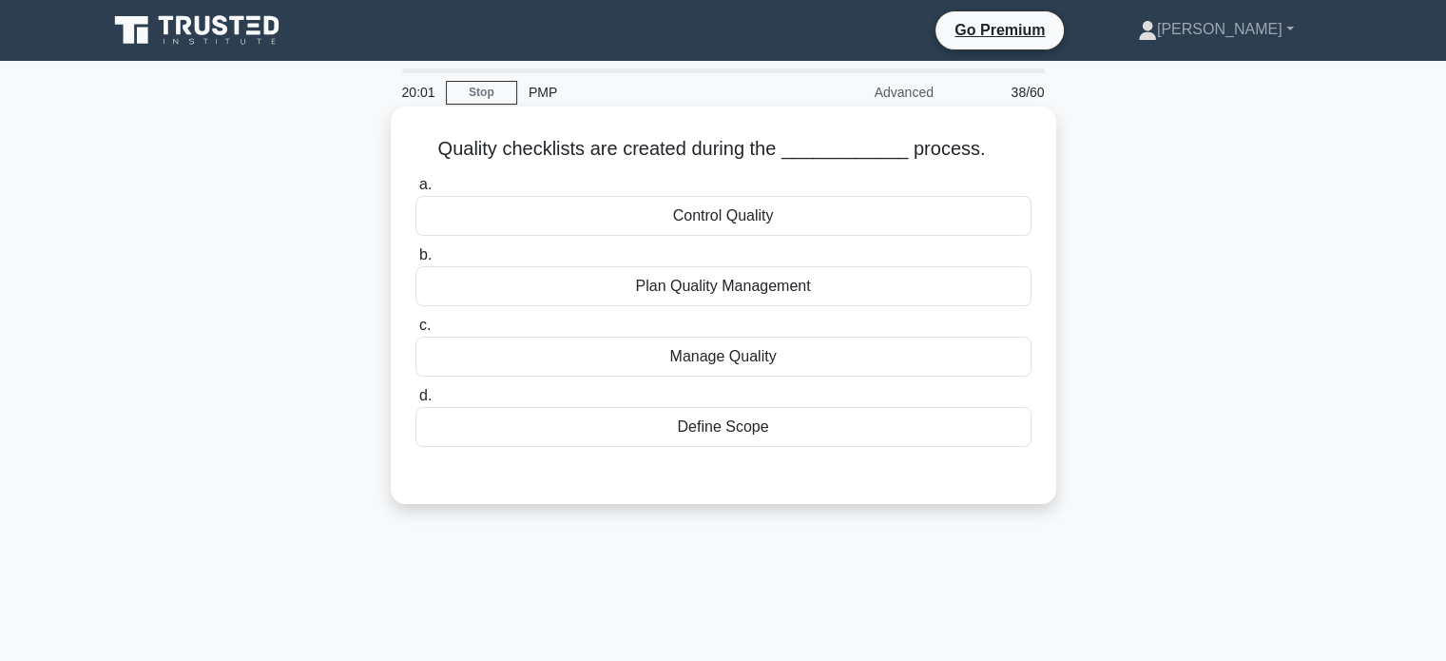
click at [673, 285] on div "Plan Quality Management" at bounding box center [723, 286] width 616 height 40
click at [415, 261] on input "b. Plan Quality Management" at bounding box center [415, 255] width 0 height 12
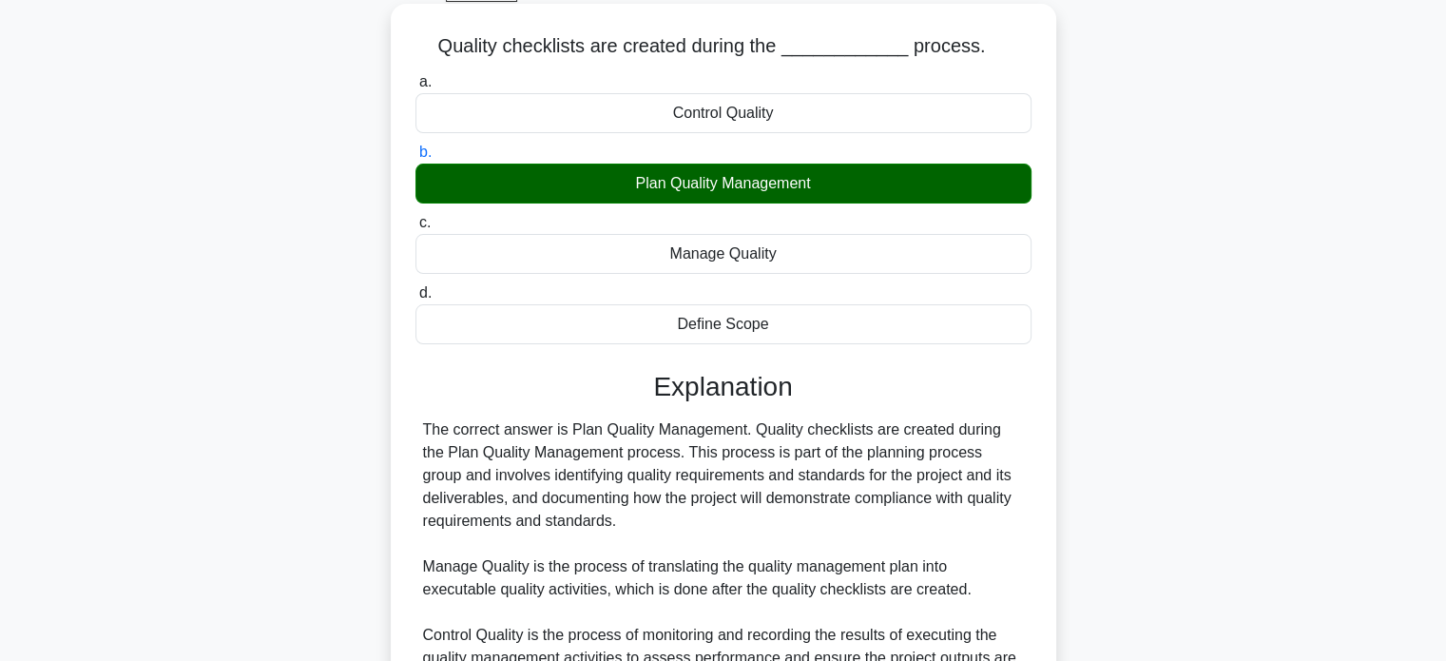
scroll to position [380, 0]
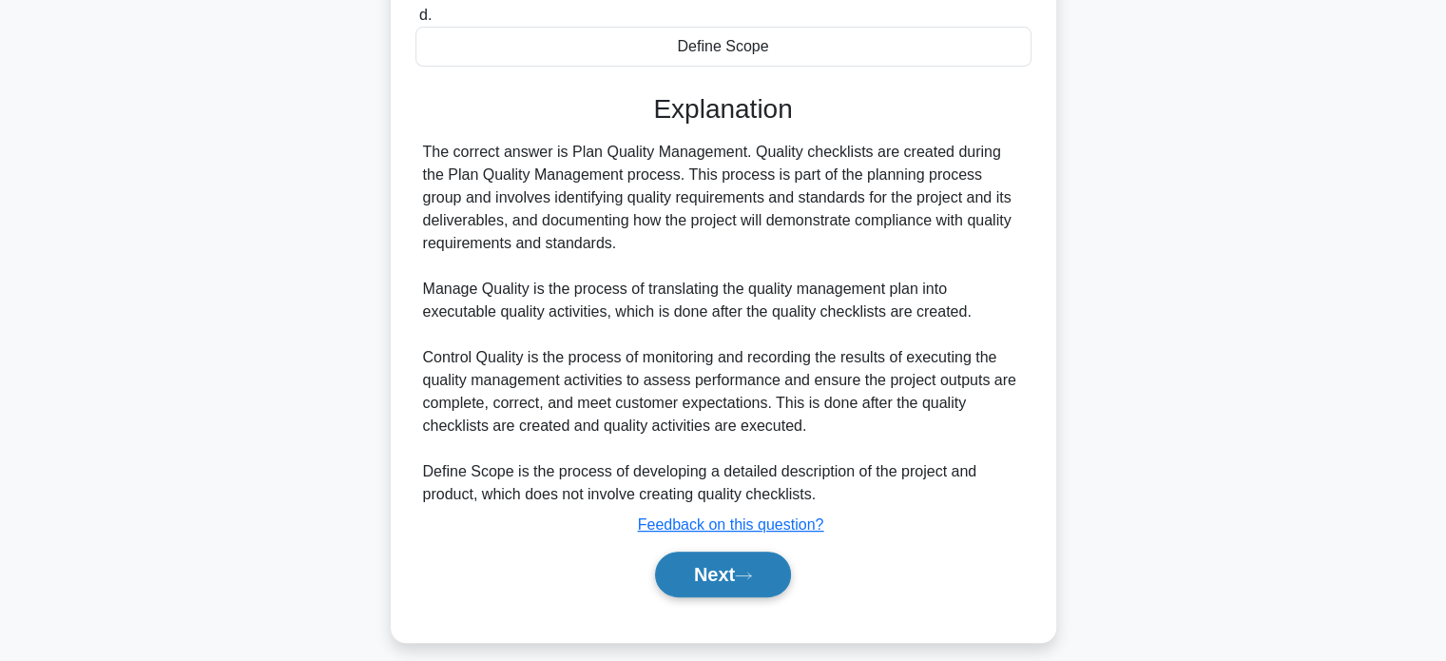
click at [731, 593] on button "Next" at bounding box center [723, 574] width 136 height 46
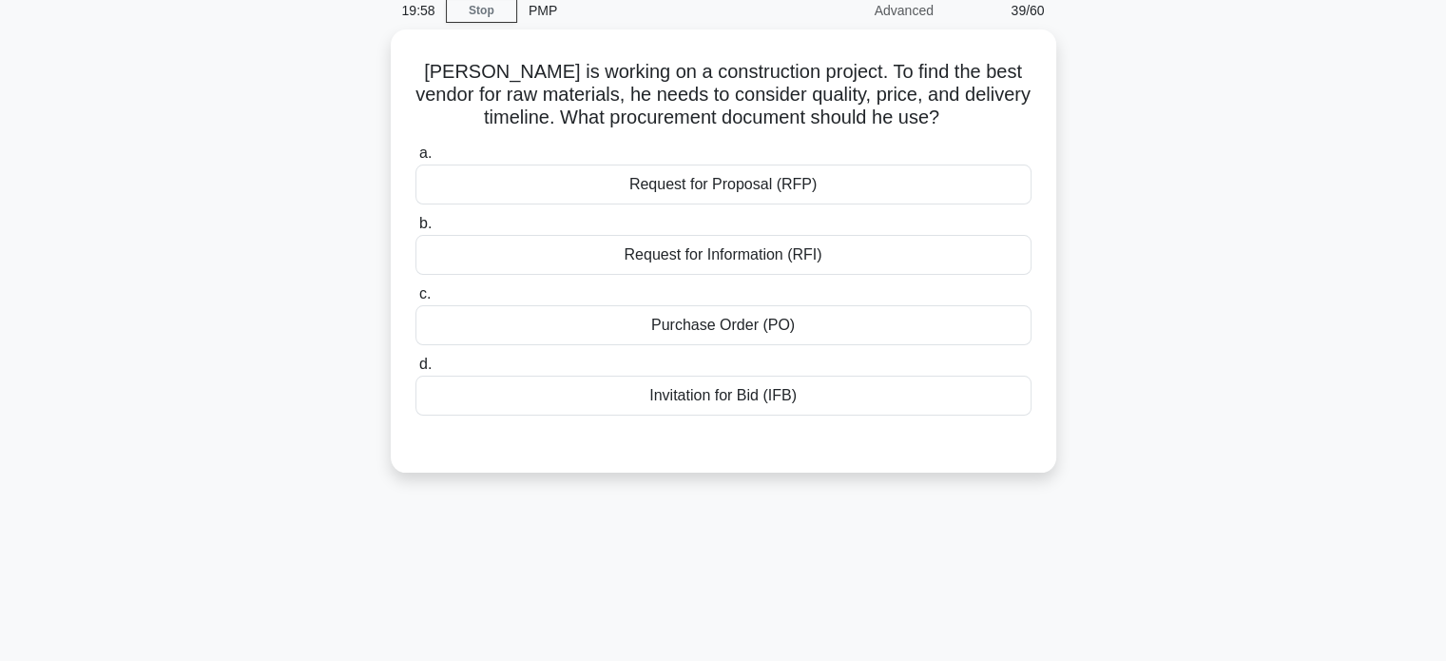
scroll to position [81, 0]
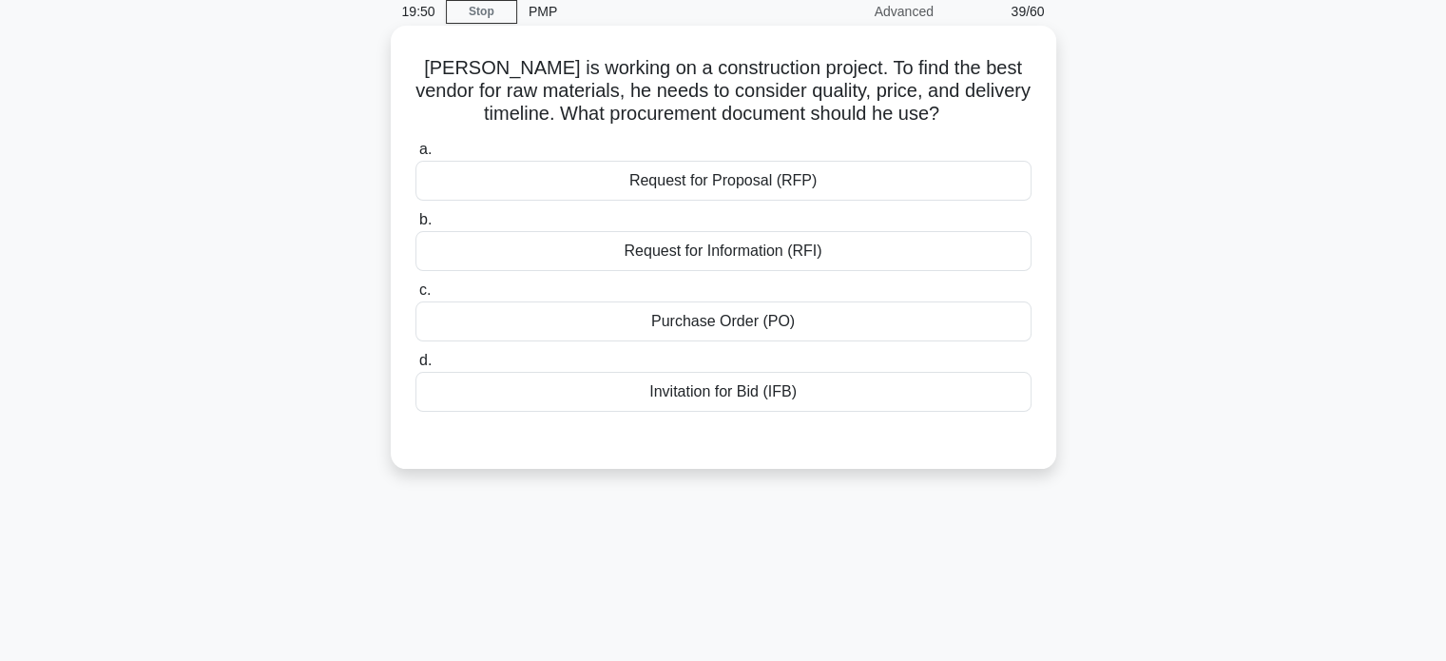
click at [886, 193] on div "Request for Proposal (RFP)" at bounding box center [723, 181] width 616 height 40
click at [415, 156] on input "a. Request for Proposal (RFP)" at bounding box center [415, 150] width 0 height 12
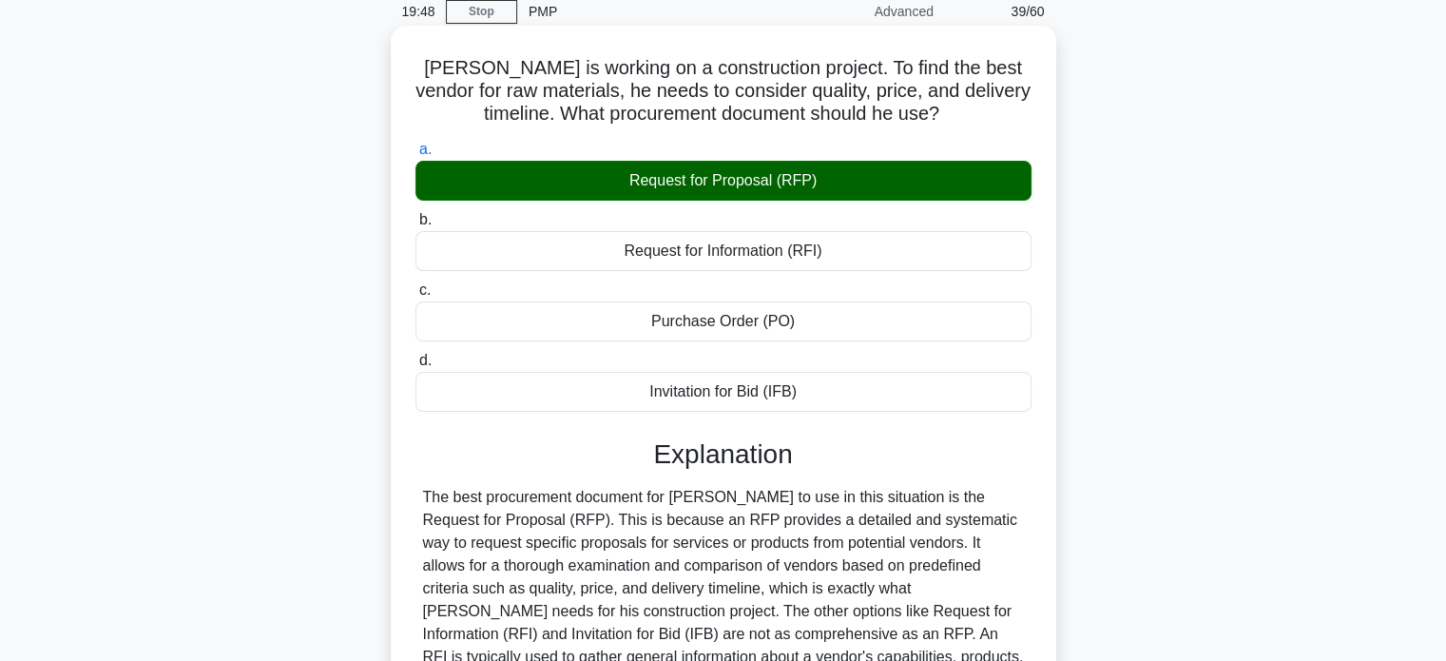
scroll to position [366, 0]
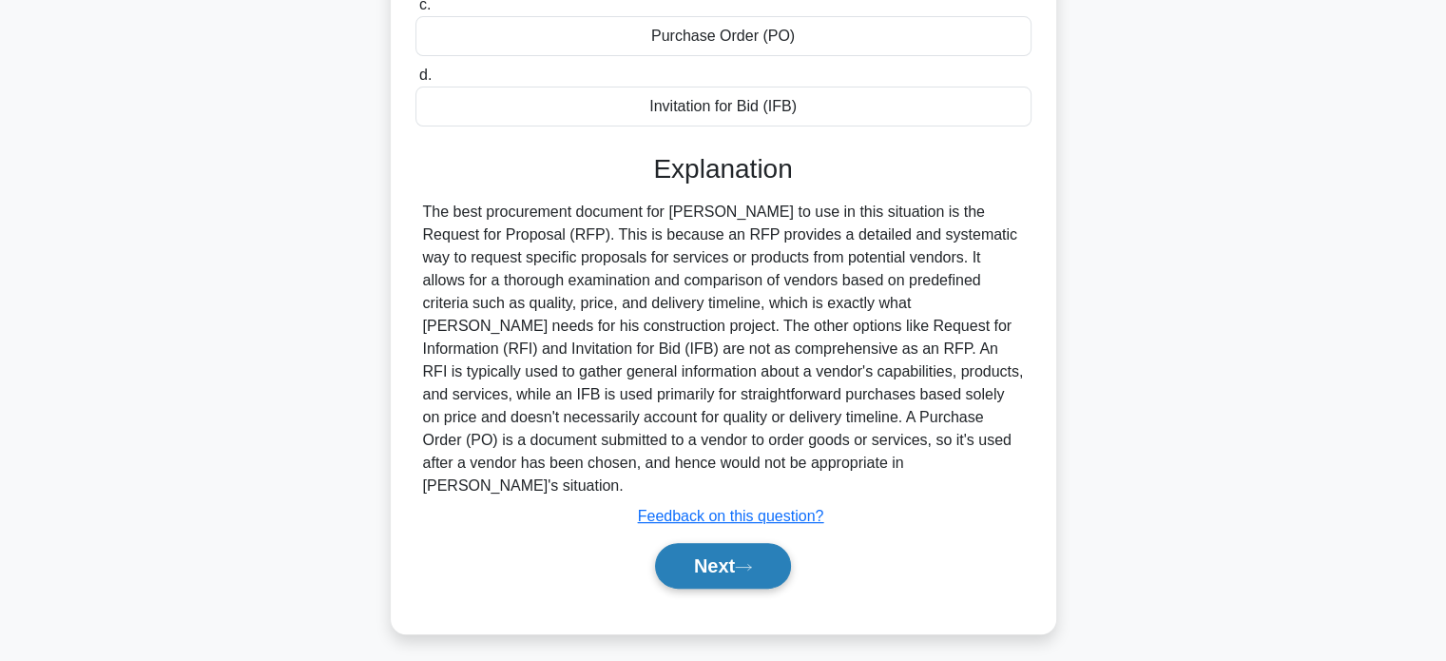
click at [717, 561] on button "Next" at bounding box center [723, 566] width 136 height 46
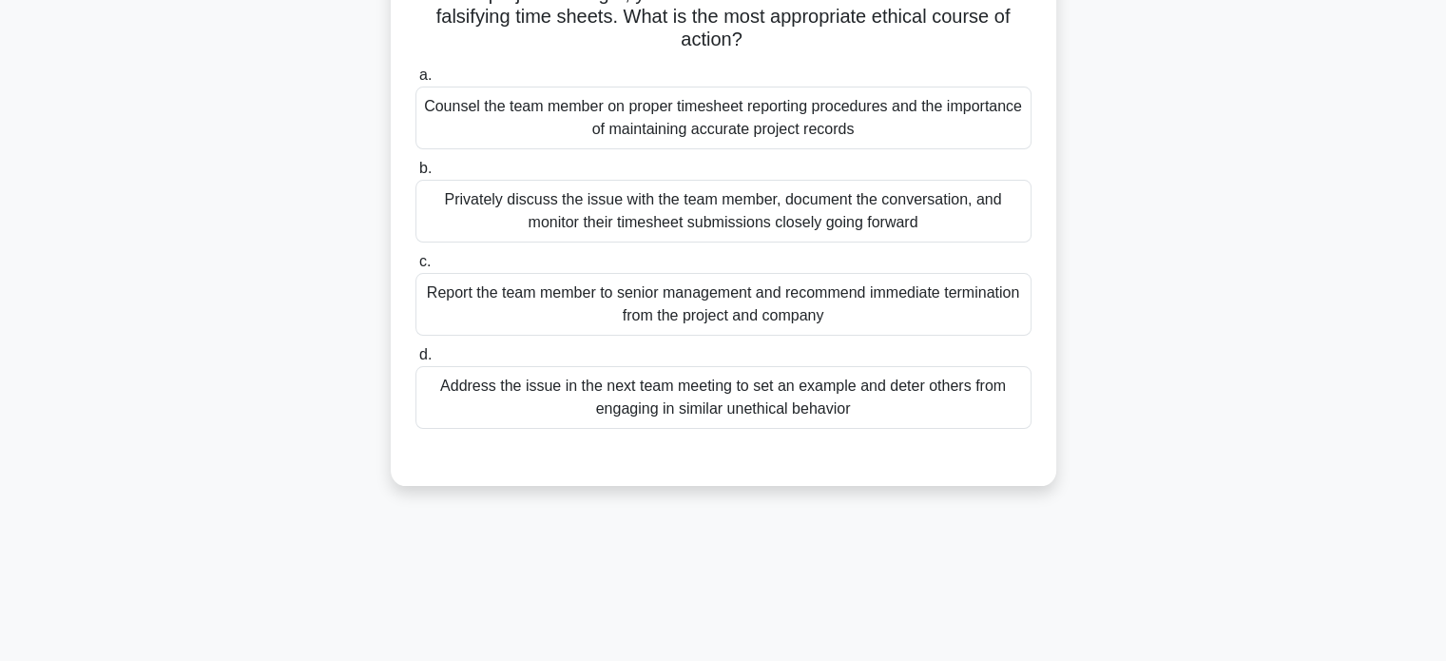
scroll to position [0, 0]
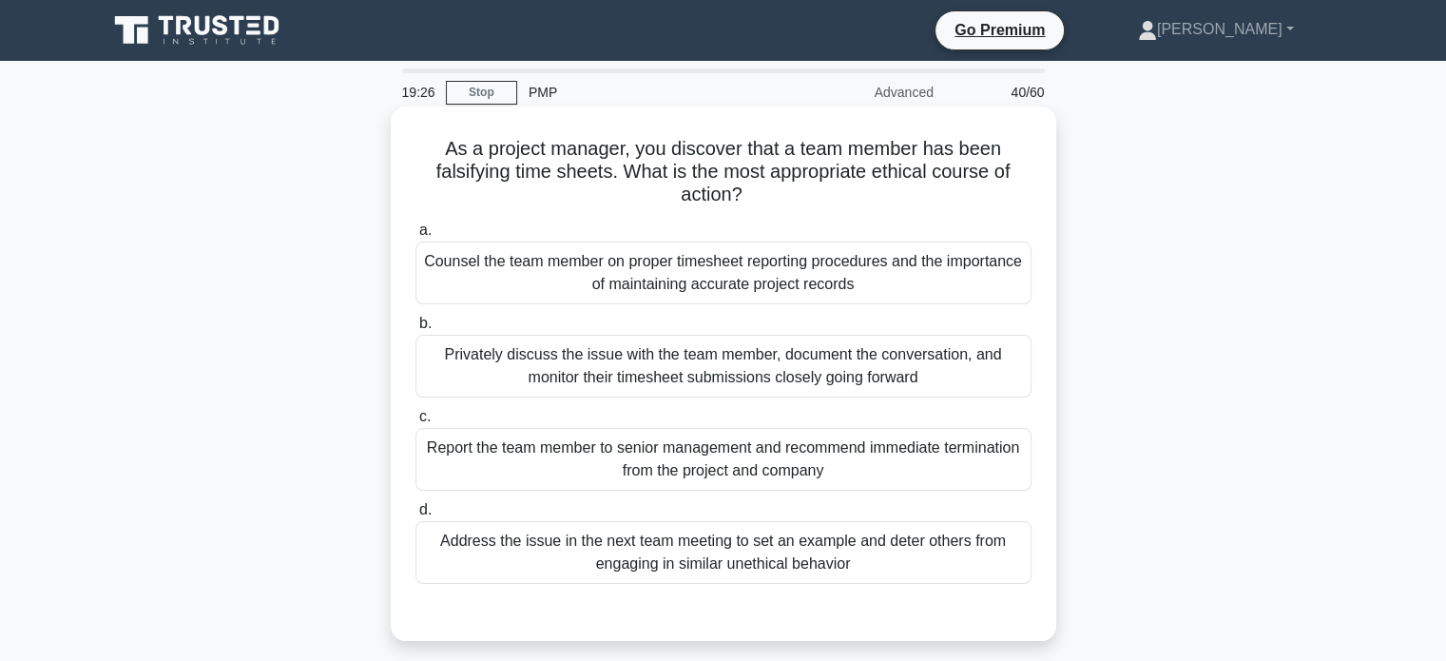
click at [753, 263] on div "Counsel the team member on proper timesheet reporting procedures and the import…" at bounding box center [723, 272] width 616 height 63
click at [415, 237] on input "a. Counsel the team member on proper timesheet reporting procedures and the imp…" at bounding box center [415, 230] width 0 height 12
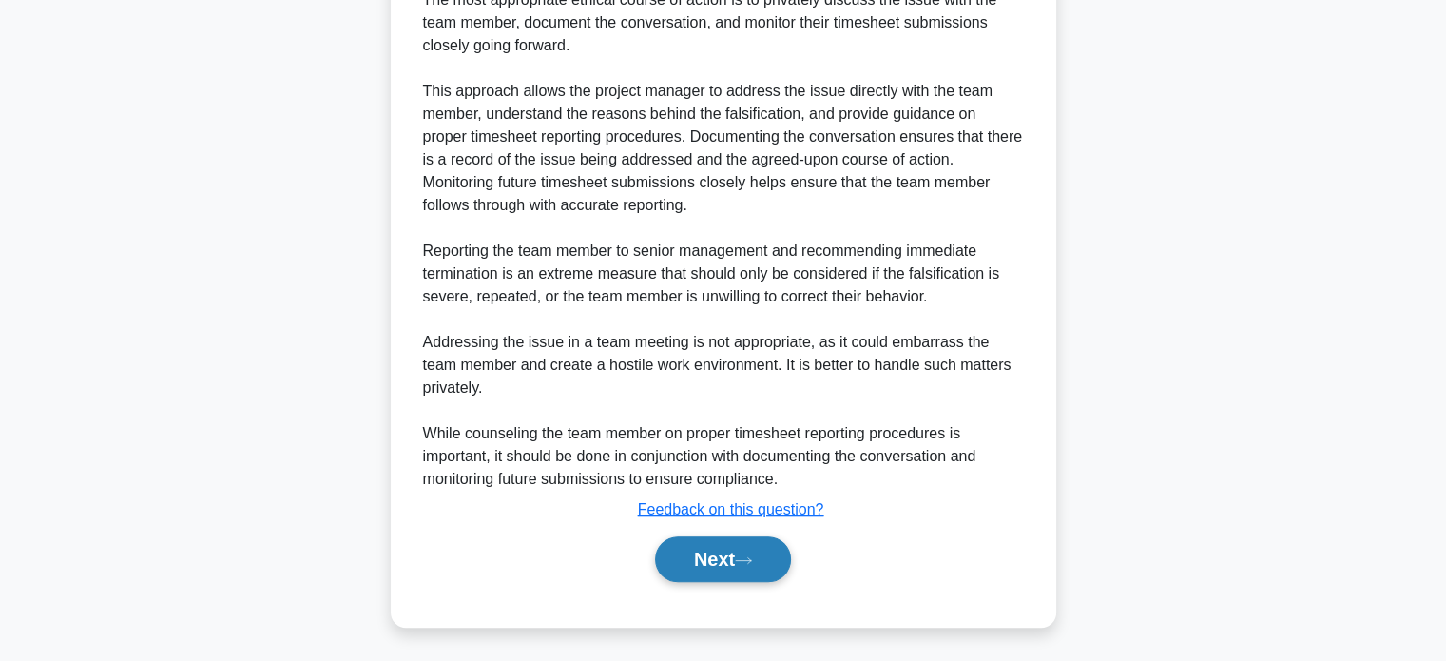
click at [685, 562] on button "Next" at bounding box center [723, 559] width 136 height 46
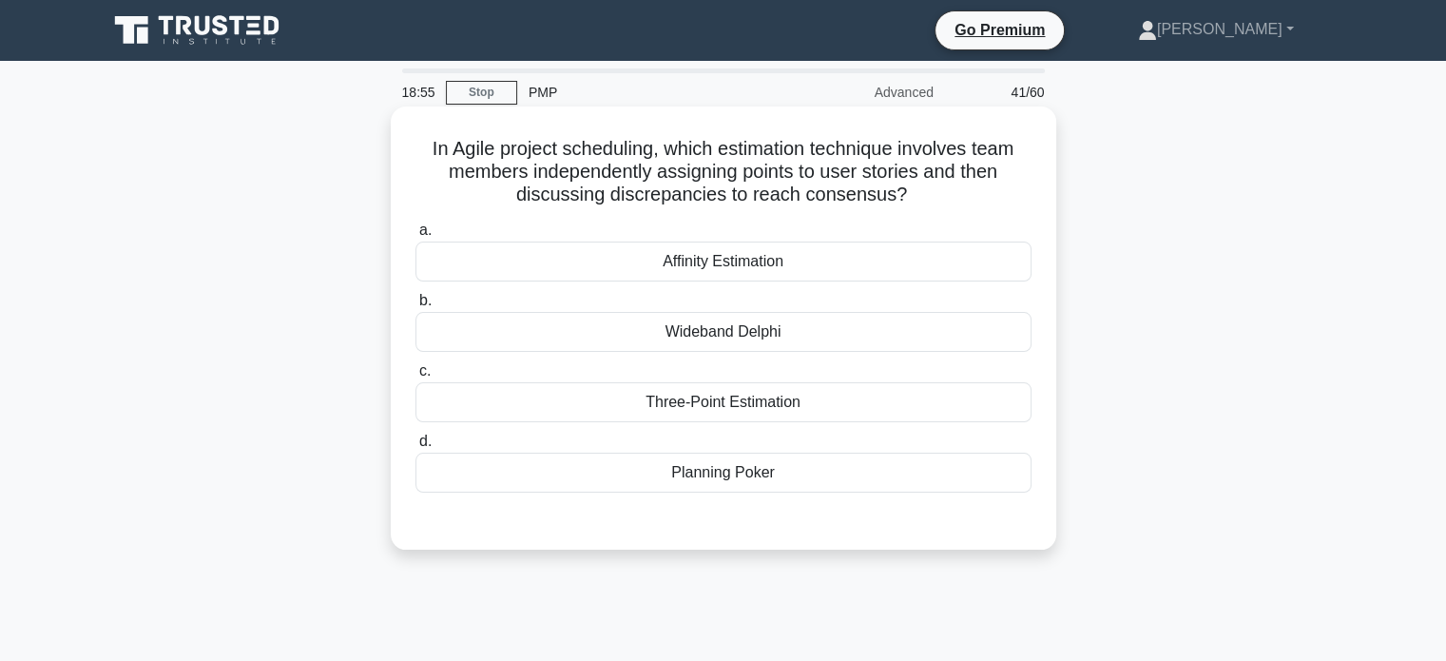
click at [726, 464] on div "Planning Poker" at bounding box center [723, 472] width 616 height 40
click at [415, 448] on input "d. Planning Poker" at bounding box center [415, 441] width 0 height 12
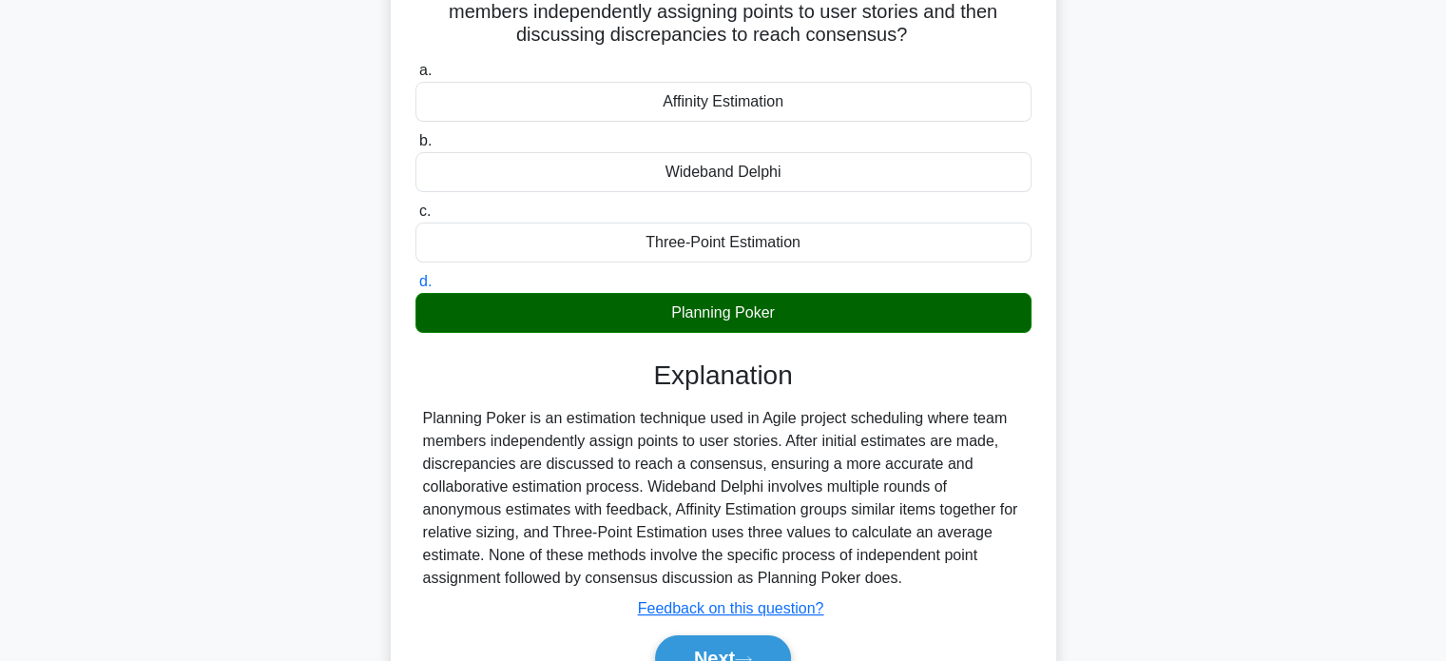
scroll to position [366, 0]
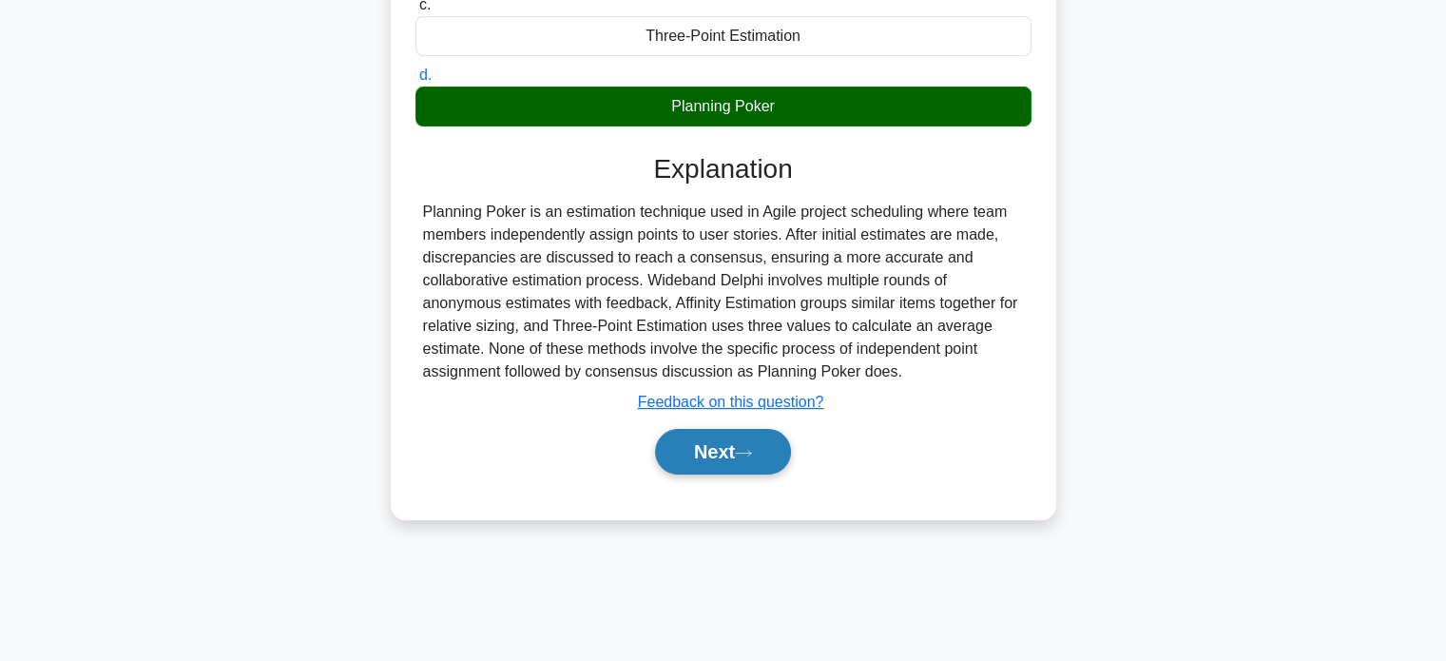
click at [711, 458] on button "Next" at bounding box center [723, 452] width 136 height 46
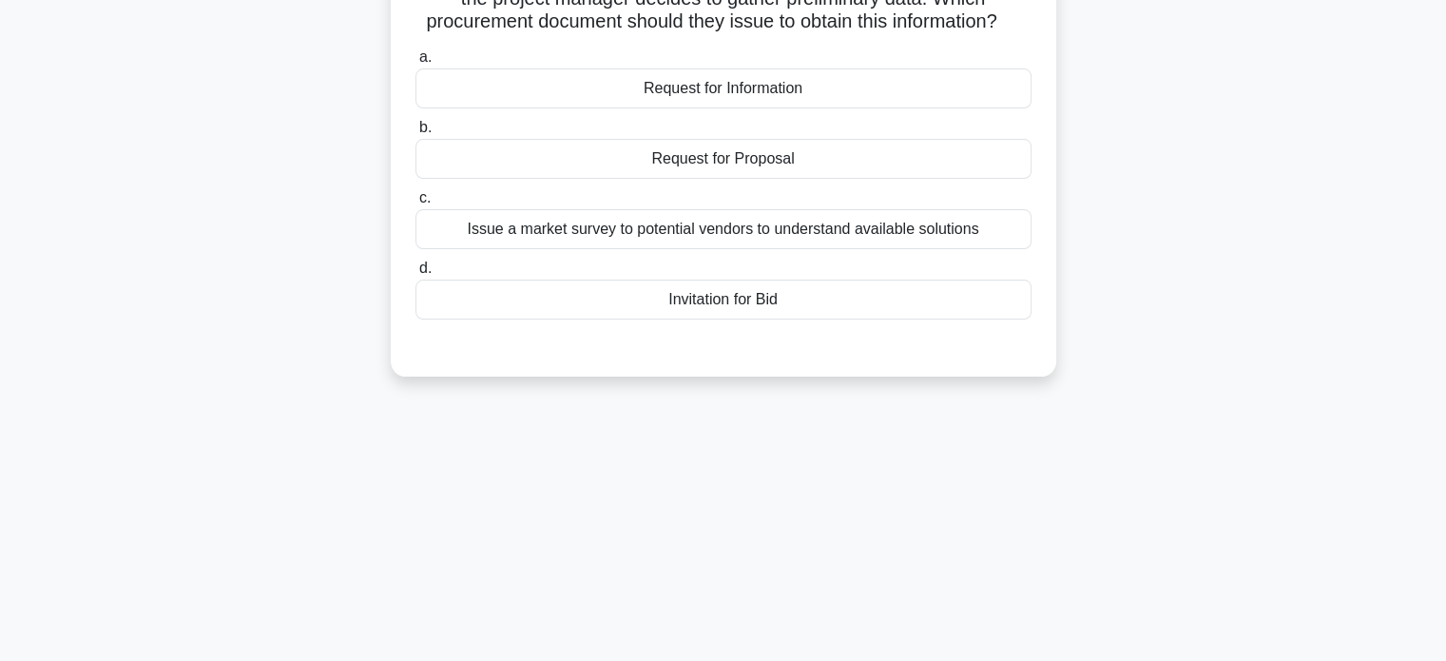
scroll to position [0, 0]
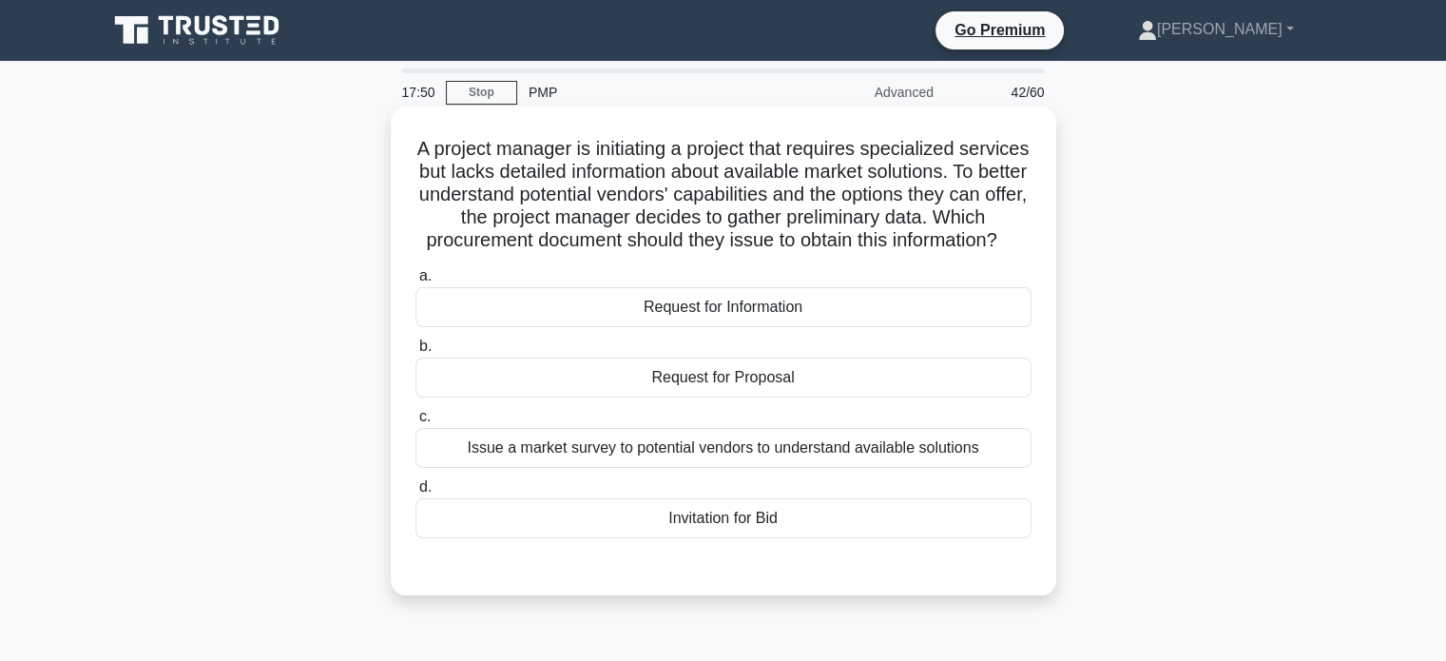
click at [836, 315] on div "Request for Information" at bounding box center [723, 307] width 616 height 40
click at [415, 282] on input "a. Request for Information" at bounding box center [415, 276] width 0 height 12
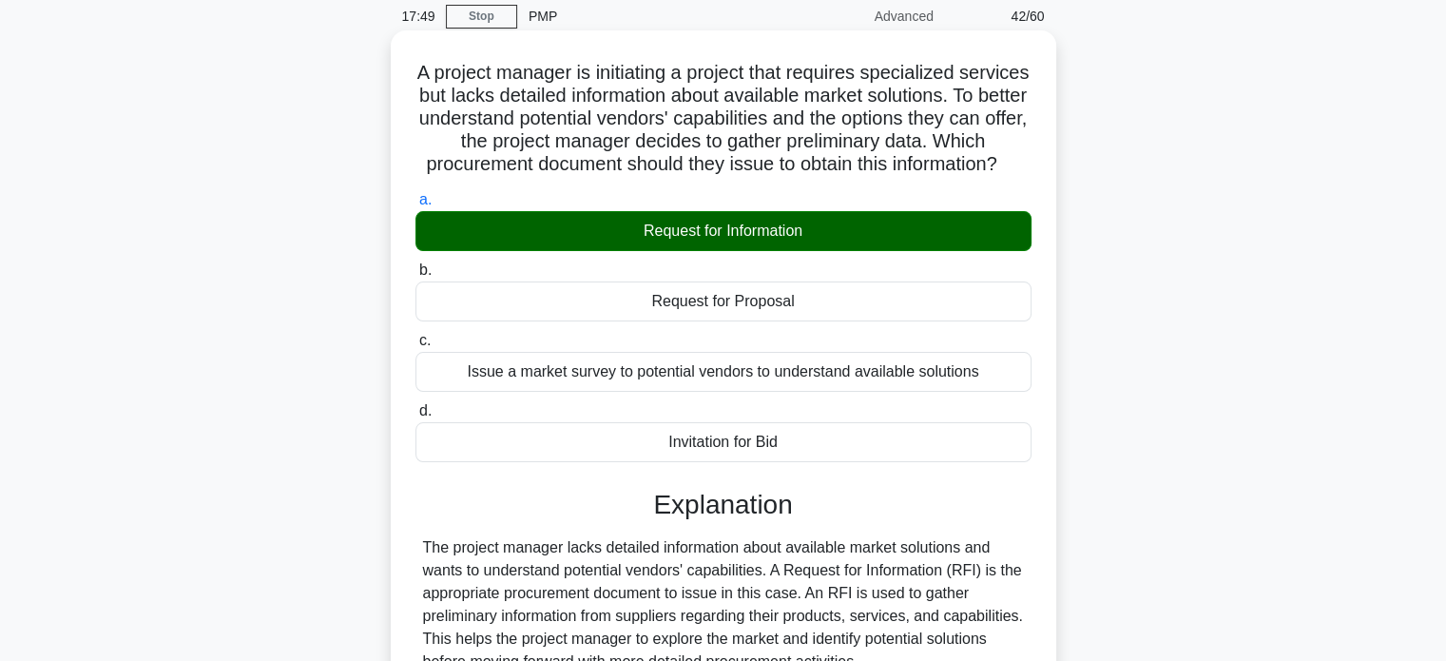
scroll to position [441, 0]
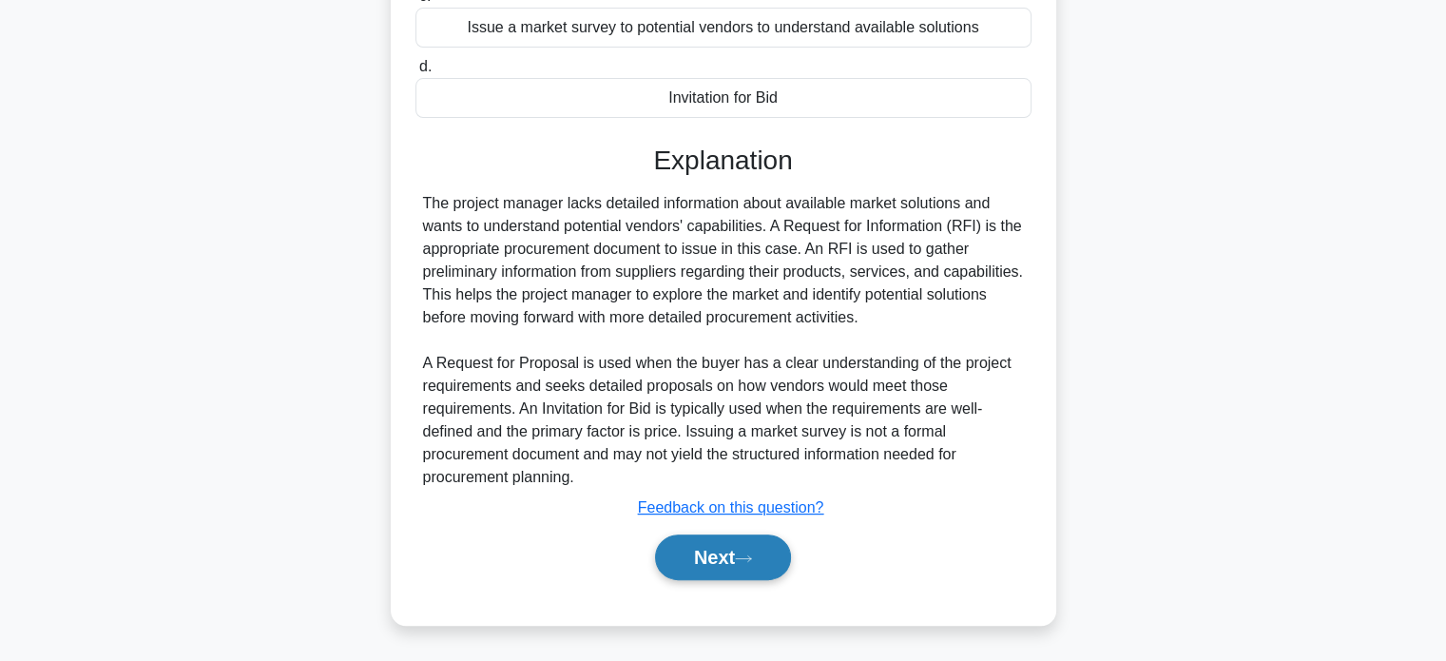
click at [709, 559] on button "Next" at bounding box center [723, 557] width 136 height 46
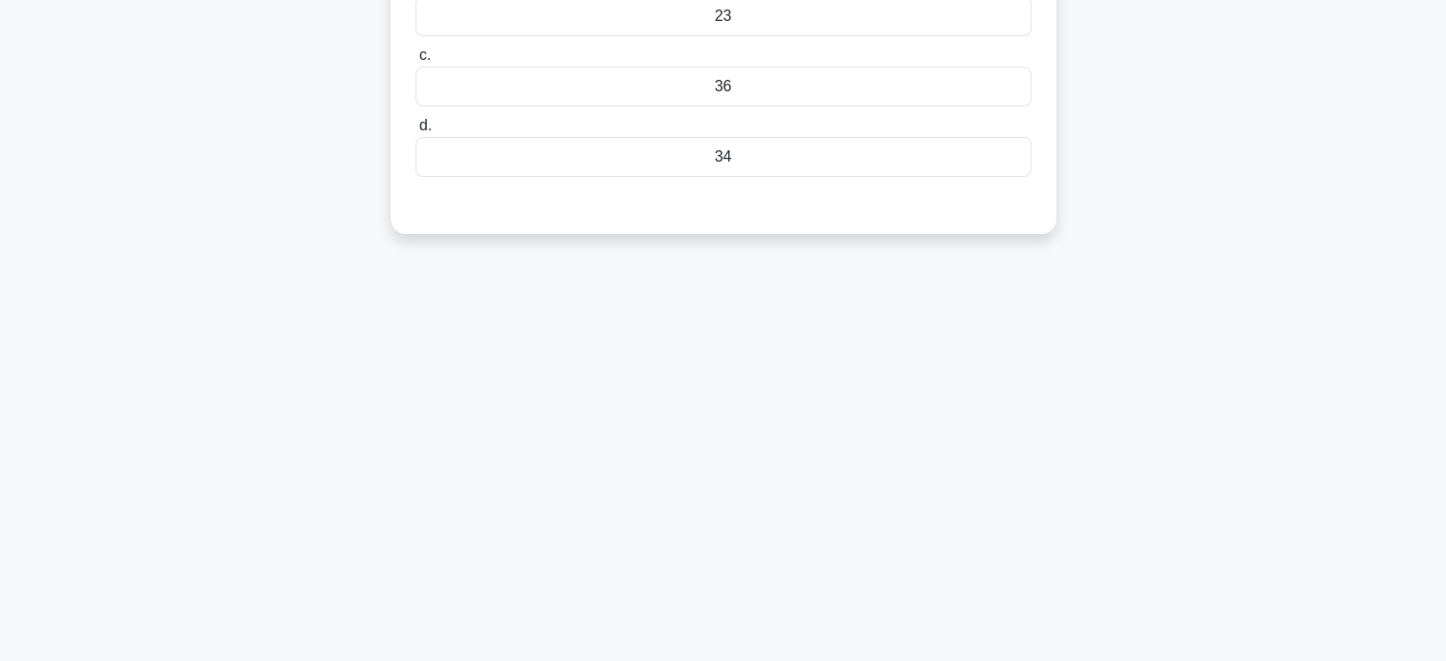
scroll to position [81, 0]
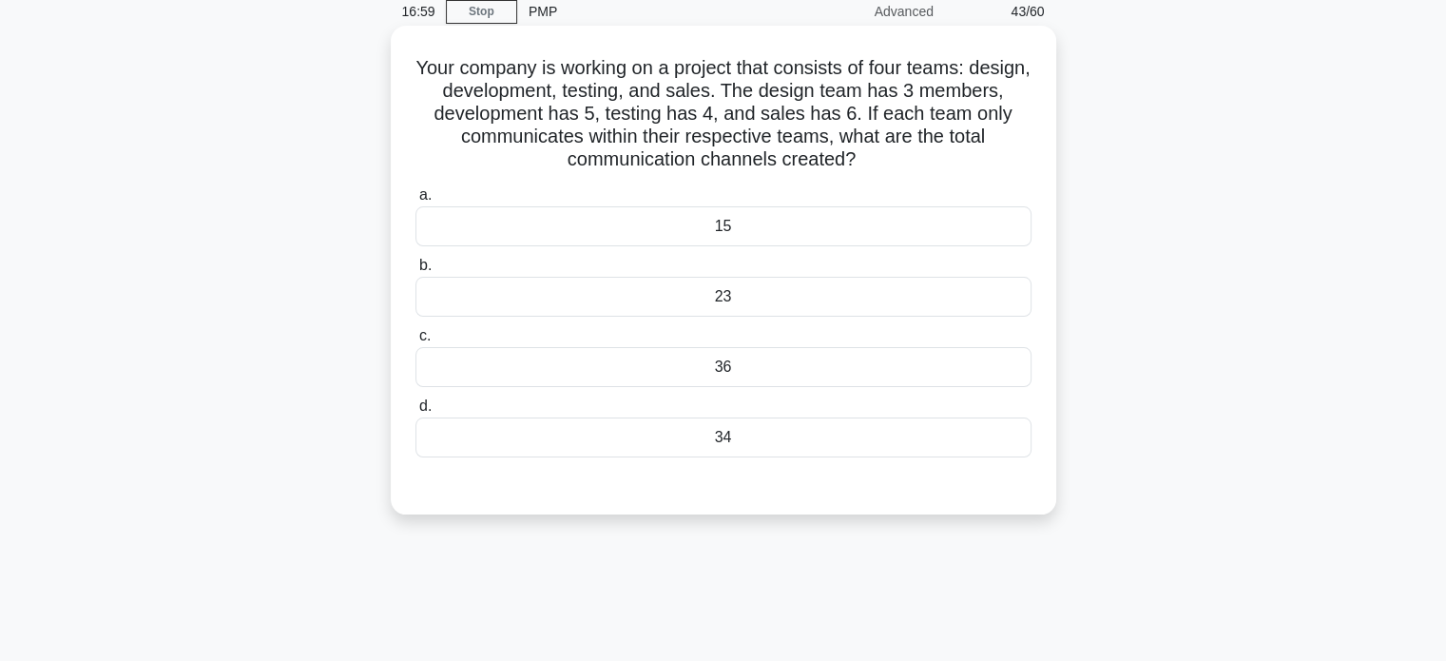
click at [874, 368] on div "36" at bounding box center [723, 367] width 616 height 40
click at [415, 342] on input "c. 36" at bounding box center [415, 336] width 0 height 12
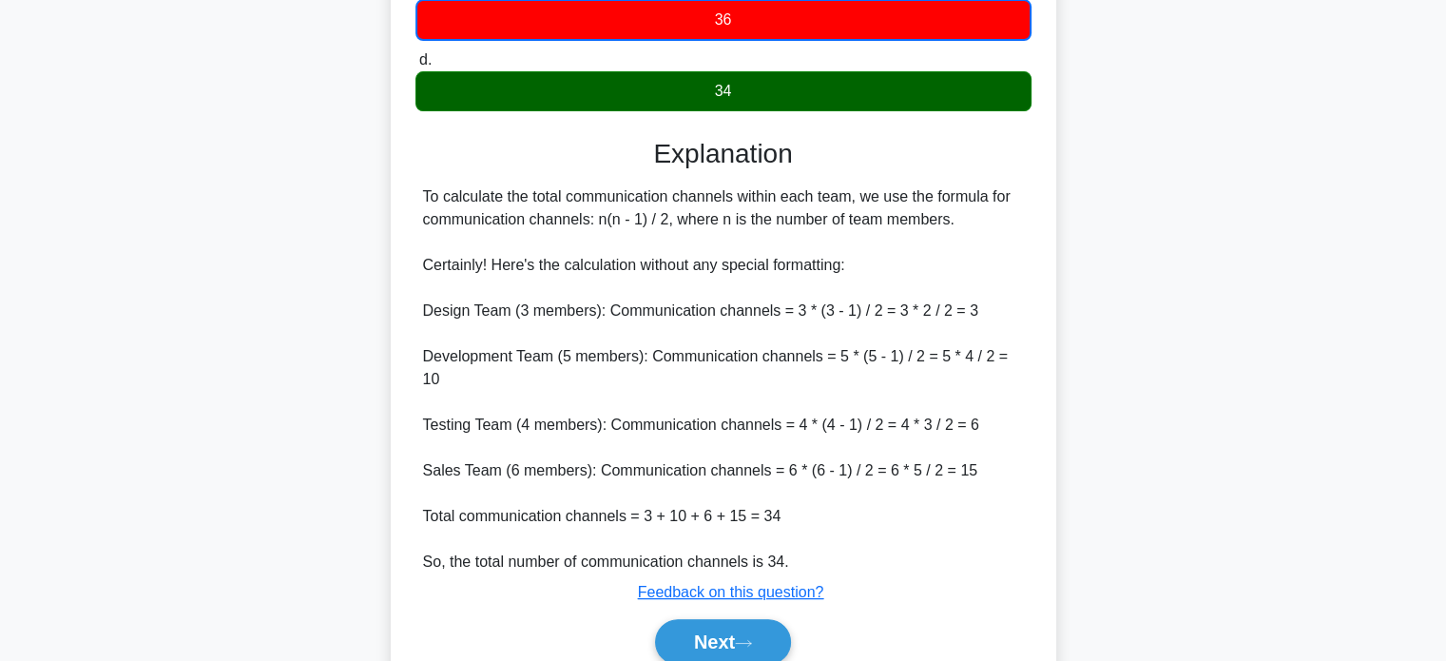
scroll to position [461, 0]
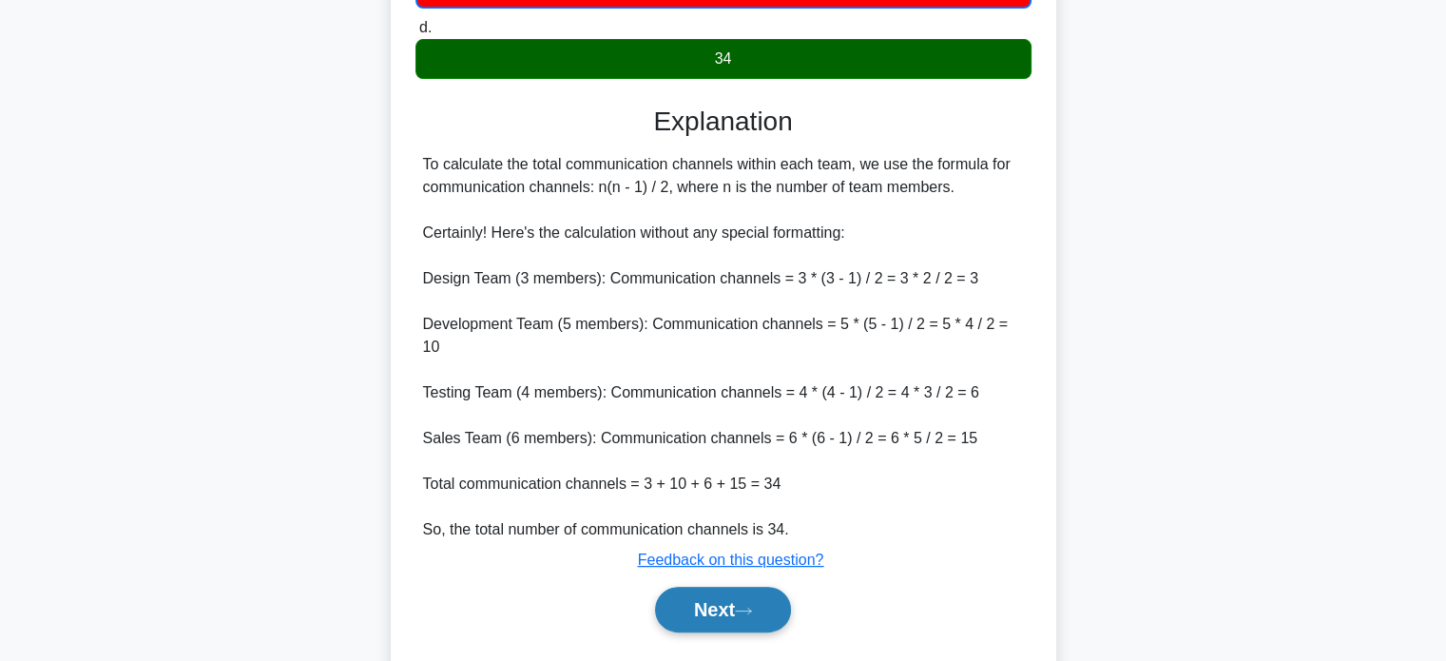
click at [740, 599] on button "Next" at bounding box center [723, 609] width 136 height 46
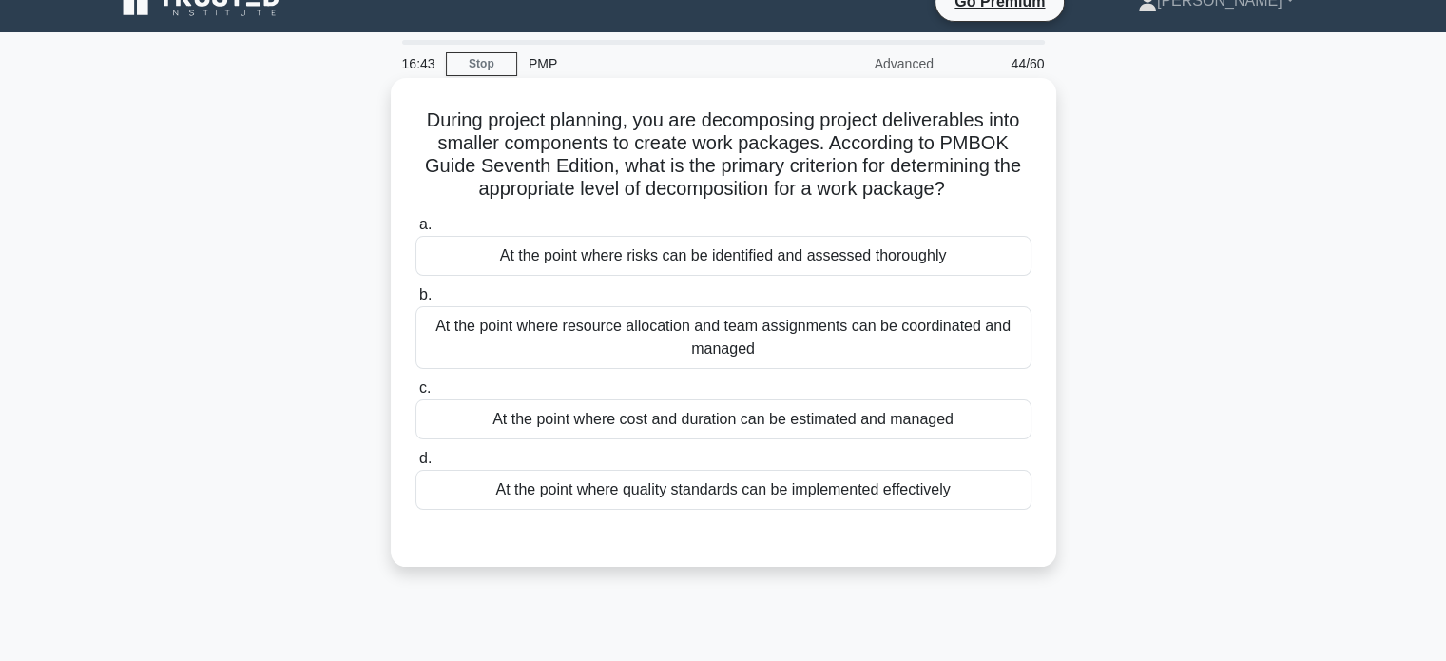
scroll to position [0, 0]
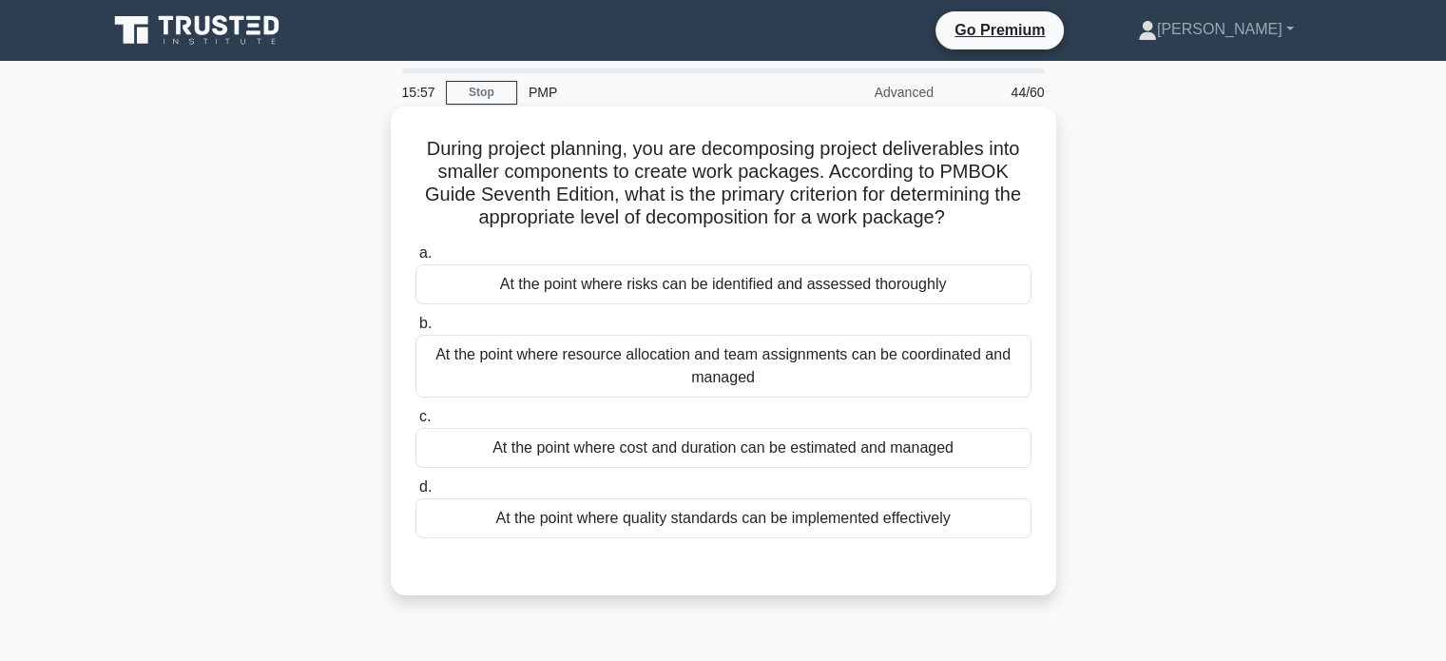
click at [880, 385] on div "At the point where resource allocation and team assignments can be coordinated …" at bounding box center [723, 366] width 616 height 63
click at [415, 330] on input "b. At the point where resource allocation and team assignments can be coordinat…" at bounding box center [415, 323] width 0 height 12
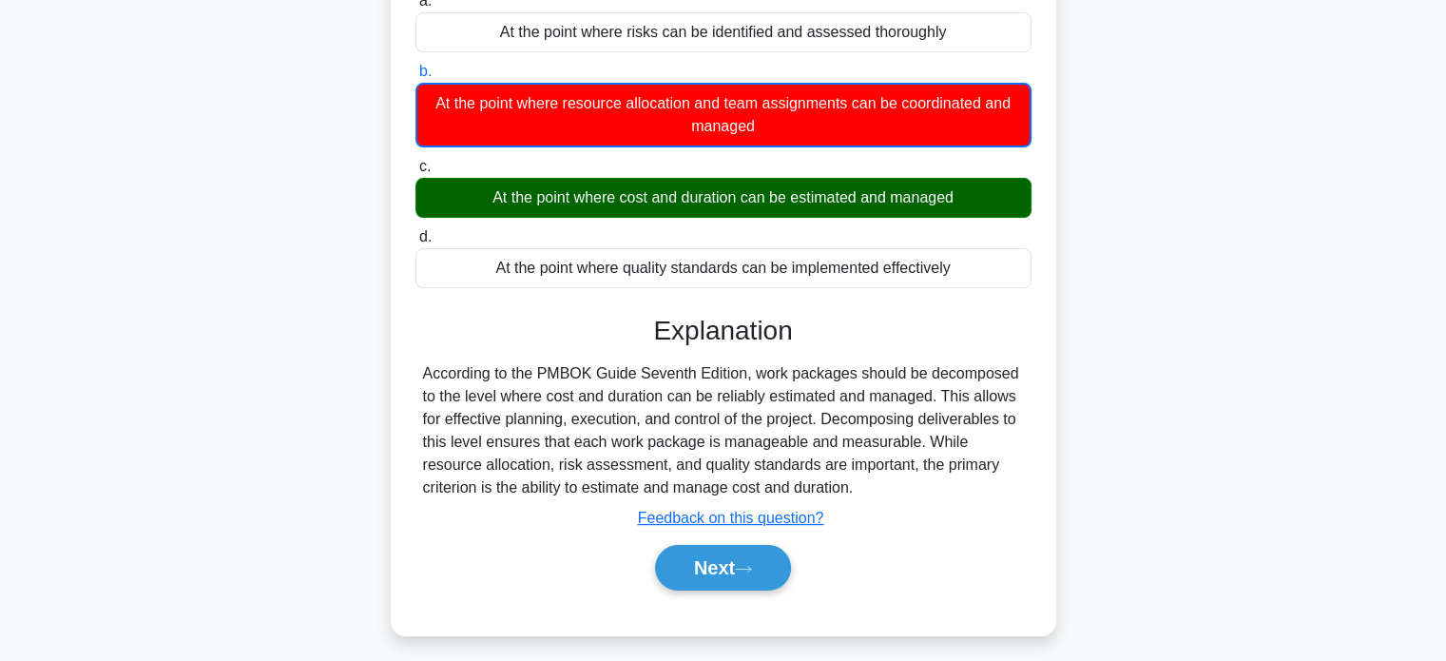
scroll to position [285, 0]
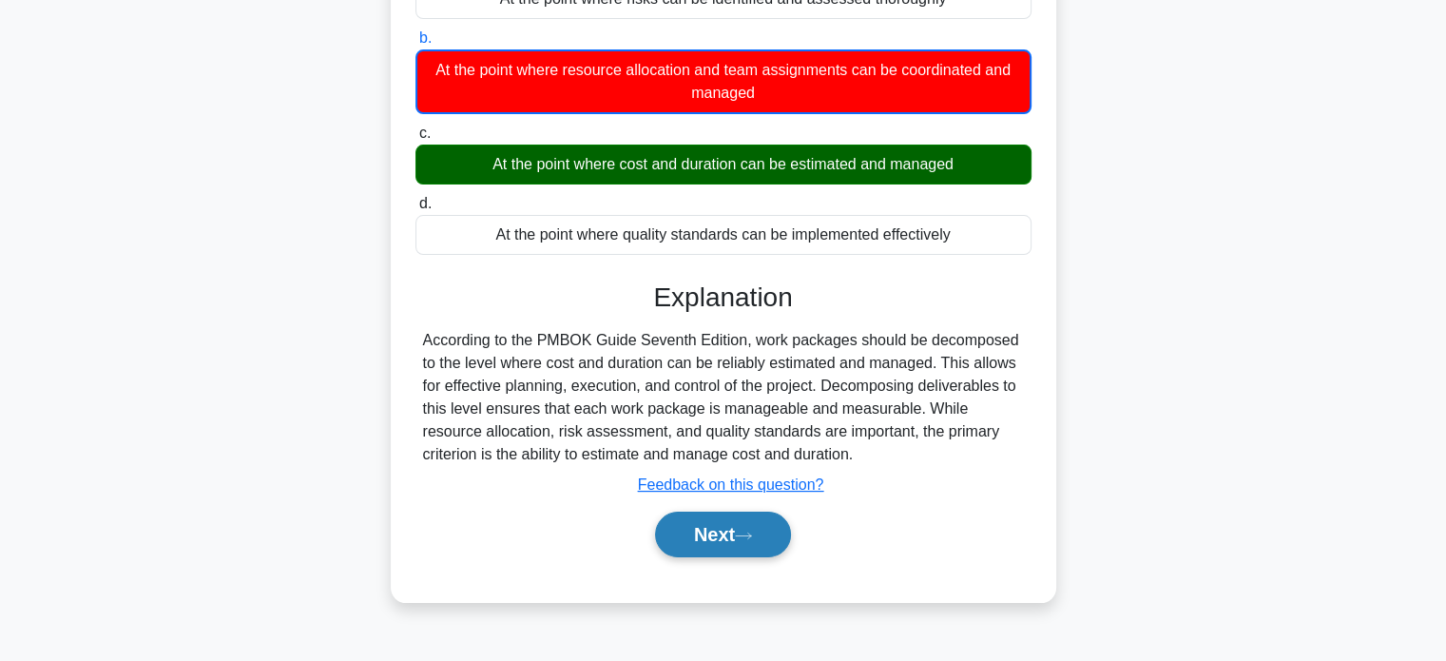
click at [716, 544] on button "Next" at bounding box center [723, 534] width 136 height 46
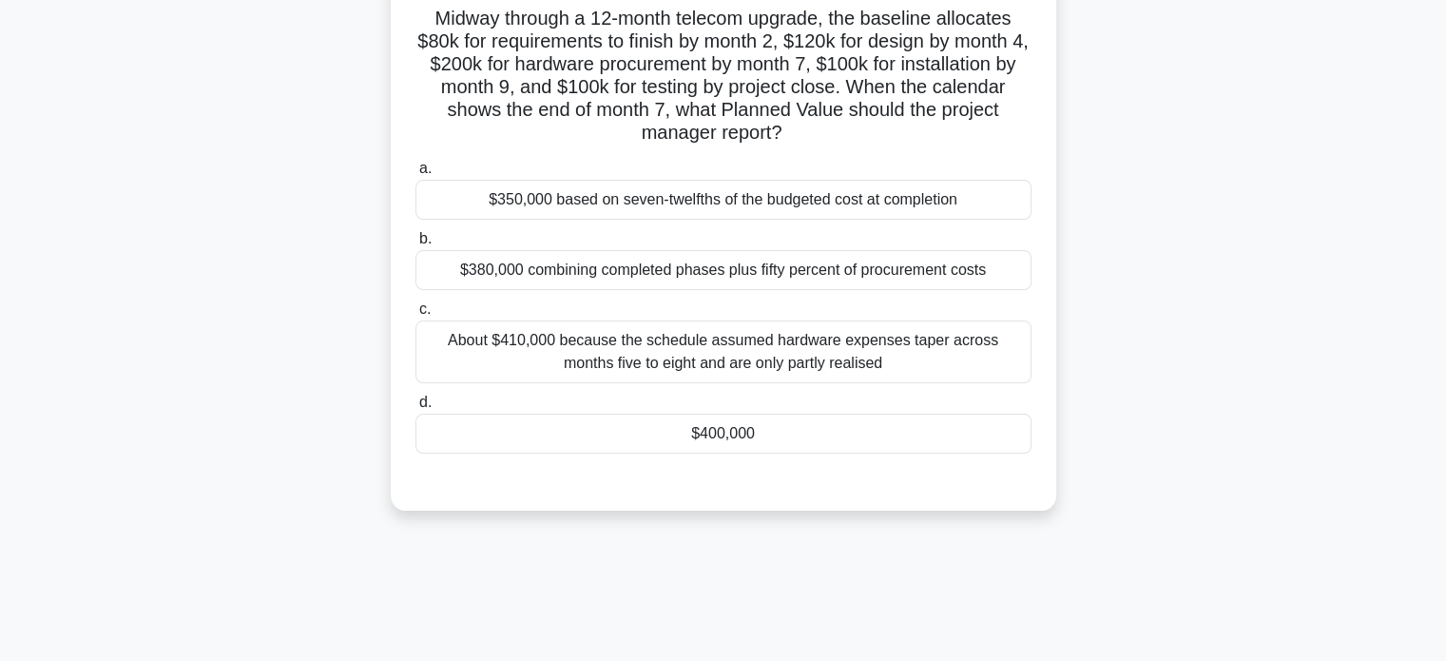
scroll to position [0, 0]
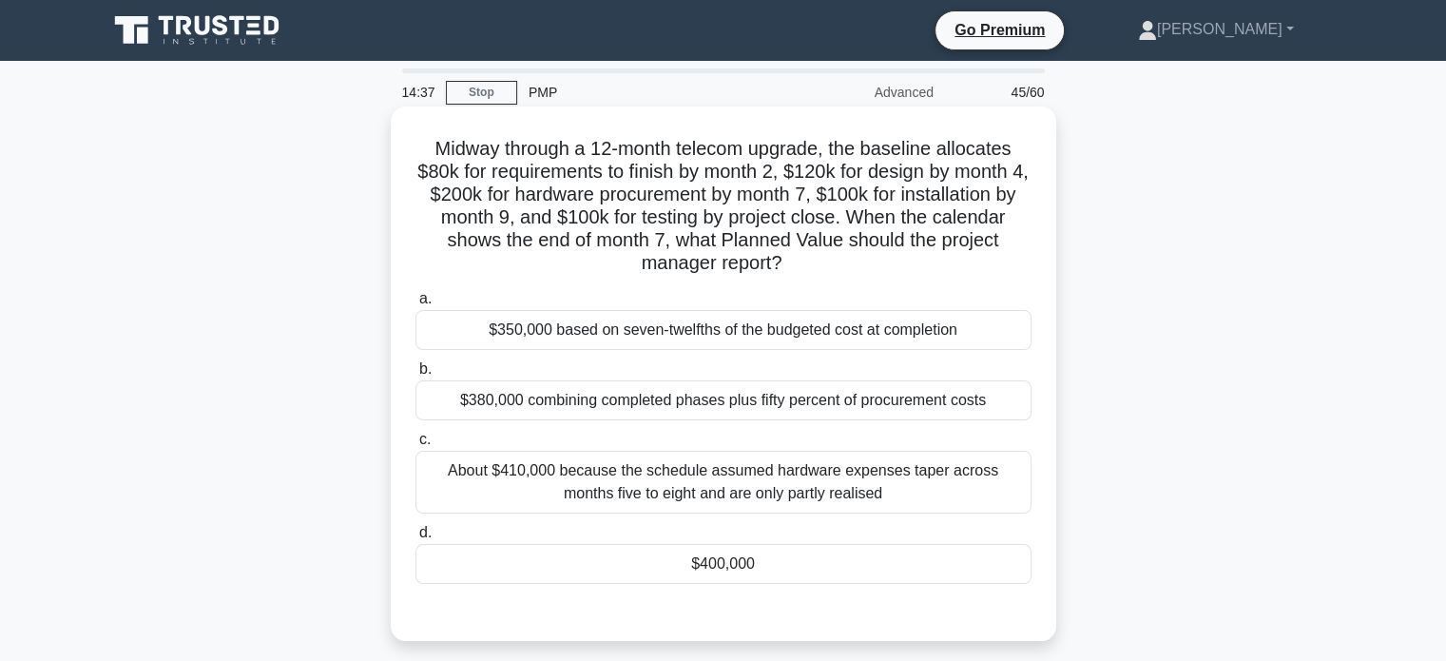
click at [776, 562] on div "$400,000" at bounding box center [723, 564] width 616 height 40
click at [415, 539] on input "d. $400,000" at bounding box center [415, 533] width 0 height 12
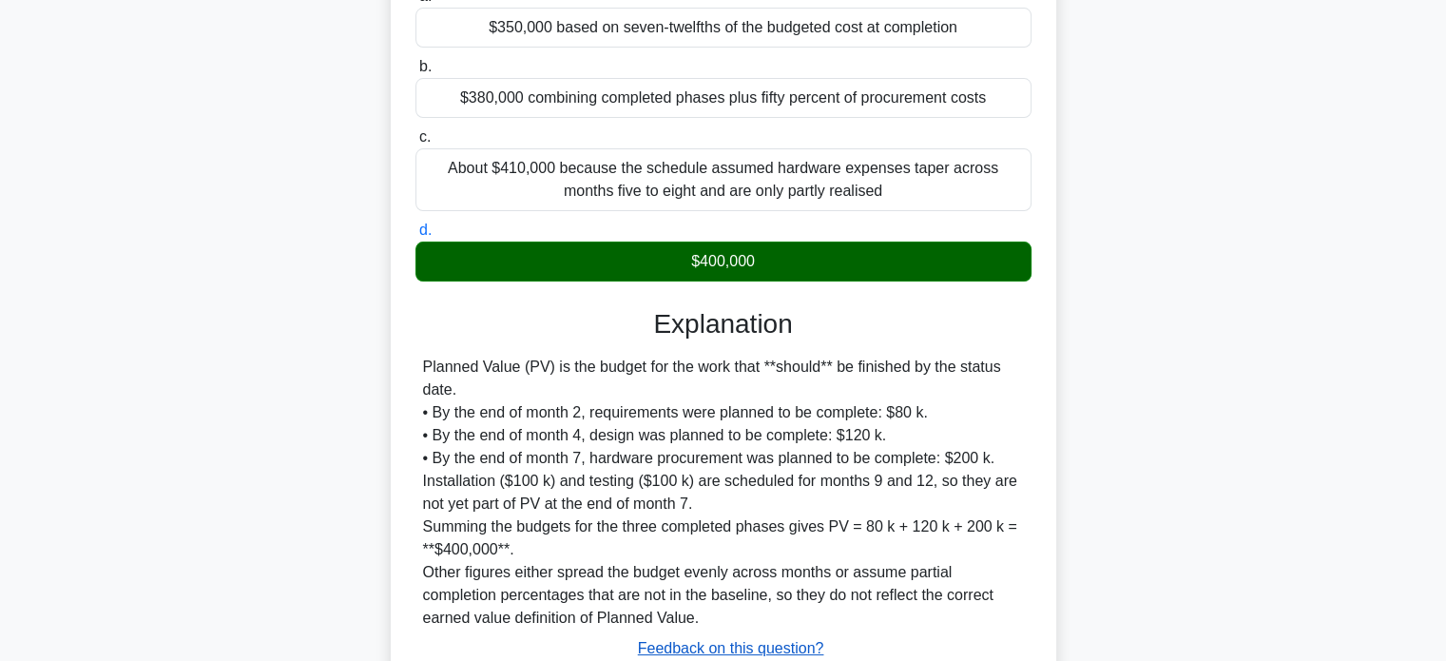
scroll to position [380, 0]
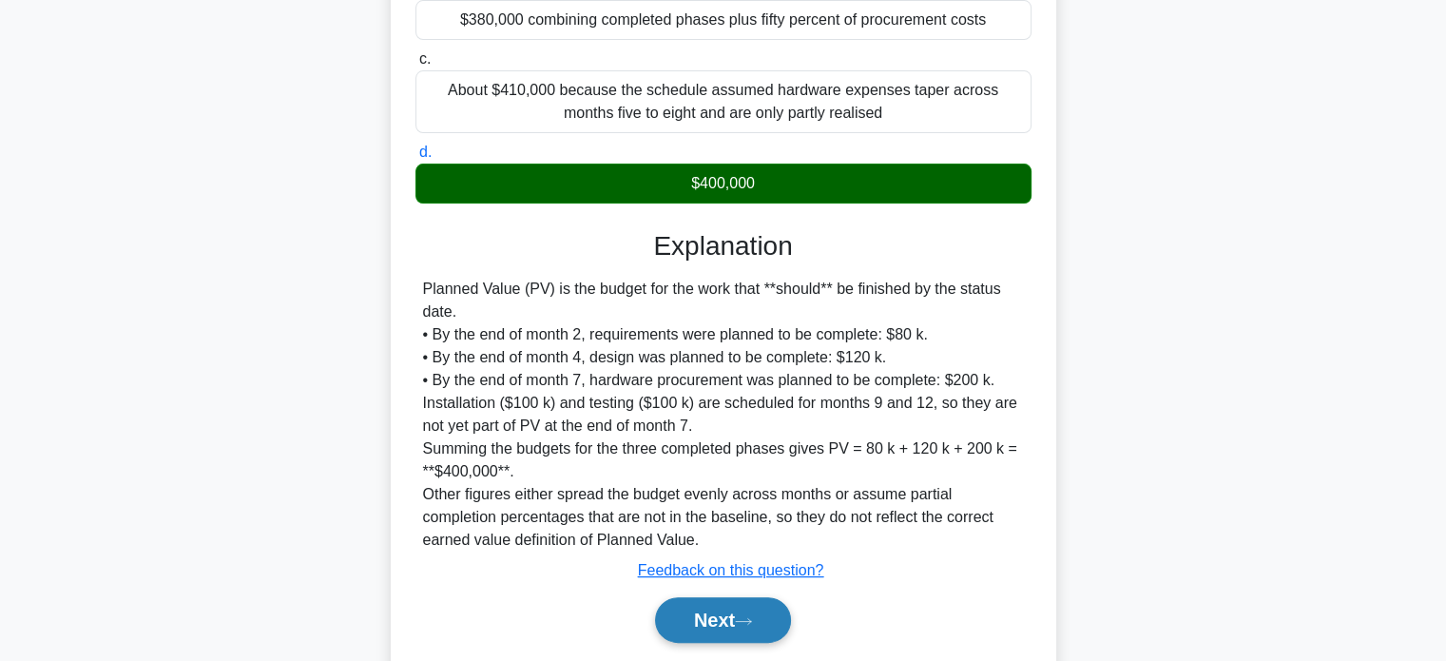
click at [737, 615] on button "Next" at bounding box center [723, 620] width 136 height 46
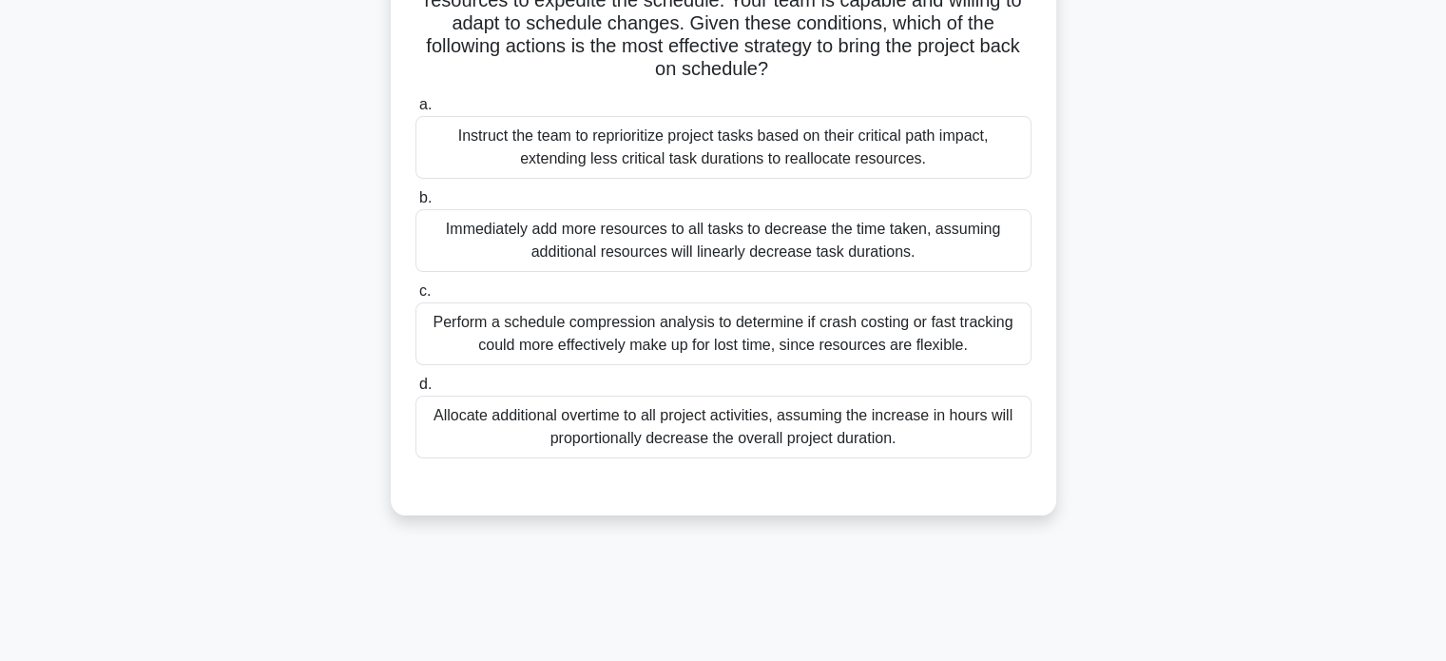
scroll to position [81, 0]
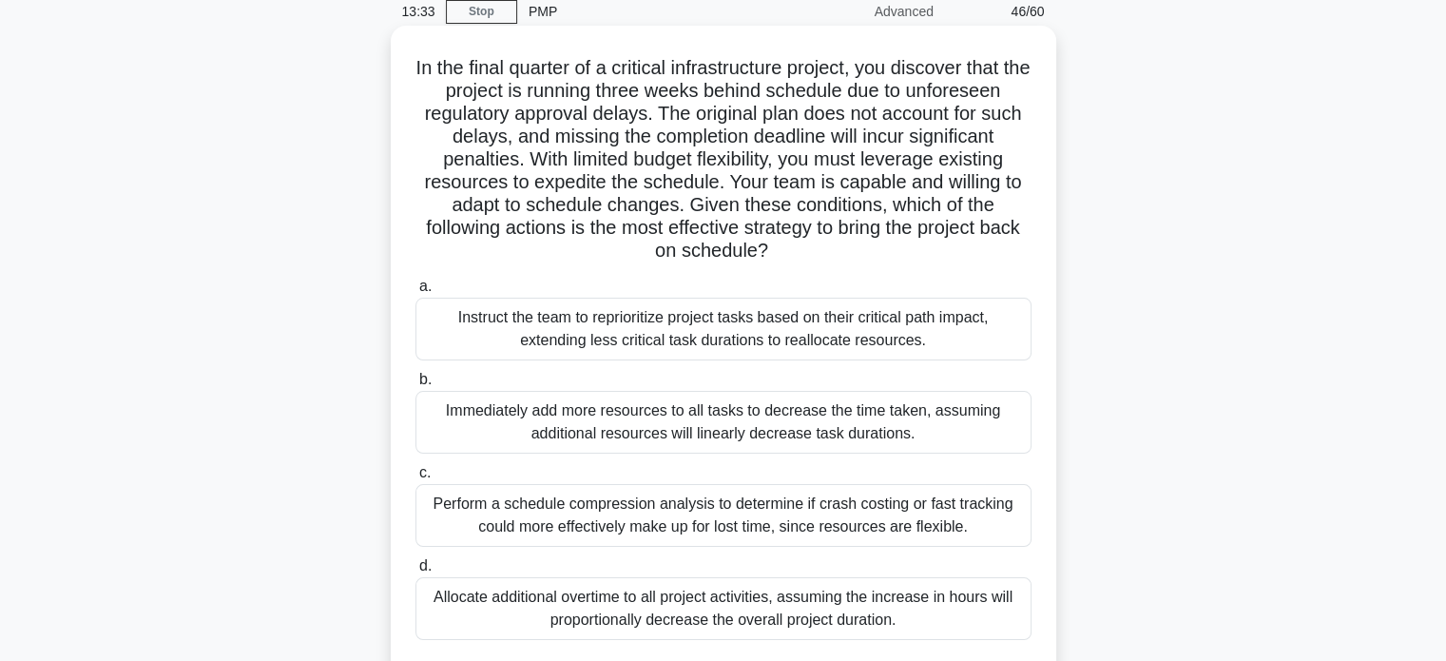
click at [775, 528] on div "Perform a schedule compression analysis to determine if crash costing or fast t…" at bounding box center [723, 515] width 616 height 63
click at [415, 479] on input "c. Perform a schedule compression analysis to determine if crash costing or fas…" at bounding box center [415, 473] width 0 height 12
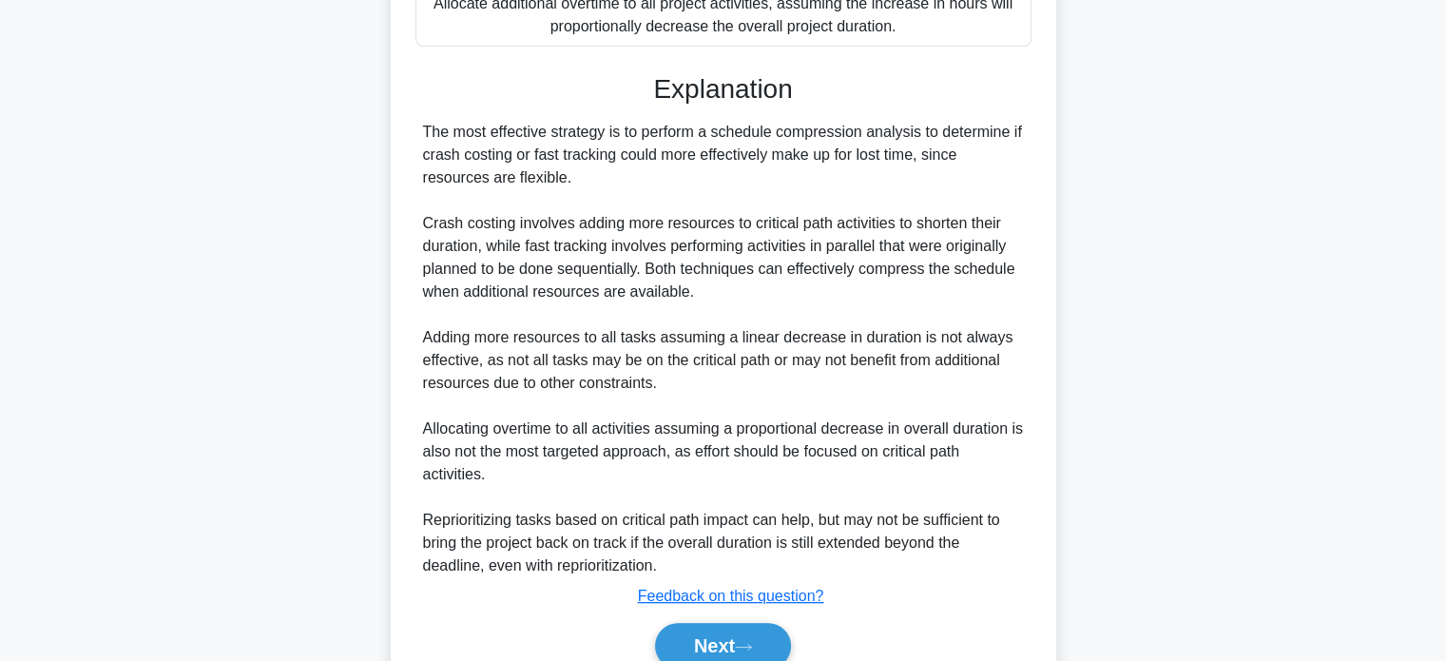
scroll to position [665, 0]
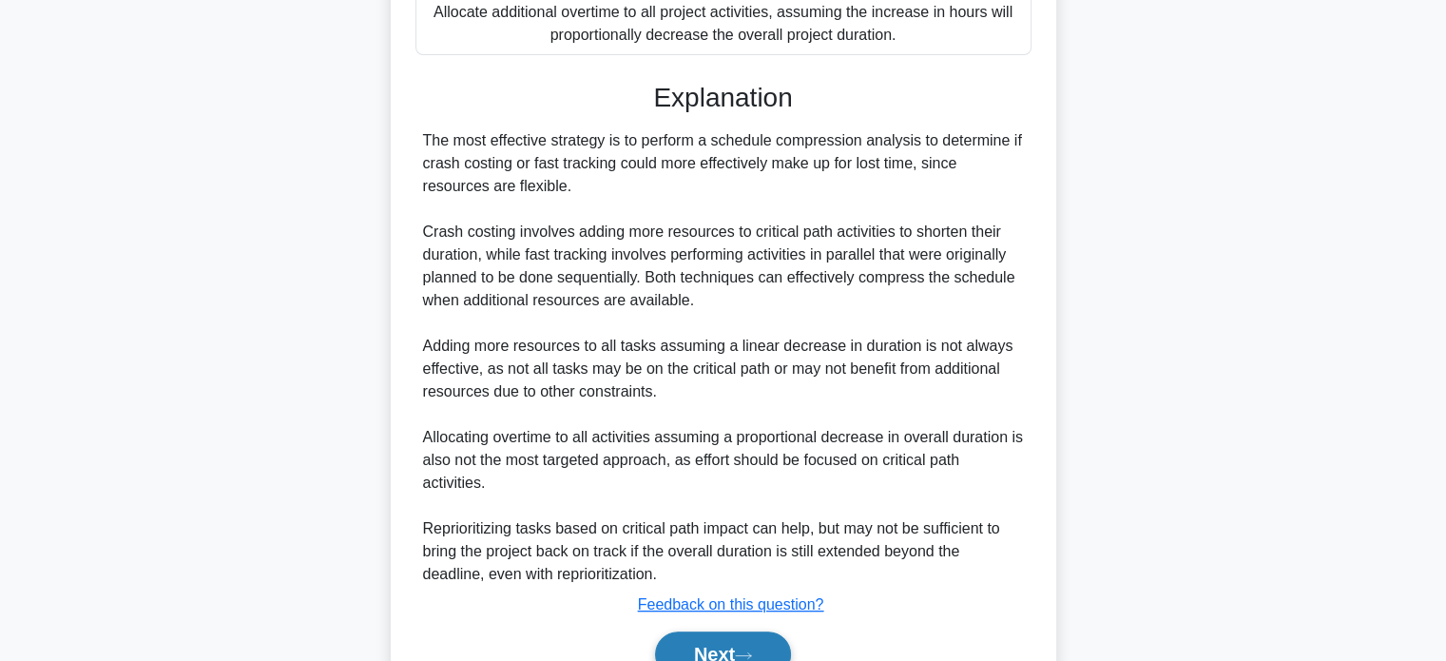
click at [722, 644] on button "Next" at bounding box center [723, 654] width 136 height 46
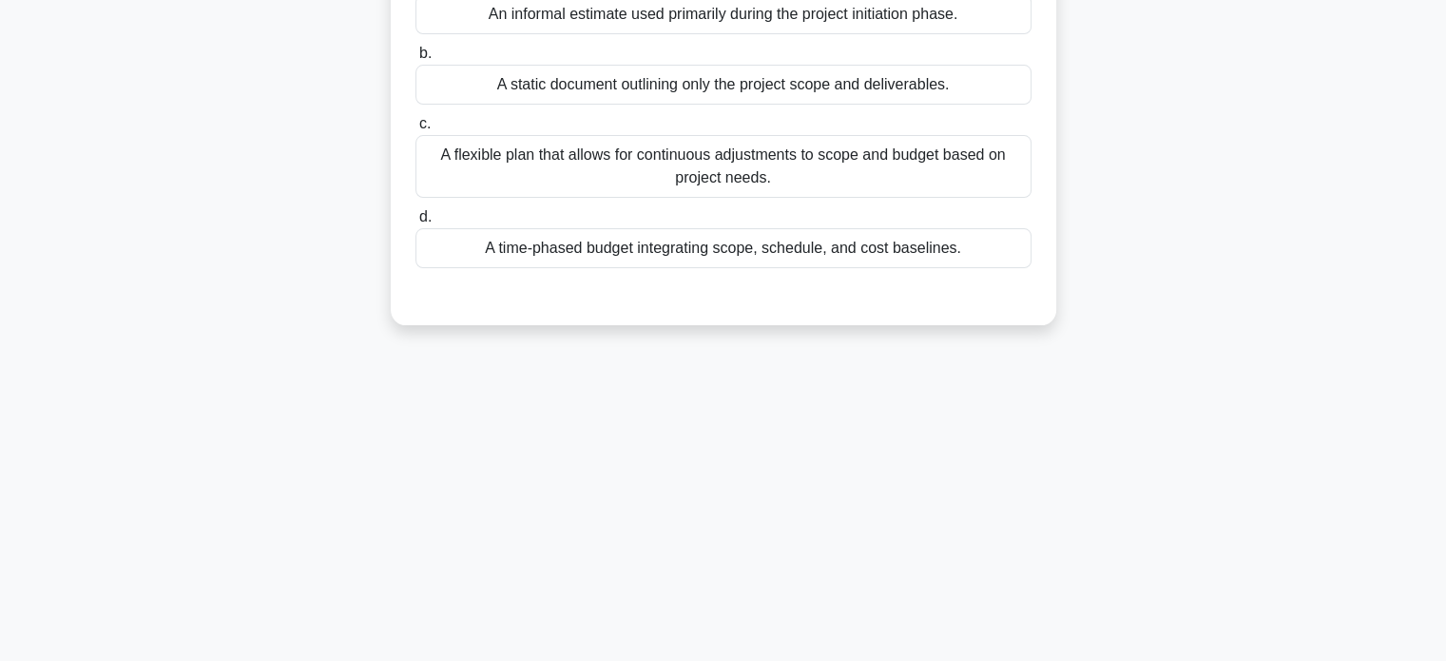
scroll to position [0, 0]
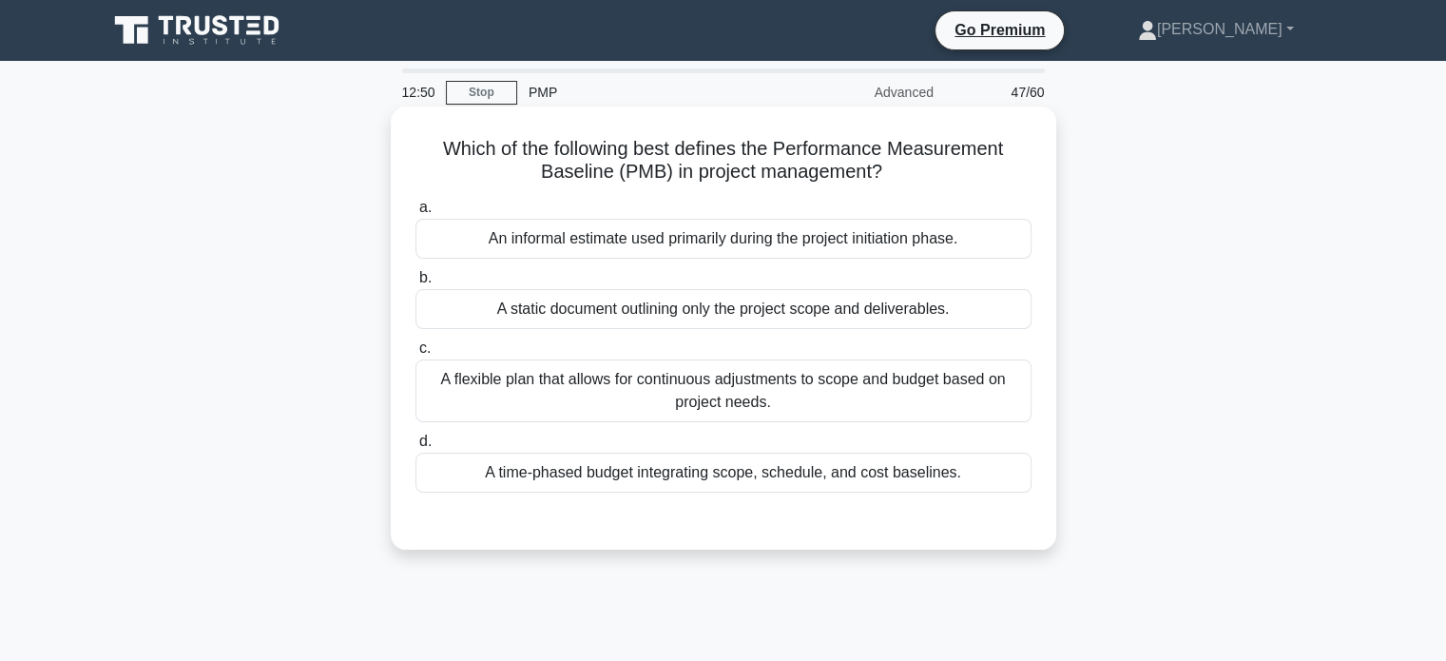
click at [798, 310] on div "A static document outlining only the project scope and deliverables." at bounding box center [723, 309] width 616 height 40
click at [415, 284] on input "b. A static document outlining only the project scope and deliverables." at bounding box center [415, 278] width 0 height 12
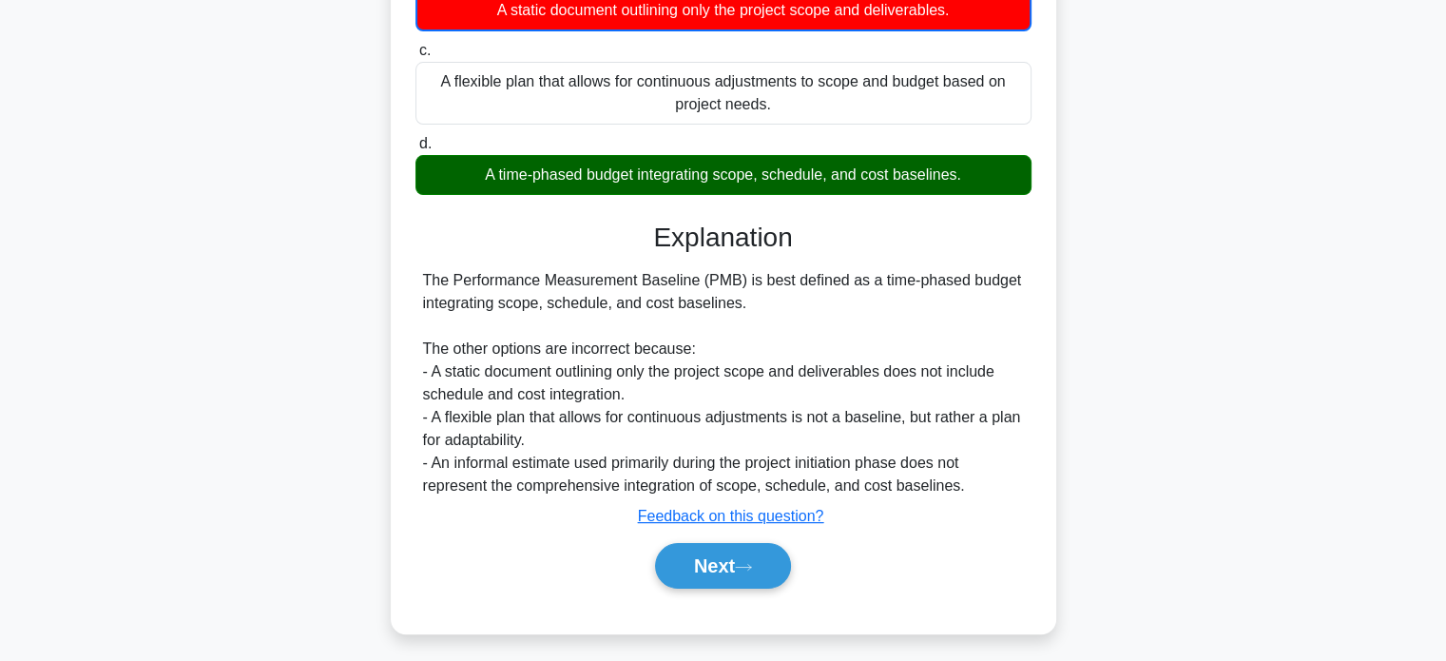
scroll to position [366, 0]
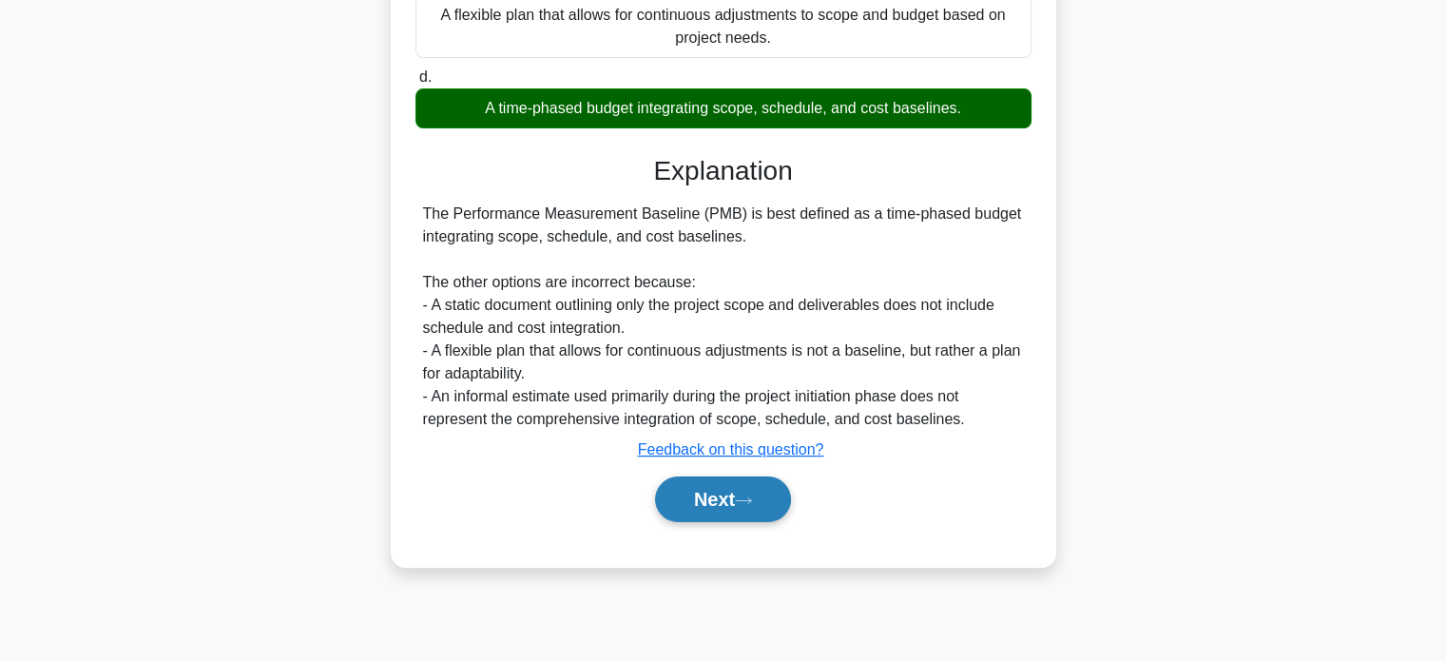
click at [774, 504] on button "Next" at bounding box center [723, 499] width 136 height 46
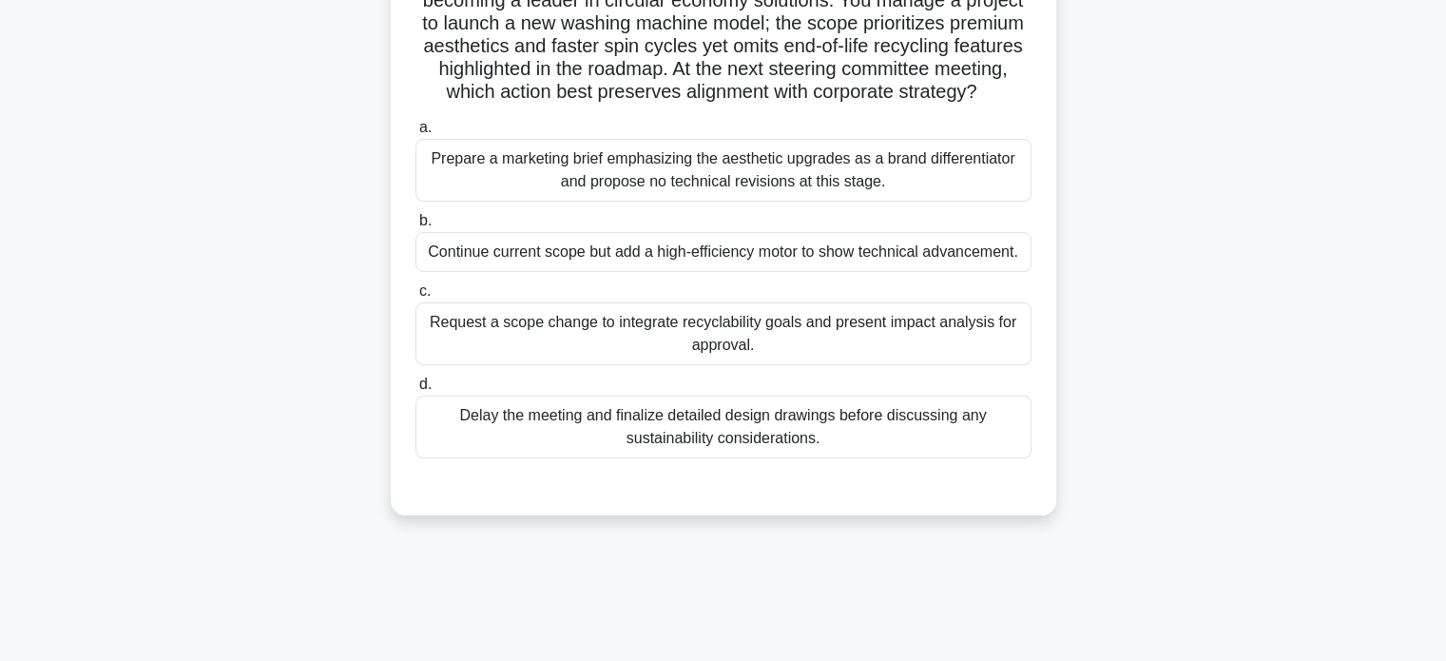
scroll to position [81, 0]
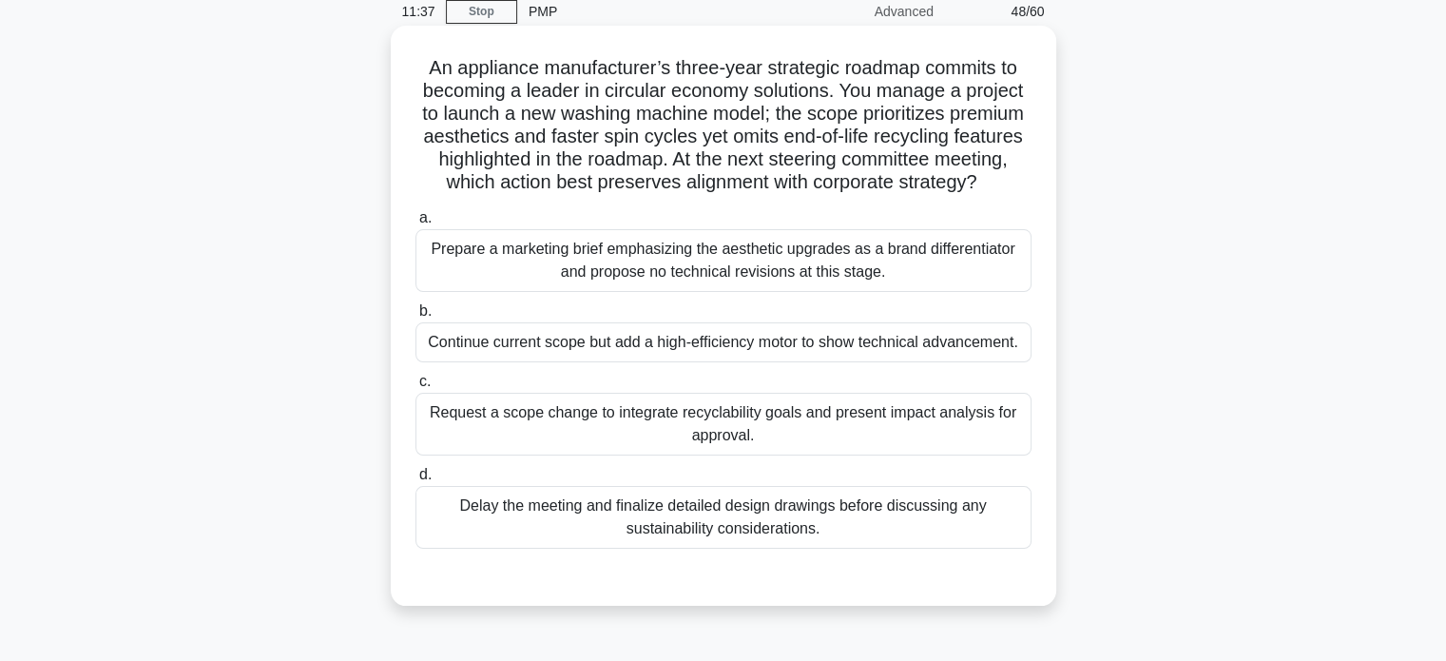
click at [840, 417] on div "Request a scope change to integrate recyclability goals and present impact anal…" at bounding box center [723, 424] width 616 height 63
click at [415, 388] on input "c. Request a scope change to integrate recyclability goals and present impact a…" at bounding box center [415, 381] width 0 height 12
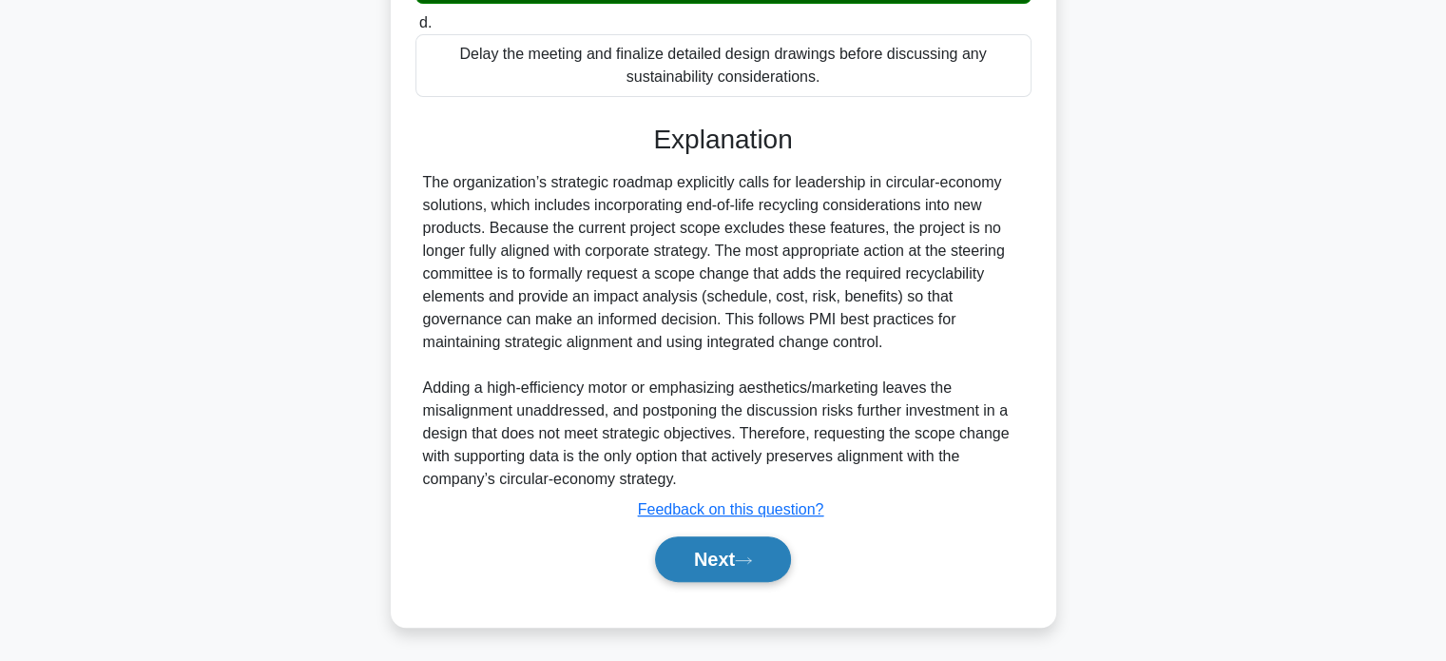
click at [737, 552] on button "Next" at bounding box center [723, 559] width 136 height 46
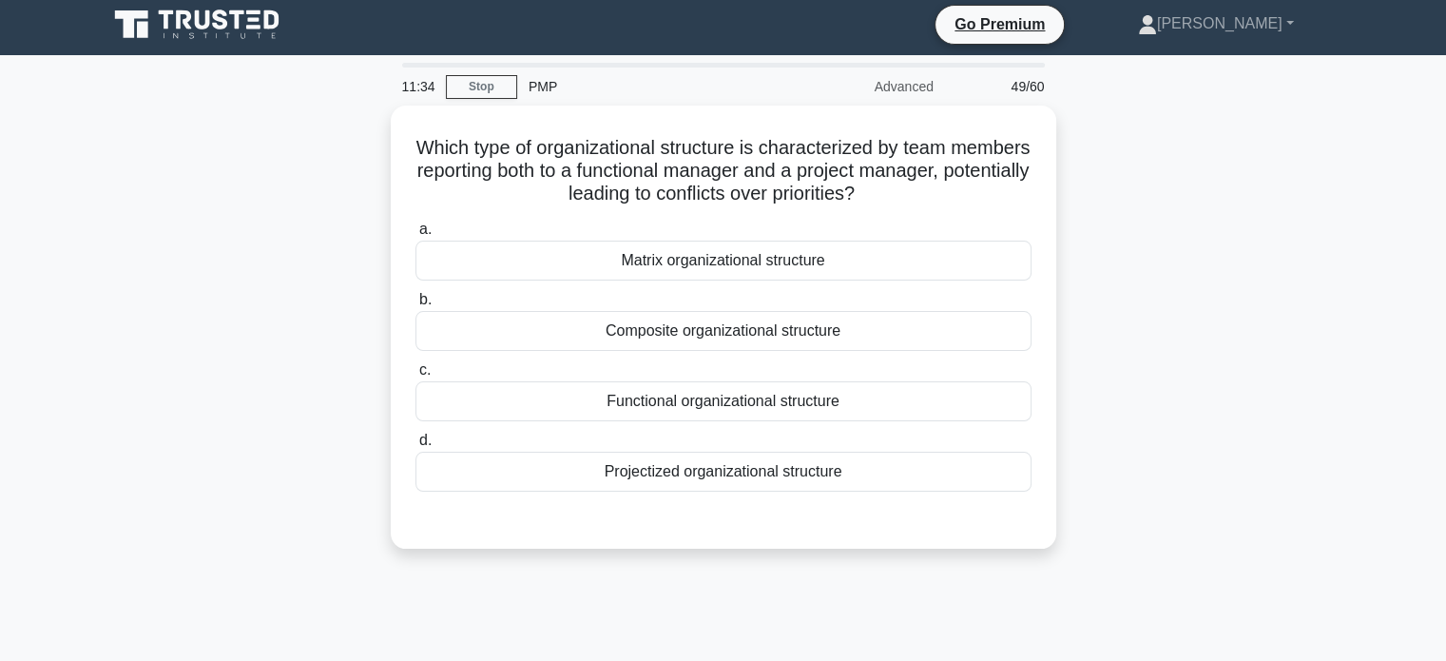
scroll to position [0, 0]
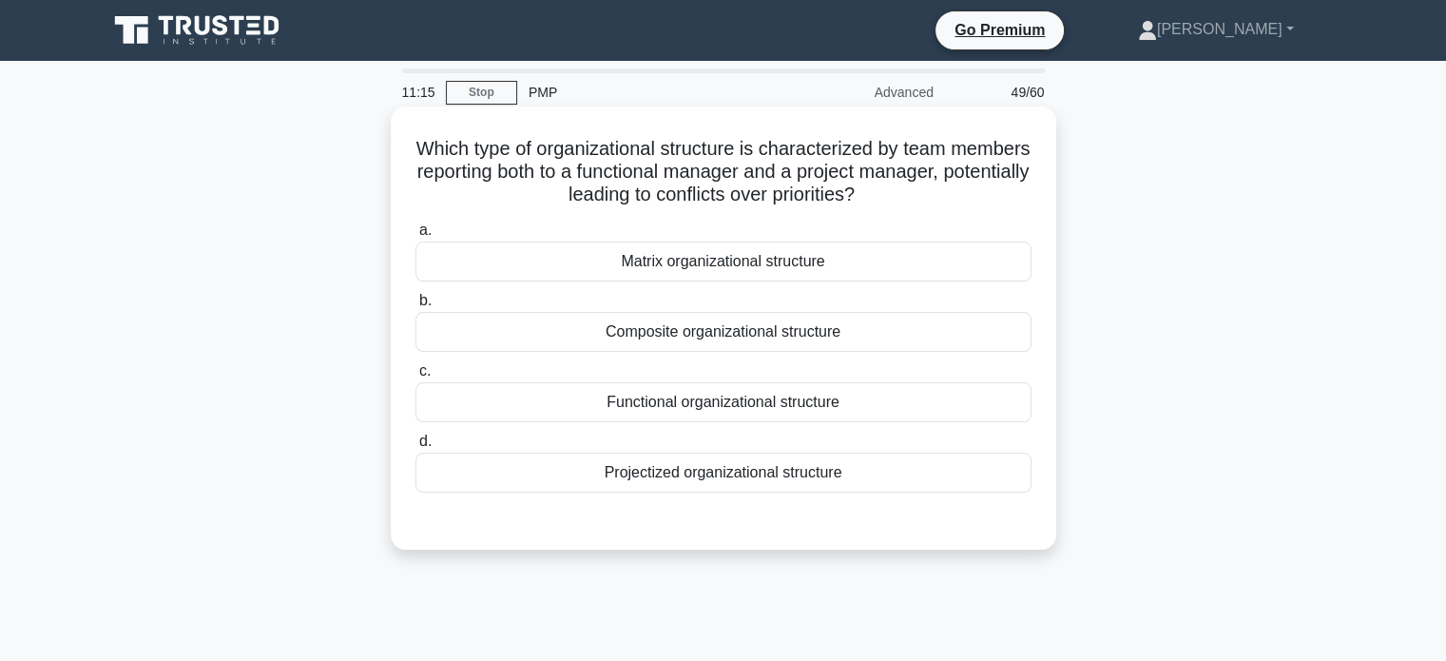
click at [859, 399] on div "Functional organizational structure" at bounding box center [723, 402] width 616 height 40
click at [415, 377] on input "c. Functional organizational structure" at bounding box center [415, 371] width 0 height 12
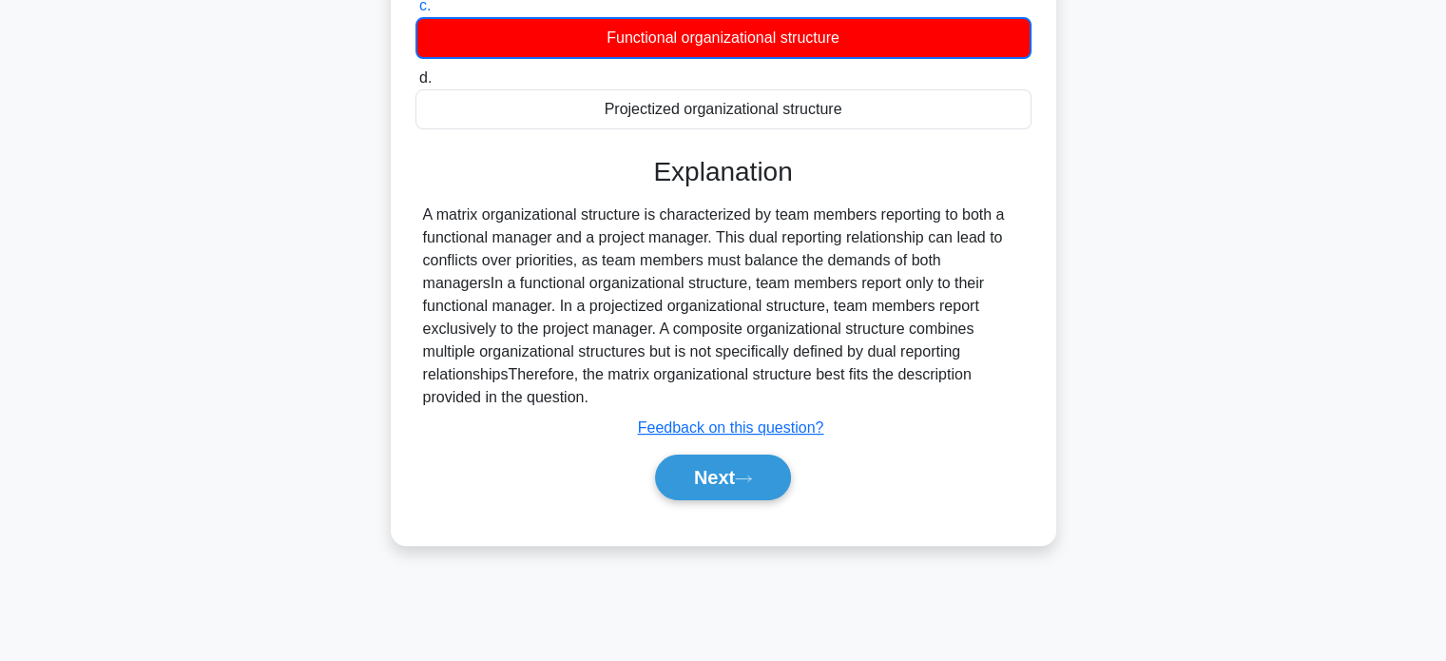
scroll to position [366, 0]
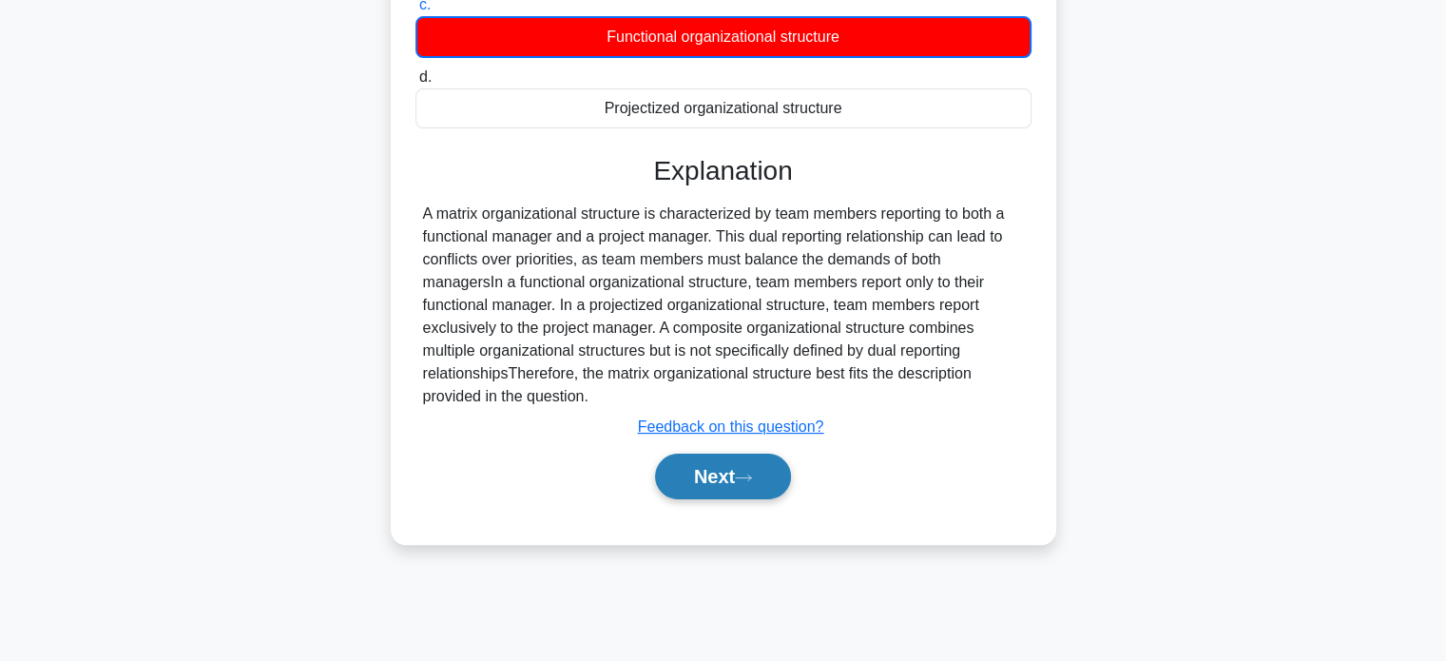
click at [740, 475] on button "Next" at bounding box center [723, 476] width 136 height 46
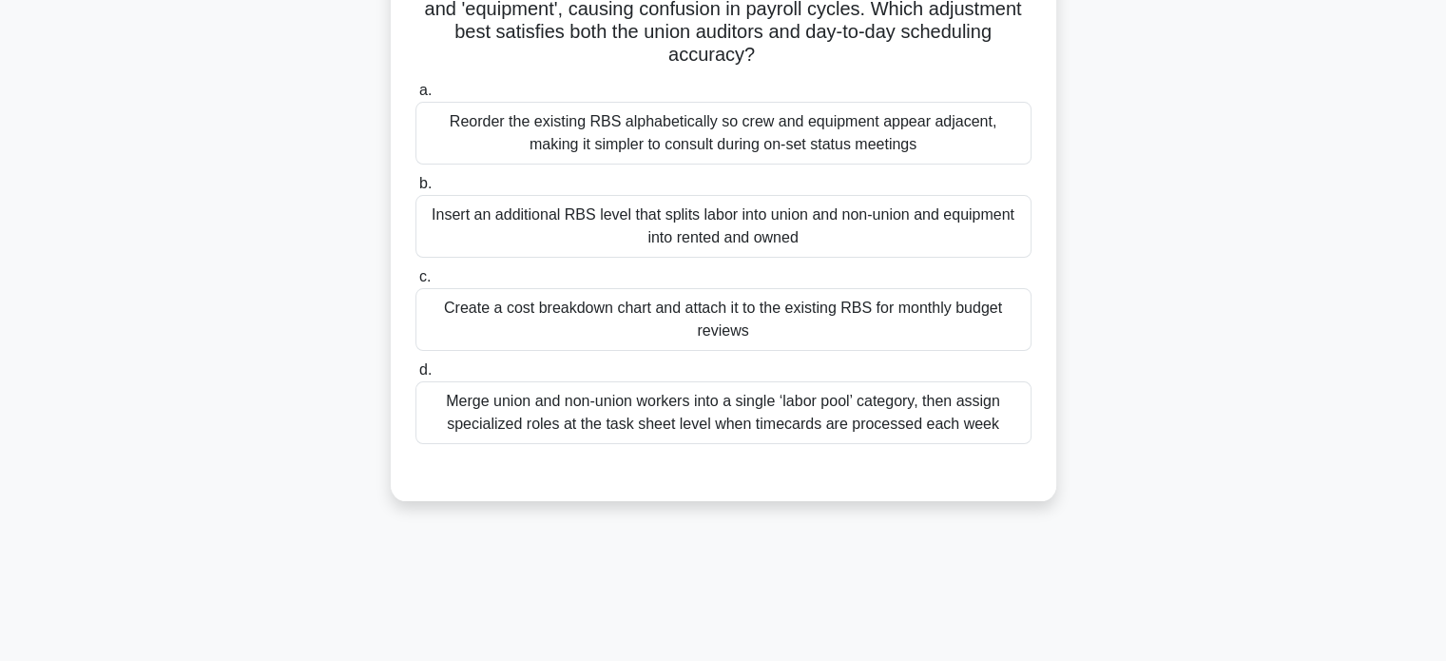
scroll to position [81, 0]
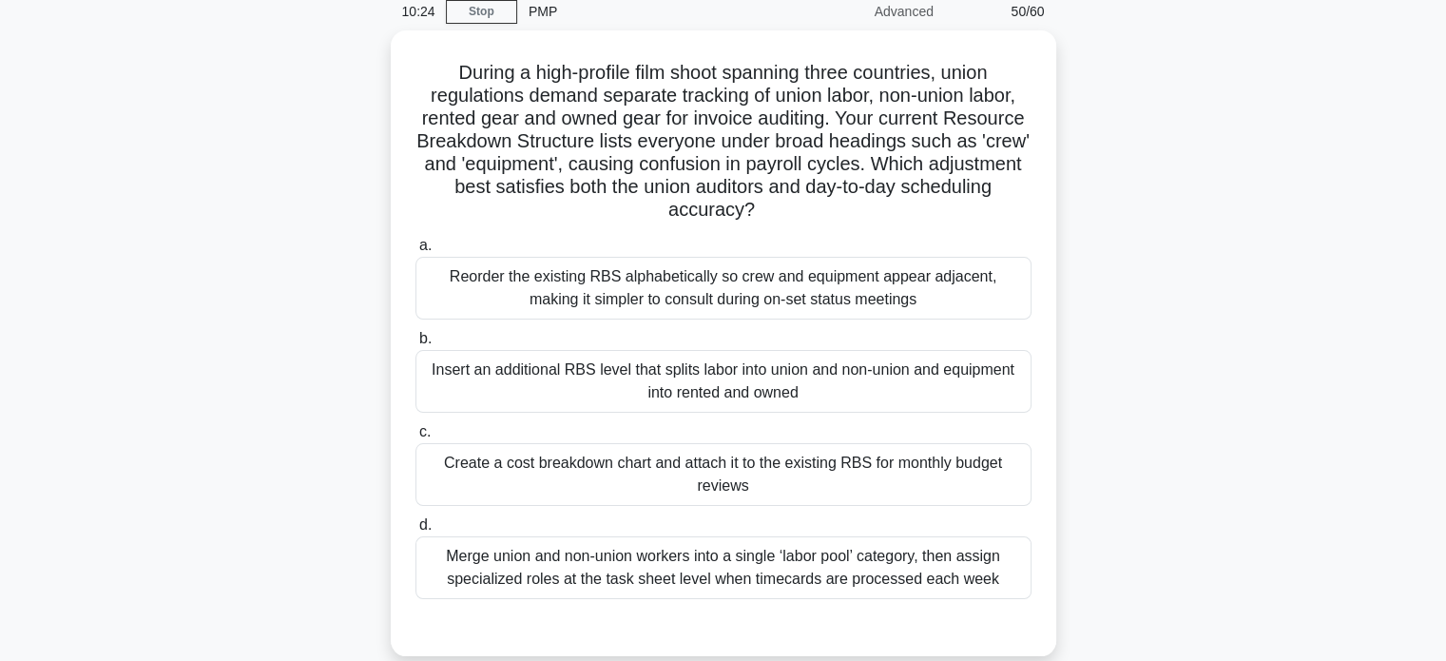
click at [966, 375] on div "Insert an additional RBS level that splits labor into union and non-union and e…" at bounding box center [723, 381] width 616 height 63
click at [415, 345] on input "b. Insert an additional RBS level that splits labor into union and non-union an…" at bounding box center [415, 339] width 0 height 12
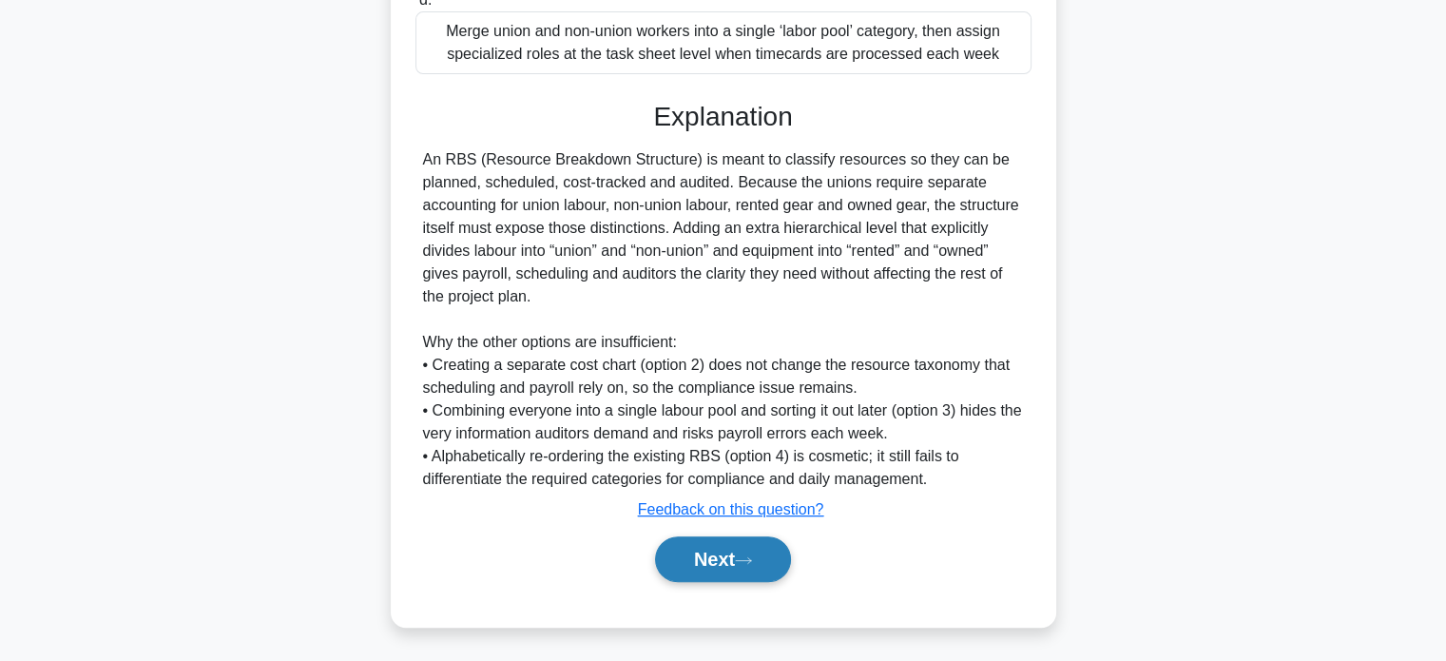
click at [697, 548] on button "Next" at bounding box center [723, 559] width 136 height 46
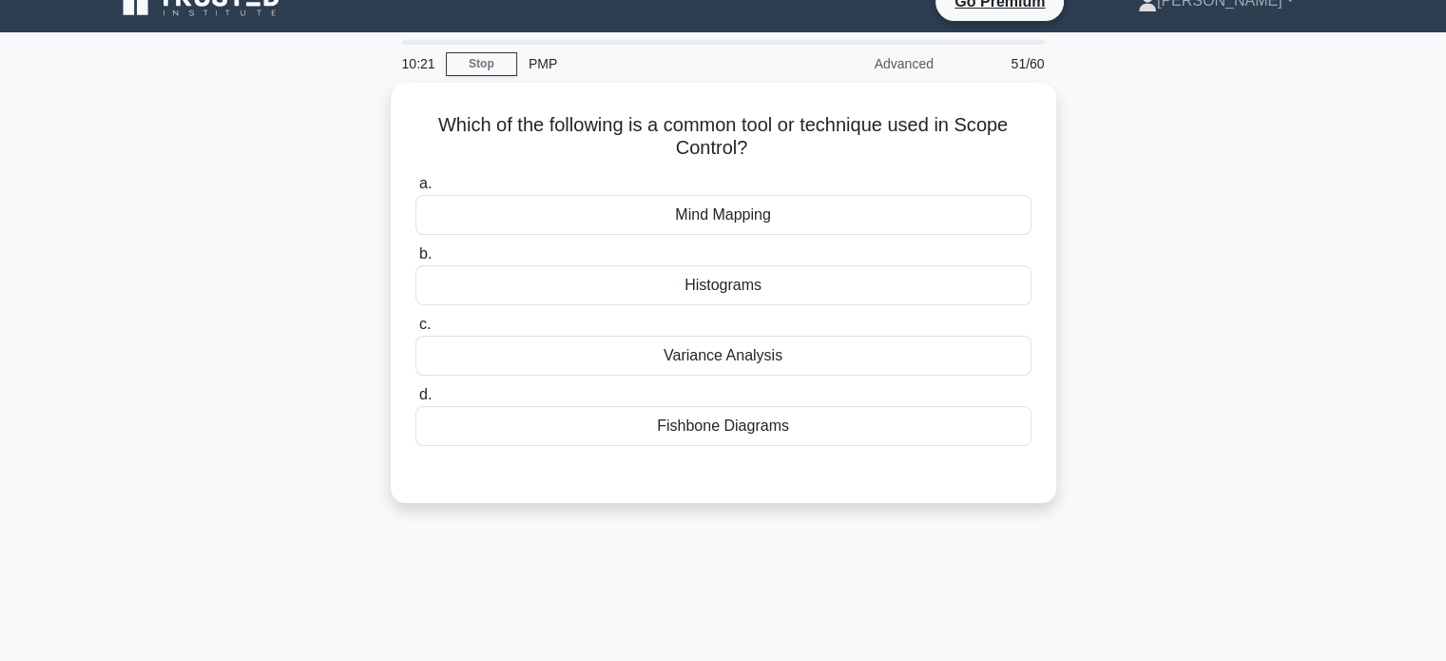
scroll to position [0, 0]
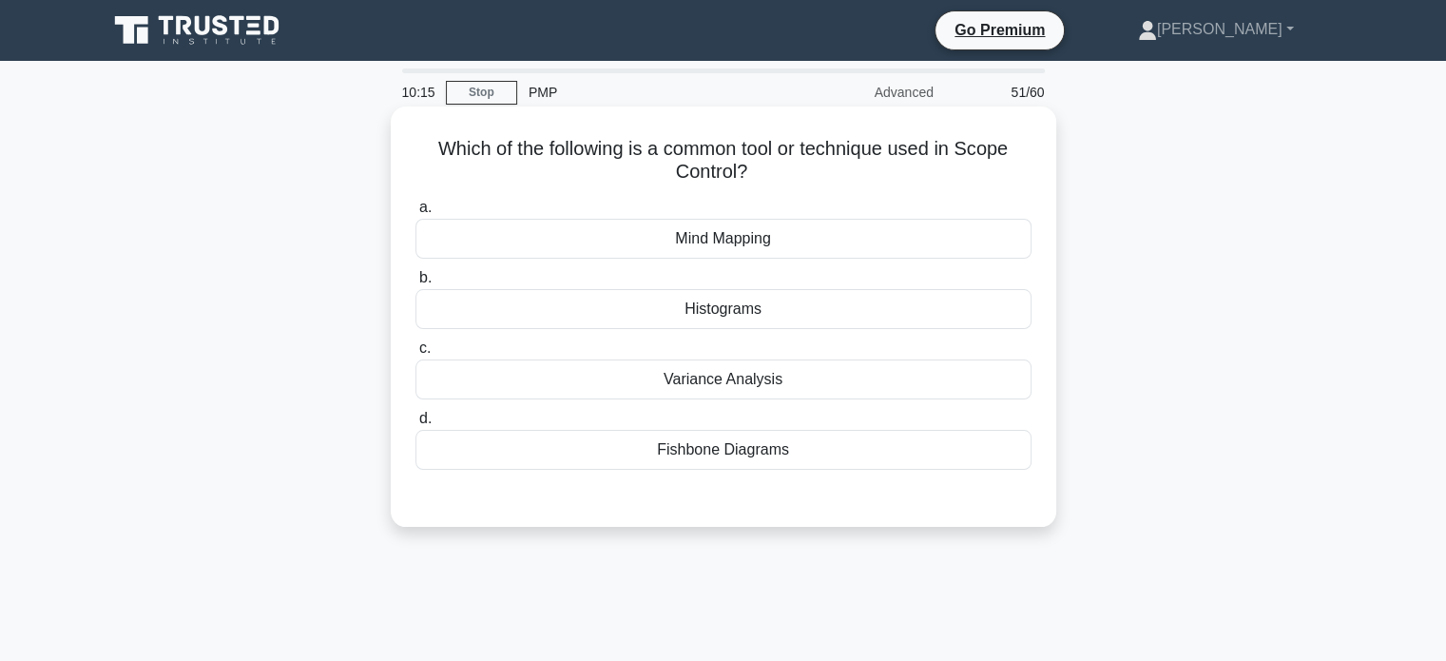
click at [756, 240] on div "Mind Mapping" at bounding box center [723, 239] width 616 height 40
click at [415, 214] on input "a. Mind Mapping" at bounding box center [415, 208] width 0 height 12
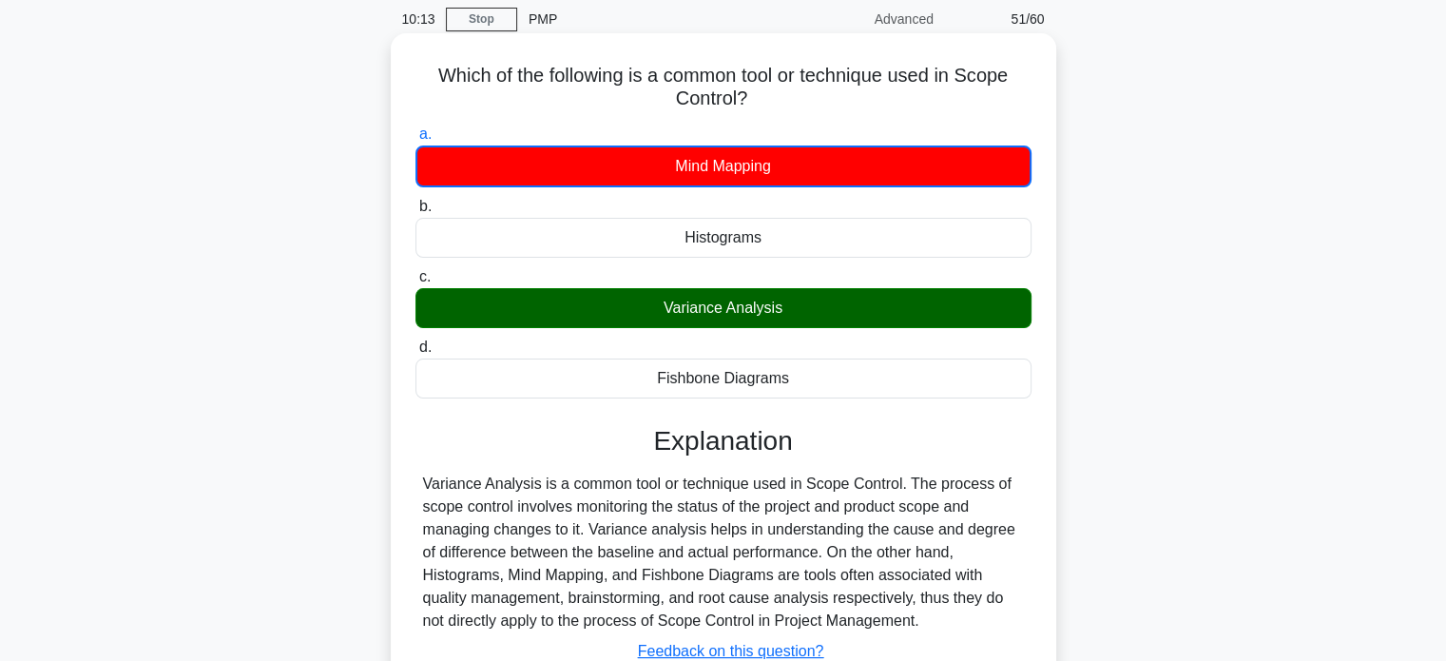
scroll to position [190, 0]
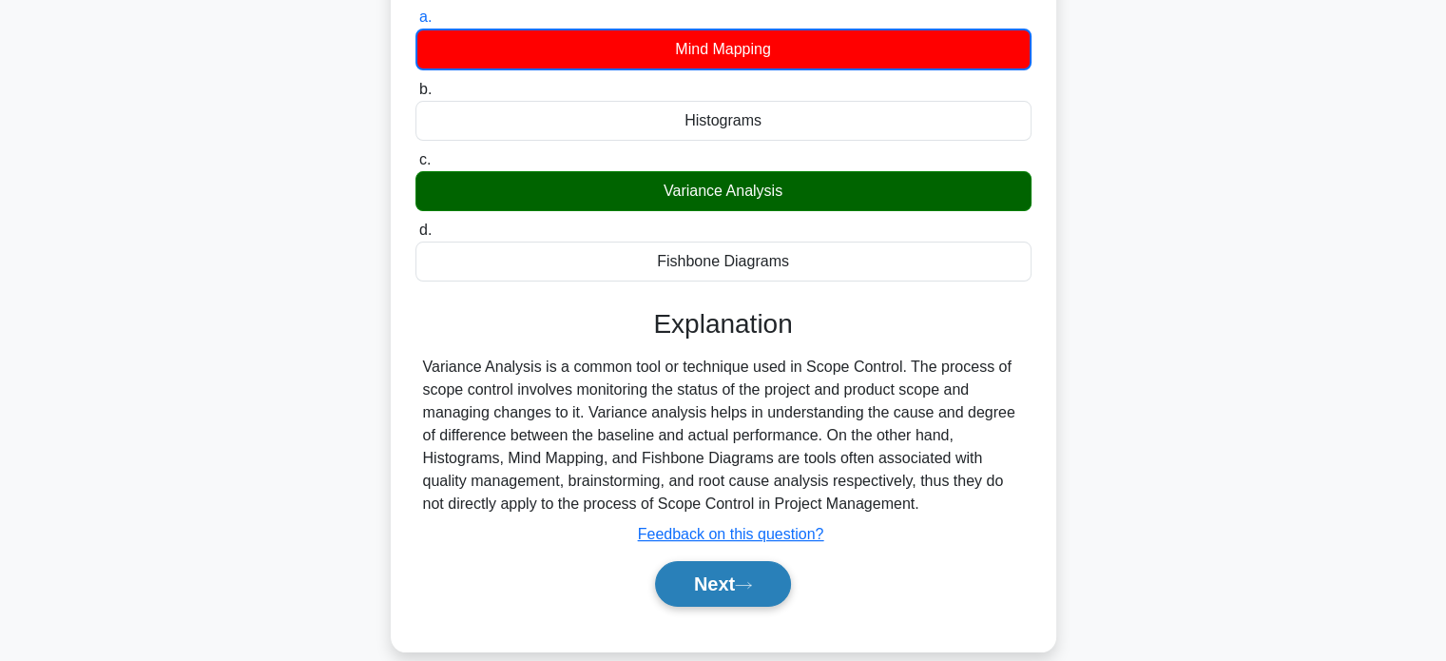
click at [720, 577] on button "Next" at bounding box center [723, 584] width 136 height 46
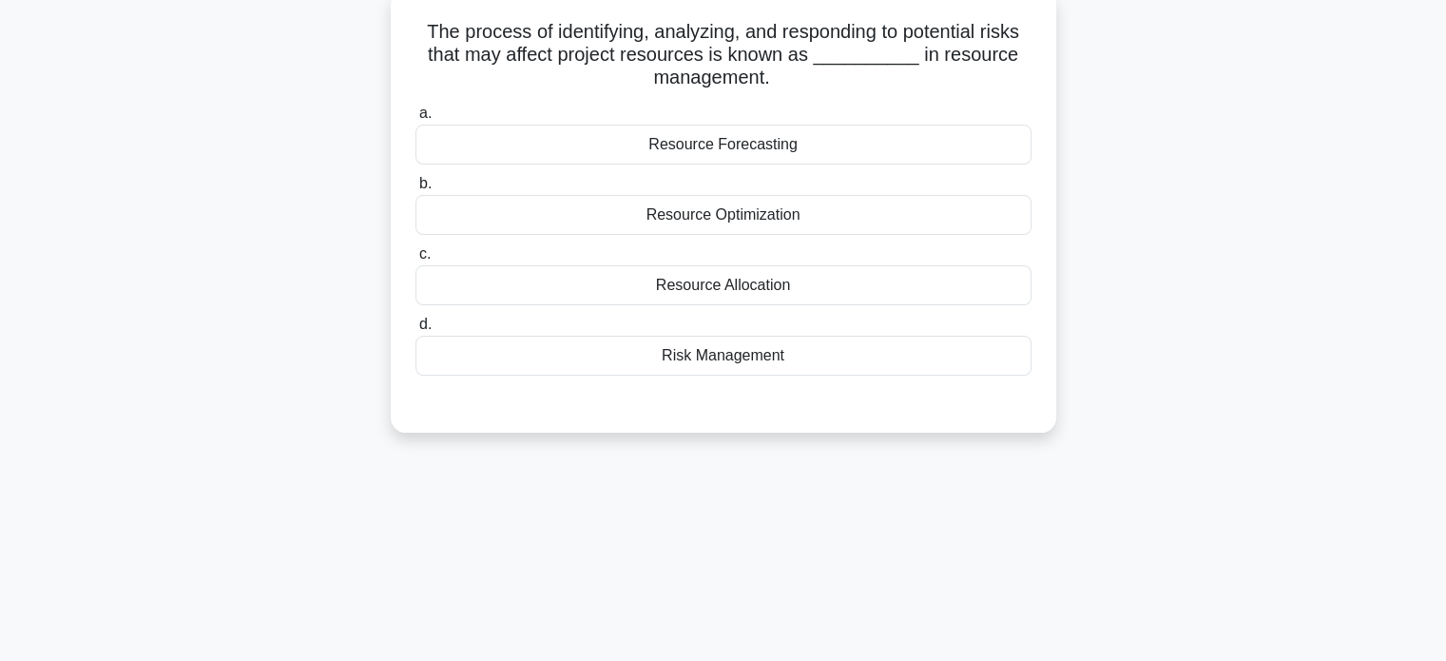
scroll to position [0, 0]
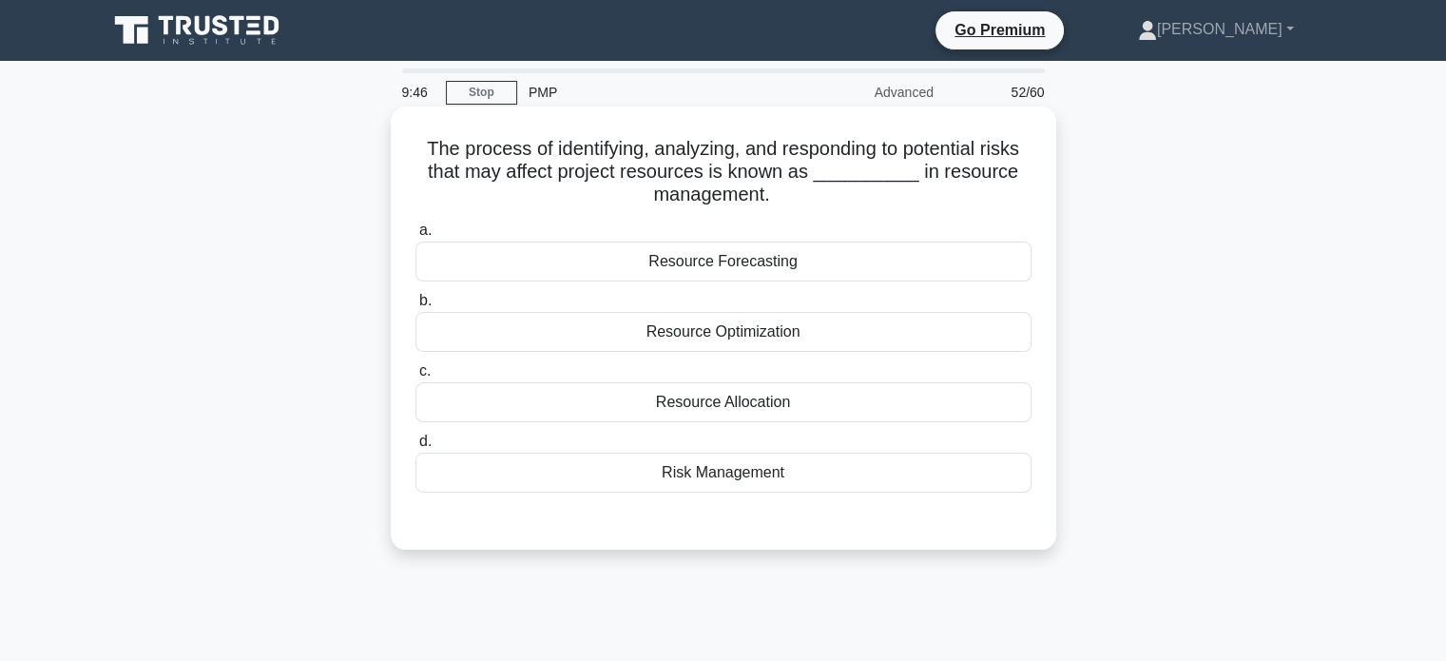
click at [748, 471] on div "Risk Management" at bounding box center [723, 472] width 616 height 40
click at [415, 448] on input "d. Risk Management" at bounding box center [415, 441] width 0 height 12
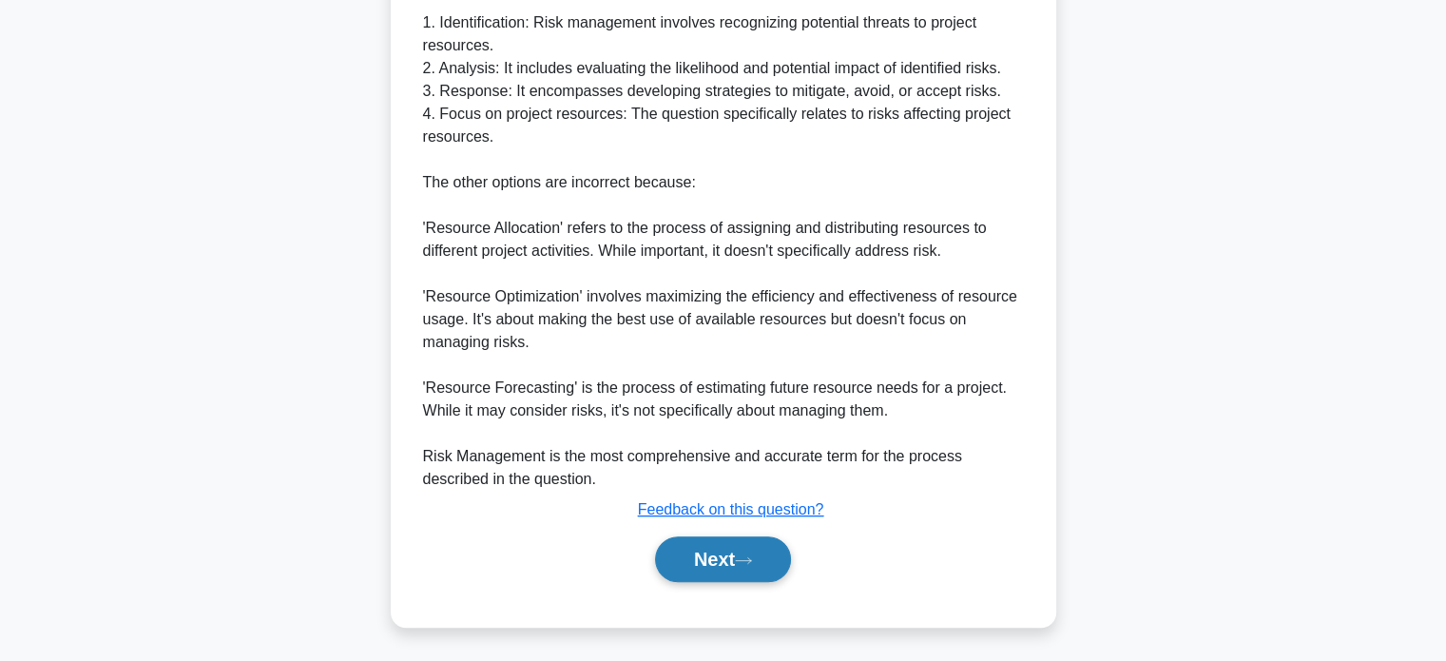
click at [713, 554] on button "Next" at bounding box center [723, 559] width 136 height 46
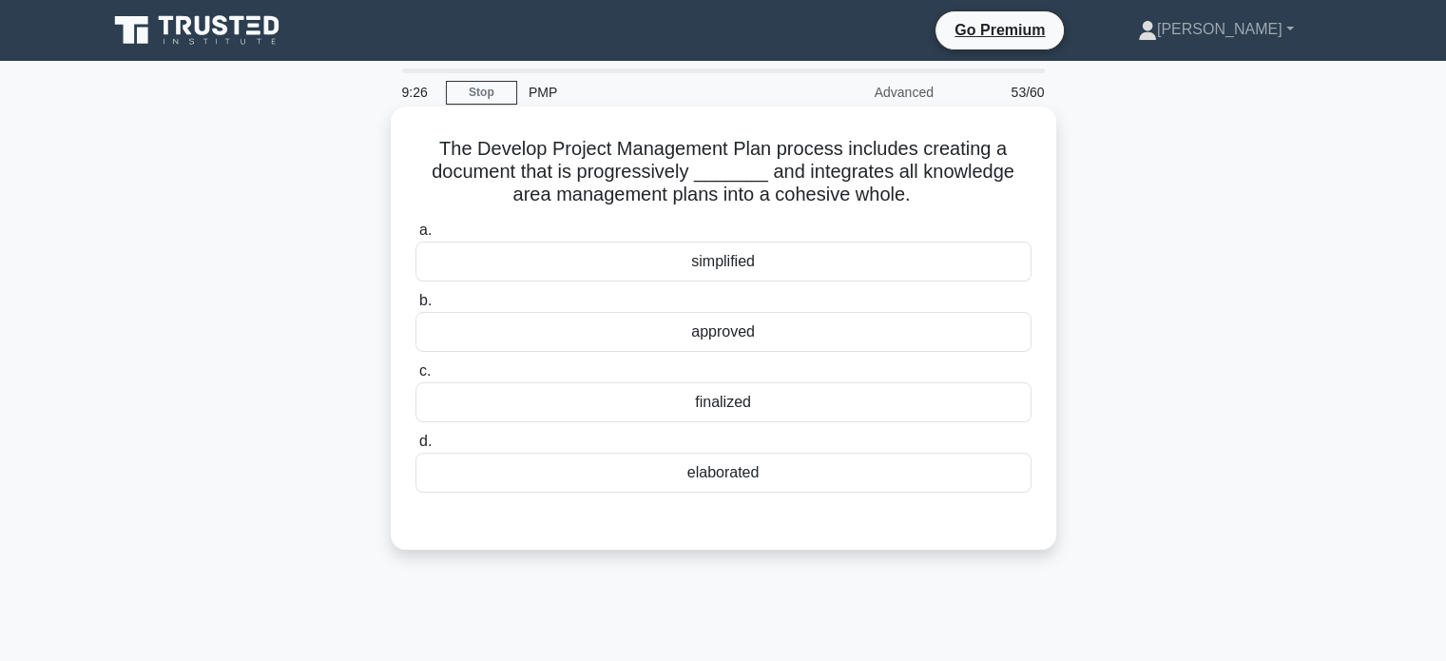
click at [703, 270] on div "simplified" at bounding box center [723, 261] width 616 height 40
click at [415, 237] on input "a. simplified" at bounding box center [415, 230] width 0 height 12
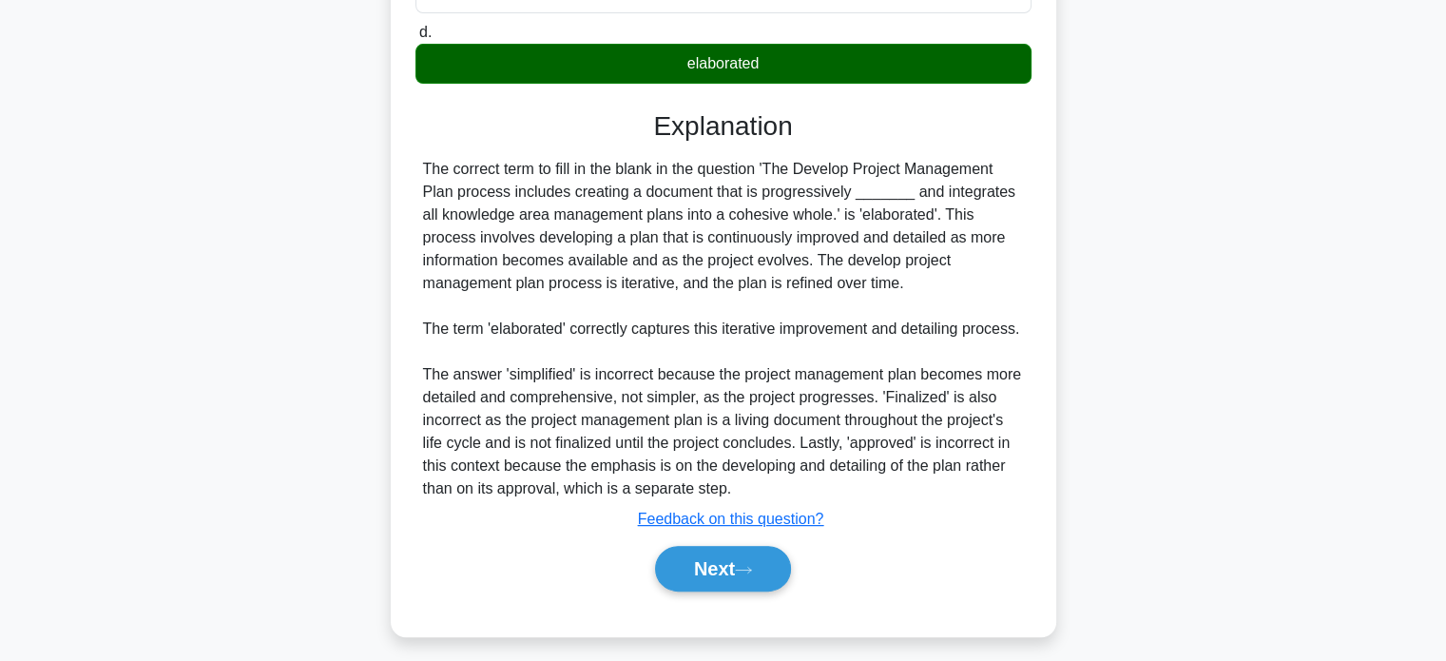
scroll to position [420, 0]
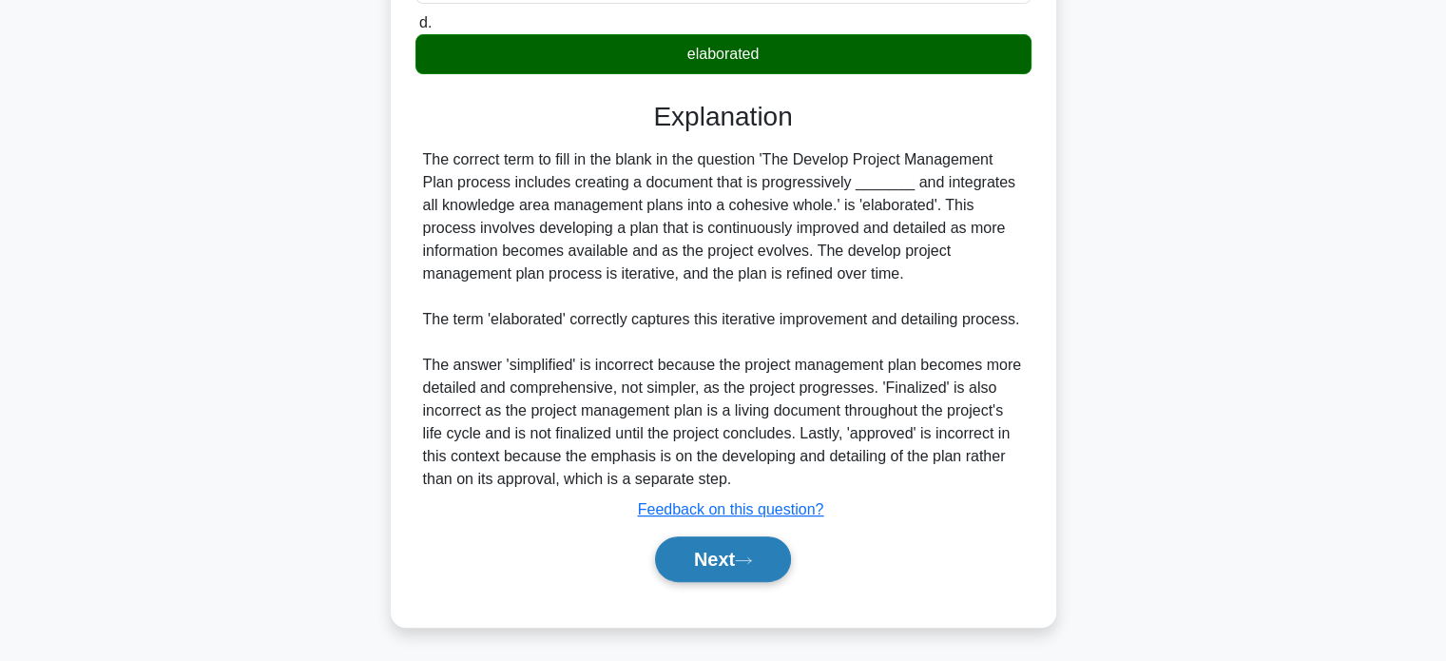
click at [726, 563] on button "Next" at bounding box center [723, 559] width 136 height 46
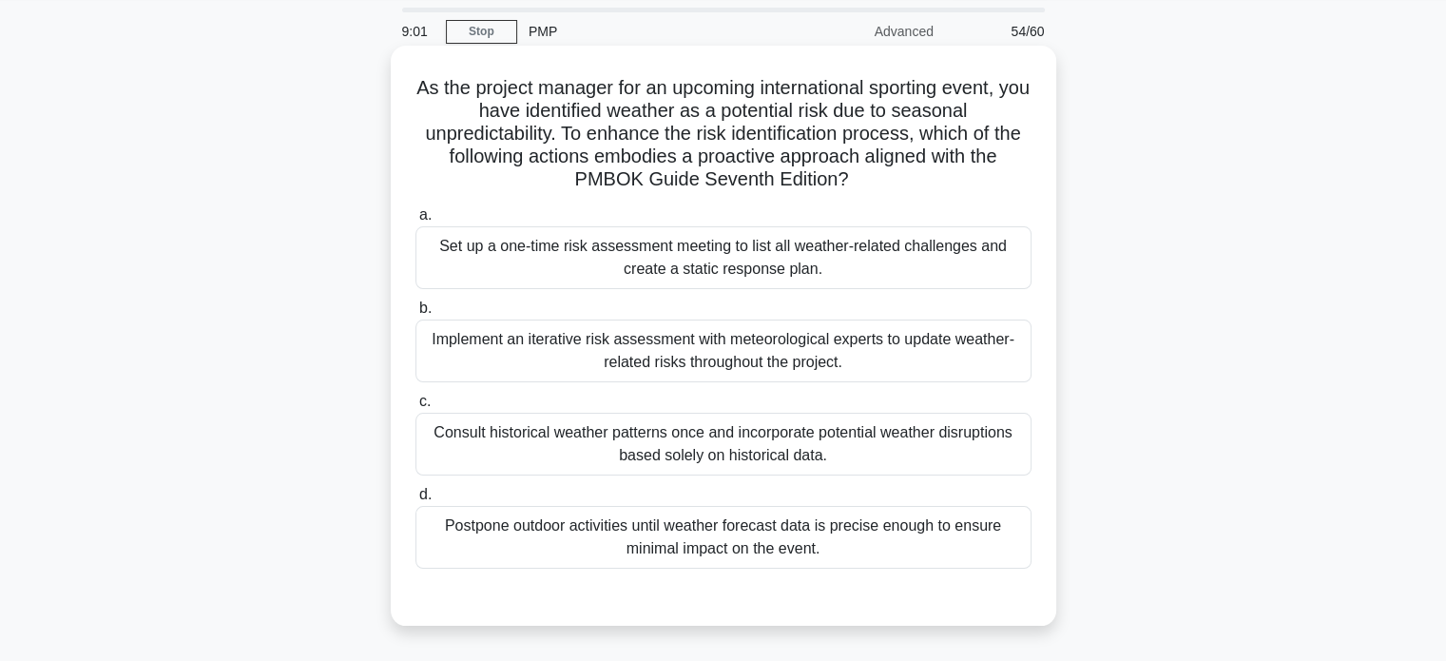
scroll to position [95, 0]
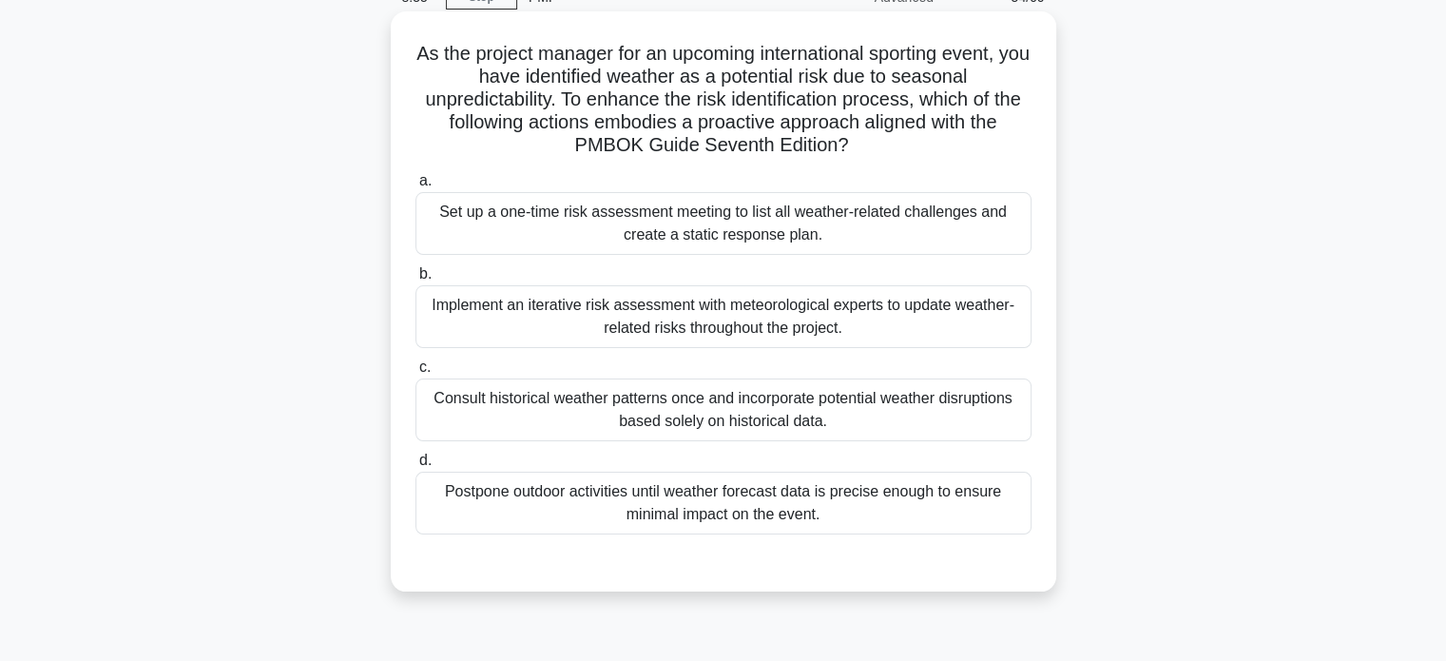
click at [816, 322] on div "Implement an iterative risk assessment with meteorological experts to update we…" at bounding box center [723, 316] width 616 height 63
click at [415, 280] on input "b. Implement an iterative risk assessment with meteorological experts to update…" at bounding box center [415, 274] width 0 height 12
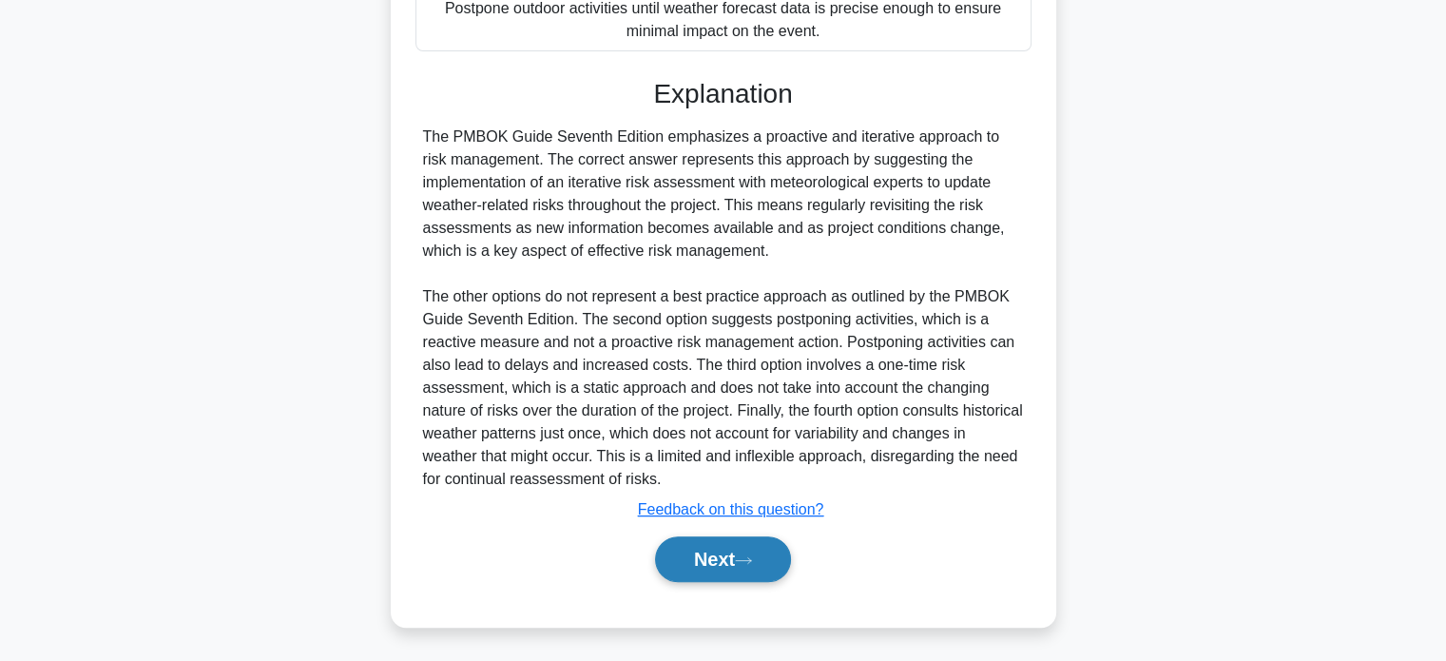
click at [700, 558] on button "Next" at bounding box center [723, 559] width 136 height 46
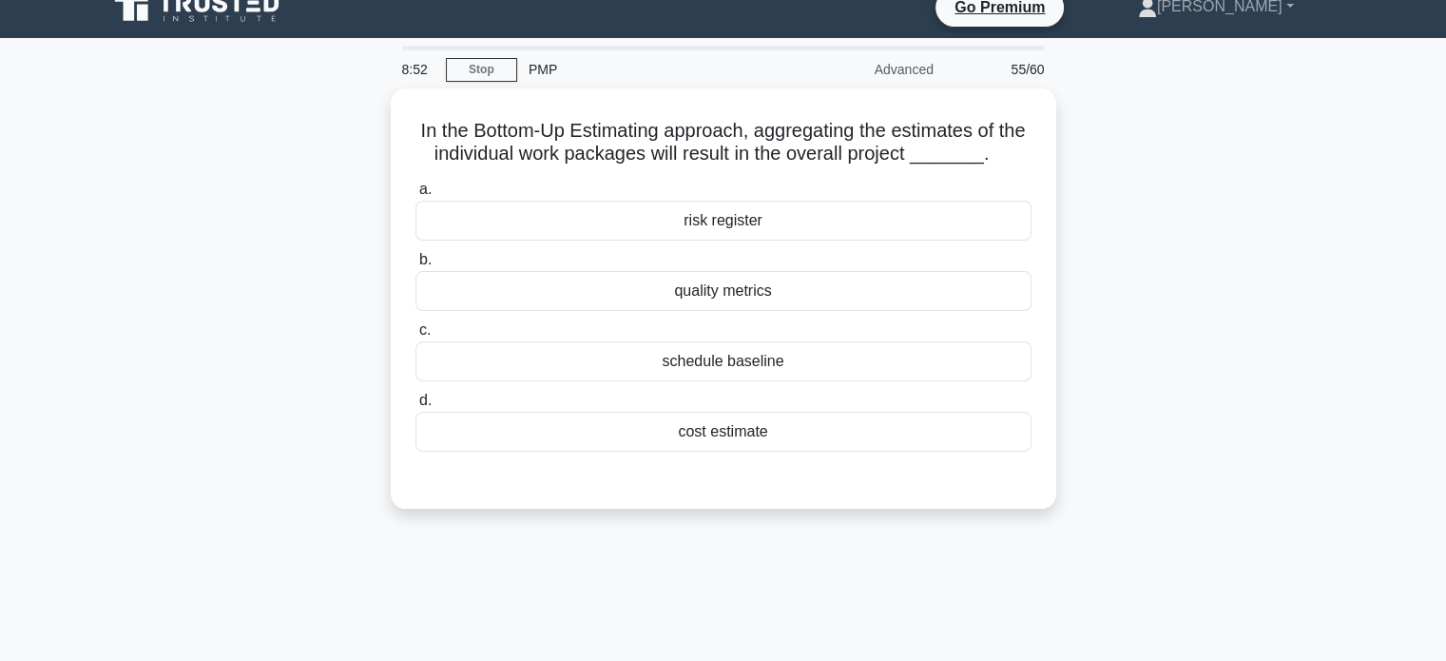
scroll to position [0, 0]
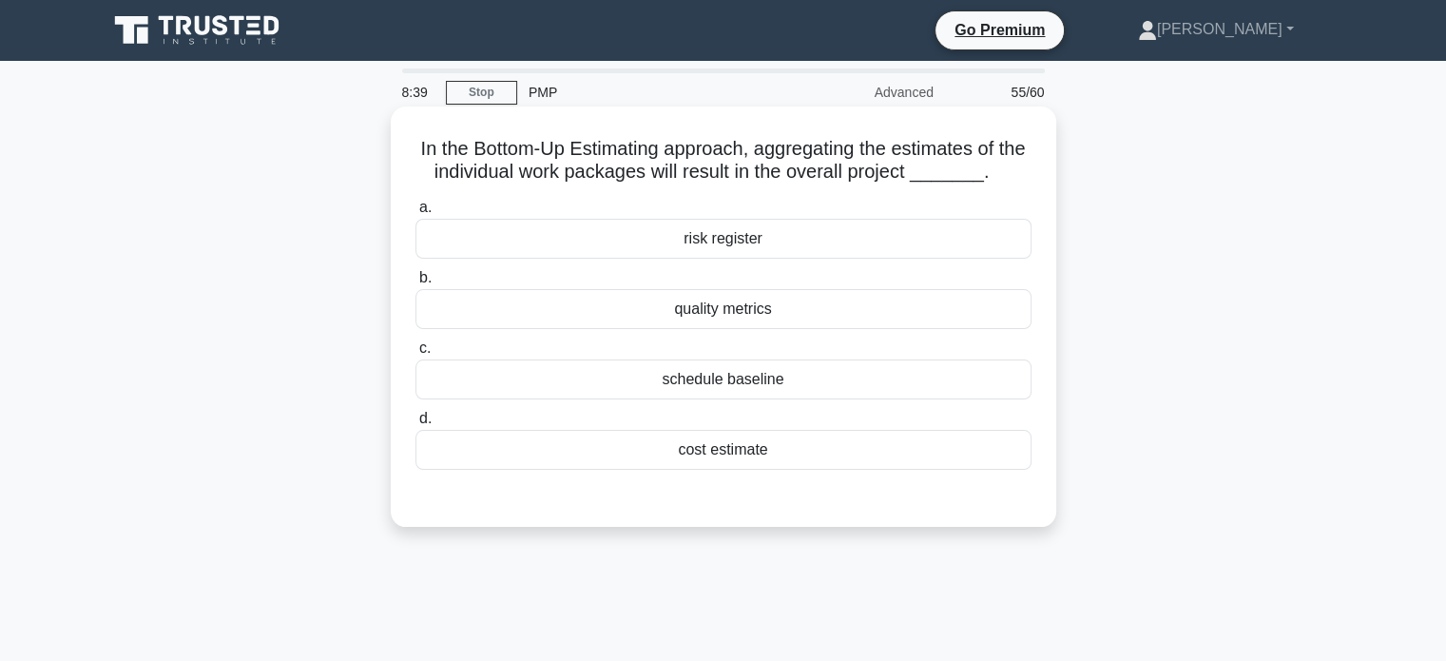
click at [636, 459] on div "cost estimate" at bounding box center [723, 450] width 616 height 40
click at [415, 425] on input "d. cost estimate" at bounding box center [415, 419] width 0 height 12
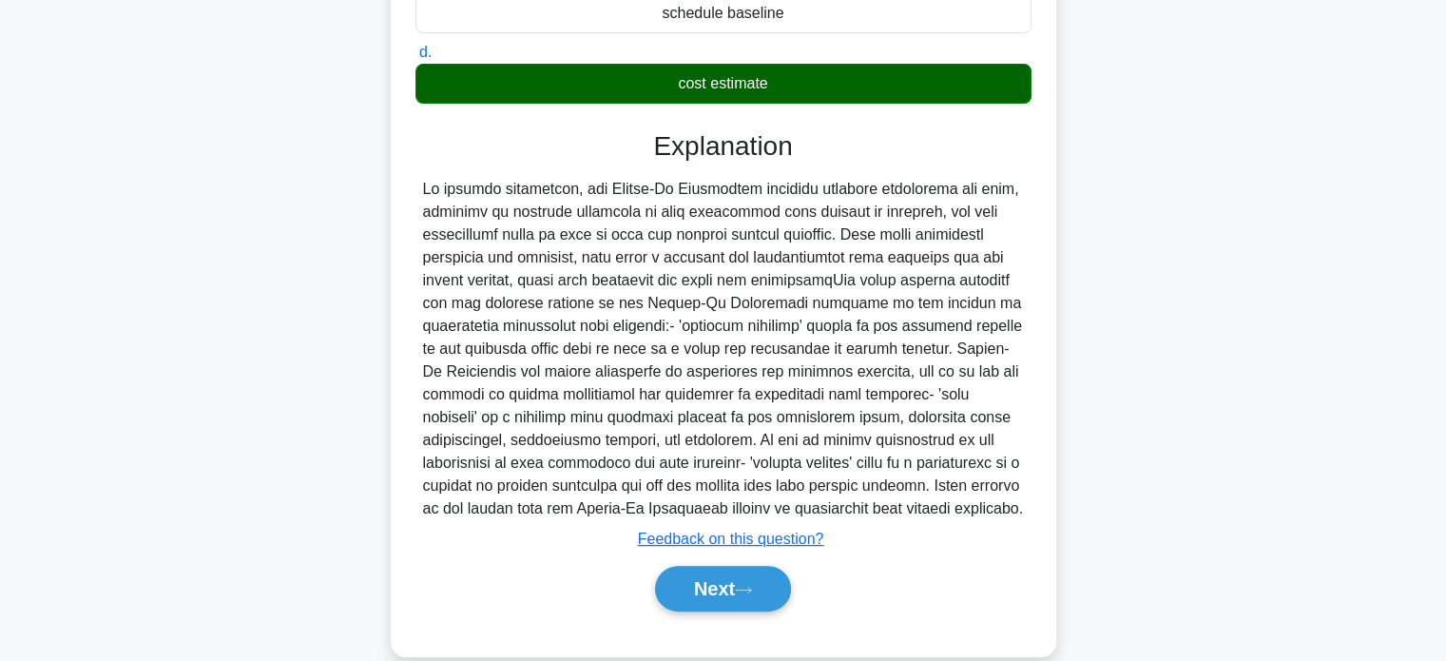
scroll to position [395, 0]
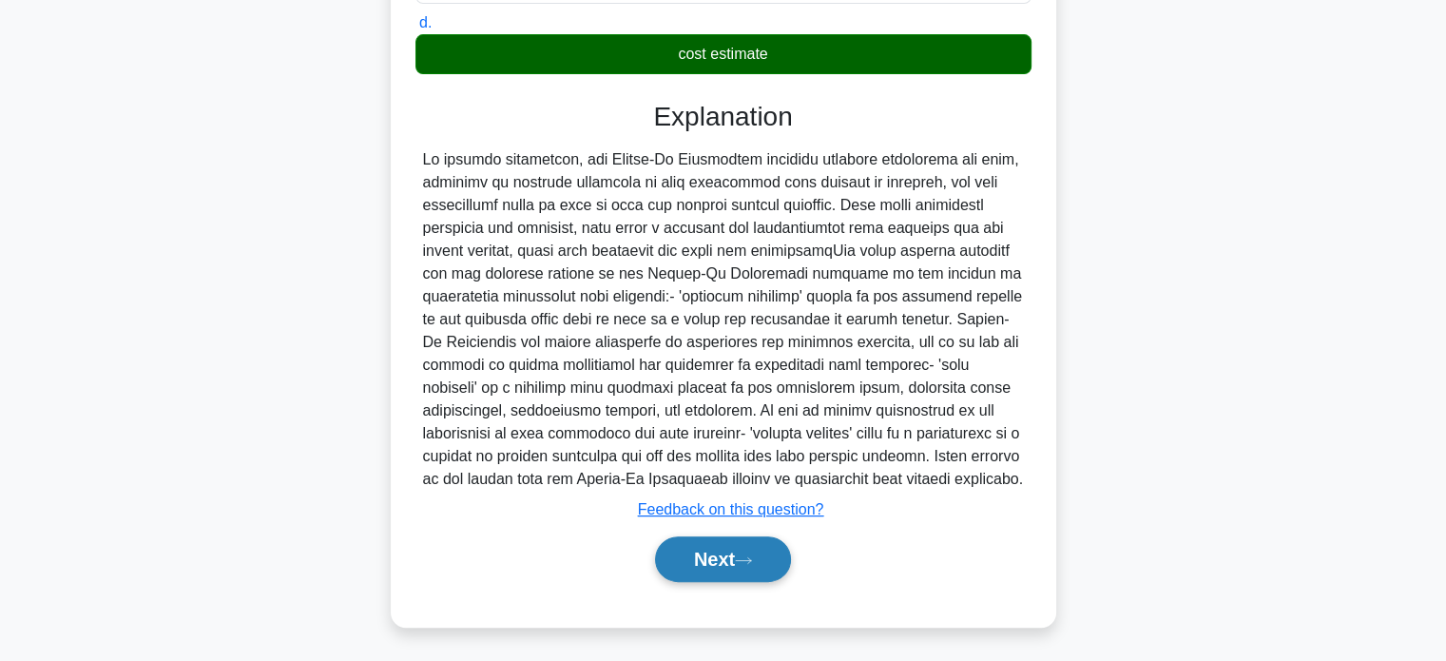
click at [732, 569] on button "Next" at bounding box center [723, 559] width 136 height 46
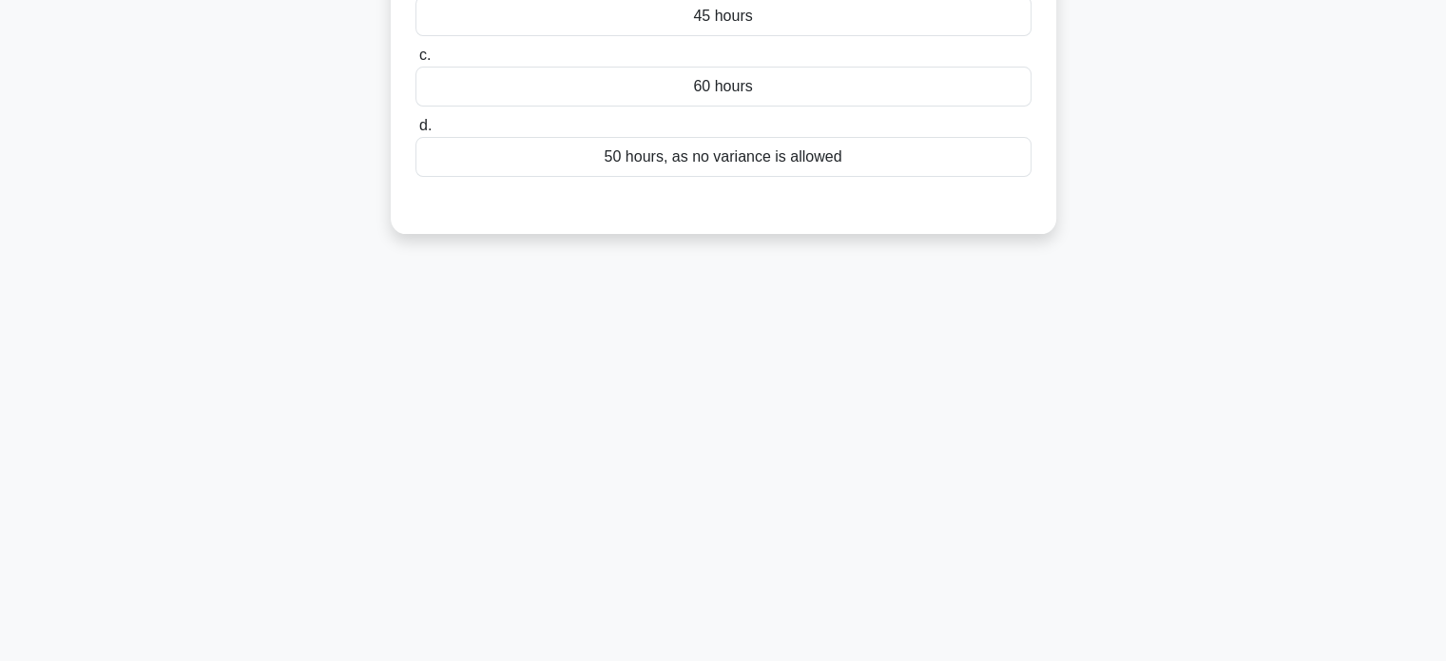
scroll to position [0, 0]
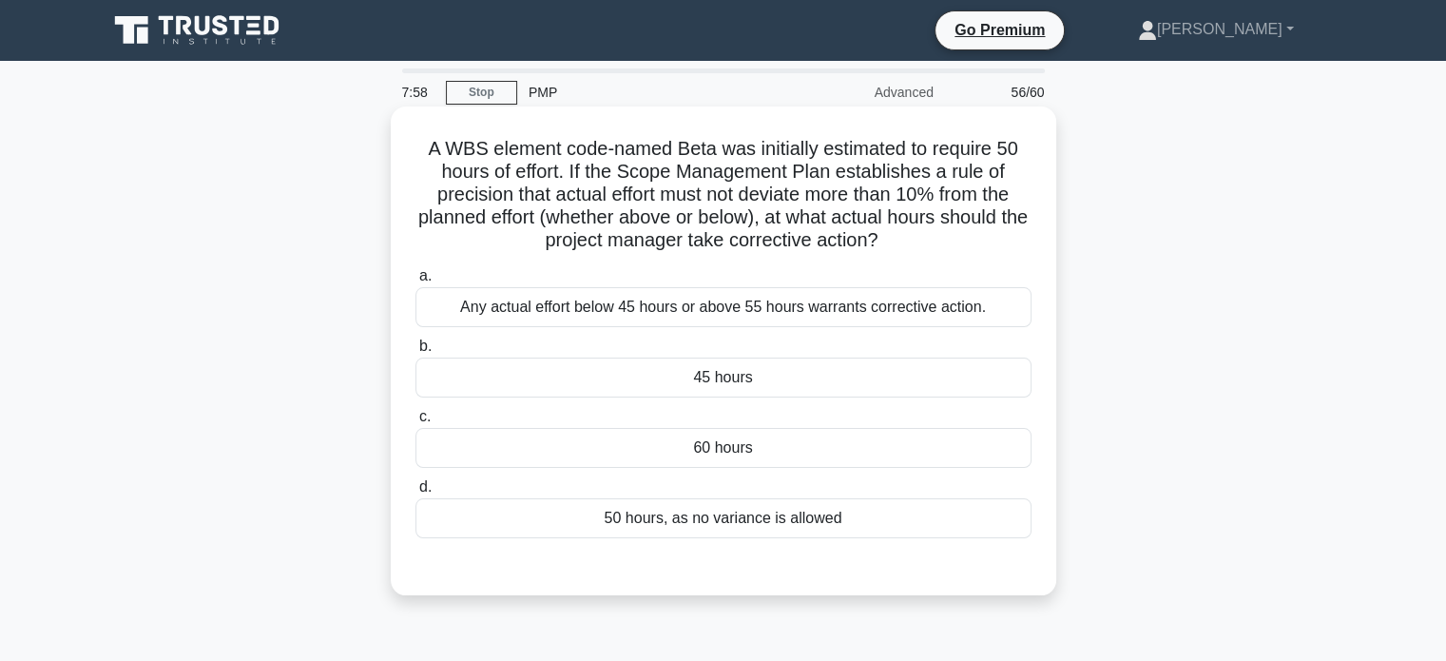
click at [540, 315] on div "Any actual effort below 45 hours or above 55 hours warrants corrective action." at bounding box center [723, 307] width 616 height 40
click at [415, 282] on input "a. Any actual effort below 45 hours or above 55 hours warrants corrective actio…" at bounding box center [415, 276] width 0 height 12
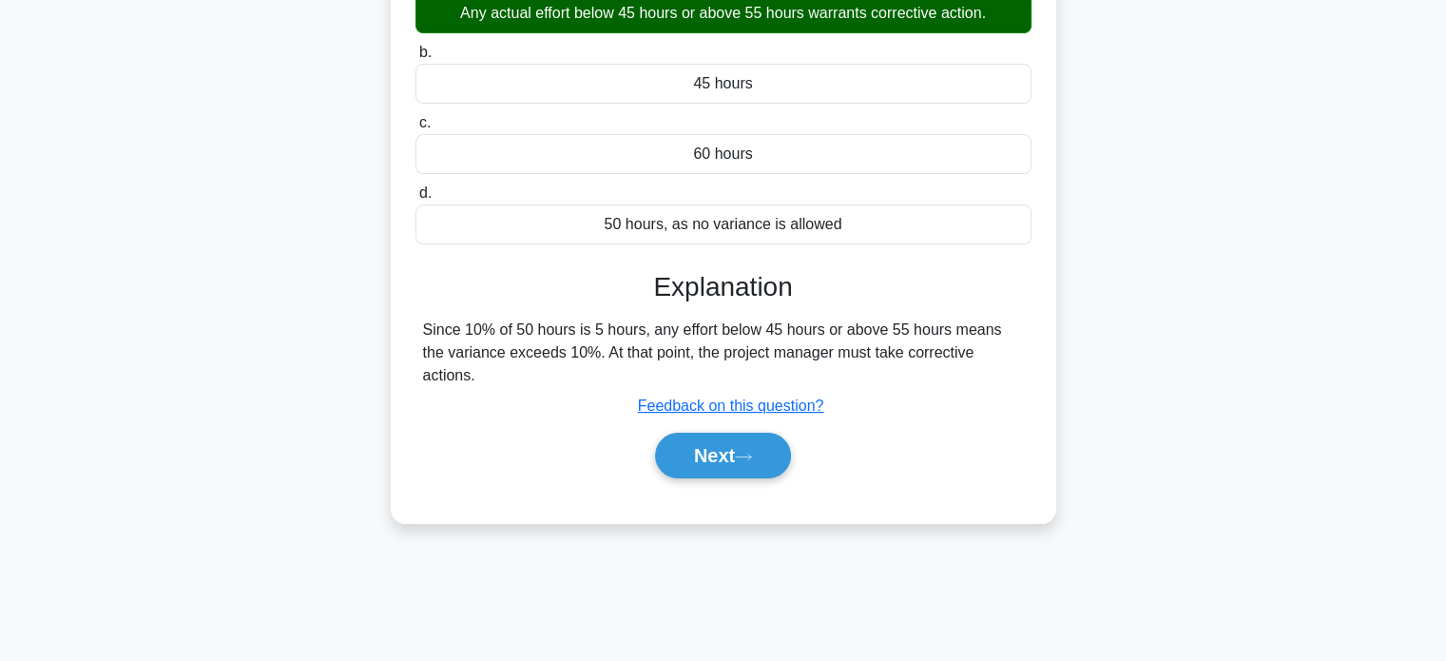
scroll to position [271, 0]
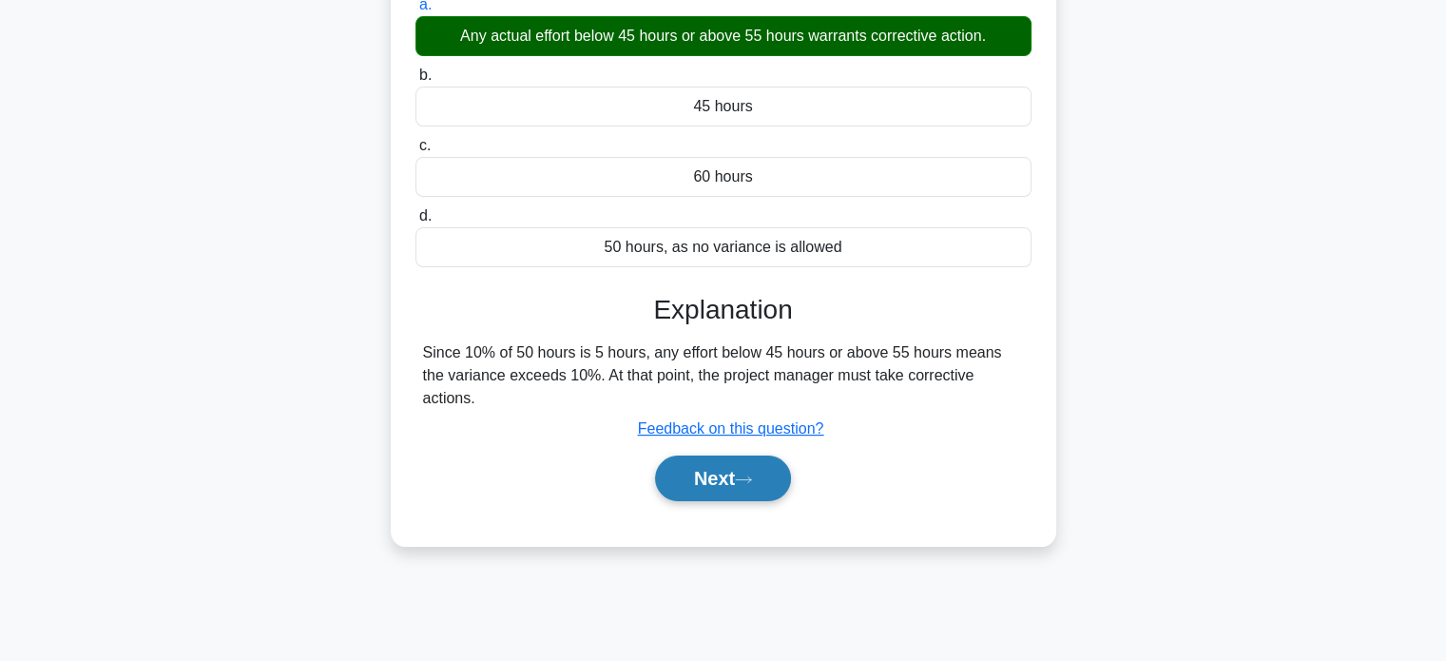
click at [705, 455] on button "Next" at bounding box center [723, 478] width 136 height 46
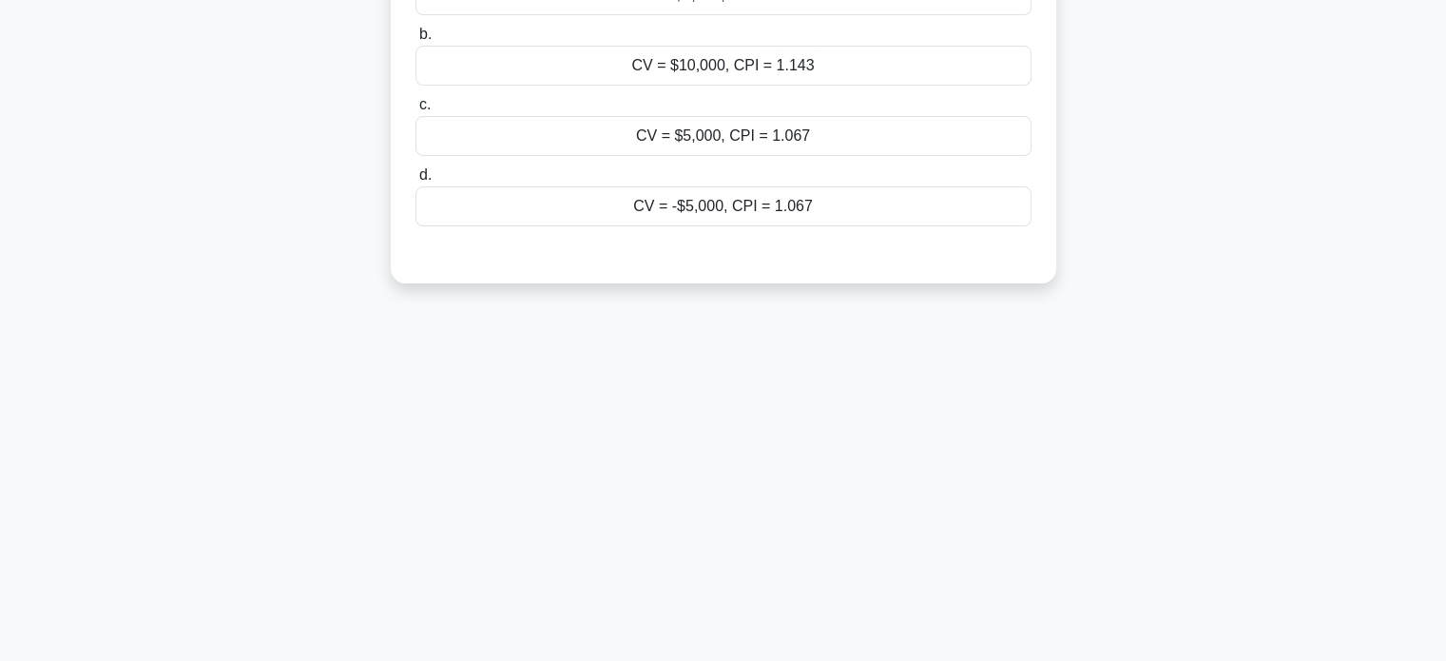
scroll to position [0, 0]
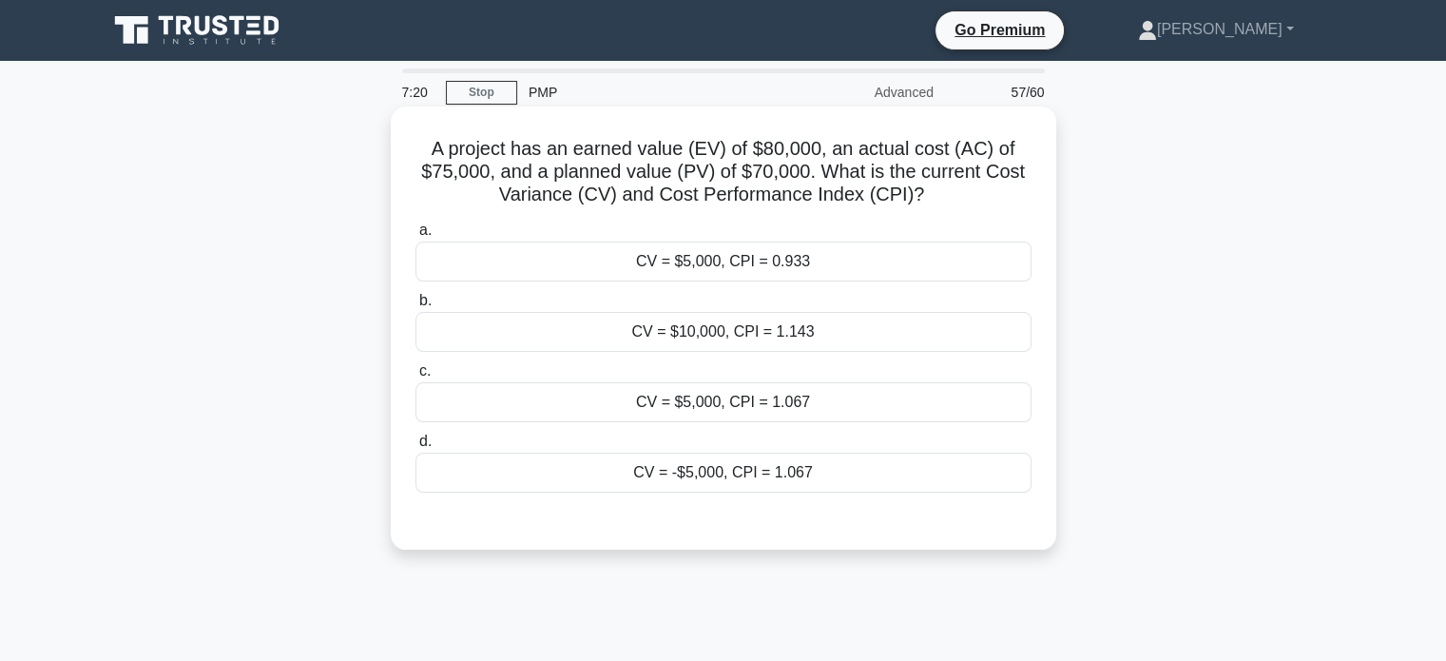
click at [789, 318] on div "CV = $10,000, CPI = 1.143" at bounding box center [723, 332] width 616 height 40
click at [415, 307] on input "b. CV = $10,000, CPI = 1.143" at bounding box center [415, 301] width 0 height 12
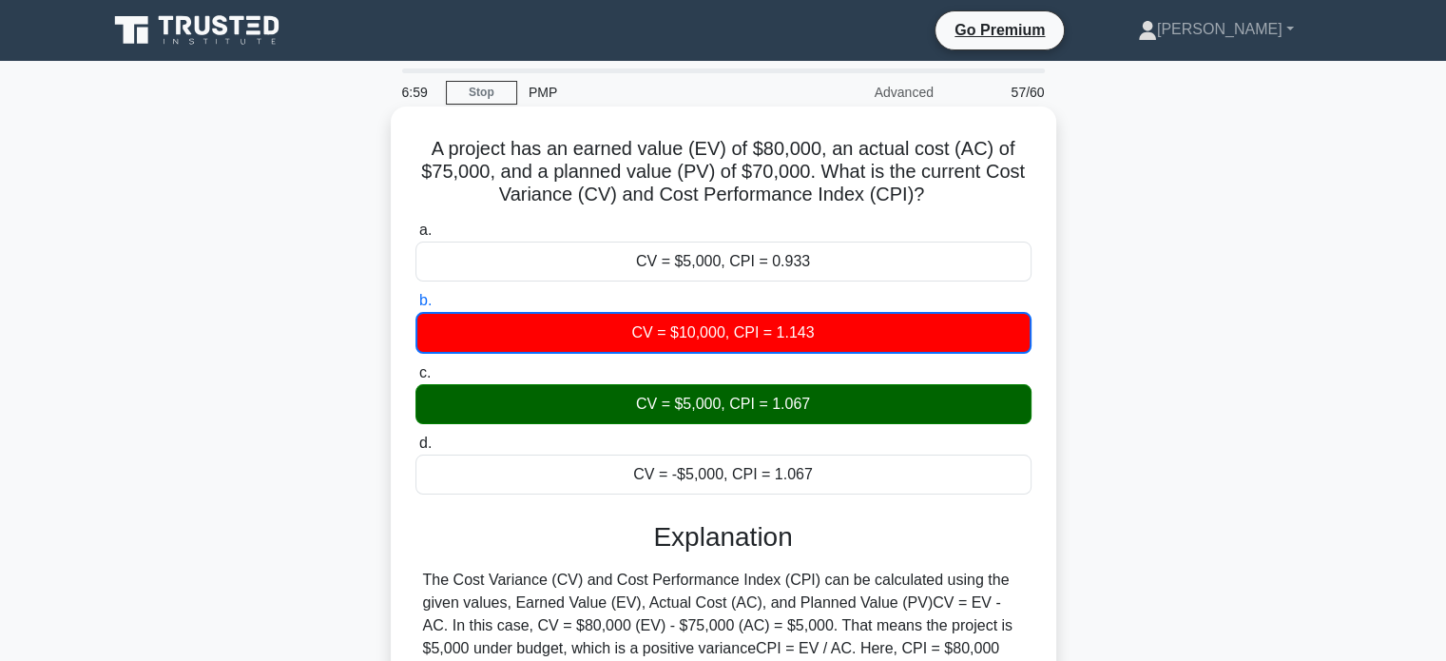
scroll to position [366, 0]
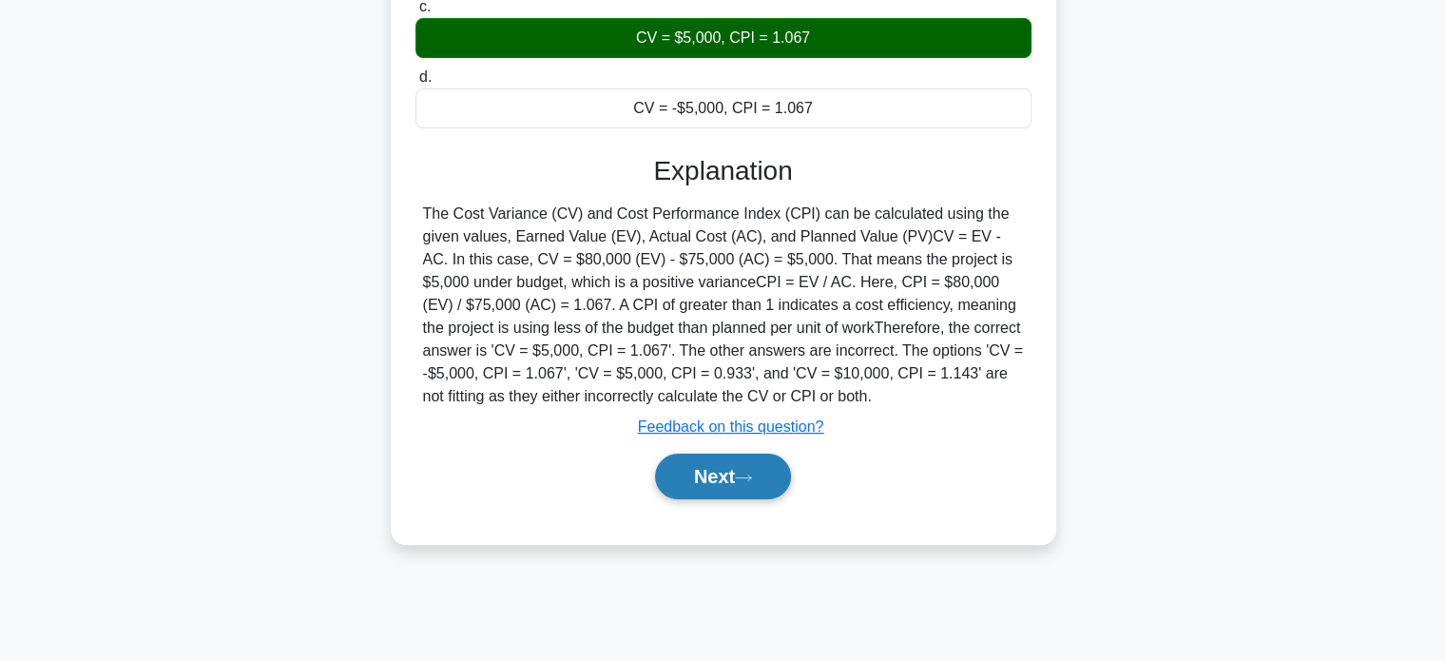
click at [745, 480] on icon at bounding box center [743, 477] width 17 height 10
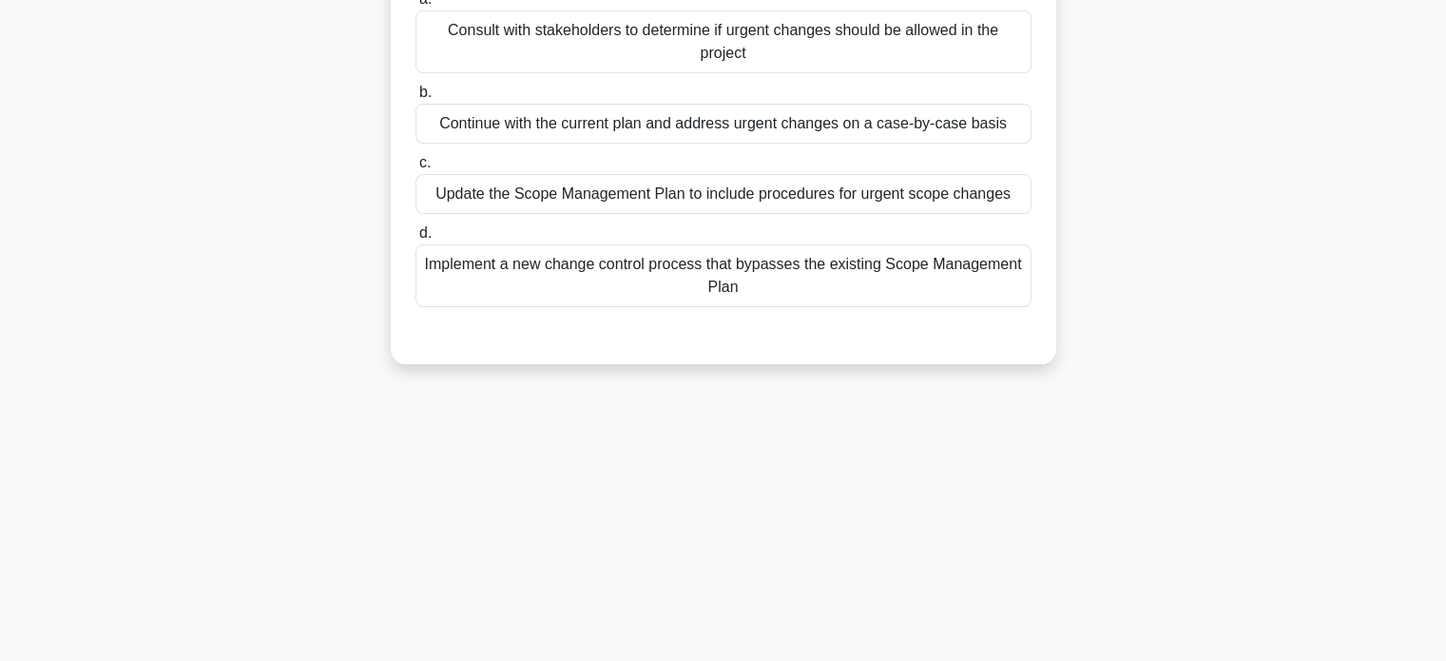
scroll to position [0, 0]
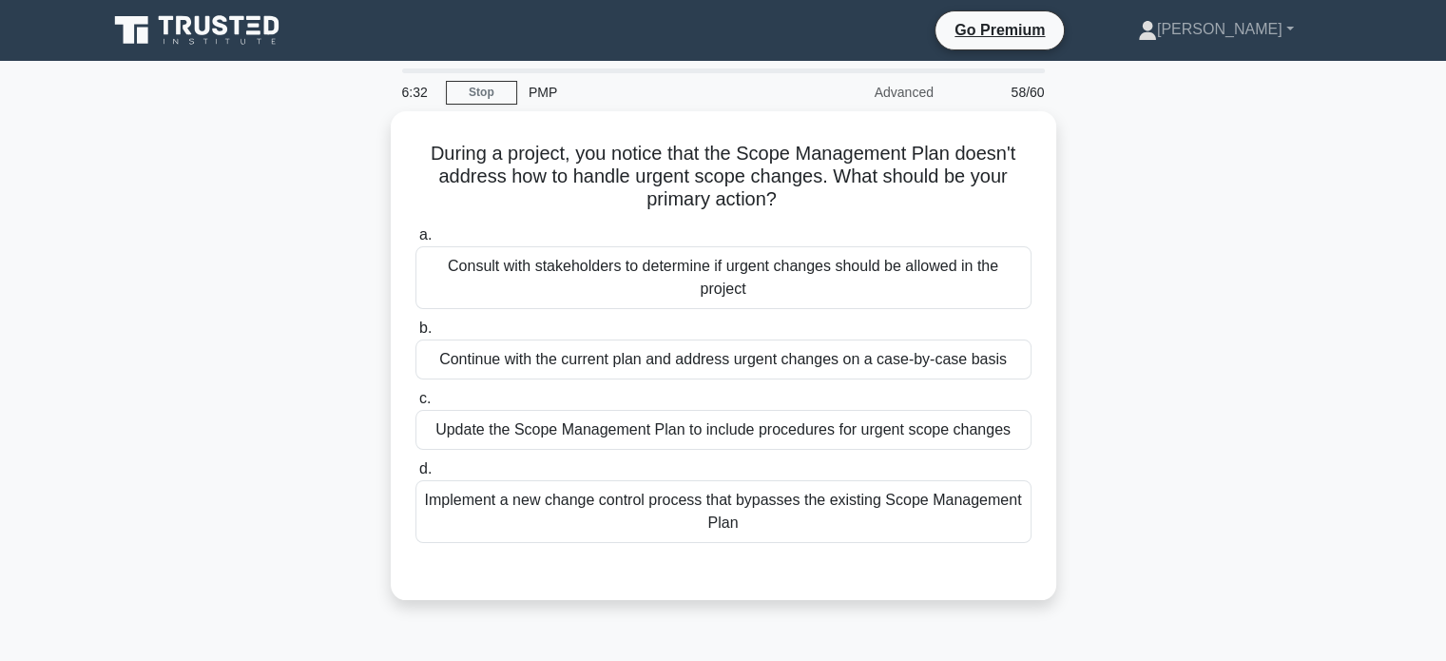
click at [665, 428] on div "Update the Scope Management Plan to include procedures for urgent scope changes" at bounding box center [723, 430] width 616 height 40
click at [415, 405] on input "c. Update the Scope Management Plan to include procedures for urgent scope chan…" at bounding box center [415, 399] width 0 height 12
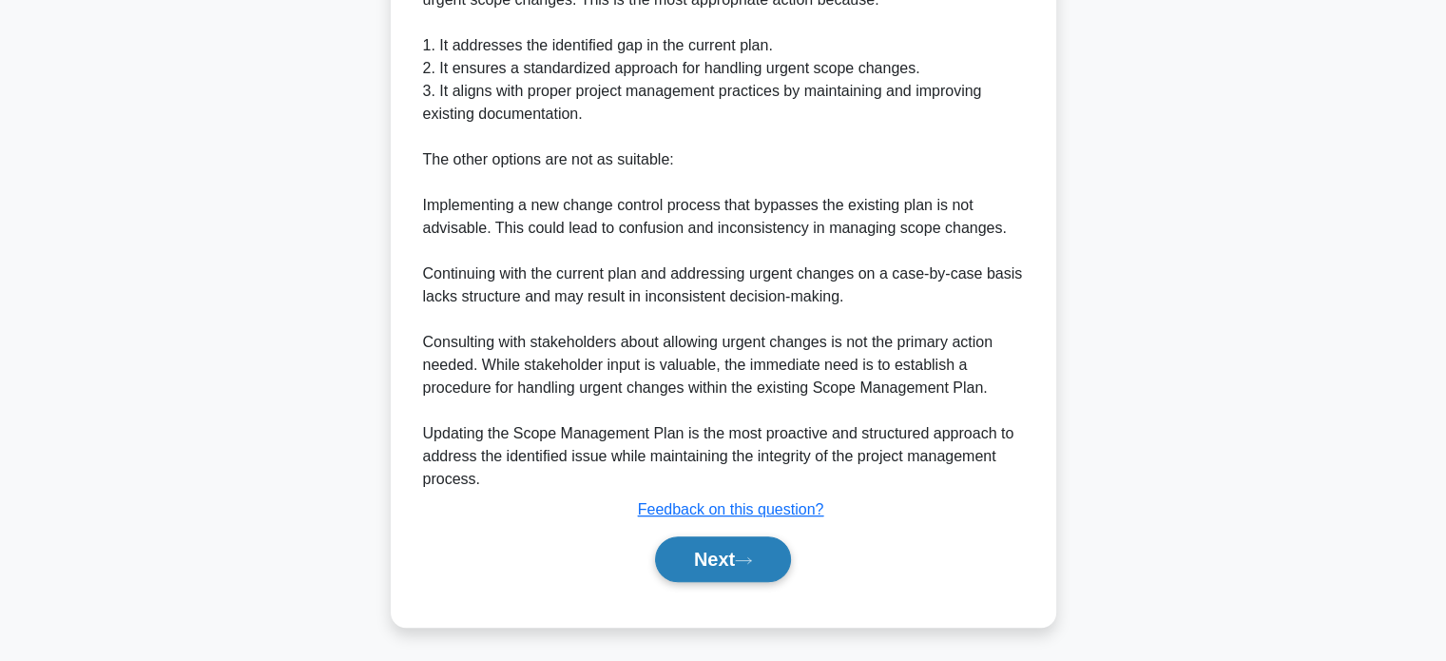
click at [709, 569] on button "Next" at bounding box center [723, 559] width 136 height 46
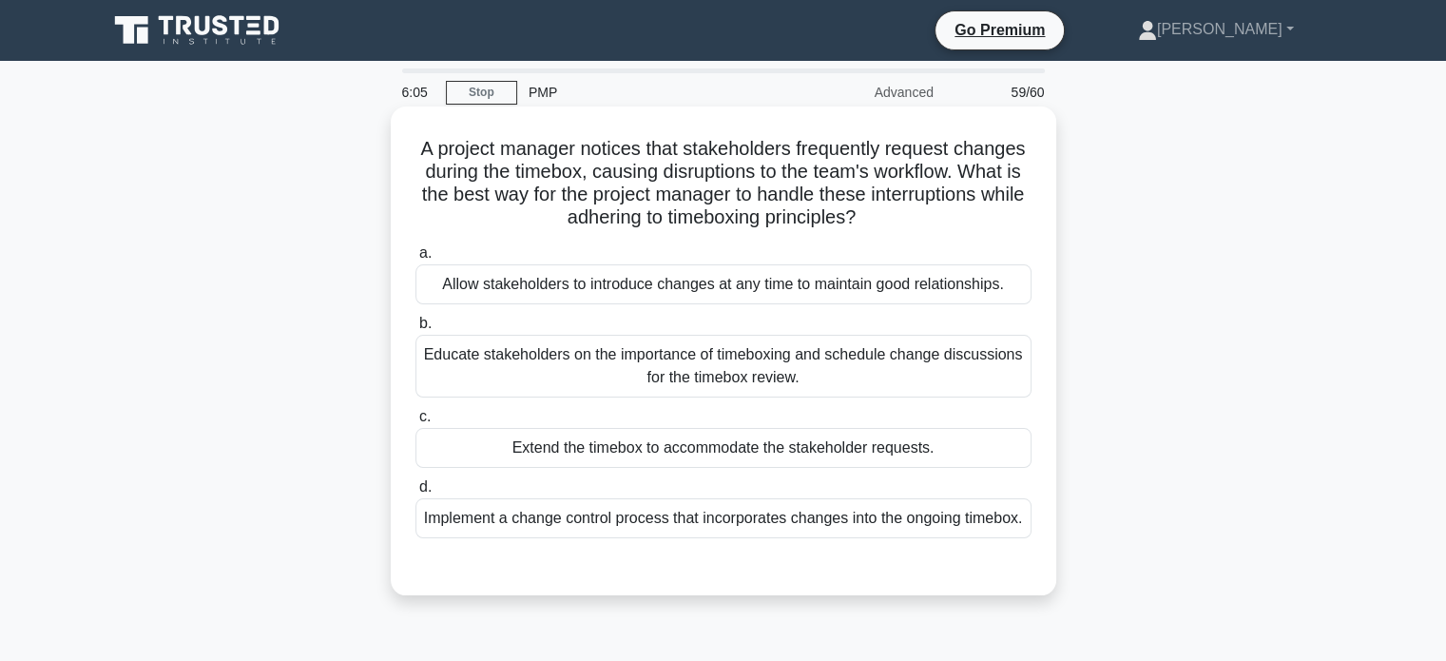
click at [704, 358] on div "Educate stakeholders on the importance of timeboxing and schedule change discus…" at bounding box center [723, 366] width 616 height 63
click at [415, 330] on input "b. Educate stakeholders on the importance of timeboxing and schedule change dis…" at bounding box center [415, 323] width 0 height 12
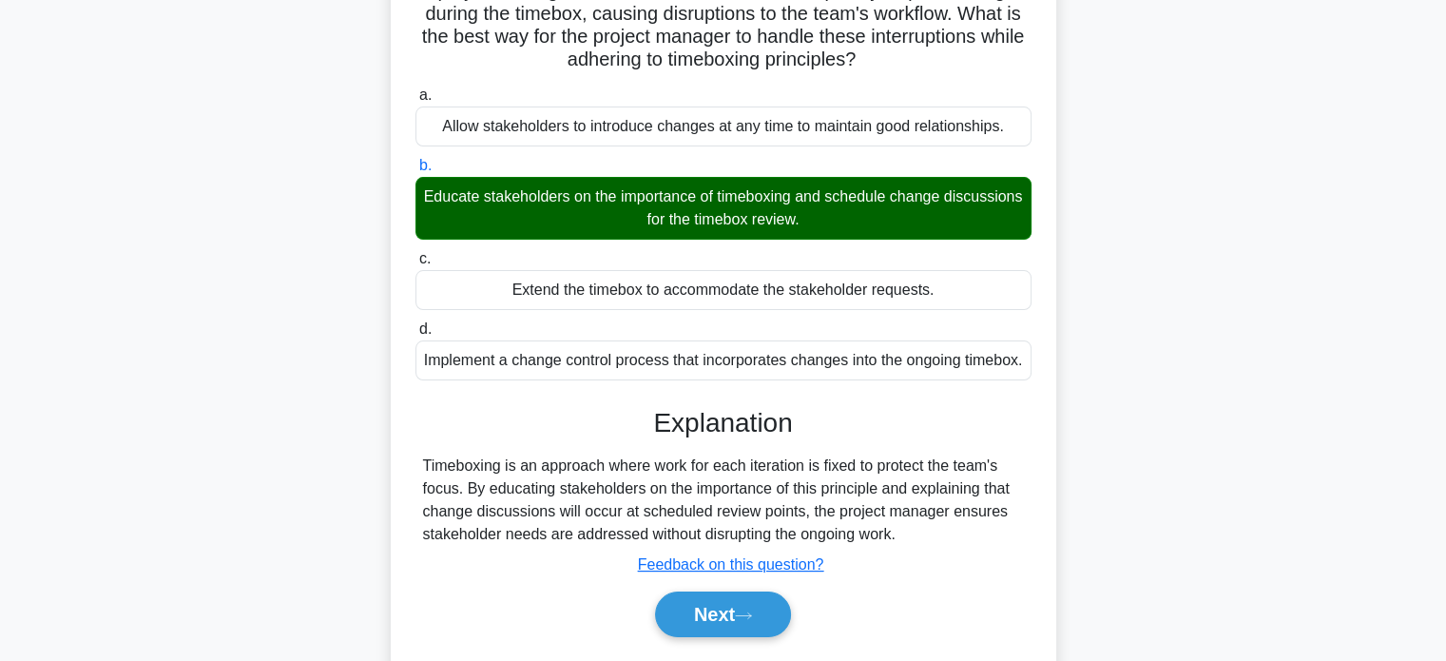
scroll to position [366, 0]
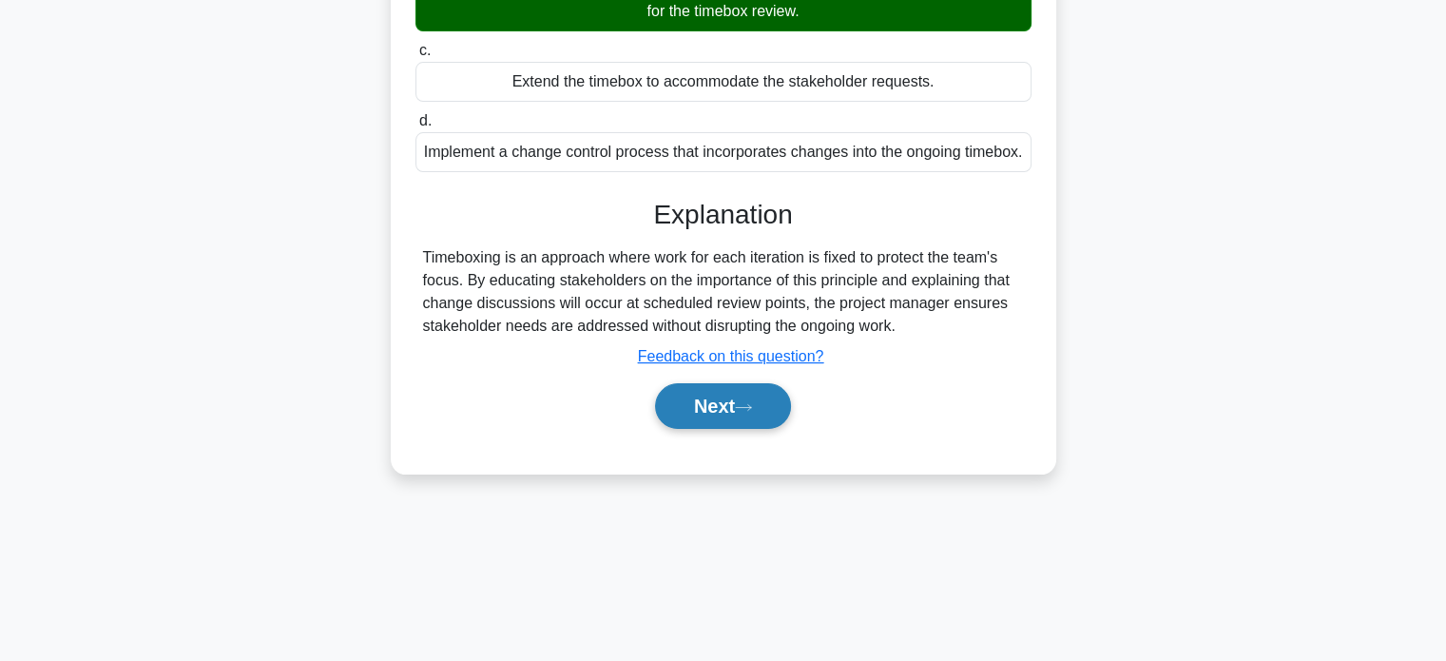
click at [711, 429] on button "Next" at bounding box center [723, 406] width 136 height 46
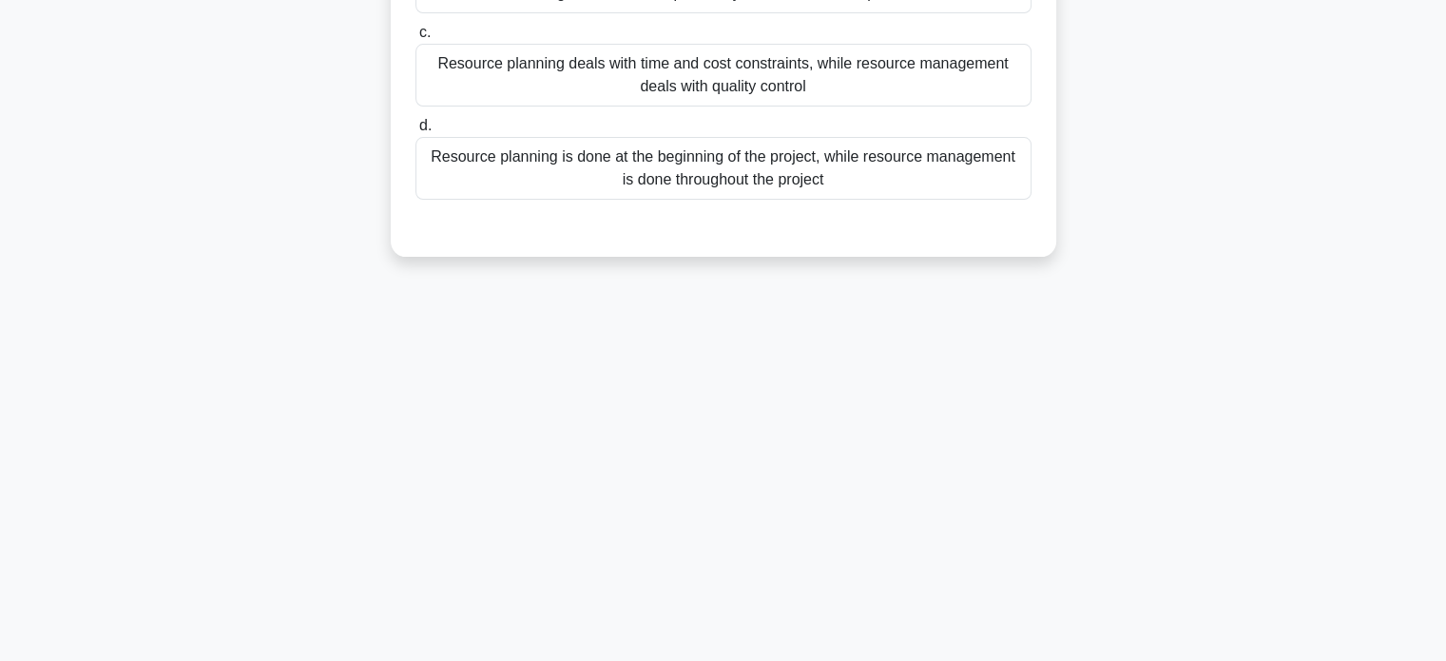
scroll to position [0, 0]
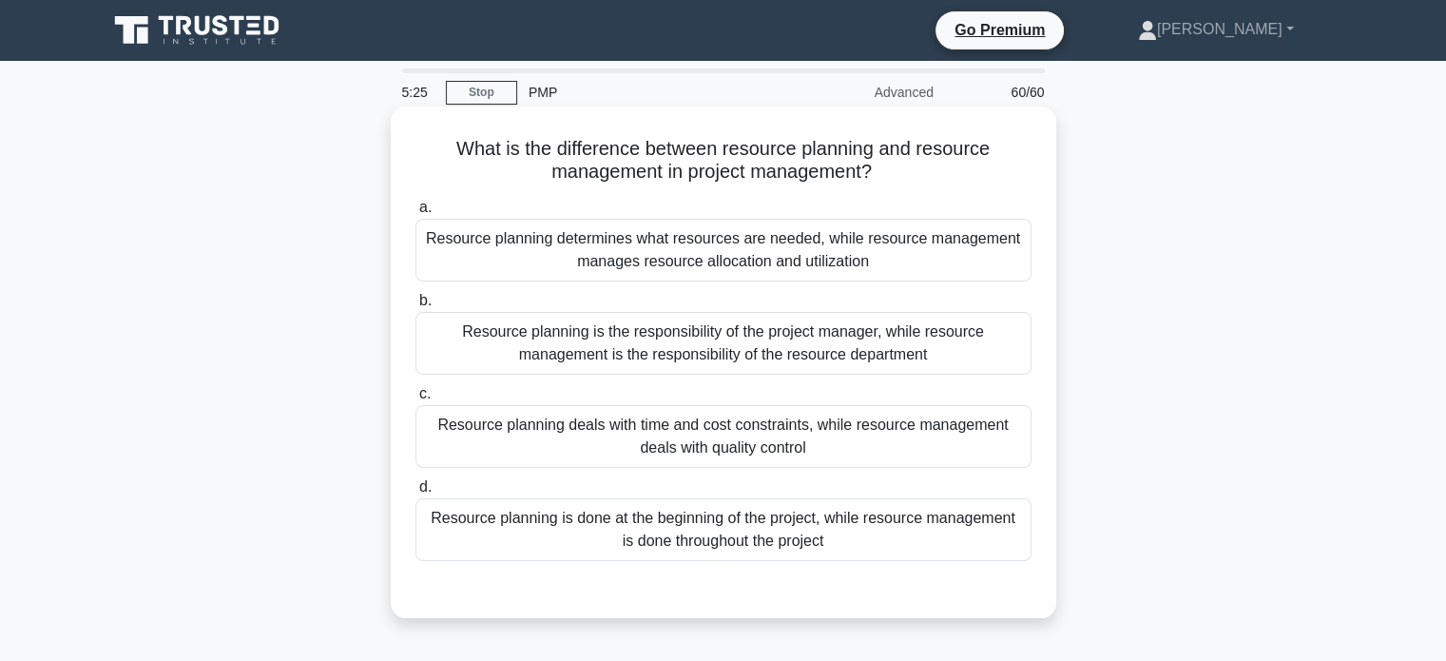
click at [719, 260] on div "Resource planning determines what resources are needed, while resource manageme…" at bounding box center [723, 250] width 616 height 63
click at [415, 214] on input "a. Resource planning determines what resources are needed, while resource manag…" at bounding box center [415, 208] width 0 height 12
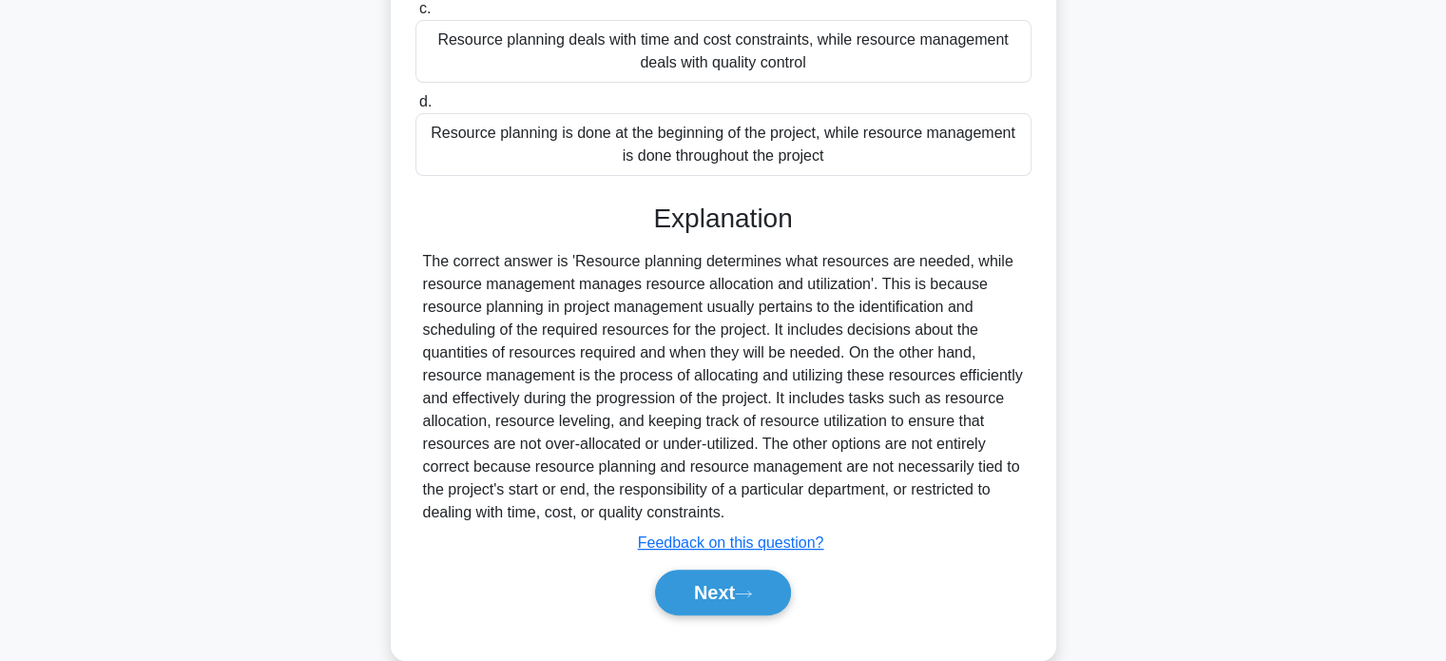
scroll to position [418, 0]
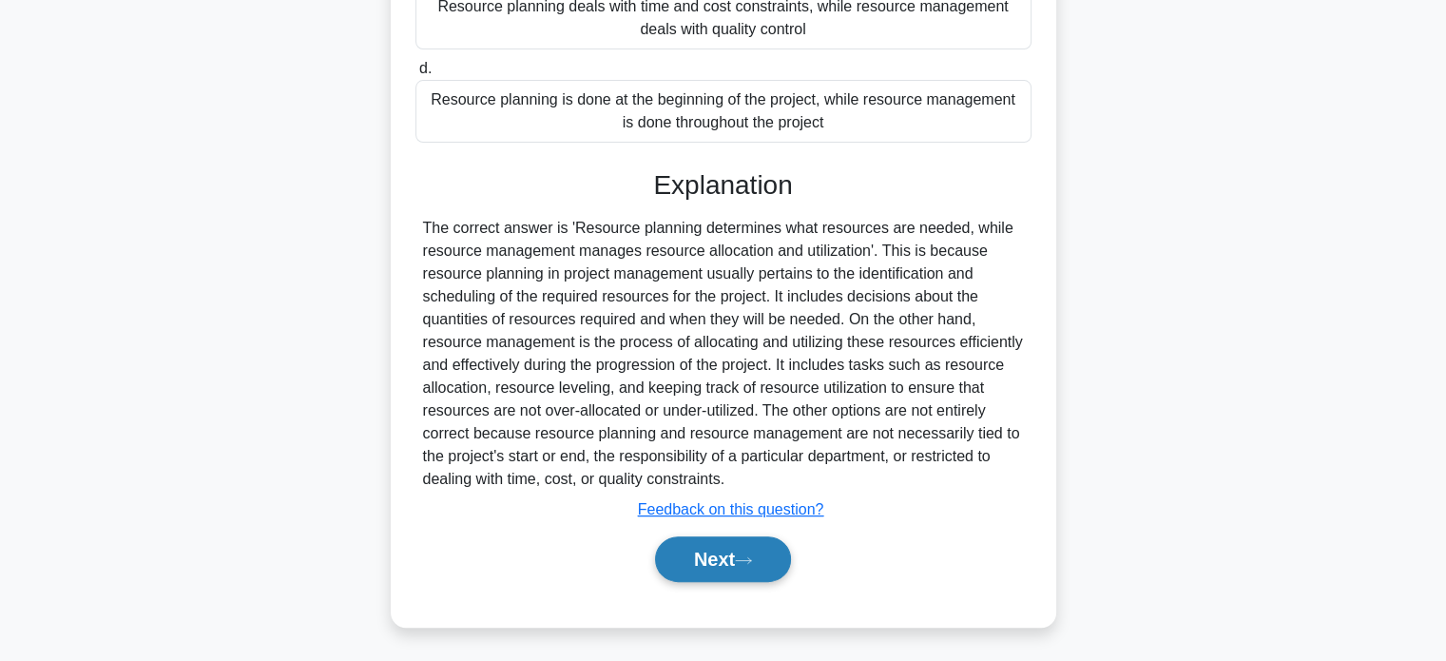
click at [728, 561] on button "Next" at bounding box center [723, 559] width 136 height 46
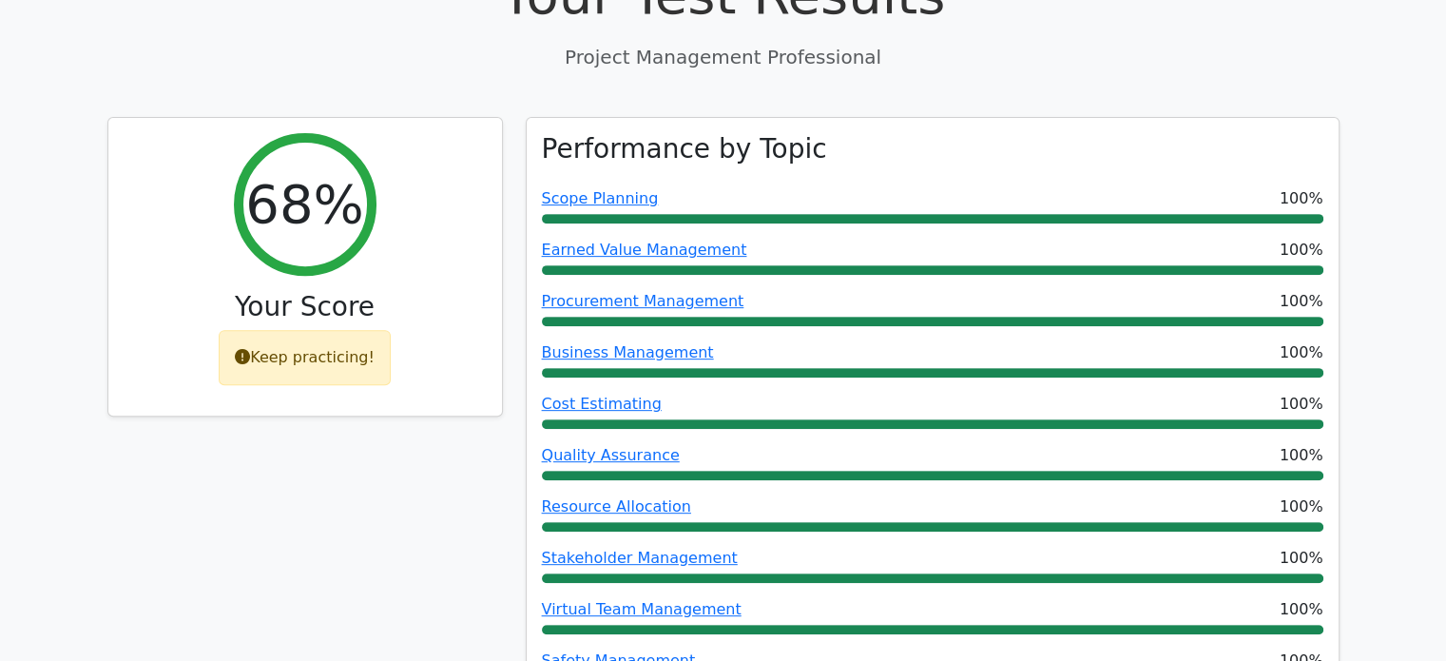
scroll to position [760, 0]
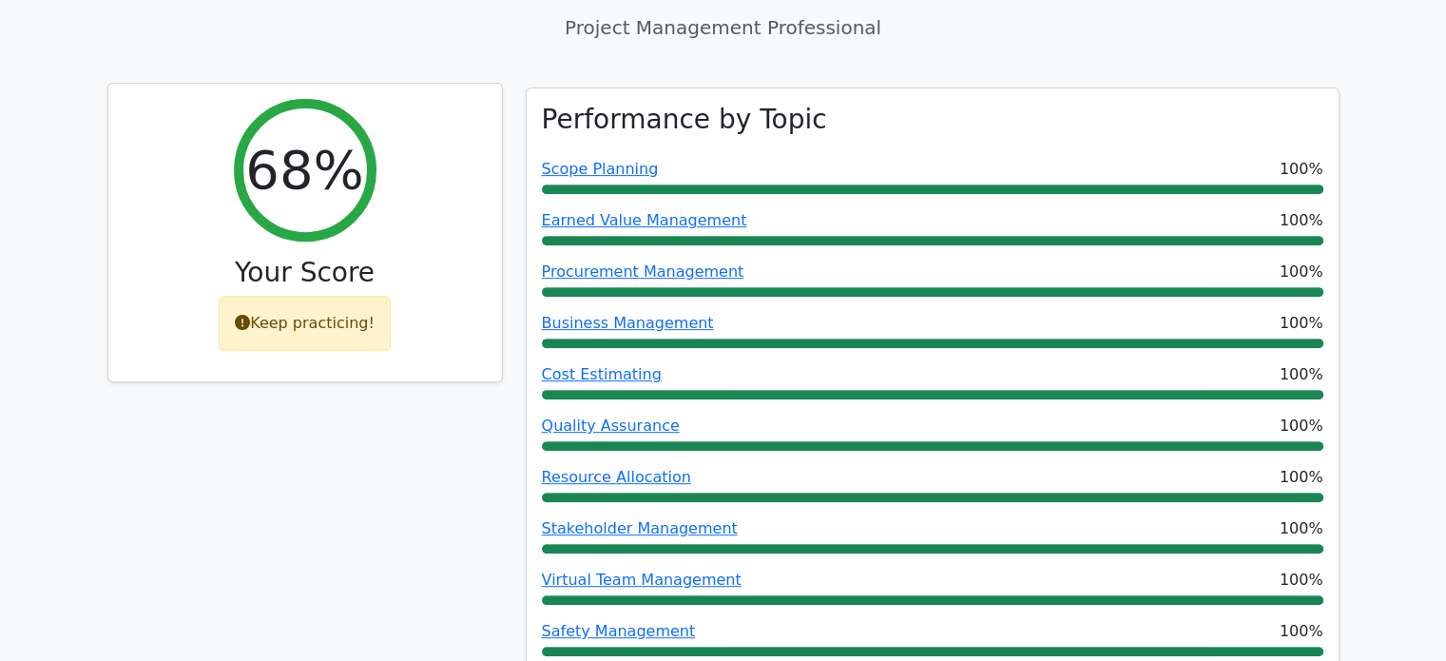
click at [247, 315] on icon at bounding box center [242, 322] width 15 height 15
click at [288, 296] on div "Keep practicing!" at bounding box center [305, 323] width 172 height 55
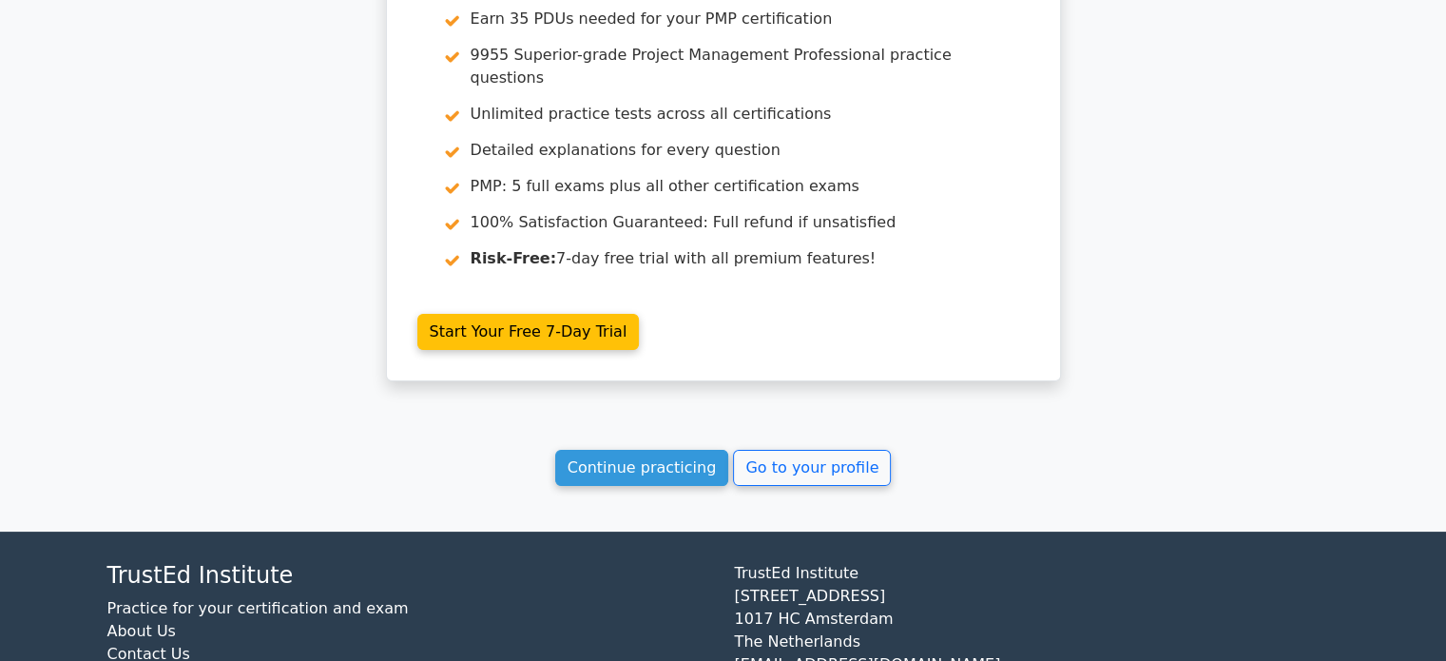
scroll to position [7415, 0]
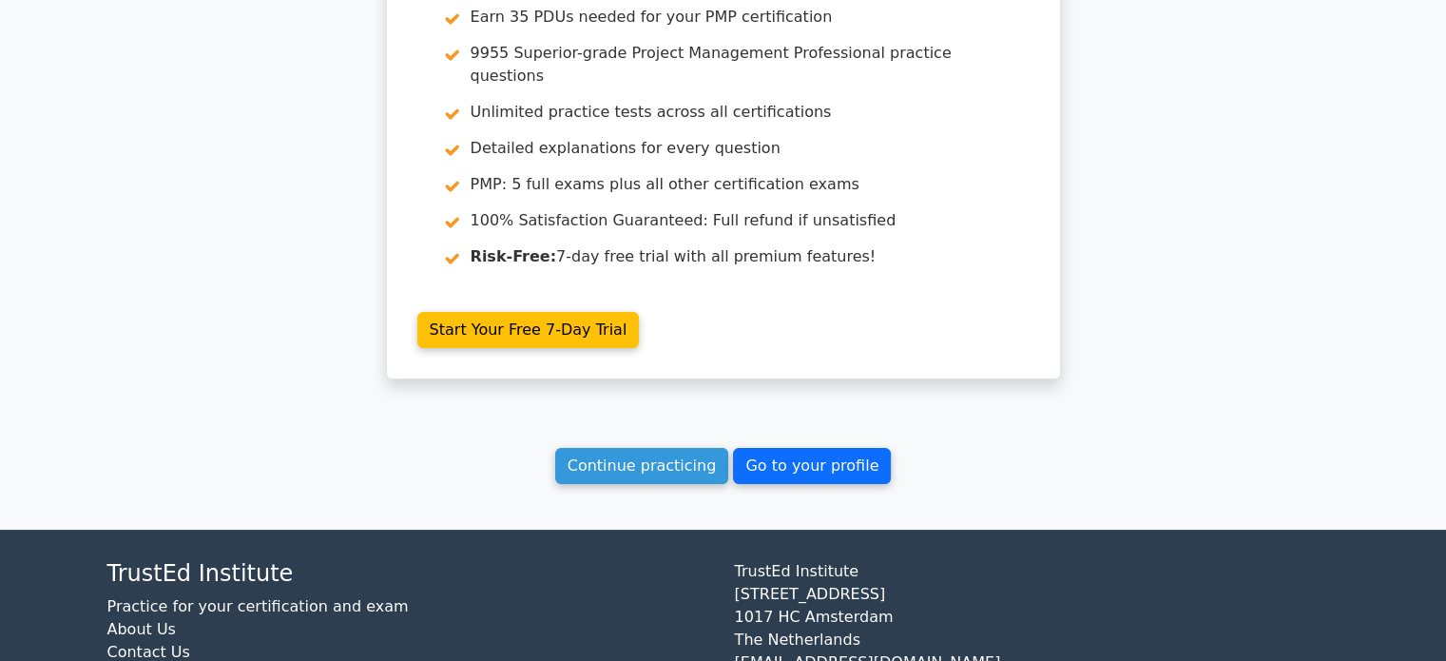
click at [734, 448] on link "Go to your profile" at bounding box center [812, 466] width 158 height 36
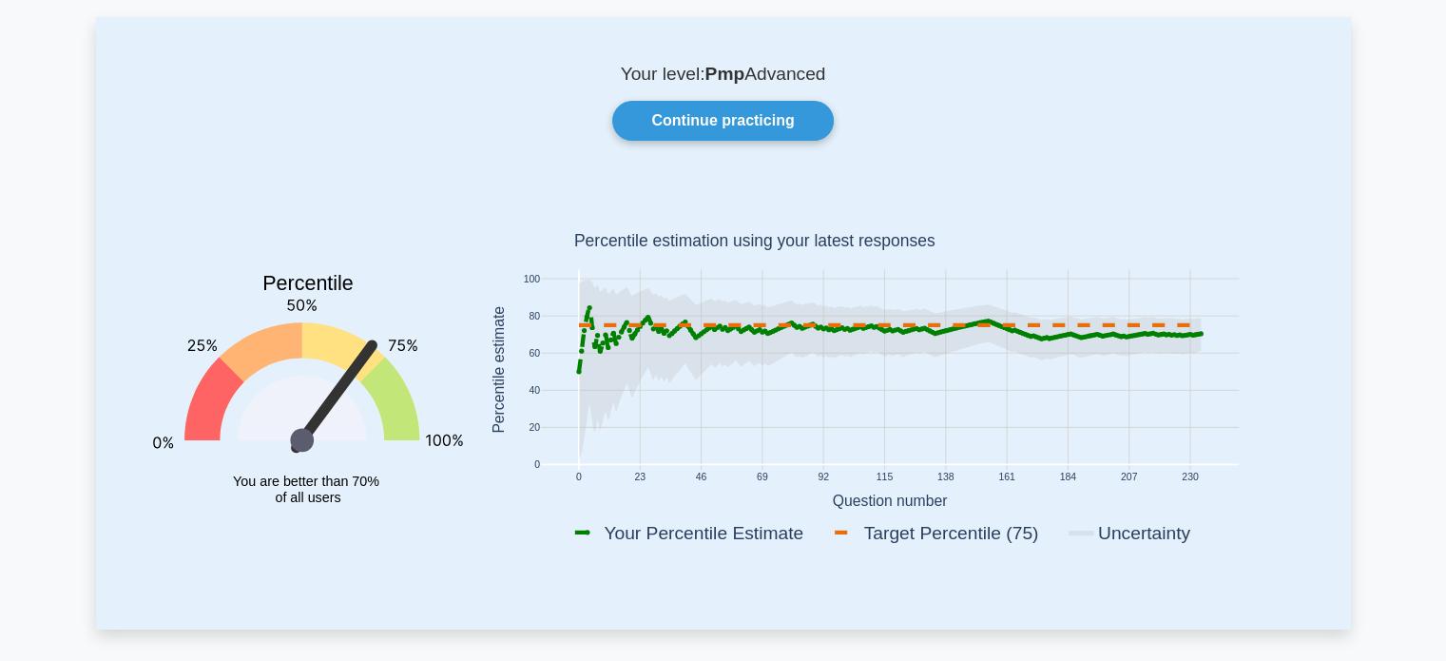
scroll to position [190, 0]
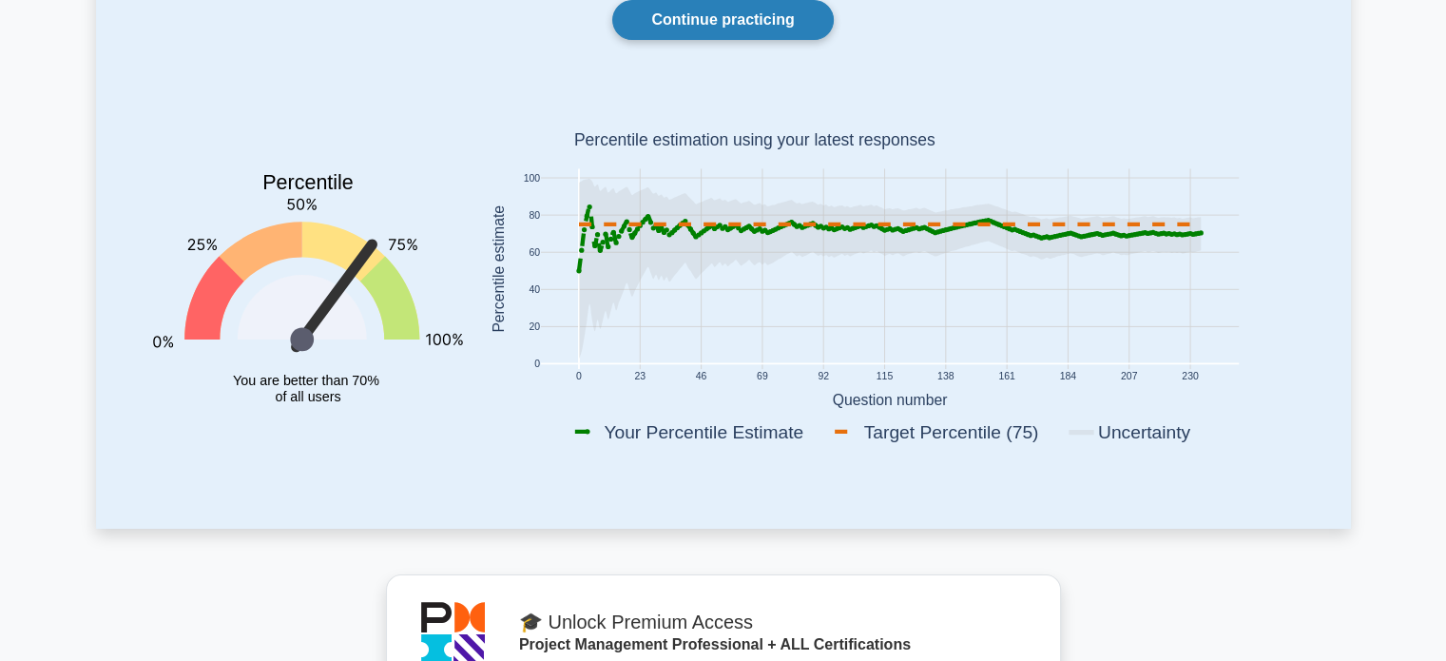
click at [721, 22] on link "Continue practicing" at bounding box center [722, 20] width 221 height 40
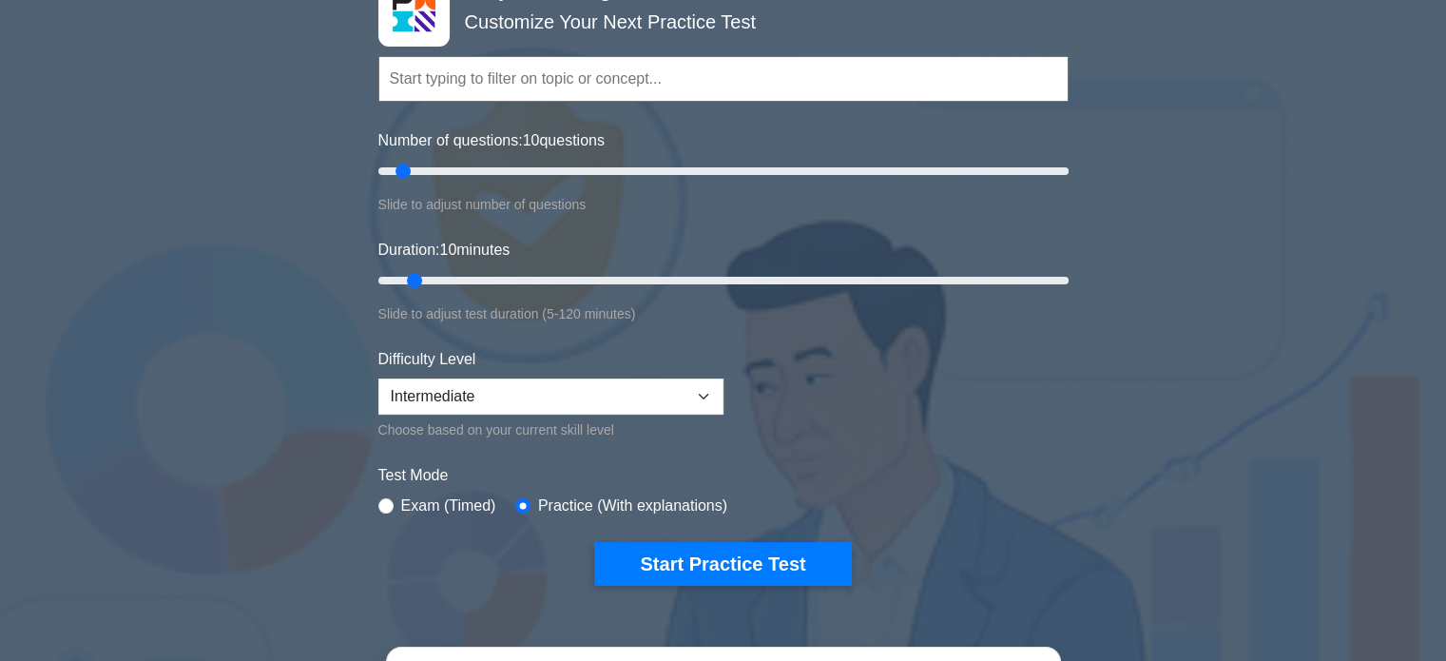
scroll to position [190, 0]
